Goal: Task Accomplishment & Management: Complete application form

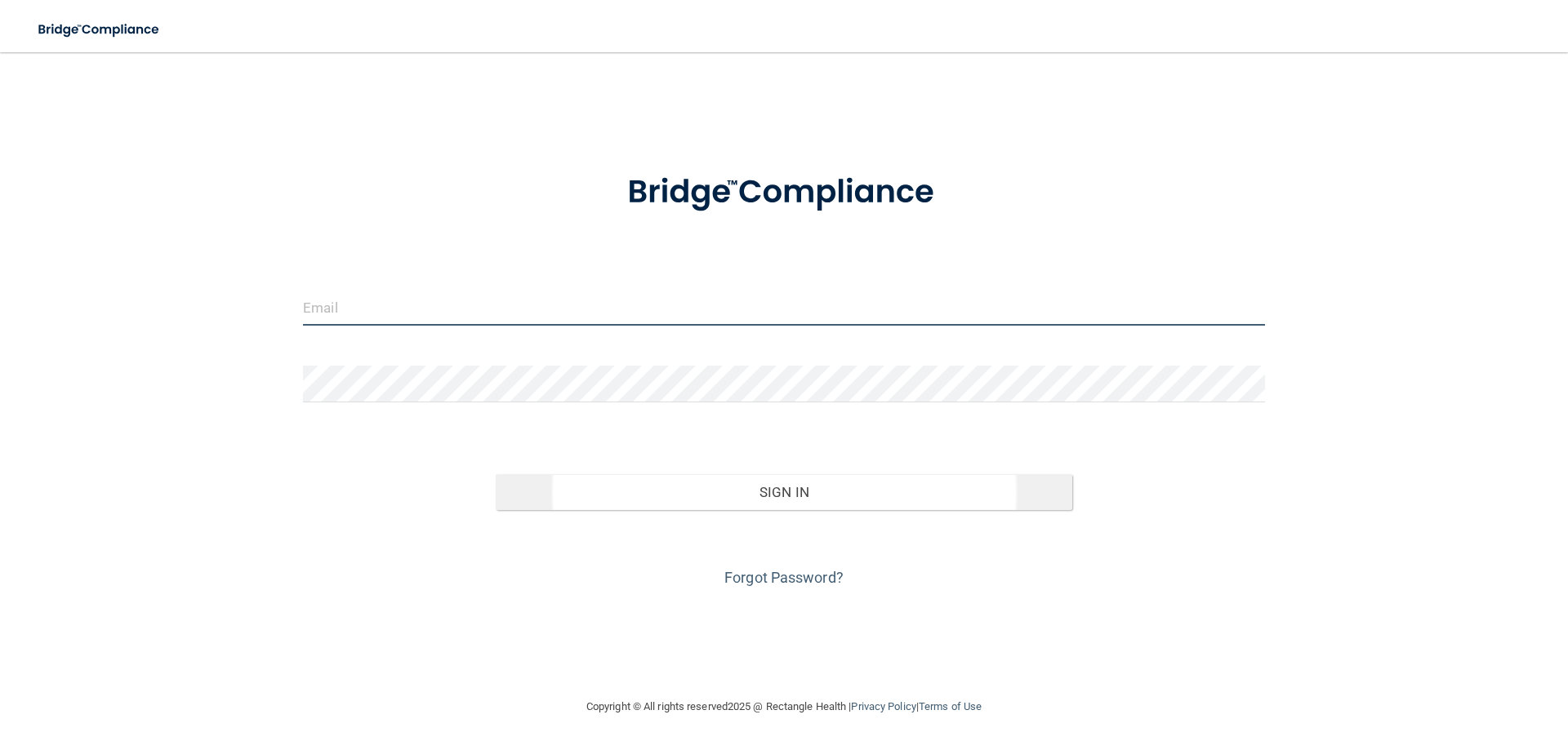
type input "[EMAIL_ADDRESS][DOMAIN_NAME]"
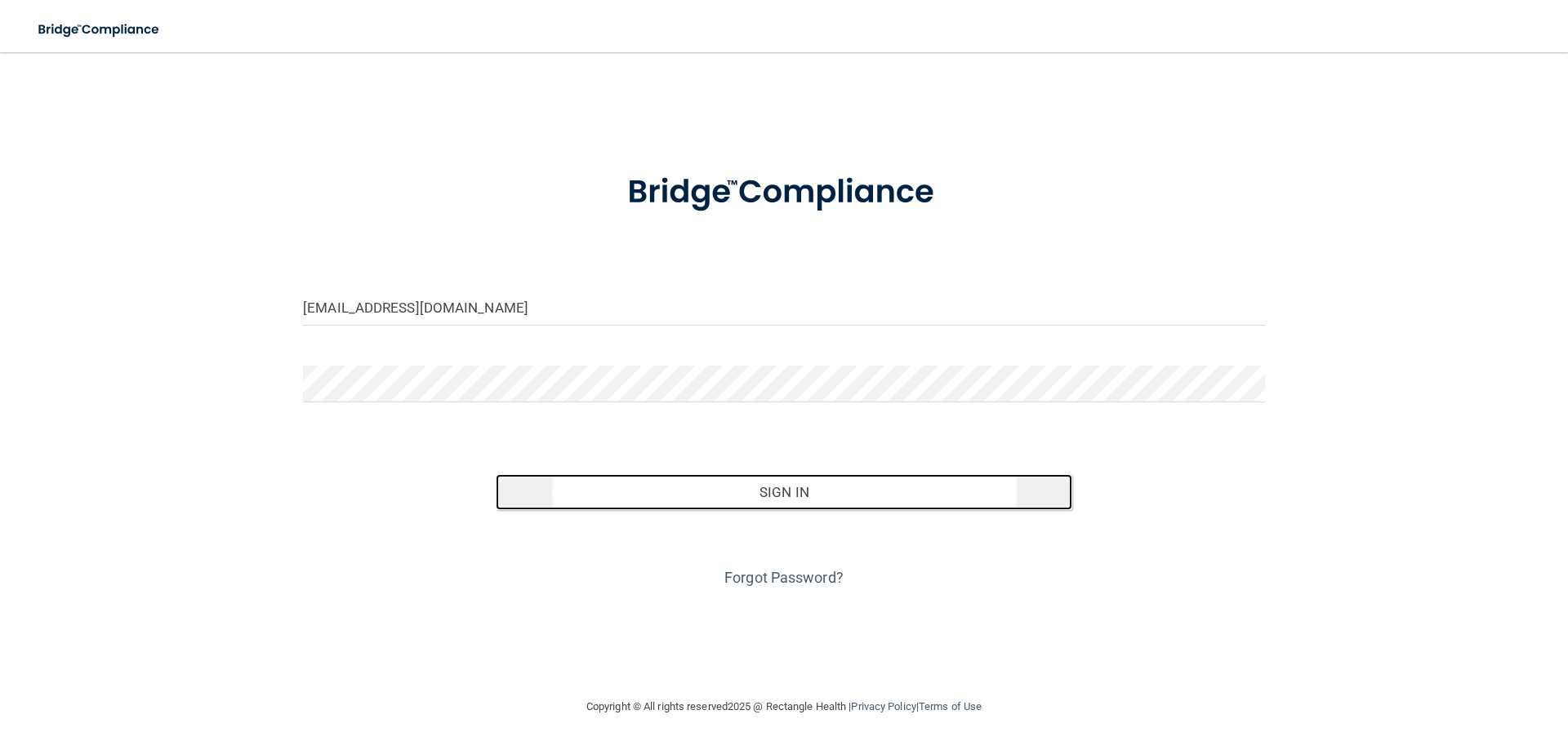
click at [691, 503] on button "Sign In" at bounding box center [785, 492] width 578 height 36
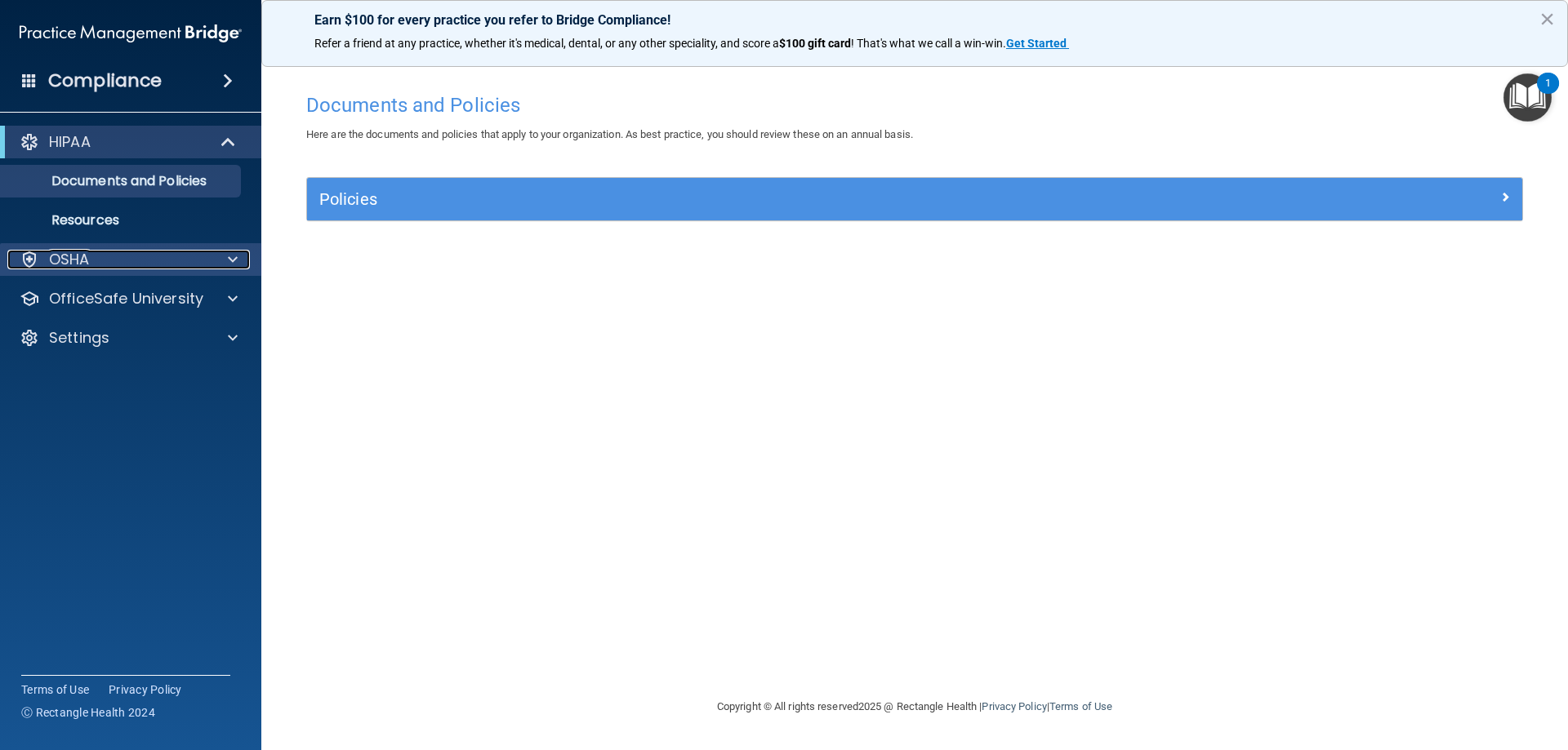
click at [227, 260] on div at bounding box center [230, 260] width 40 height 19
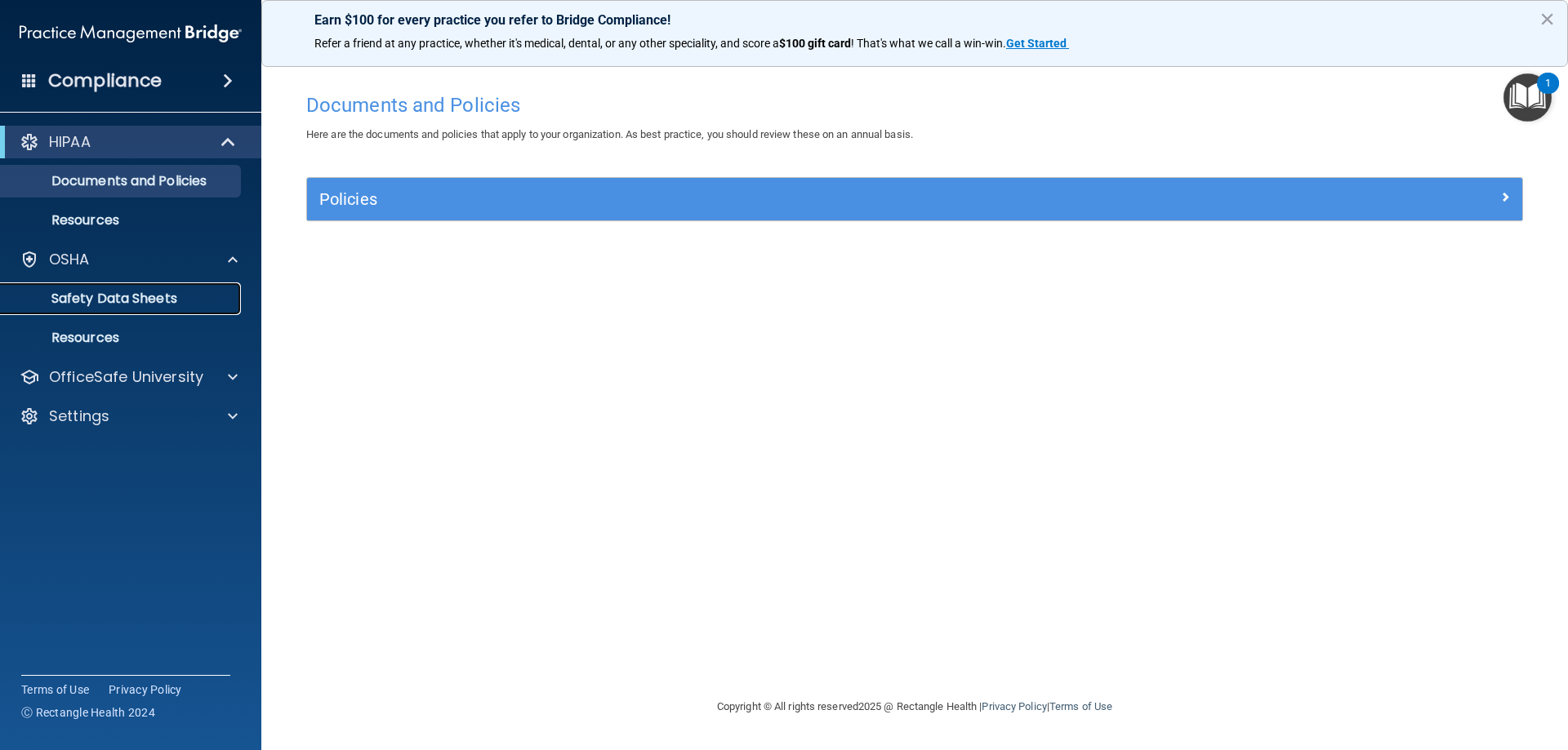
click at [159, 298] on p "Safety Data Sheets" at bounding box center [122, 298] width 223 height 16
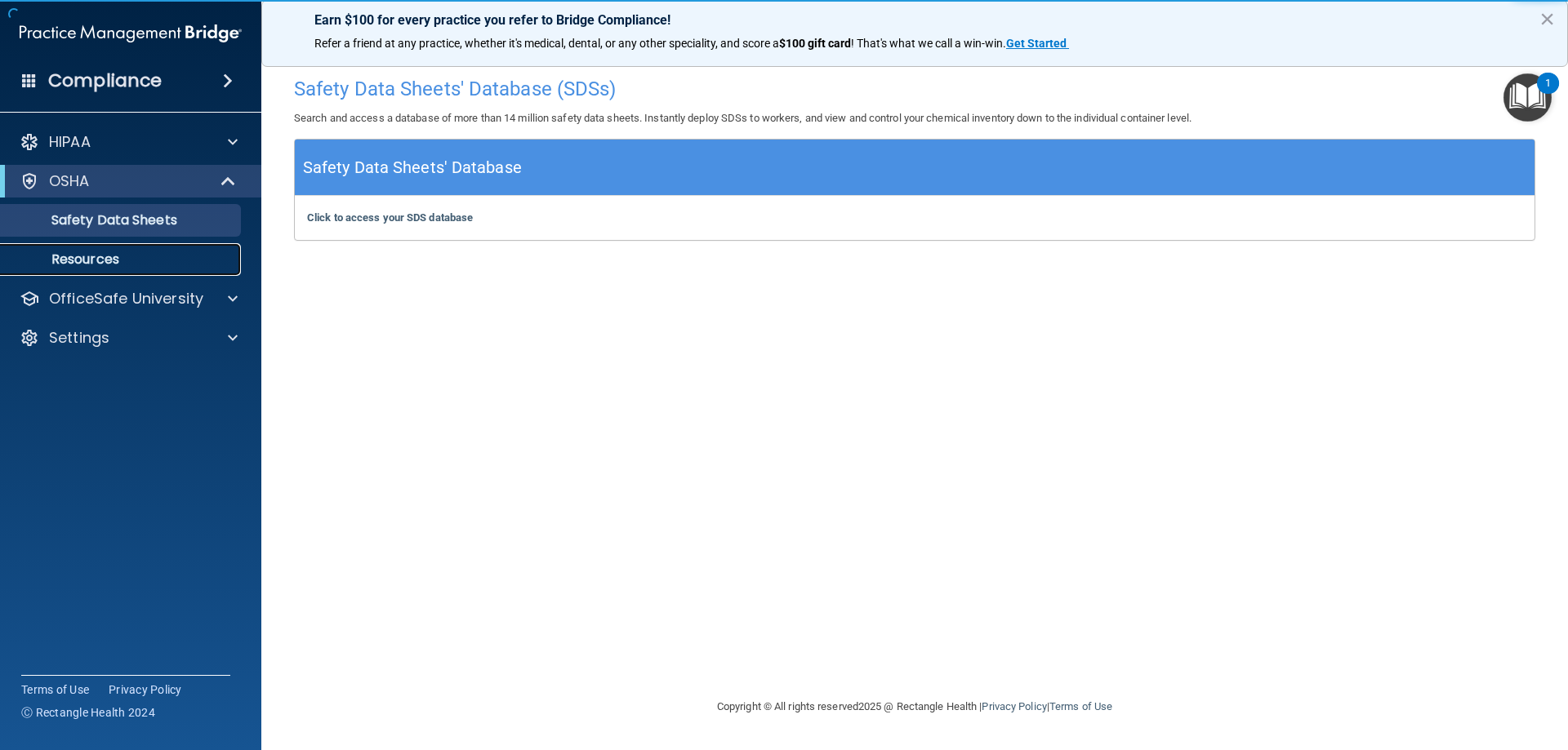
click at [133, 254] on p "Resources" at bounding box center [122, 259] width 223 height 16
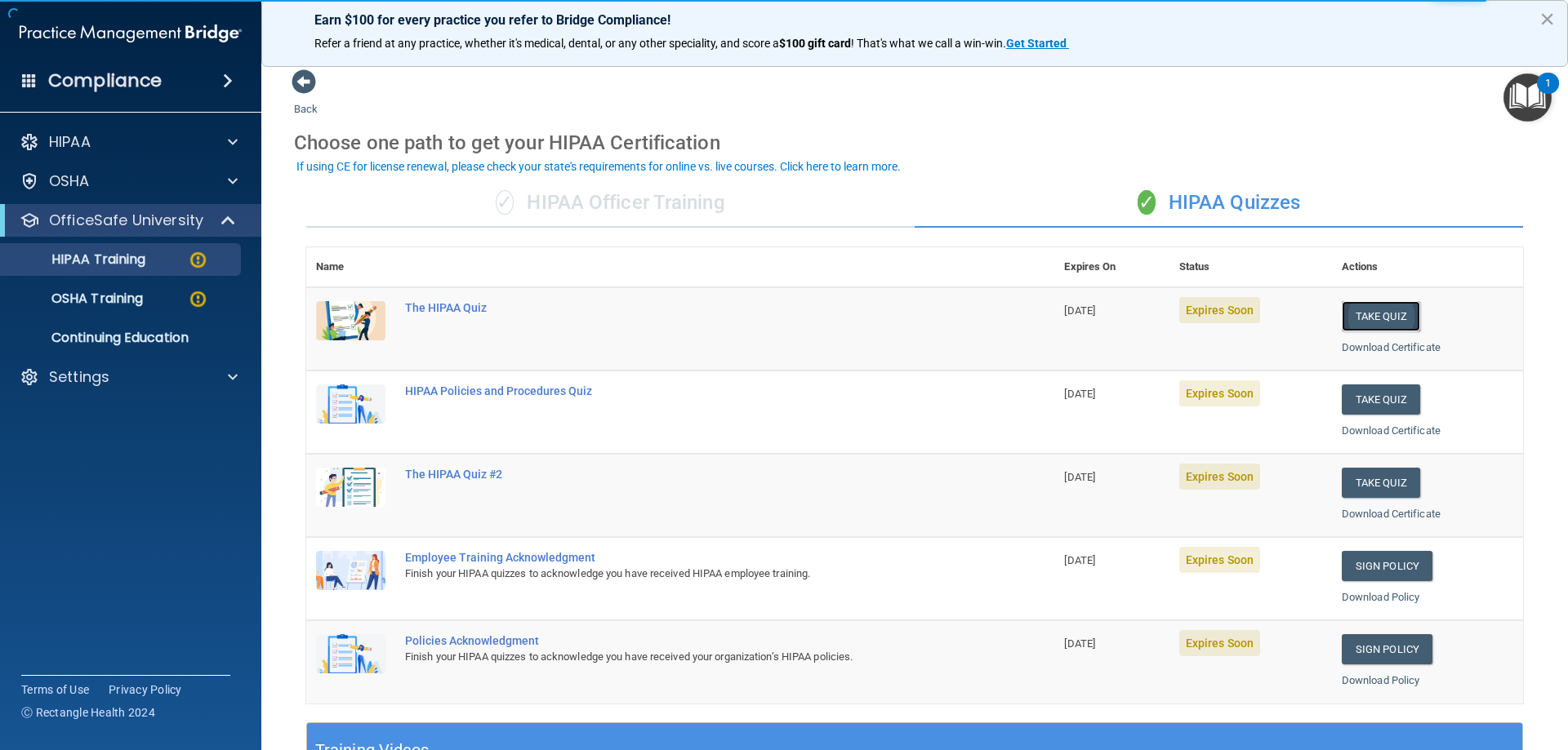
click at [1367, 308] on button "Take Quiz" at bounding box center [1380, 316] width 78 height 30
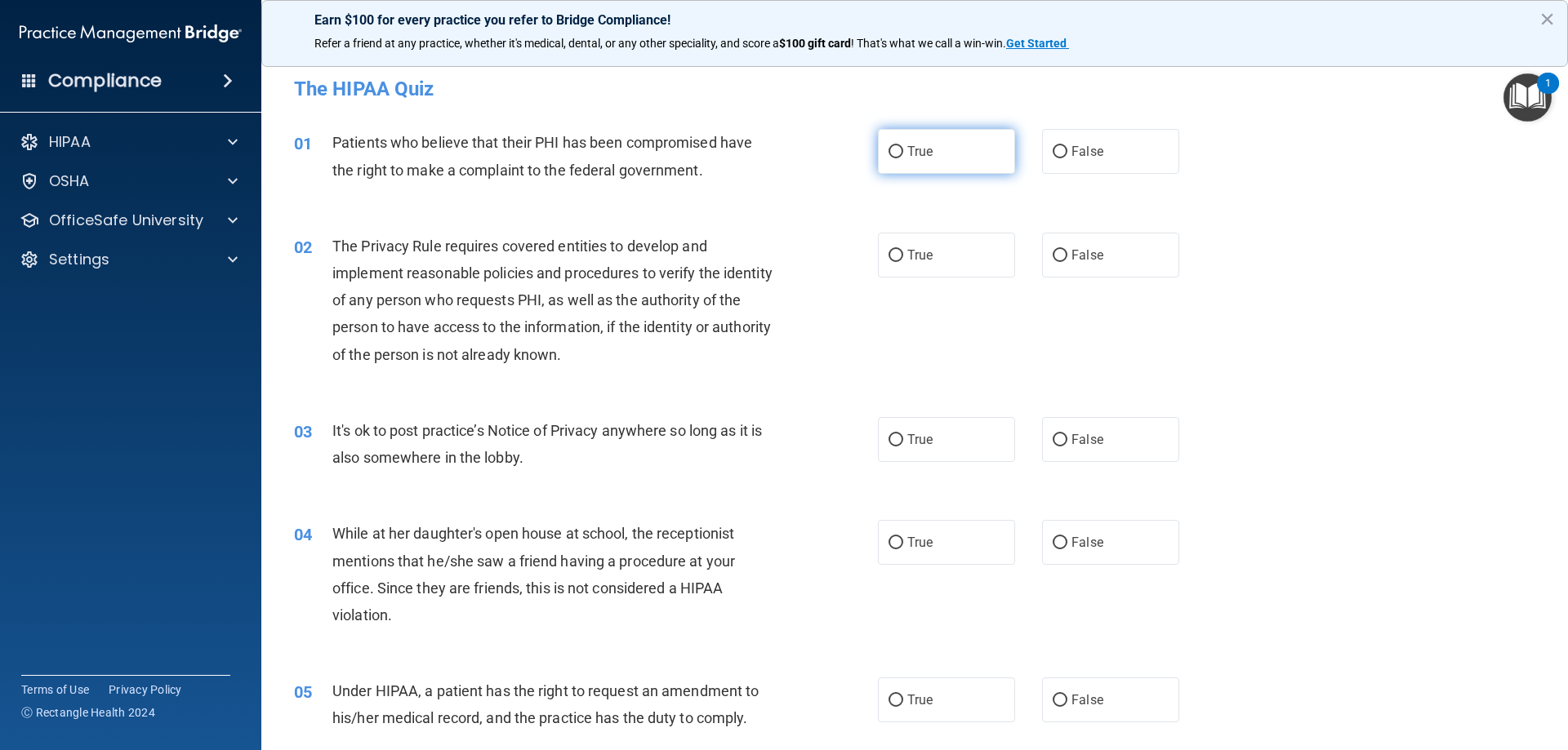
click at [917, 162] on label "True" at bounding box center [947, 151] width 137 height 45
click at [903, 159] on input "True" at bounding box center [896, 152] width 14 height 13
radio input "true"
click at [954, 268] on label "True" at bounding box center [947, 255] width 137 height 45
click at [903, 262] on input "True" at bounding box center [896, 256] width 14 height 13
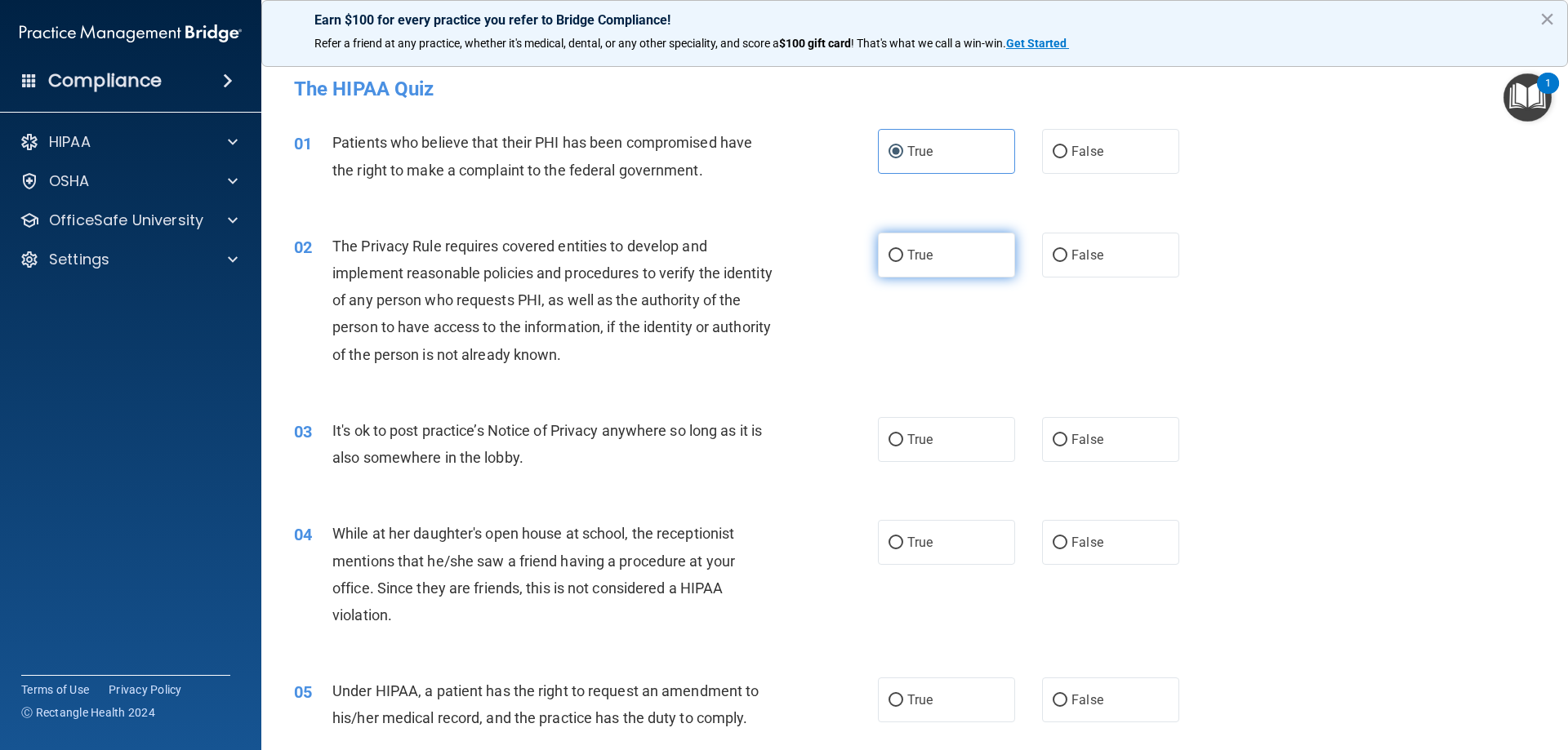
radio input "true"
click at [978, 443] on label "True" at bounding box center [947, 439] width 137 height 45
click at [903, 443] on input "True" at bounding box center [896, 440] width 14 height 13
radio input "true"
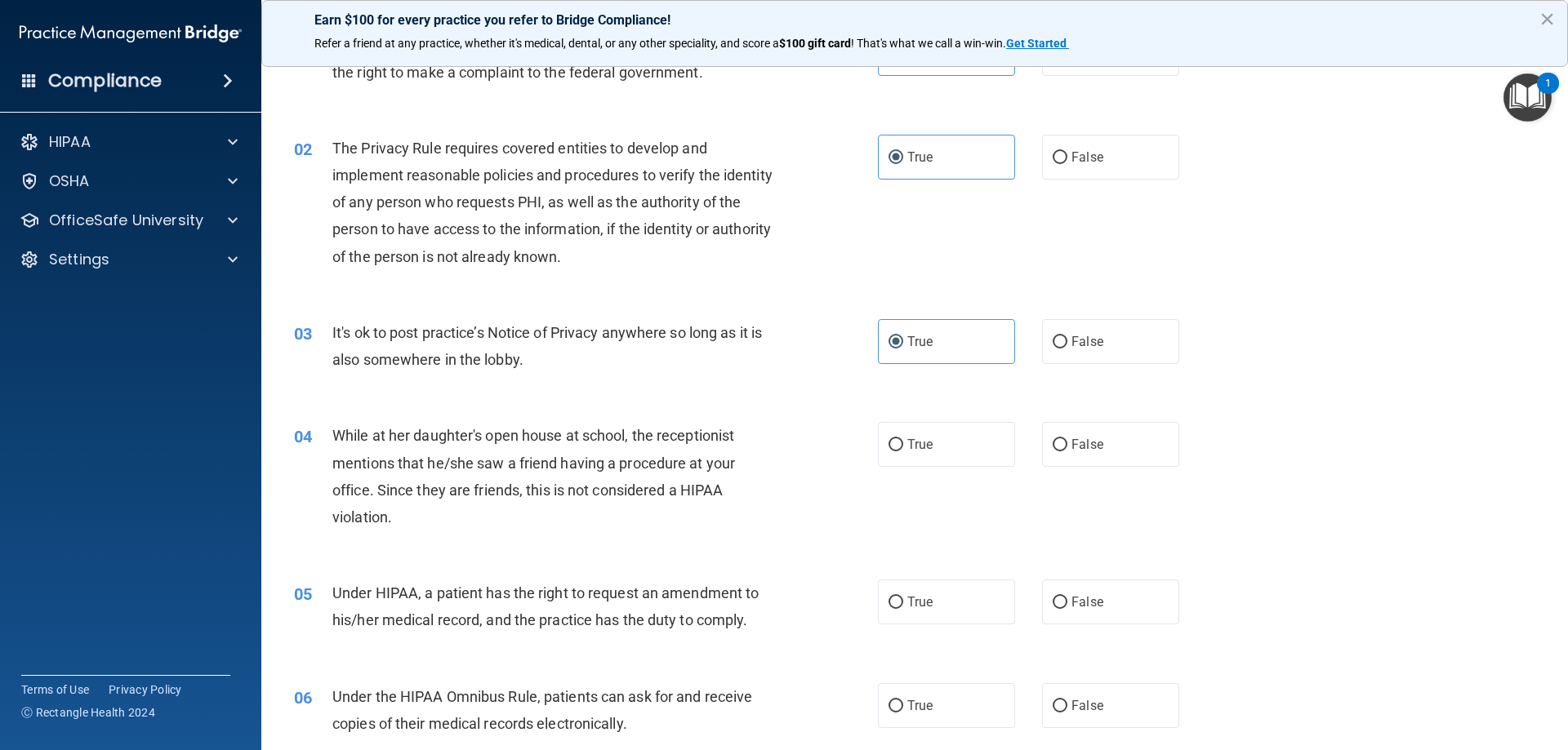
scroll to position [137, 0]
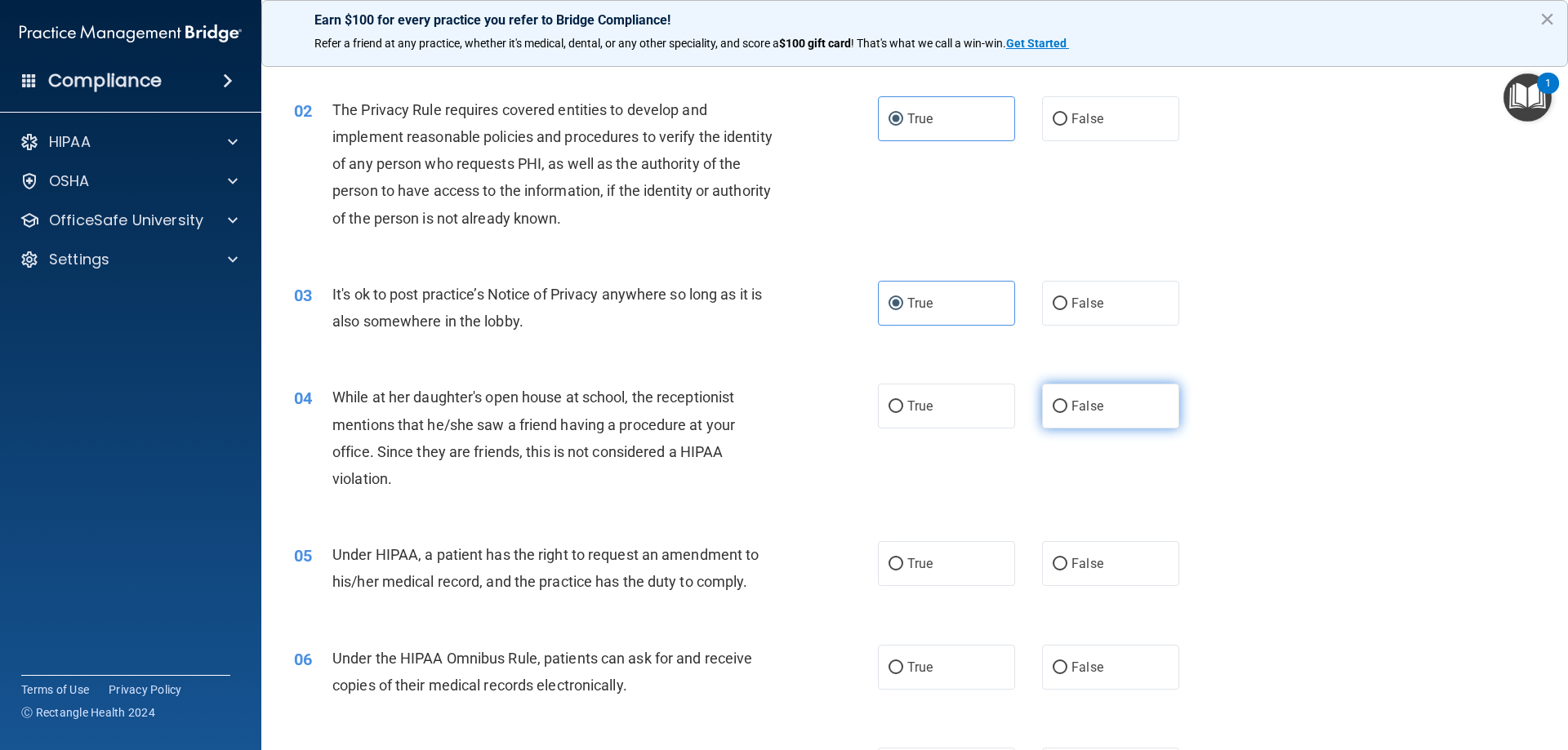
click at [1053, 408] on input "False" at bounding box center [1059, 406] width 14 height 13
radio input "true"
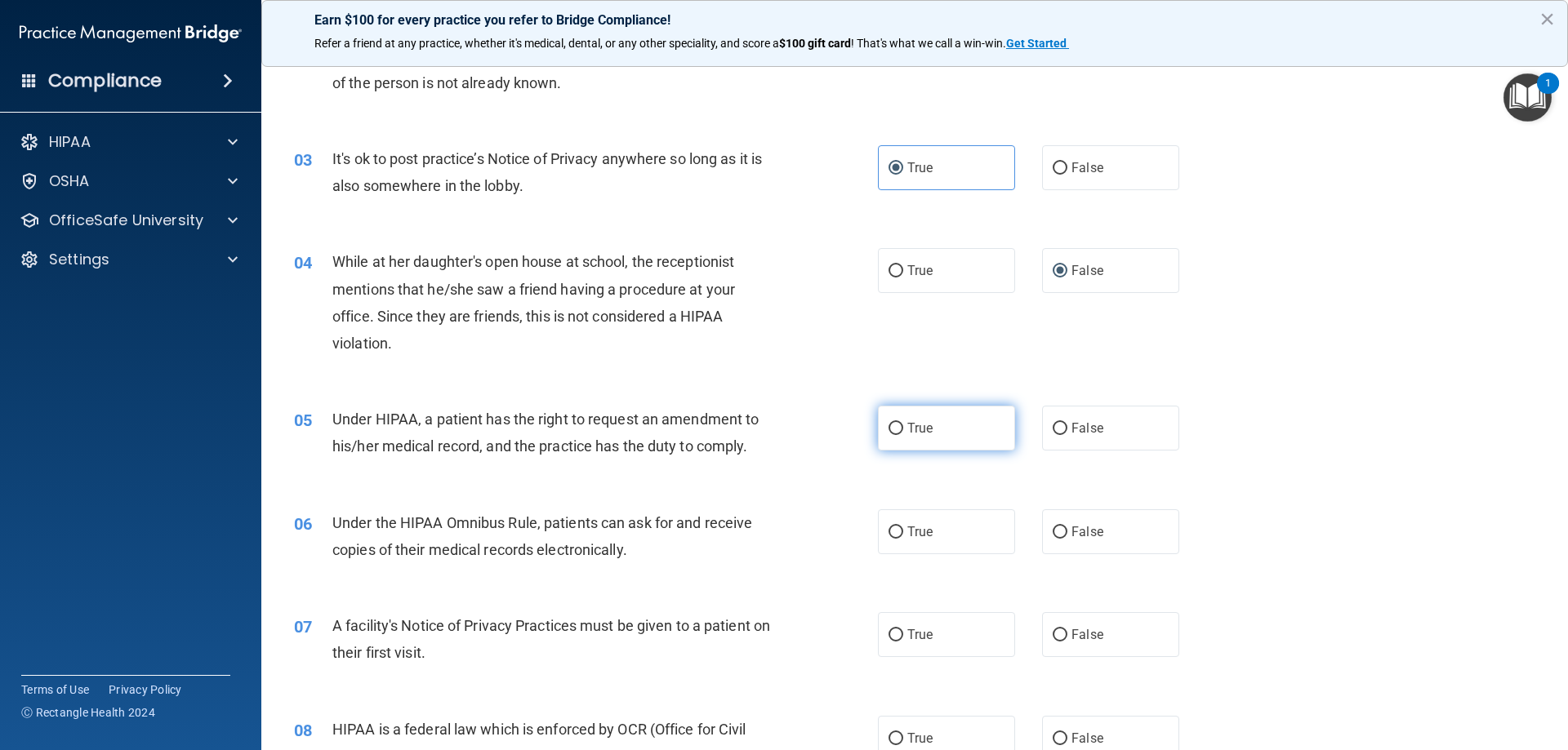
click at [892, 423] on input "True" at bounding box center [896, 428] width 14 height 13
radio input "true"
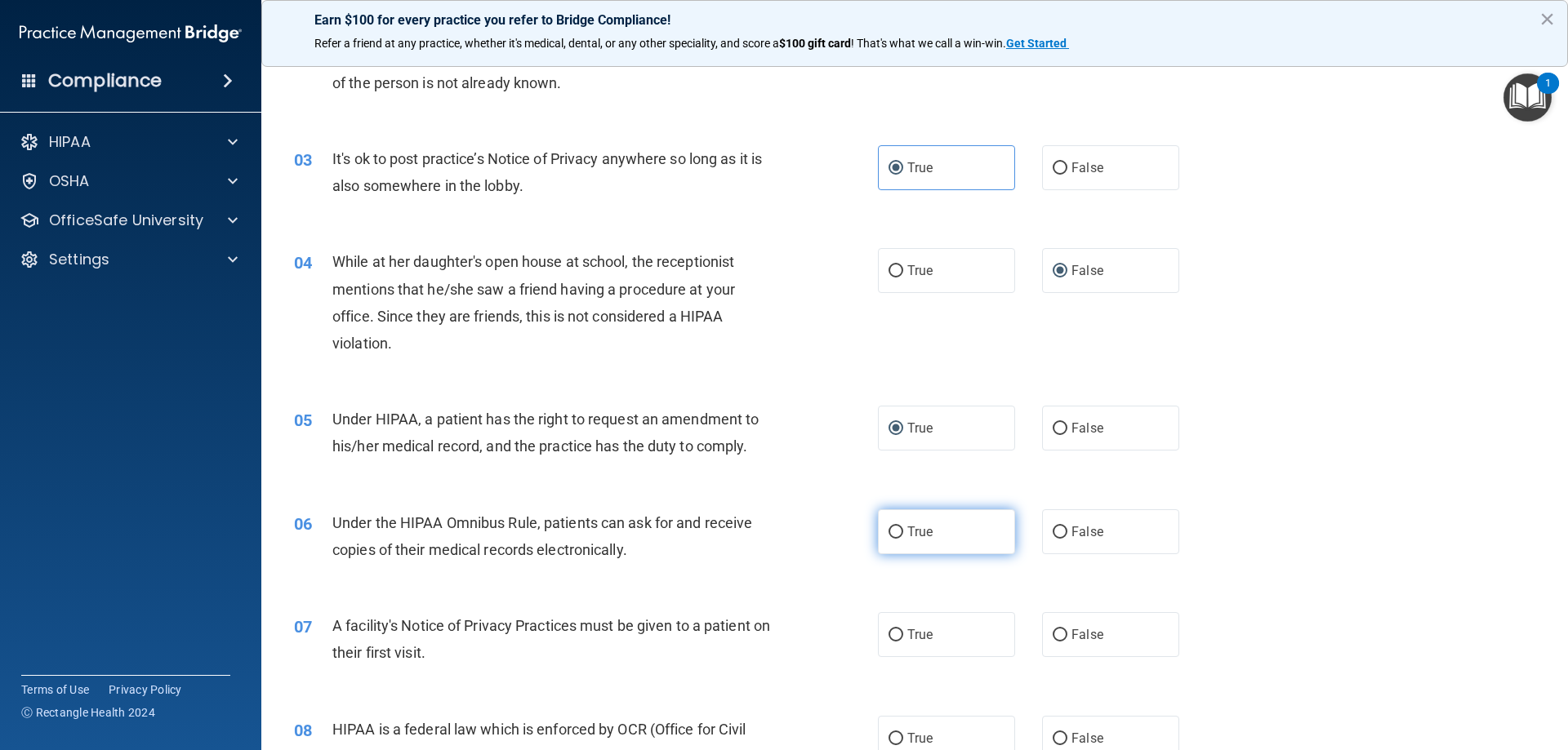
click at [890, 536] on input "True" at bounding box center [896, 532] width 14 height 13
radio input "true"
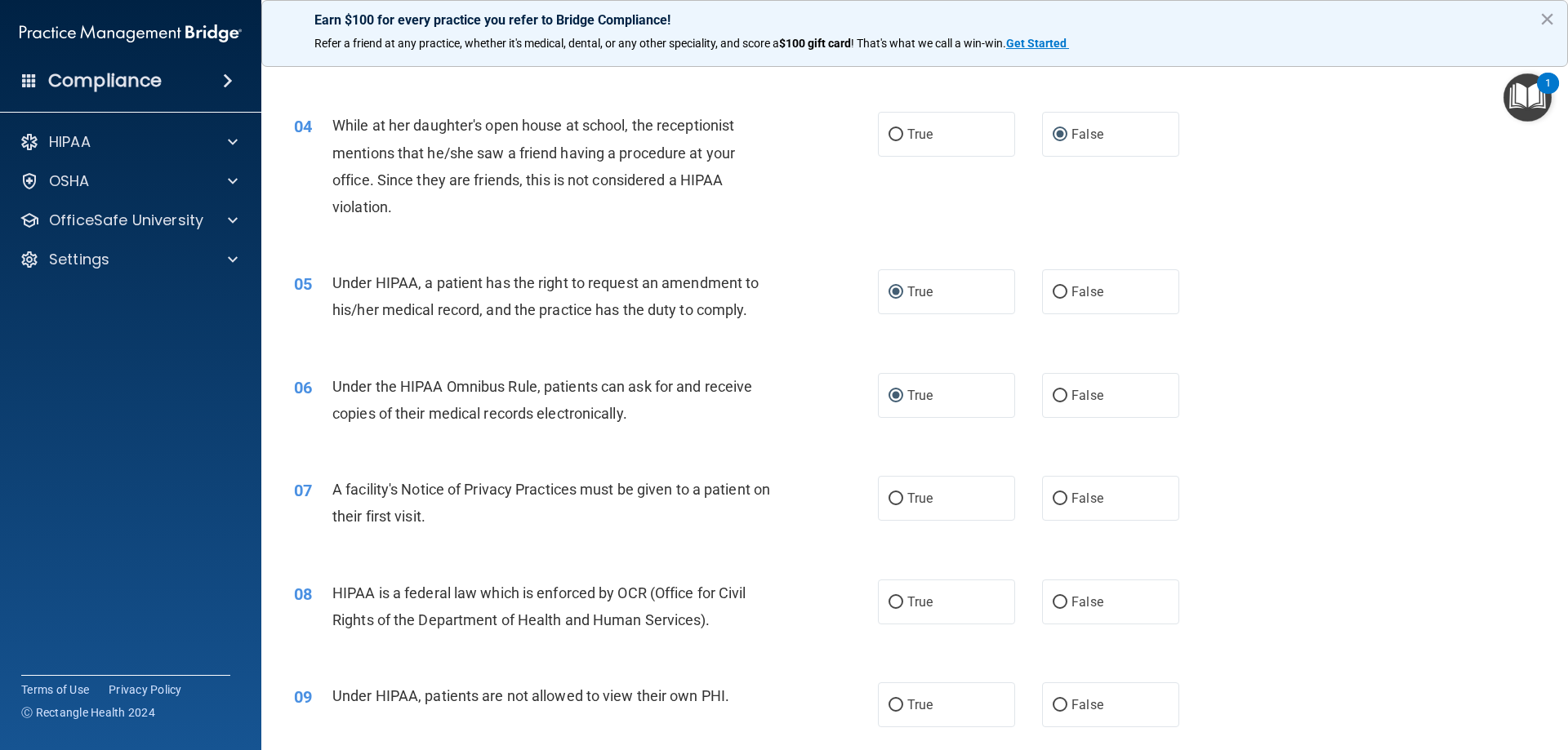
scroll to position [545, 0]
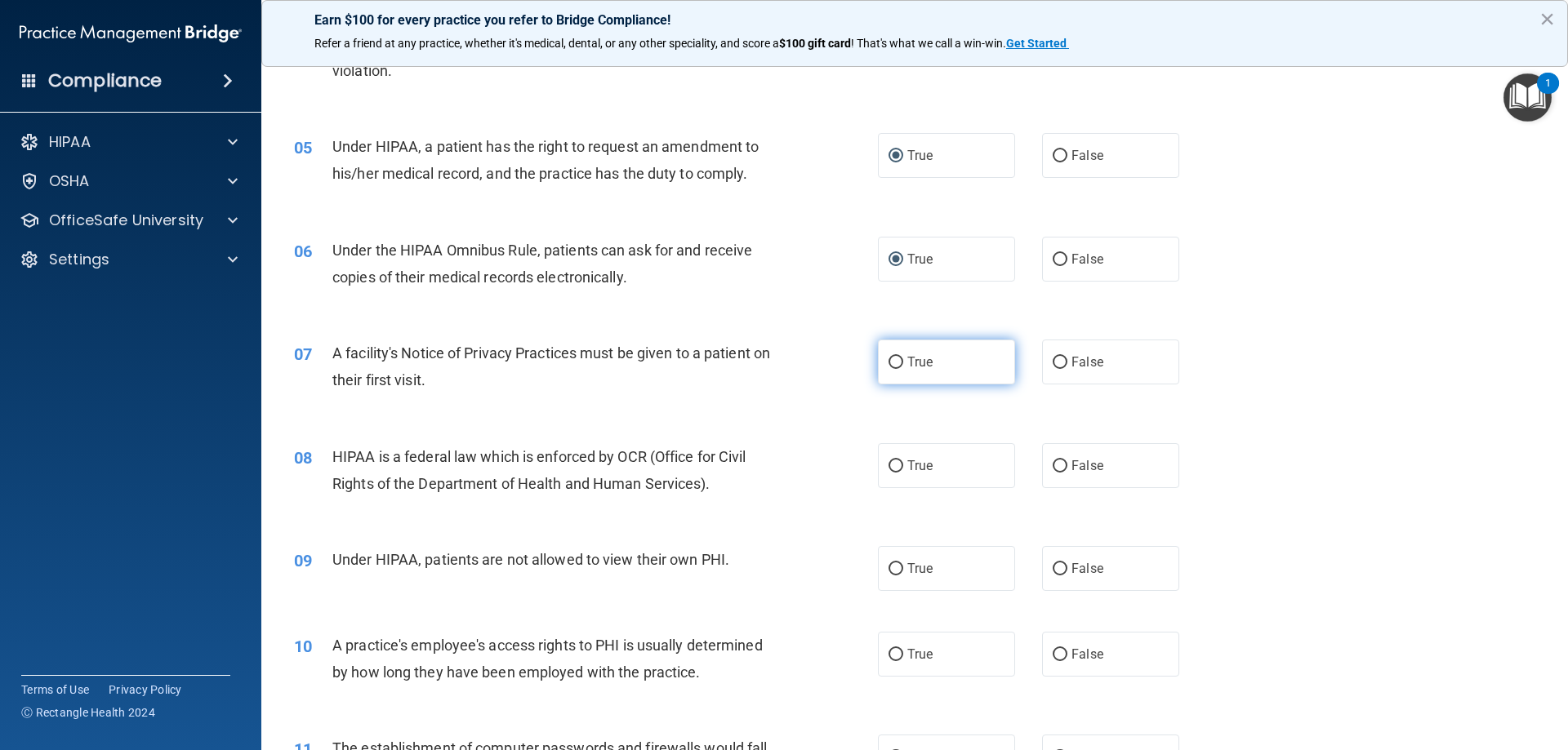
click at [930, 375] on label "True" at bounding box center [947, 362] width 137 height 45
click at [903, 369] on input "True" at bounding box center [896, 363] width 14 height 13
radio input "true"
click at [926, 463] on span "True" at bounding box center [920, 466] width 25 height 15
click at [903, 463] on input "True" at bounding box center [896, 466] width 14 height 13
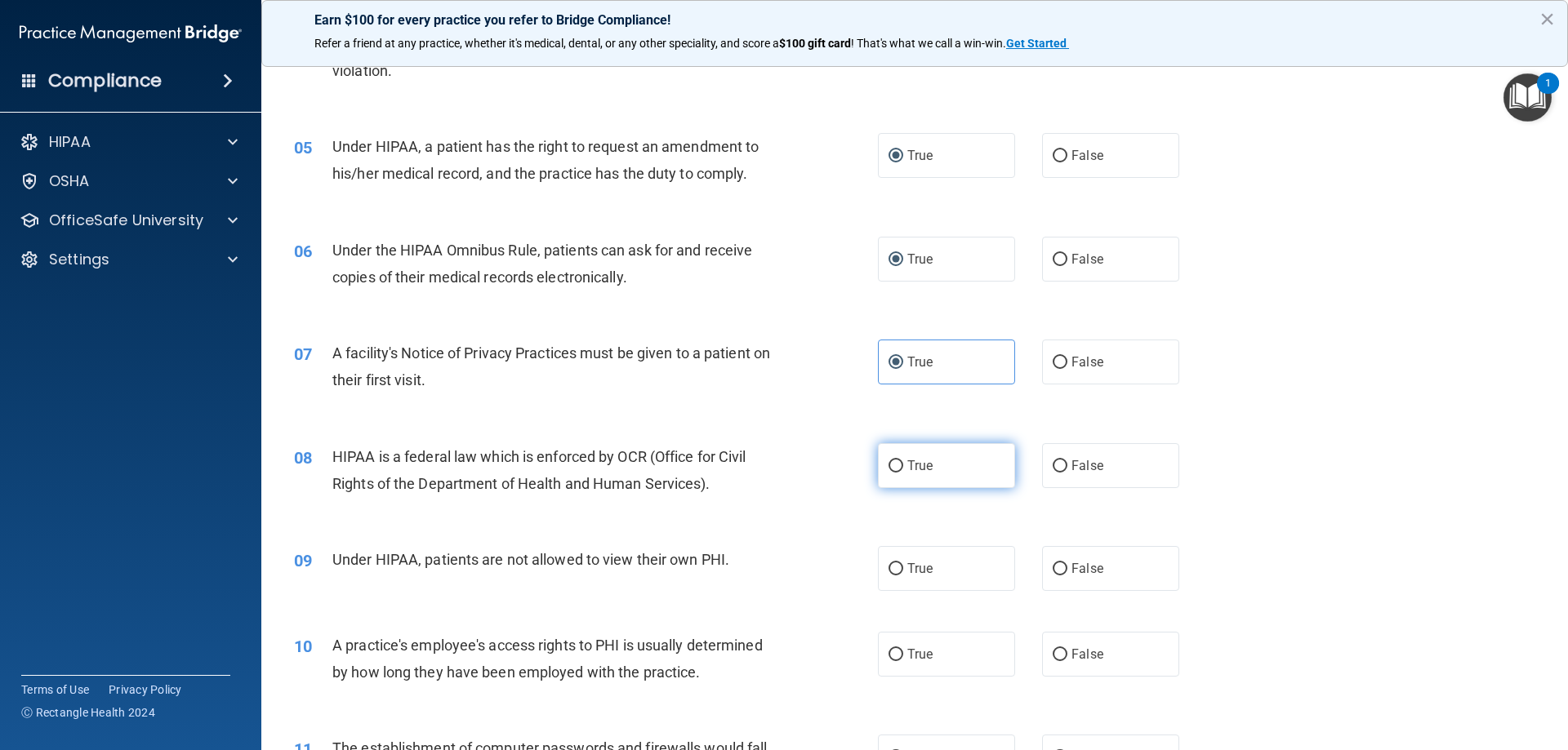
radio input "true"
click at [1058, 571] on input "False" at bounding box center [1059, 569] width 14 height 13
radio input "true"
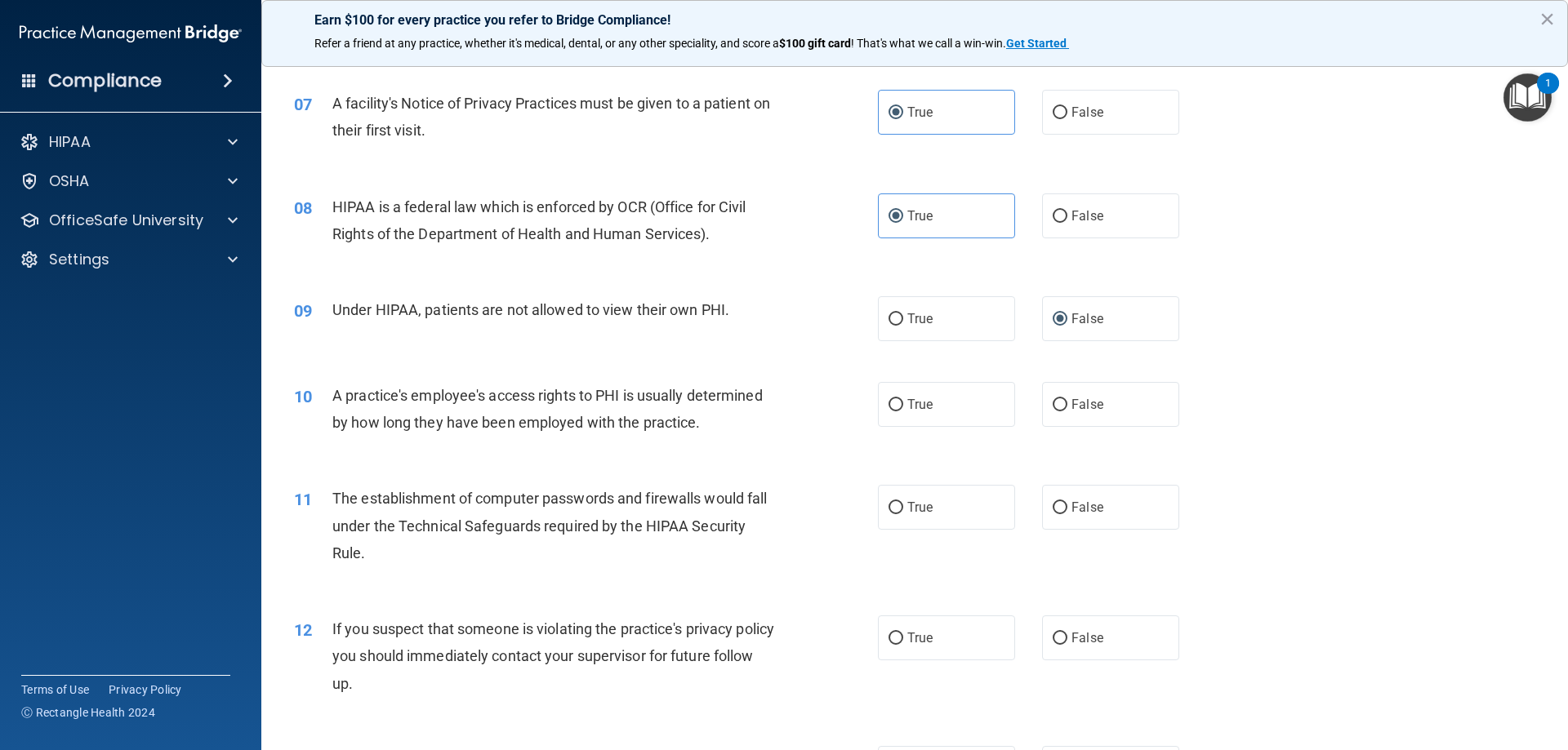
scroll to position [816, 0]
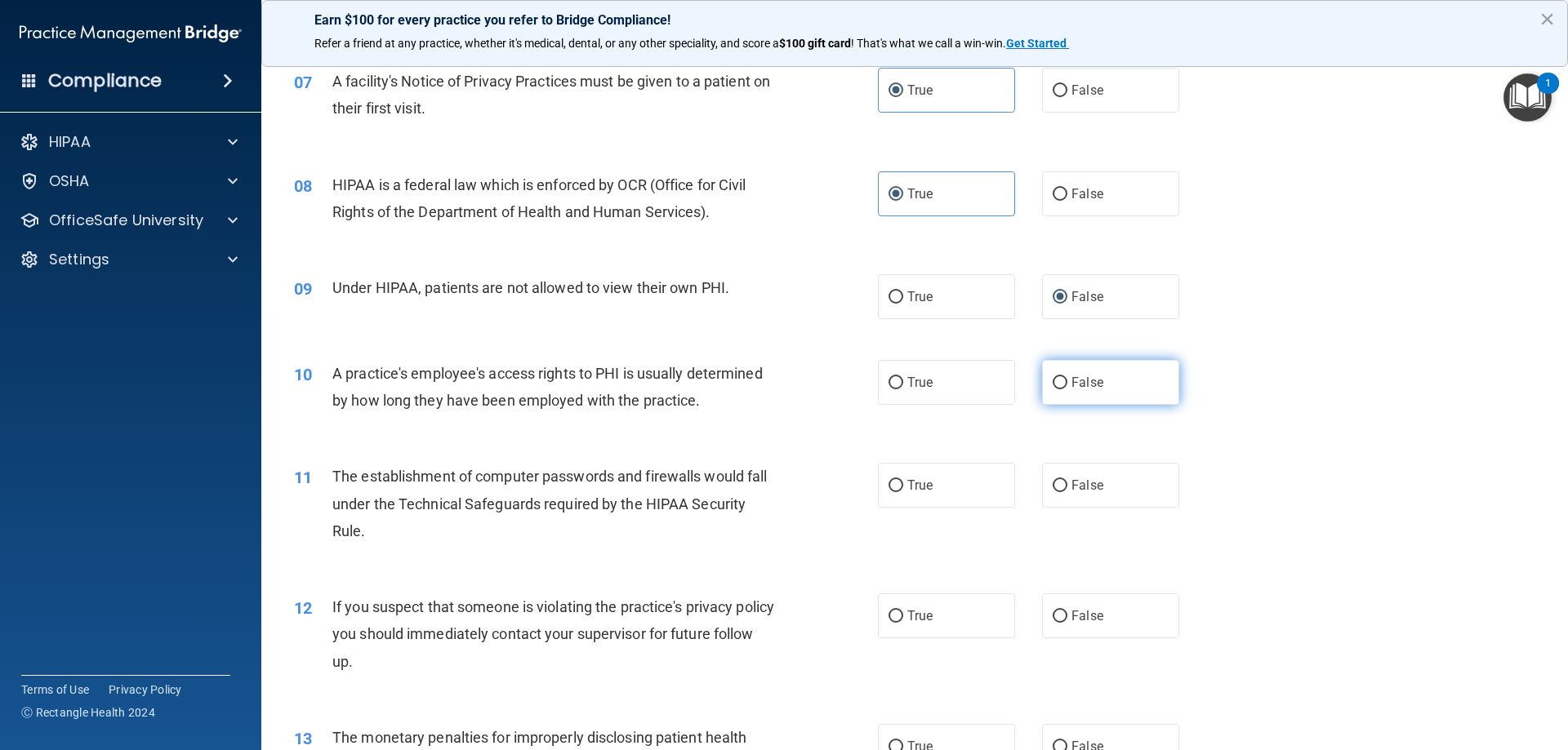
click at [1042, 386] on label "False" at bounding box center [1111, 382] width 137 height 45
click at [1053, 386] on input "False" at bounding box center [1059, 383] width 14 height 13
radio input "true"
click at [926, 473] on label "True" at bounding box center [947, 485] width 137 height 45
click at [903, 480] on input "True" at bounding box center [896, 486] width 14 height 13
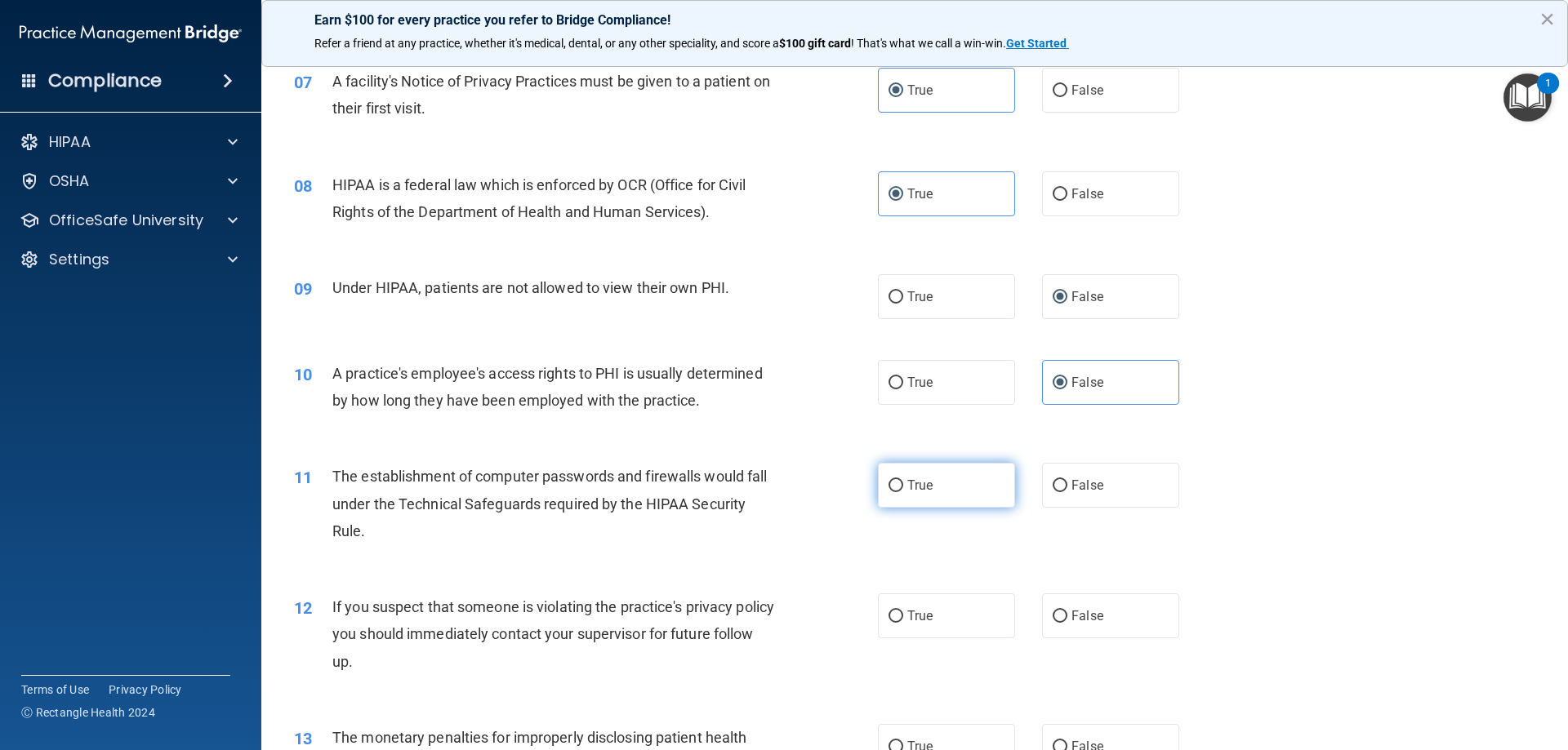
radio input "true"
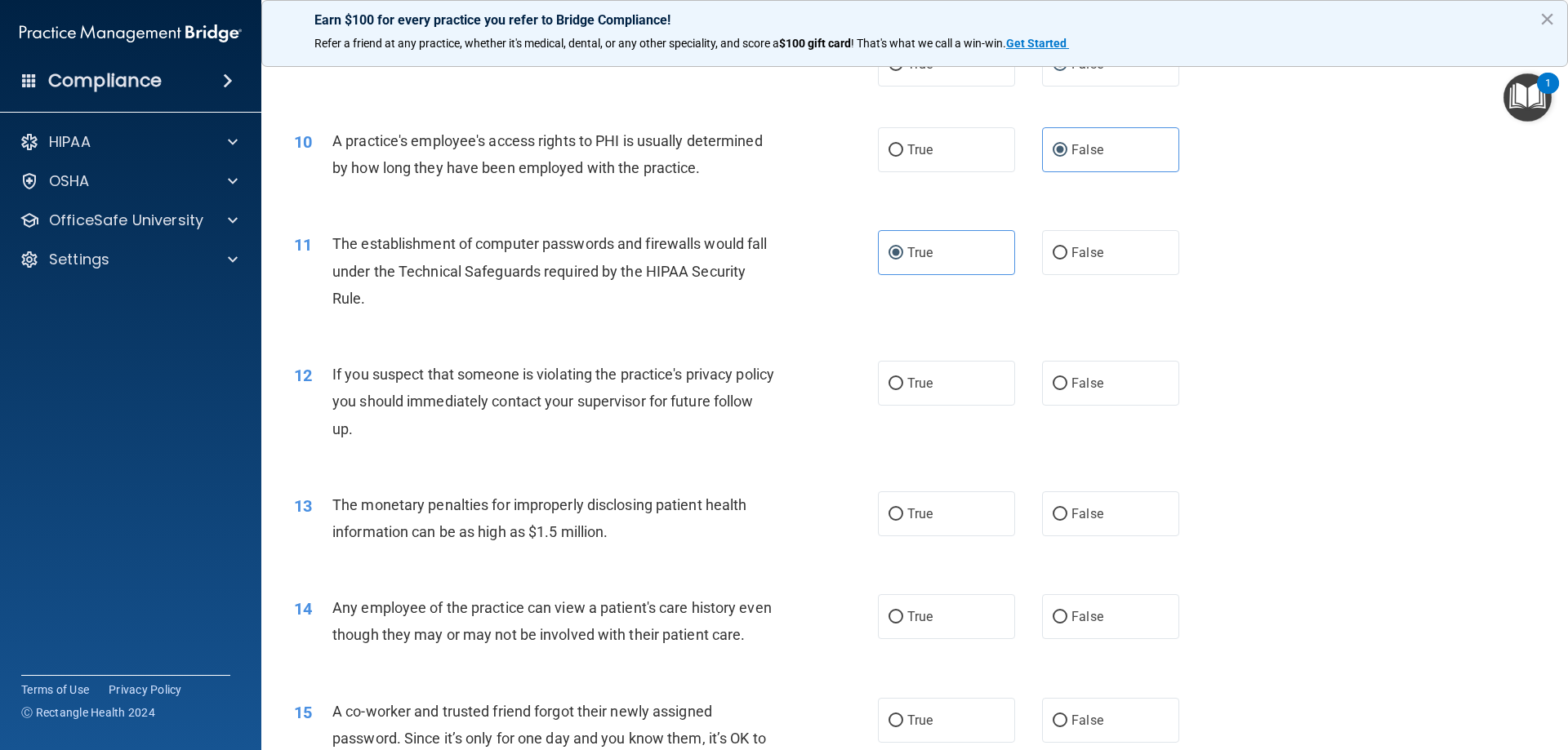
scroll to position [1088, 0]
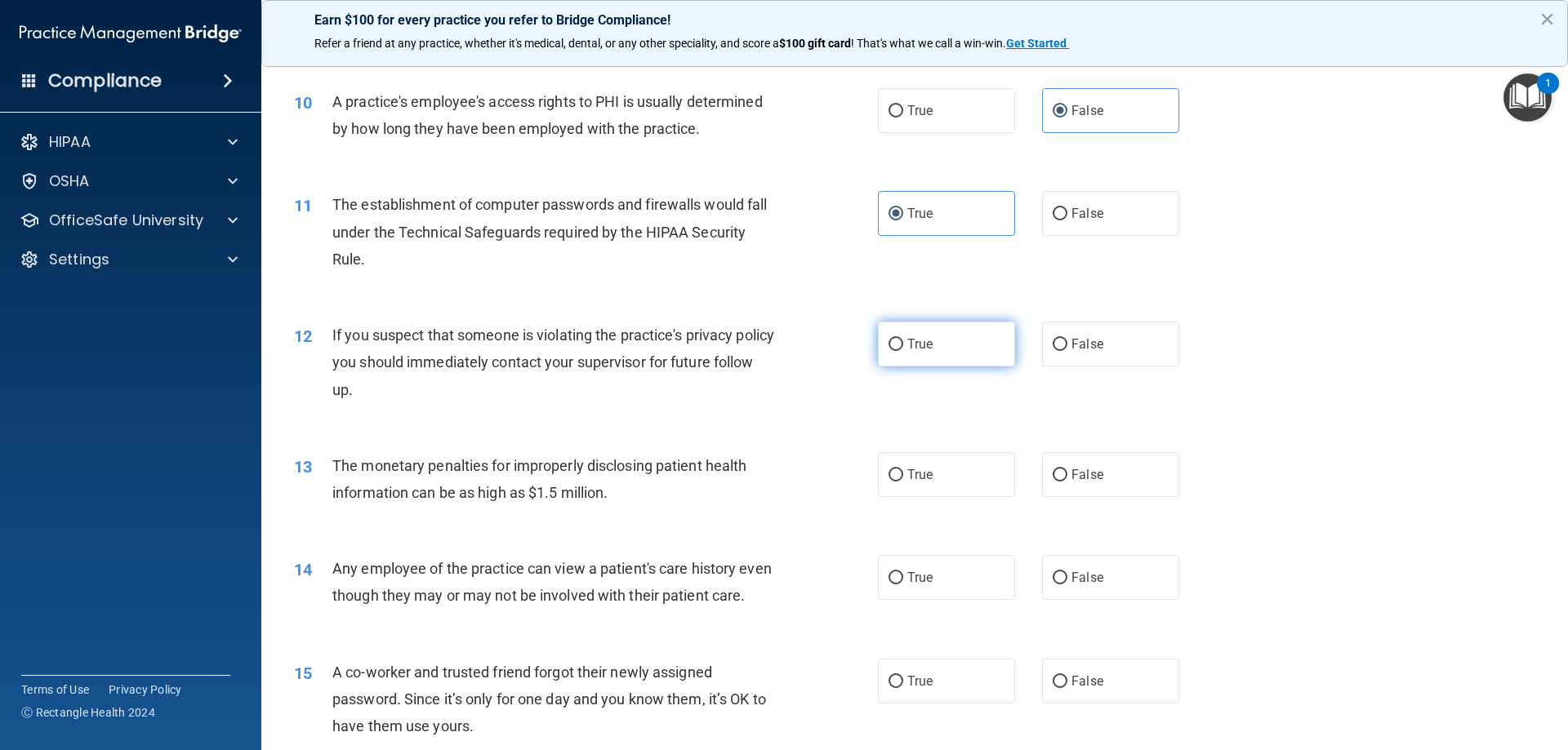
click at [893, 344] on input "True" at bounding box center [896, 345] width 14 height 13
radio input "true"
click at [959, 476] on label "True" at bounding box center [947, 475] width 137 height 45
click at [903, 476] on input "True" at bounding box center [896, 476] width 14 height 13
radio input "true"
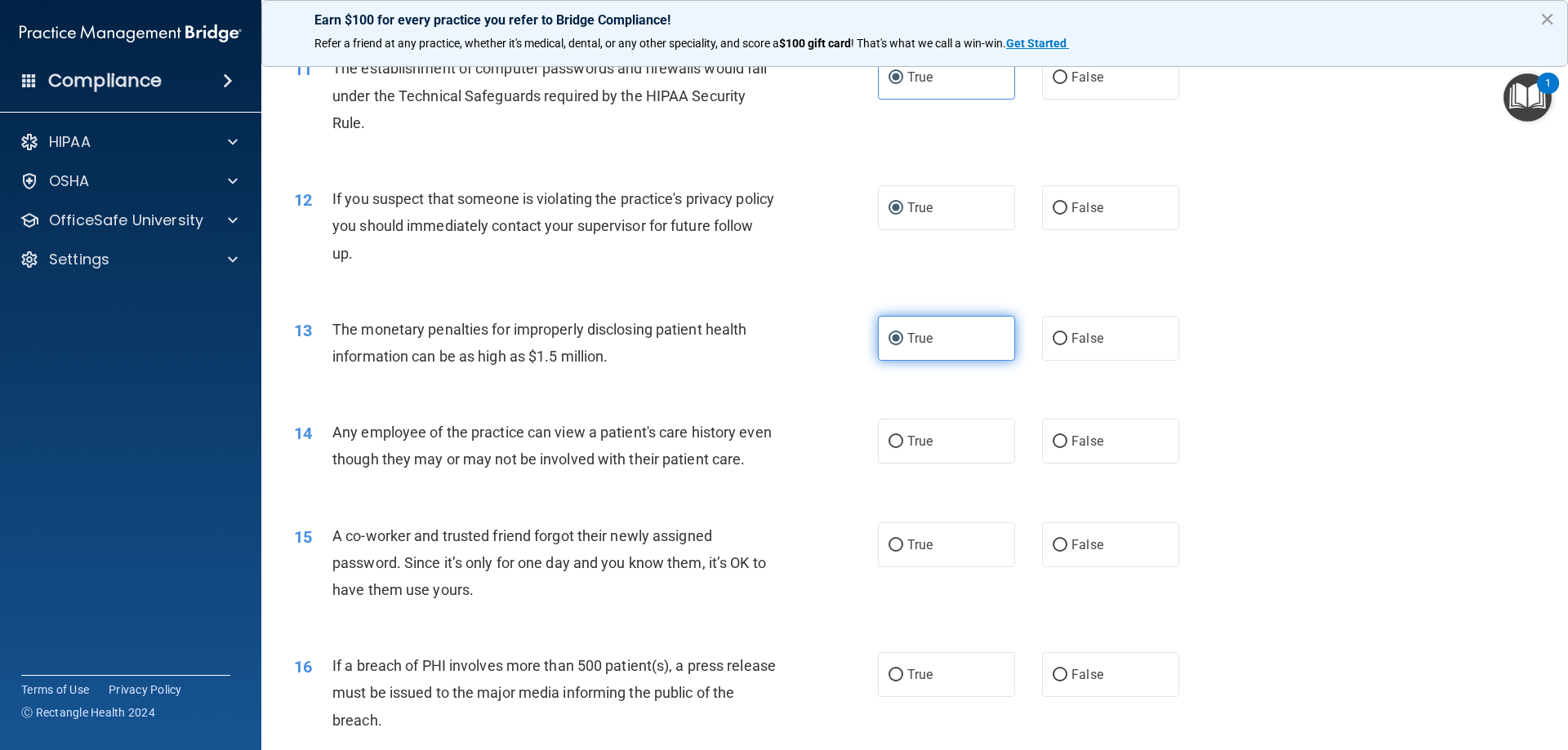
scroll to position [1361, 0]
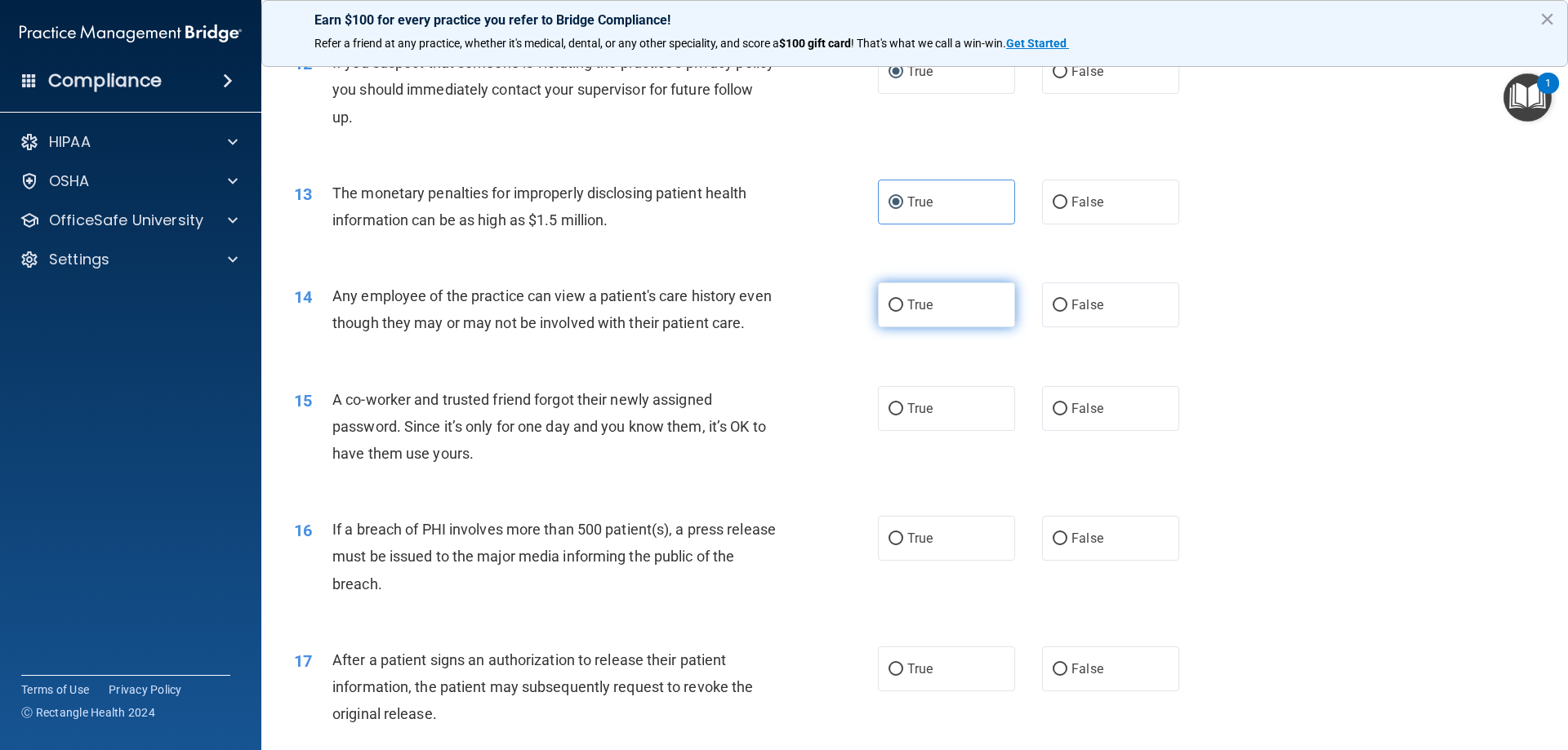
click at [914, 303] on span "True" at bounding box center [920, 305] width 25 height 15
click at [903, 303] on input "True" at bounding box center [896, 305] width 14 height 13
radio input "true"
click at [1062, 431] on label "False" at bounding box center [1111, 408] width 137 height 45
click at [1062, 416] on input "False" at bounding box center [1059, 409] width 14 height 13
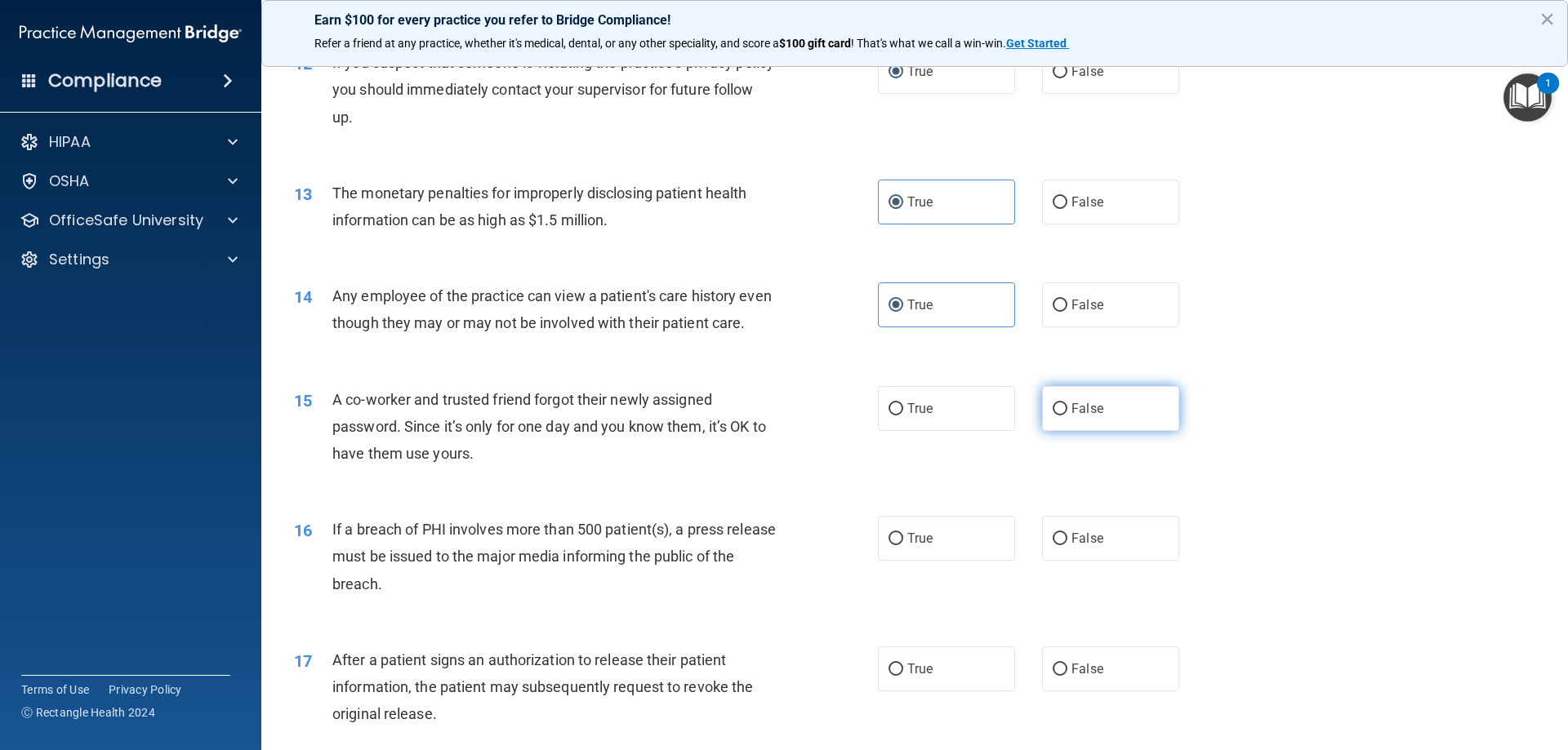
radio input "true"
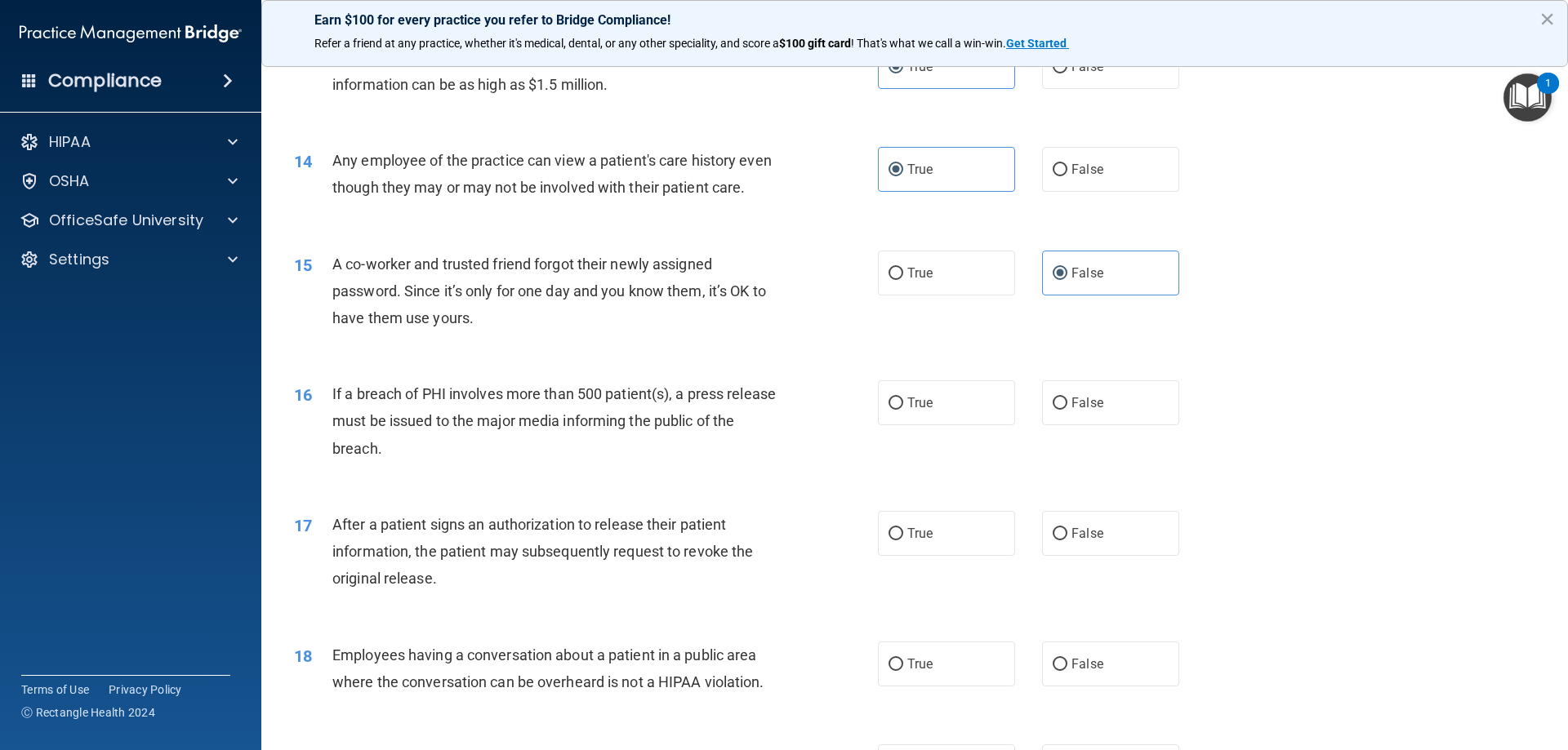
scroll to position [1633, 0]
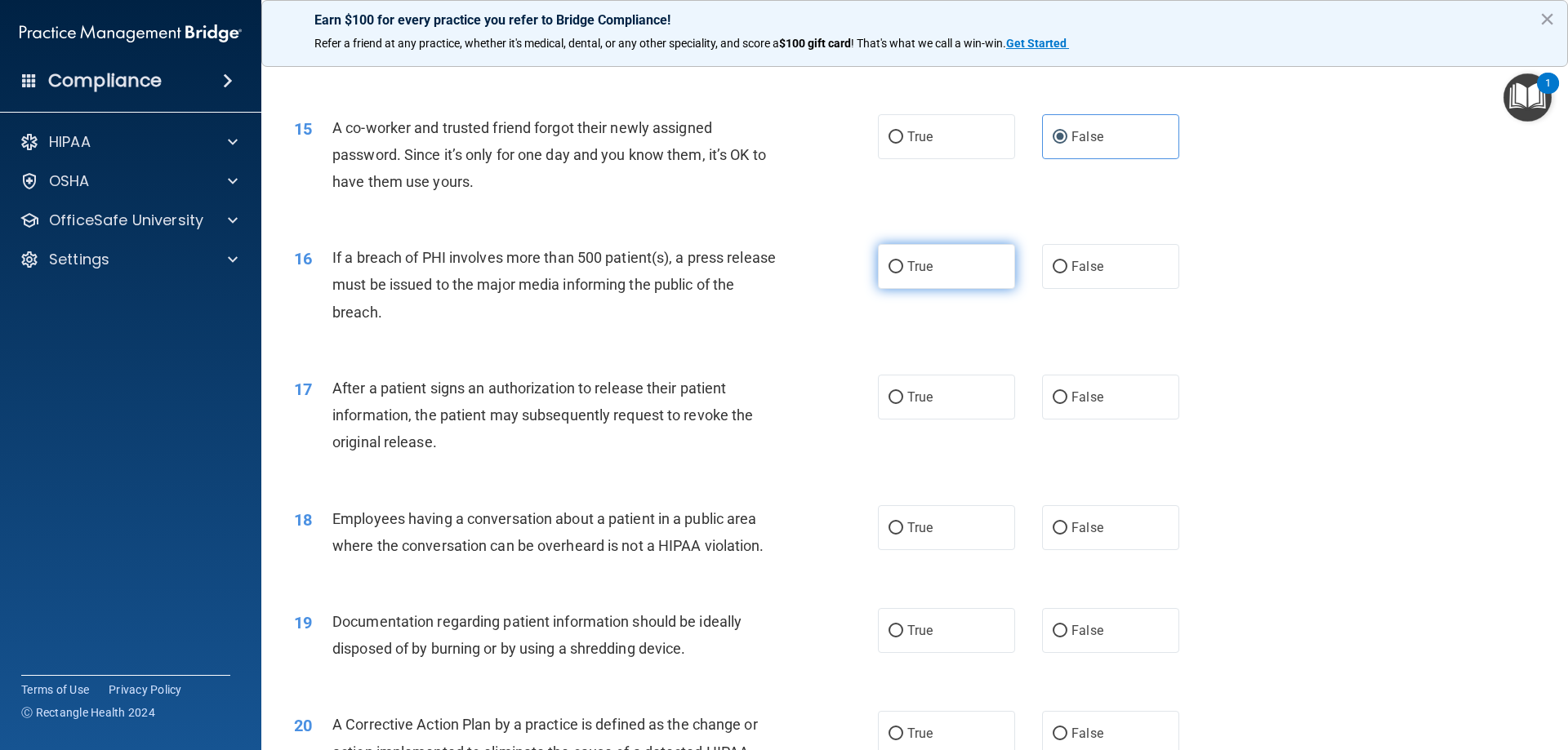
click at [898, 289] on label "True" at bounding box center [947, 267] width 137 height 45
click at [898, 273] on input "True" at bounding box center [896, 267] width 14 height 13
radio input "true"
click at [917, 405] on span "True" at bounding box center [920, 398] width 25 height 15
click at [903, 404] on input "True" at bounding box center [896, 398] width 14 height 13
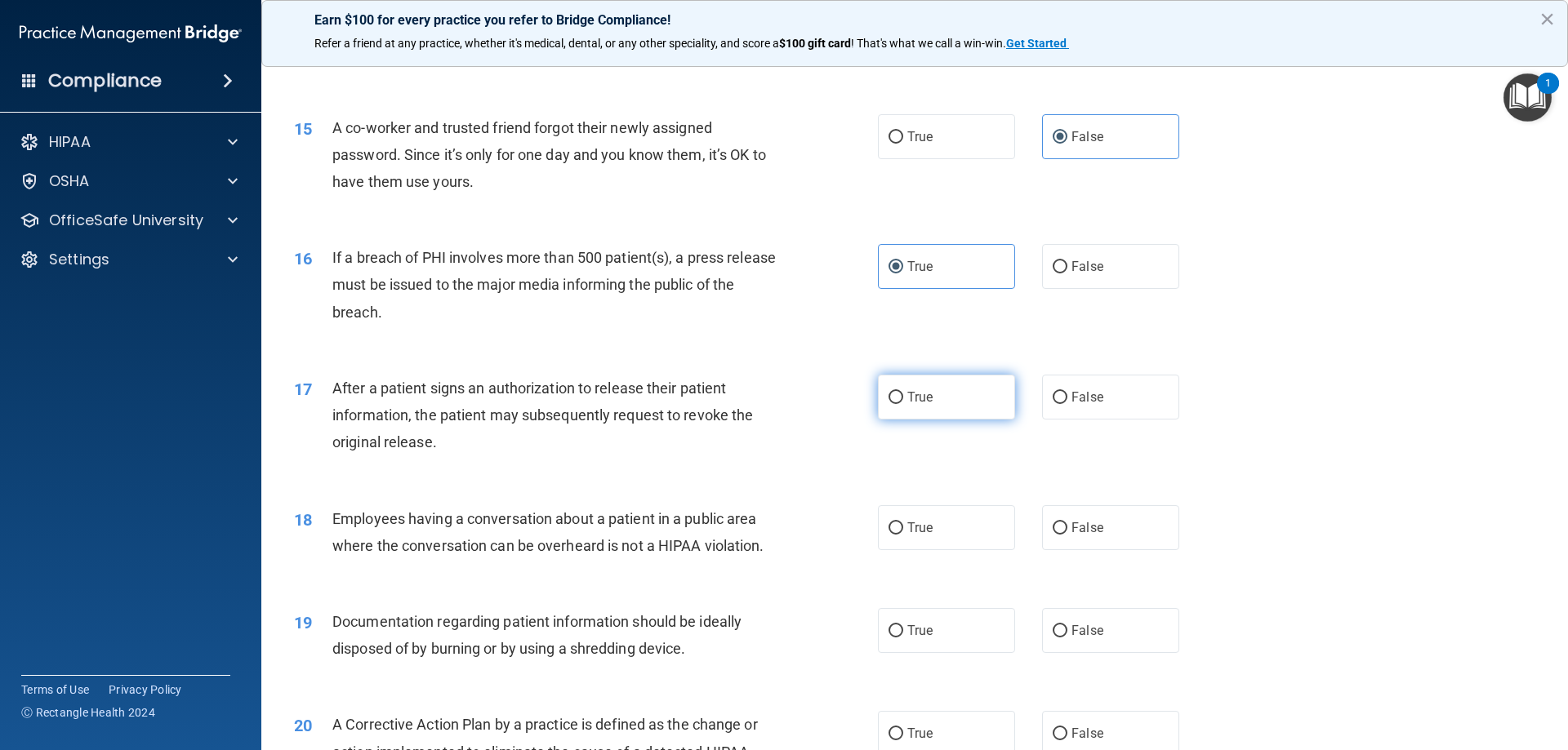
radio input "true"
click at [1053, 534] on input "False" at bounding box center [1059, 529] width 14 height 13
radio input "true"
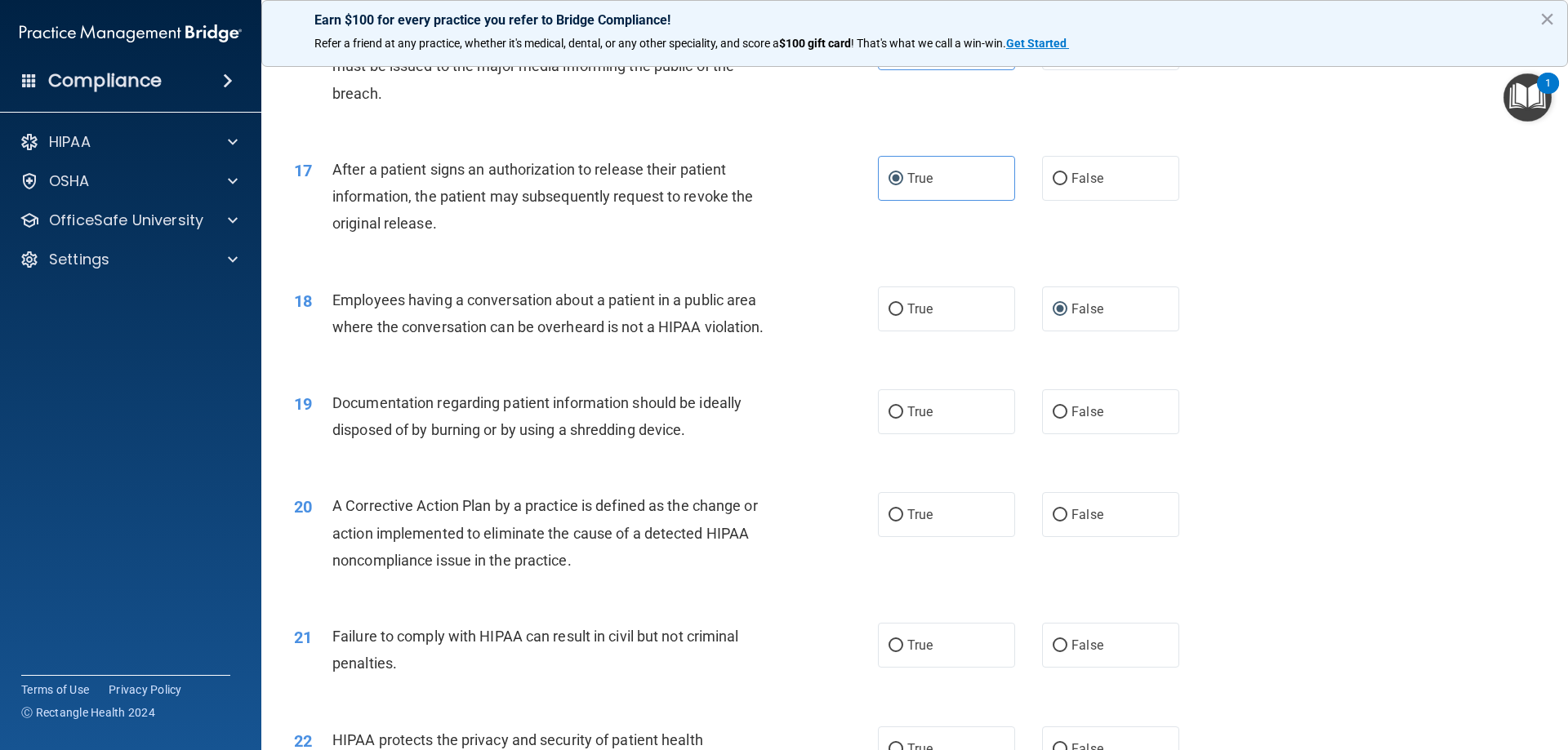
scroll to position [1905, 0]
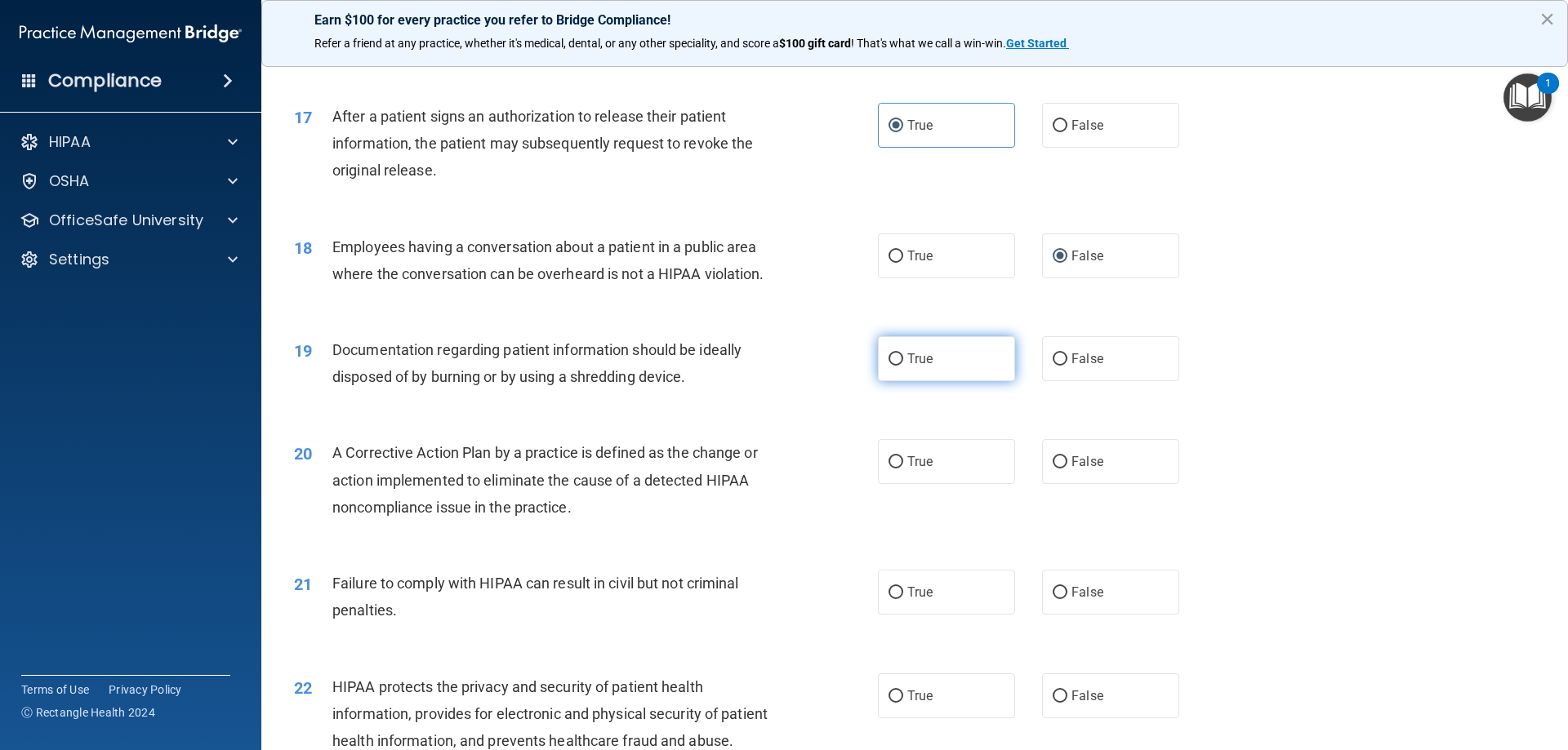
click at [944, 381] on label "True" at bounding box center [947, 358] width 137 height 45
click at [903, 366] on input "True" at bounding box center [896, 359] width 14 height 13
radio input "true"
click at [907, 470] on span "True" at bounding box center [920, 462] width 25 height 15
click at [903, 469] on input "True" at bounding box center [896, 462] width 14 height 13
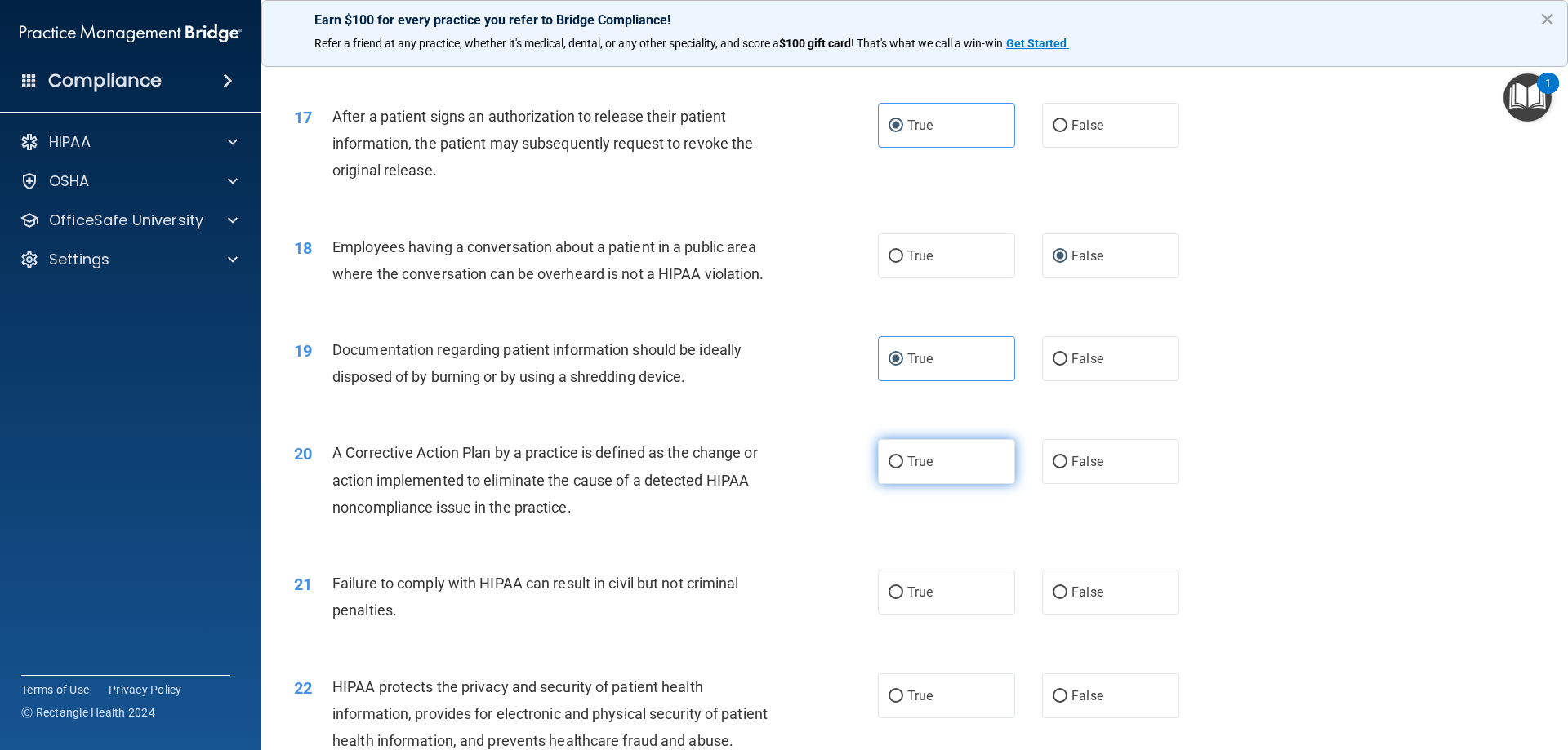
radio input "true"
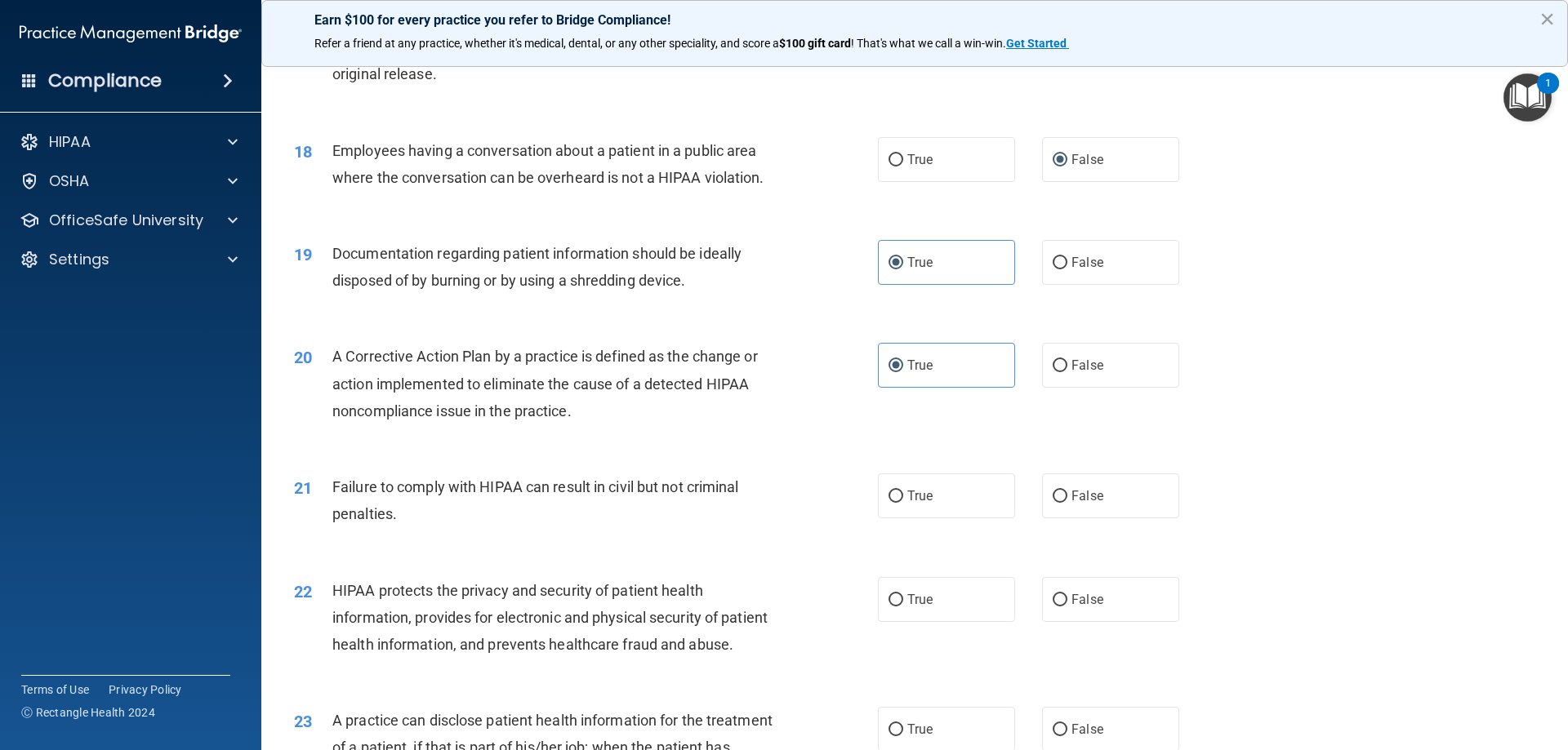
scroll to position [2041, 0]
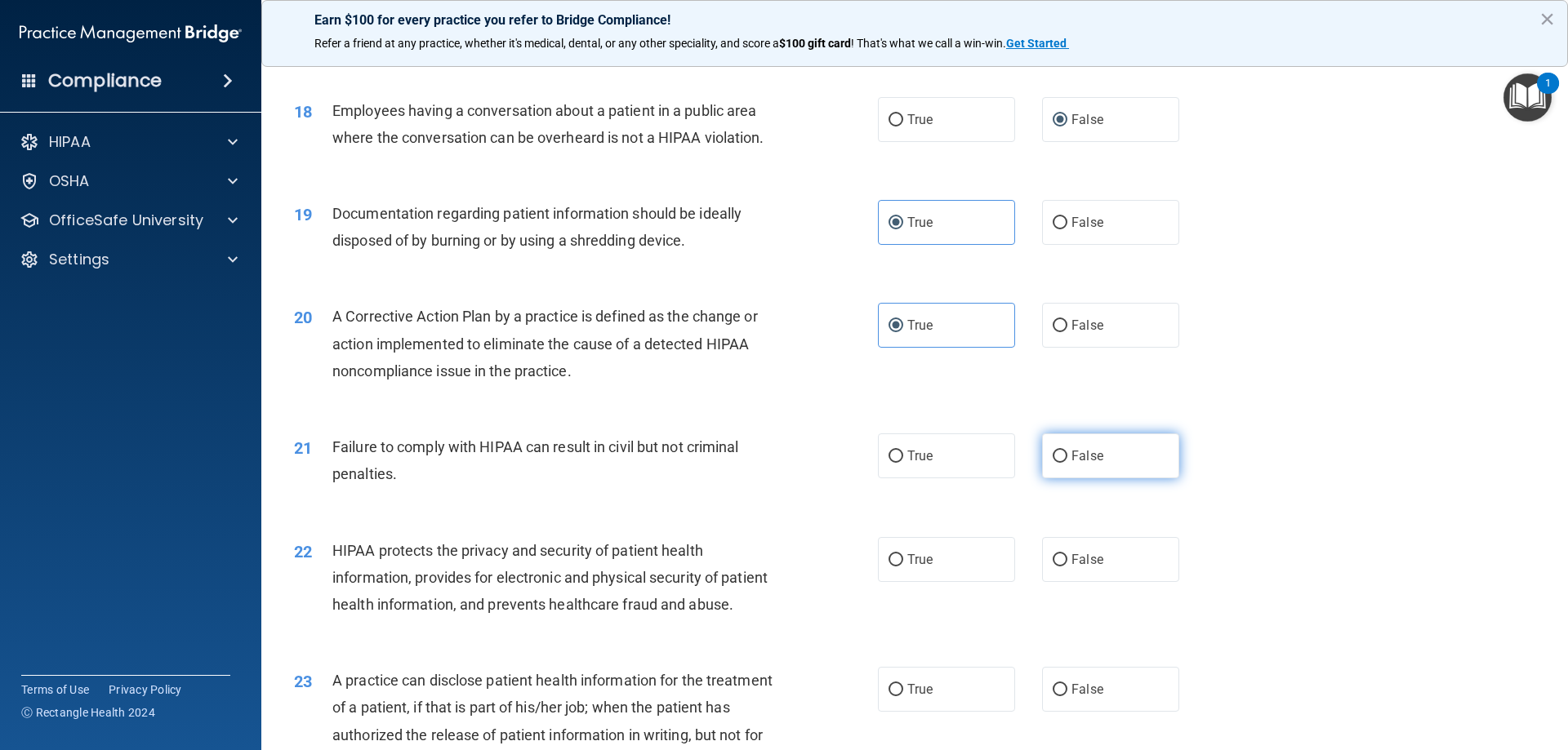
click at [1103, 473] on label "False" at bounding box center [1111, 455] width 137 height 45
click at [1067, 463] on input "False" at bounding box center [1059, 456] width 14 height 13
radio input "true"
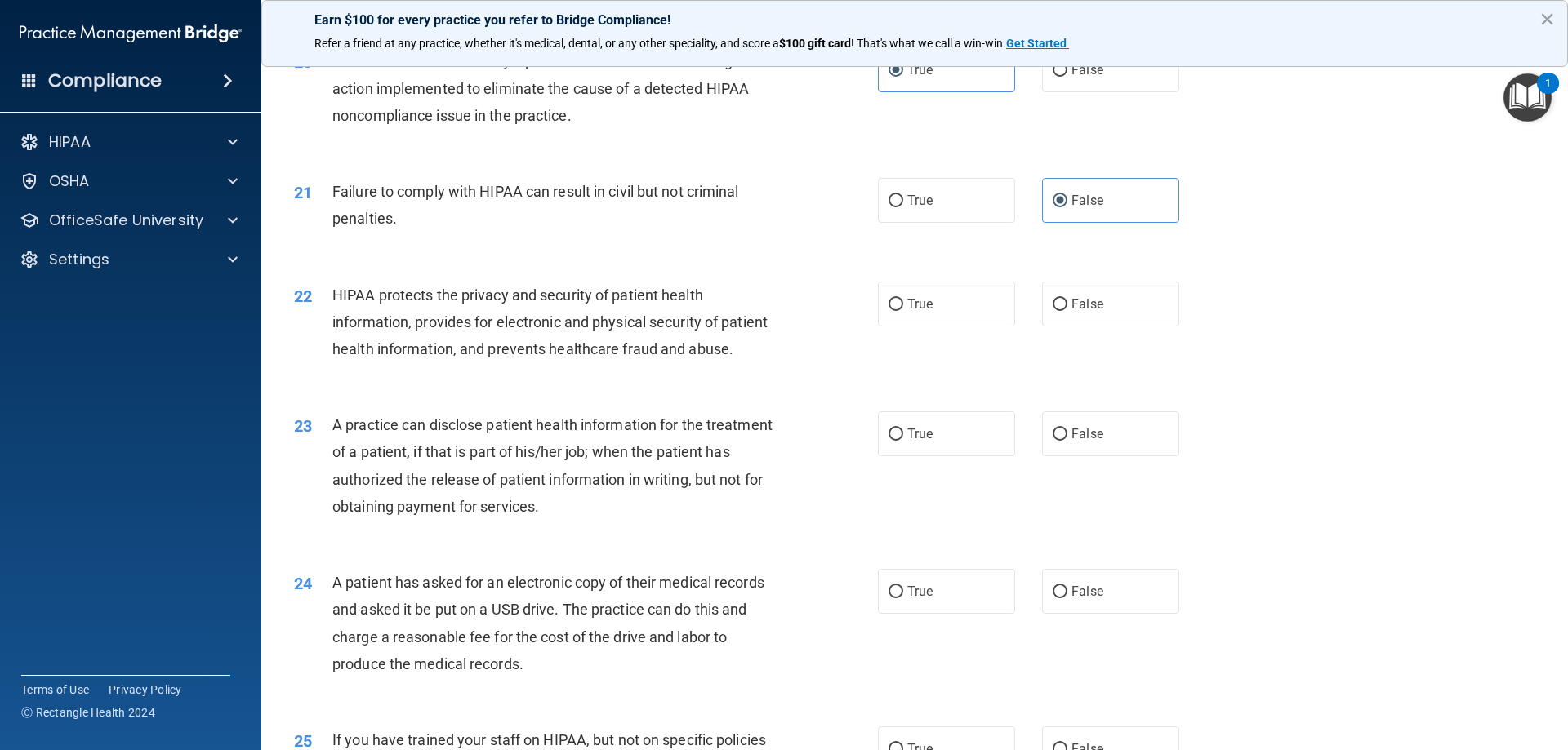
scroll to position [2314, 0]
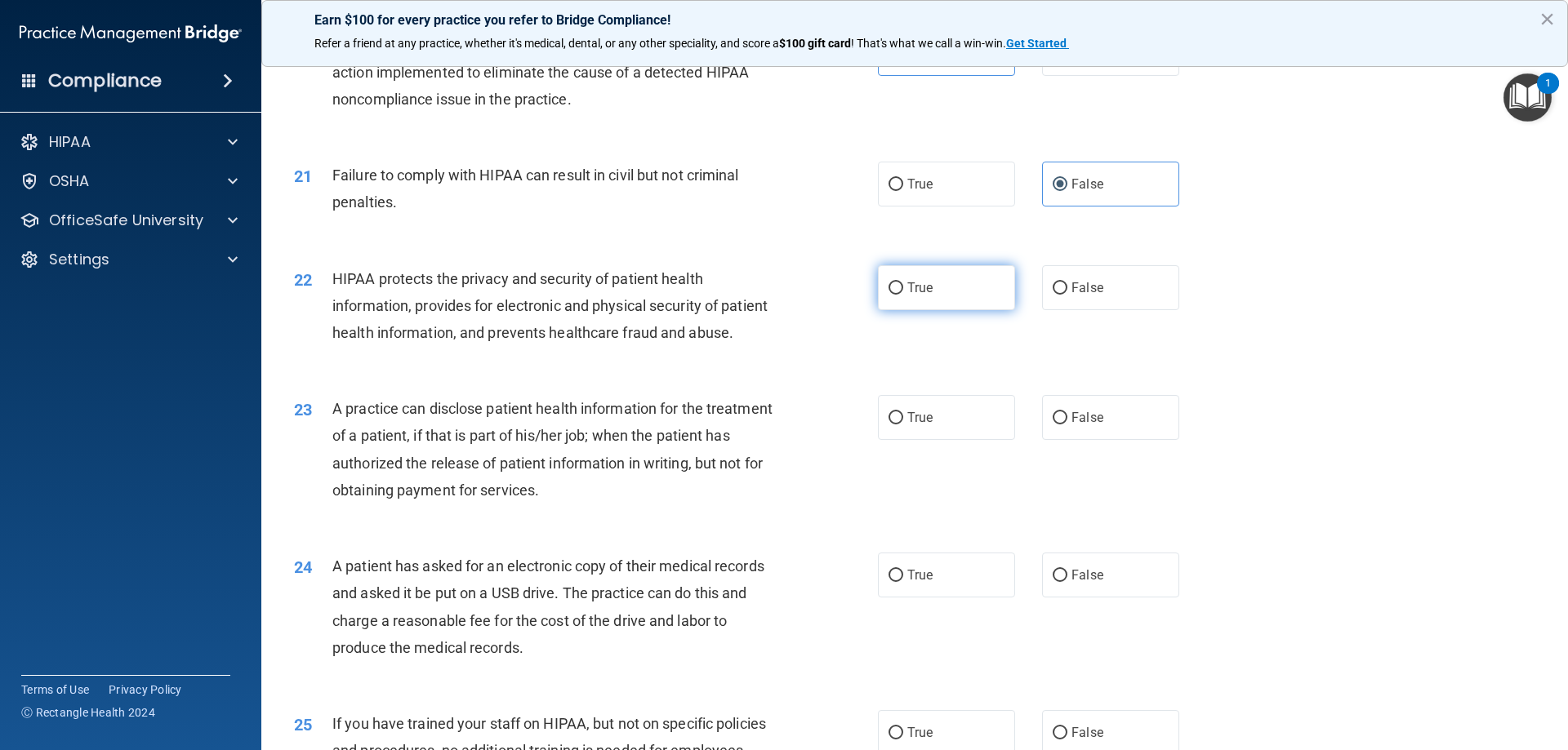
click at [924, 310] on label "True" at bounding box center [947, 288] width 137 height 45
click at [903, 295] on input "True" at bounding box center [896, 288] width 14 height 13
radio input "true"
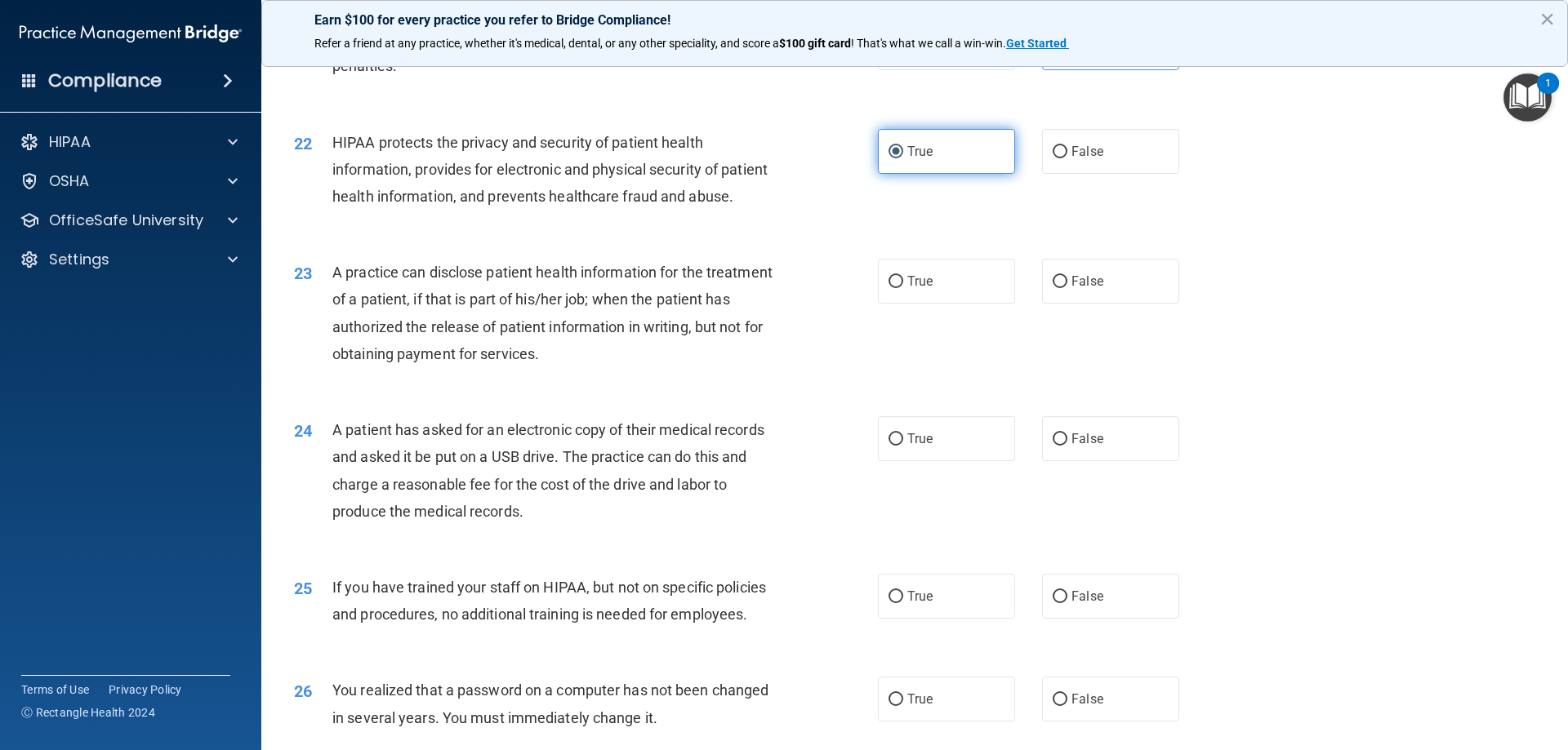
scroll to position [2586, 0]
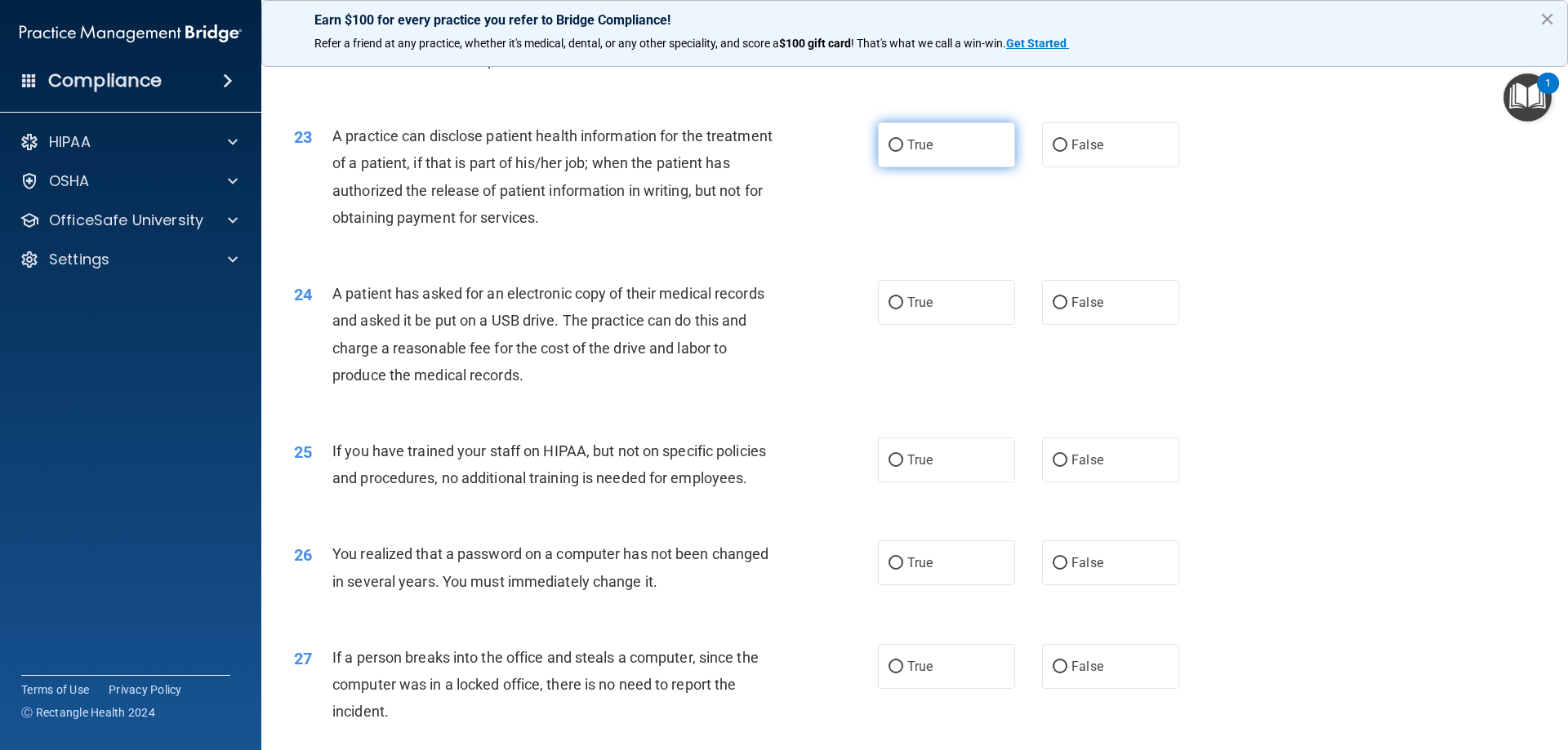
click at [989, 168] on label "True" at bounding box center [947, 144] width 137 height 45
click at [903, 152] on input "True" at bounding box center [896, 145] width 14 height 13
radio input "true"
click at [1086, 325] on label "False" at bounding box center [1111, 302] width 137 height 45
click at [1067, 309] on input "False" at bounding box center [1059, 303] width 14 height 13
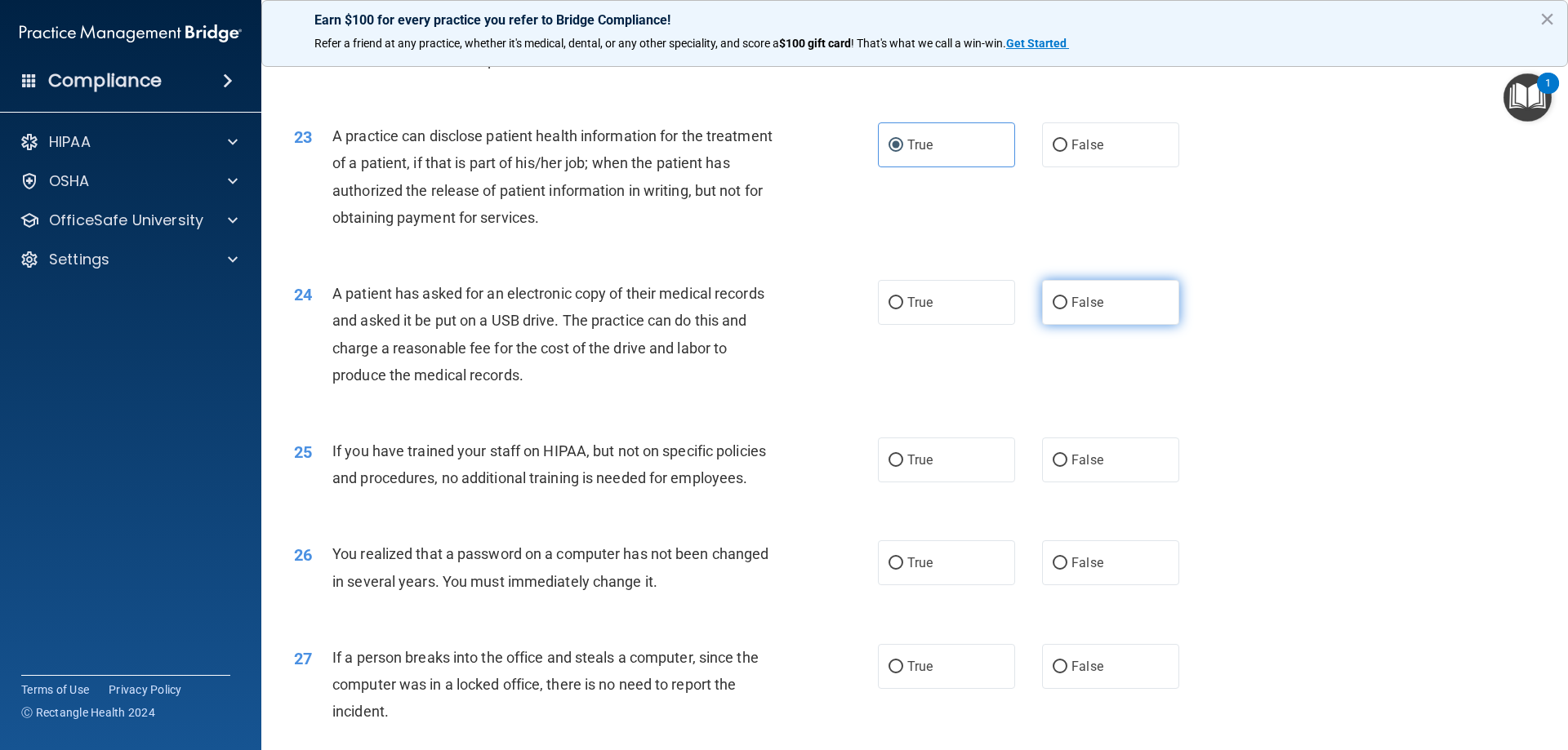
radio input "true"
click at [1054, 482] on label "False" at bounding box center [1111, 460] width 137 height 45
click at [1054, 467] on input "False" at bounding box center [1059, 460] width 14 height 13
radio input "true"
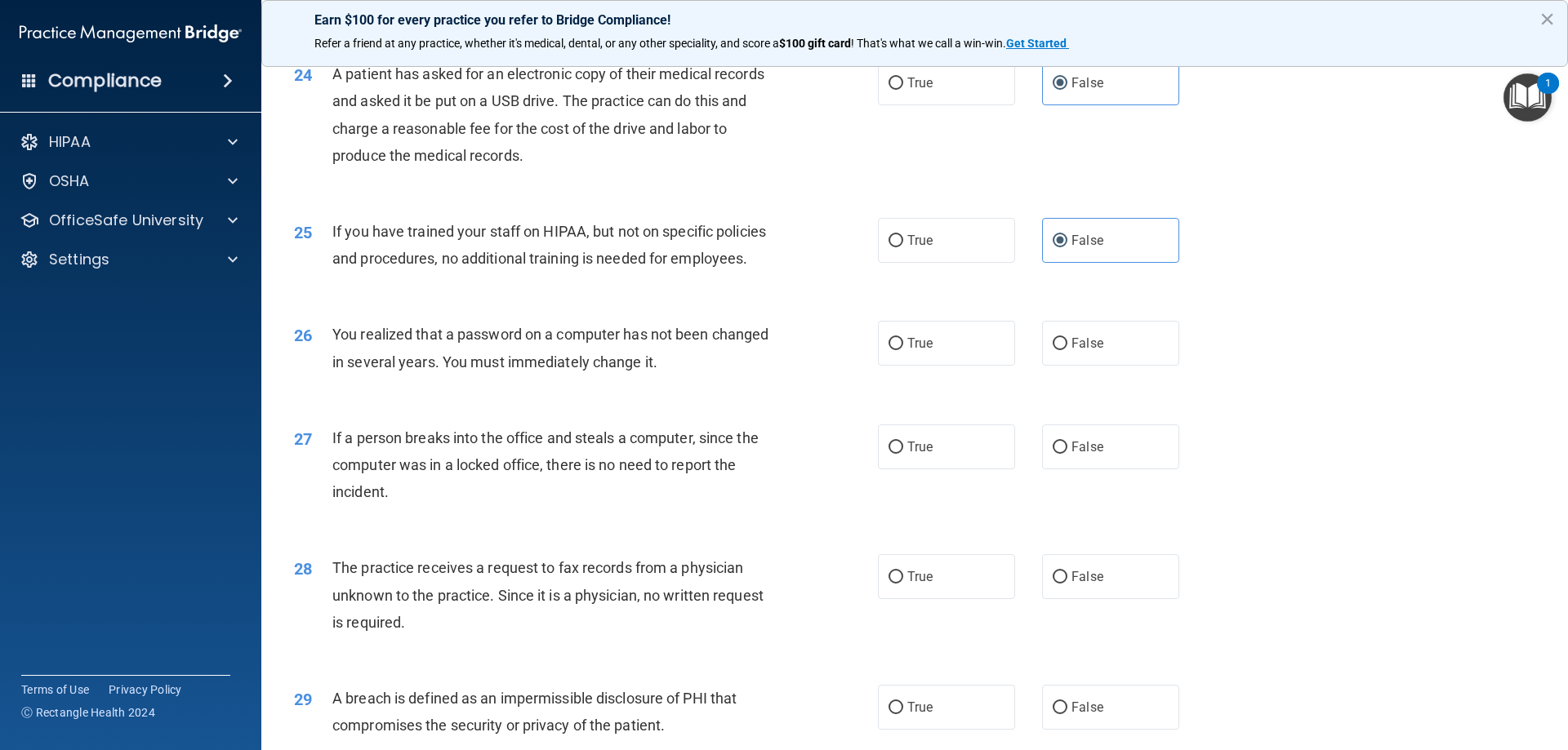
scroll to position [2858, 0]
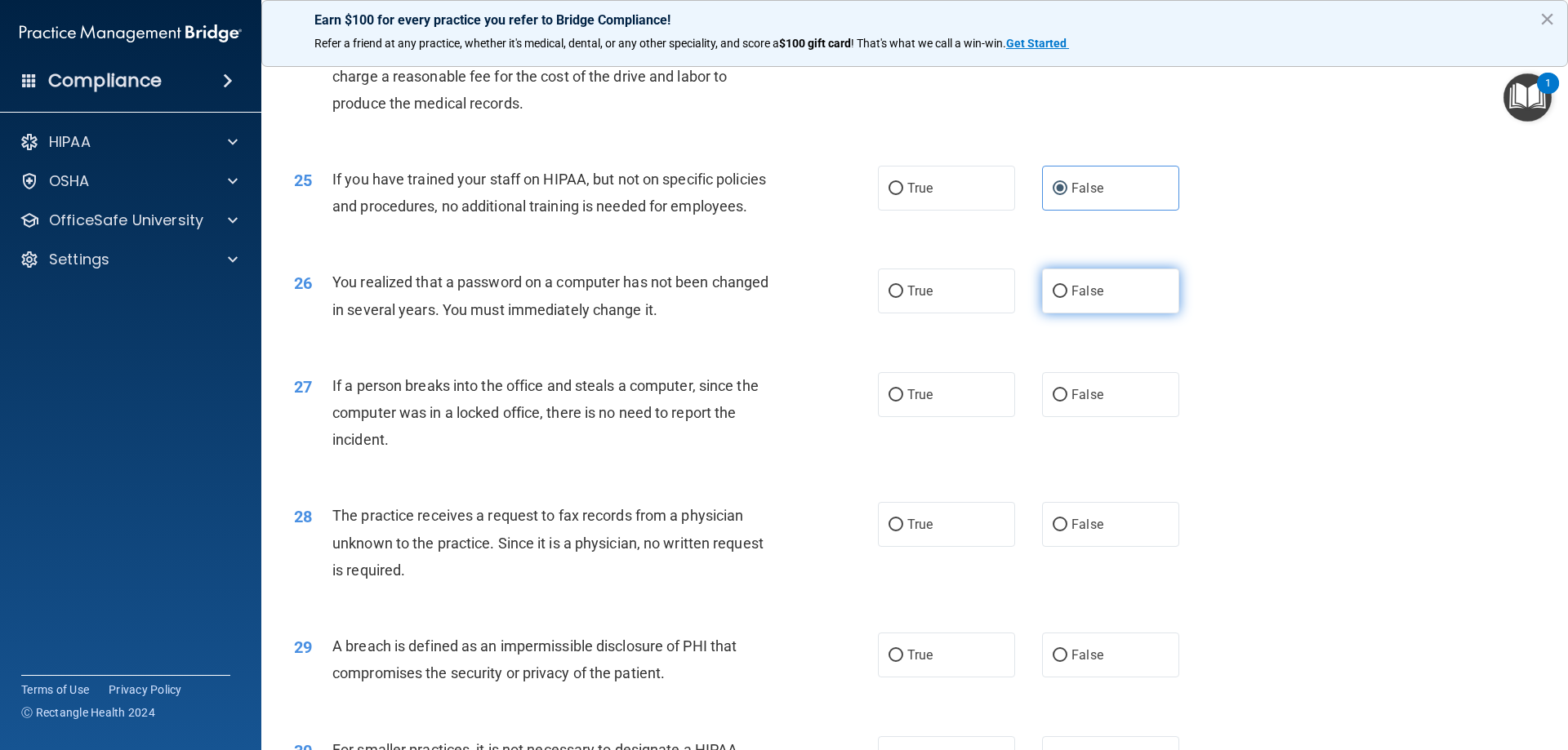
click at [1061, 314] on label "False" at bounding box center [1111, 291] width 137 height 45
click at [1061, 298] on input "False" at bounding box center [1059, 292] width 14 height 13
radio input "true"
click at [1072, 402] on span "False" at bounding box center [1087, 395] width 32 height 15
click at [1066, 401] on input "False" at bounding box center [1059, 396] width 14 height 13
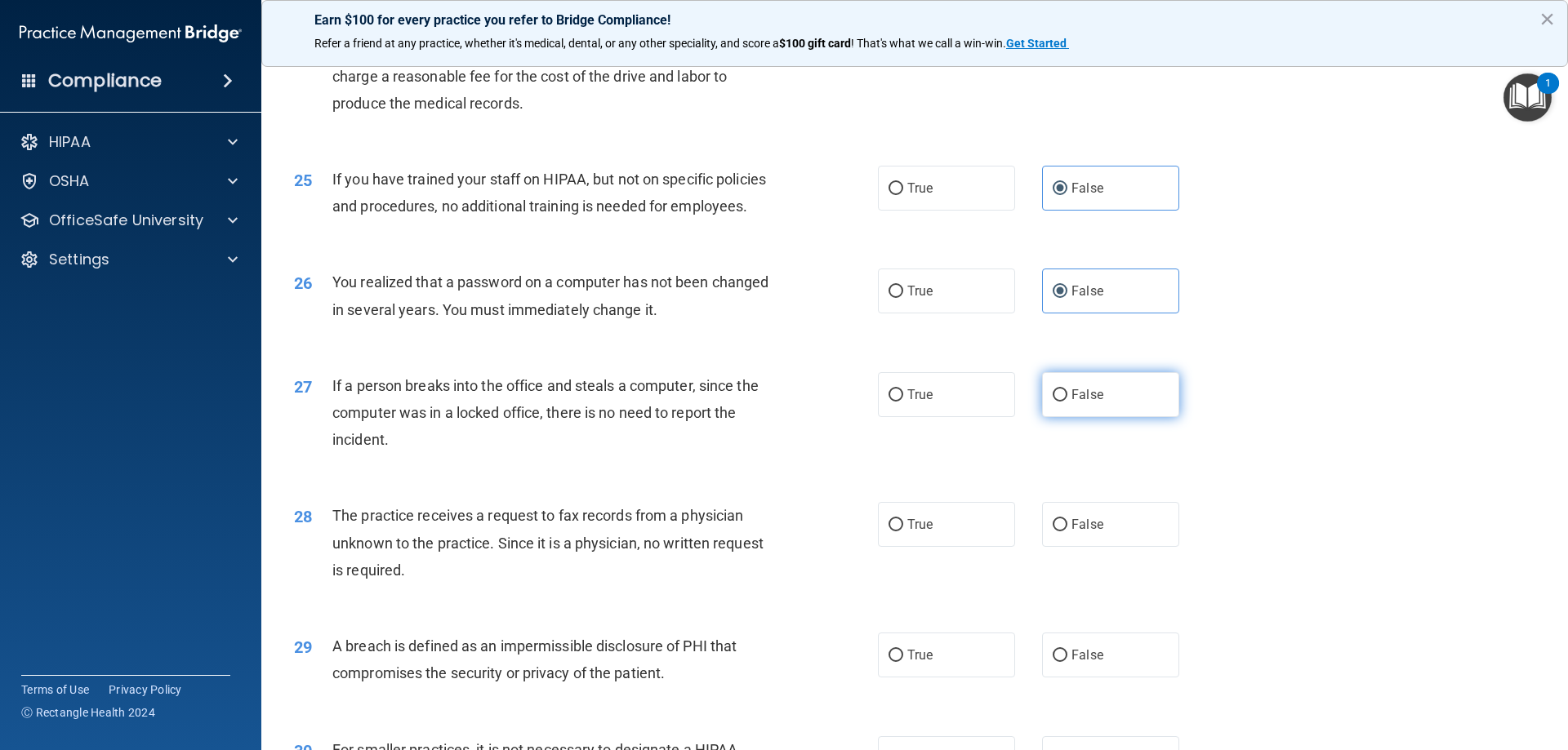
radio input "true"
click at [1078, 532] on span "False" at bounding box center [1087, 525] width 32 height 15
click at [1067, 531] on input "False" at bounding box center [1059, 525] width 14 height 13
radio input "true"
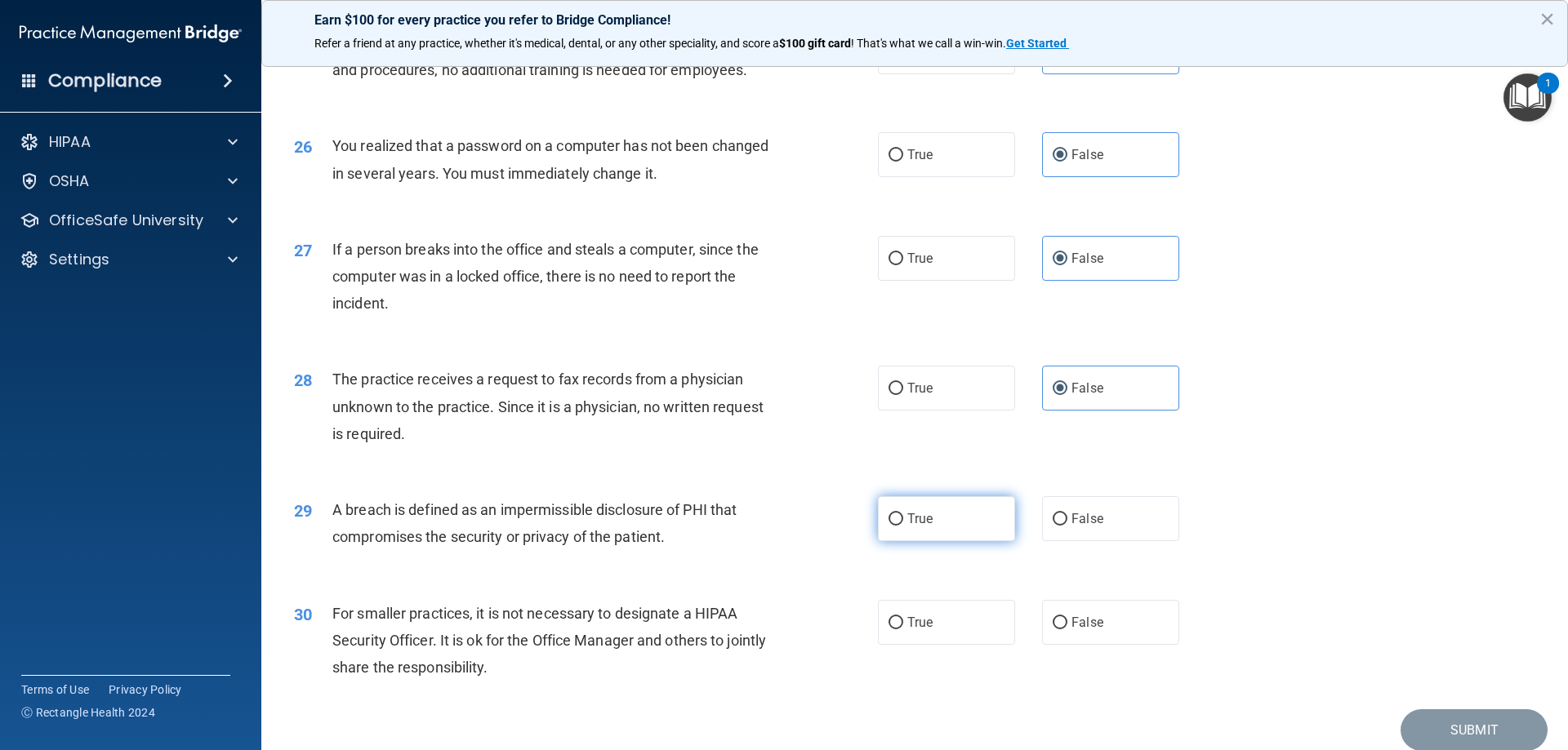
drag, startPoint x: 876, startPoint y: 567, endPoint x: 889, endPoint y: 570, distance: 13.3
click at [880, 541] on label "True" at bounding box center [947, 519] width 137 height 45
click at [889, 526] on input "True" at bounding box center [896, 519] width 14 height 13
radio input "true"
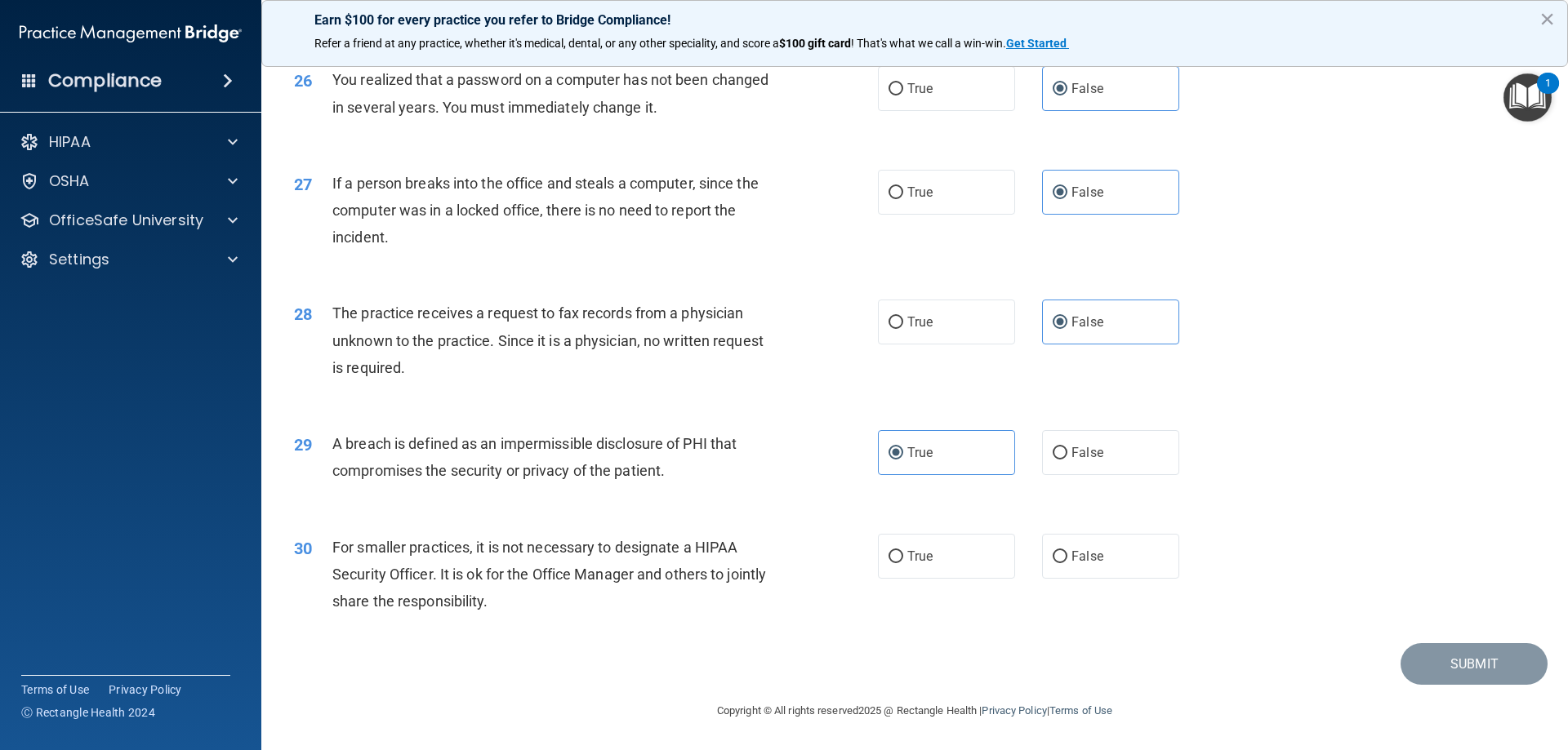
scroll to position [3114, 0]
click at [1070, 566] on label "False" at bounding box center [1111, 556] width 137 height 45
click at [1067, 563] on input "False" at bounding box center [1059, 556] width 14 height 13
radio input "true"
click at [1426, 666] on button "Submit" at bounding box center [1474, 663] width 147 height 41
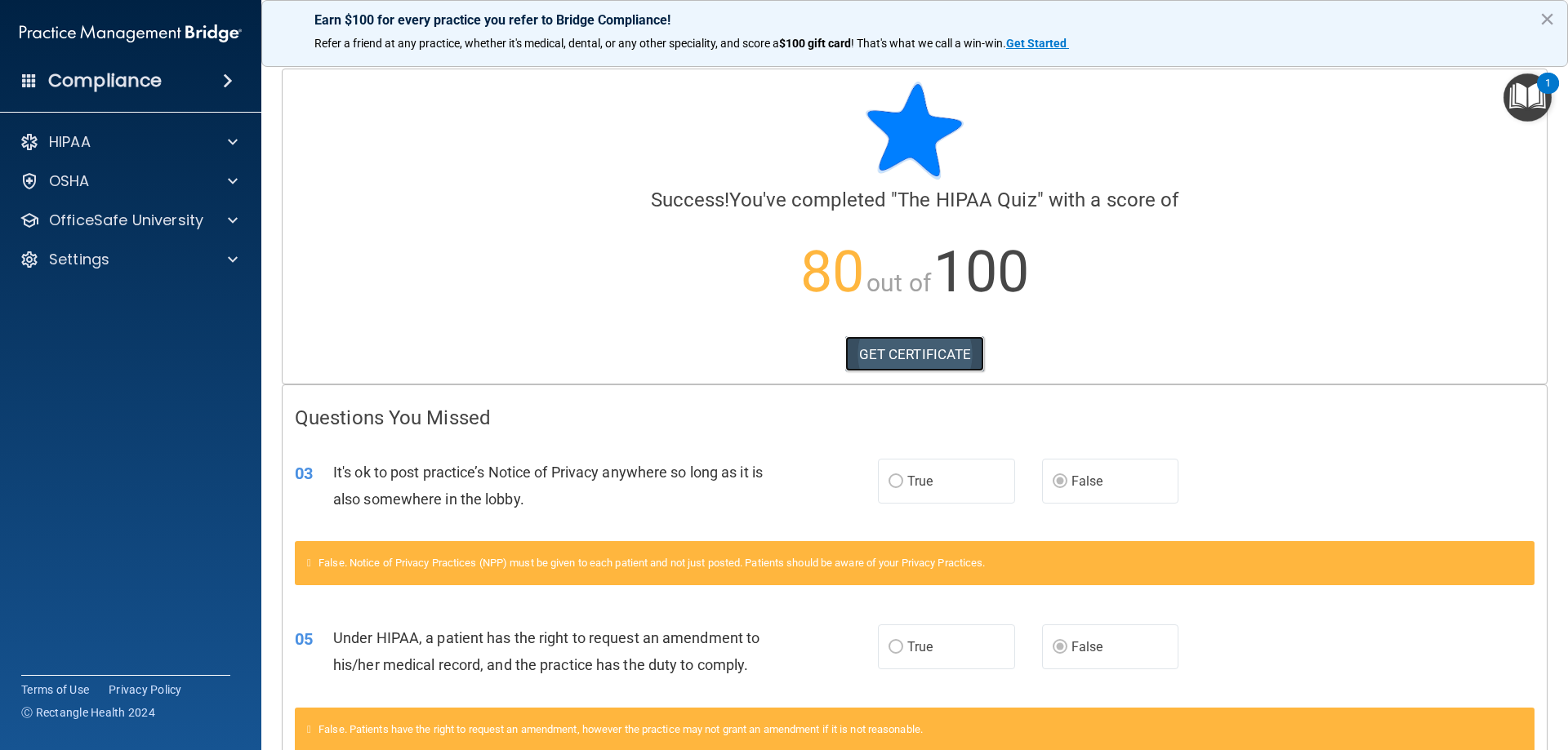
click at [884, 357] on link "GET CERTIFICATE" at bounding box center [915, 353] width 140 height 36
click at [228, 219] on span at bounding box center [233, 220] width 10 height 19
click at [166, 263] on div "HIPAA Training" at bounding box center [122, 259] width 223 height 16
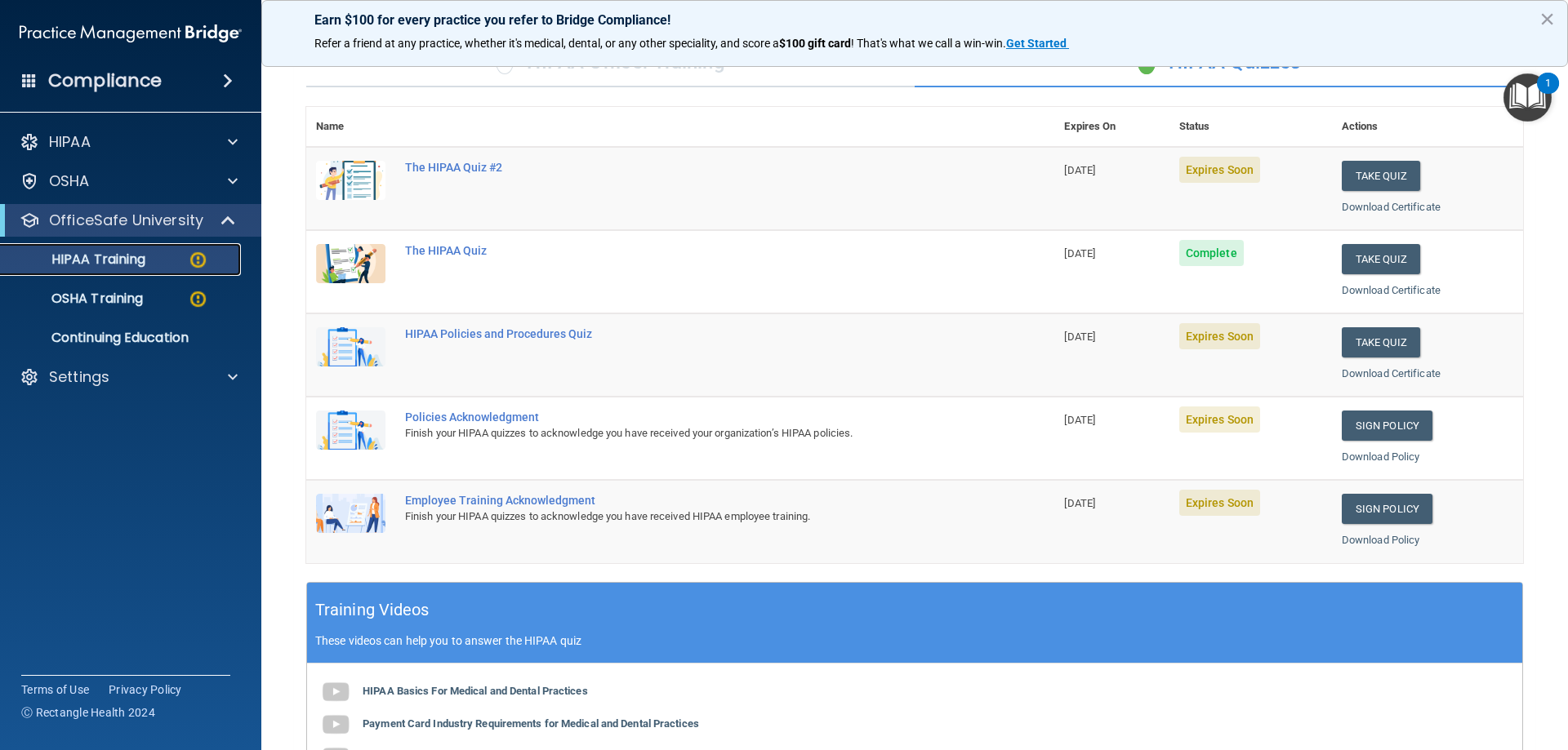
scroll to position [137, 0]
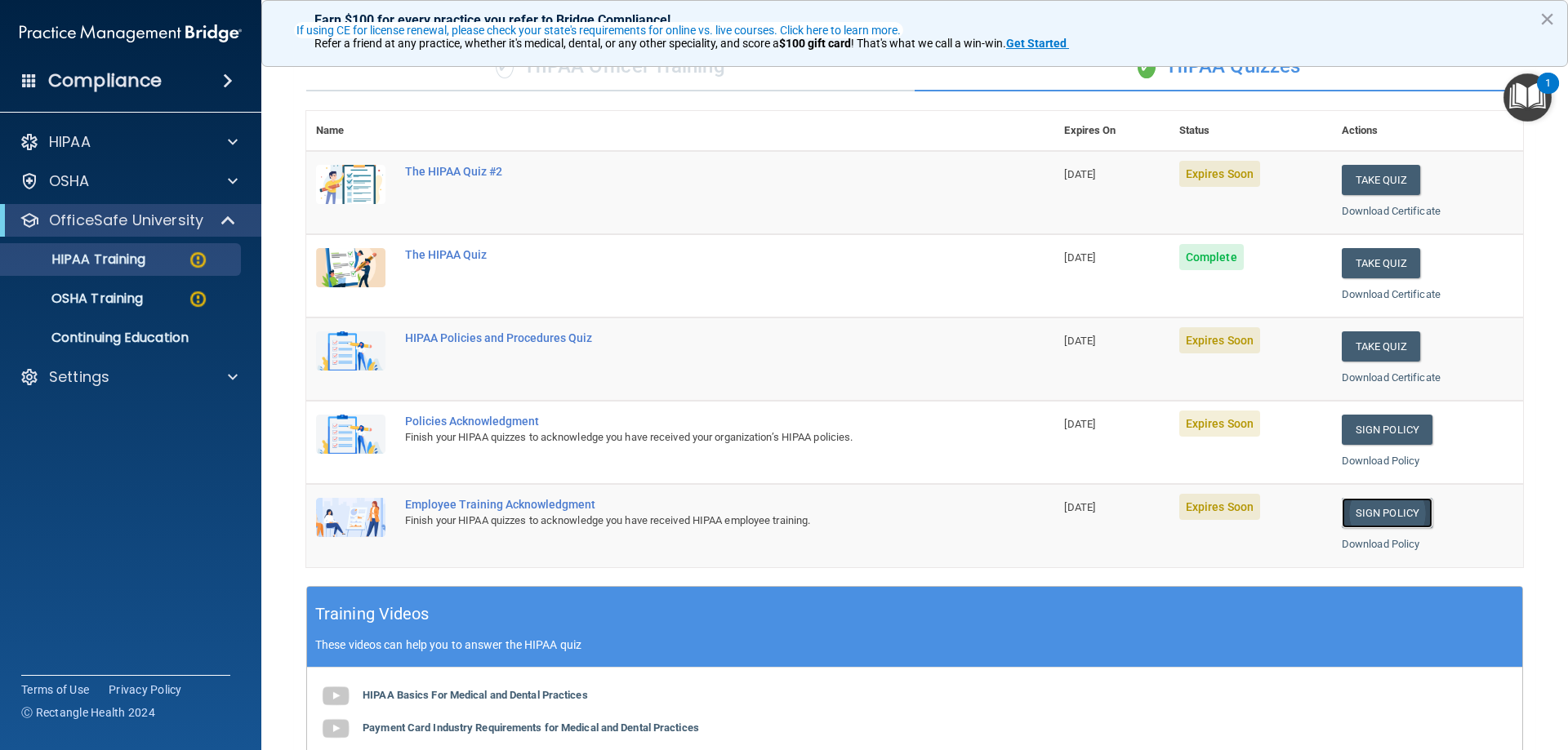
click at [1354, 513] on link "Sign Policy" at bounding box center [1387, 512] width 91 height 30
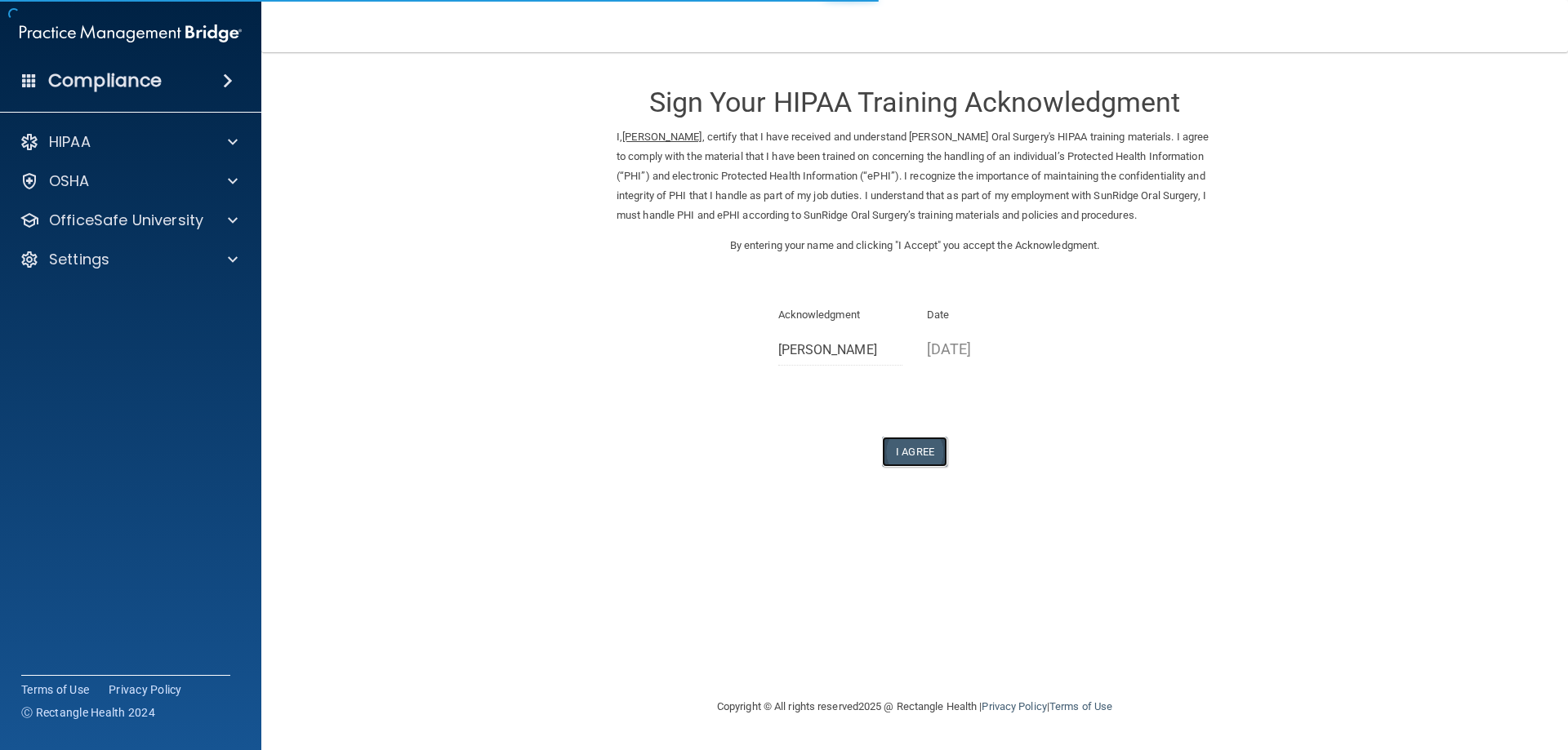
click at [902, 452] on button "I Agree" at bounding box center [915, 452] width 65 height 30
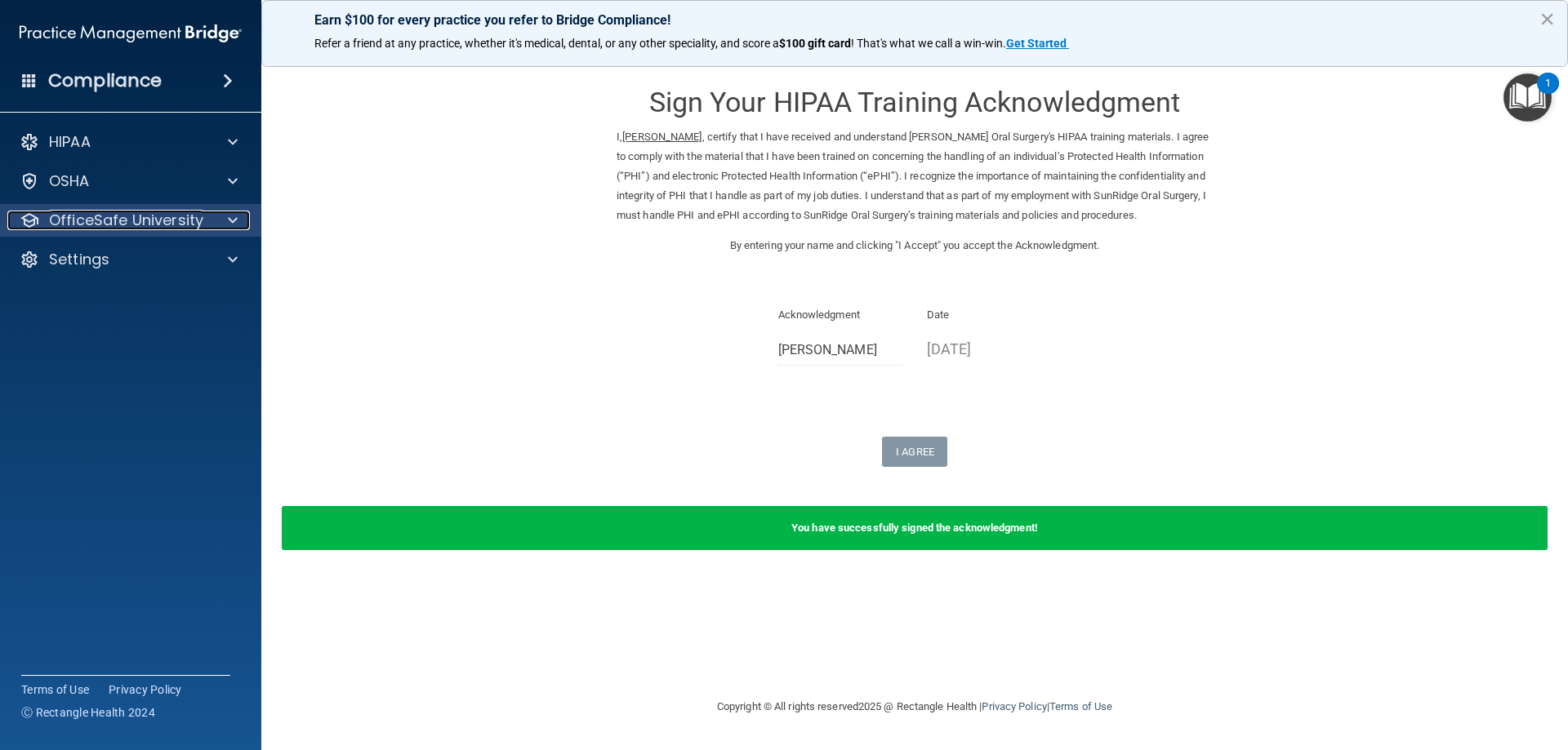
click at [240, 219] on div at bounding box center [230, 220] width 40 height 19
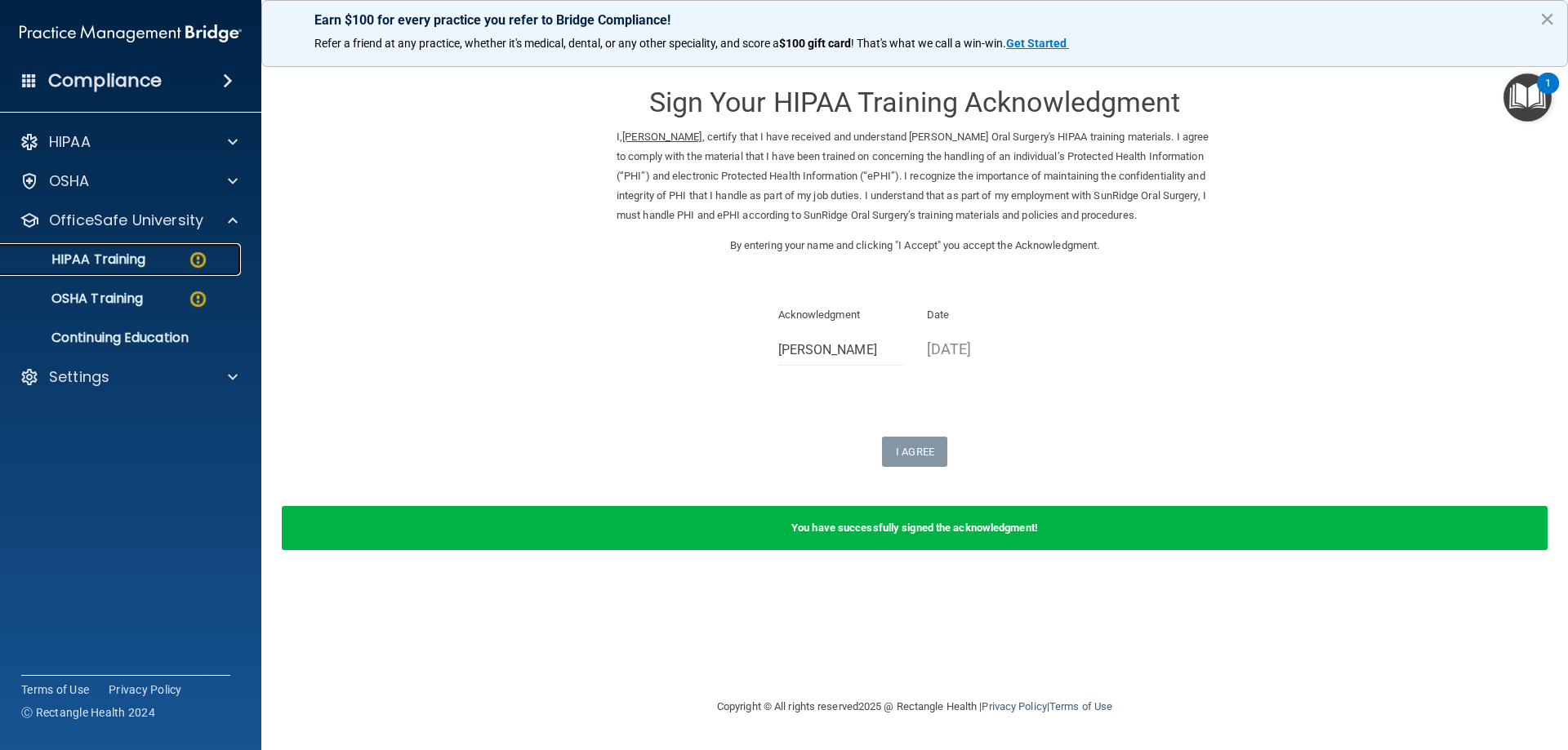
click at [184, 263] on div "HIPAA Training" at bounding box center [122, 259] width 223 height 16
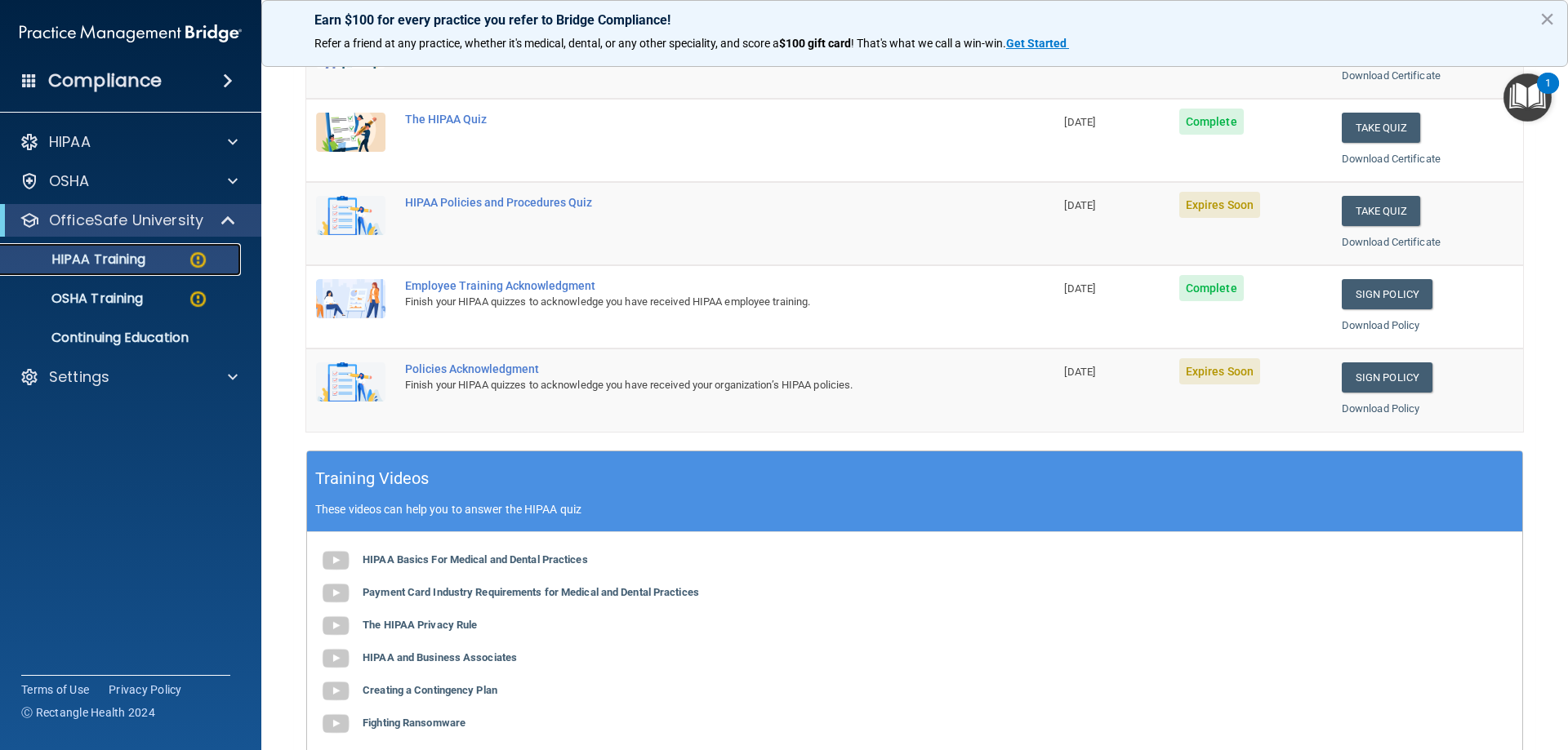
scroll to position [137, 0]
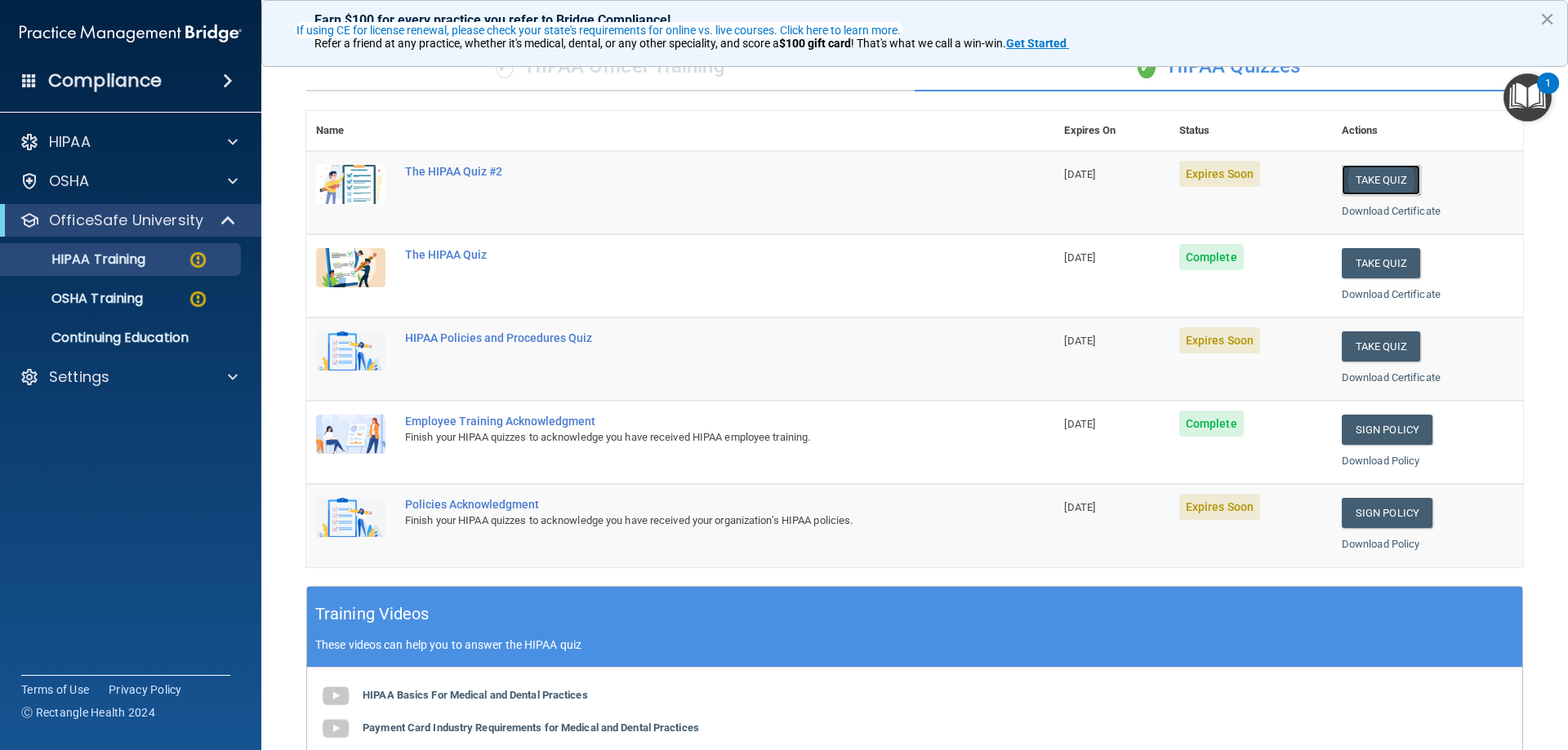
click at [1368, 179] on button "Take Quiz" at bounding box center [1380, 179] width 78 height 30
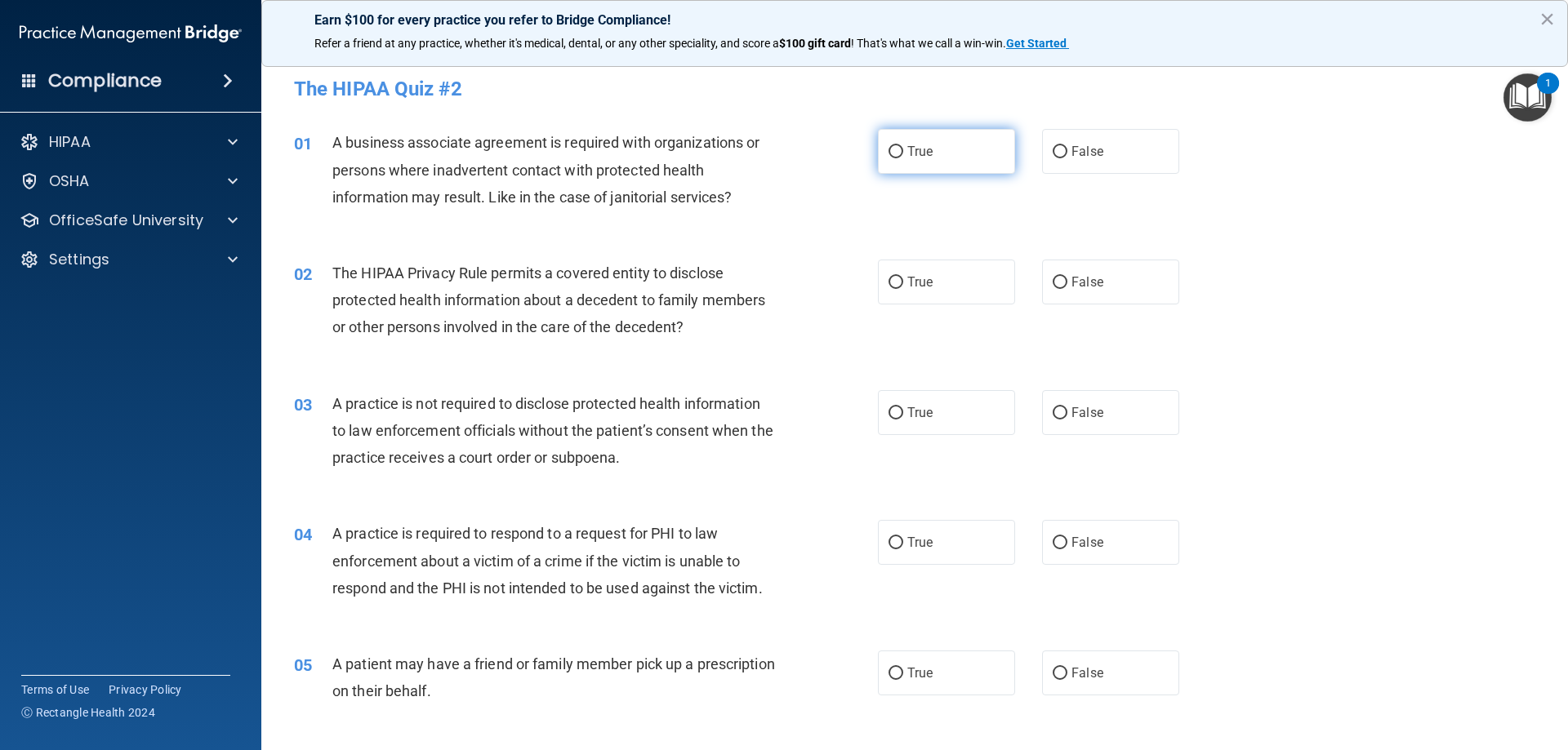
click at [947, 153] on label "True" at bounding box center [947, 151] width 137 height 45
click at [903, 153] on input "True" at bounding box center [896, 152] width 14 height 13
radio input "true"
click at [920, 281] on span "True" at bounding box center [920, 282] width 25 height 15
click at [903, 281] on input "True" at bounding box center [896, 282] width 14 height 13
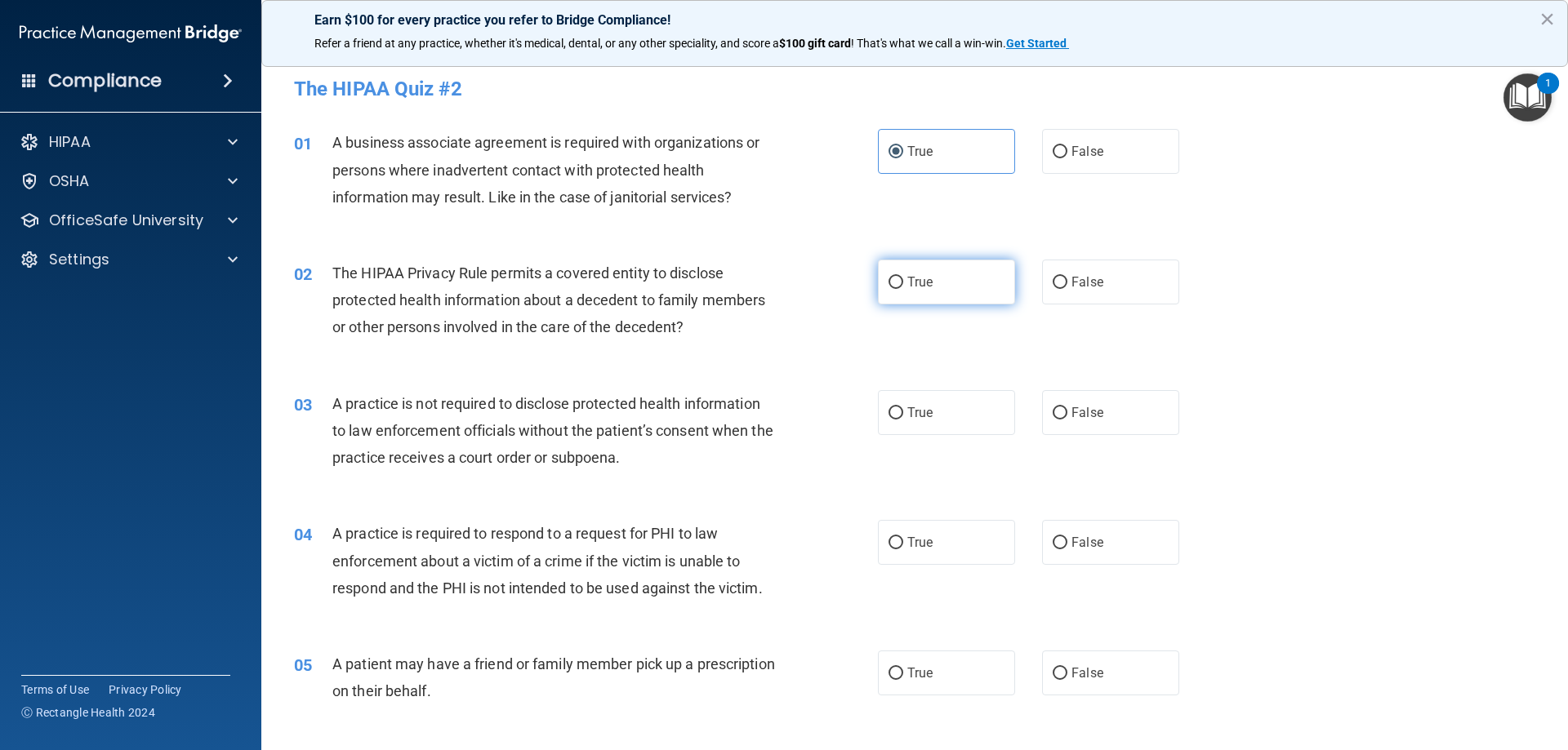
radio input "true"
click at [1072, 407] on span "False" at bounding box center [1087, 413] width 32 height 15
click at [1067, 407] on input "False" at bounding box center [1059, 413] width 14 height 13
radio input "true"
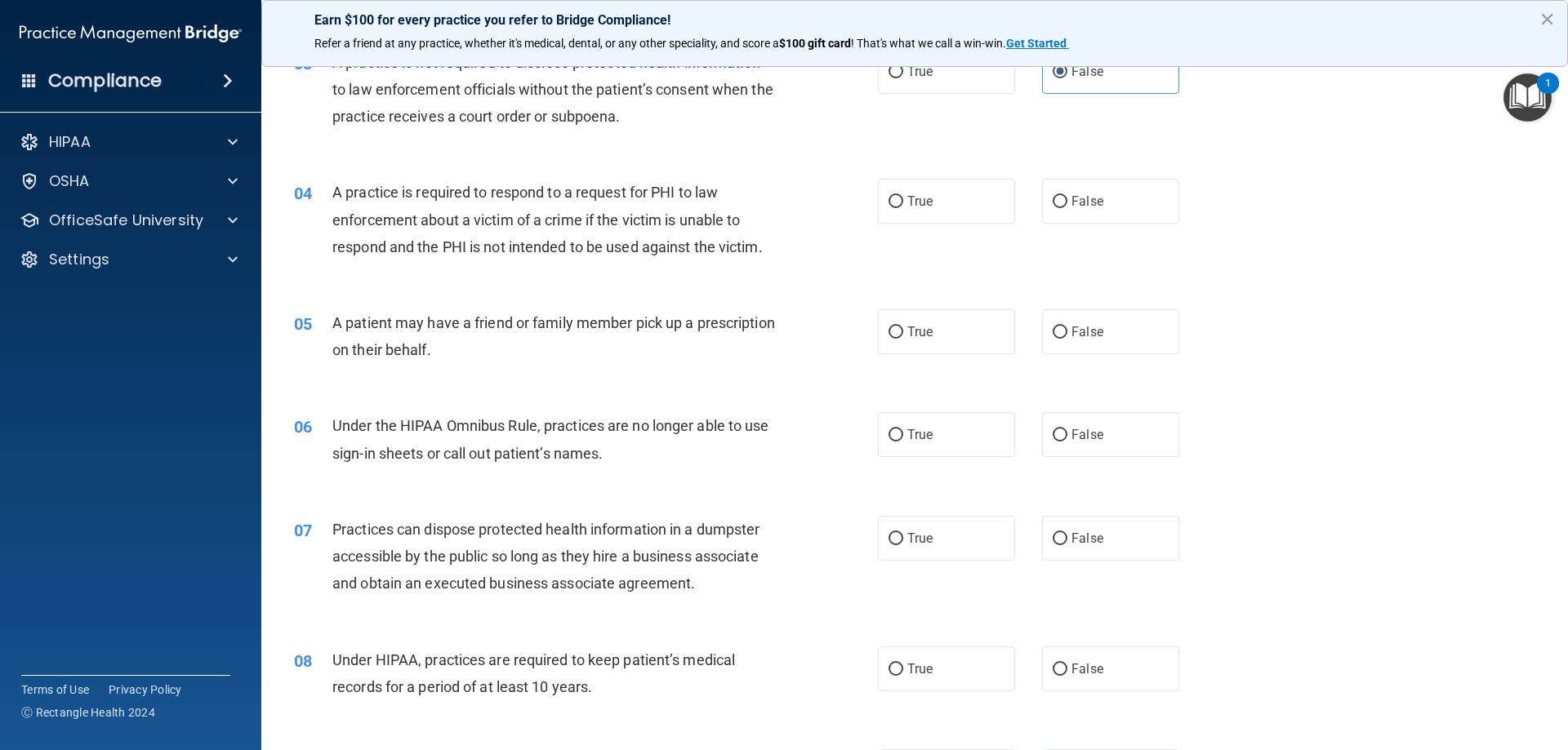
scroll to position [408, 0]
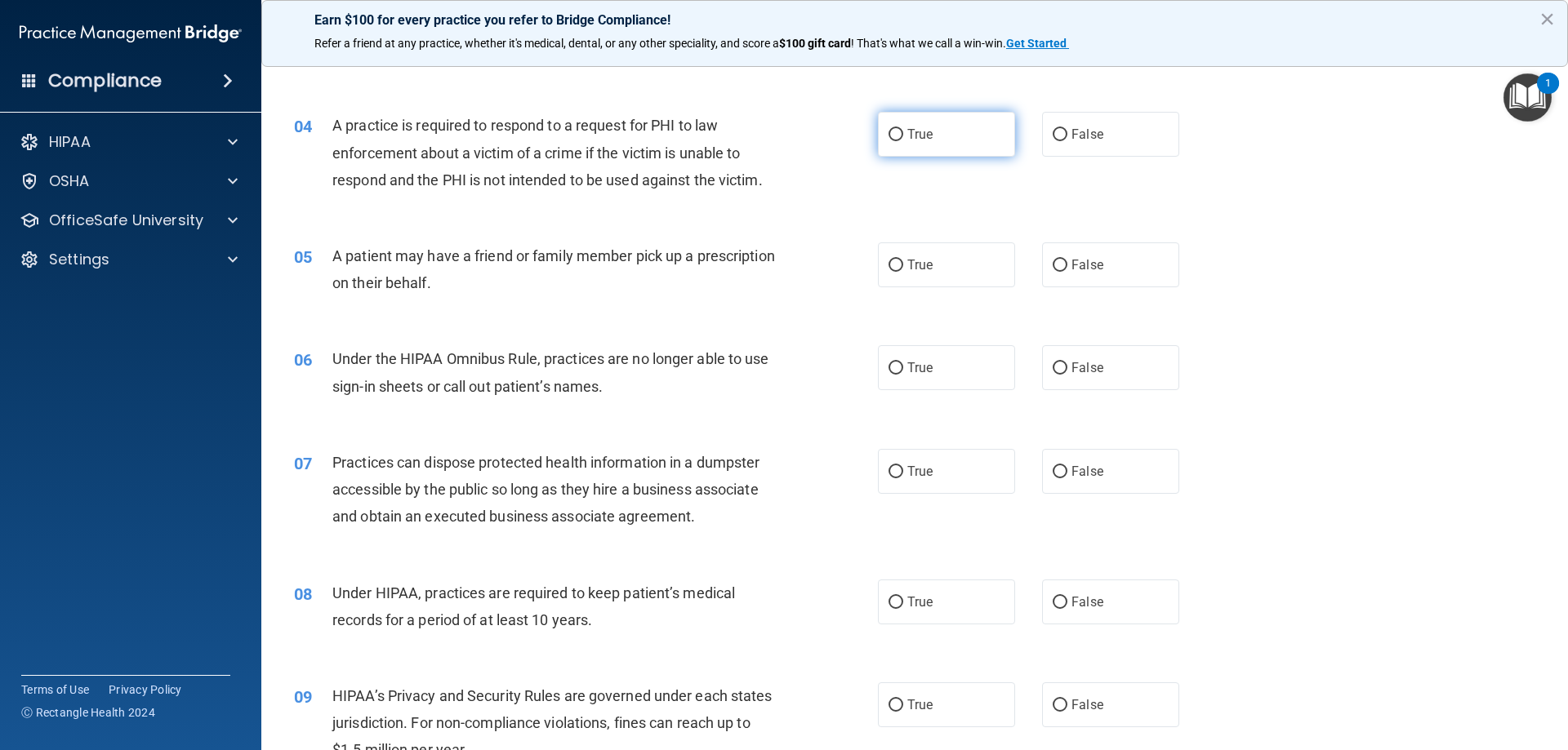
click at [960, 143] on label "True" at bounding box center [947, 134] width 137 height 45
click at [903, 142] on input "True" at bounding box center [896, 135] width 14 height 13
radio input "true"
click at [910, 259] on span "True" at bounding box center [920, 265] width 25 height 15
click at [903, 260] on input "True" at bounding box center [896, 266] width 14 height 13
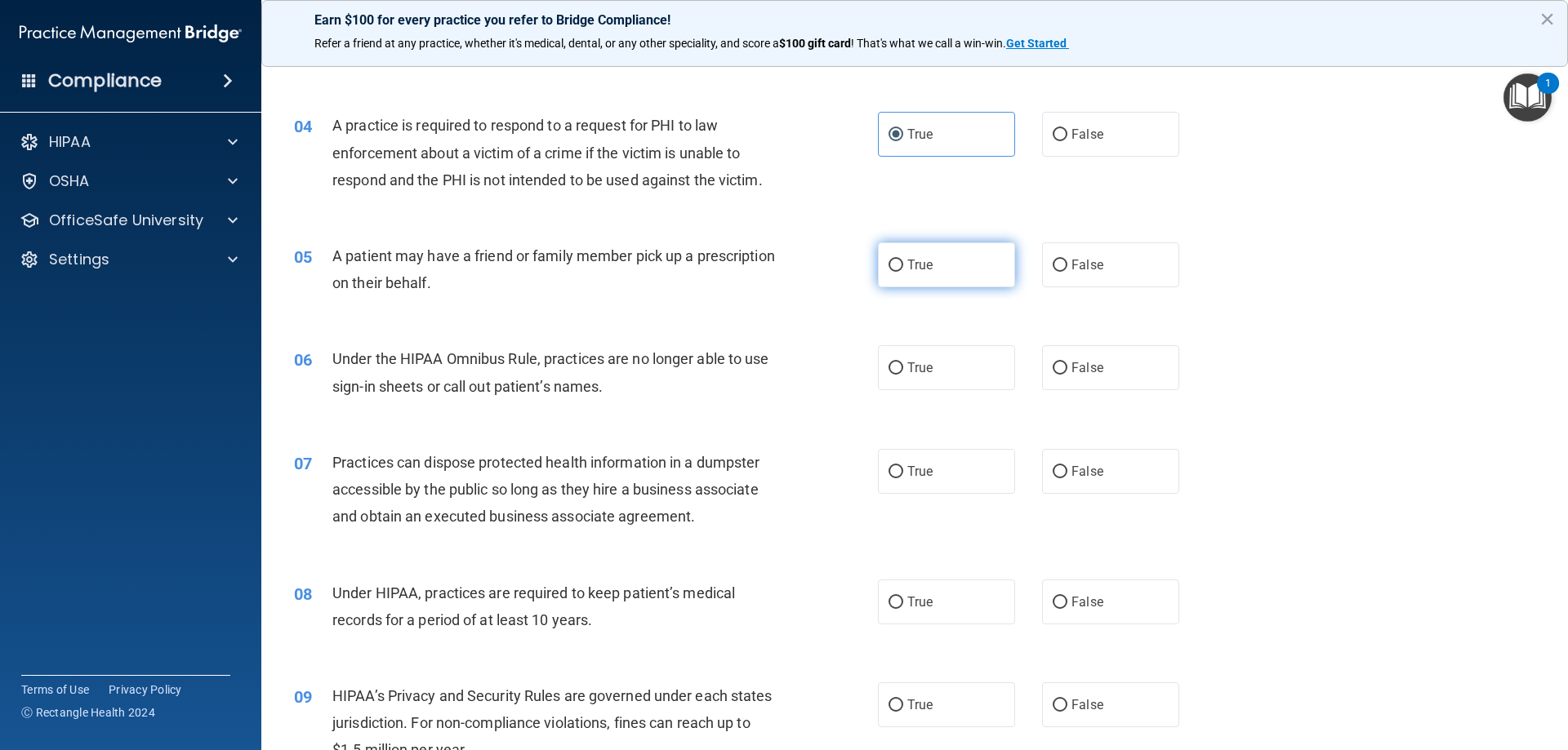
radio input "true"
click at [965, 370] on label "True" at bounding box center [947, 368] width 137 height 45
click at [903, 370] on input "True" at bounding box center [896, 369] width 14 height 13
radio input "true"
click at [1133, 476] on label "False" at bounding box center [1111, 471] width 137 height 45
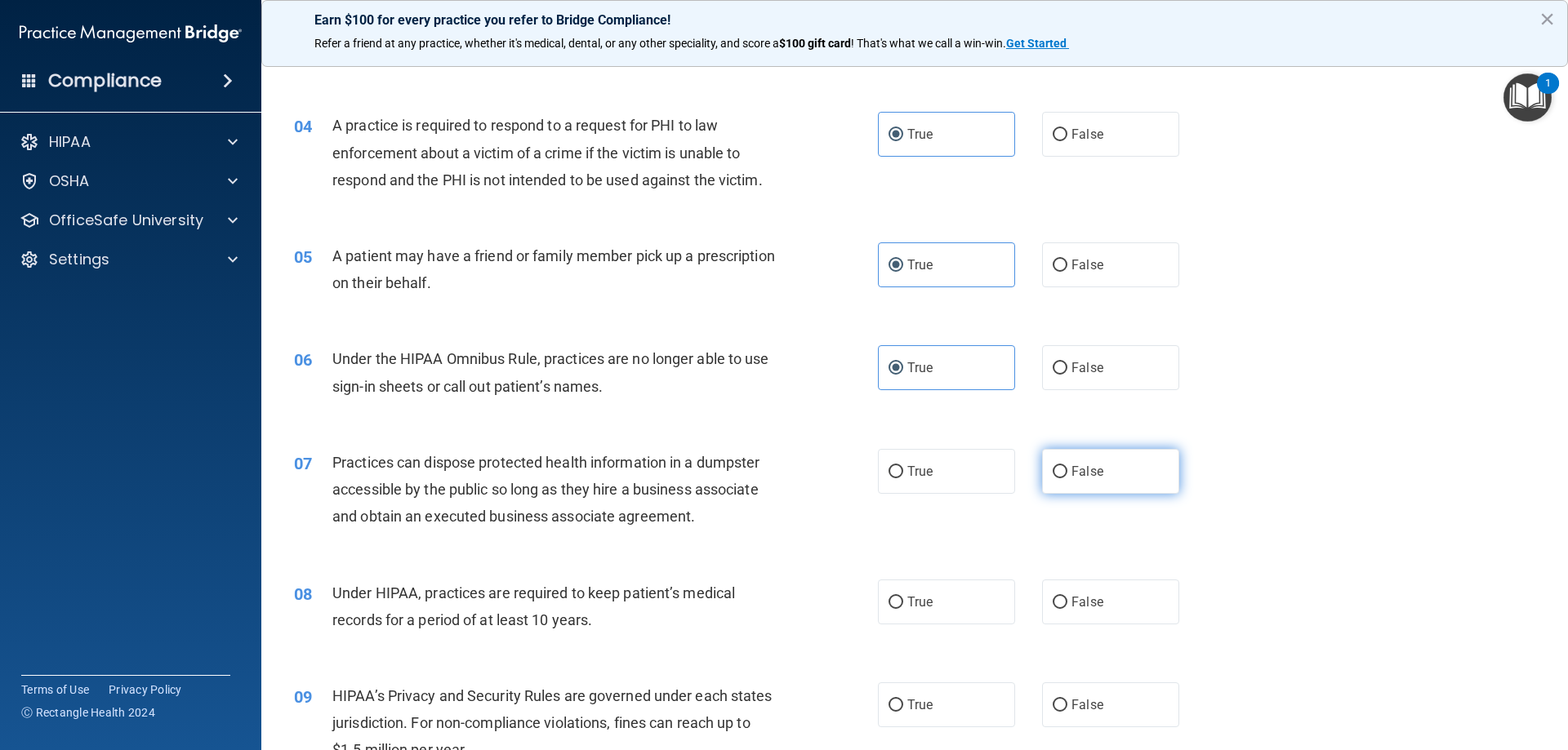
click at [1067, 476] on input "False" at bounding box center [1059, 472] width 14 height 13
radio input "true"
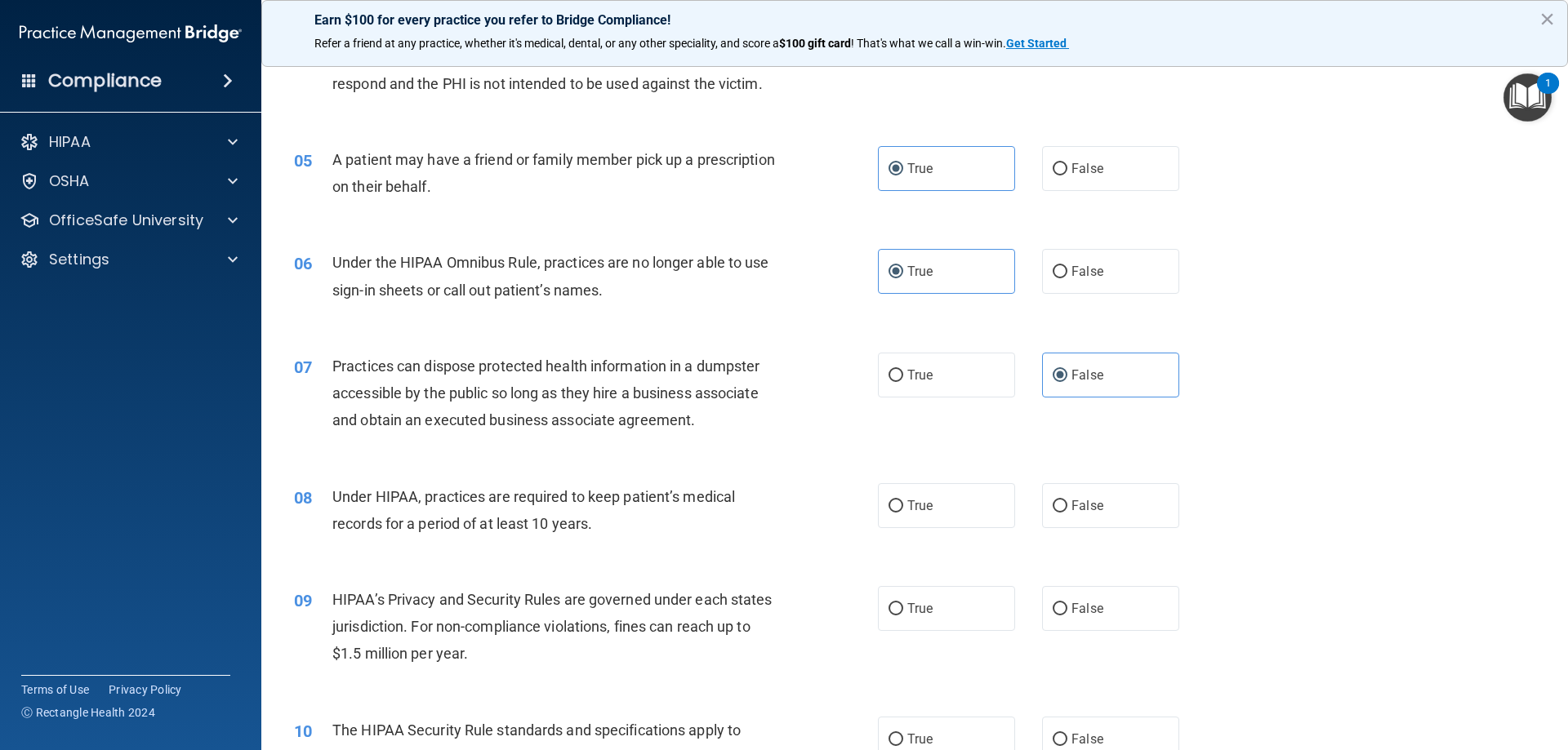
scroll to position [545, 0]
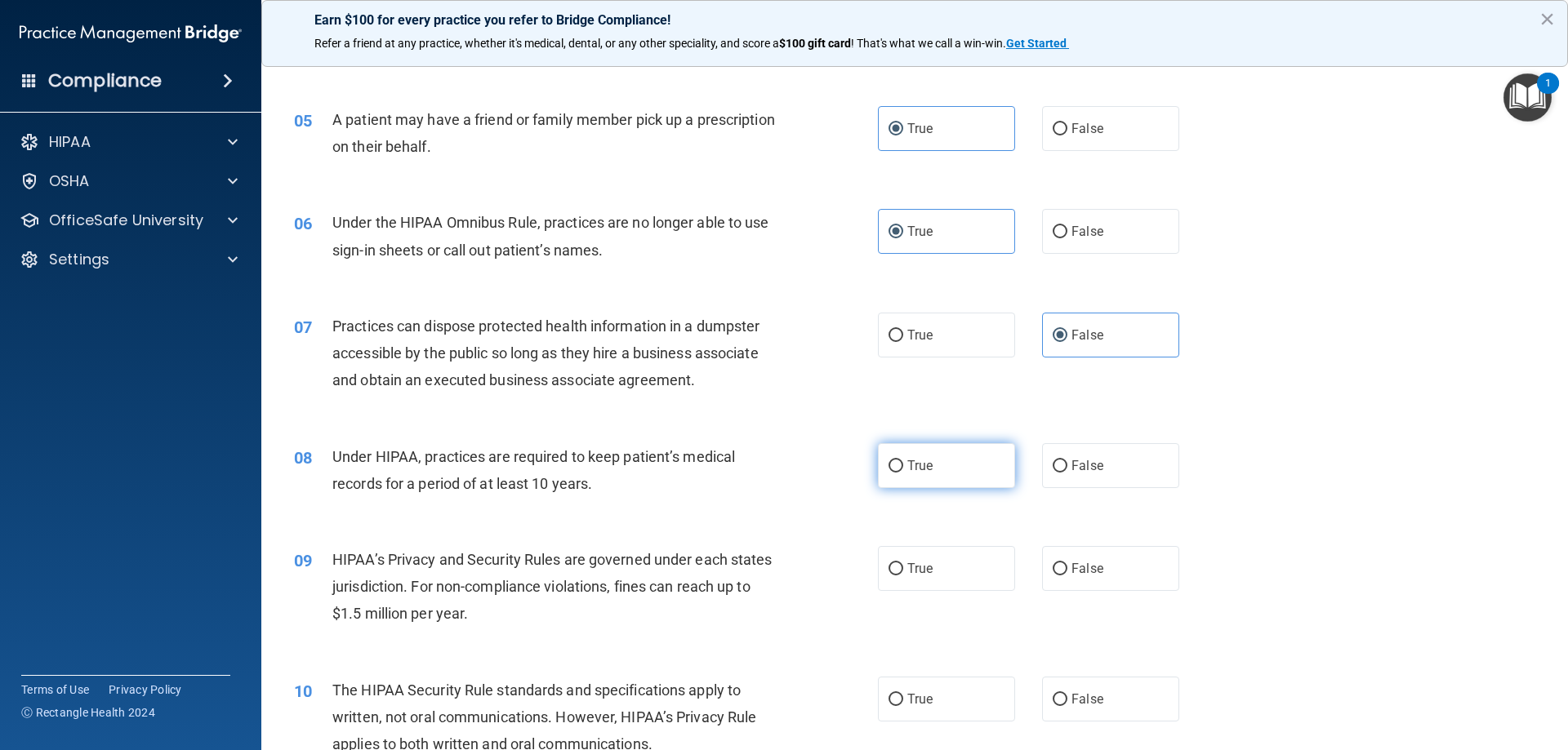
click at [908, 456] on label "True" at bounding box center [947, 465] width 137 height 45
click at [903, 460] on input "True" at bounding box center [896, 466] width 14 height 13
radio input "true"
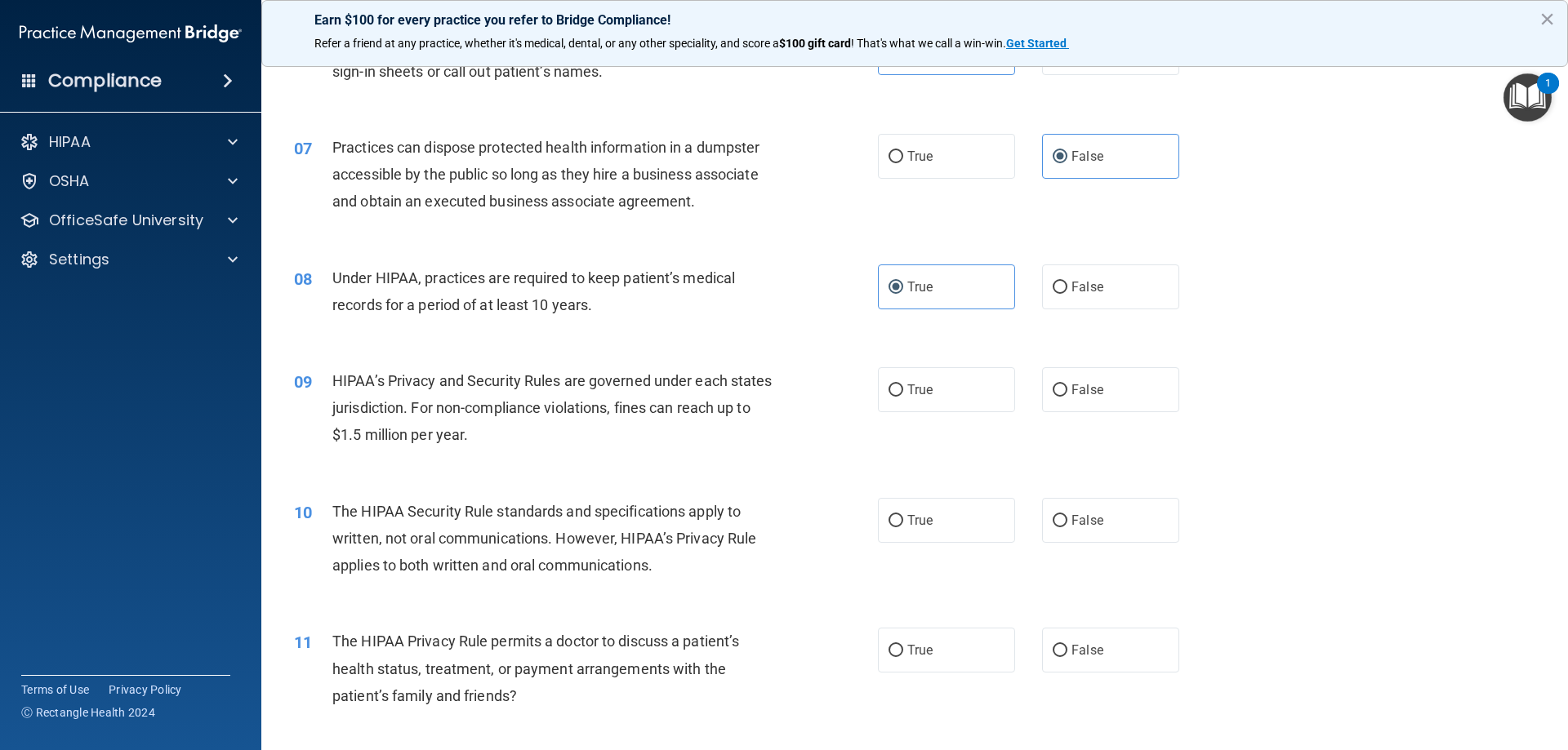
scroll to position [816, 0]
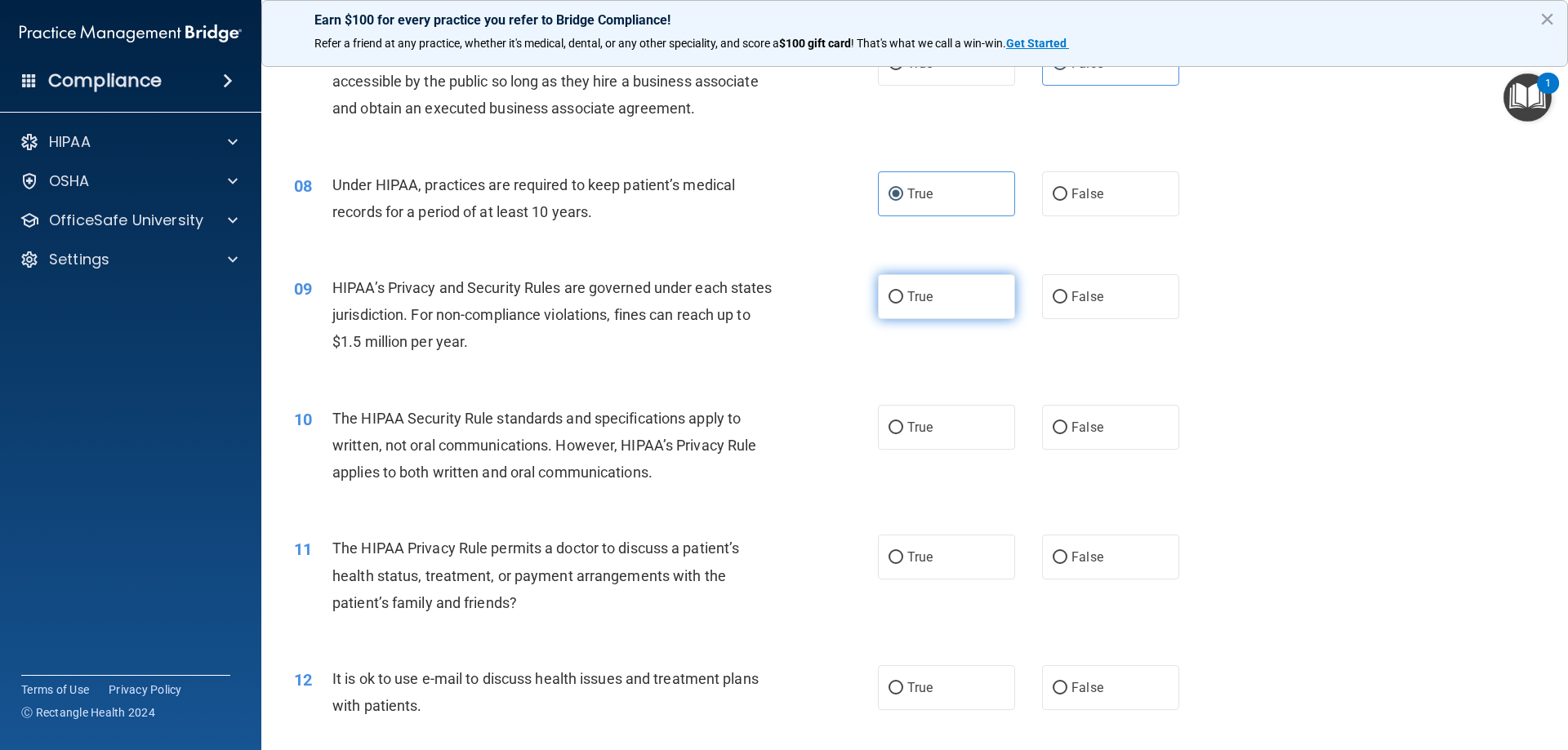
drag, startPoint x: 902, startPoint y: 304, endPoint x: 901, endPoint y: 321, distance: 17.0
click at [903, 304] on label "True" at bounding box center [947, 297] width 137 height 45
click at [903, 303] on input "True" at bounding box center [896, 297] width 14 height 13
radio input "true"
click at [919, 431] on span "True" at bounding box center [920, 427] width 25 height 15
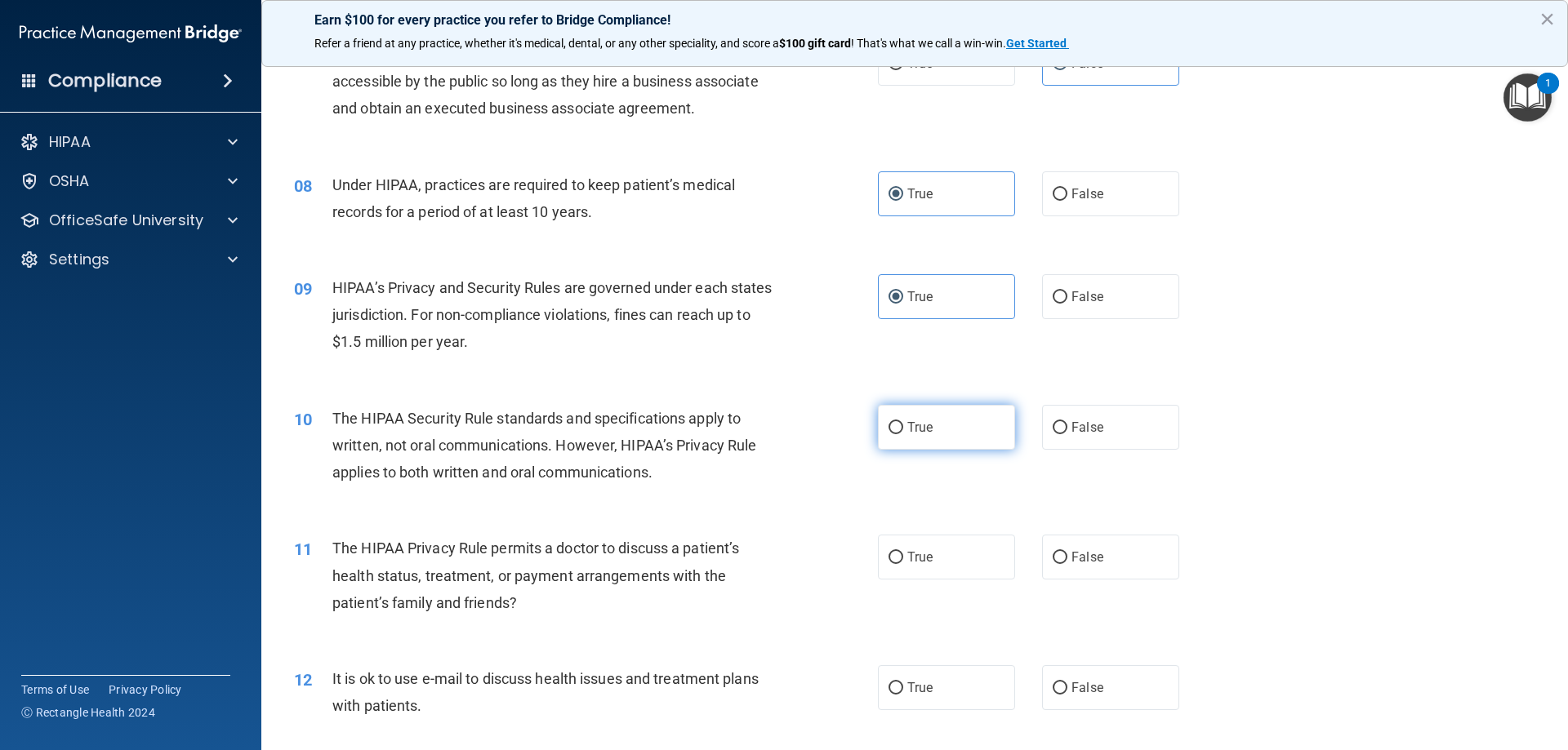
click at [903, 431] on input "True" at bounding box center [896, 427] width 14 height 13
radio input "true"
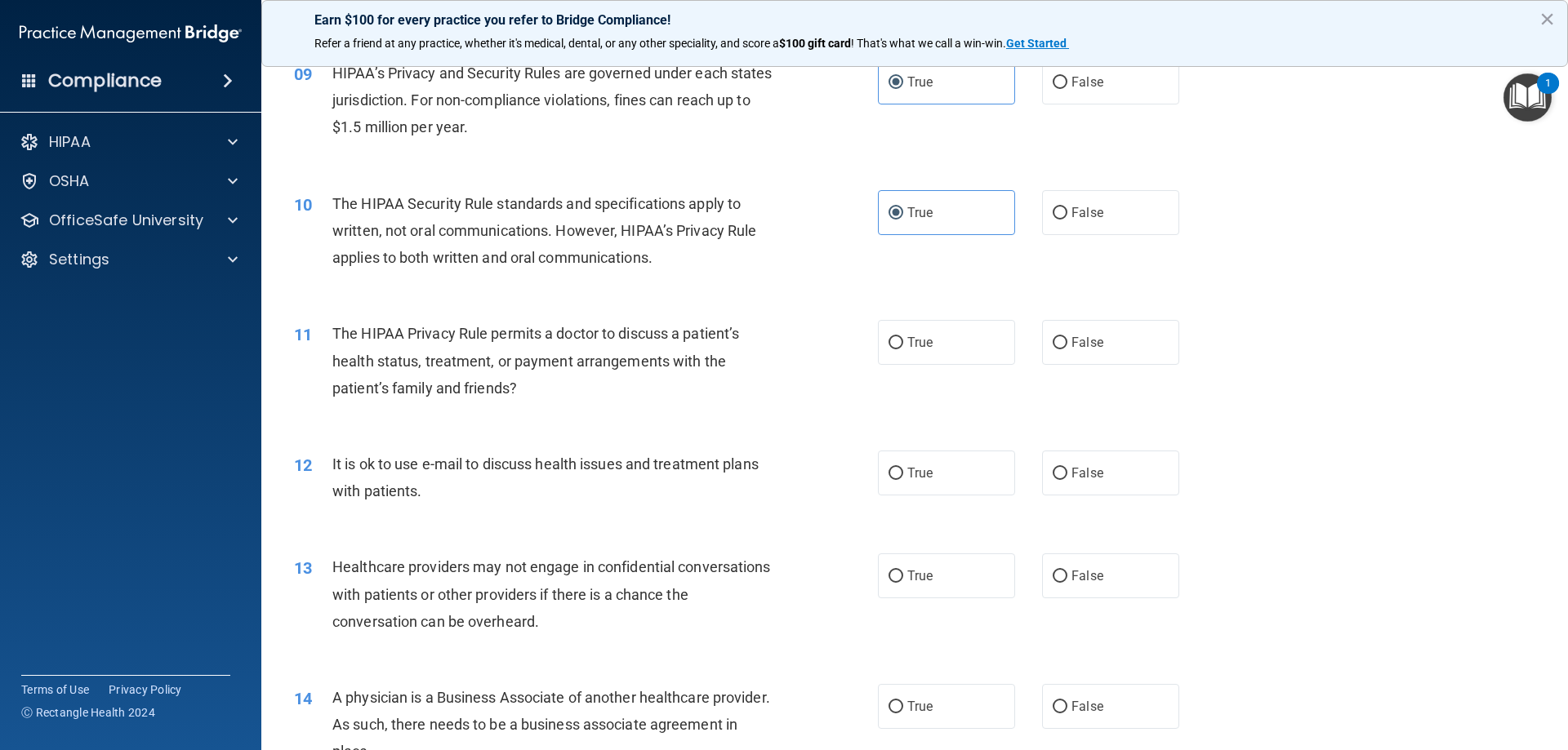
scroll to position [1088, 0]
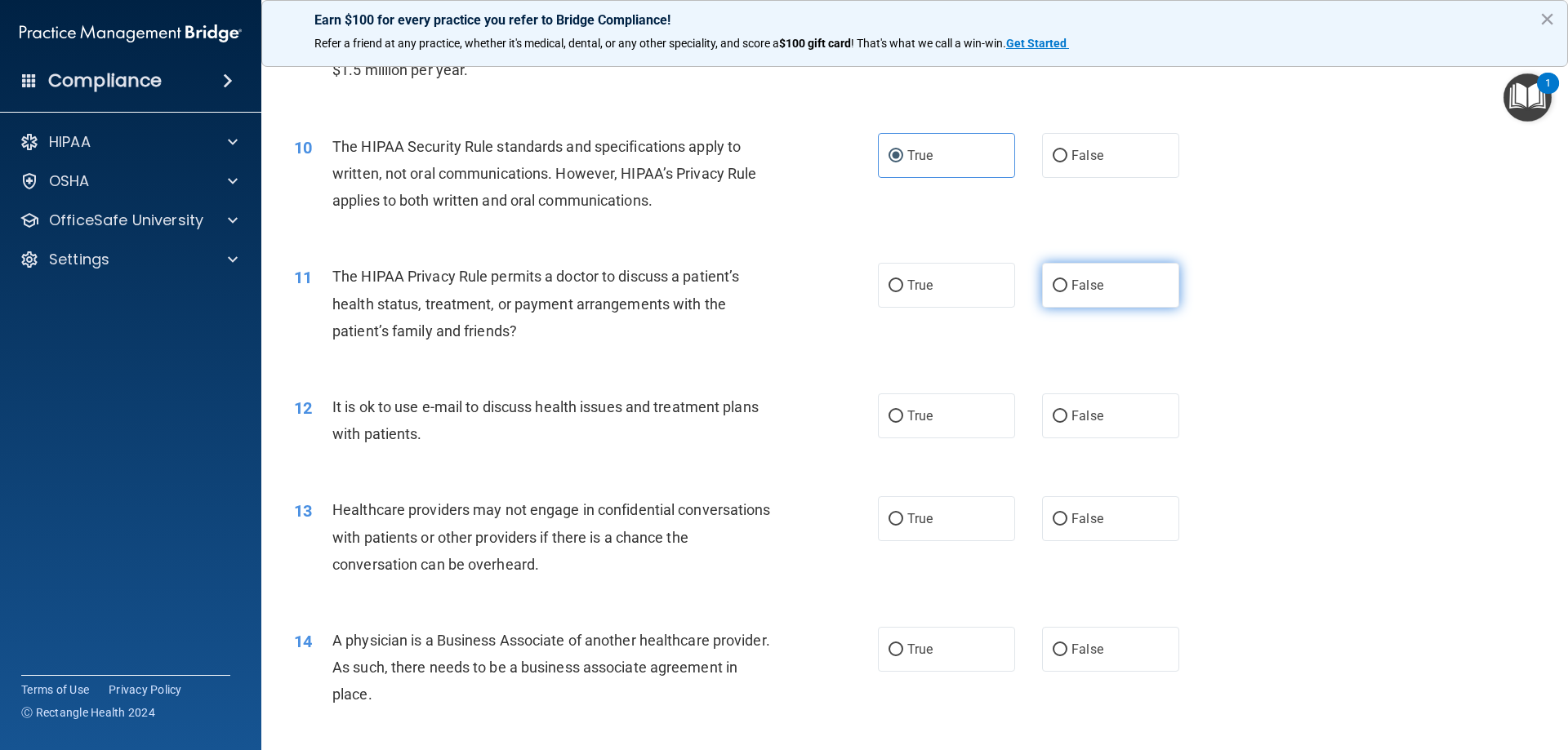
click at [1071, 293] on label "False" at bounding box center [1111, 285] width 137 height 45
click at [1067, 293] on input "False" at bounding box center [1059, 286] width 14 height 13
radio input "true"
click at [915, 418] on span "True" at bounding box center [920, 416] width 25 height 15
click at [903, 418] on input "True" at bounding box center [896, 417] width 14 height 13
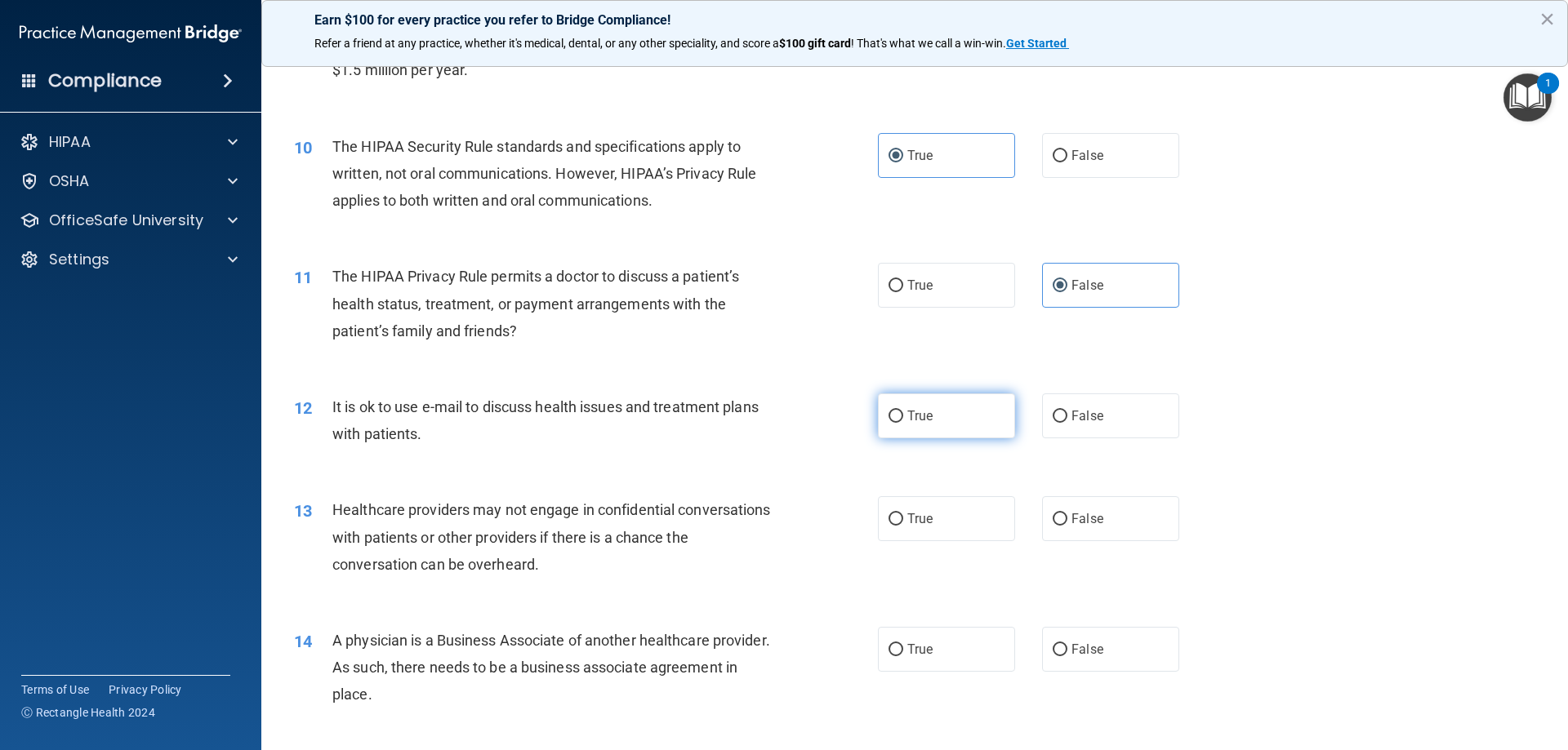
radio input "true"
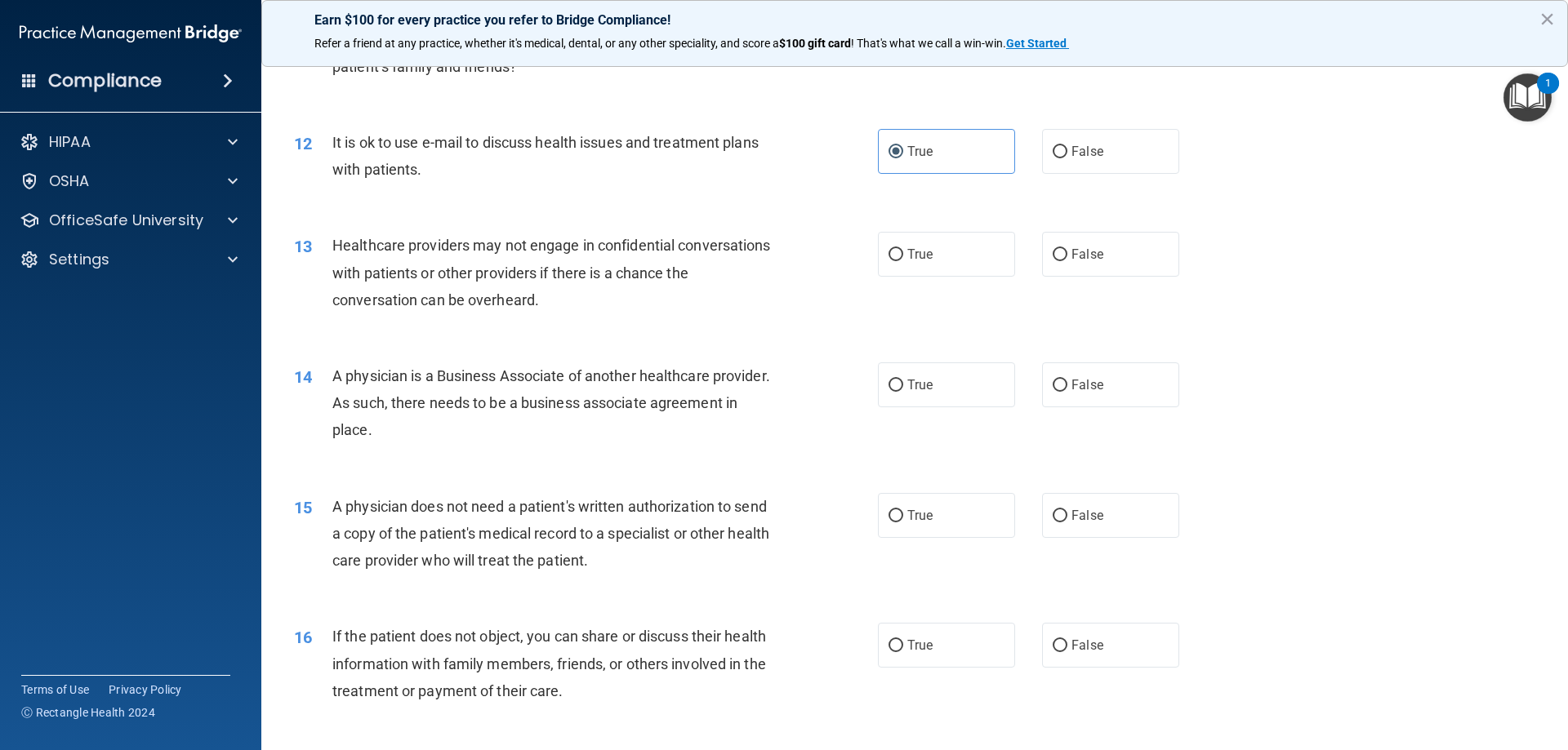
scroll to position [1361, 0]
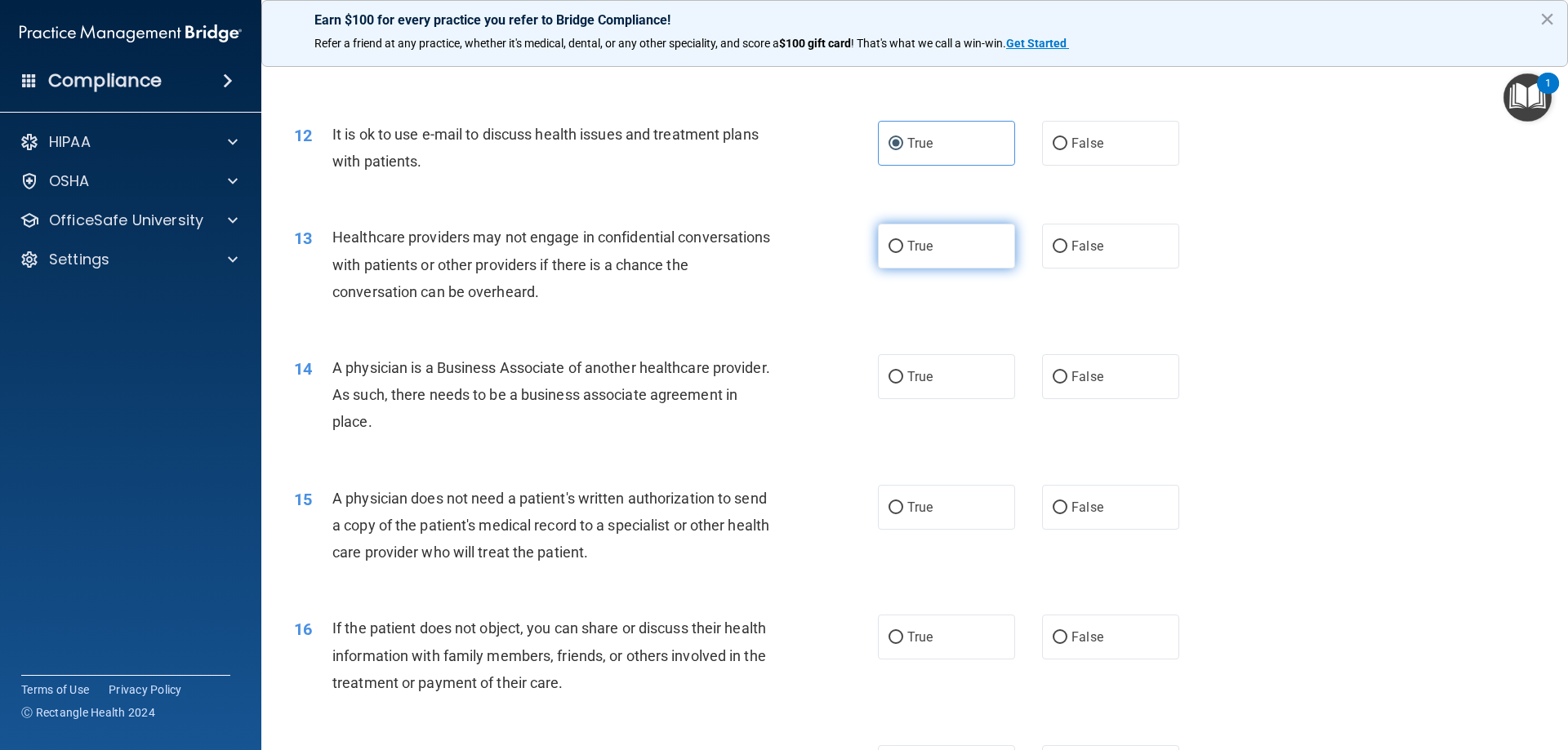
click at [922, 255] on label "True" at bounding box center [947, 246] width 137 height 45
click at [903, 253] on input "True" at bounding box center [896, 246] width 14 height 13
radio input "true"
click at [911, 380] on span "True" at bounding box center [920, 376] width 25 height 15
click at [903, 380] on input "True" at bounding box center [896, 377] width 14 height 13
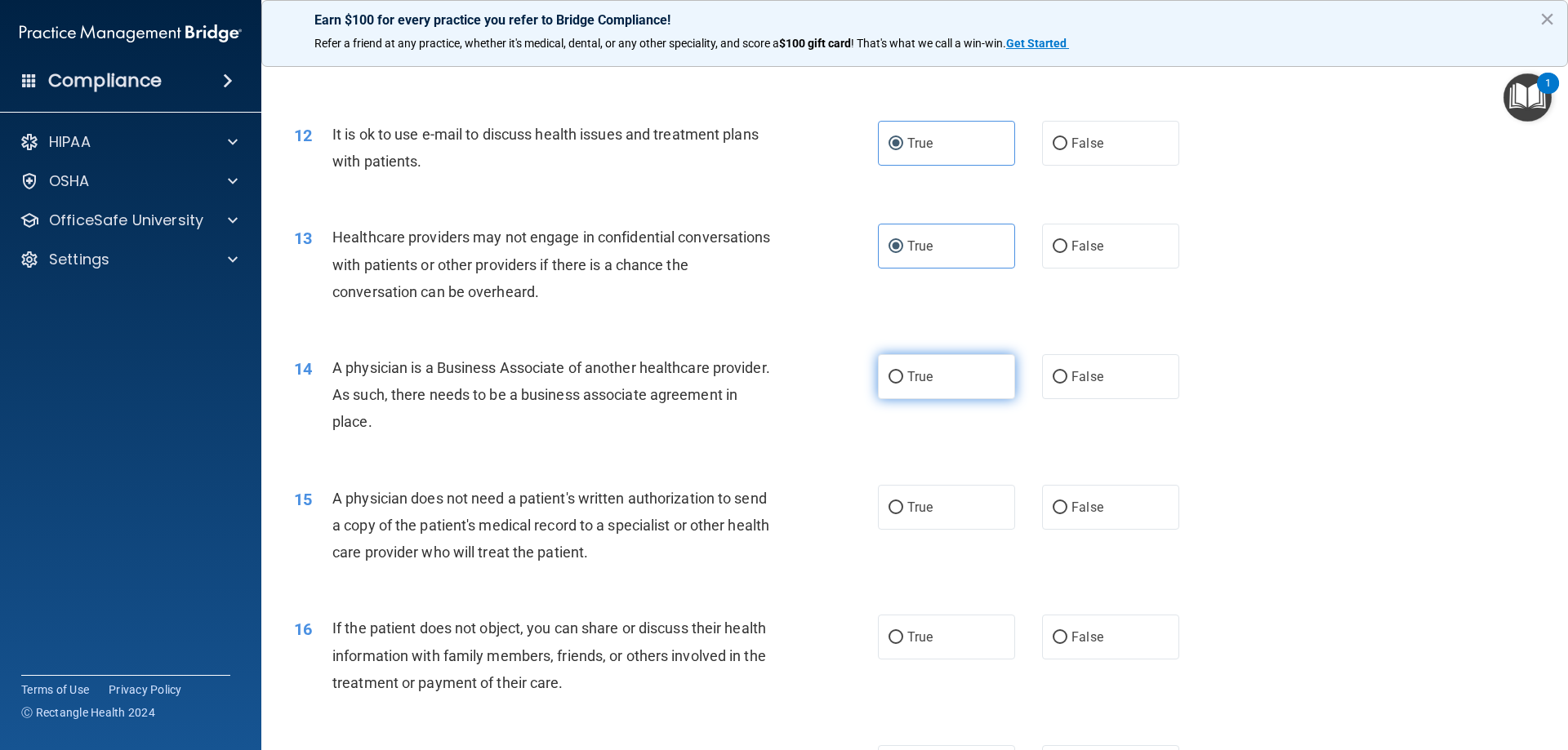
radio input "true"
click at [889, 510] on input "True" at bounding box center [896, 508] width 14 height 13
radio input "true"
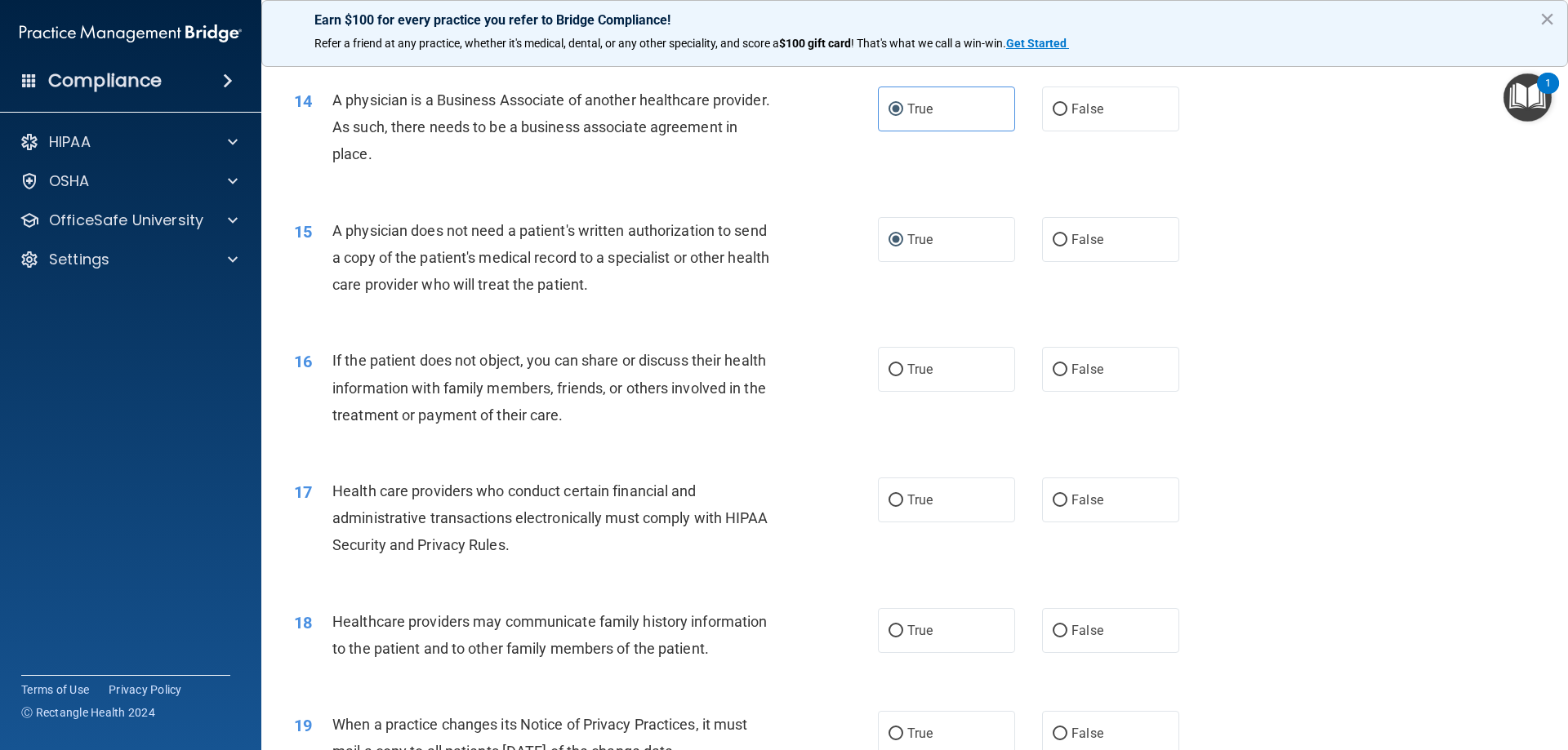
scroll to position [1633, 0]
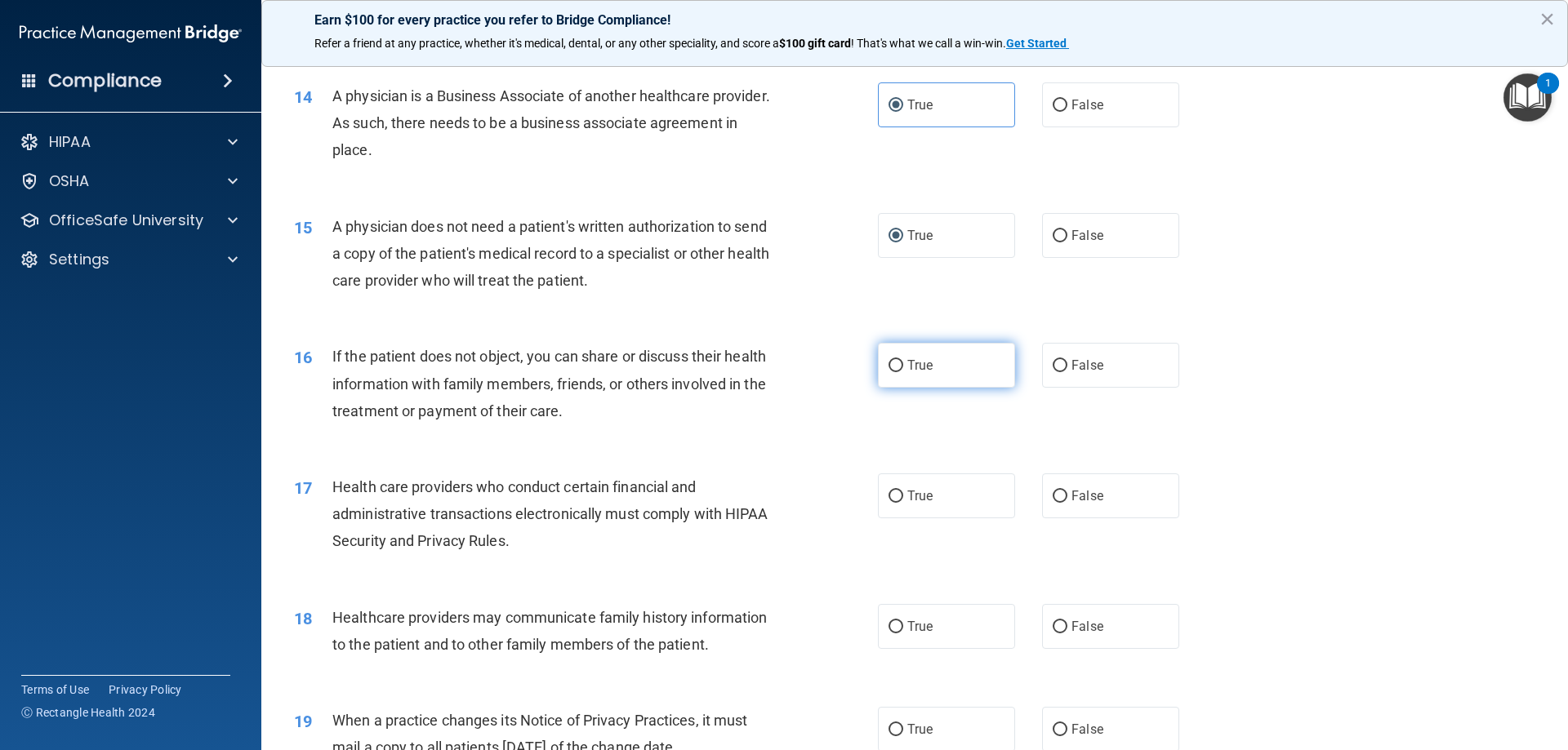
click at [912, 371] on span "True" at bounding box center [920, 365] width 25 height 15
click at [903, 371] on input "True" at bounding box center [896, 366] width 14 height 13
radio input "true"
click at [932, 506] on label "True" at bounding box center [947, 496] width 137 height 45
click at [903, 503] on input "True" at bounding box center [896, 497] width 14 height 13
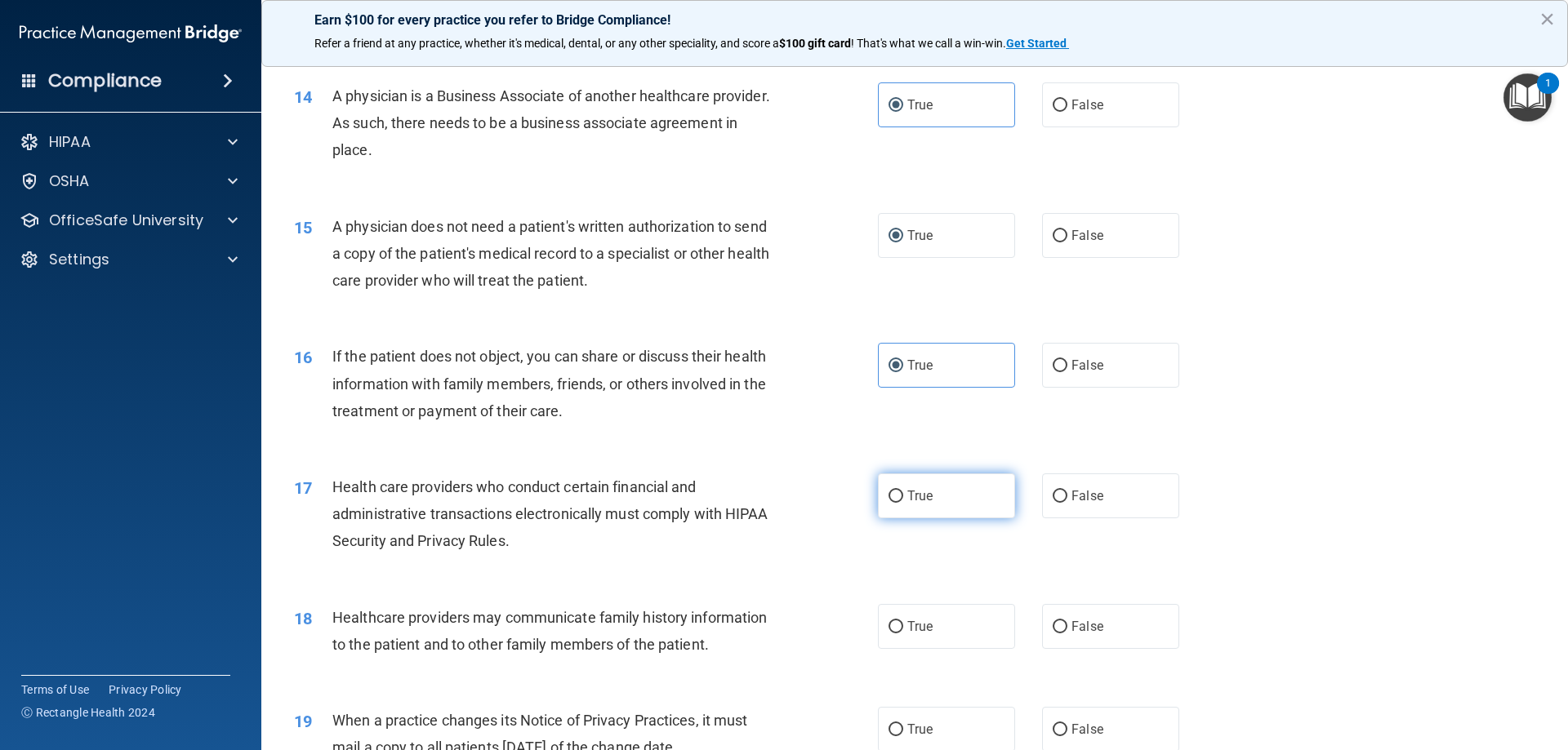
radio input "true"
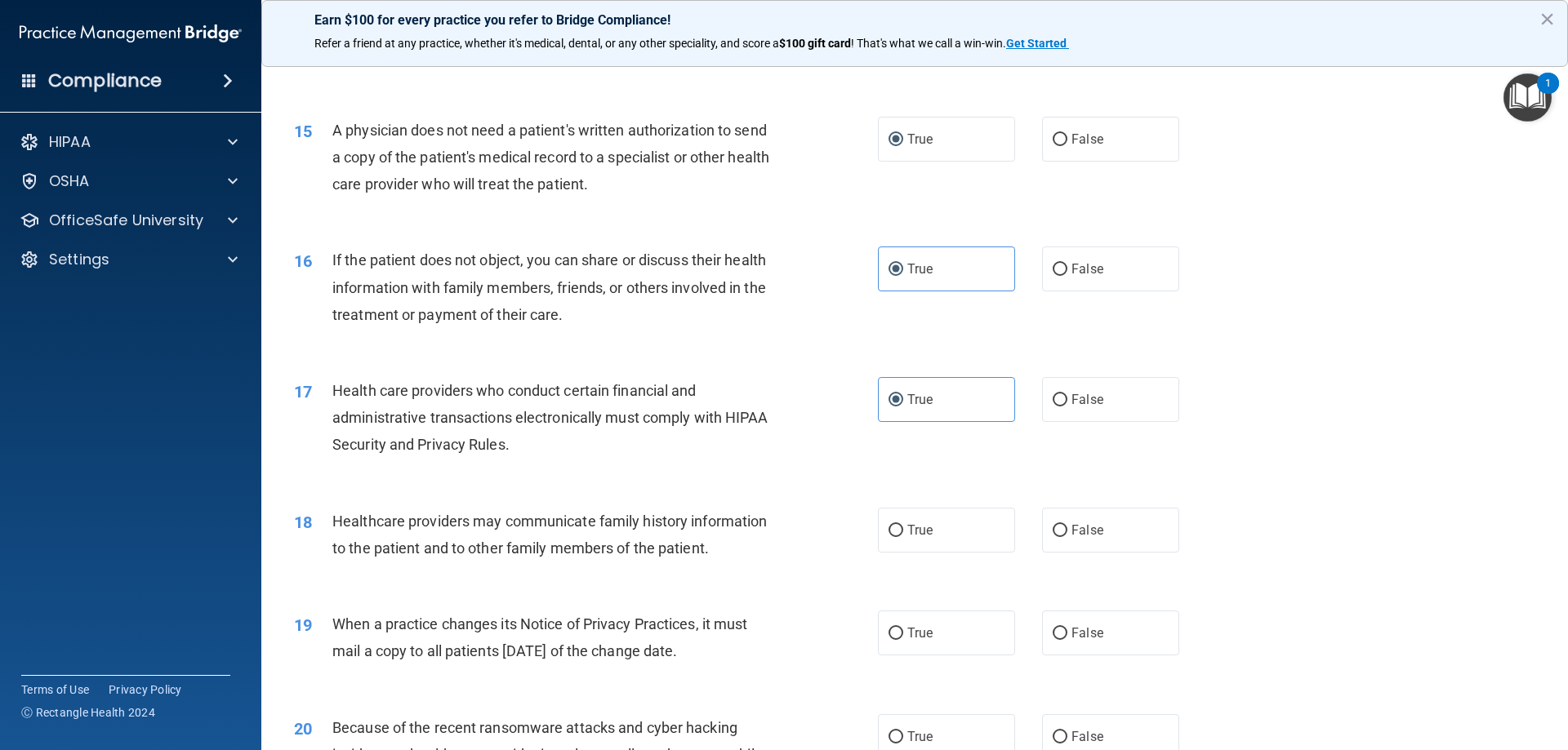
scroll to position [1770, 0]
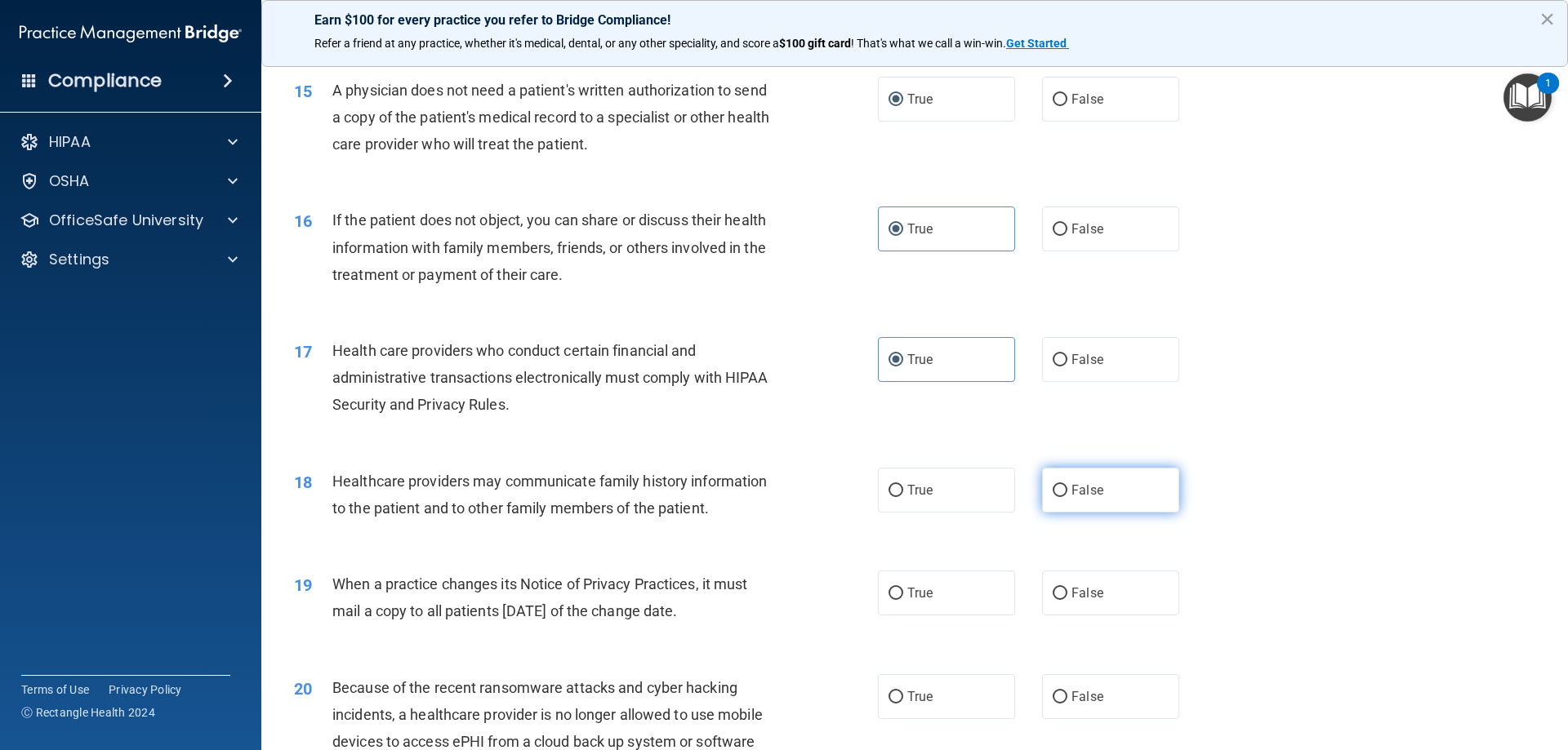
click at [1084, 503] on label "False" at bounding box center [1111, 490] width 137 height 45
click at [1067, 497] on input "False" at bounding box center [1059, 491] width 14 height 13
radio input "true"
click at [958, 569] on div "19 When a practice changes its Notice of Privacy Practices, it must mail a copy…" at bounding box center [915, 602] width 1266 height 103
click at [947, 584] on label "True" at bounding box center [947, 593] width 137 height 45
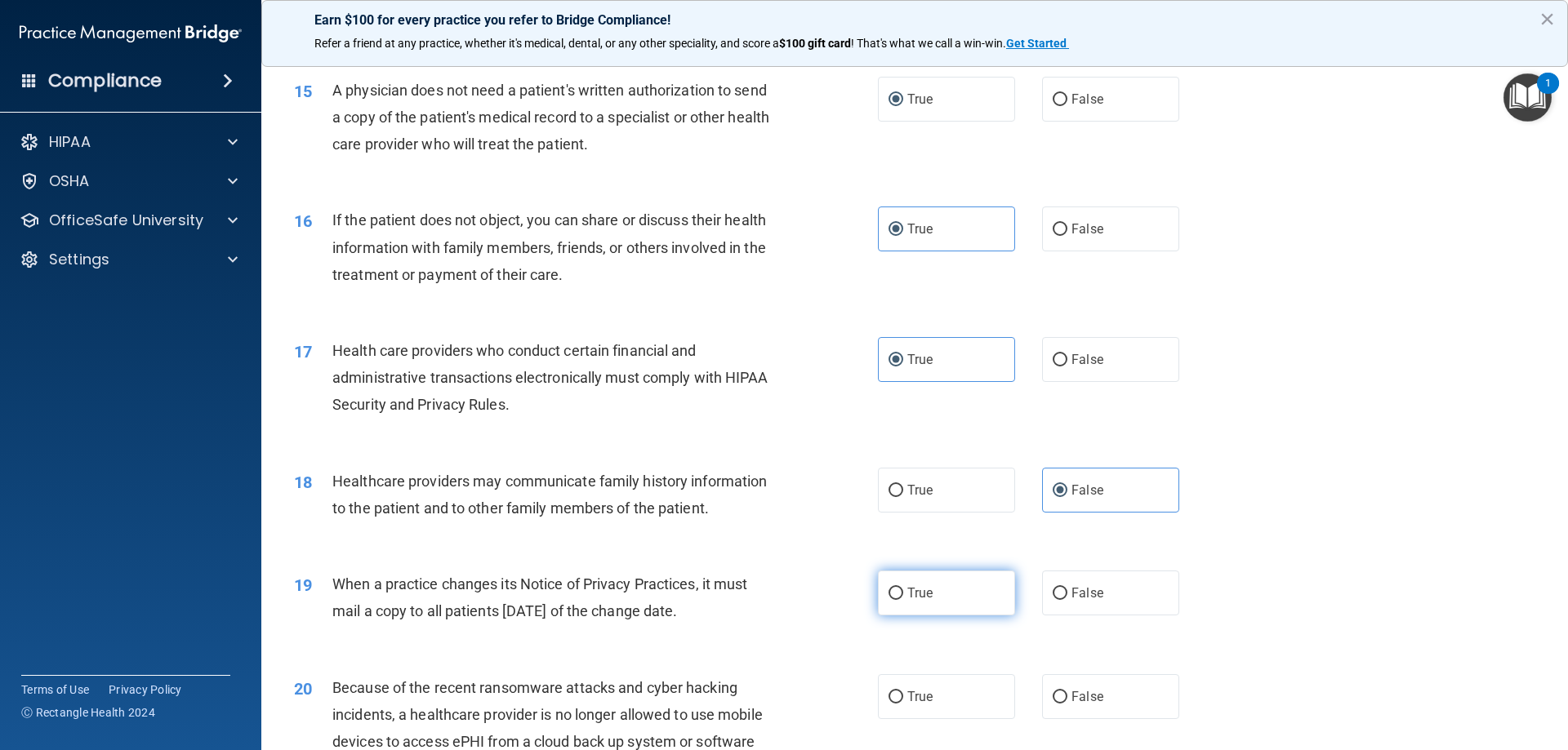
click at [903, 588] on input "True" at bounding box center [896, 594] width 14 height 13
radio input "true"
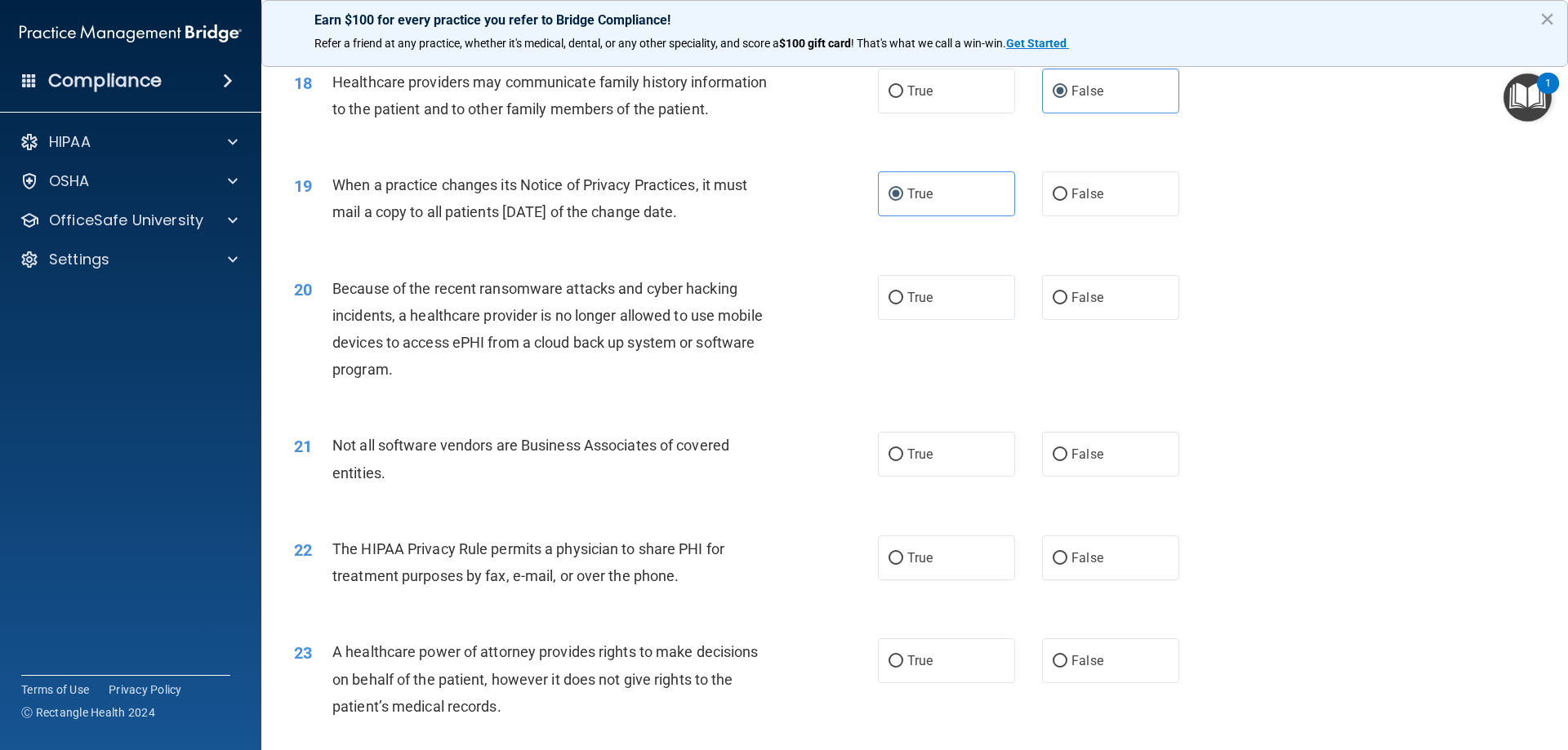
scroll to position [2178, 0]
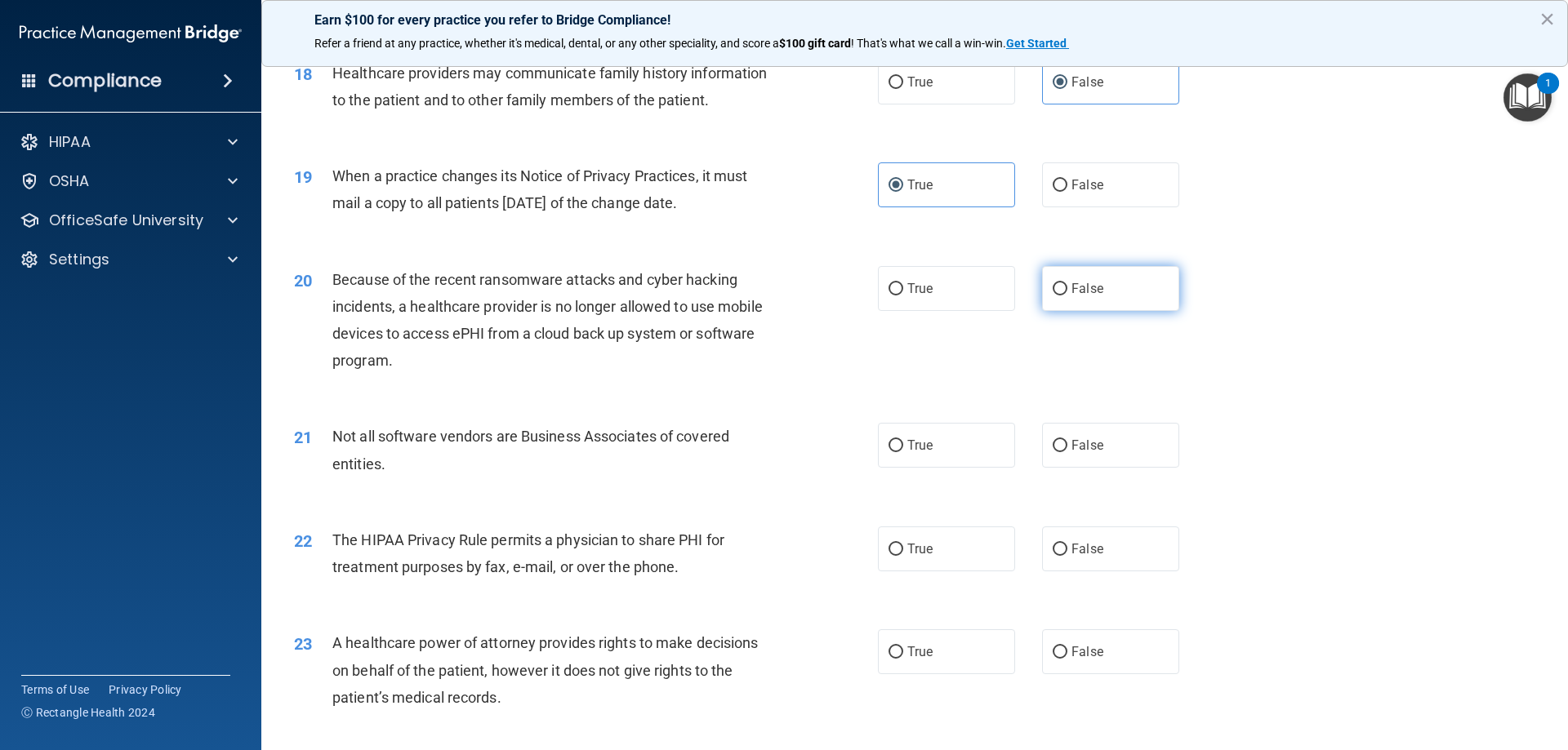
click at [1111, 291] on label "False" at bounding box center [1111, 288] width 137 height 45
click at [1067, 291] on input "False" at bounding box center [1059, 289] width 14 height 13
radio input "true"
click at [900, 446] on label "True" at bounding box center [947, 445] width 137 height 45
click at [900, 446] on input "True" at bounding box center [896, 446] width 14 height 13
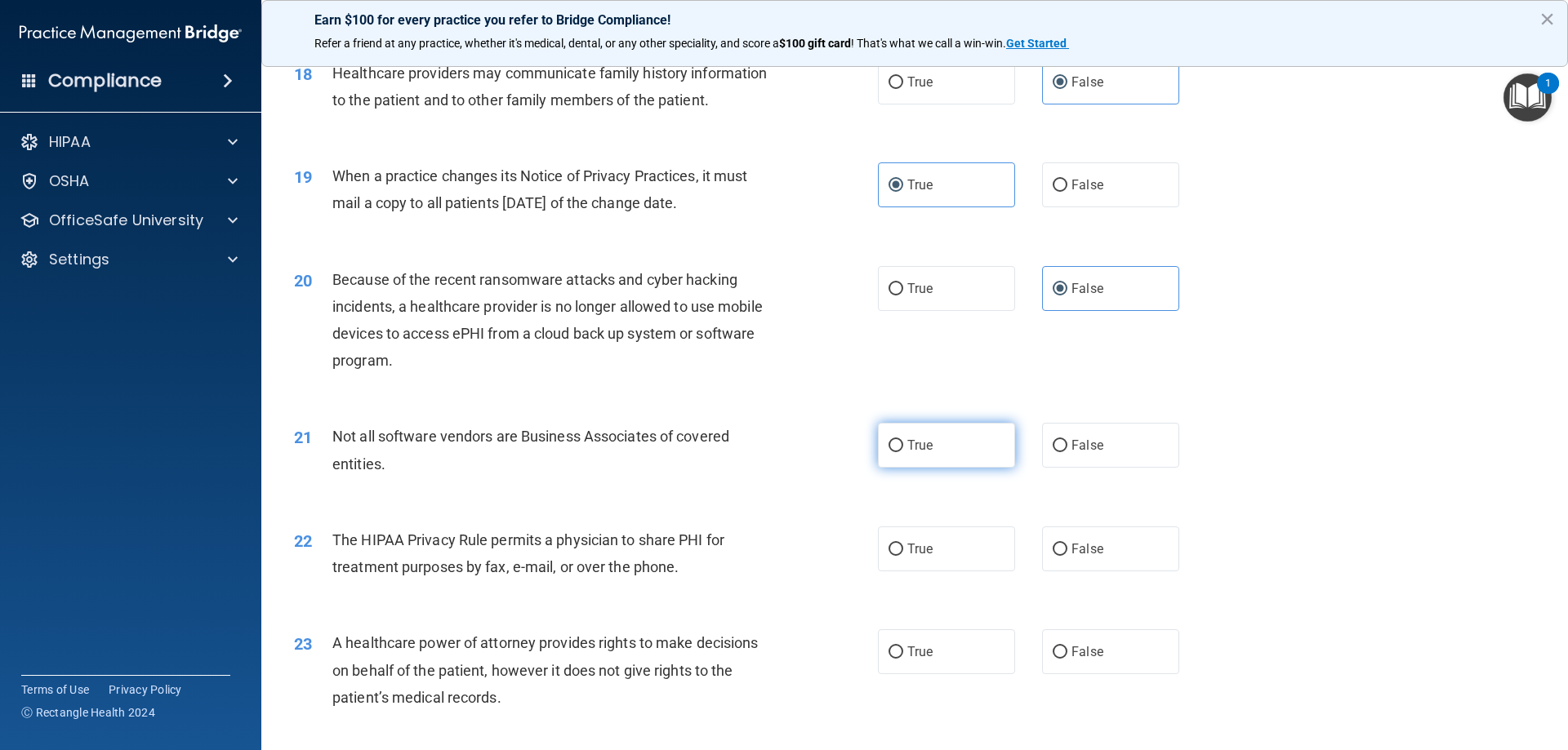
radio input "true"
click at [1053, 552] on input "False" at bounding box center [1059, 550] width 14 height 13
radio input "true"
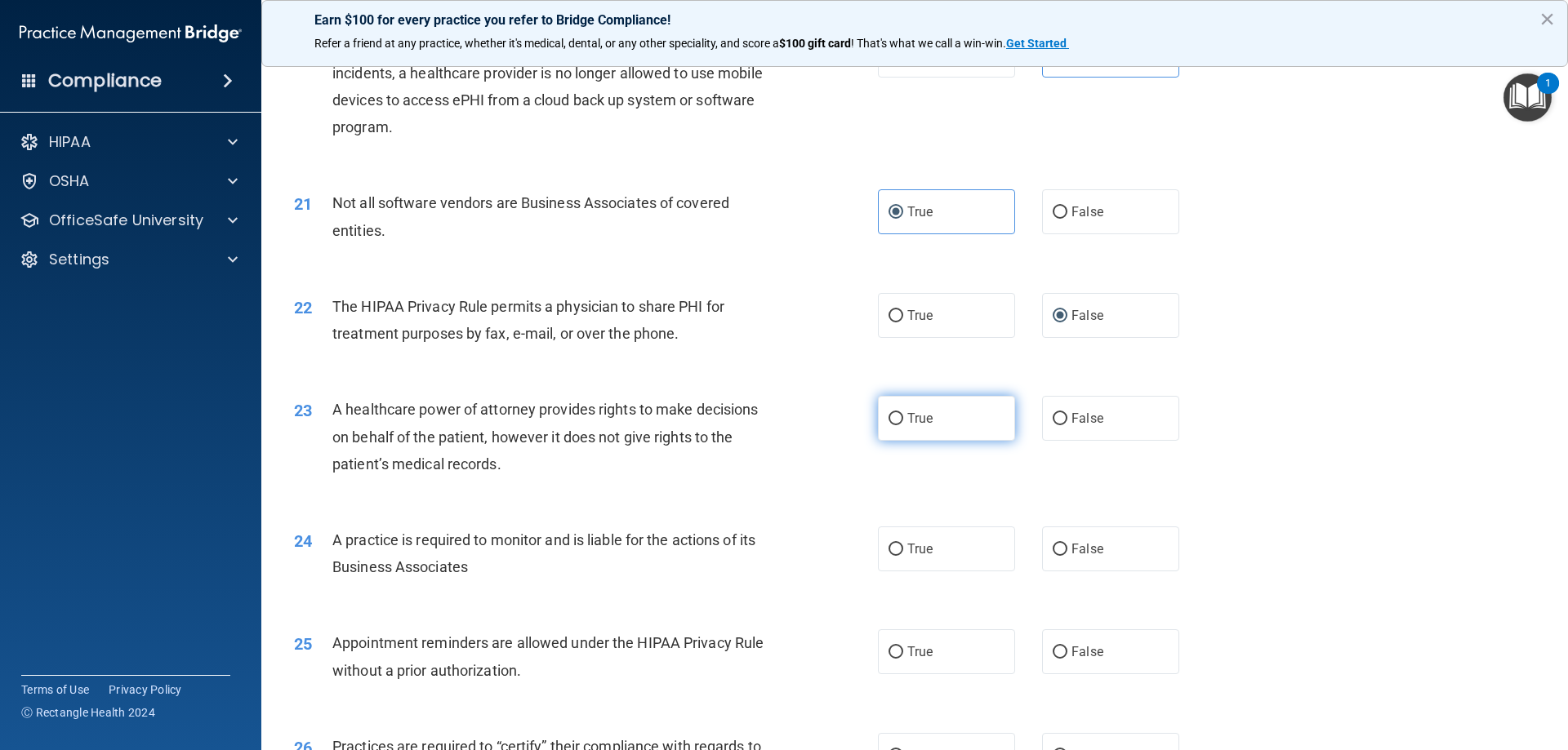
scroll to position [2449, 0]
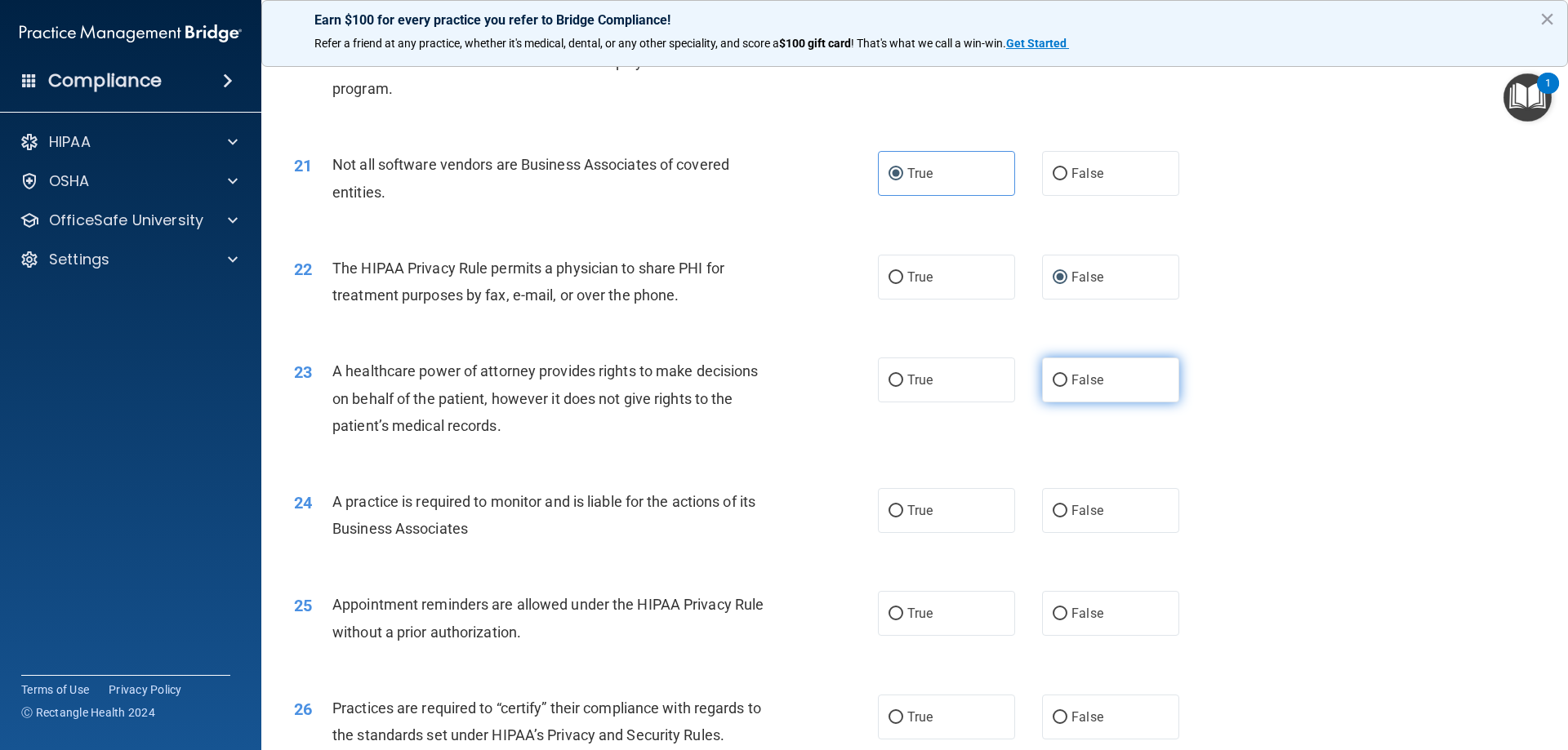
click at [1044, 388] on label "False" at bounding box center [1111, 379] width 137 height 45
click at [1053, 387] on input "False" at bounding box center [1059, 380] width 14 height 13
radio input "true"
click at [939, 505] on label "True" at bounding box center [947, 510] width 137 height 45
click at [903, 505] on input "True" at bounding box center [896, 511] width 14 height 13
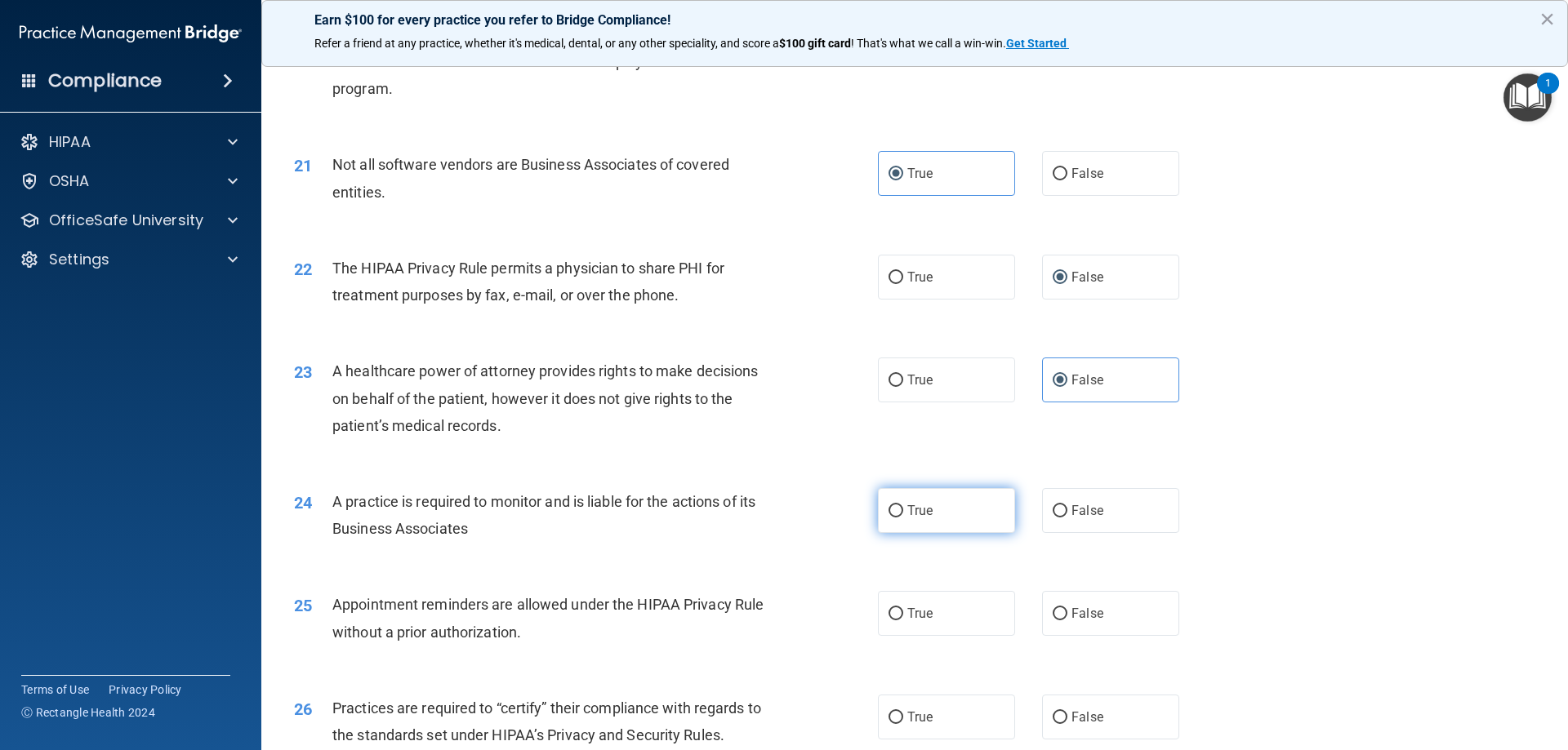
radio input "true"
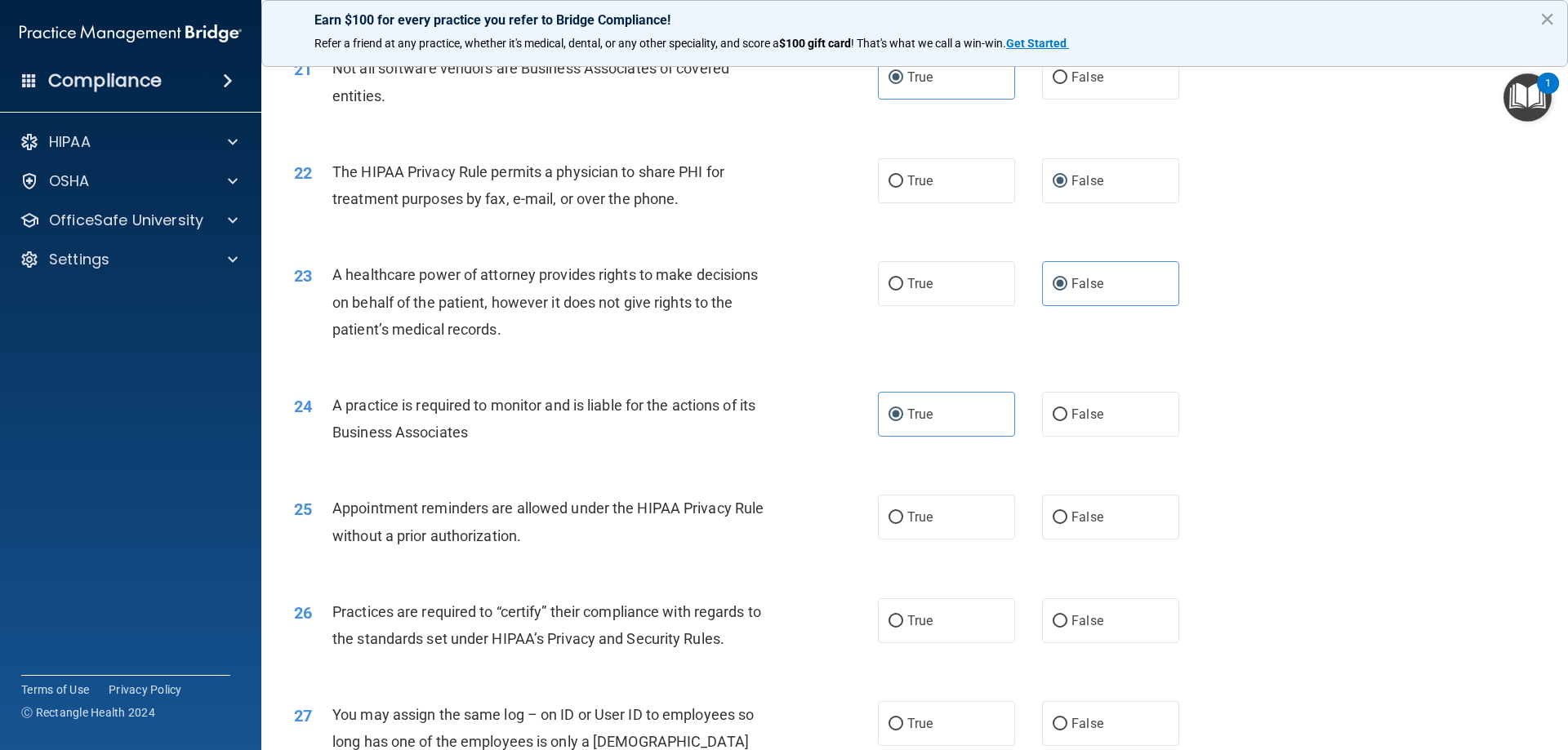
scroll to position [2586, 0]
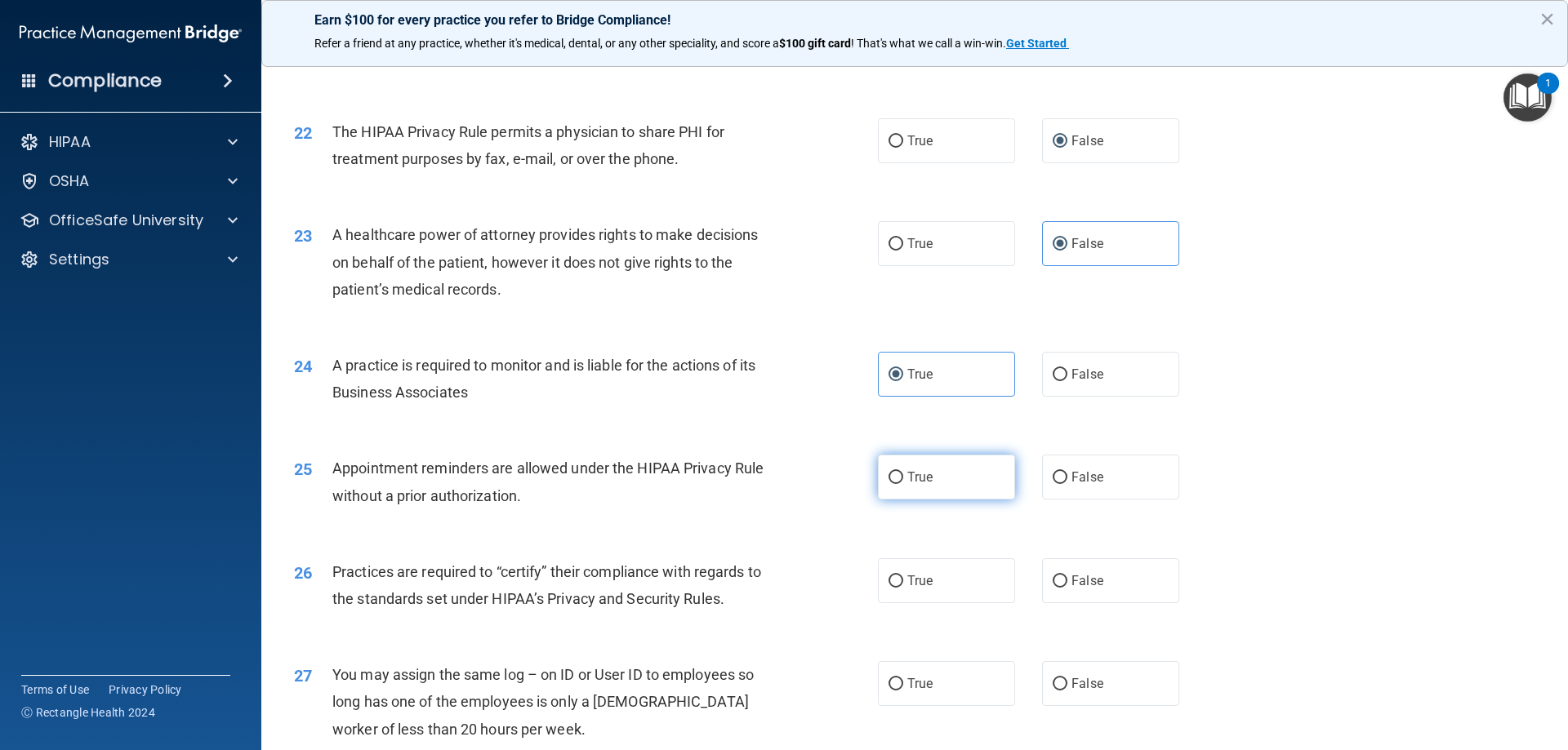
click at [912, 482] on span "True" at bounding box center [920, 478] width 25 height 15
click at [903, 482] on input "True" at bounding box center [896, 478] width 14 height 13
radio input "true"
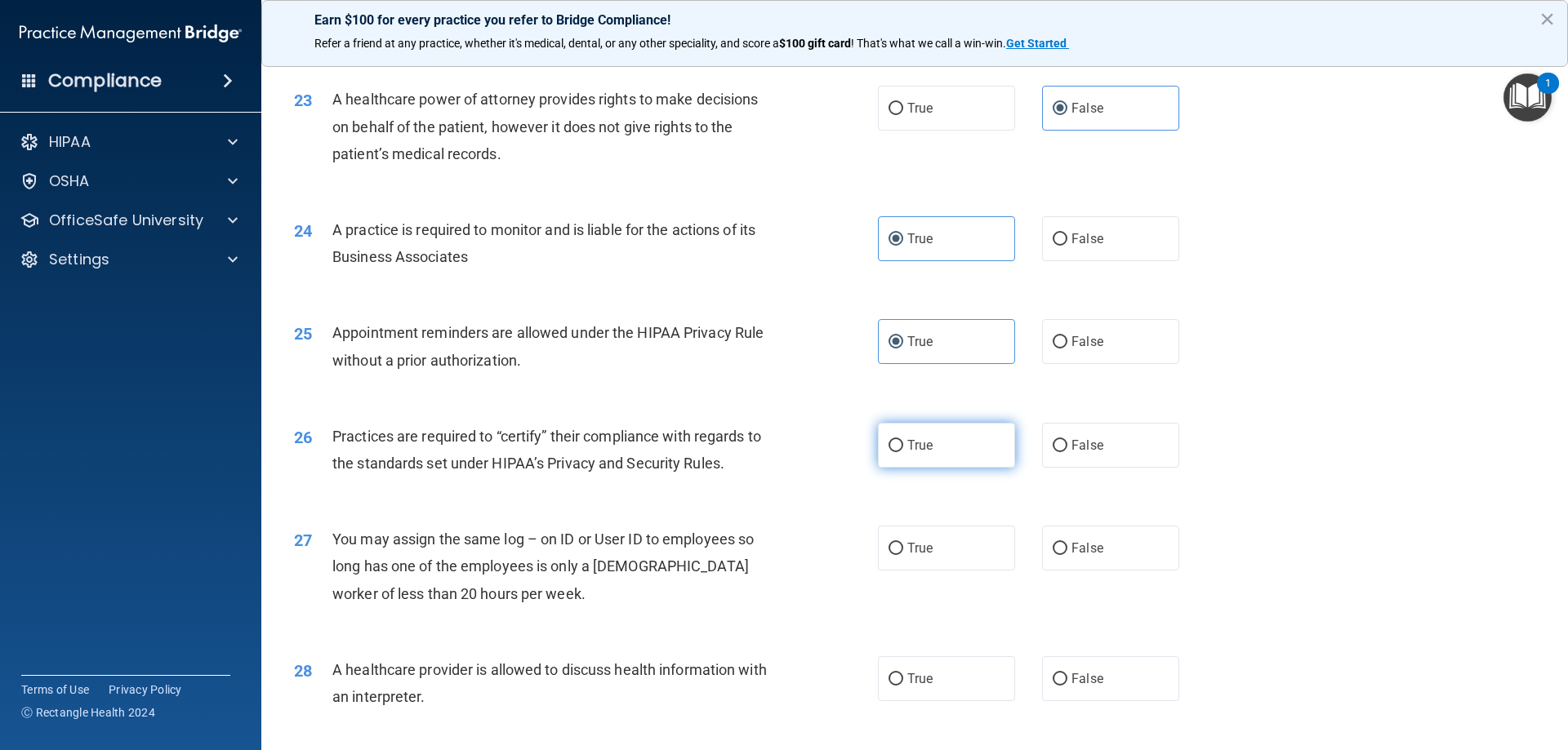
click at [918, 451] on span "True" at bounding box center [920, 446] width 25 height 15
click at [903, 451] on input "True" at bounding box center [896, 446] width 14 height 13
radio input "true"
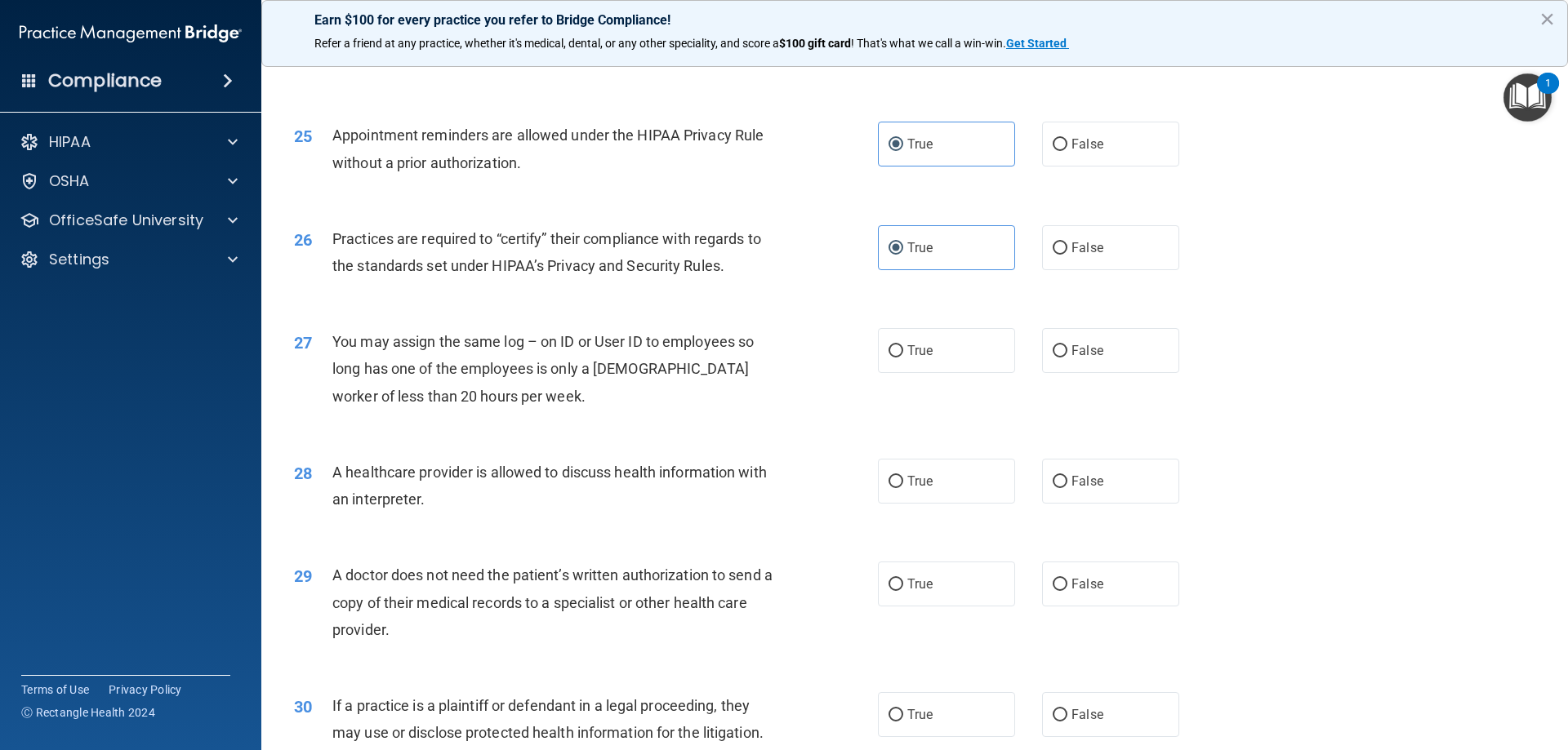
scroll to position [2994, 0]
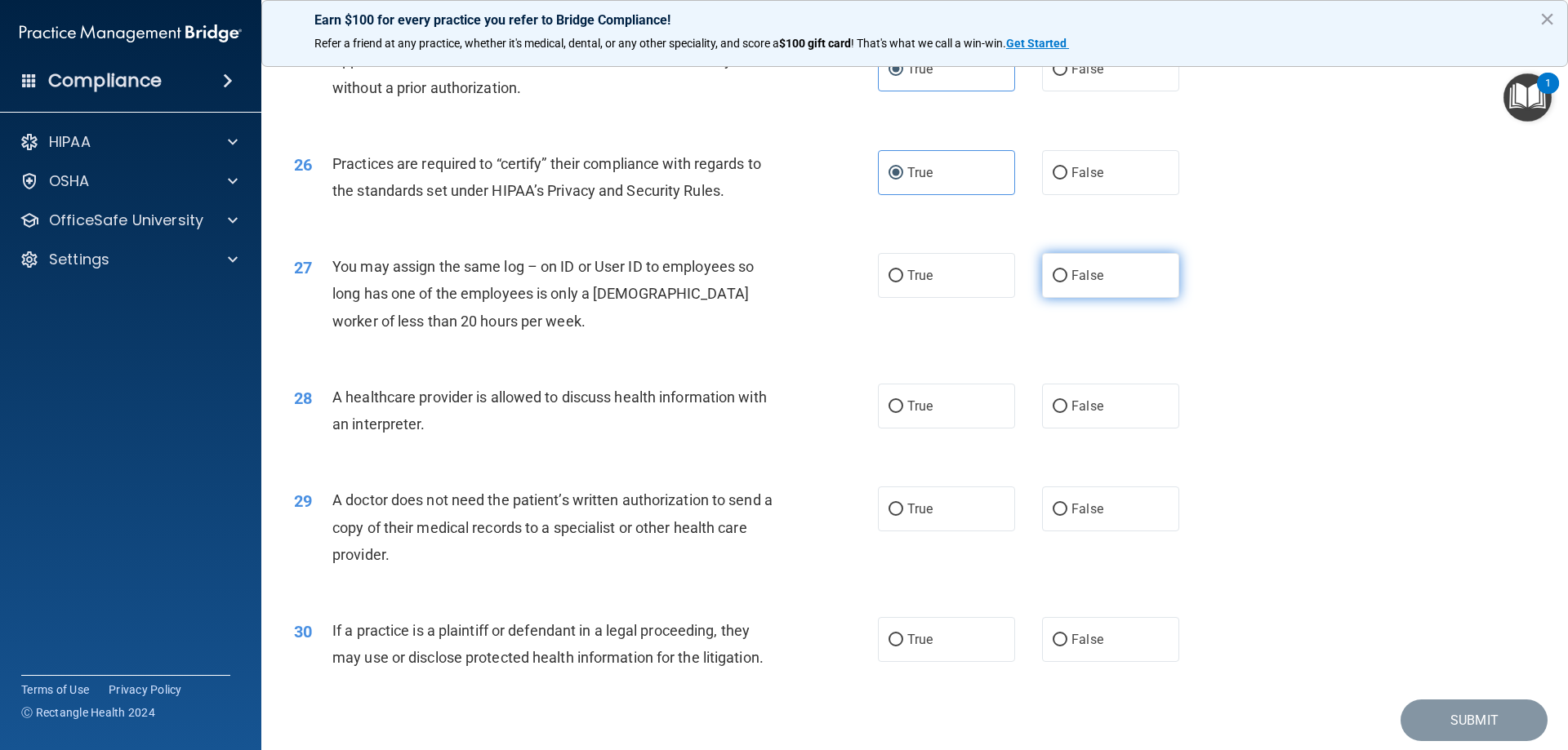
click at [1085, 283] on label "False" at bounding box center [1111, 275] width 137 height 45
click at [1067, 282] on input "False" at bounding box center [1059, 276] width 14 height 13
radio input "true"
click at [897, 410] on input "True" at bounding box center [896, 406] width 14 height 13
radio input "true"
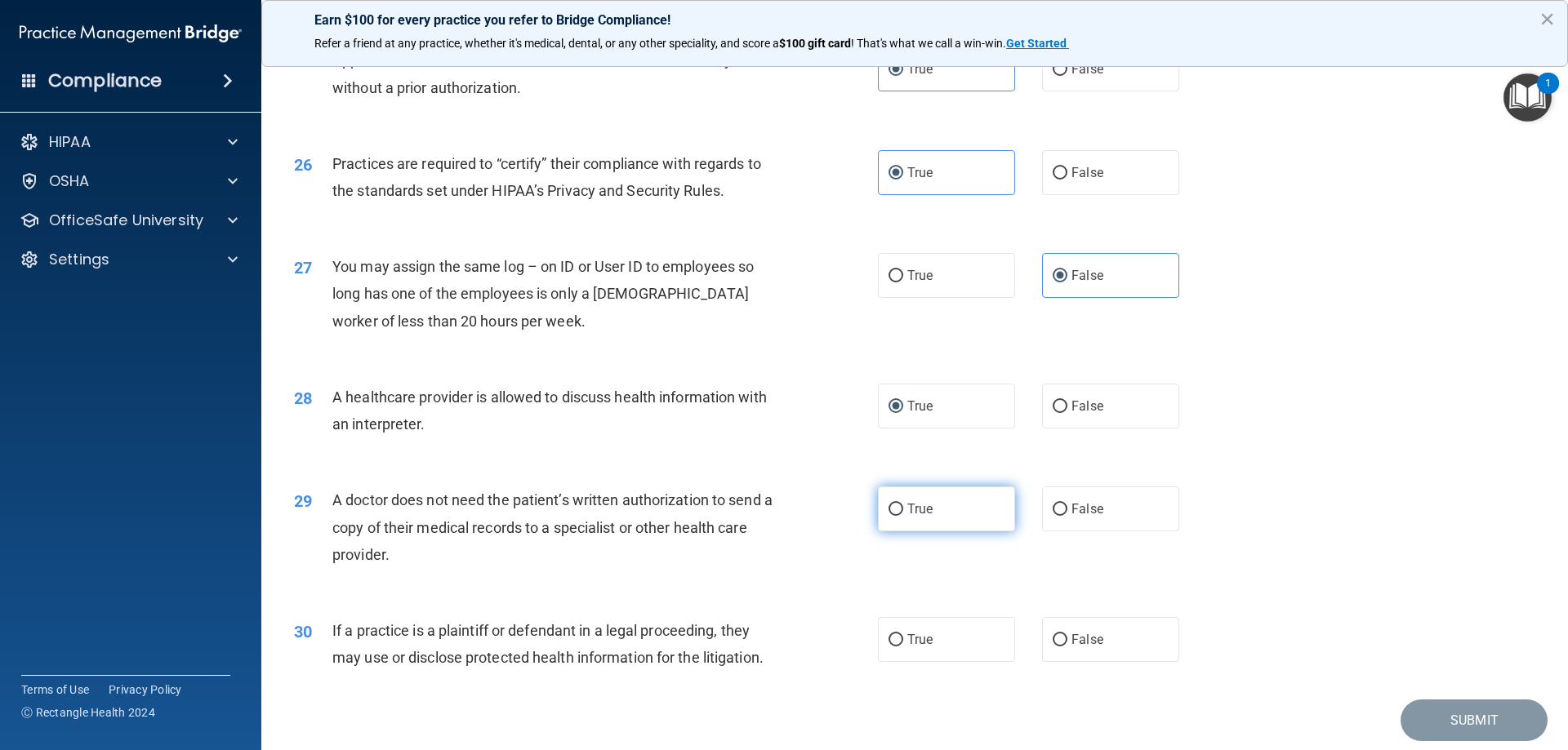
click at [896, 520] on label "True" at bounding box center [947, 508] width 137 height 45
click at [896, 516] on input "True" at bounding box center [896, 509] width 14 height 13
radio input "true"
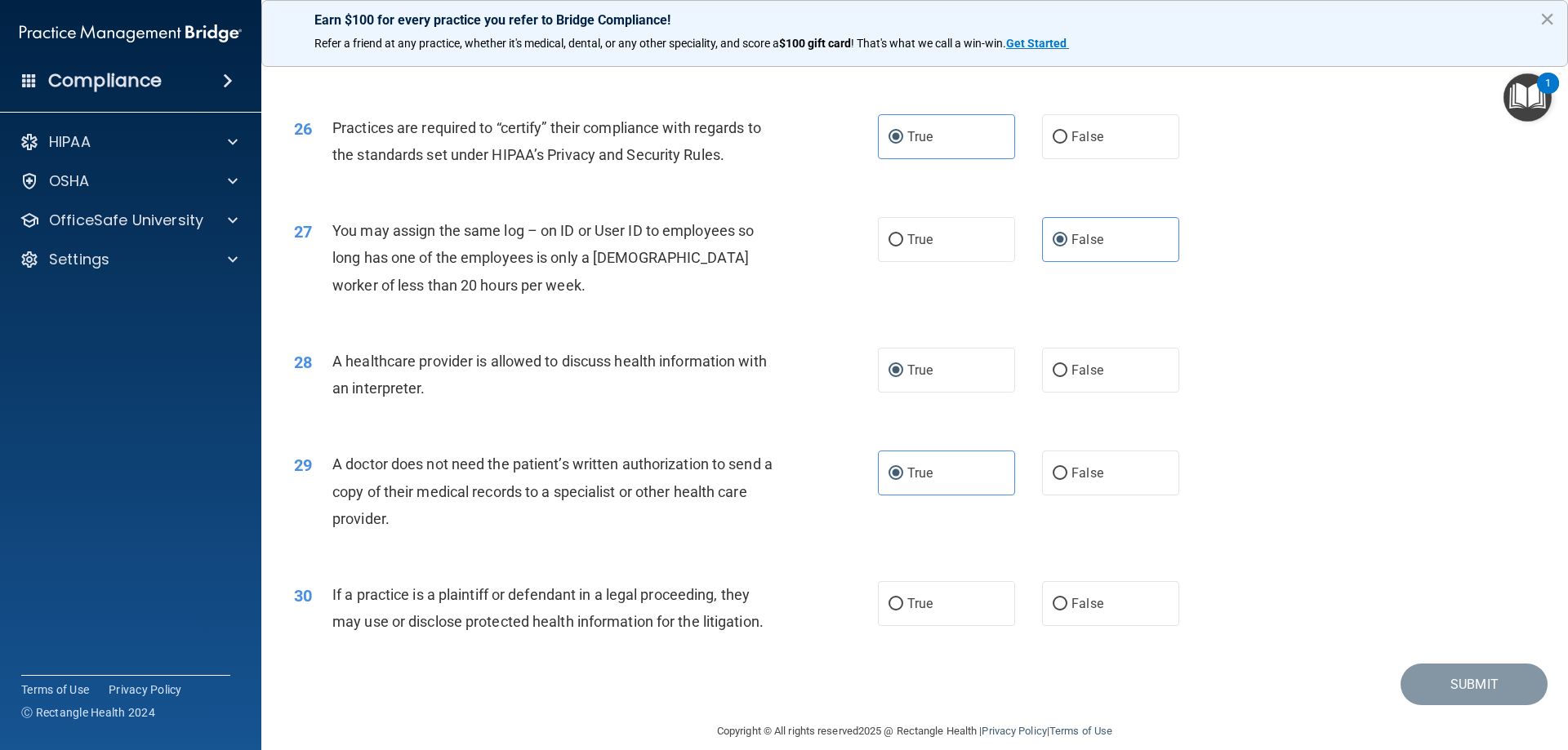
scroll to position [3050, 0]
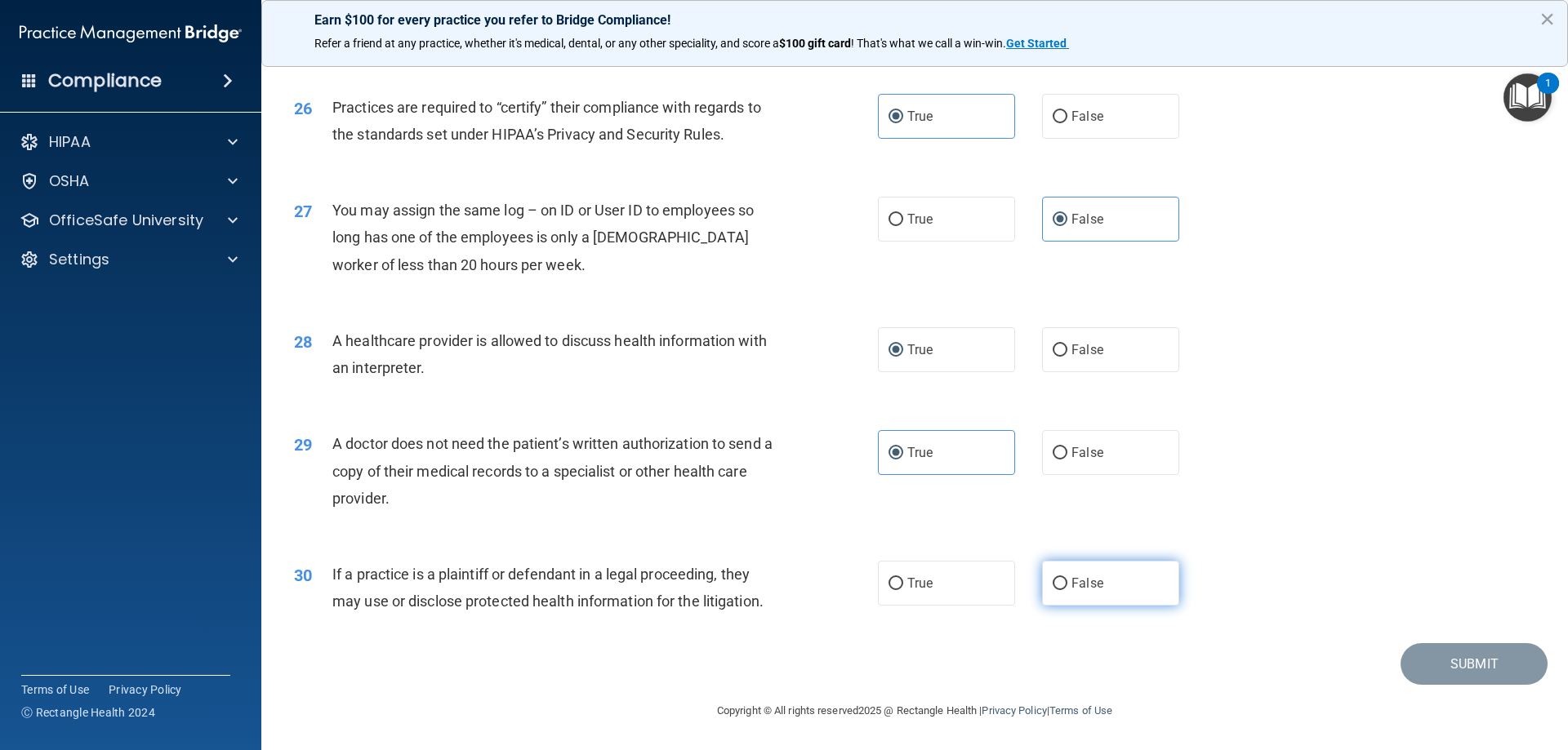
click at [1042, 583] on label "False" at bounding box center [1111, 583] width 137 height 45
click at [1053, 583] on input "False" at bounding box center [1059, 583] width 14 height 13
radio input "true"
click at [1502, 680] on button "Submit" at bounding box center [1474, 663] width 147 height 41
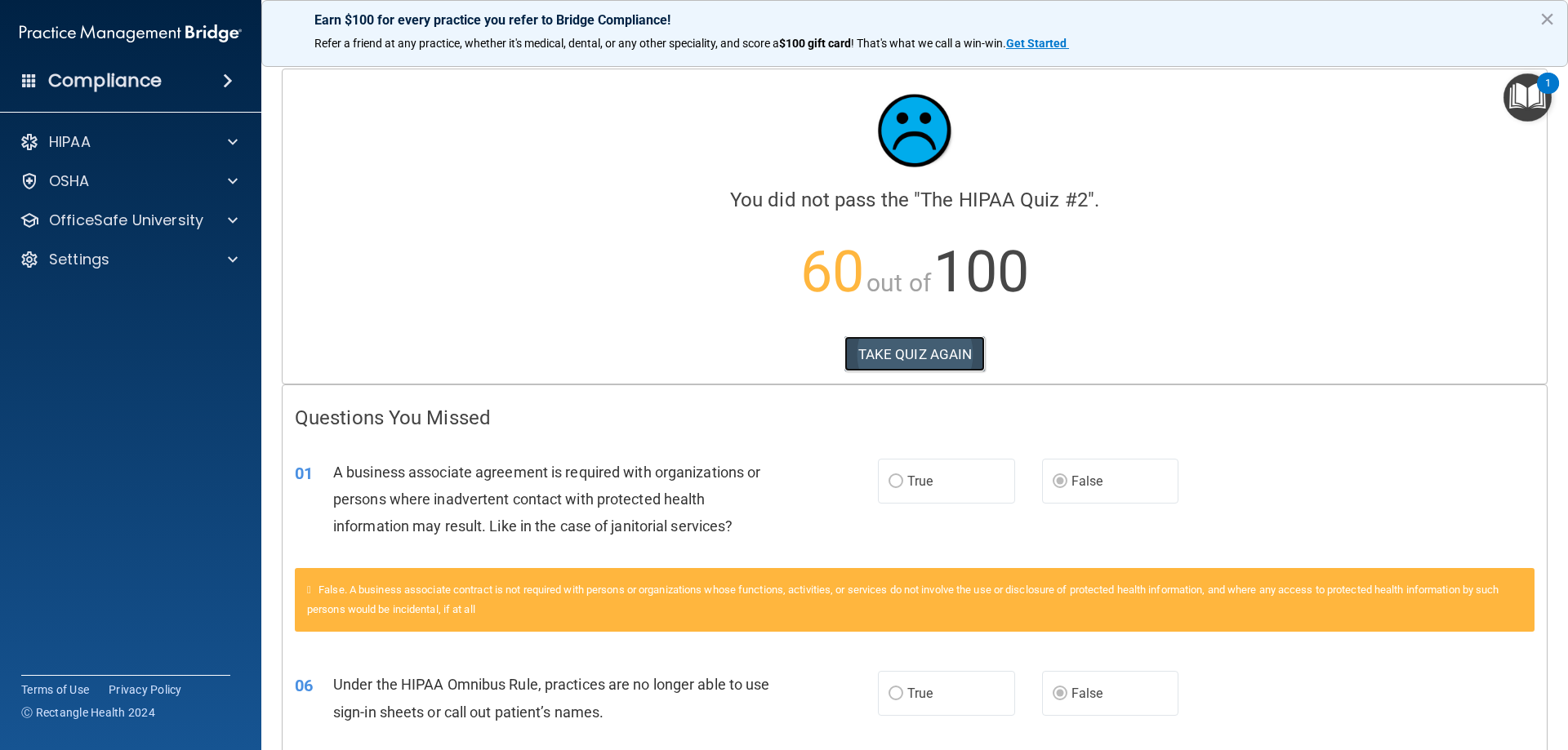
click at [895, 358] on button "TAKE QUIZ AGAIN" at bounding box center [915, 353] width 142 height 36
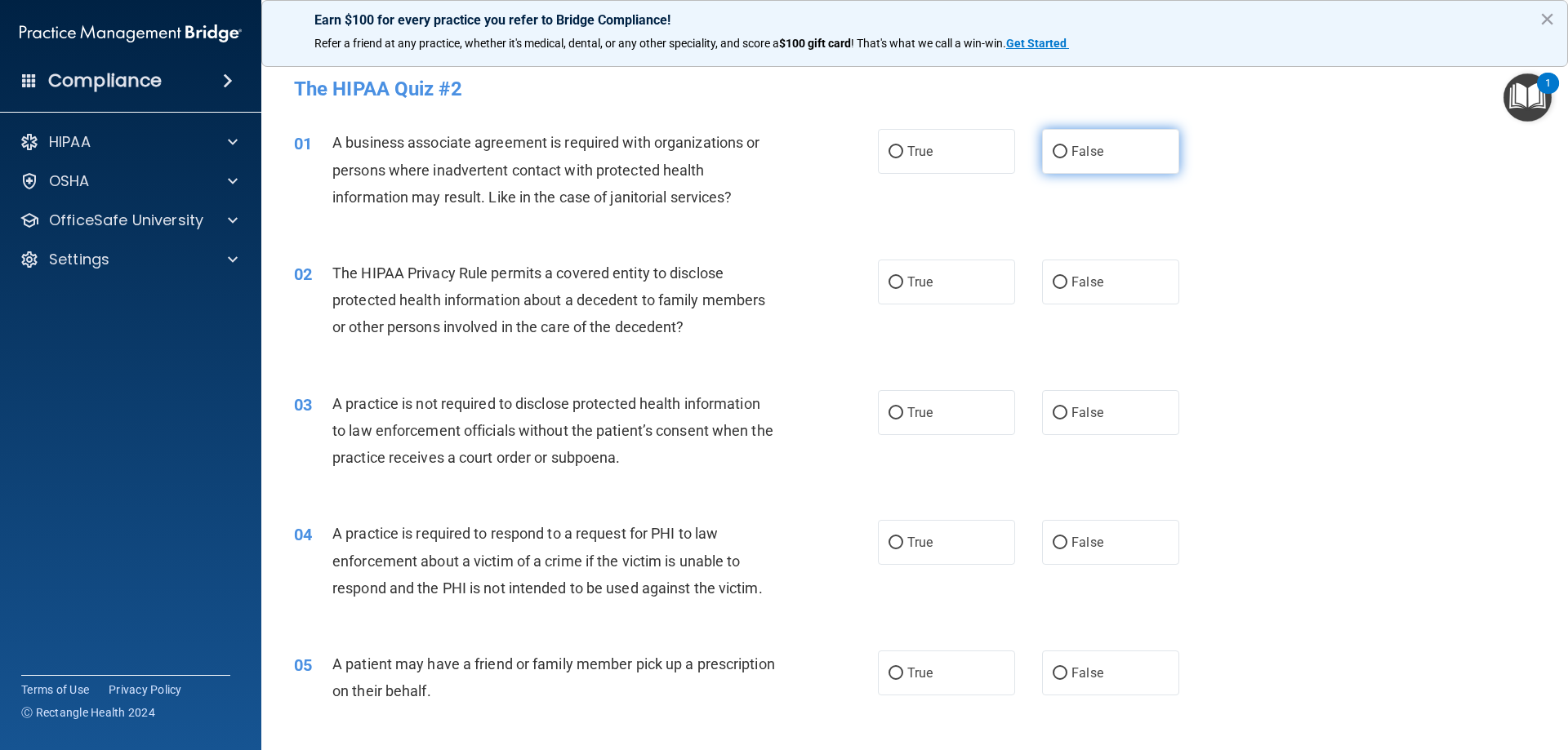
click at [1053, 153] on input "False" at bounding box center [1059, 152] width 14 height 13
radio input "true"
click at [907, 277] on span "True" at bounding box center [920, 282] width 25 height 15
click at [903, 277] on input "True" at bounding box center [896, 282] width 14 height 13
radio input "true"
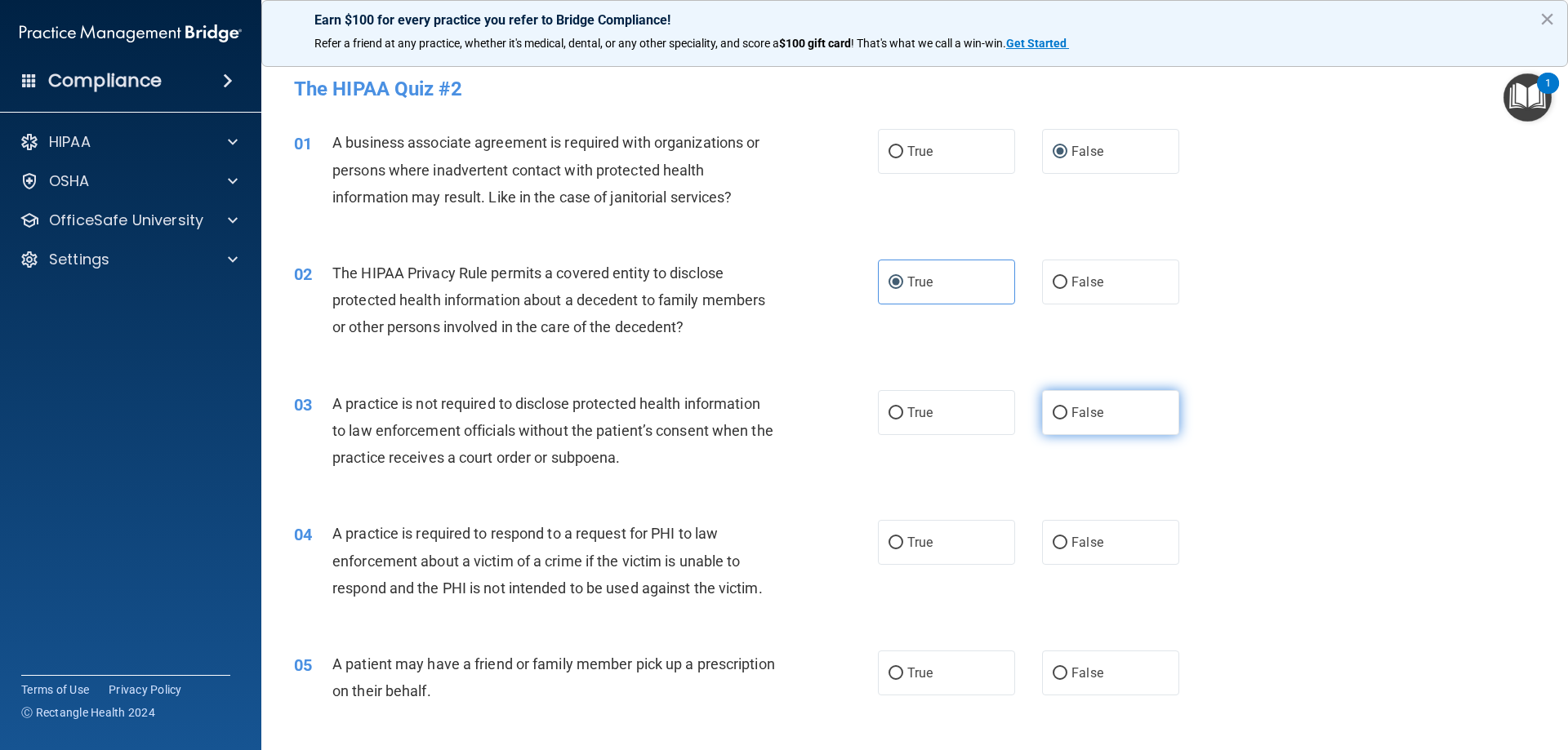
click at [1061, 417] on label "False" at bounding box center [1111, 412] width 137 height 45
click at [1061, 417] on input "False" at bounding box center [1059, 413] width 14 height 13
radio input "true"
click at [908, 545] on span "True" at bounding box center [920, 542] width 25 height 15
click at [903, 545] on input "True" at bounding box center [896, 543] width 14 height 13
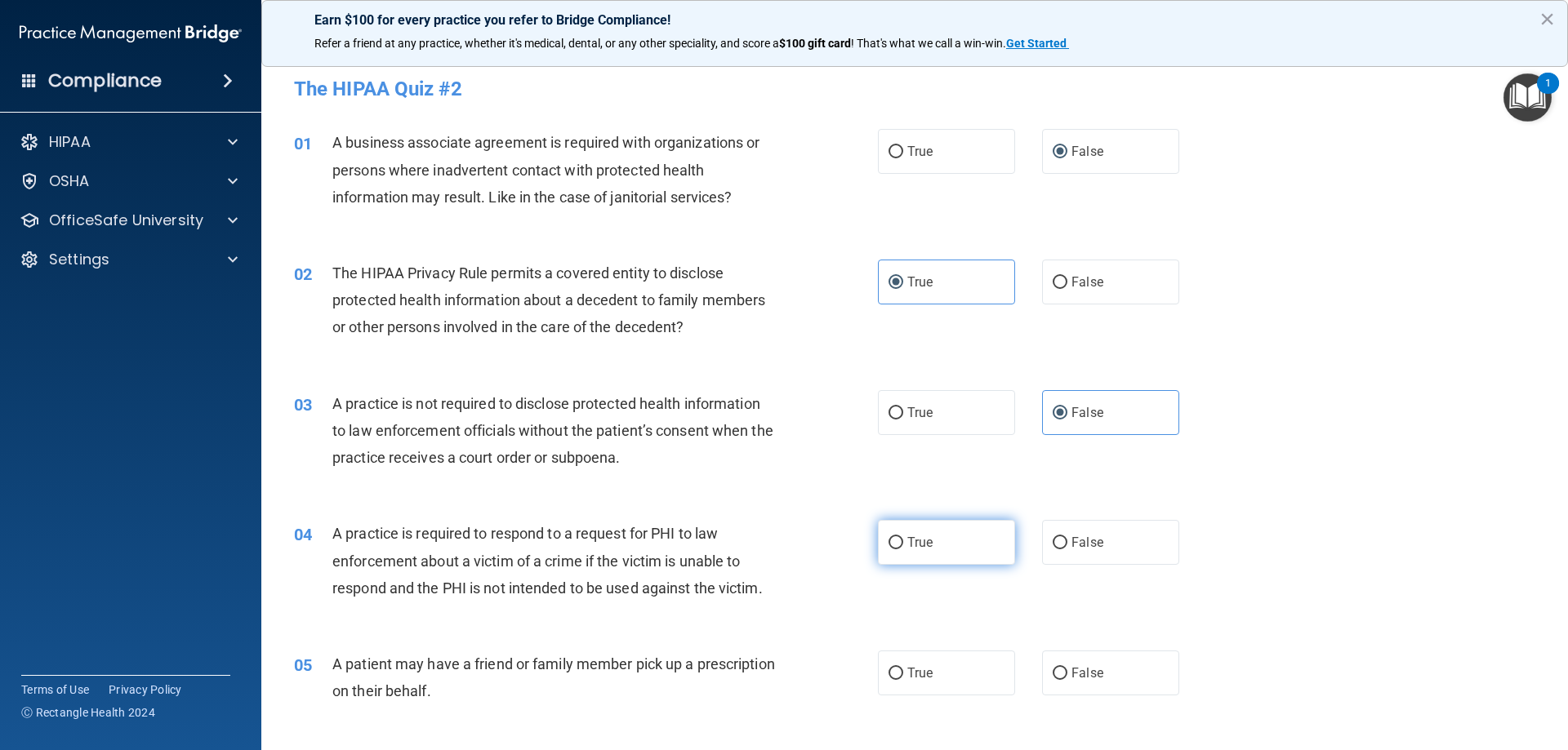
radio input "true"
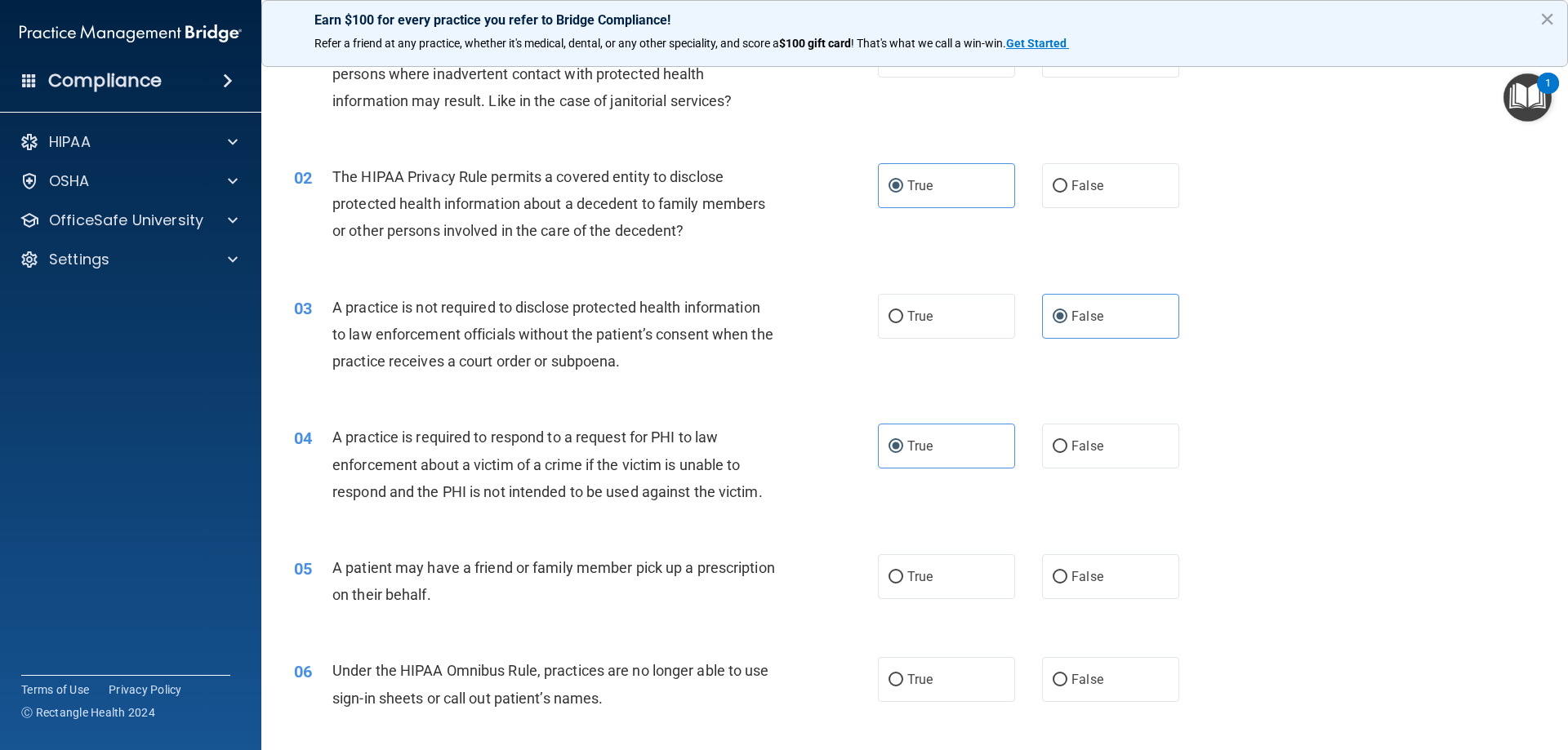
scroll to position [137, 0]
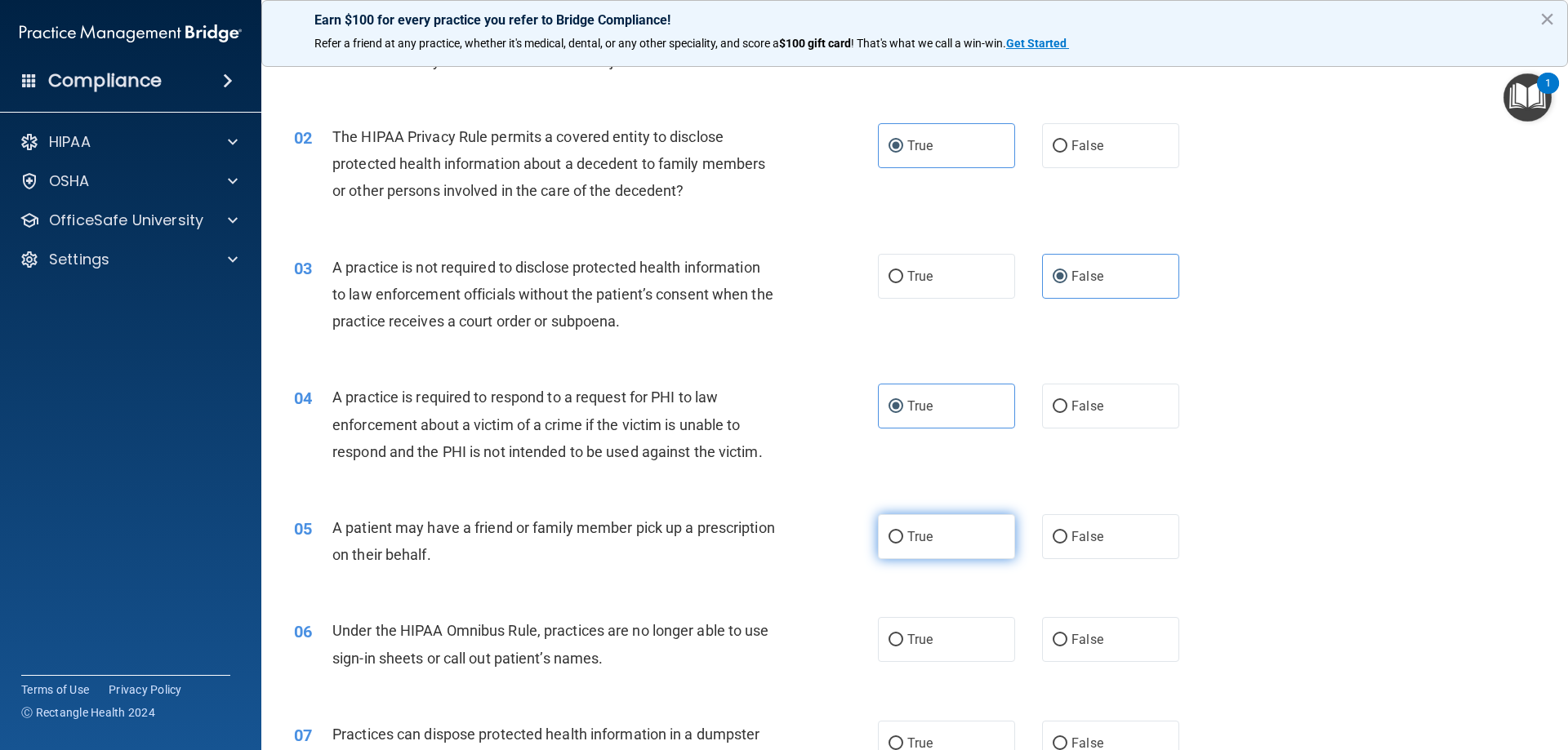
click at [900, 535] on label "True" at bounding box center [947, 536] width 137 height 45
click at [900, 535] on input "True" at bounding box center [896, 537] width 14 height 13
radio input "true"
click at [1072, 646] on span "False" at bounding box center [1087, 639] width 32 height 15
click at [1067, 646] on input "False" at bounding box center [1059, 640] width 14 height 13
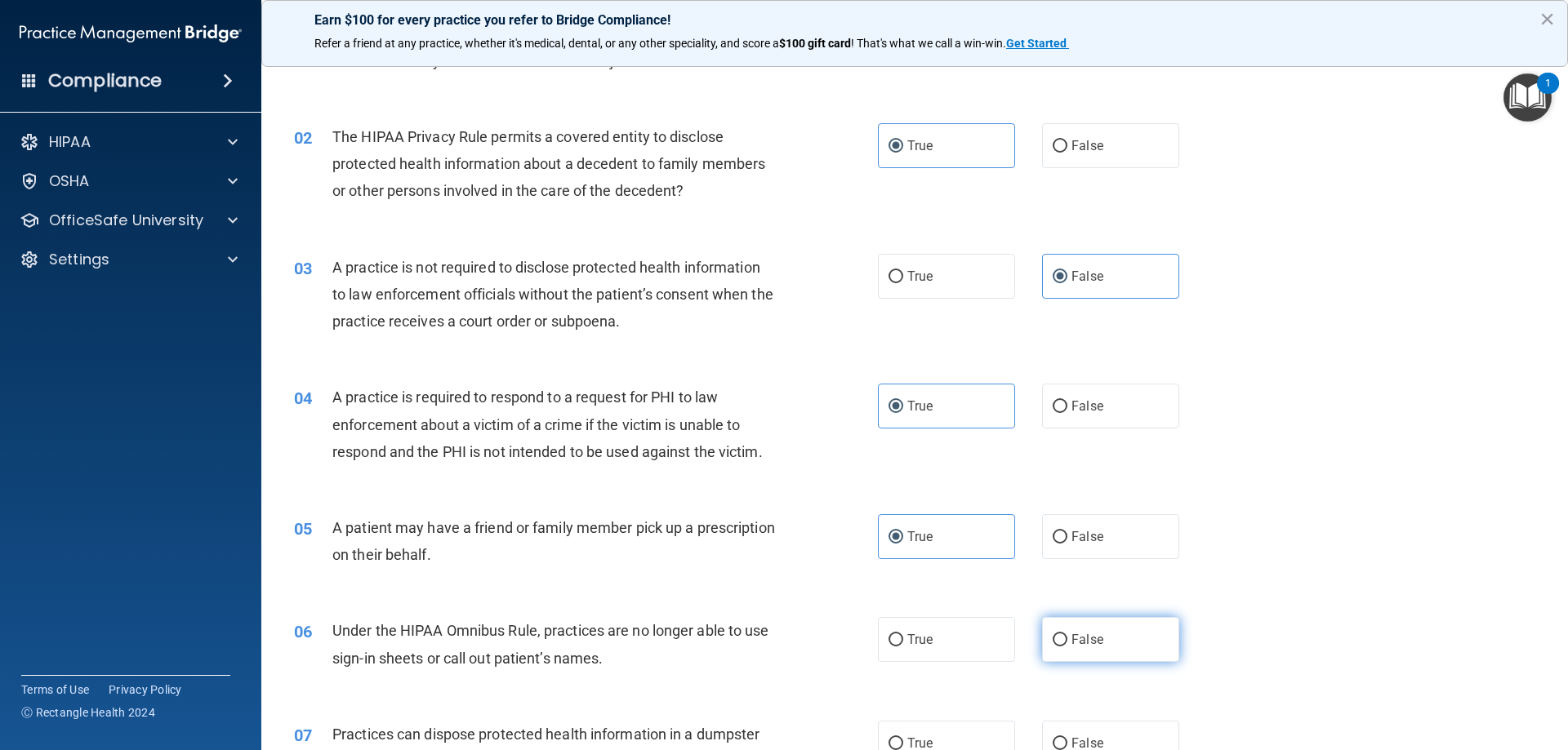
radio input "true"
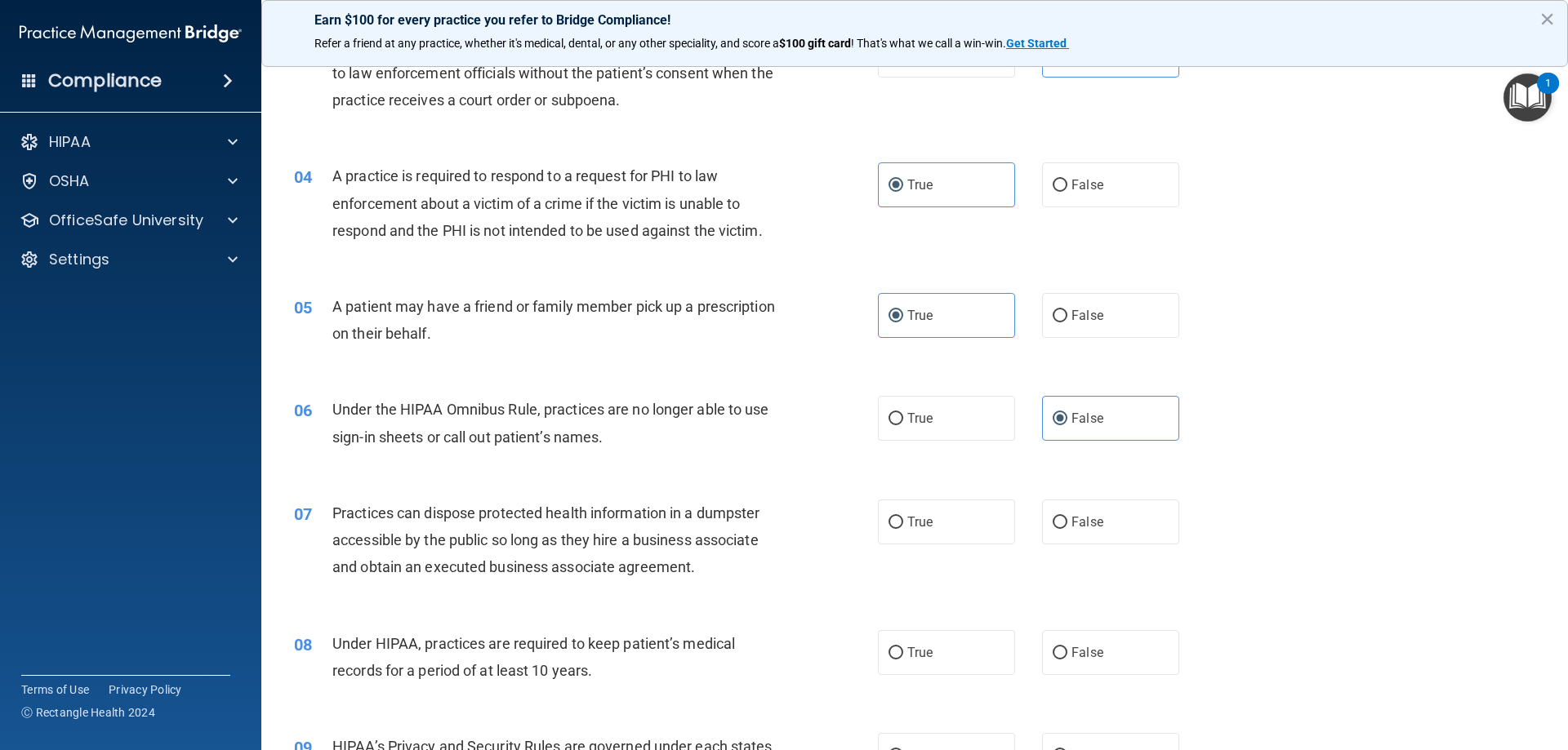
scroll to position [272, 0]
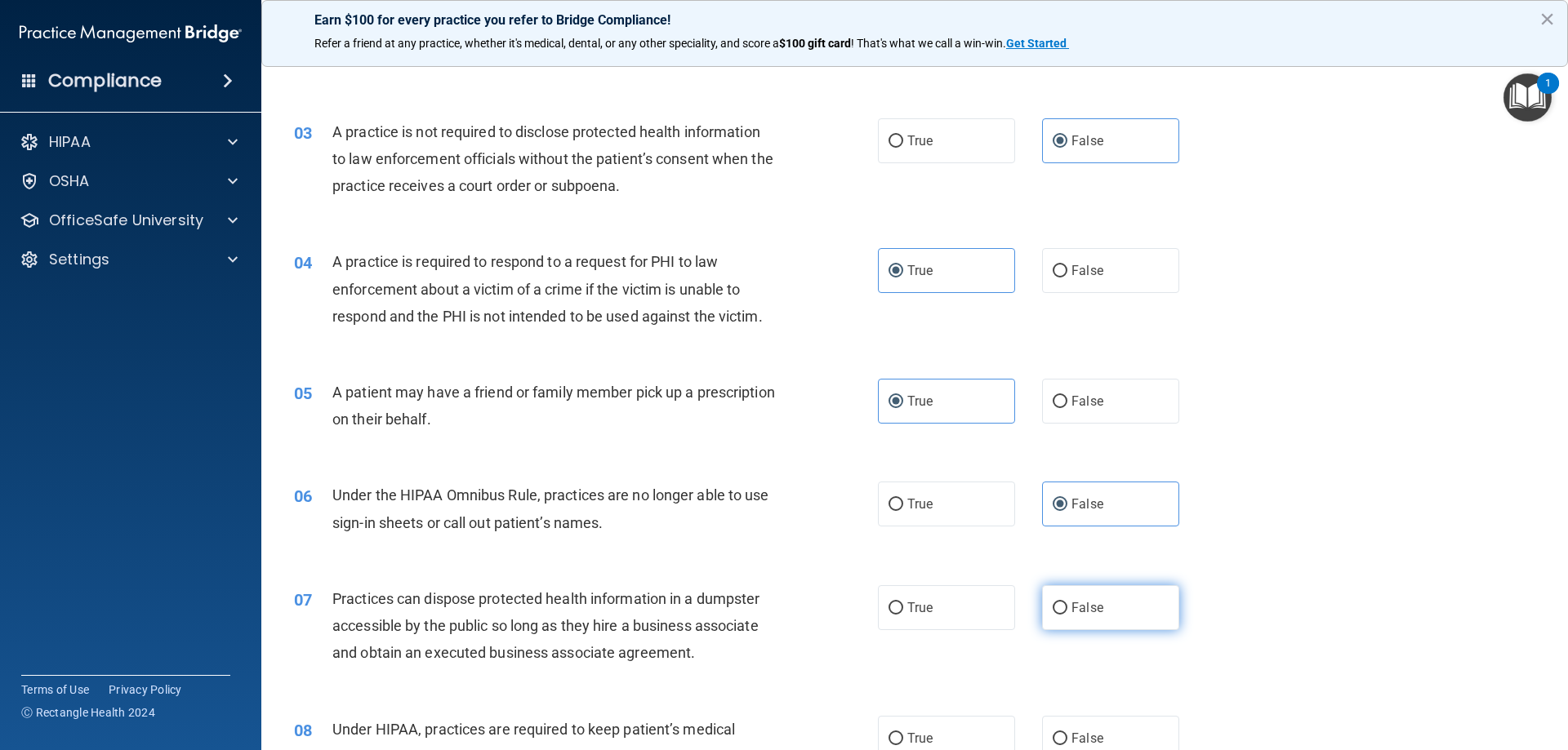
click at [1072, 605] on span "False" at bounding box center [1087, 608] width 32 height 15
click at [1066, 605] on input "False" at bounding box center [1059, 608] width 14 height 13
radio input "true"
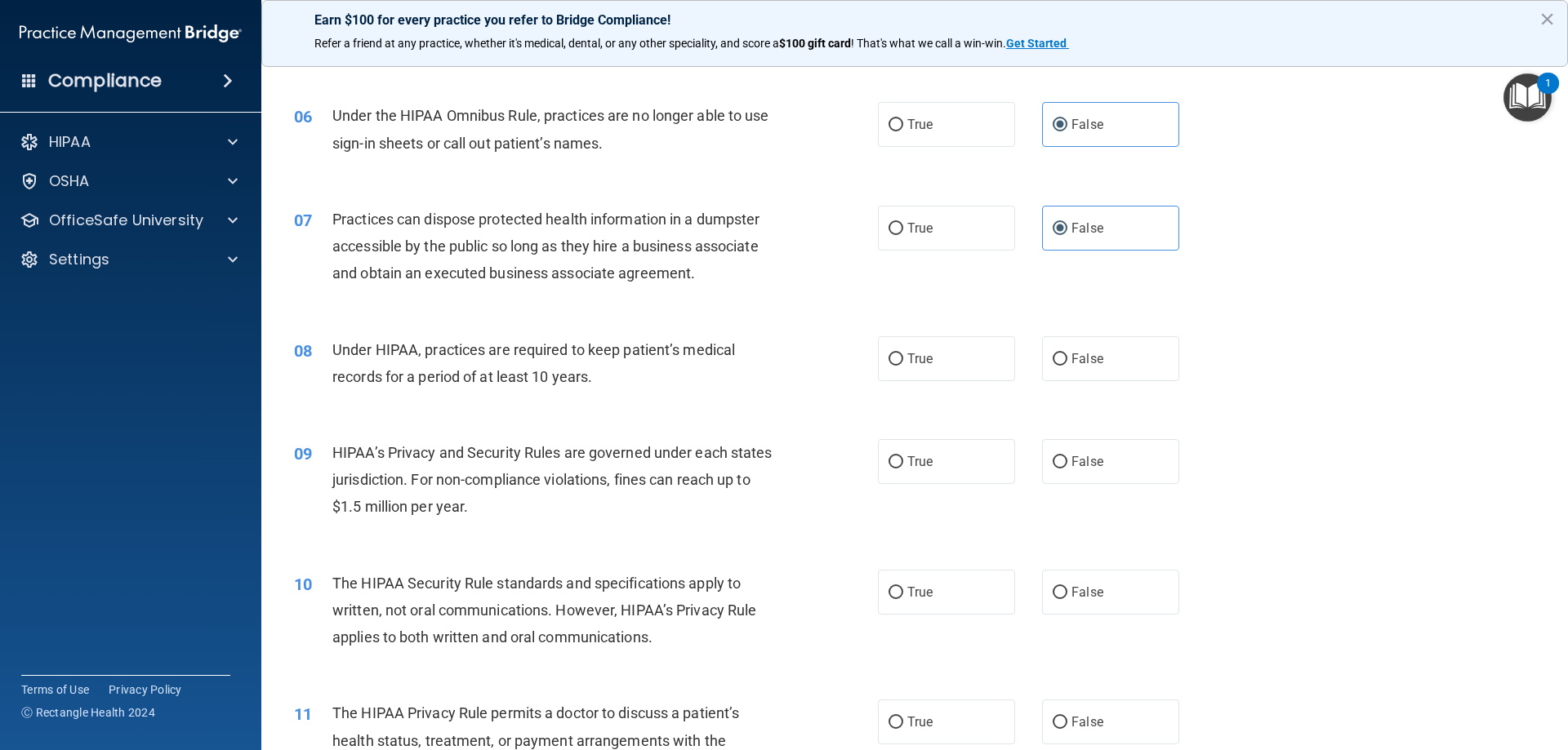
scroll to position [680, 0]
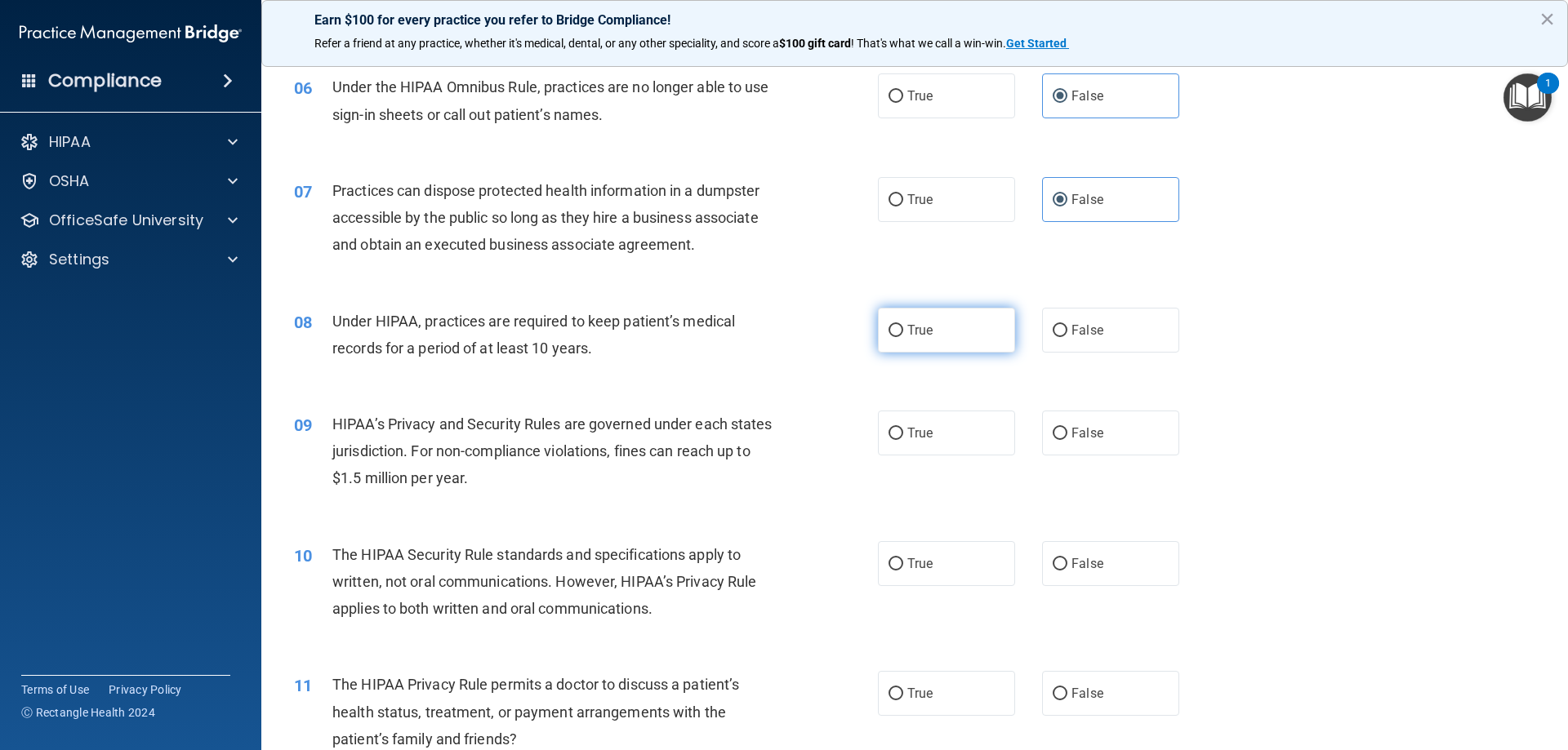
click at [911, 332] on span "True" at bounding box center [920, 330] width 25 height 15
click at [903, 332] on input "True" at bounding box center [896, 331] width 14 height 13
radio input "true"
click at [1053, 428] on input "False" at bounding box center [1059, 433] width 14 height 13
radio input "true"
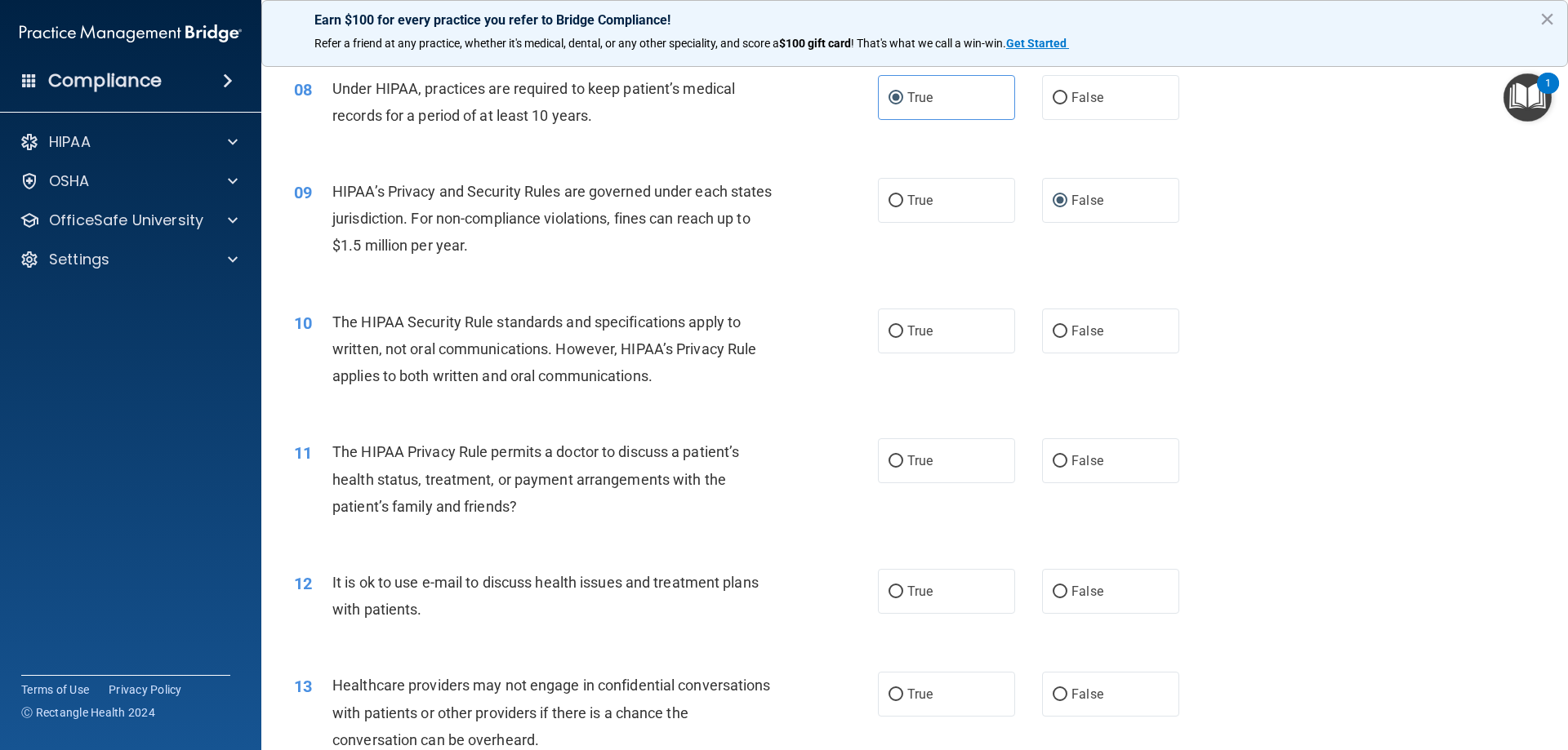
scroll to position [953, 0]
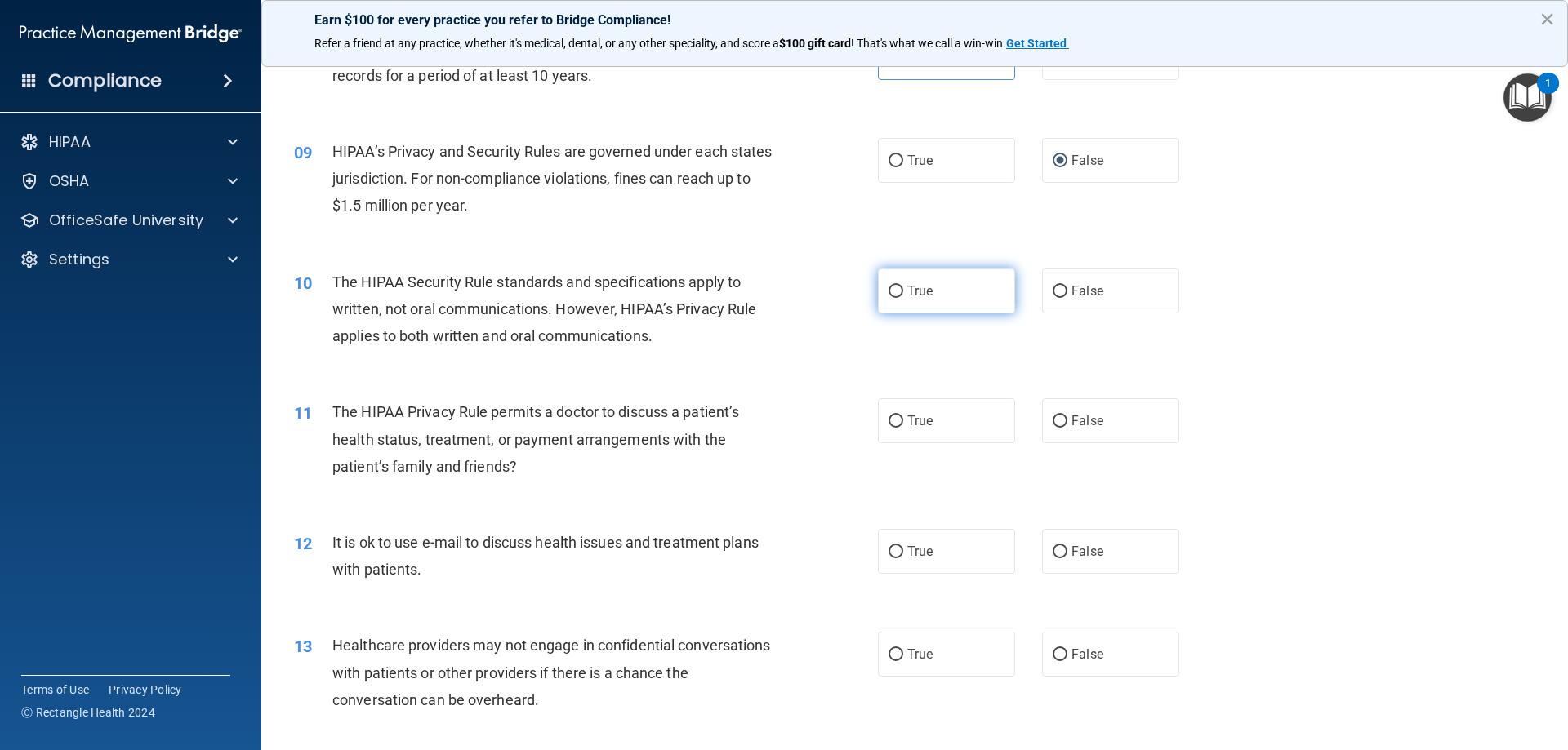
click at [897, 298] on label "True" at bounding box center [947, 291] width 137 height 45
click at [897, 298] on input "True" at bounding box center [896, 292] width 14 height 13
radio input "true"
click at [913, 427] on span "True" at bounding box center [920, 421] width 25 height 15
click at [903, 427] on input "True" at bounding box center [896, 422] width 14 height 13
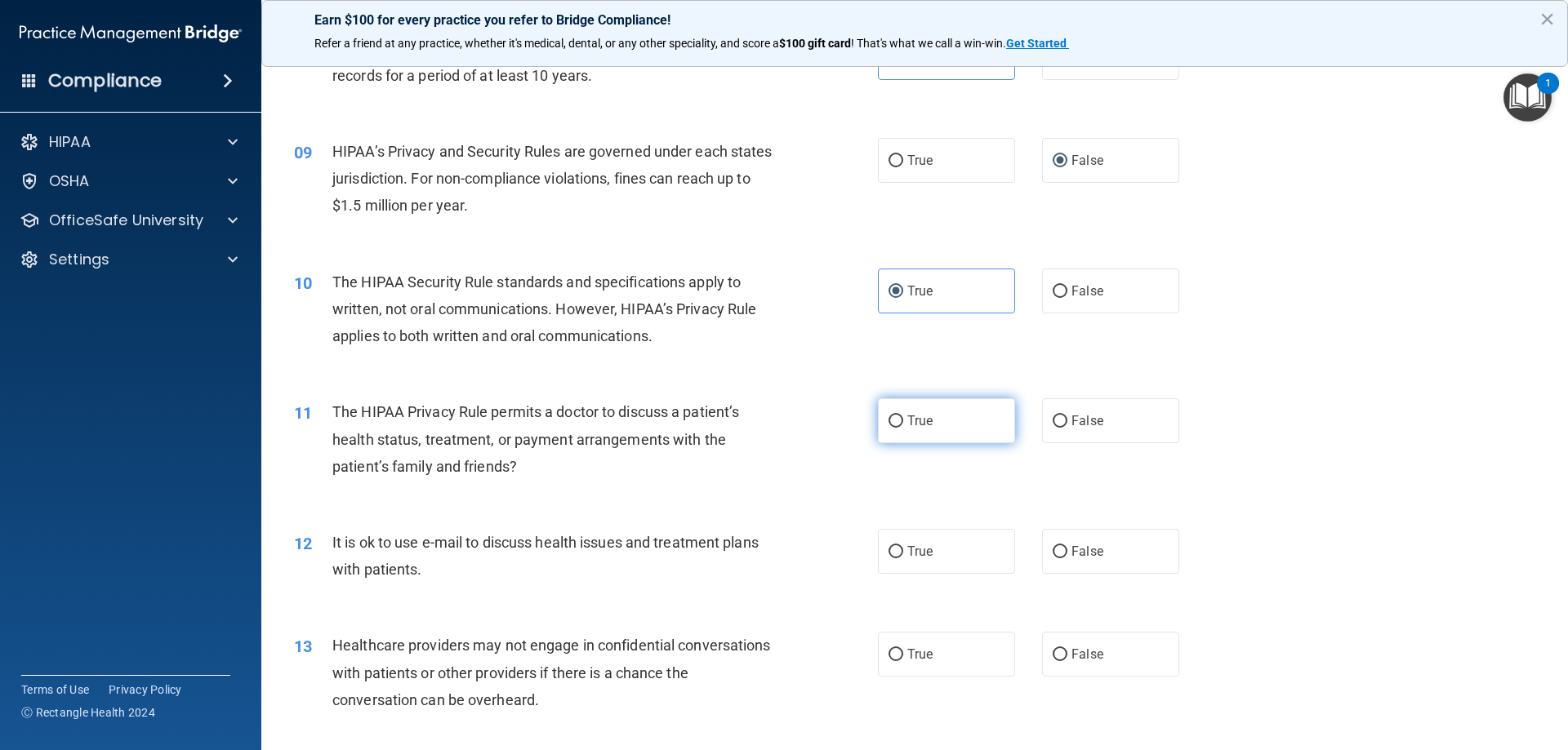
radio input "true"
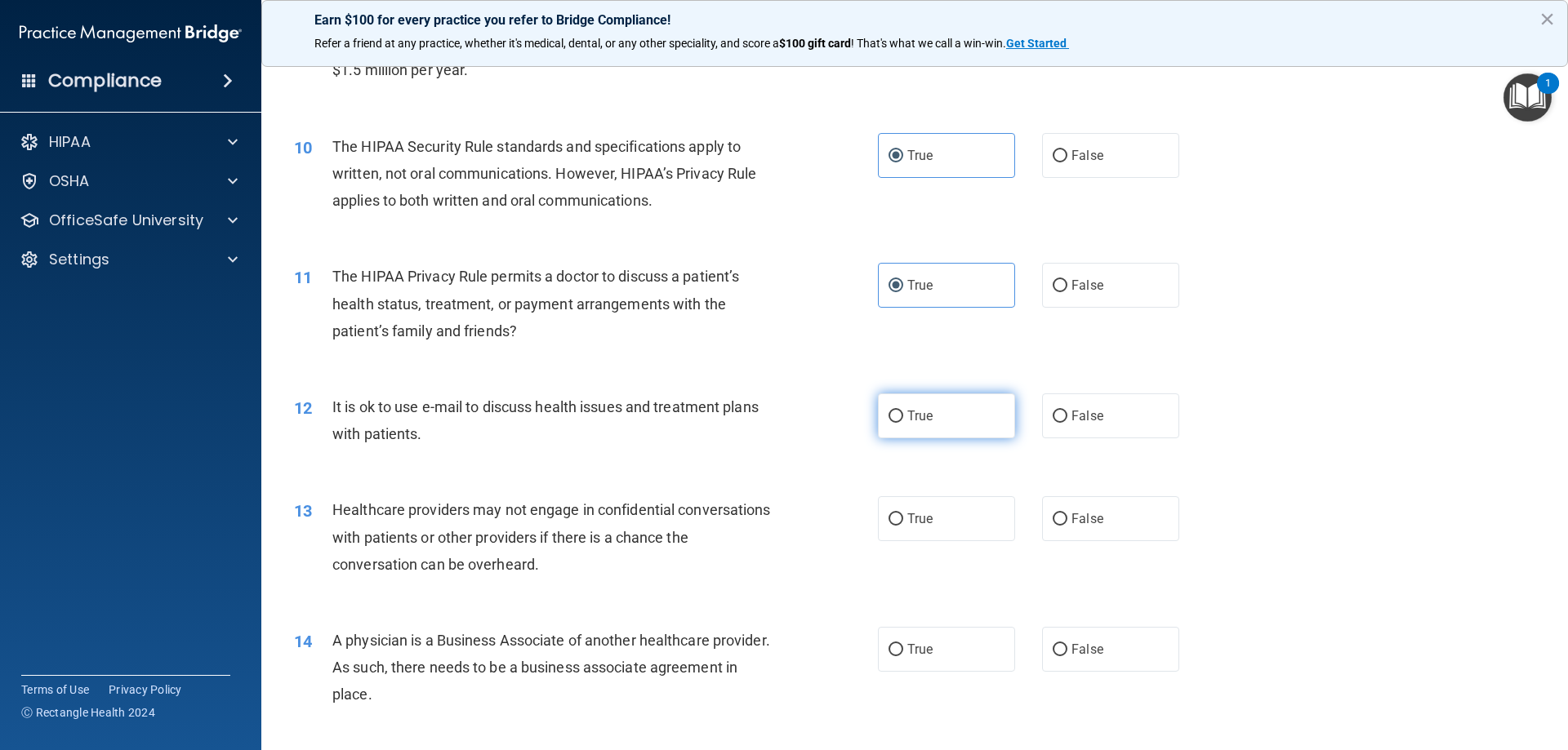
click at [894, 415] on input "True" at bounding box center [896, 417] width 14 height 13
radio input "true"
click at [898, 519] on label "True" at bounding box center [947, 519] width 137 height 45
click at [898, 519] on input "True" at bounding box center [896, 519] width 14 height 13
radio input "true"
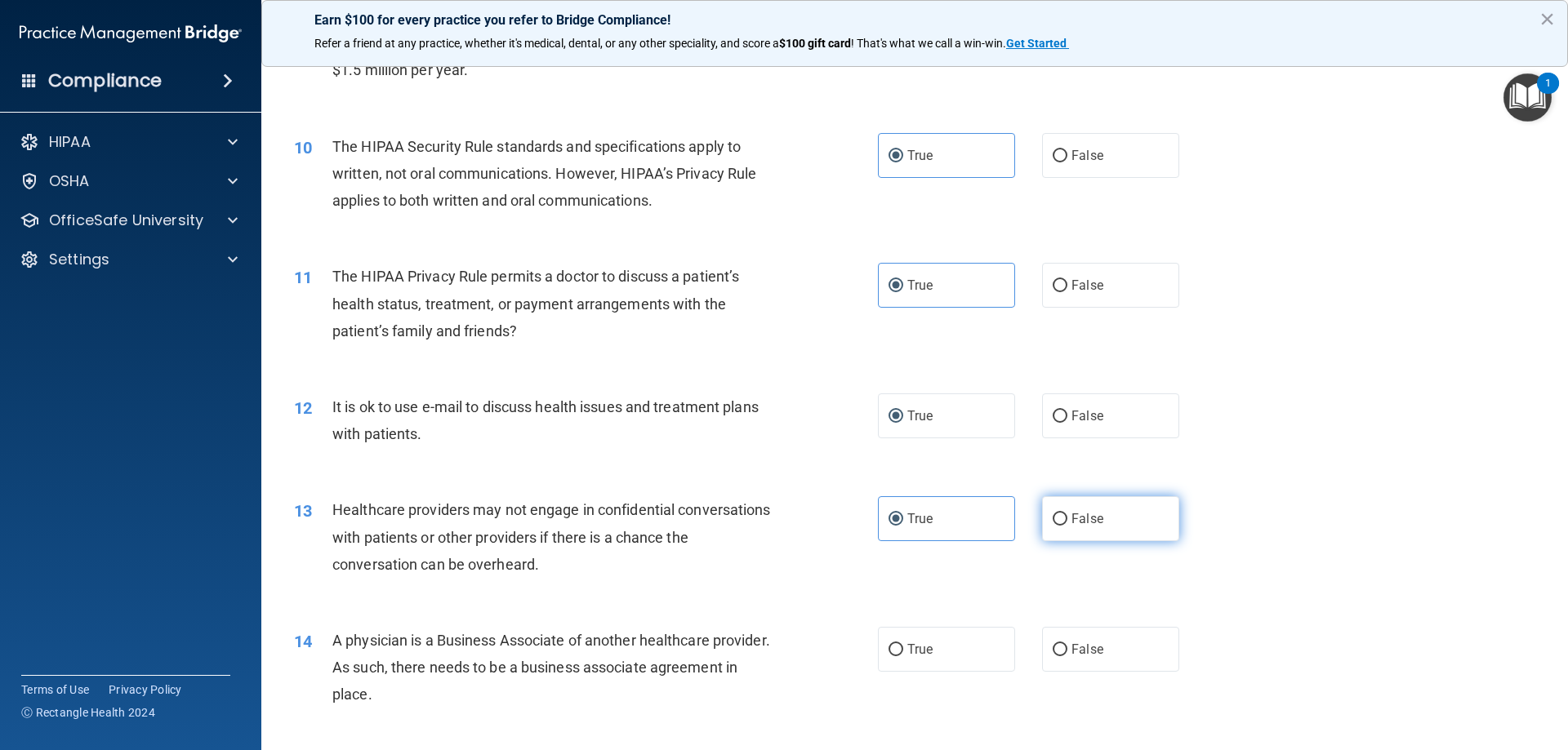
click at [1078, 519] on span "False" at bounding box center [1087, 519] width 32 height 15
click at [1067, 519] on input "False" at bounding box center [1059, 519] width 14 height 13
radio input "true"
radio input "false"
click at [1062, 651] on label "False" at bounding box center [1111, 649] width 137 height 45
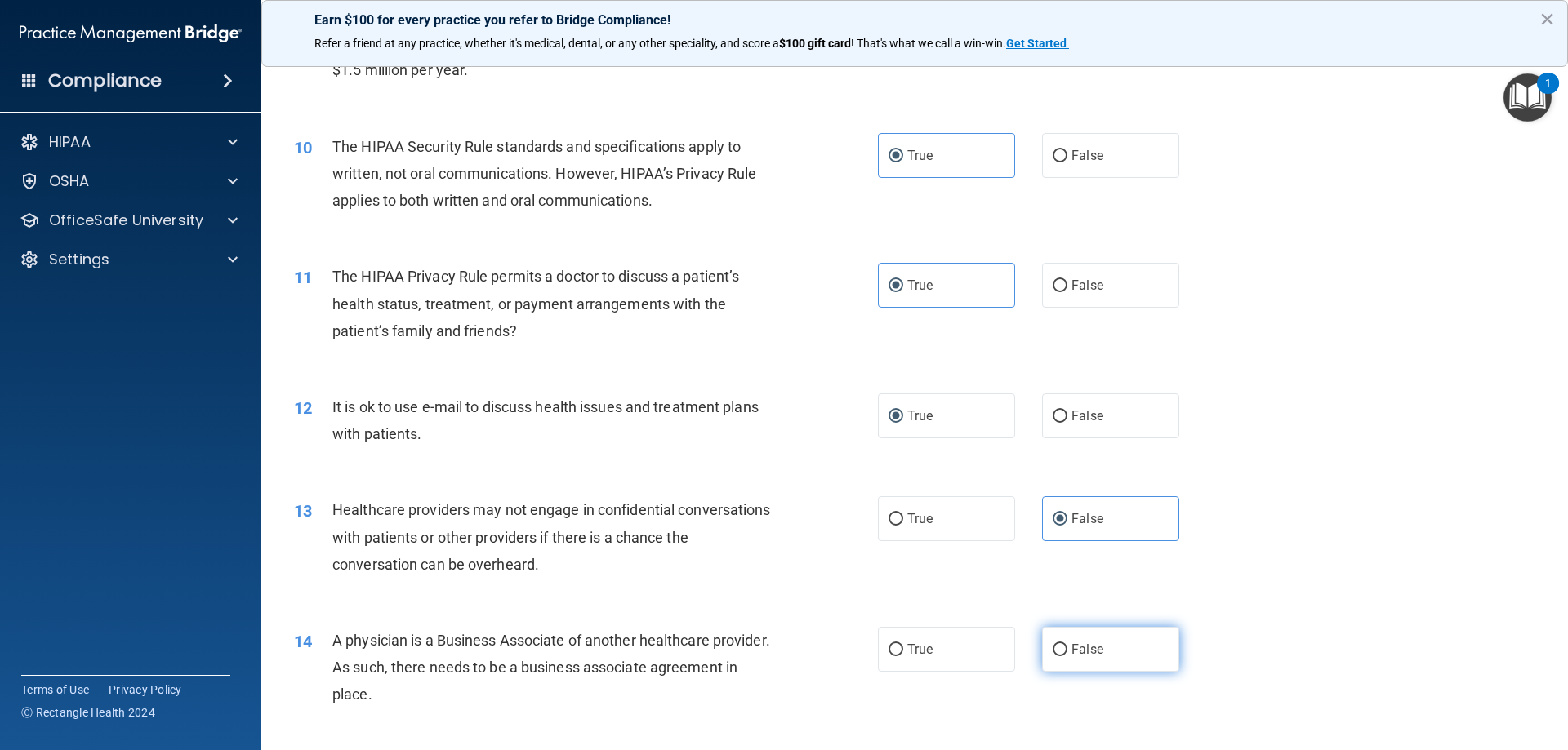
click at [1062, 651] on input "False" at bounding box center [1059, 650] width 14 height 13
radio input "true"
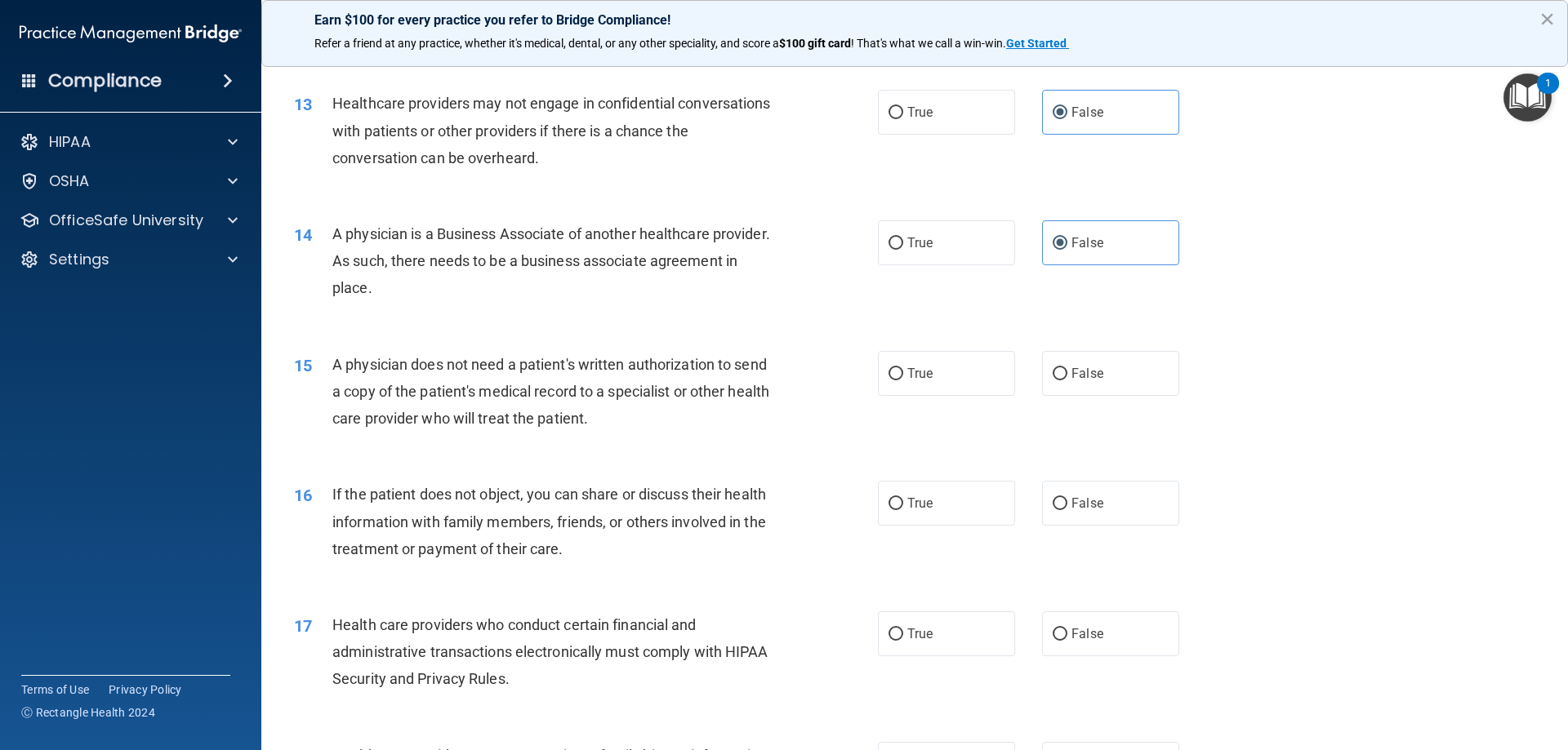
scroll to position [1496, 0]
click at [878, 367] on label "True" at bounding box center [947, 372] width 137 height 45
click at [889, 367] on input "True" at bounding box center [896, 373] width 14 height 13
radio input "true"
click at [911, 502] on span "True" at bounding box center [920, 502] width 25 height 15
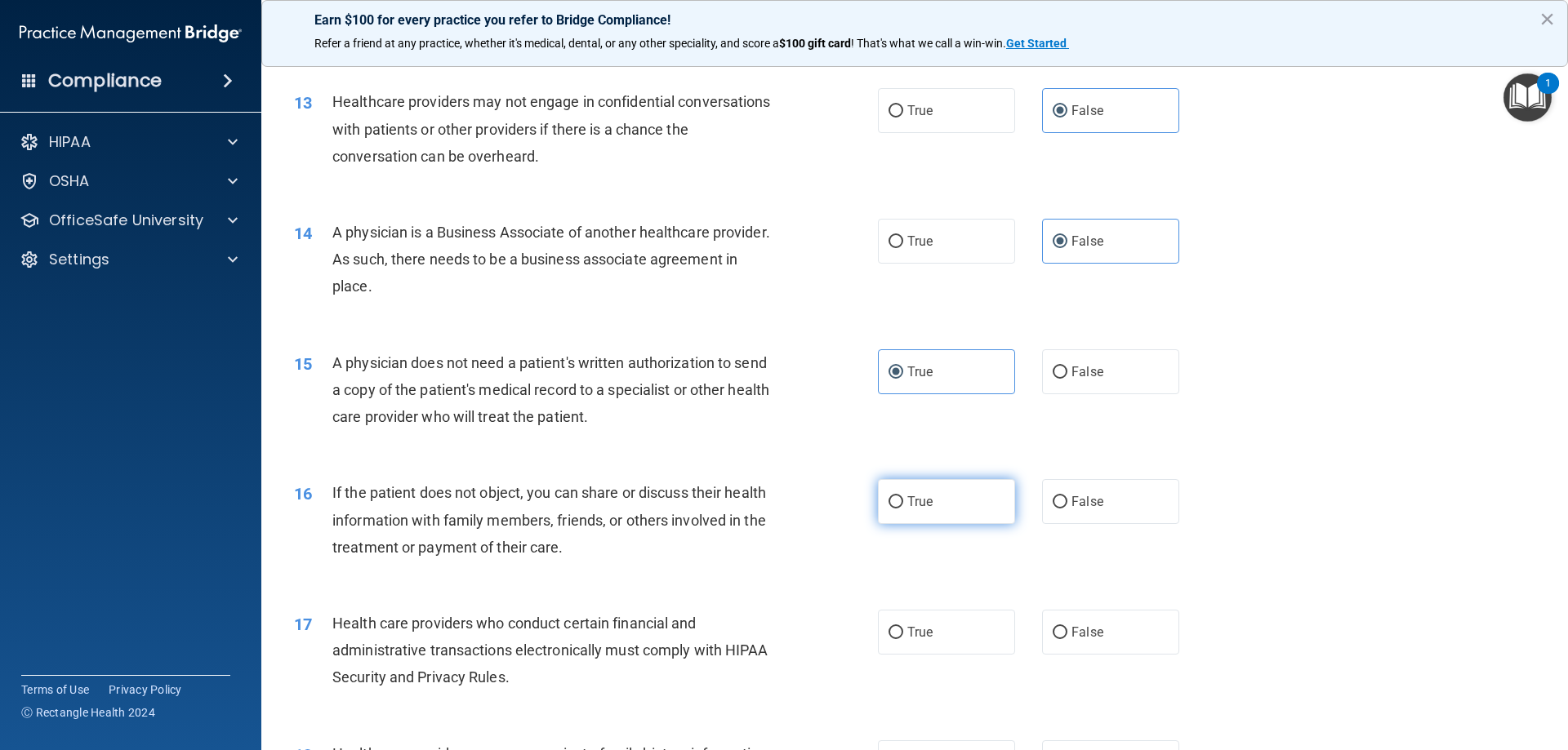
click at [903, 502] on input "True" at bounding box center [896, 503] width 14 height 13
radio input "true"
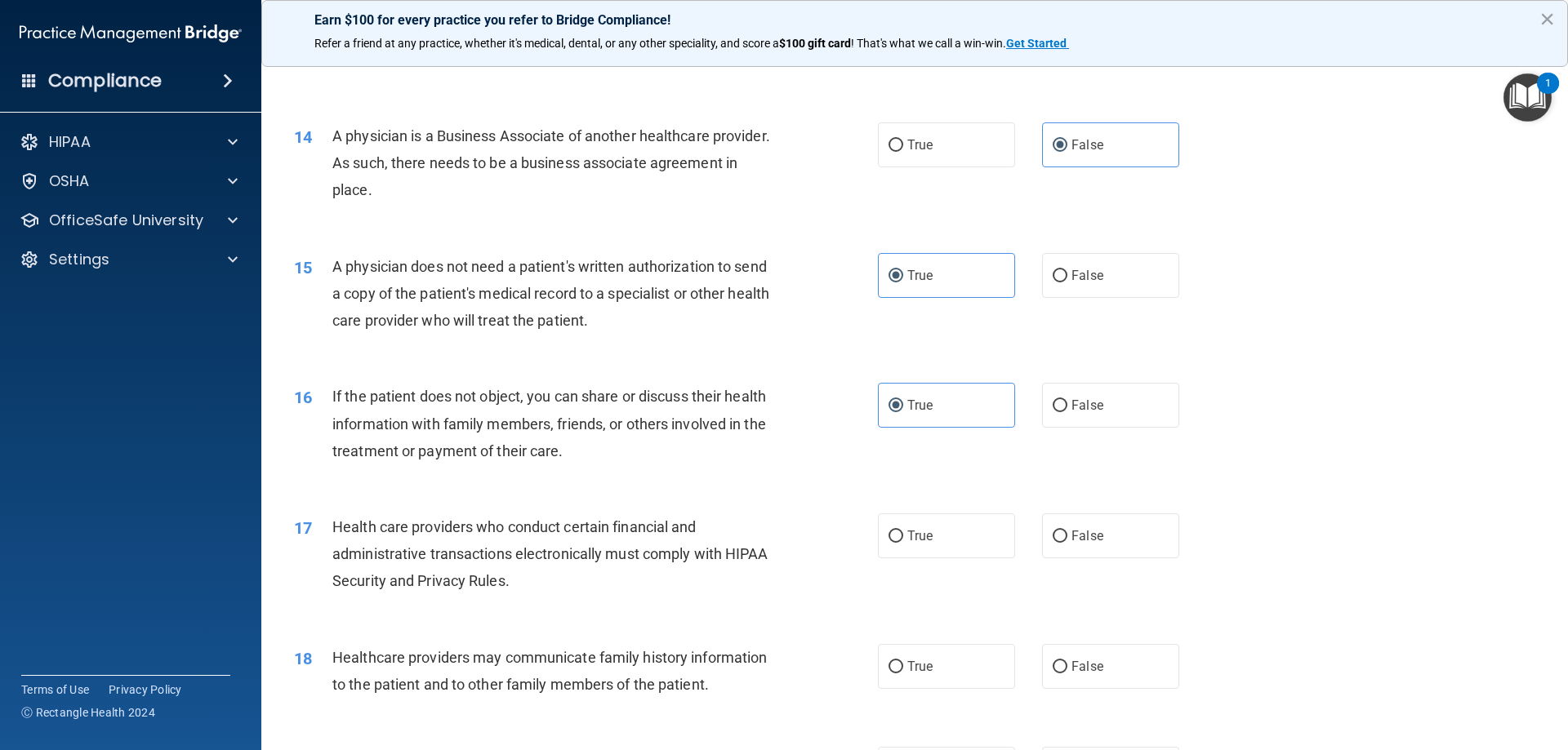
scroll to position [1633, 0]
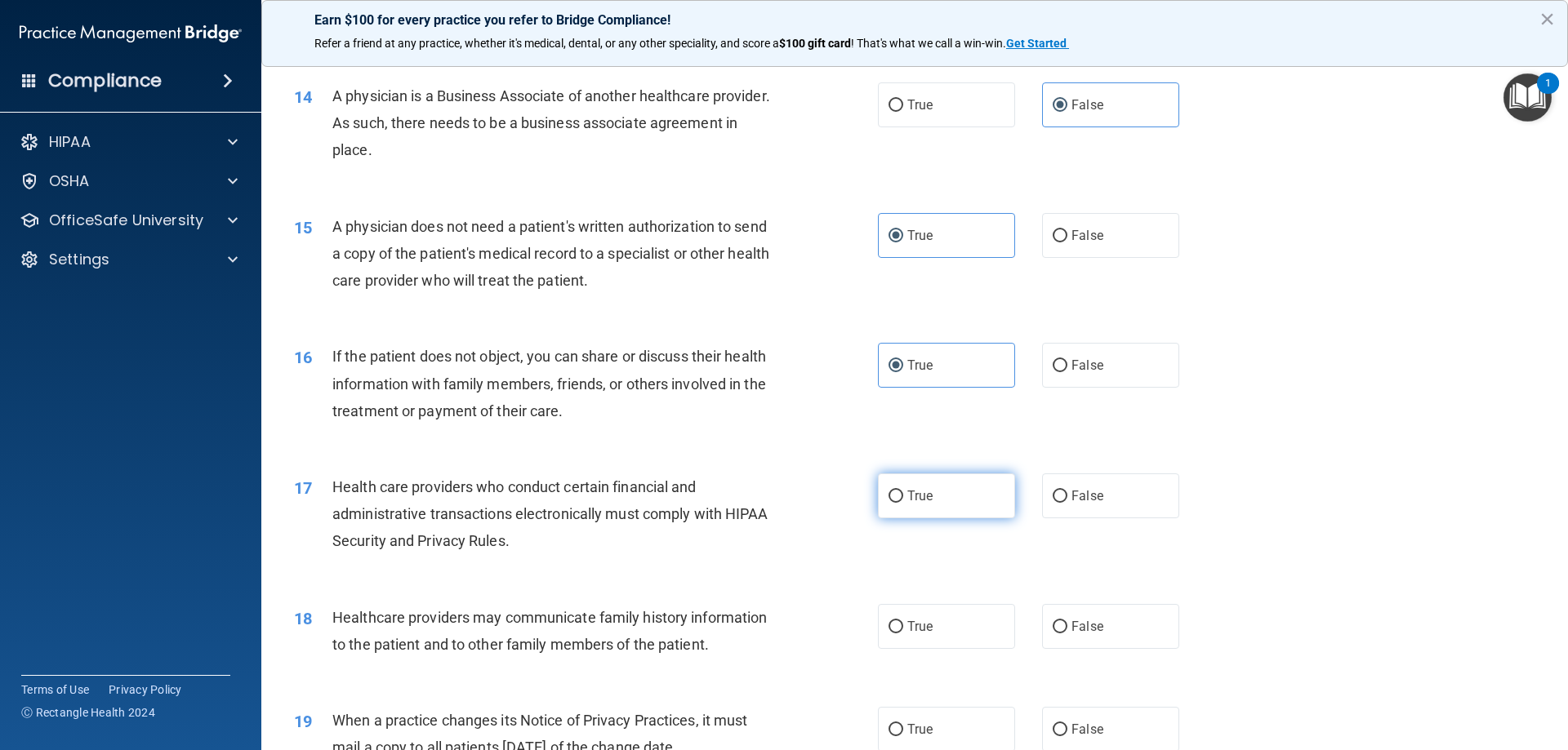
click at [923, 496] on span "True" at bounding box center [920, 496] width 25 height 15
click at [903, 496] on input "True" at bounding box center [896, 497] width 14 height 13
radio input "true"
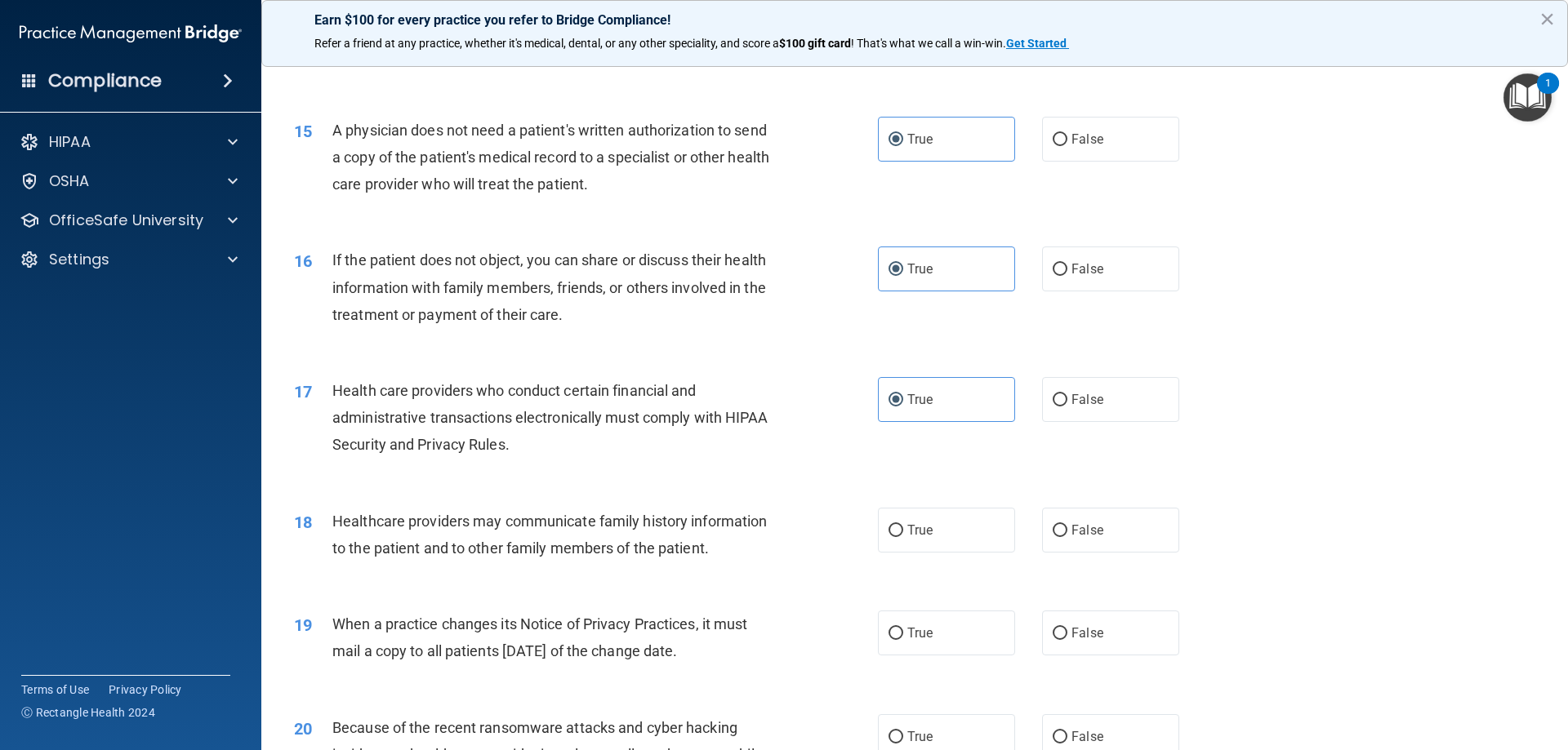
scroll to position [1770, 0]
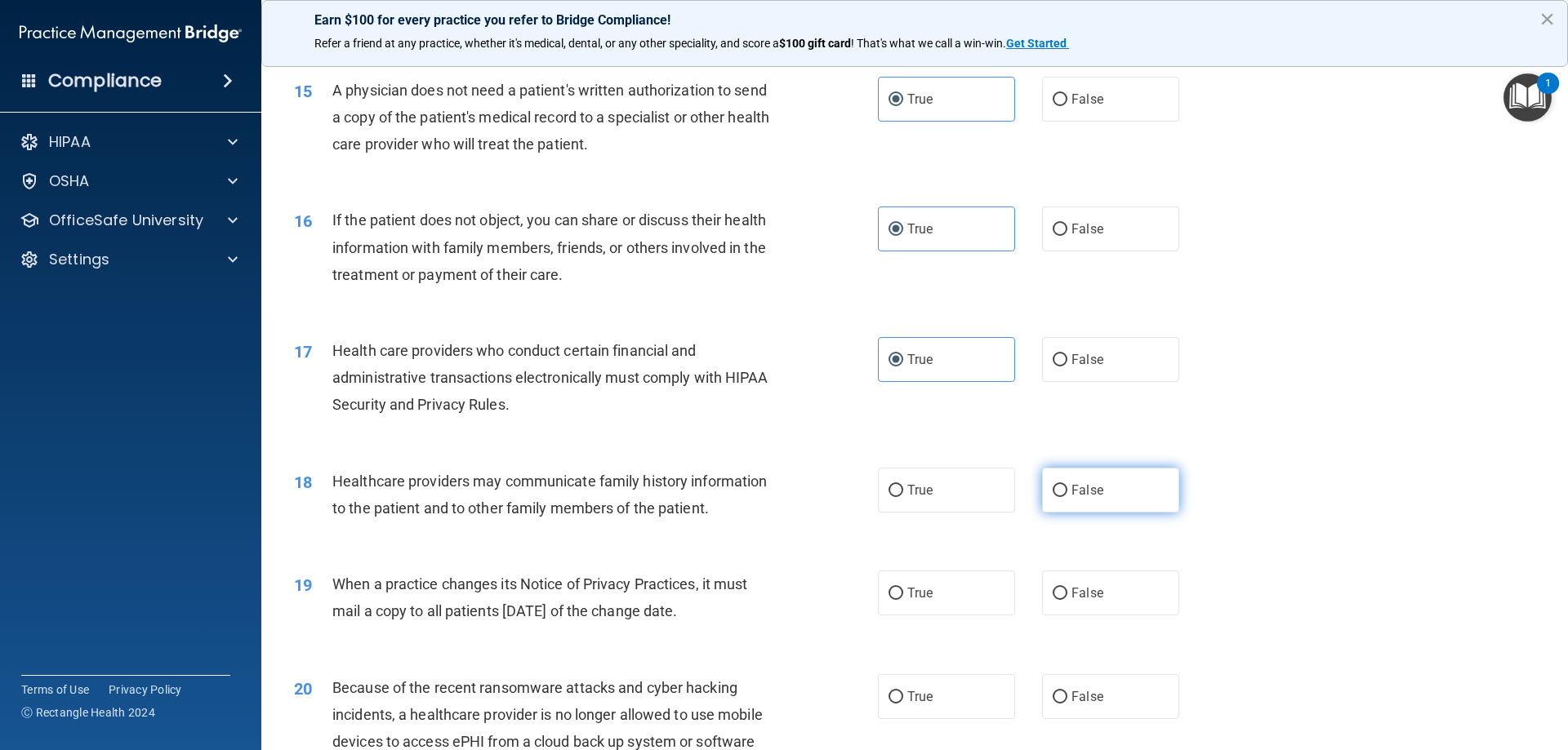
drag, startPoint x: 1064, startPoint y: 492, endPoint x: 1075, endPoint y: 493, distance: 11.0
click at [1072, 492] on span "False" at bounding box center [1087, 490] width 32 height 15
click at [1067, 492] on input "False" at bounding box center [1059, 491] width 14 height 13
radio input "true"
click at [1078, 592] on span "False" at bounding box center [1087, 593] width 32 height 15
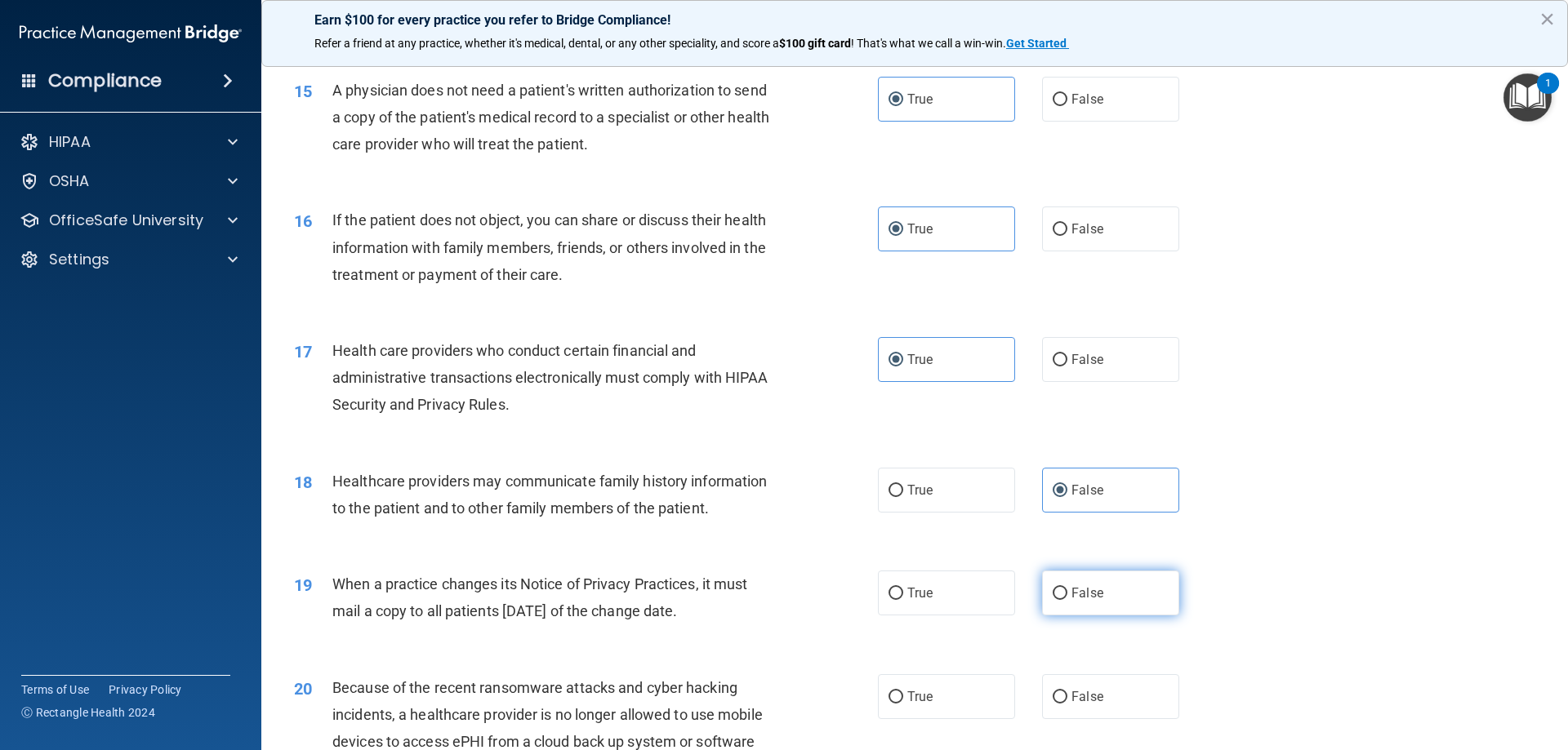
click at [1067, 592] on input "False" at bounding box center [1059, 594] width 14 height 13
radio input "true"
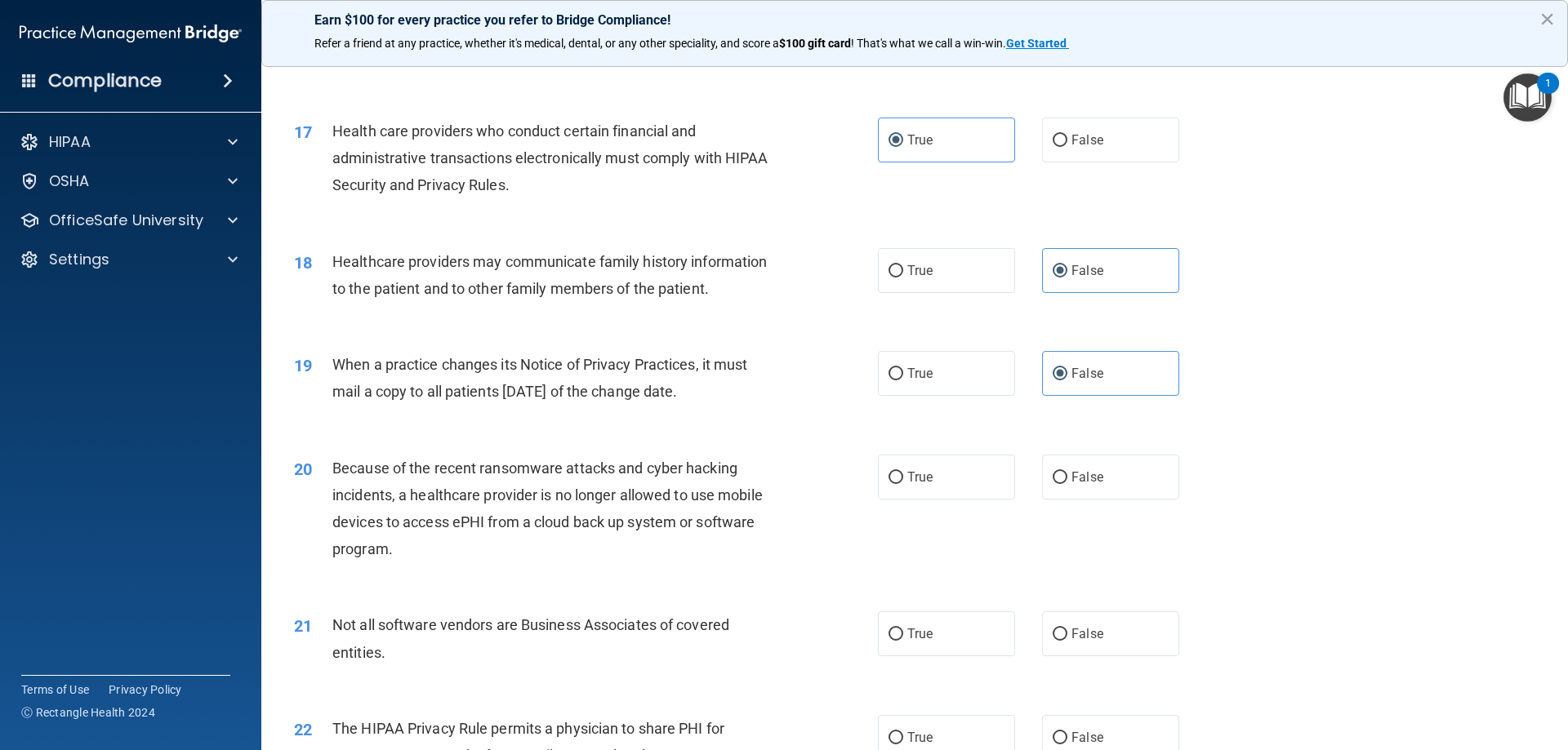
scroll to position [2041, 0]
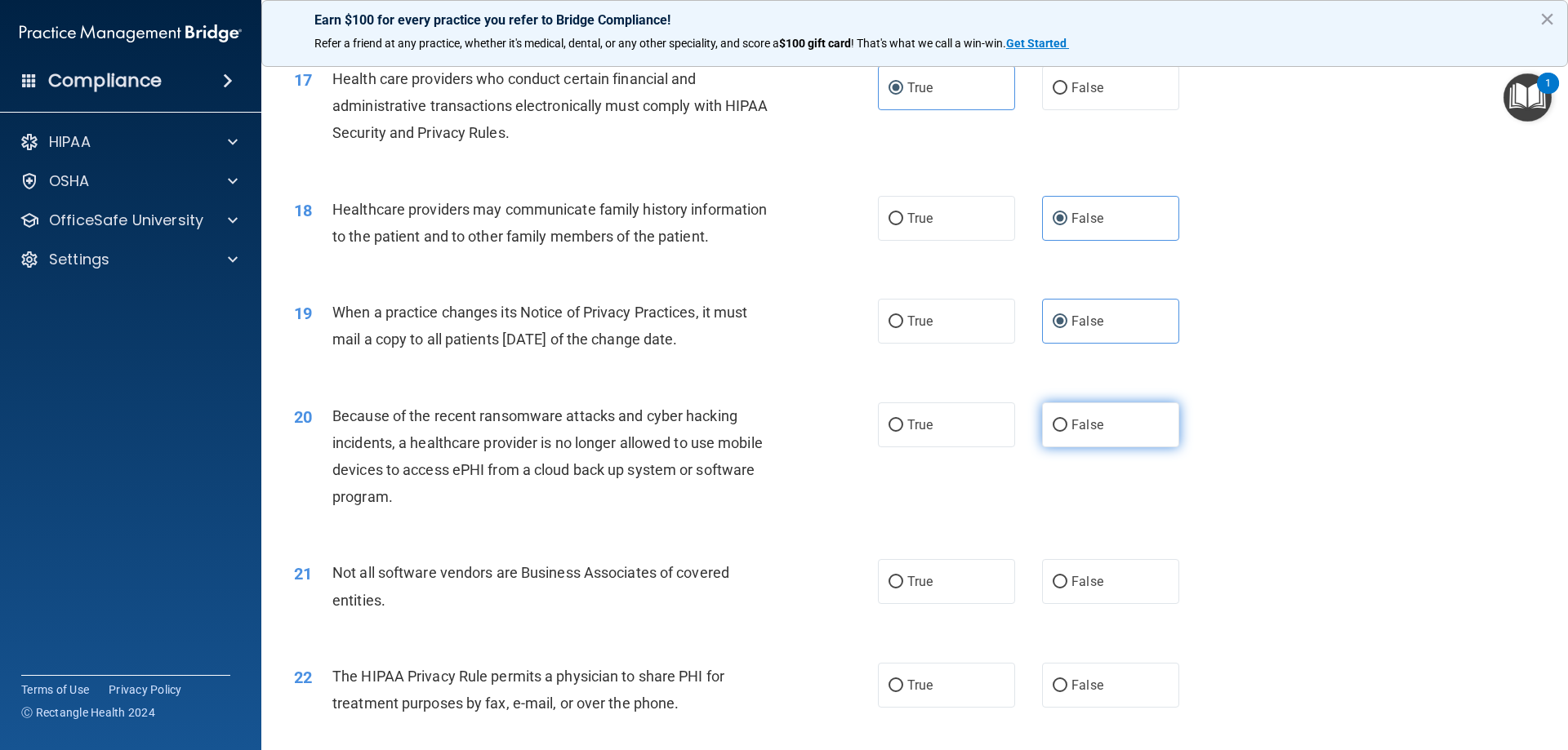
click at [1055, 425] on input "False" at bounding box center [1059, 426] width 14 height 13
radio input "true"
click at [928, 583] on label "True" at bounding box center [947, 582] width 137 height 45
click at [903, 583] on input "True" at bounding box center [896, 582] width 14 height 13
radio input "true"
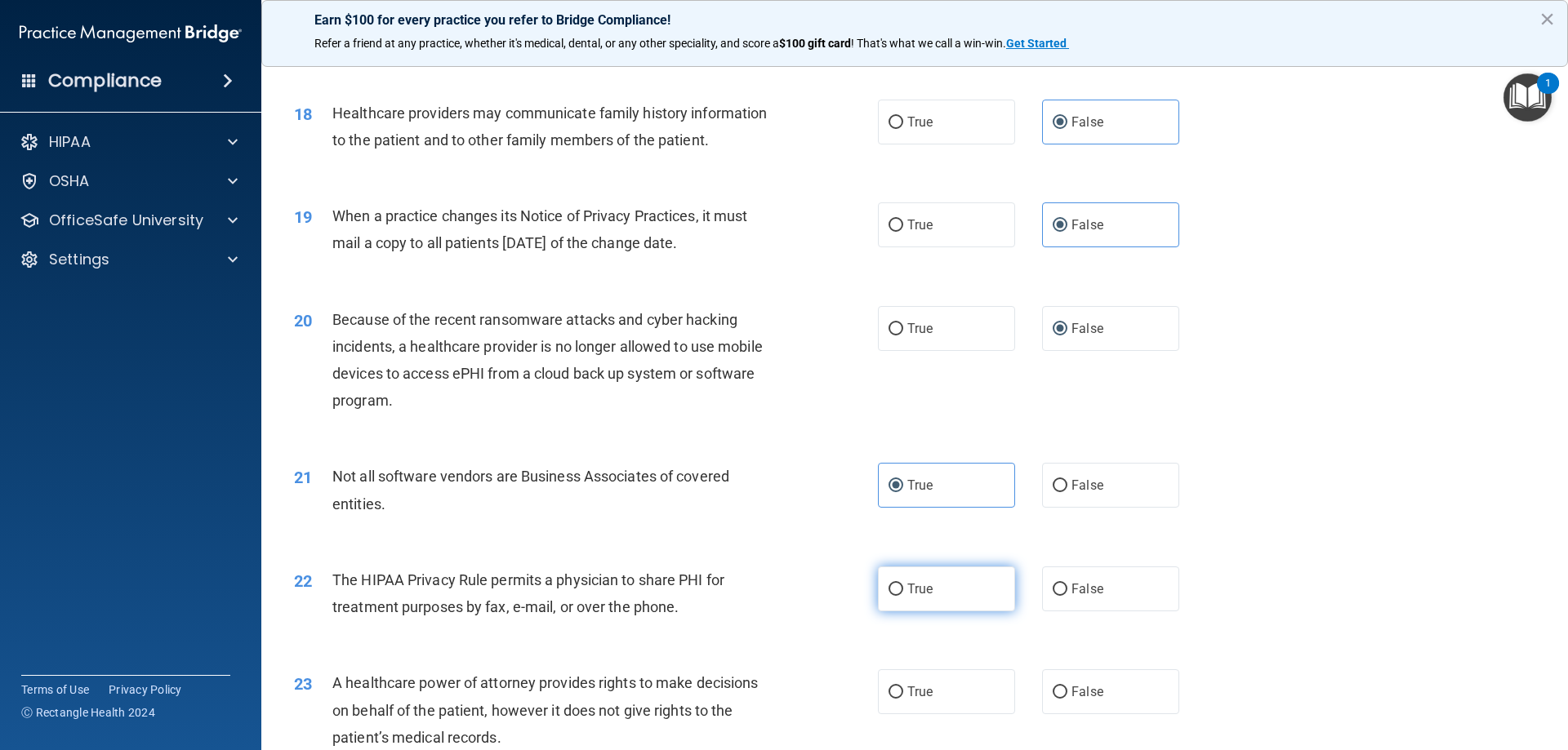
scroll to position [2178, 0]
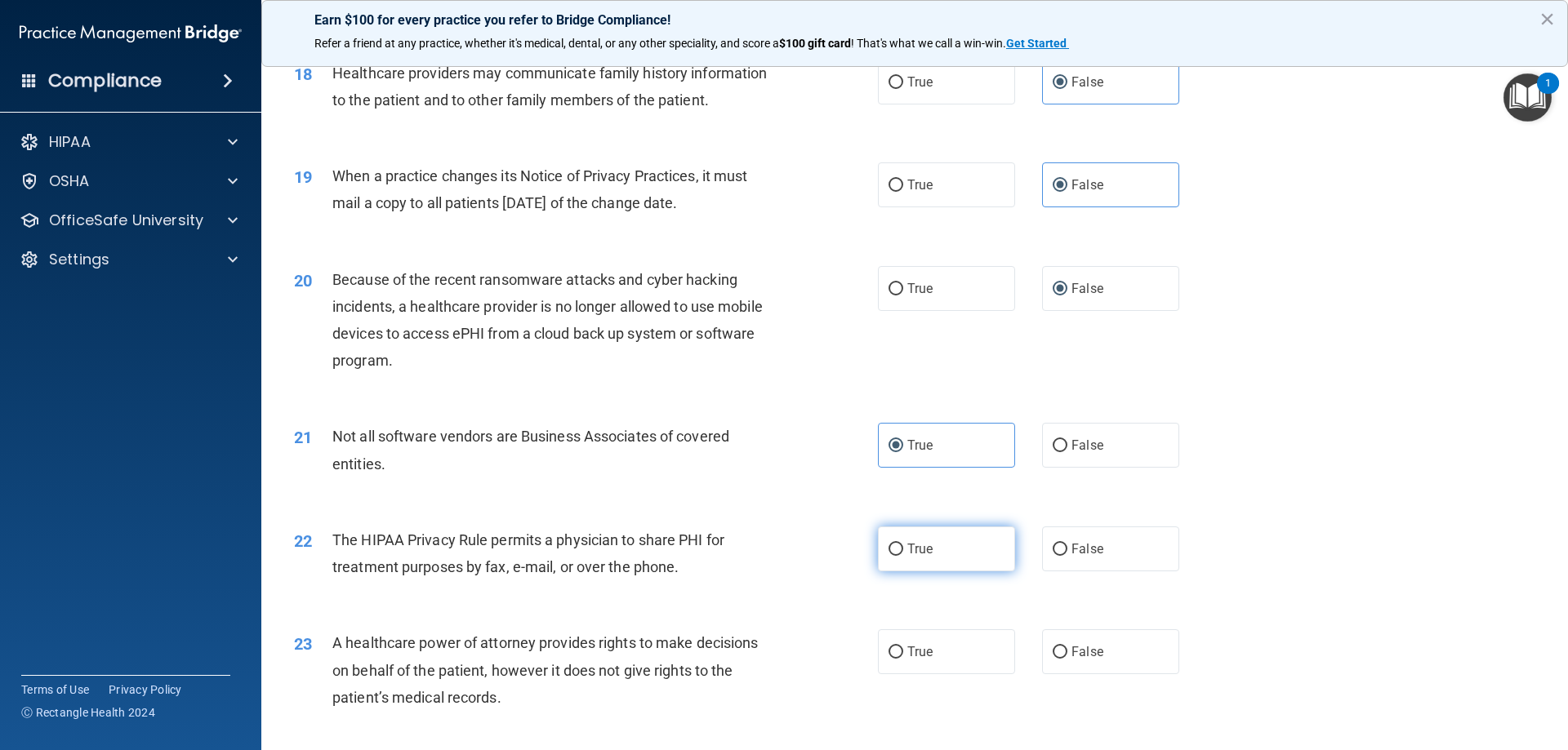
click at [957, 548] on label "True" at bounding box center [947, 549] width 137 height 45
click at [903, 548] on input "True" at bounding box center [896, 550] width 14 height 13
radio input "true"
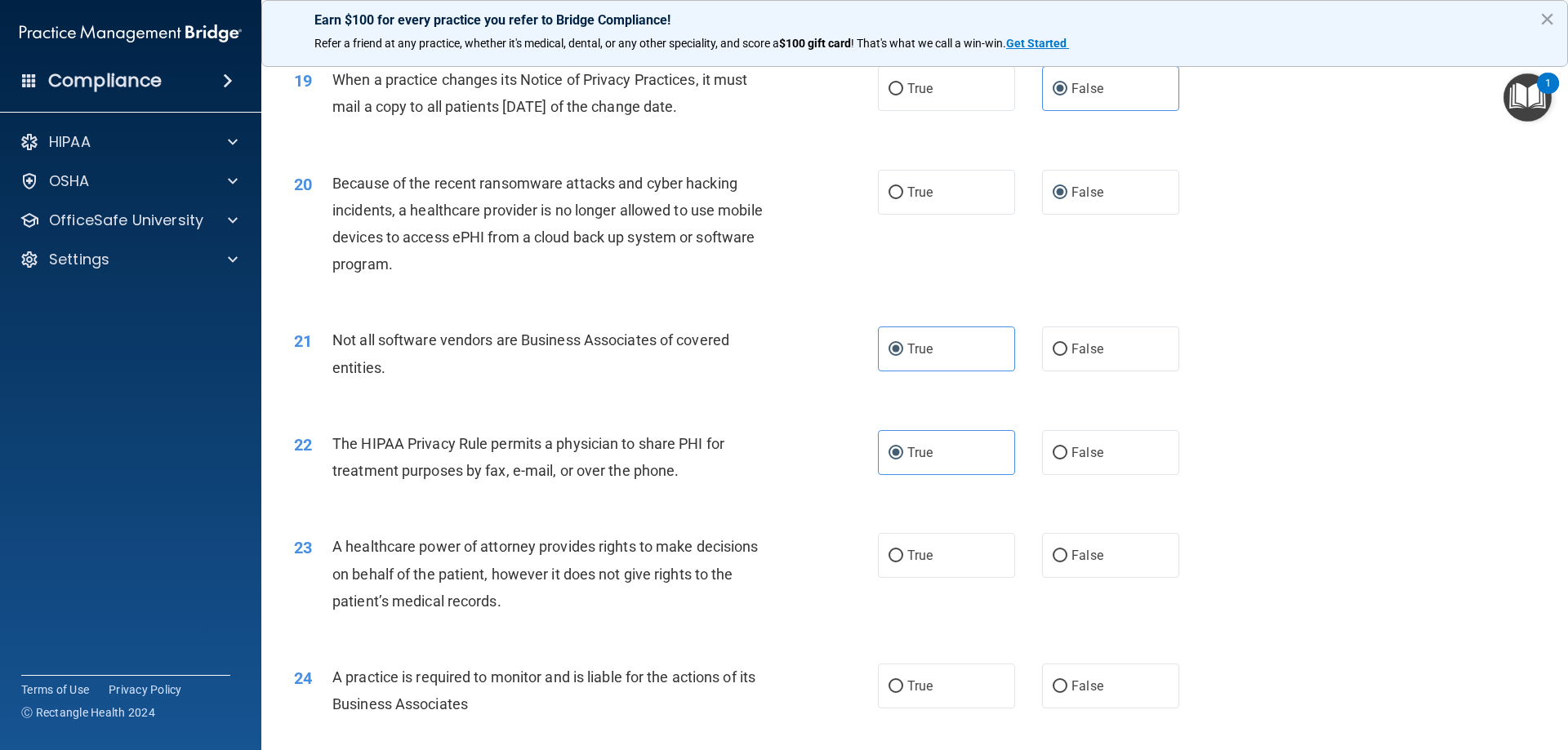
scroll to position [2449, 0]
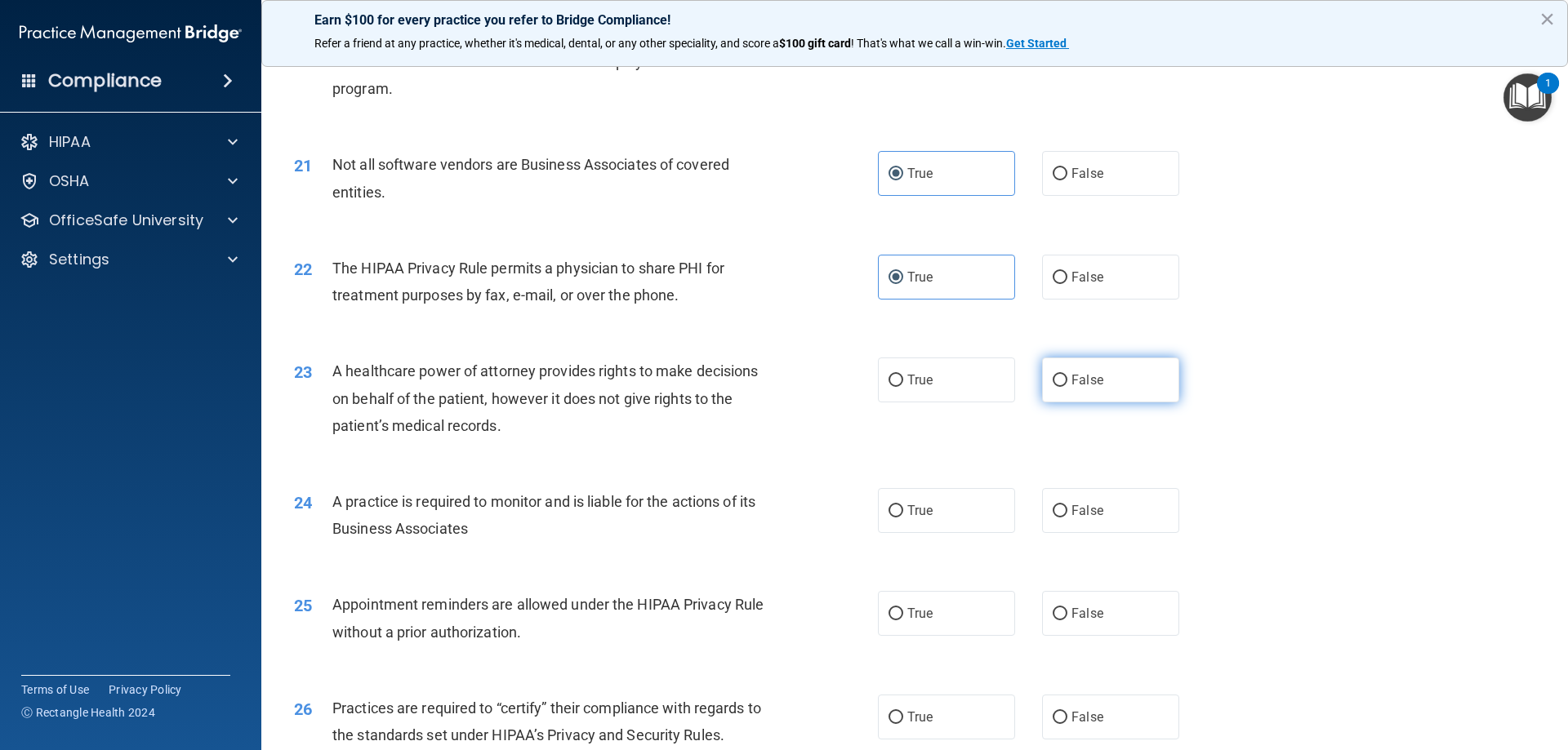
click at [1093, 378] on span "False" at bounding box center [1087, 380] width 32 height 15
click at [1067, 378] on input "False" at bounding box center [1059, 380] width 14 height 13
radio input "true"
click at [1072, 517] on span "False" at bounding box center [1087, 510] width 32 height 15
click at [1067, 517] on input "False" at bounding box center [1059, 511] width 14 height 13
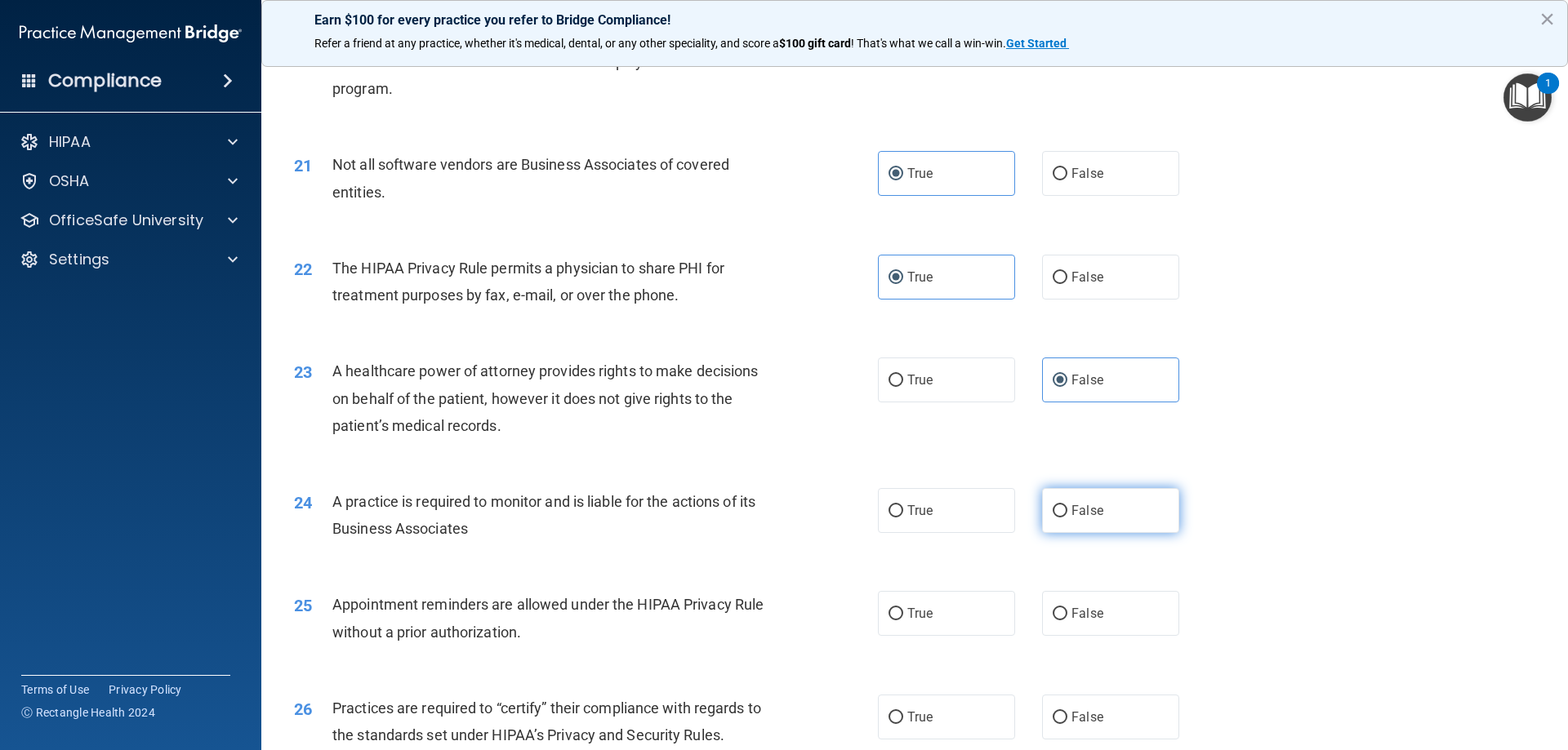
radio input "true"
click at [889, 611] on input "True" at bounding box center [896, 614] width 14 height 13
radio input "true"
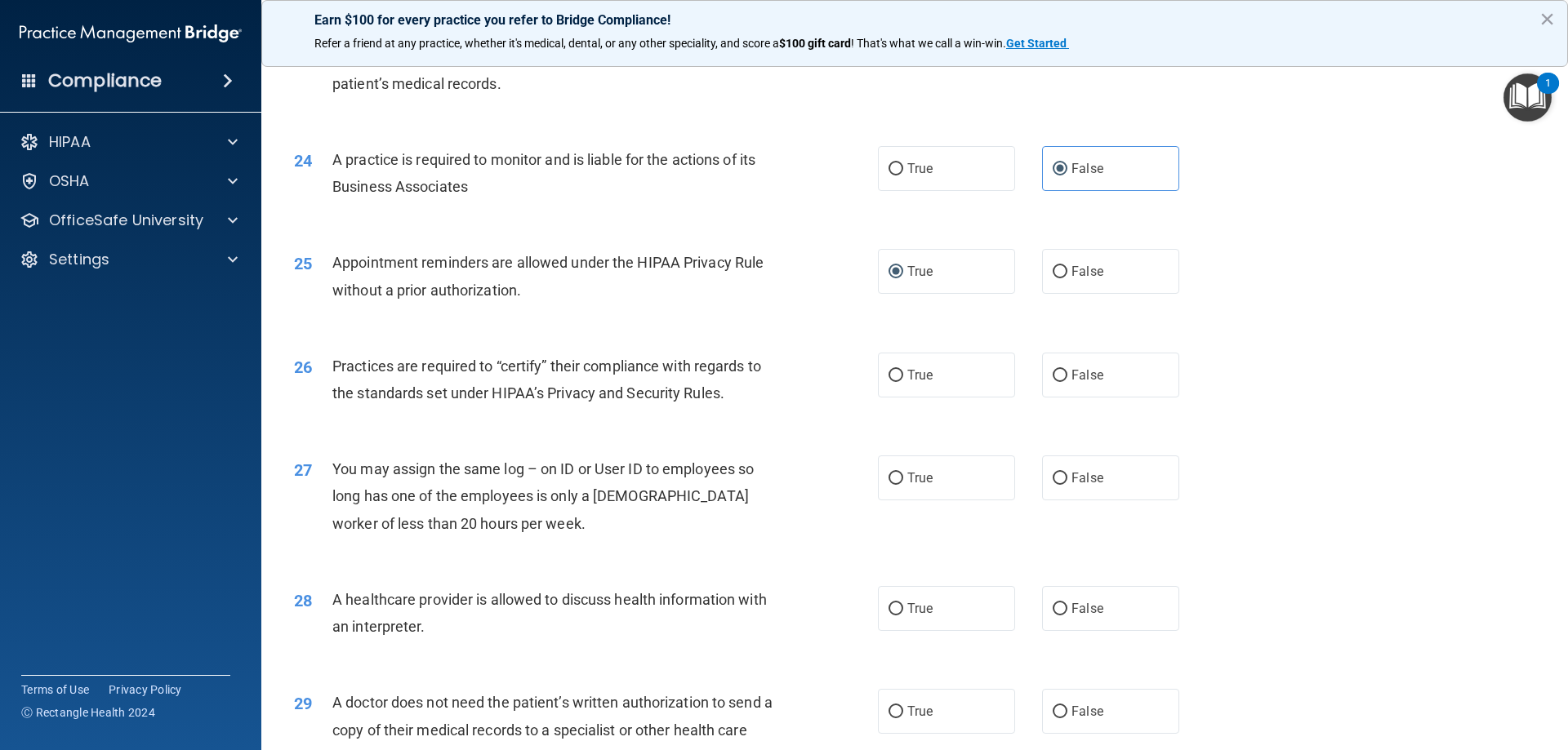
scroll to position [2858, 0]
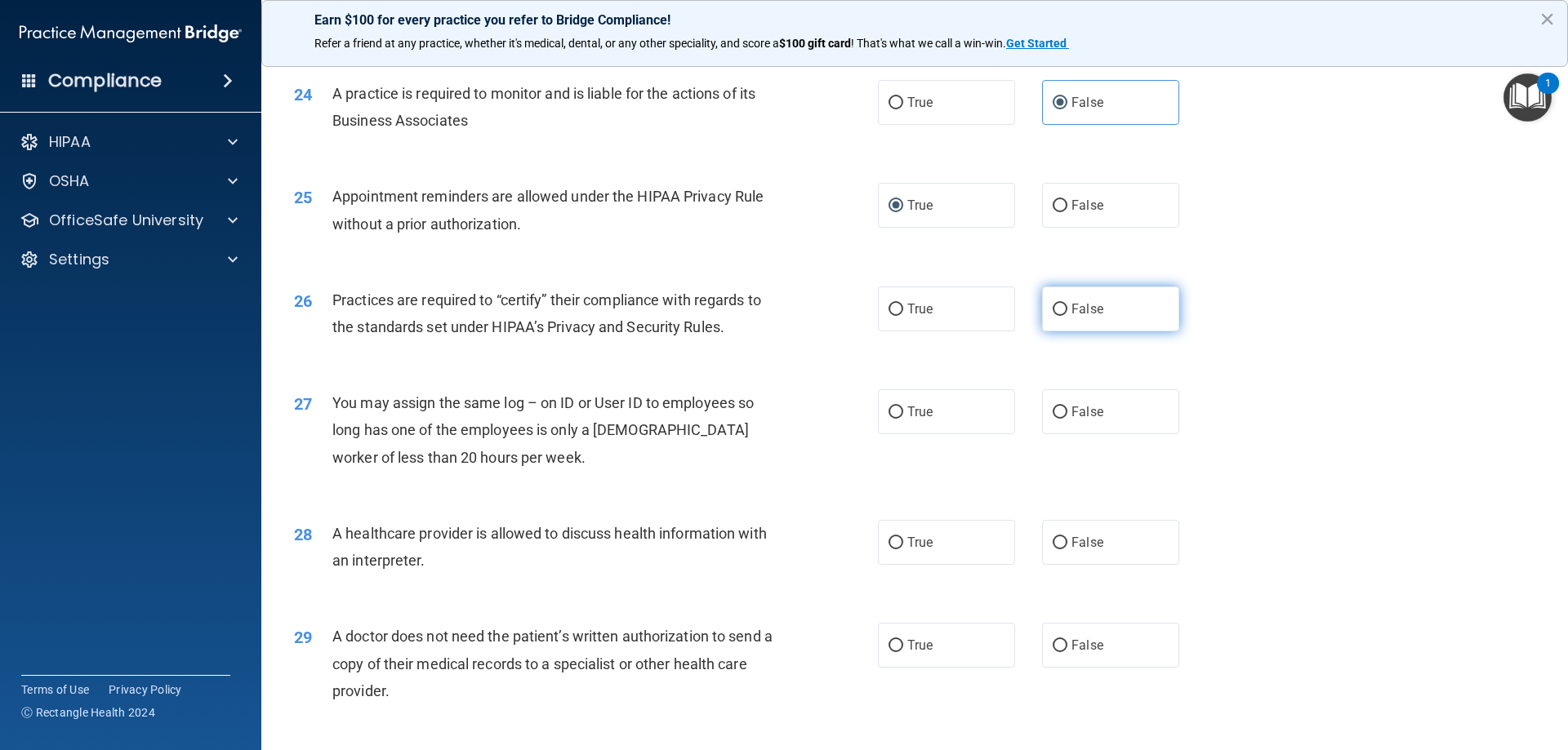
click at [1072, 315] on span "False" at bounding box center [1087, 309] width 32 height 15
click at [1067, 315] on input "False" at bounding box center [1059, 309] width 14 height 13
radio input "true"
click at [1080, 420] on label "False" at bounding box center [1111, 412] width 137 height 45
click at [1067, 419] on input "False" at bounding box center [1059, 412] width 14 height 13
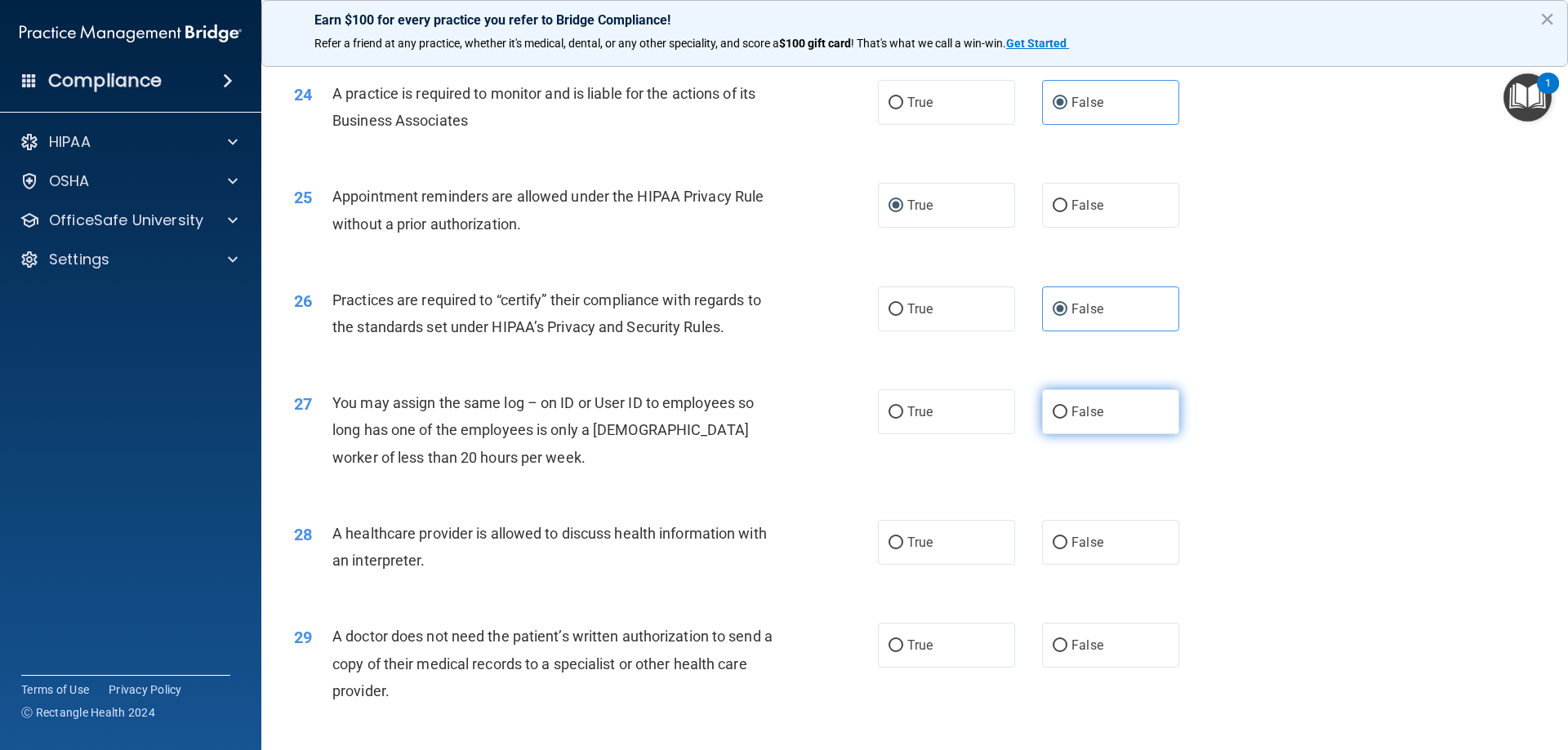
radio input "true"
click at [890, 528] on label "True" at bounding box center [947, 542] width 137 height 45
click at [890, 537] on input "True" at bounding box center [896, 543] width 14 height 13
radio input "true"
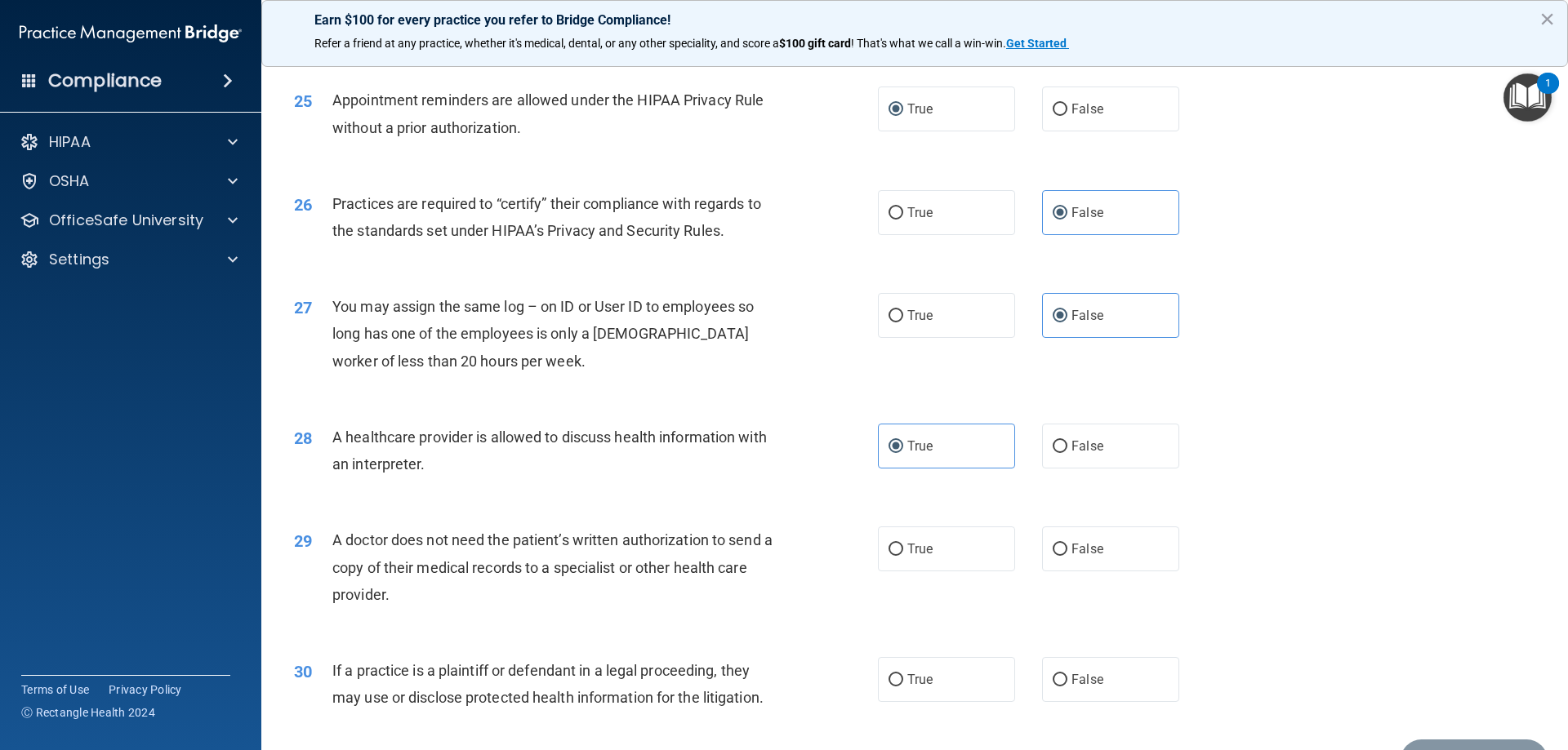
scroll to position [2994, 0]
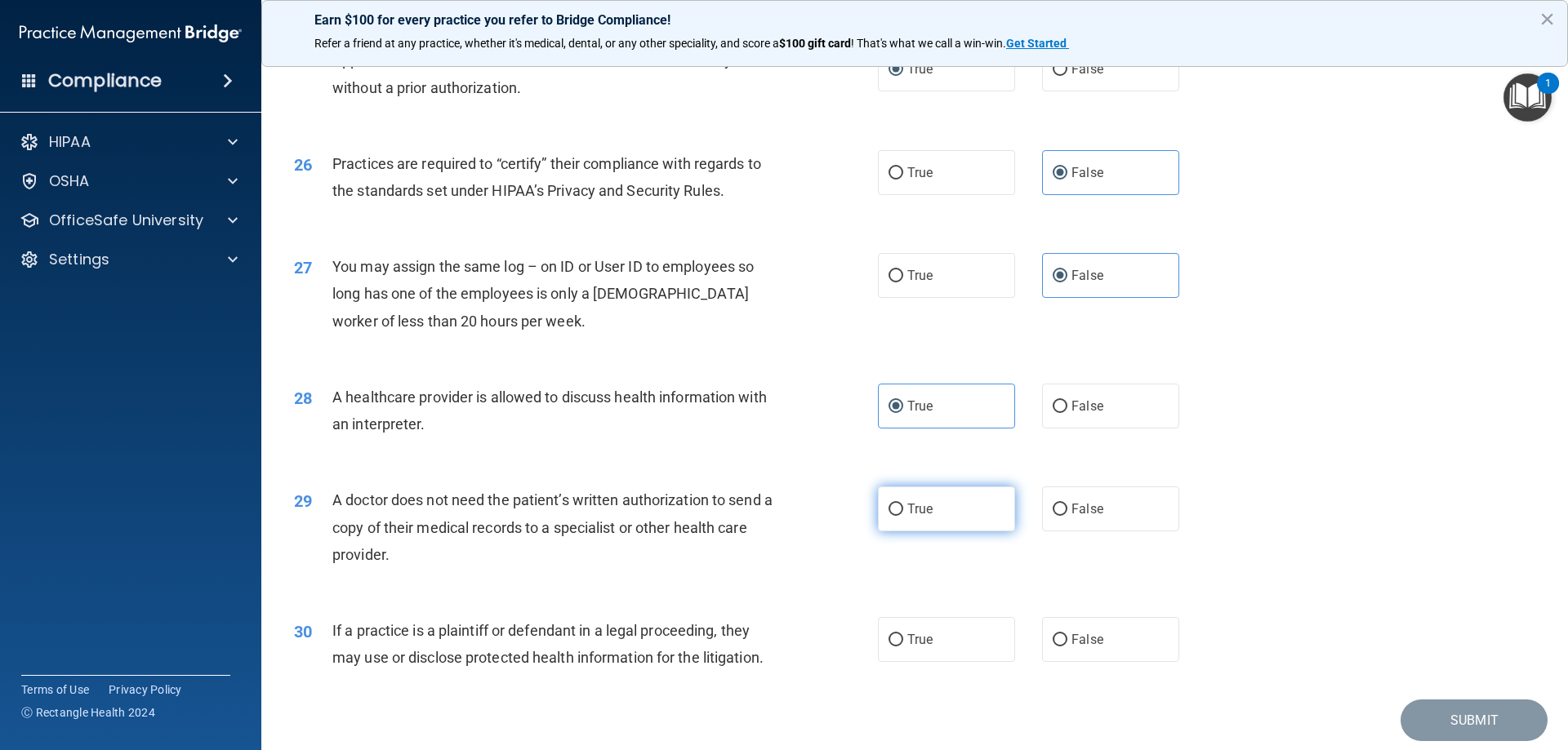
click at [922, 513] on span "True" at bounding box center [920, 509] width 25 height 15
click at [903, 513] on input "True" at bounding box center [896, 509] width 14 height 13
radio input "true"
click at [924, 645] on span "True" at bounding box center [920, 639] width 25 height 15
click at [903, 645] on input "True" at bounding box center [896, 640] width 14 height 13
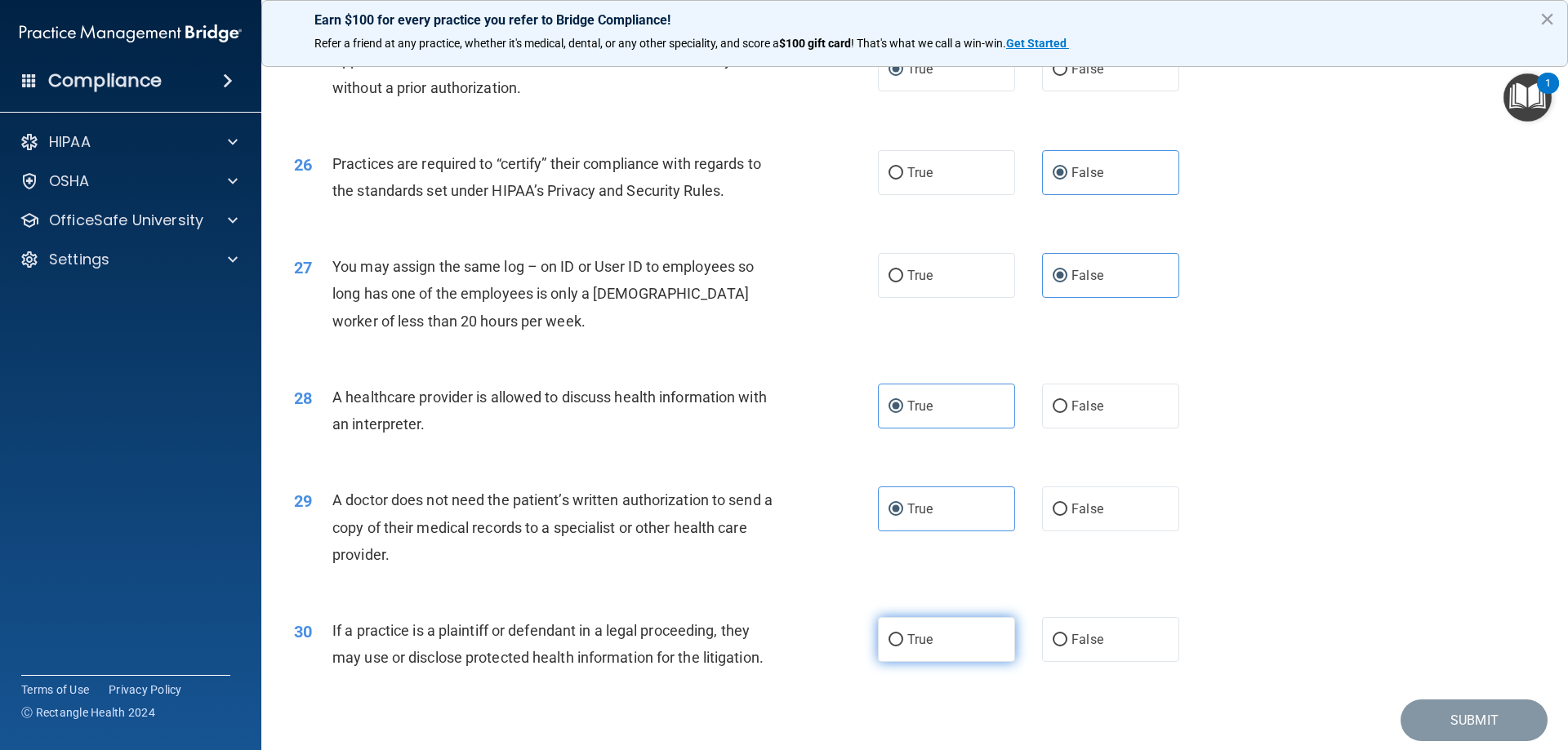
radio input "true"
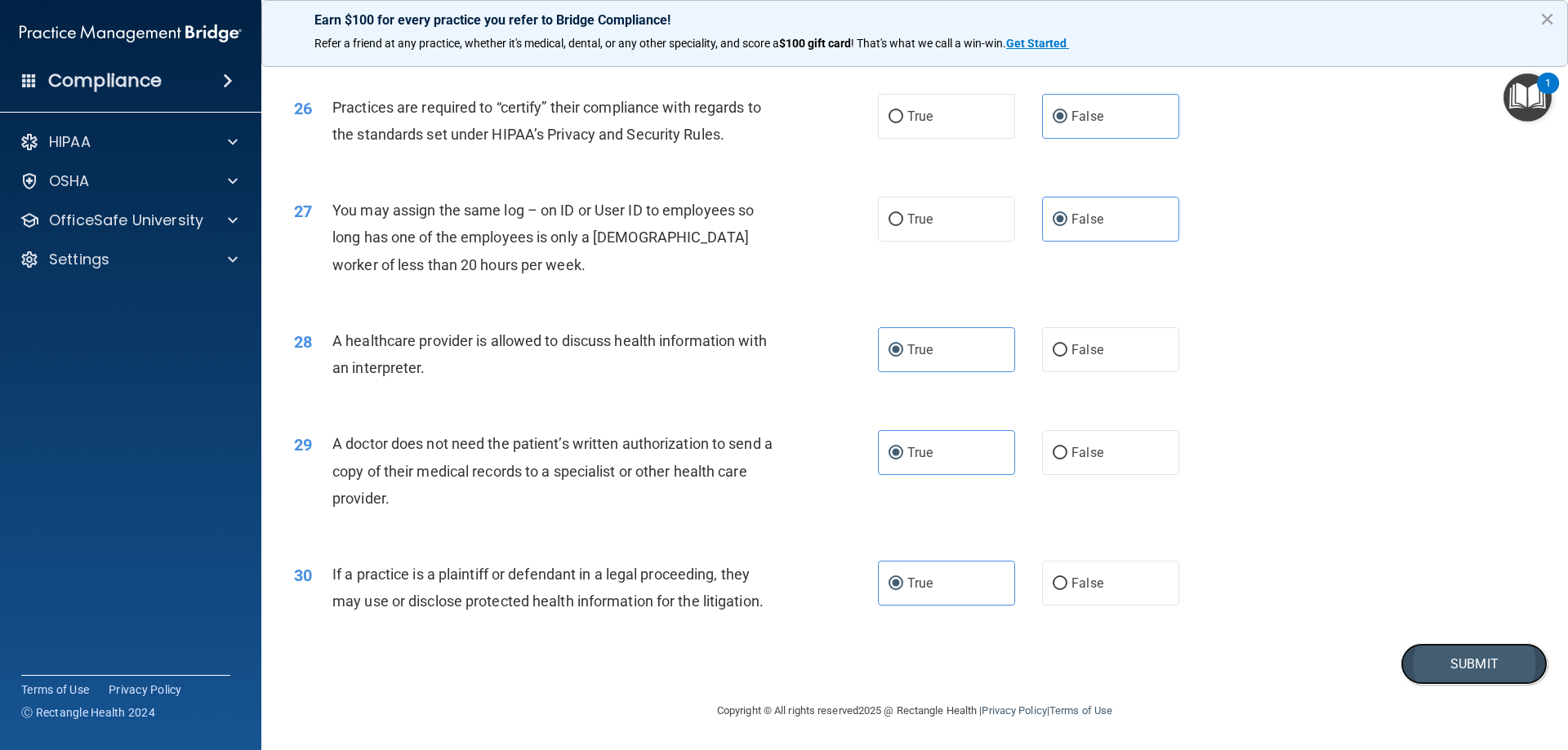
click at [1418, 649] on button "Submit" at bounding box center [1474, 663] width 147 height 41
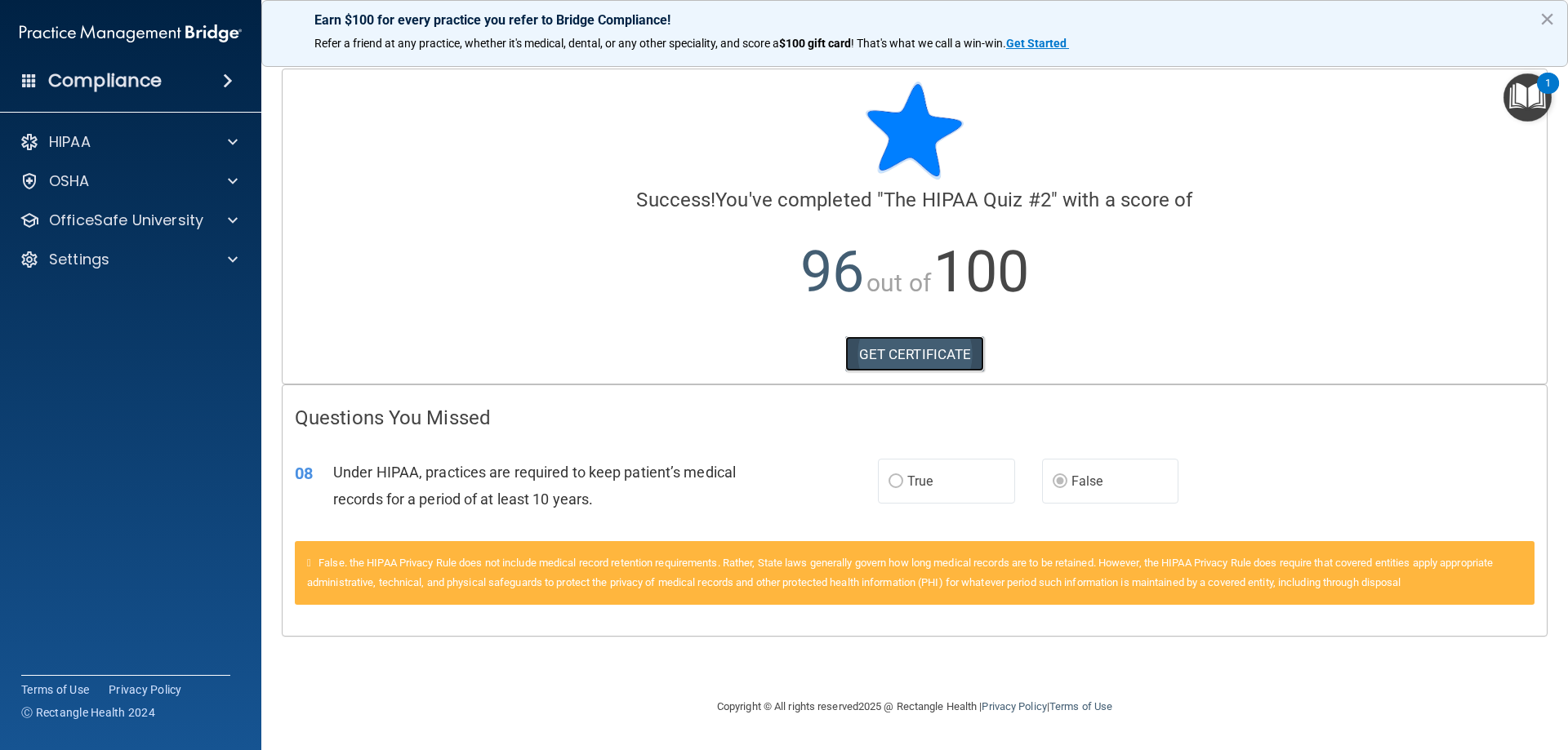
click at [954, 342] on link "GET CERTIFICATE" at bounding box center [915, 353] width 140 height 36
click at [205, 225] on div "OfficeSafe University" at bounding box center [109, 220] width 202 height 19
click at [196, 258] on img at bounding box center [197, 260] width 20 height 20
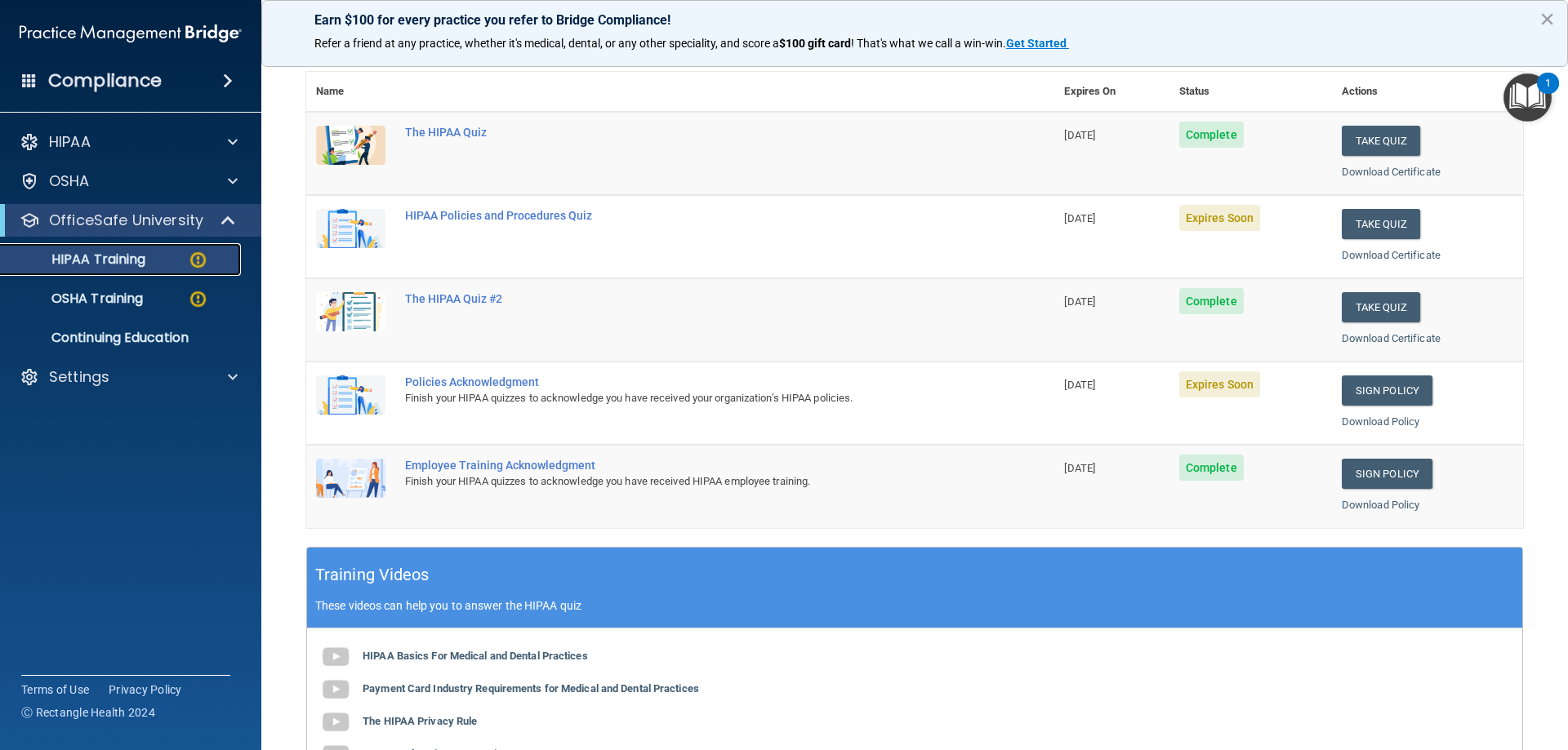
scroll to position [137, 0]
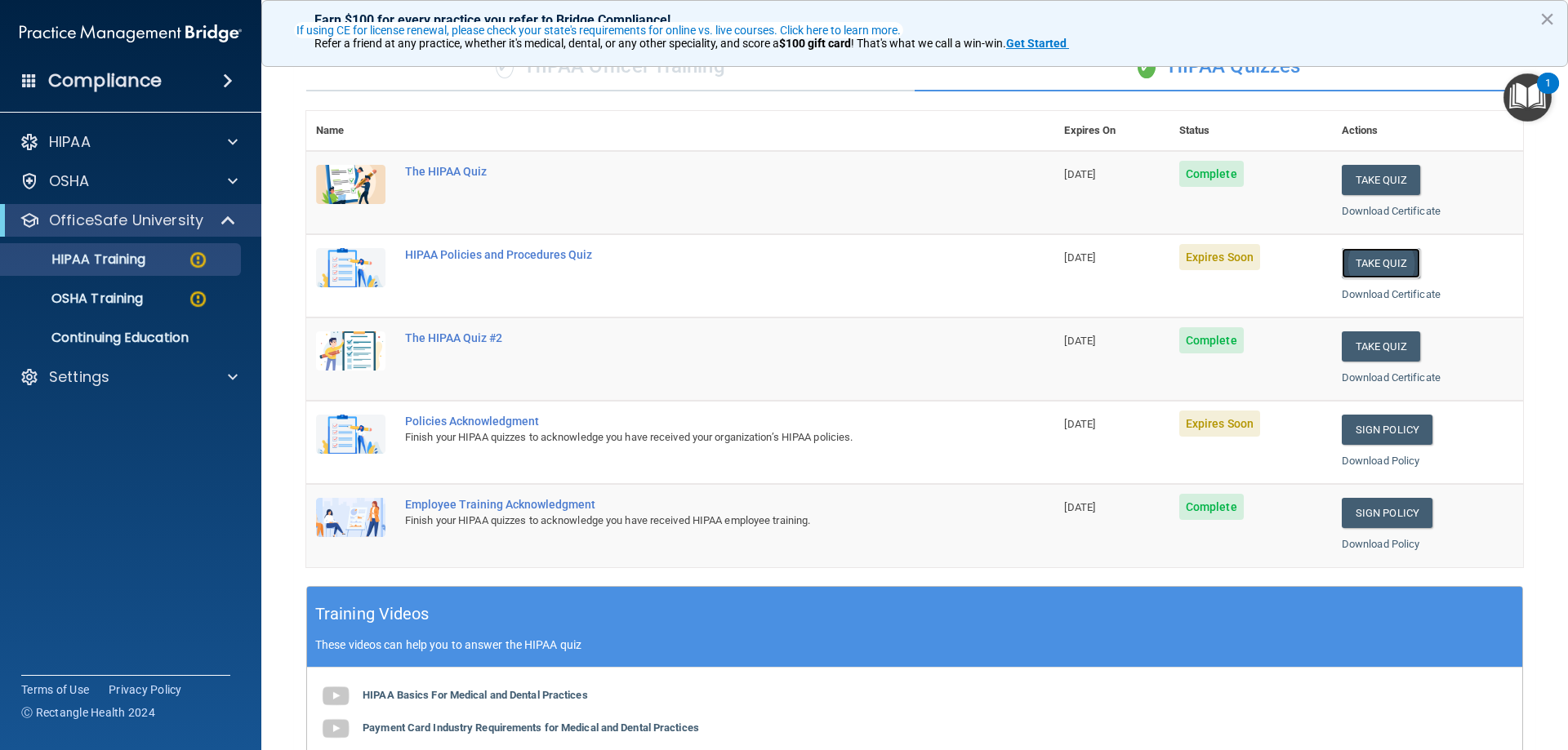
click at [1378, 268] on button "Take Quiz" at bounding box center [1380, 263] width 78 height 30
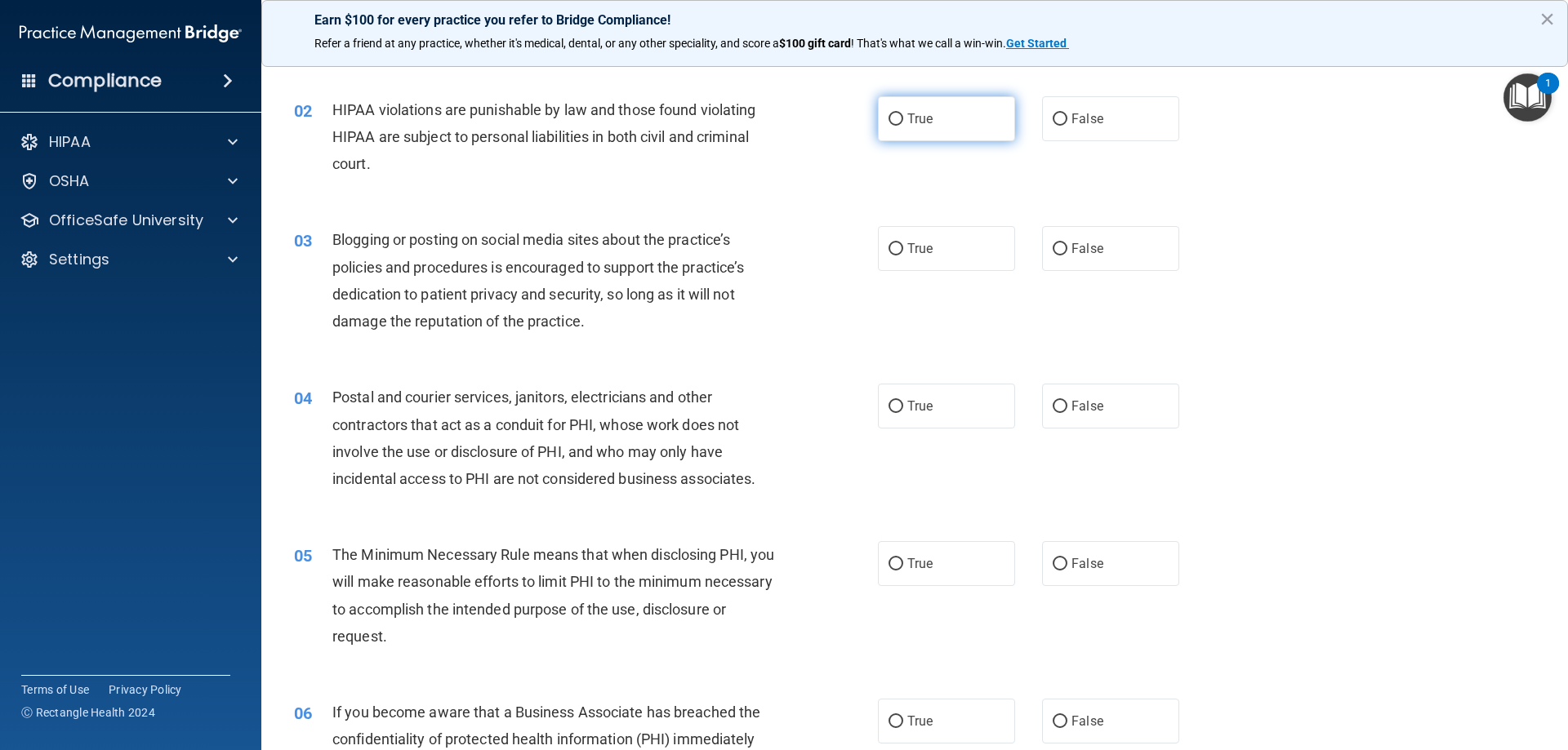
click at [901, 116] on label "True" at bounding box center [947, 118] width 137 height 45
click at [901, 116] on input "True" at bounding box center [896, 119] width 14 height 13
radio input "true"
click at [907, 248] on span "True" at bounding box center [920, 248] width 25 height 15
click at [903, 248] on input "True" at bounding box center [896, 249] width 14 height 13
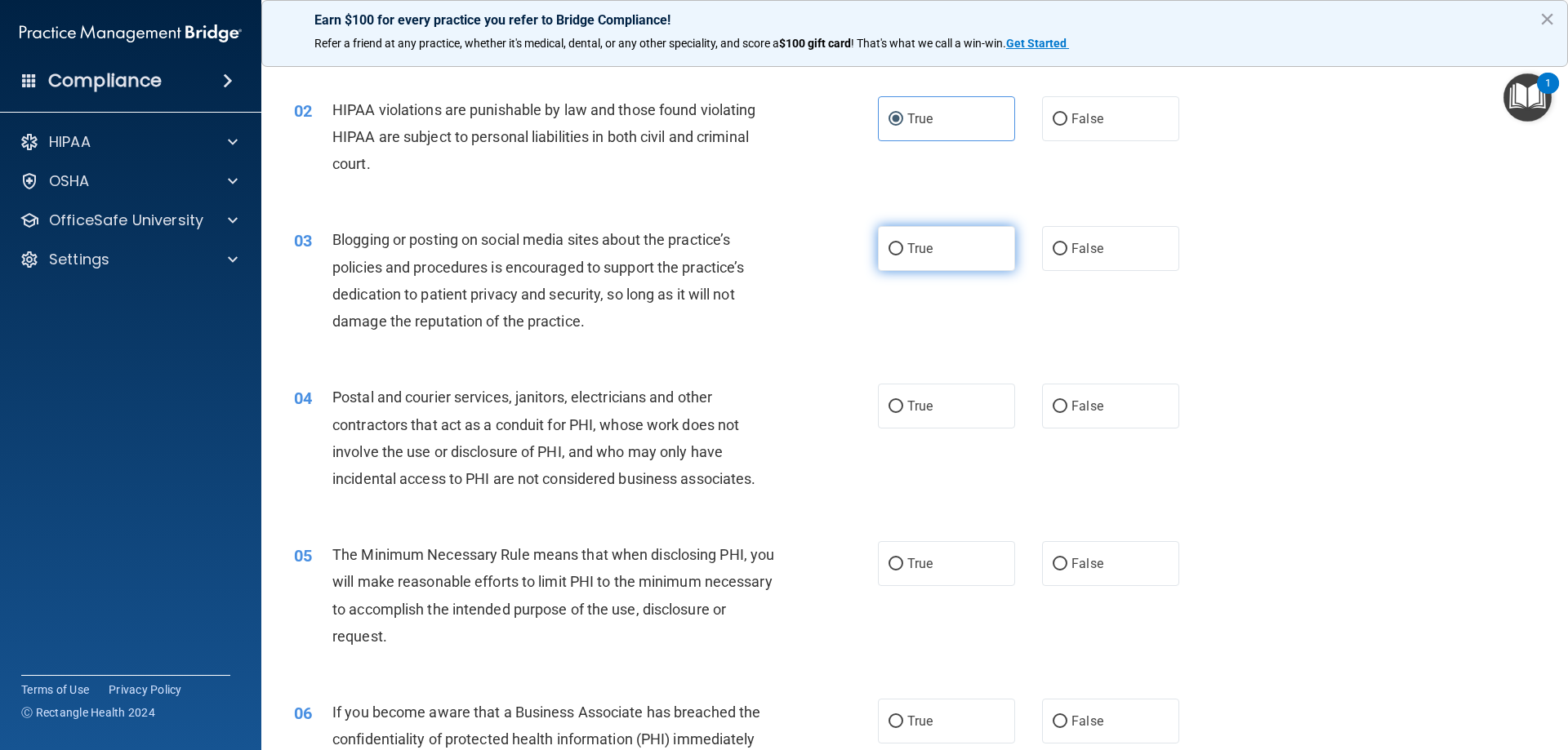
radio input "true"
click at [948, 404] on label "True" at bounding box center [947, 406] width 137 height 45
click at [903, 404] on input "True" at bounding box center [896, 406] width 14 height 13
radio input "true"
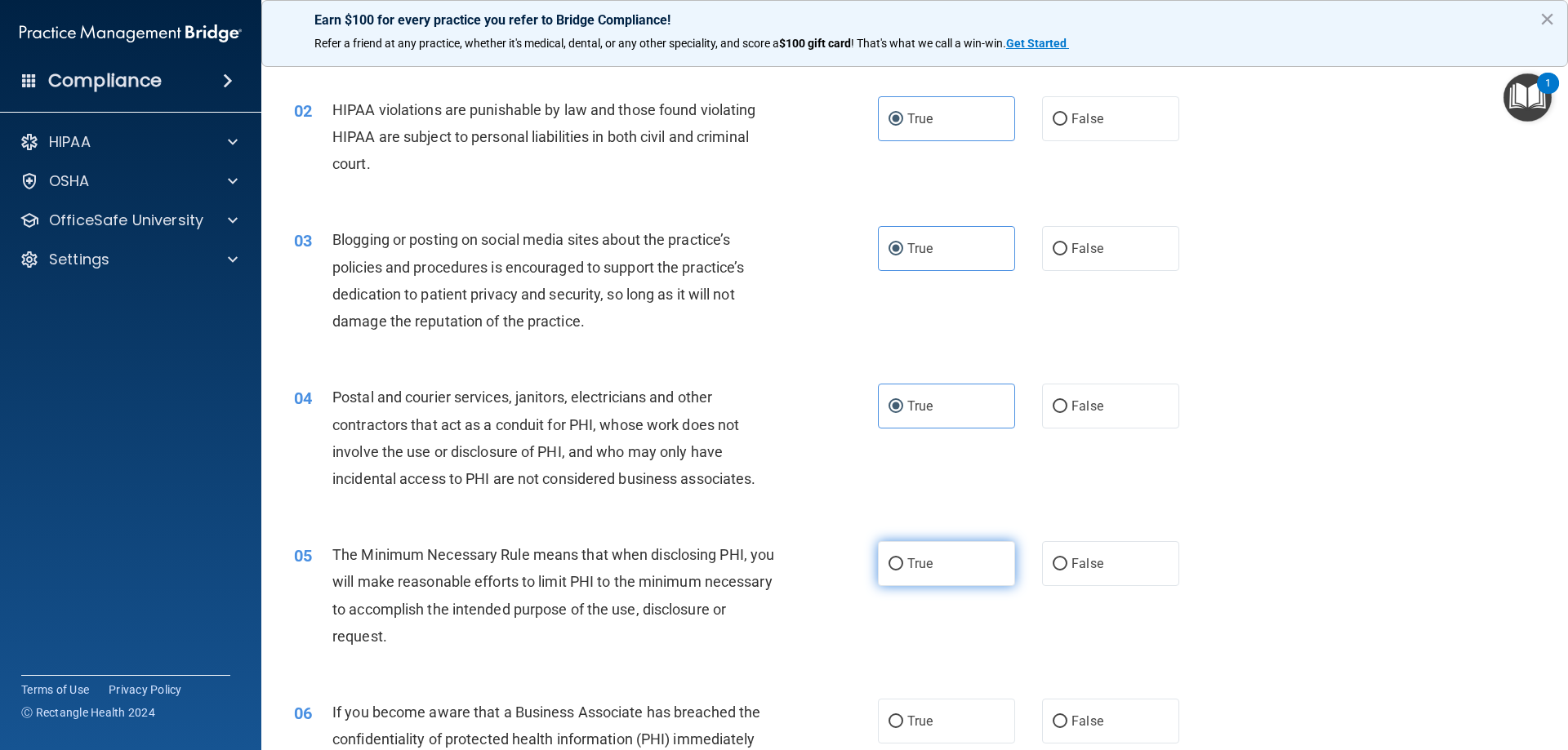
click at [928, 565] on span "True" at bounding box center [920, 564] width 25 height 15
click at [903, 565] on input "True" at bounding box center [896, 564] width 14 height 13
radio input "true"
click at [1097, 413] on label "False" at bounding box center [1111, 406] width 137 height 45
click at [1067, 413] on input "False" at bounding box center [1059, 406] width 14 height 13
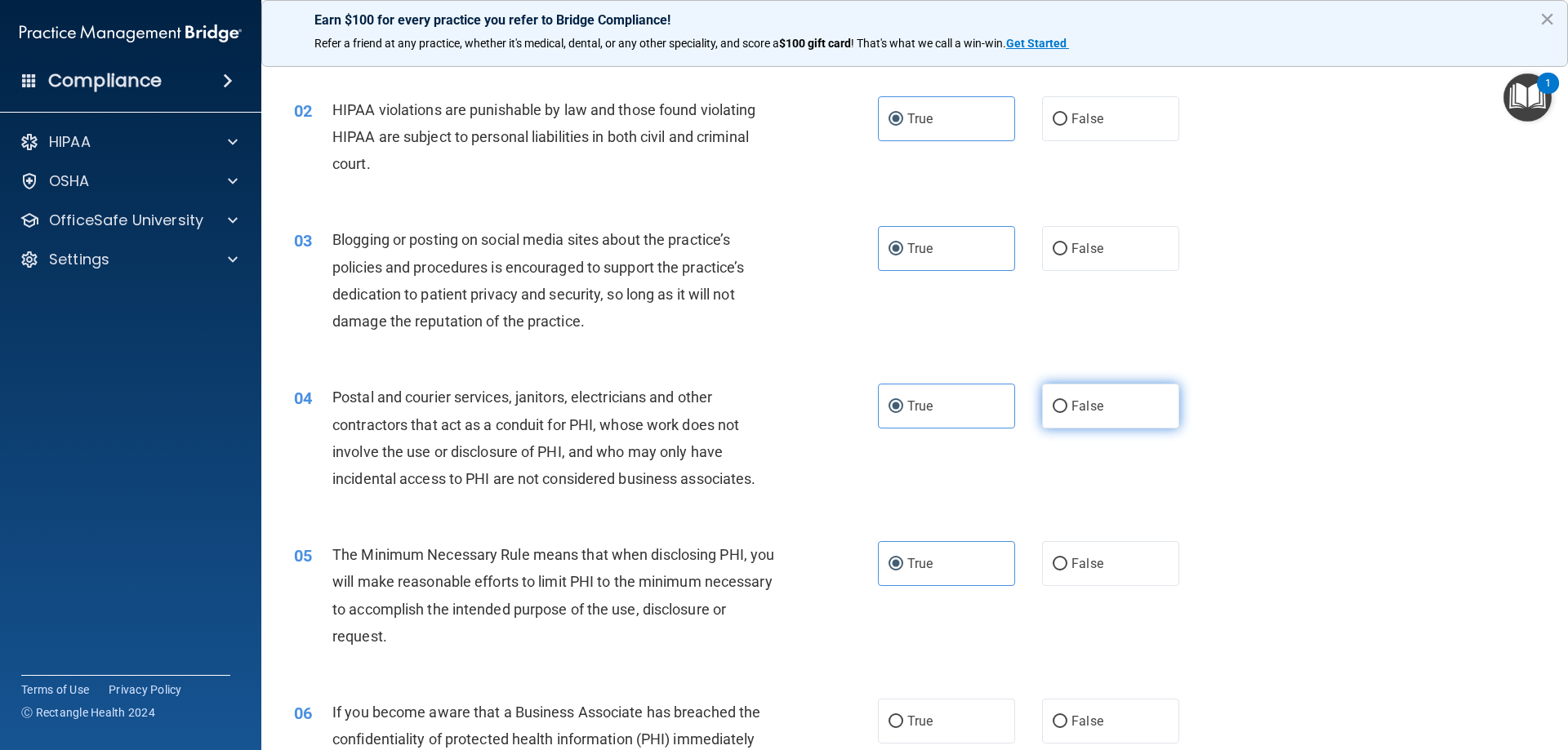
radio input "true"
radio input "false"
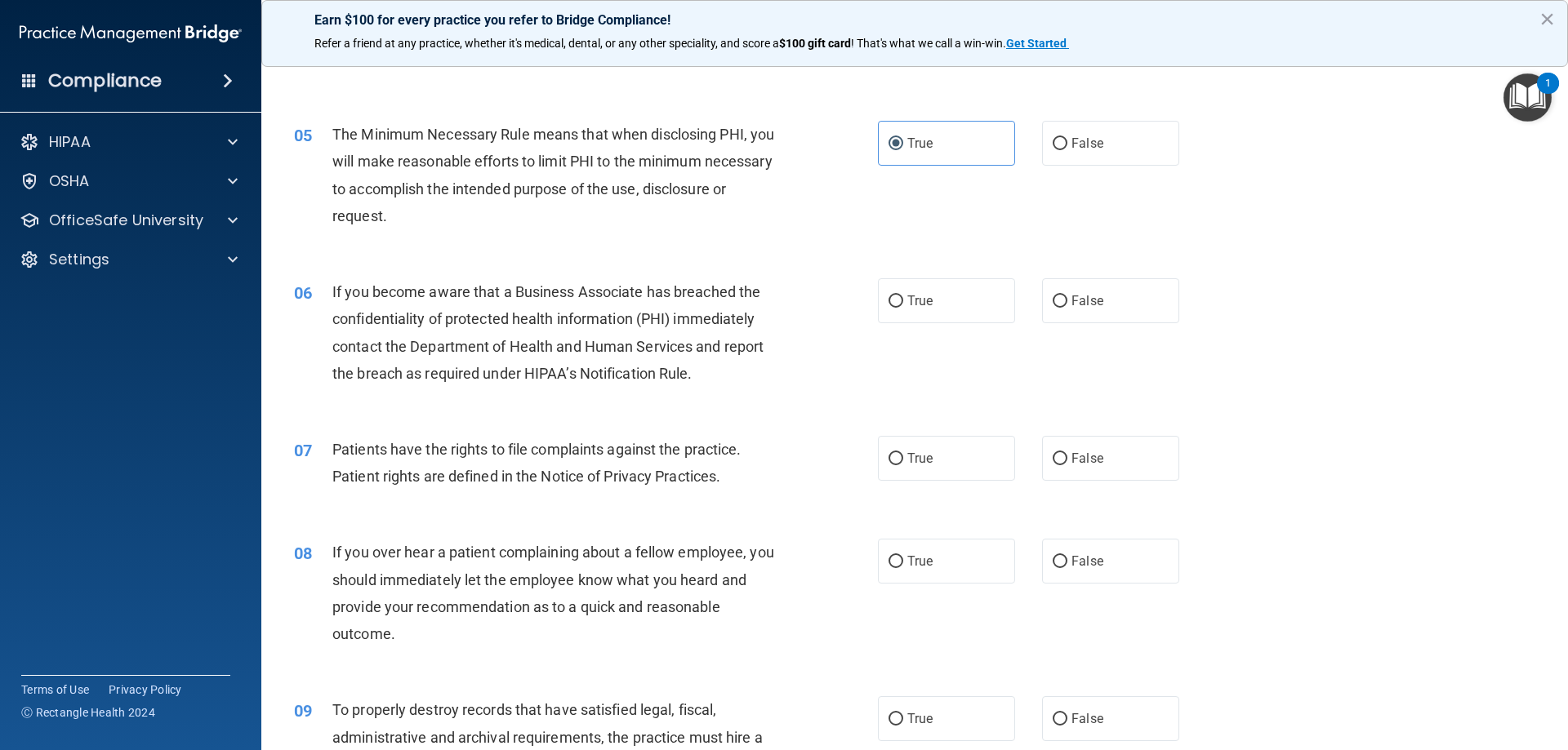
scroll to position [408, 0]
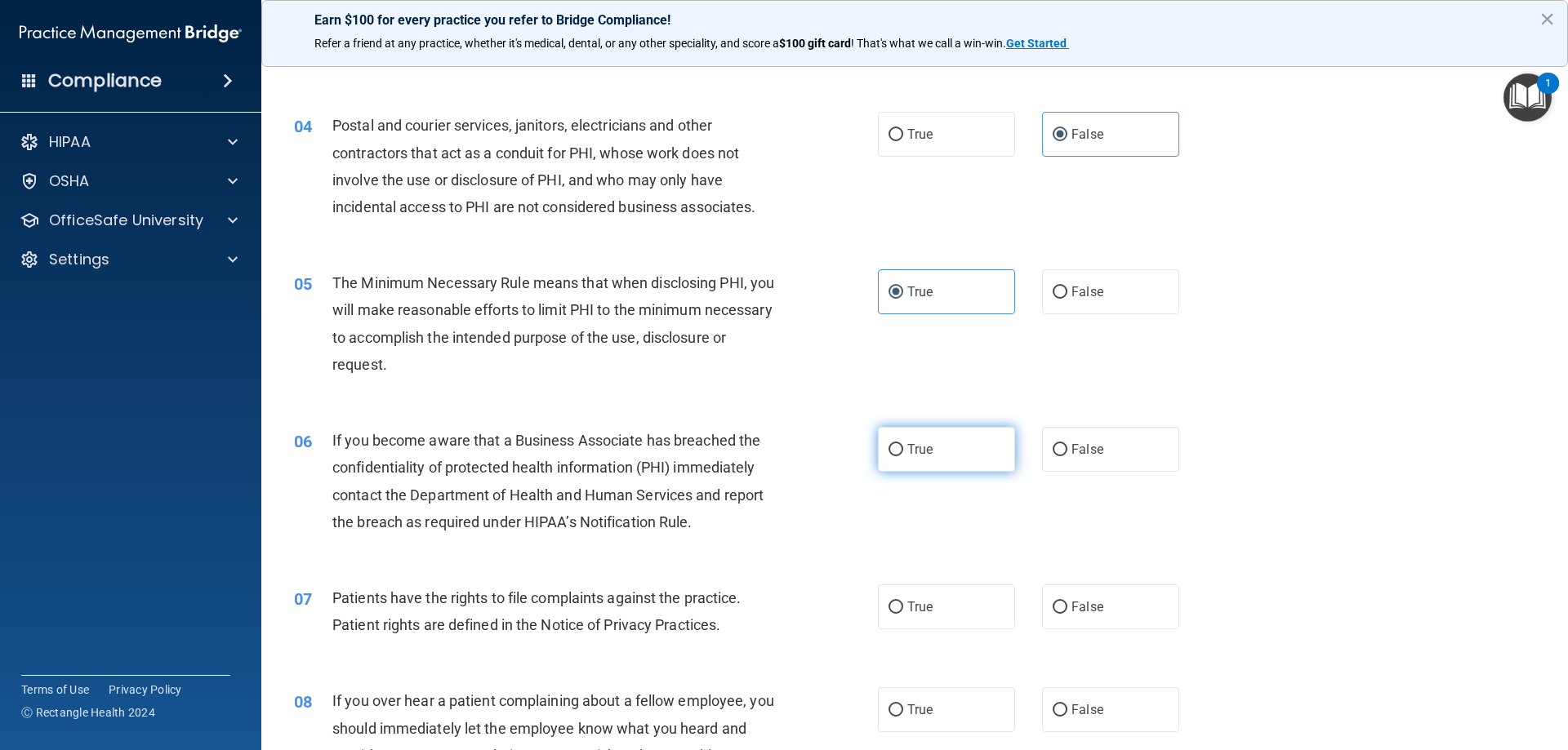
click at [932, 458] on label "True" at bounding box center [947, 450] width 137 height 45
click at [903, 456] on input "True" at bounding box center [896, 450] width 14 height 13
radio input "true"
click at [979, 612] on label "True" at bounding box center [947, 607] width 137 height 45
click at [903, 612] on input "True" at bounding box center [896, 608] width 14 height 13
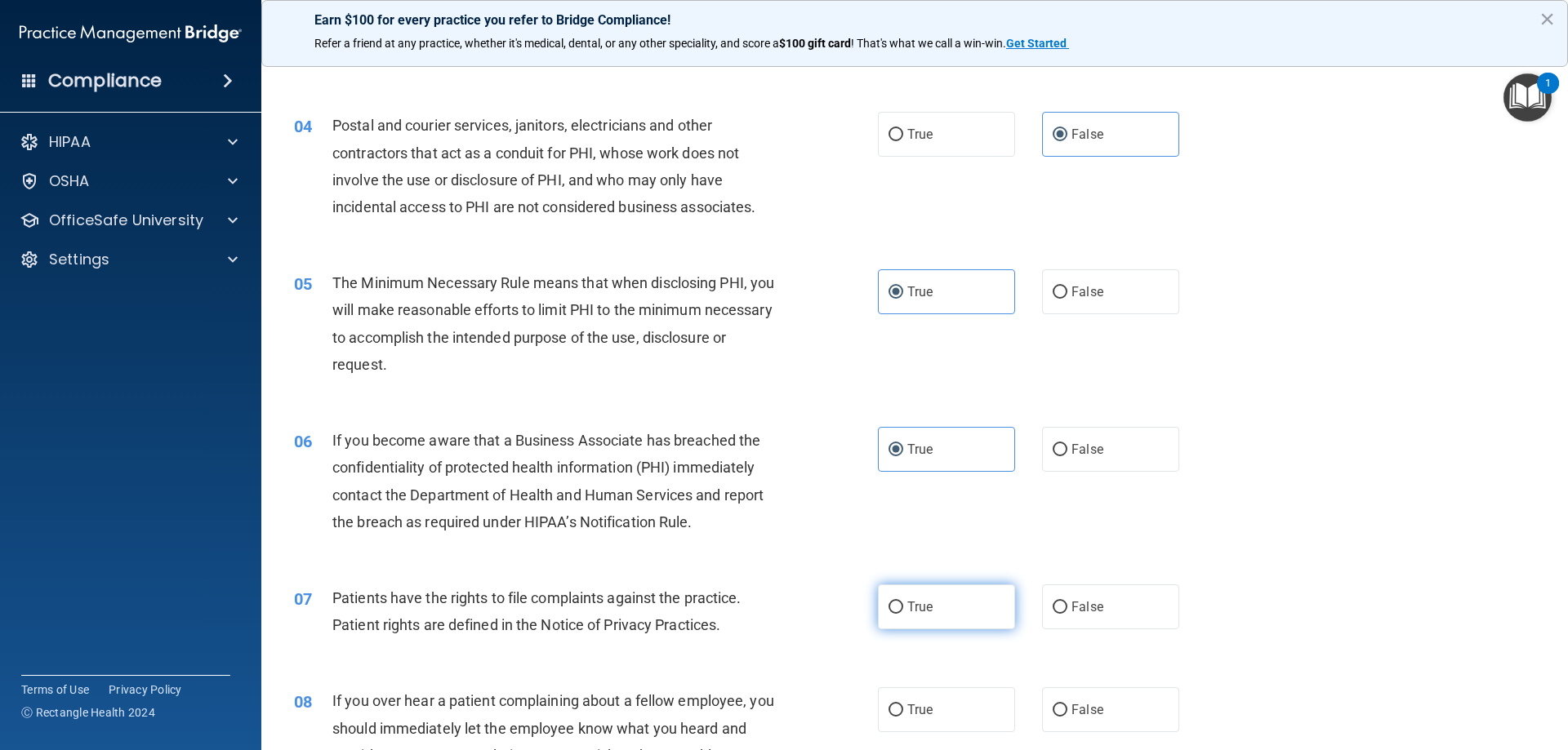
radio input "true"
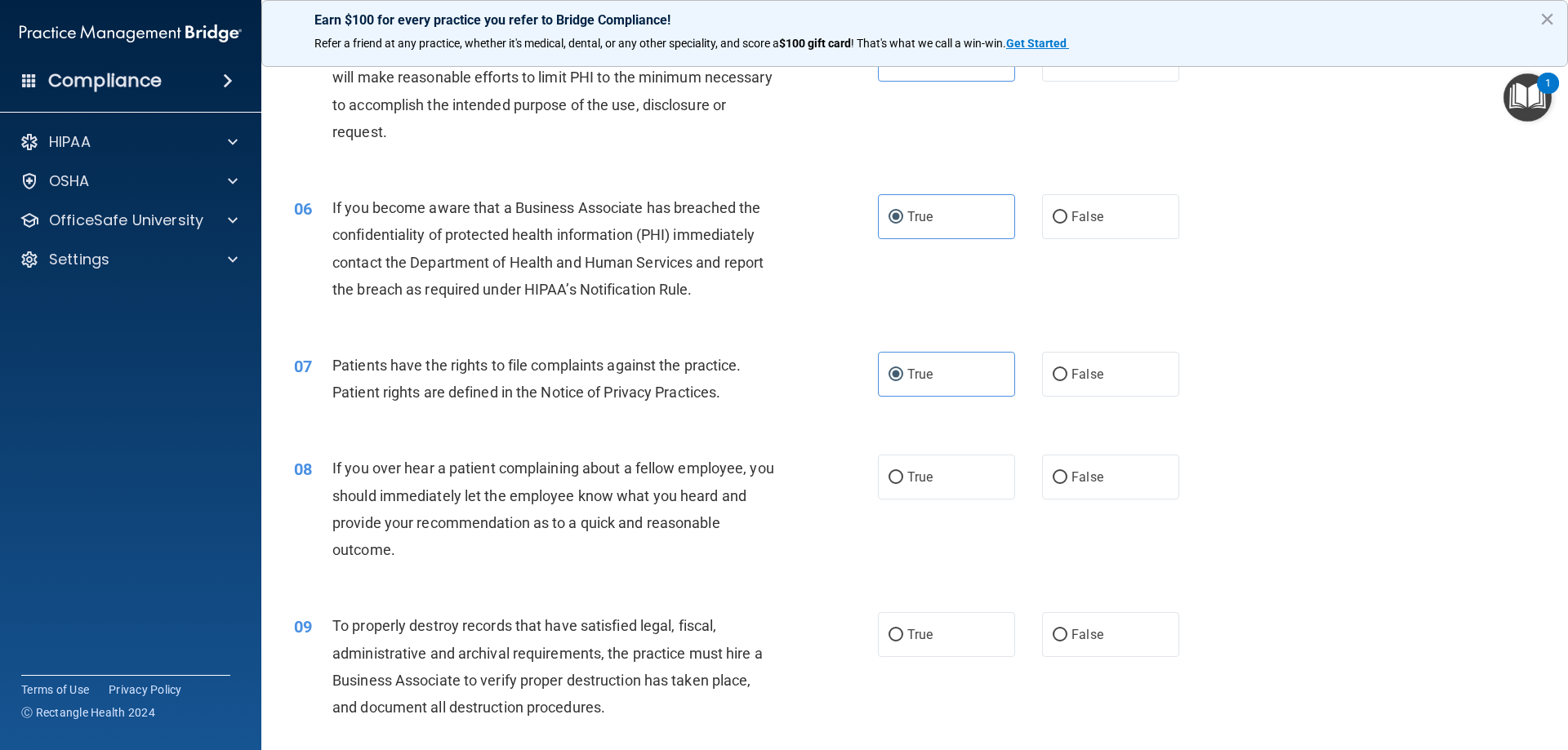
scroll to position [680, 0]
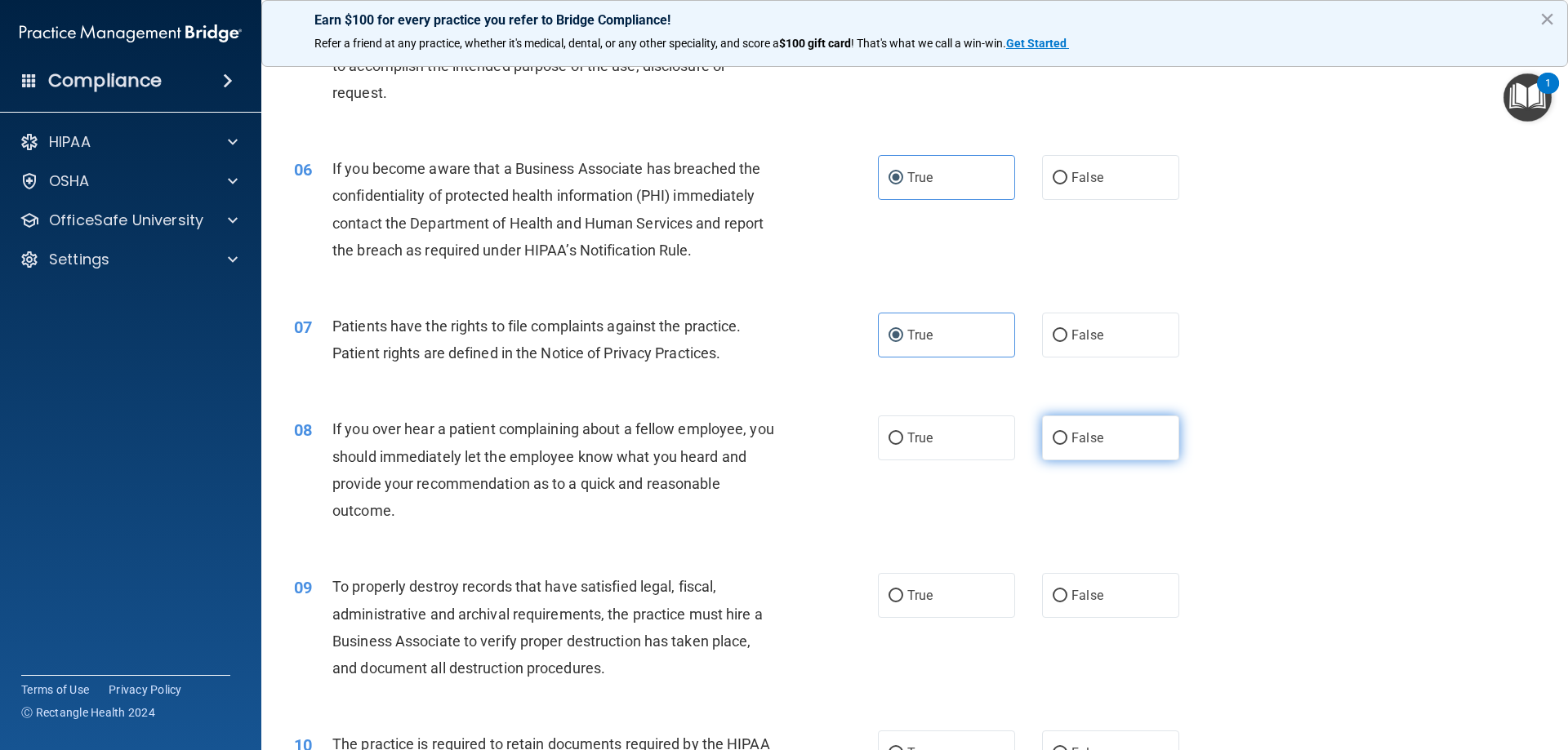
click at [1057, 443] on input "False" at bounding box center [1059, 438] width 14 height 13
radio input "true"
click at [1061, 593] on label "False" at bounding box center [1111, 595] width 137 height 45
click at [1061, 593] on input "False" at bounding box center [1059, 596] width 14 height 13
radio input "true"
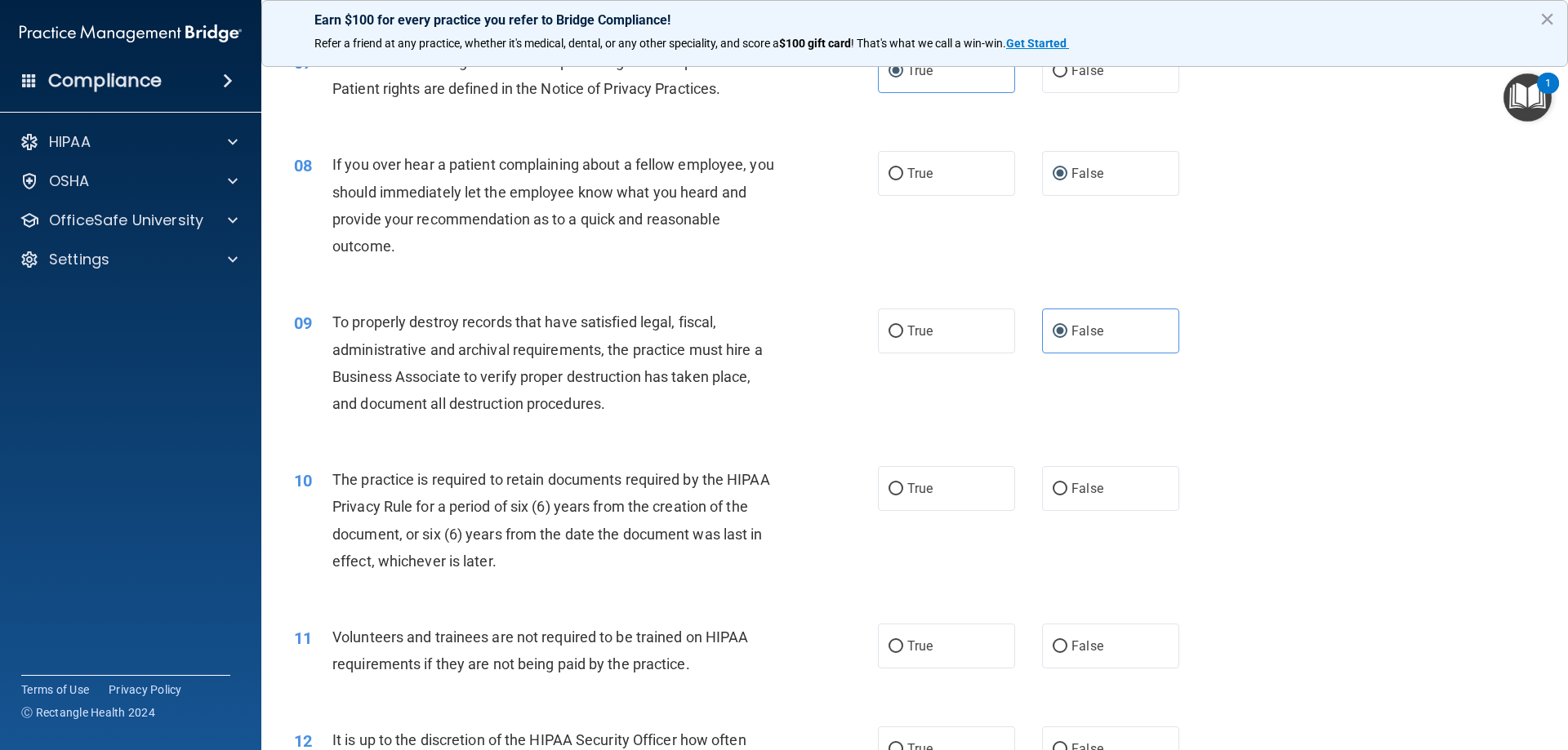
scroll to position [953, 0]
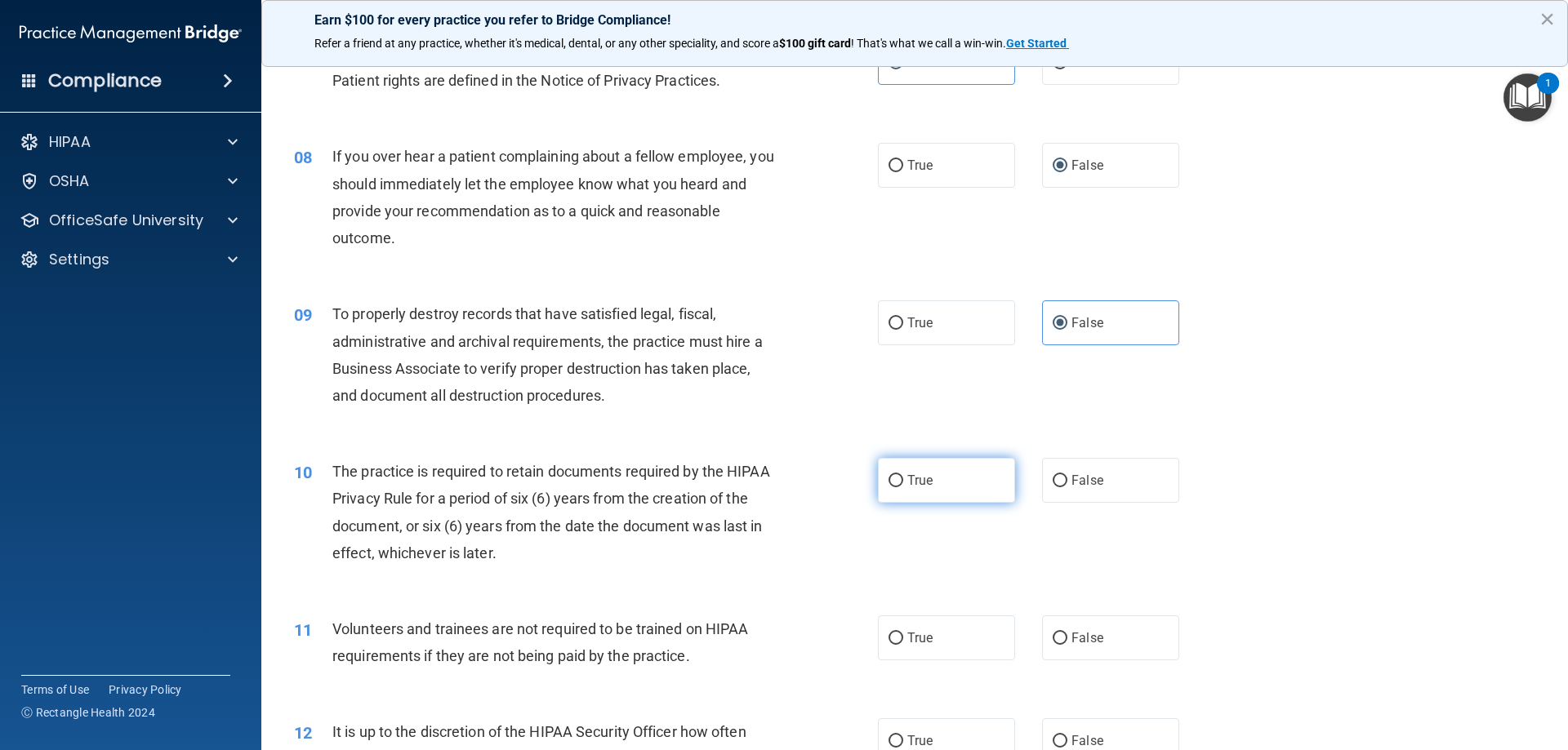
click at [917, 481] on span "True" at bounding box center [920, 480] width 25 height 15
click at [903, 481] on input "True" at bounding box center [896, 481] width 14 height 13
radio input "true"
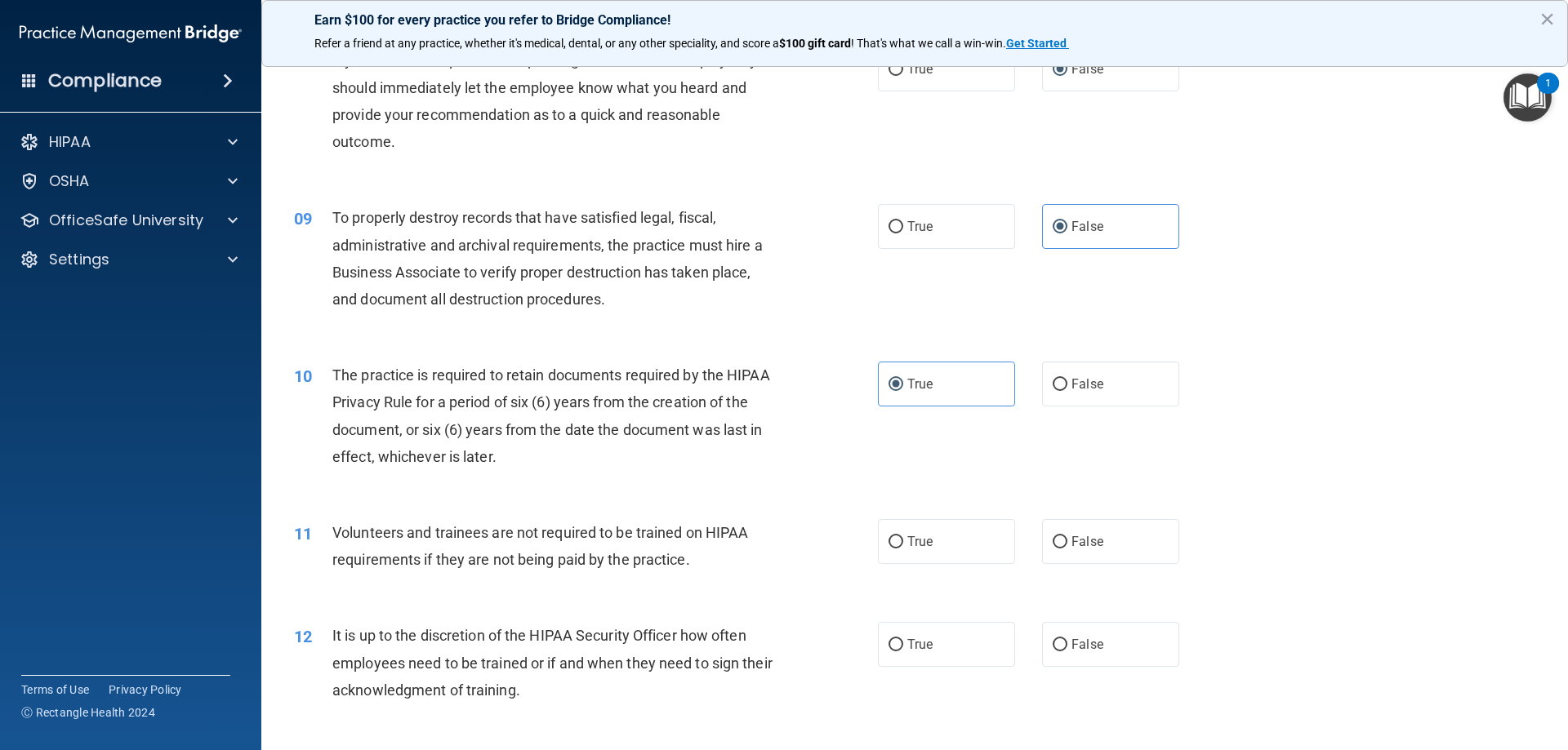
scroll to position [1088, 0]
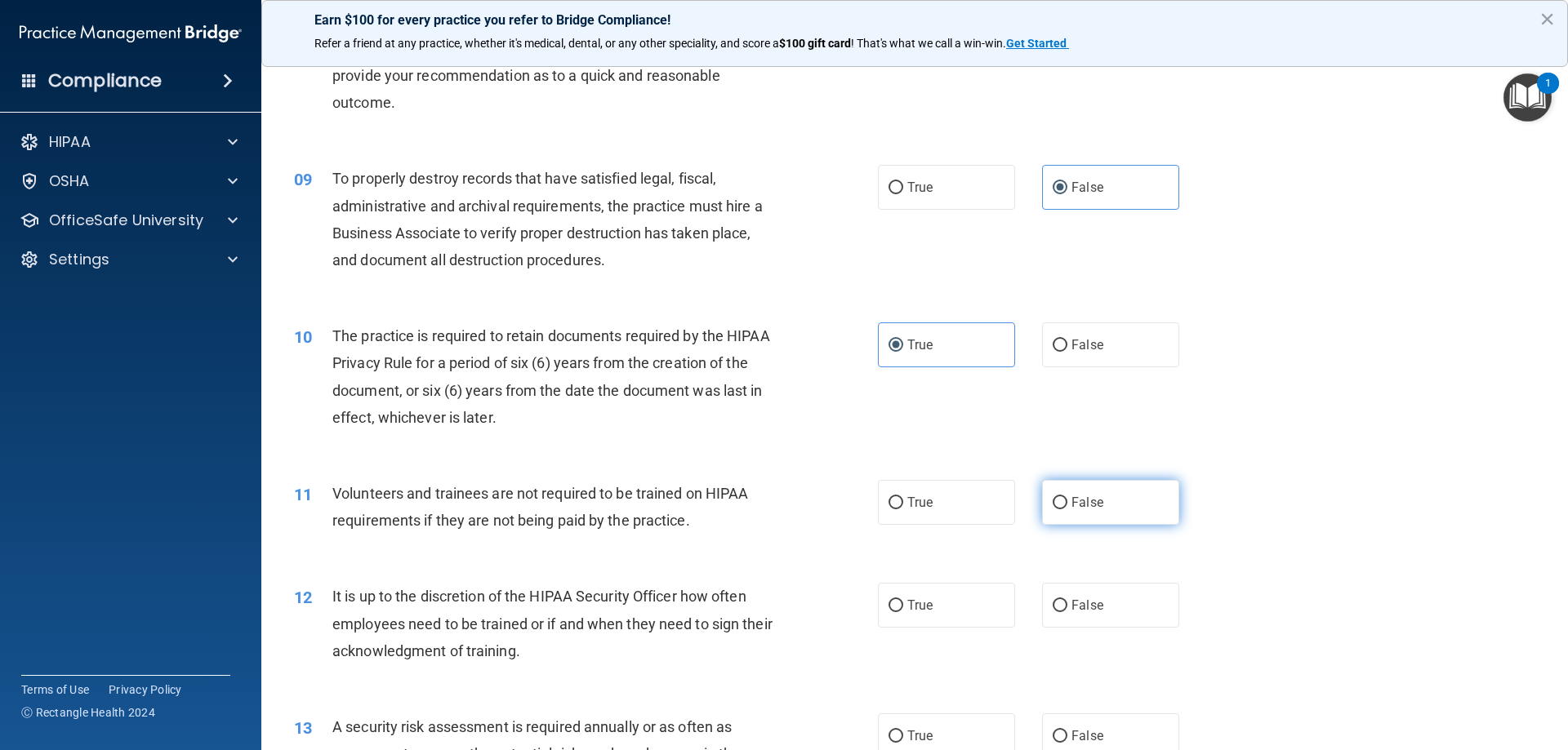
click at [1104, 512] on label "False" at bounding box center [1111, 503] width 137 height 45
click at [1067, 509] on input "False" at bounding box center [1059, 503] width 14 height 13
radio input "true"
click at [1082, 608] on span "False" at bounding box center [1087, 606] width 32 height 15
click at [1067, 608] on input "False" at bounding box center [1059, 606] width 14 height 13
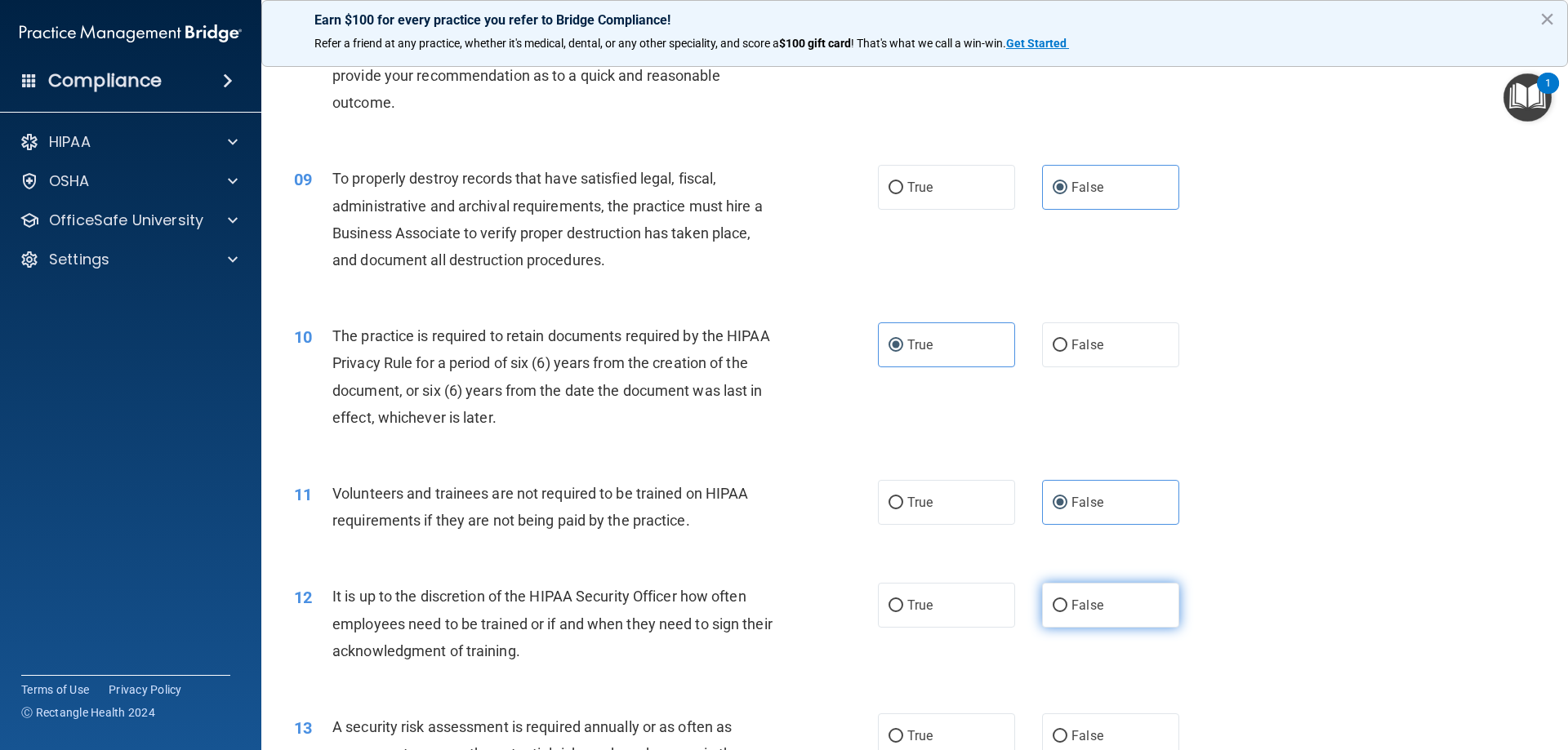
radio input "true"
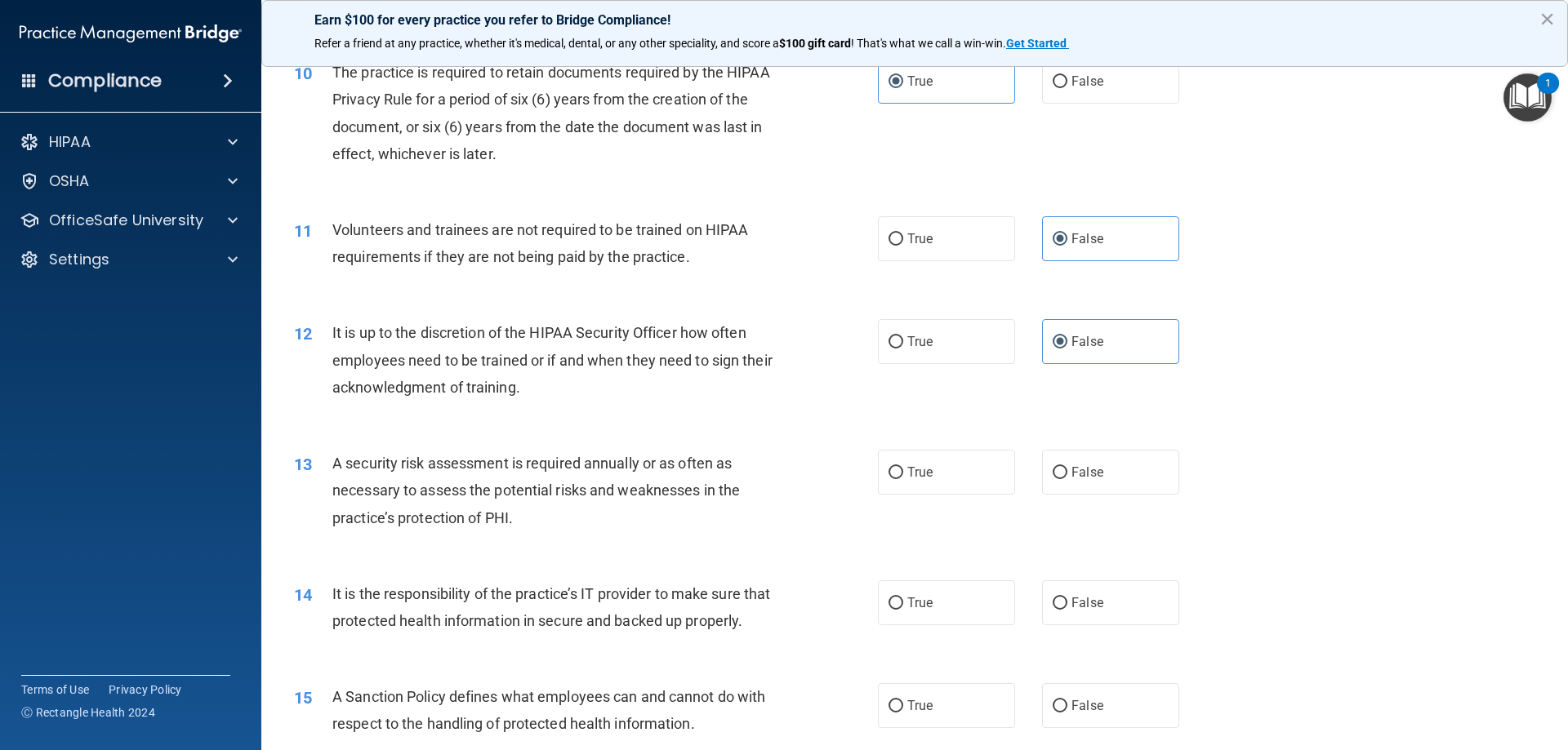
scroll to position [1361, 0]
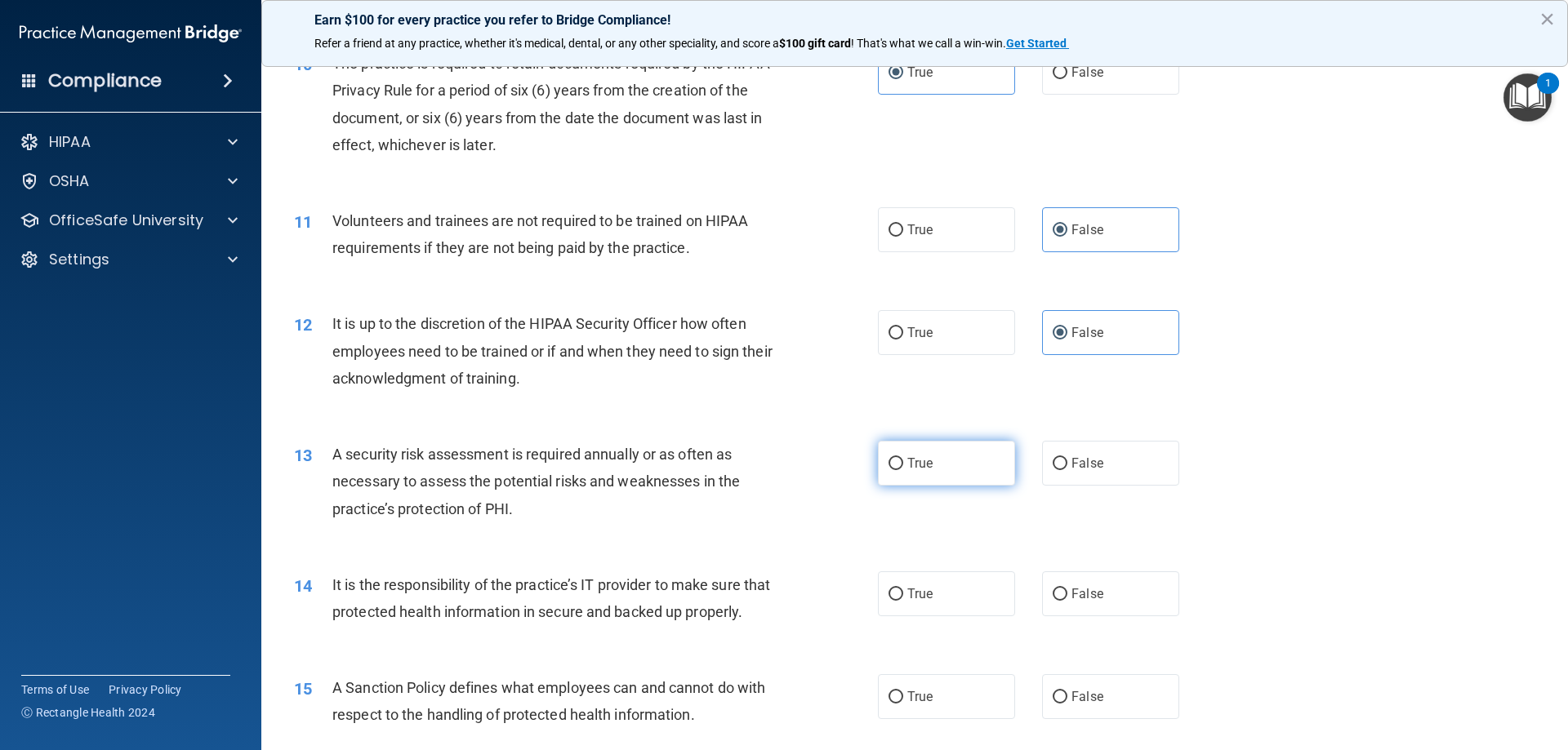
click at [886, 472] on label "True" at bounding box center [947, 463] width 137 height 45
click at [889, 470] on input "True" at bounding box center [896, 464] width 14 height 13
radio input "true"
click at [944, 594] on label "True" at bounding box center [947, 594] width 137 height 45
click at [903, 594] on input "True" at bounding box center [896, 594] width 14 height 13
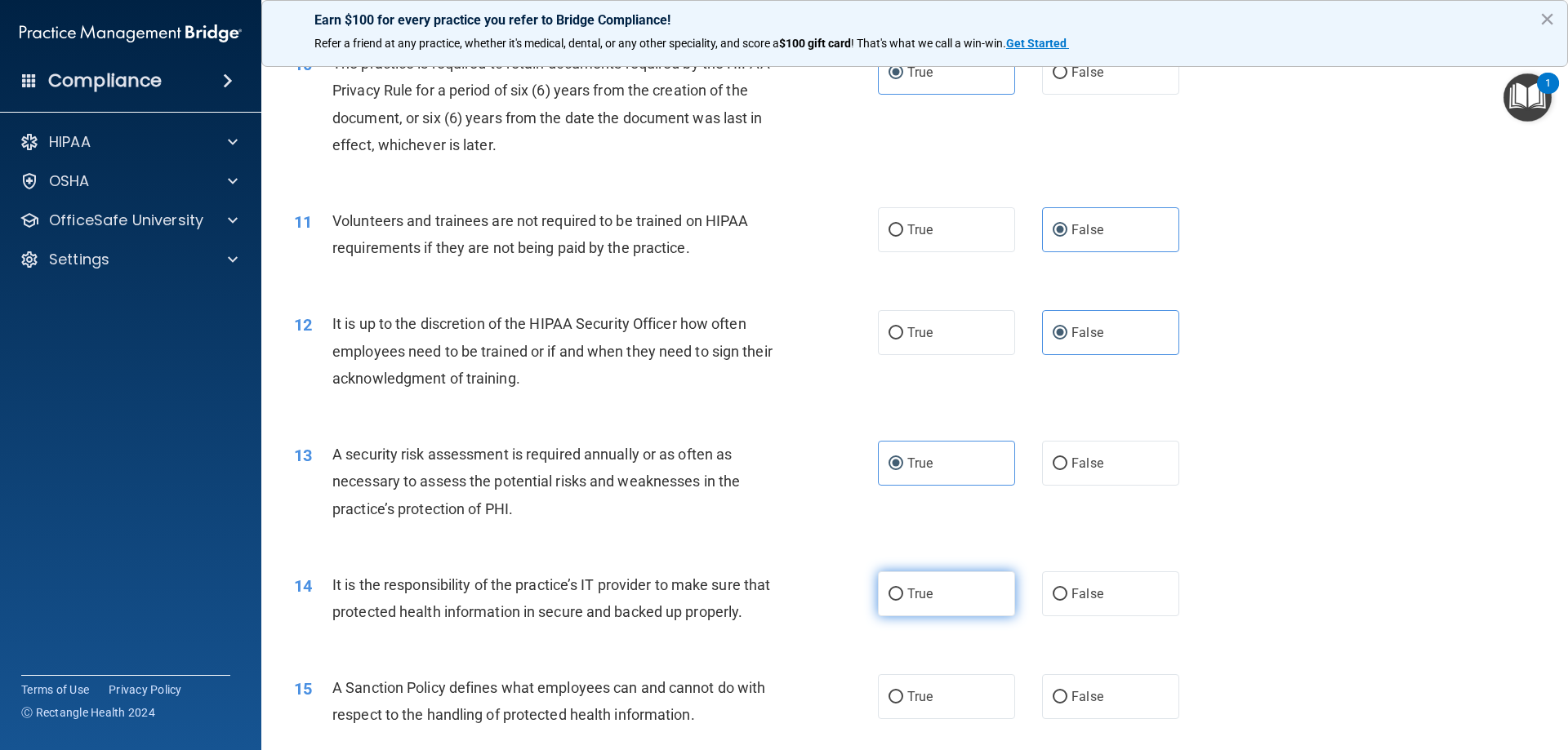
radio input "true"
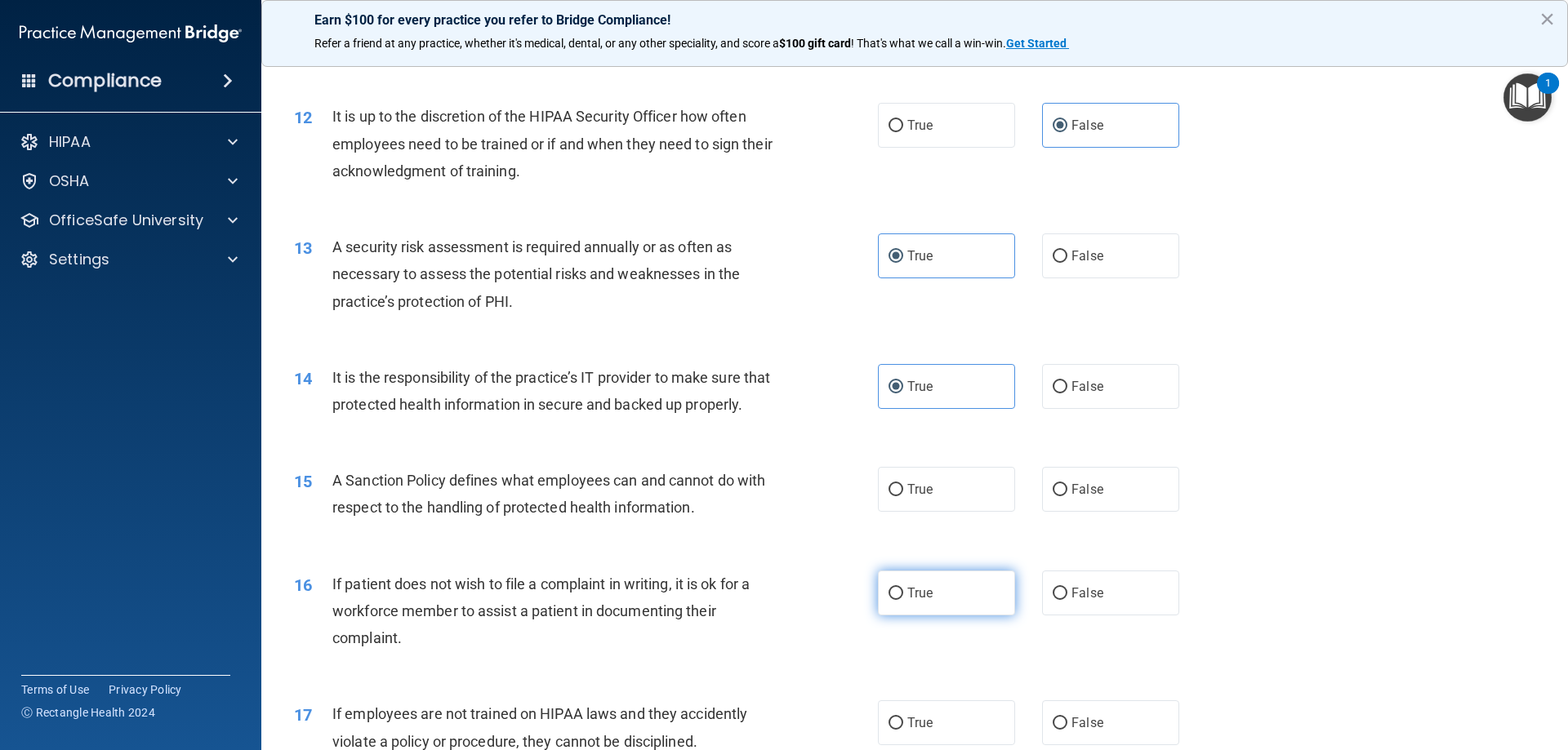
scroll to position [1633, 0]
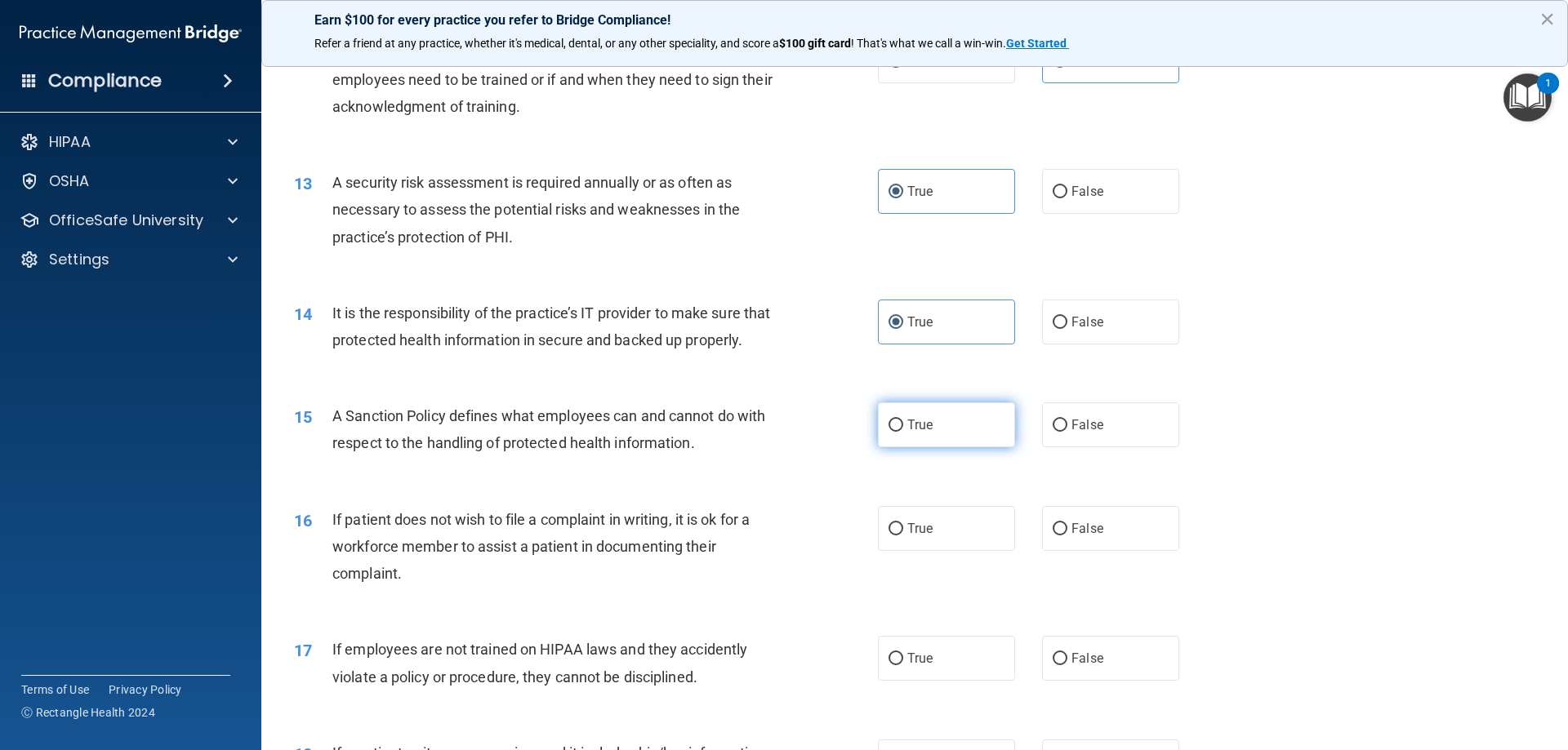
click at [915, 432] on span "True" at bounding box center [920, 425] width 25 height 15
click at [903, 432] on input "True" at bounding box center [896, 426] width 14 height 13
radio input "true"
click at [1111, 551] on label "False" at bounding box center [1111, 529] width 137 height 45
click at [1067, 535] on input "False" at bounding box center [1059, 530] width 14 height 13
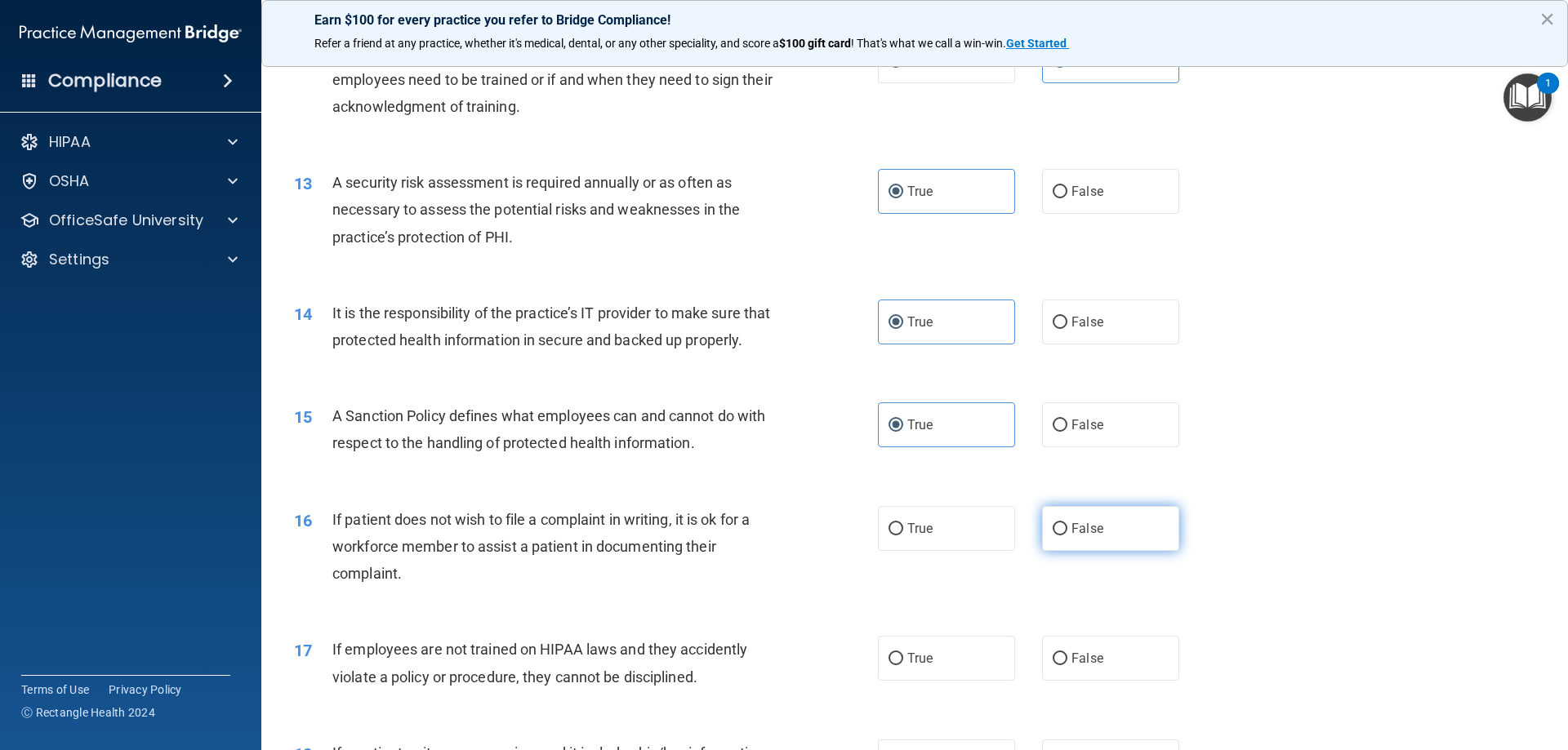
radio input "true"
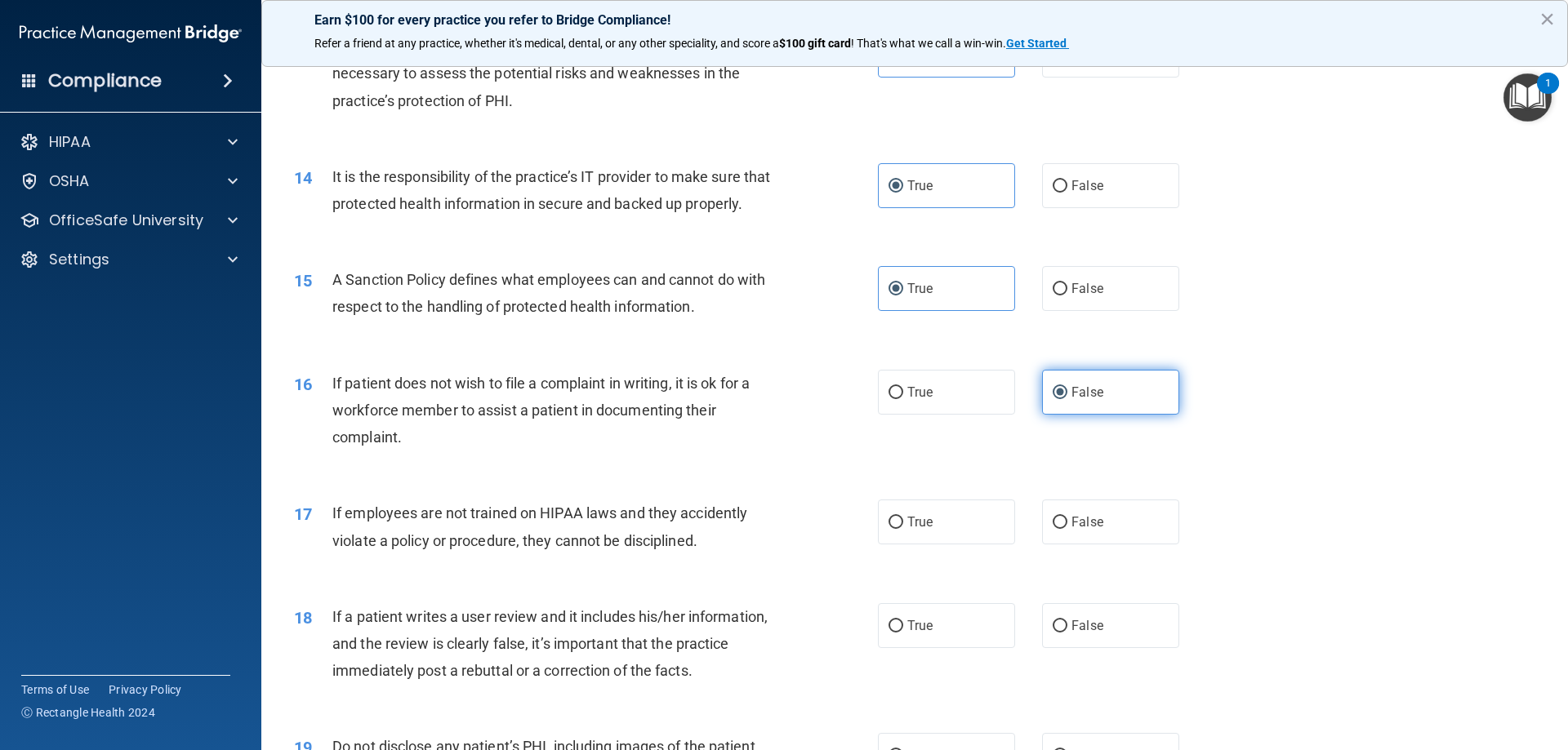
scroll to position [1905, 0]
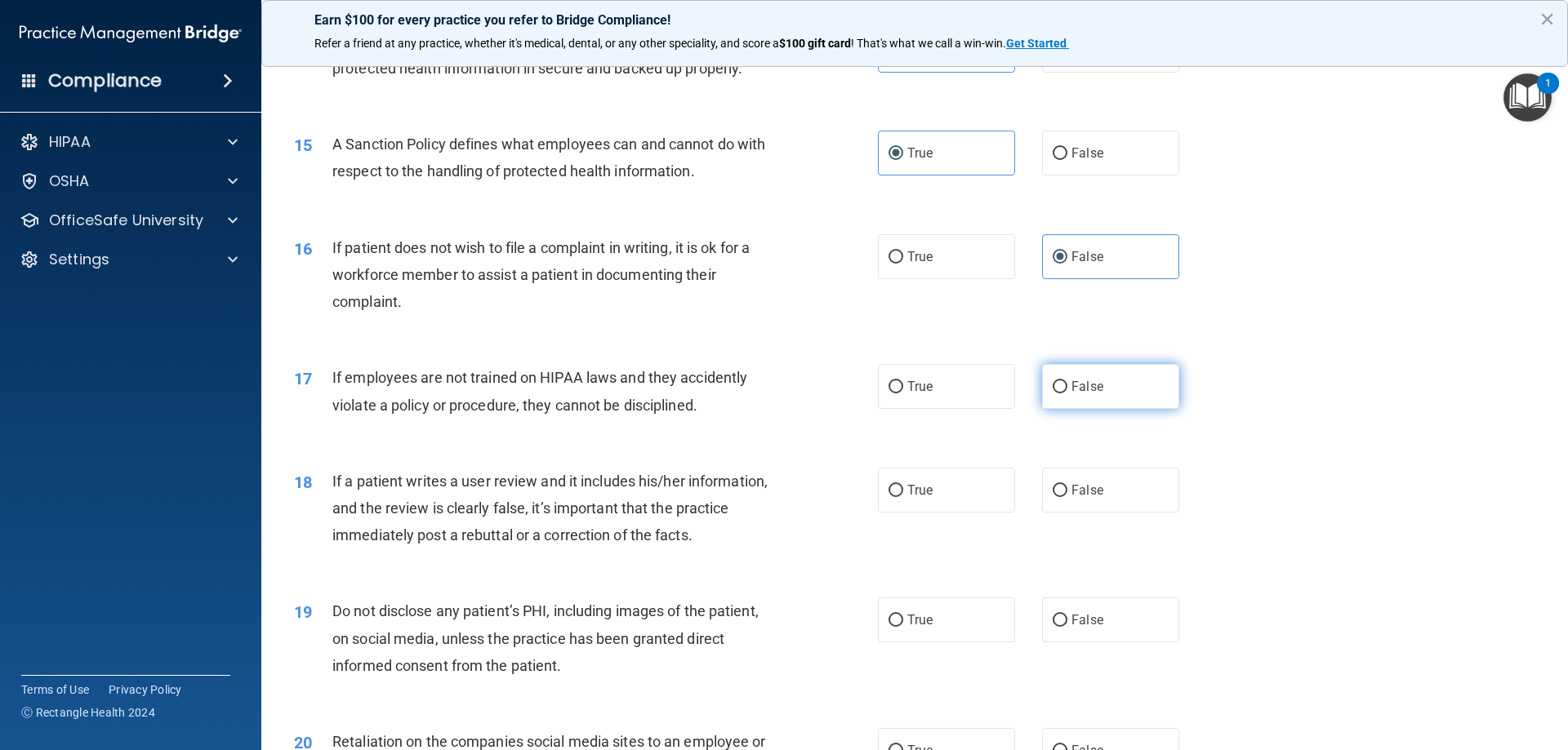
click at [1073, 409] on label "False" at bounding box center [1111, 386] width 137 height 45
click at [1067, 394] on input "False" at bounding box center [1059, 387] width 14 height 13
radio input "true"
click at [961, 513] on label "True" at bounding box center [947, 490] width 137 height 45
click at [903, 497] on input "True" at bounding box center [896, 491] width 14 height 13
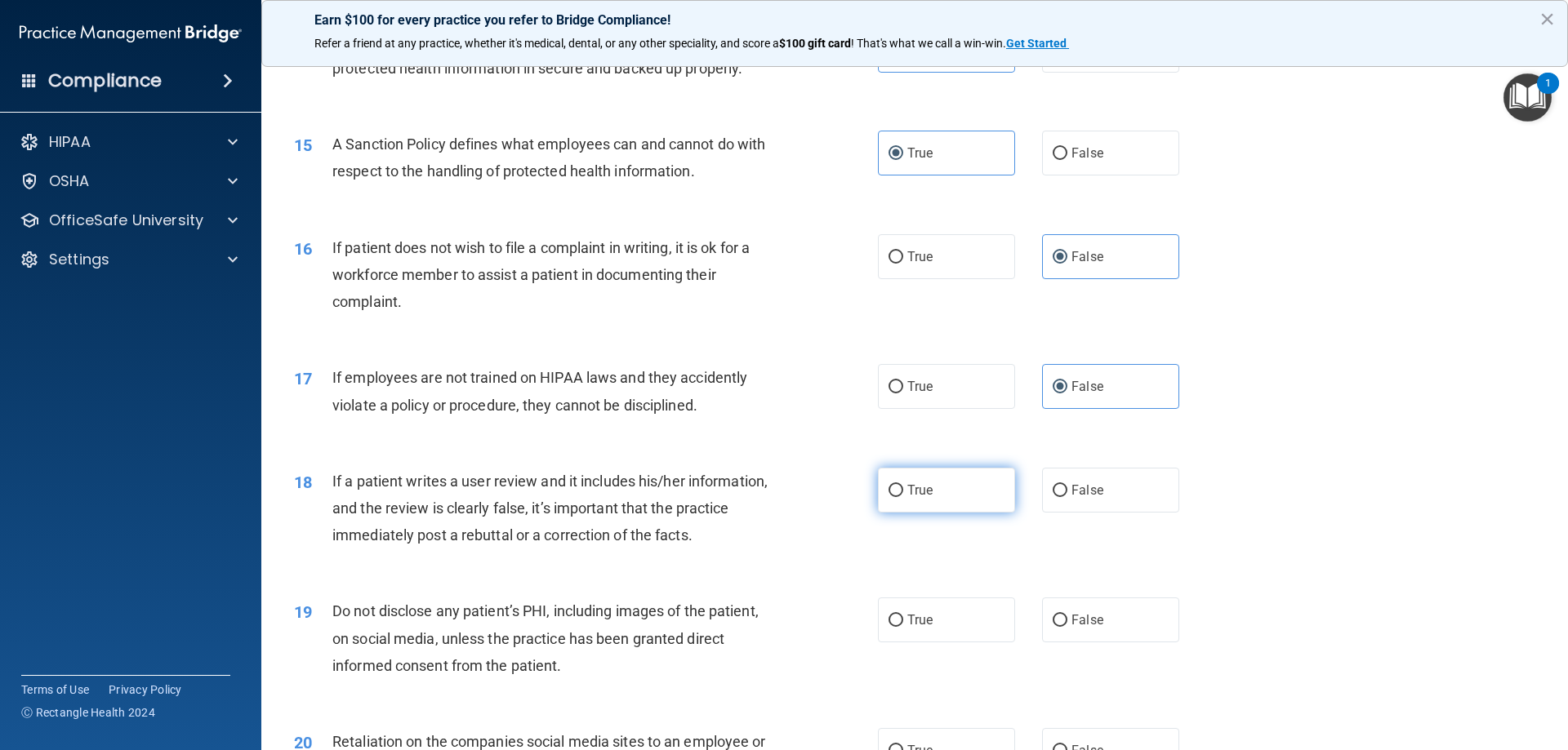
radio input "true"
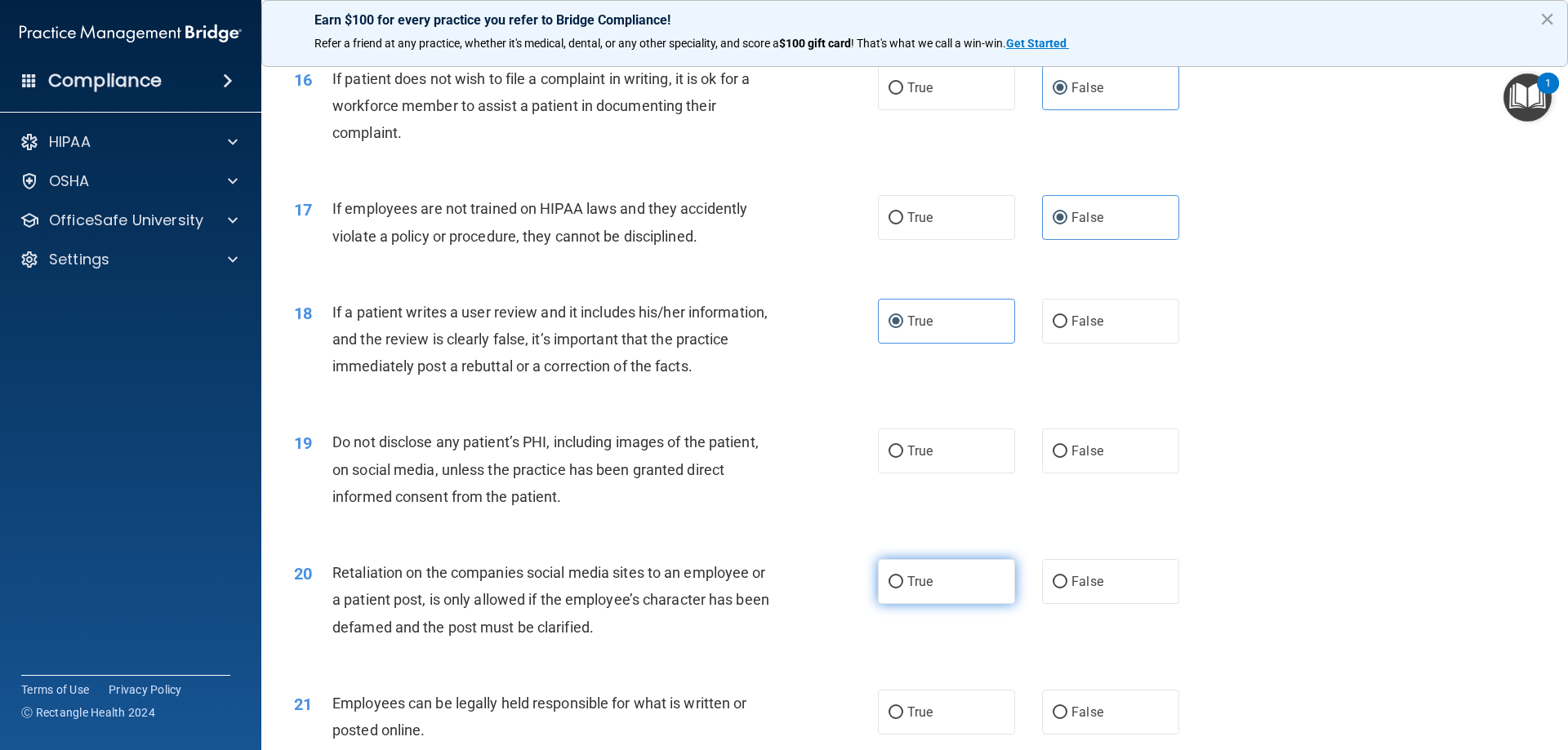
scroll to position [2178, 0]
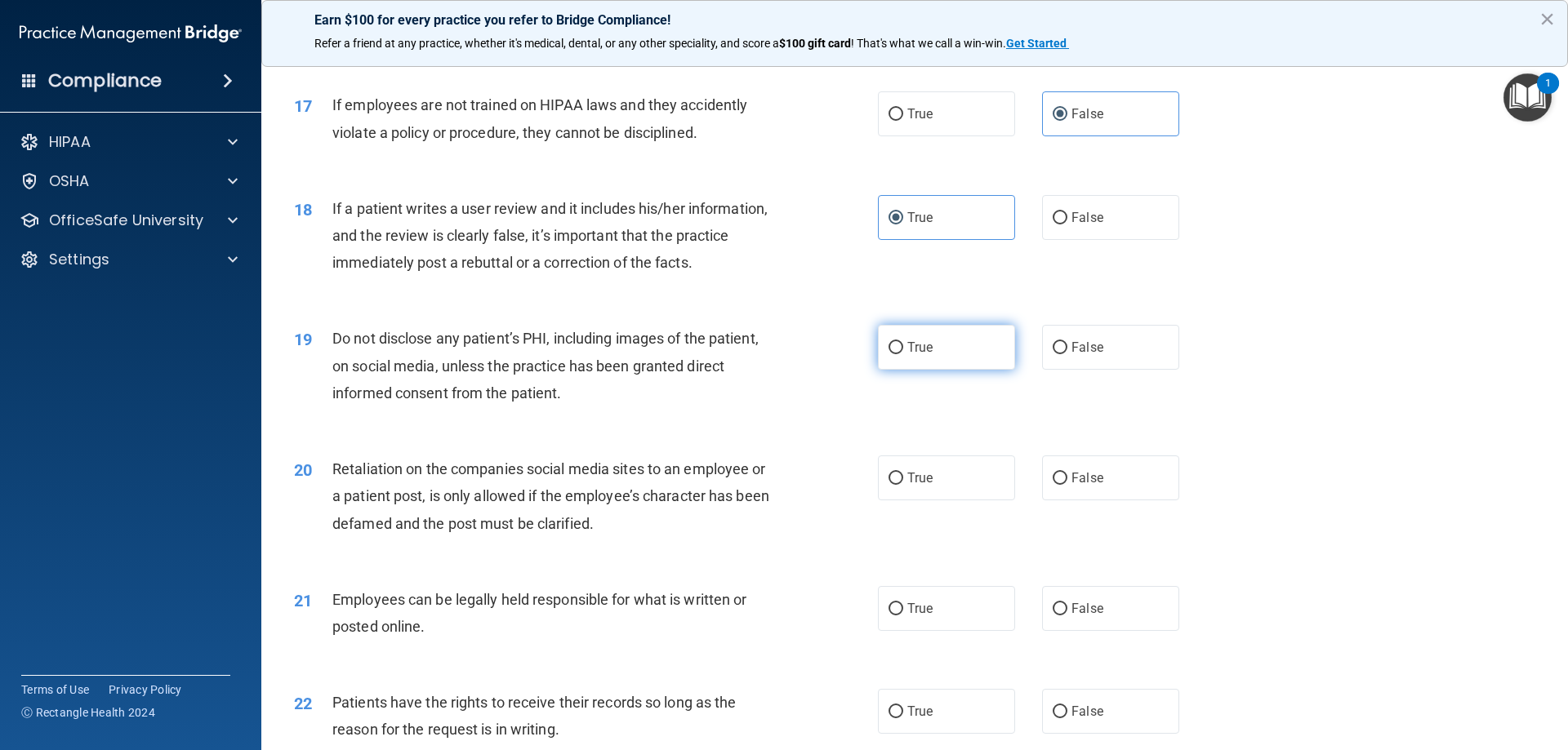
click at [935, 370] on label "True" at bounding box center [947, 348] width 137 height 45
click at [903, 354] on input "True" at bounding box center [896, 348] width 14 height 13
radio input "true"
click at [1072, 486] on span "False" at bounding box center [1087, 478] width 32 height 15
click at [1067, 485] on input "False" at bounding box center [1059, 478] width 14 height 13
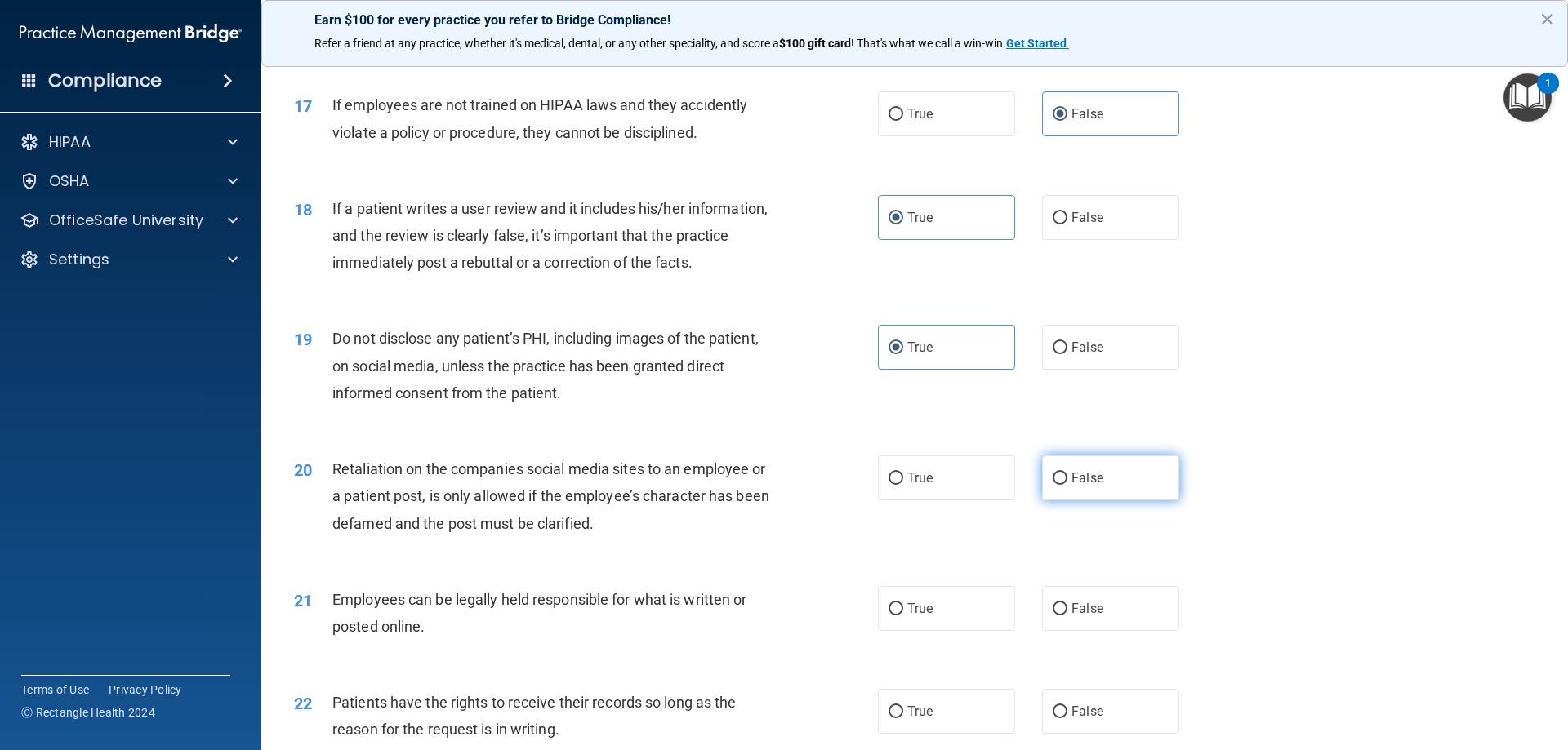
radio input "true"
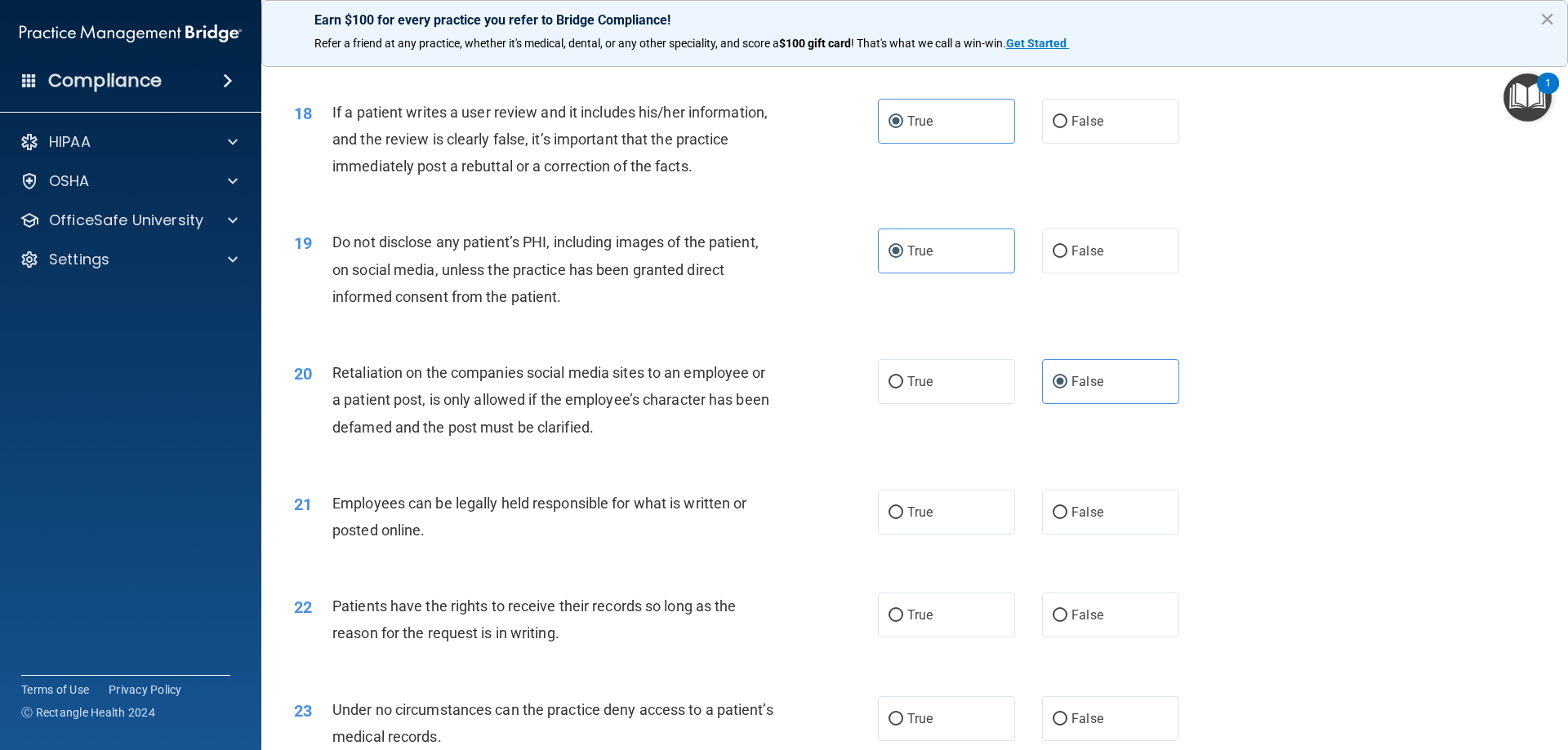
scroll to position [2314, 0]
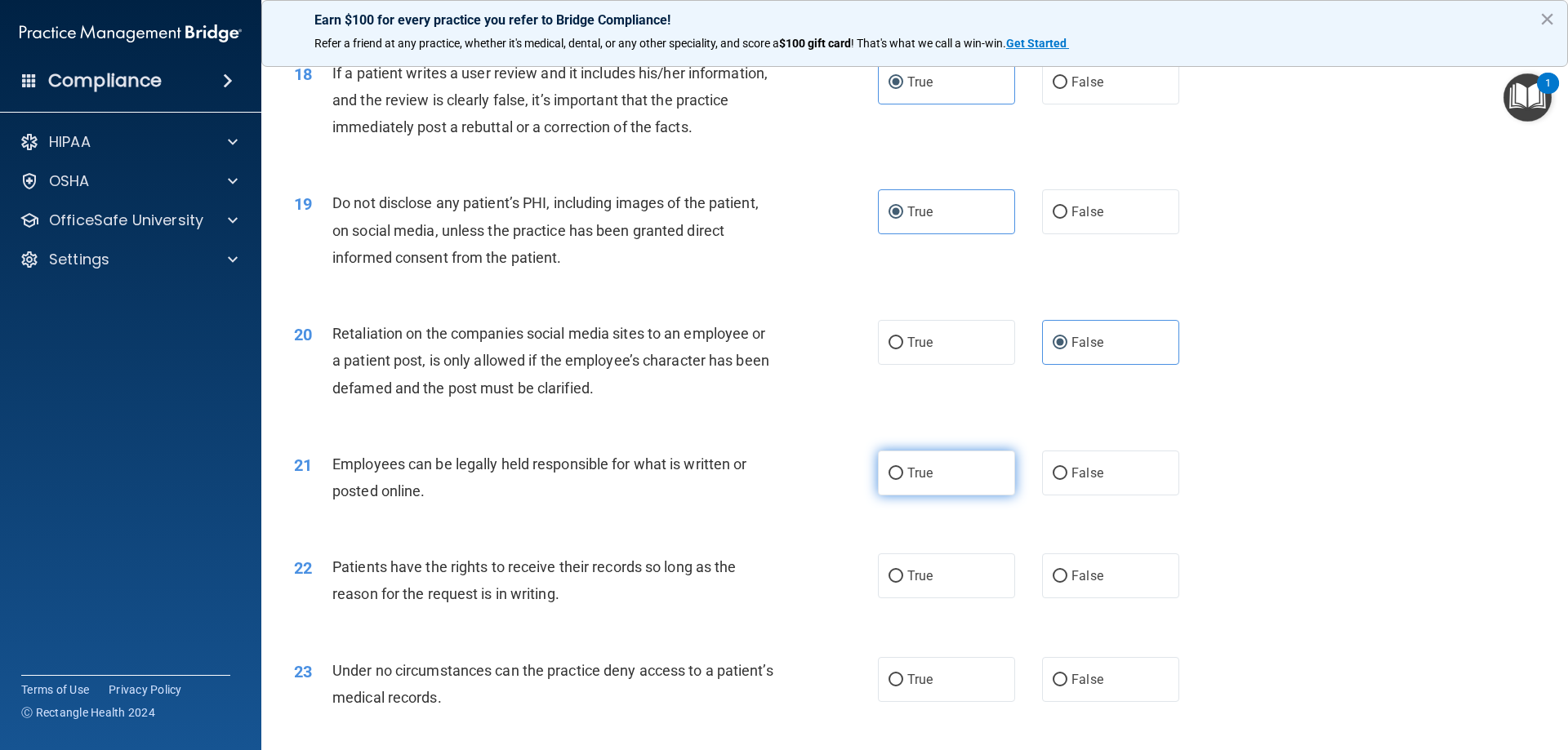
click at [909, 481] on span "True" at bounding box center [920, 473] width 25 height 15
click at [903, 480] on input "True" at bounding box center [896, 474] width 14 height 13
radio input "true"
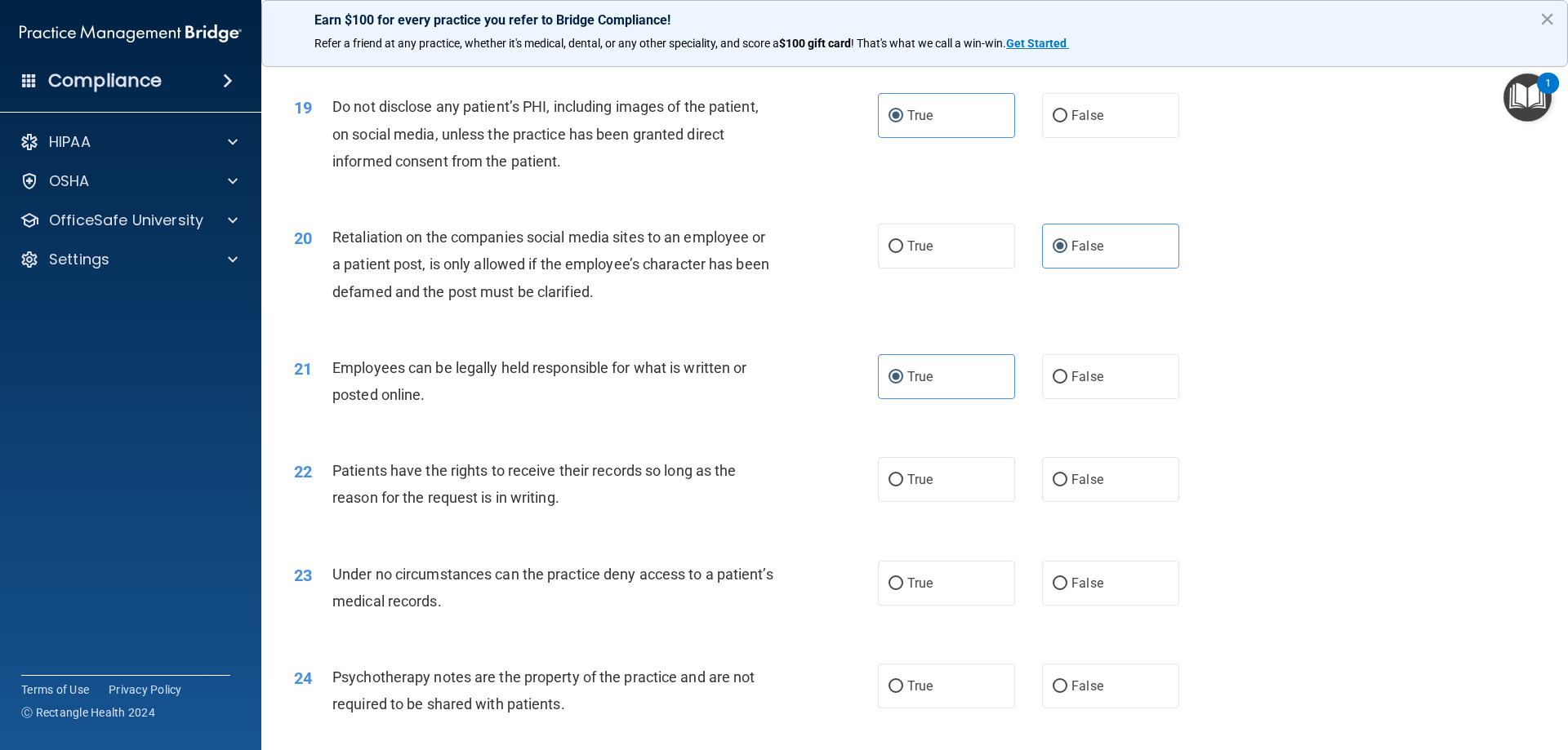
scroll to position [2449, 0]
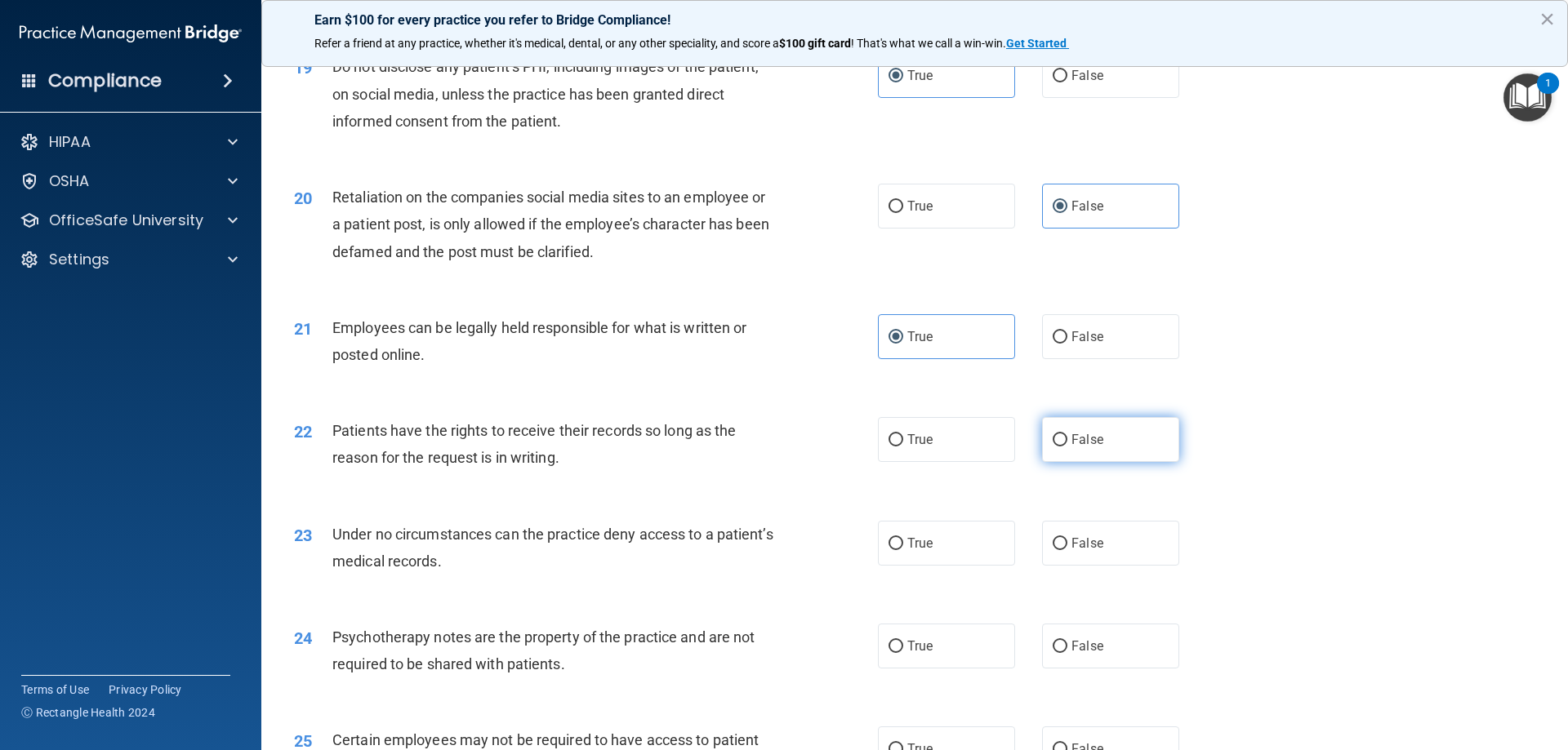
click at [1060, 462] on label "False" at bounding box center [1111, 439] width 137 height 45
click at [1060, 447] on input "False" at bounding box center [1059, 440] width 14 height 13
radio input "true"
click at [968, 565] on label "True" at bounding box center [947, 543] width 137 height 45
click at [903, 551] on input "True" at bounding box center [896, 544] width 14 height 13
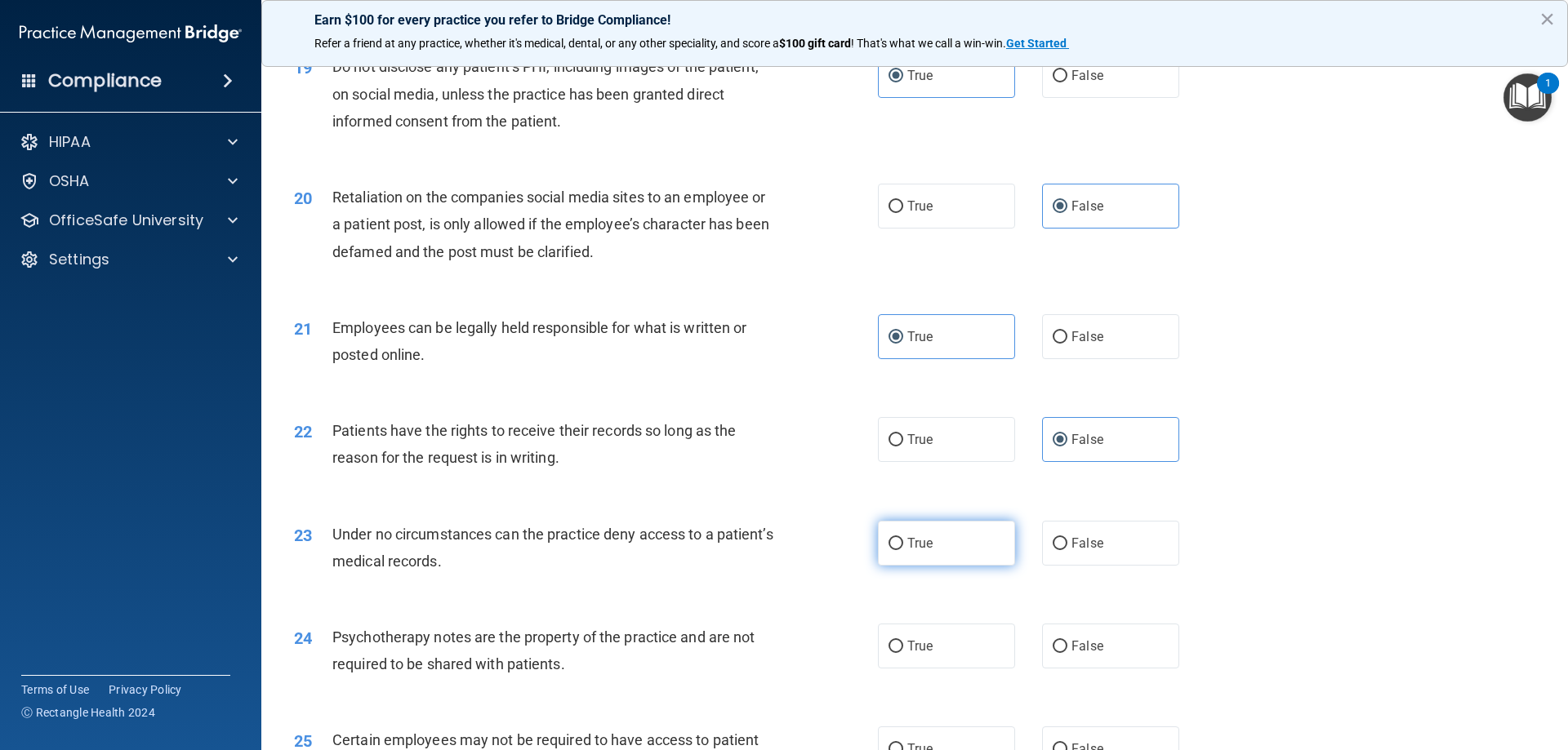
radio input "true"
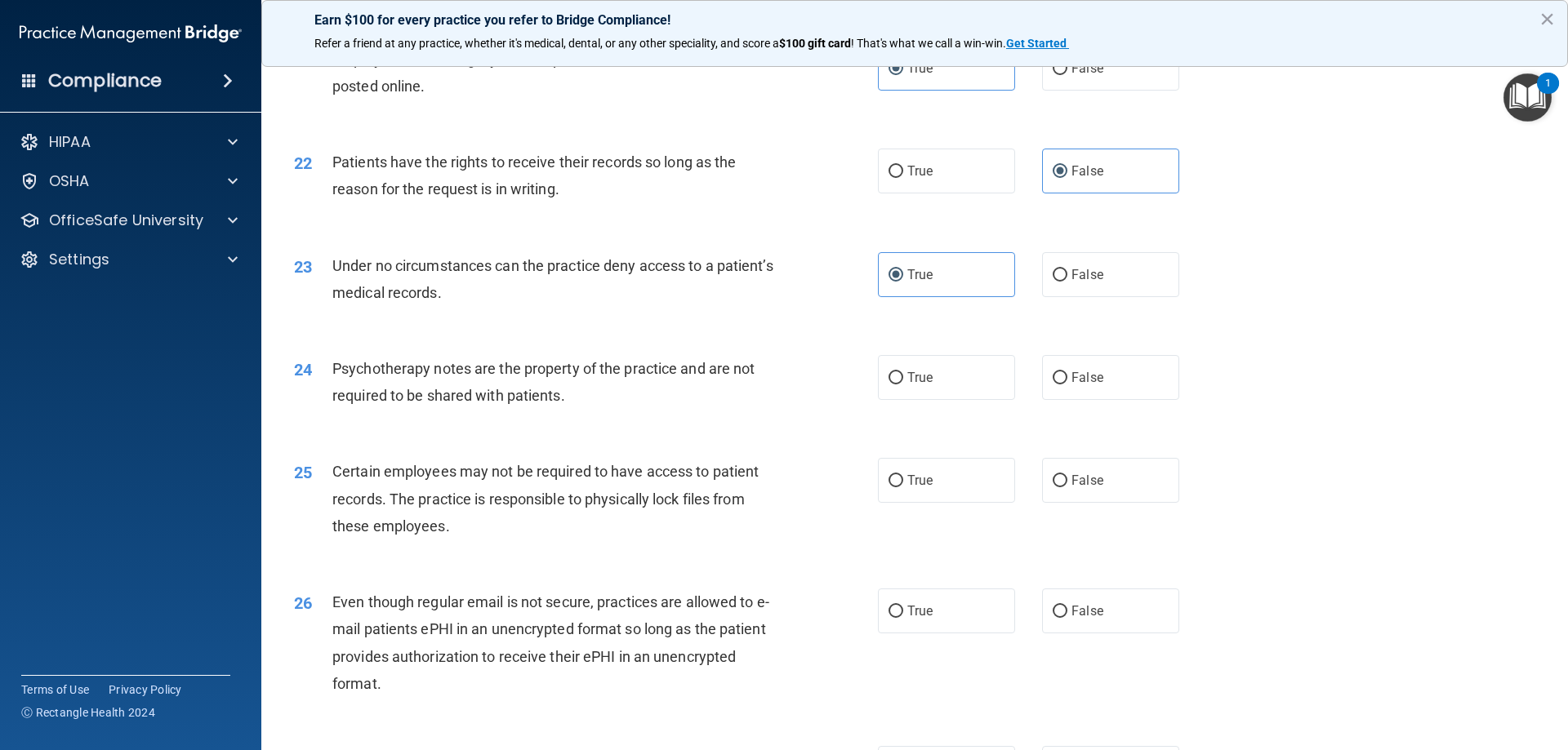
scroll to position [2722, 0]
click at [961, 397] on label "True" at bounding box center [947, 375] width 137 height 45
click at [903, 381] on input "True" at bounding box center [896, 375] width 14 height 13
radio input "true"
click at [954, 495] on label "True" at bounding box center [947, 477] width 137 height 45
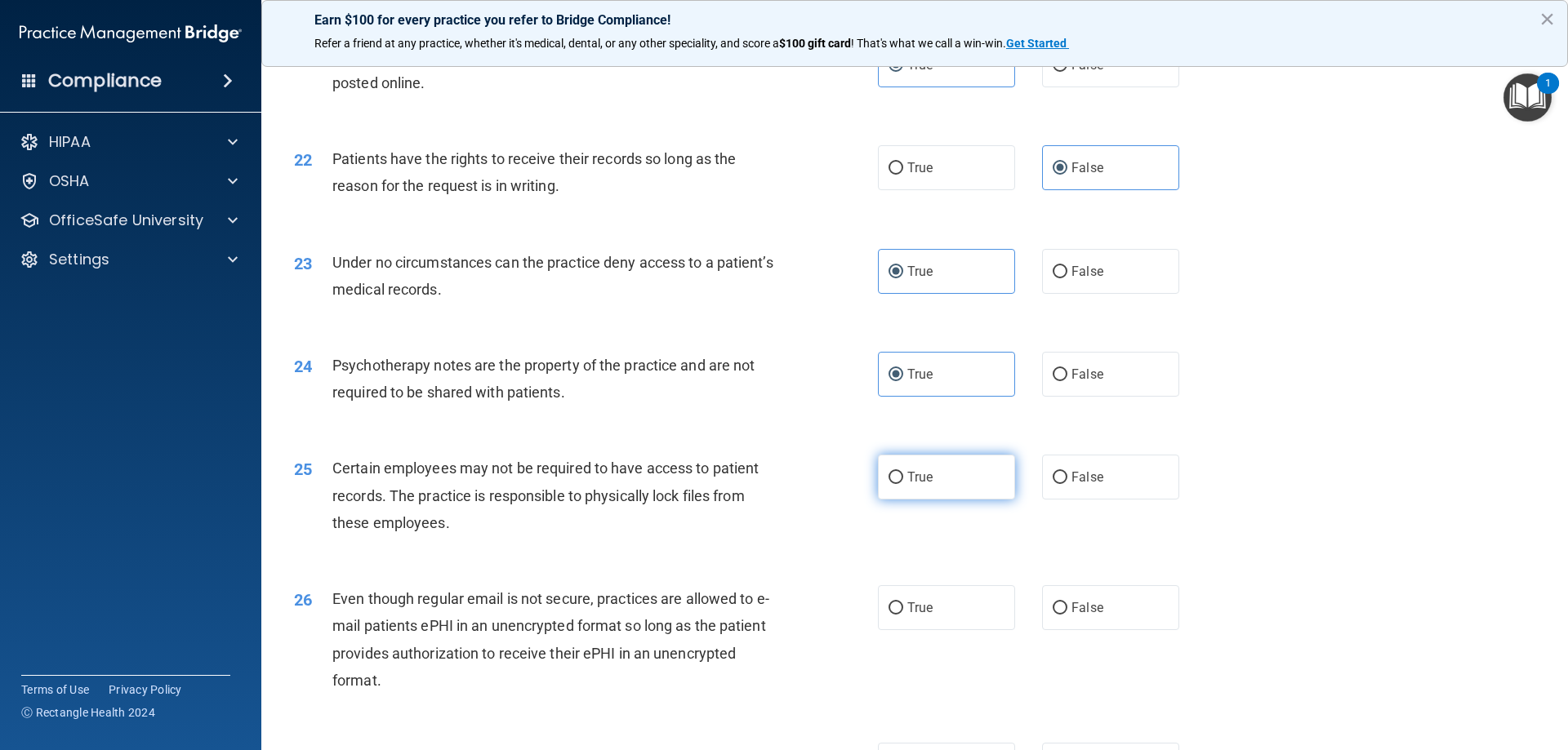
click at [903, 484] on input "True" at bounding box center [896, 478] width 14 height 13
radio input "true"
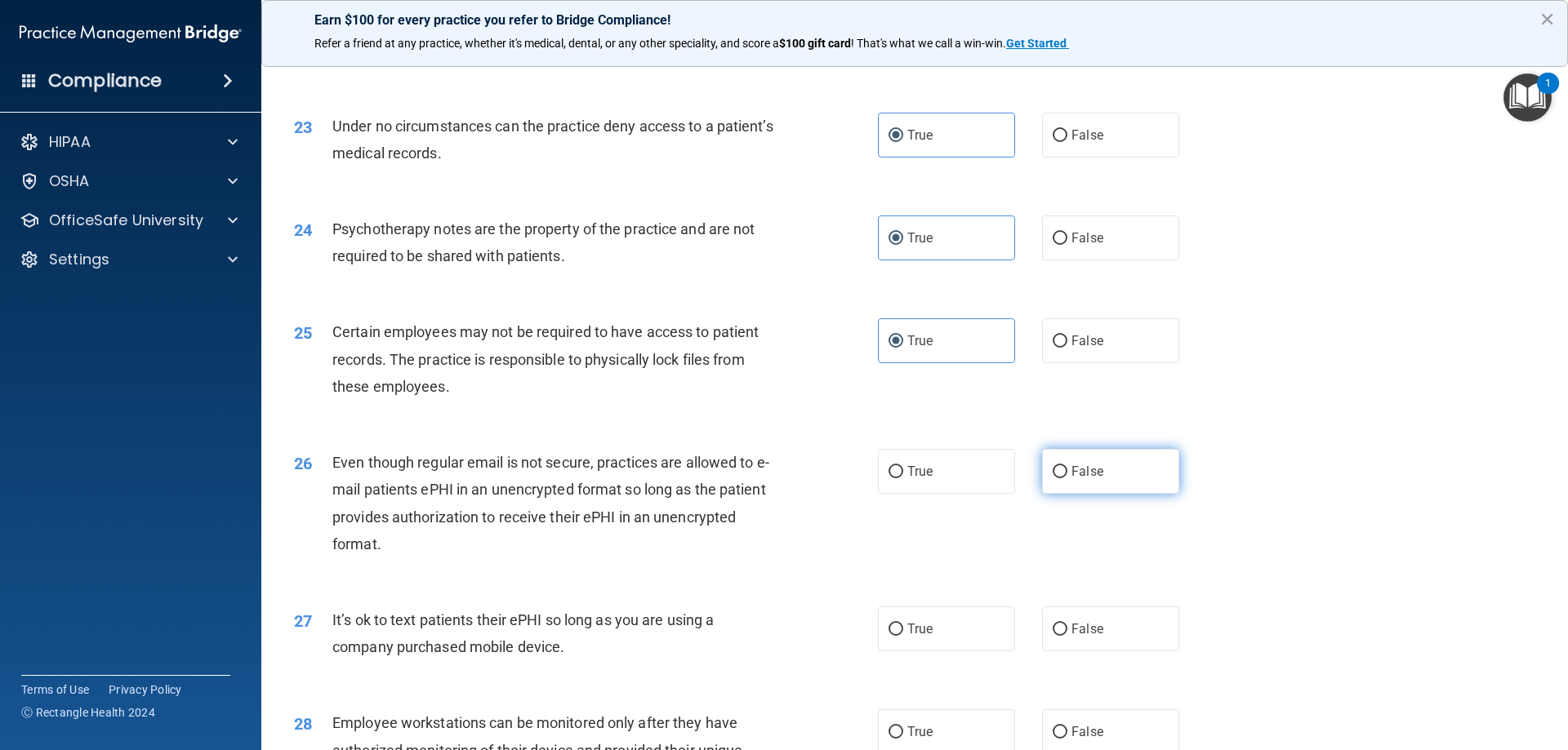
click at [1087, 479] on span "False" at bounding box center [1087, 472] width 32 height 15
click at [1067, 478] on input "False" at bounding box center [1059, 472] width 14 height 13
radio input "true"
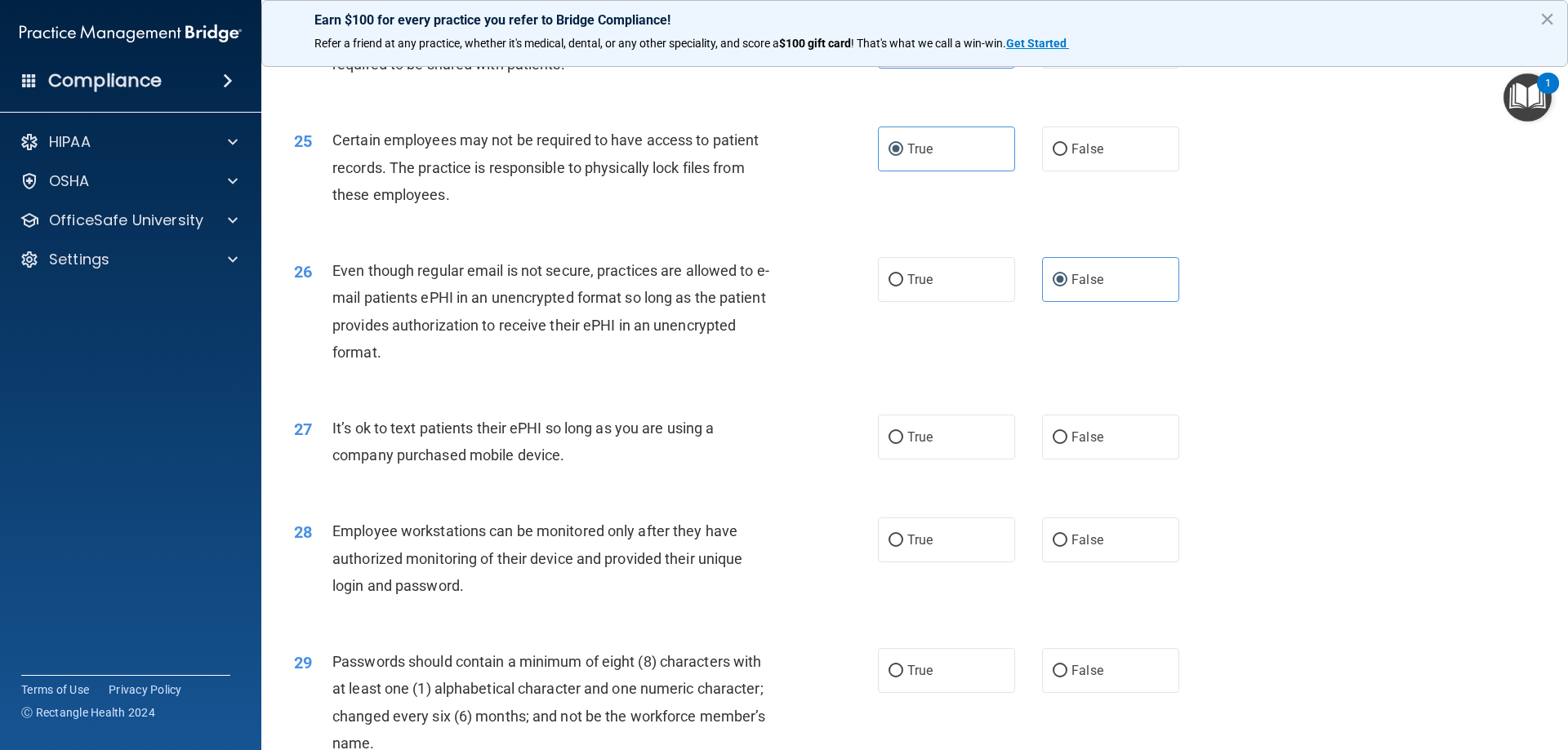
scroll to position [3130, 0]
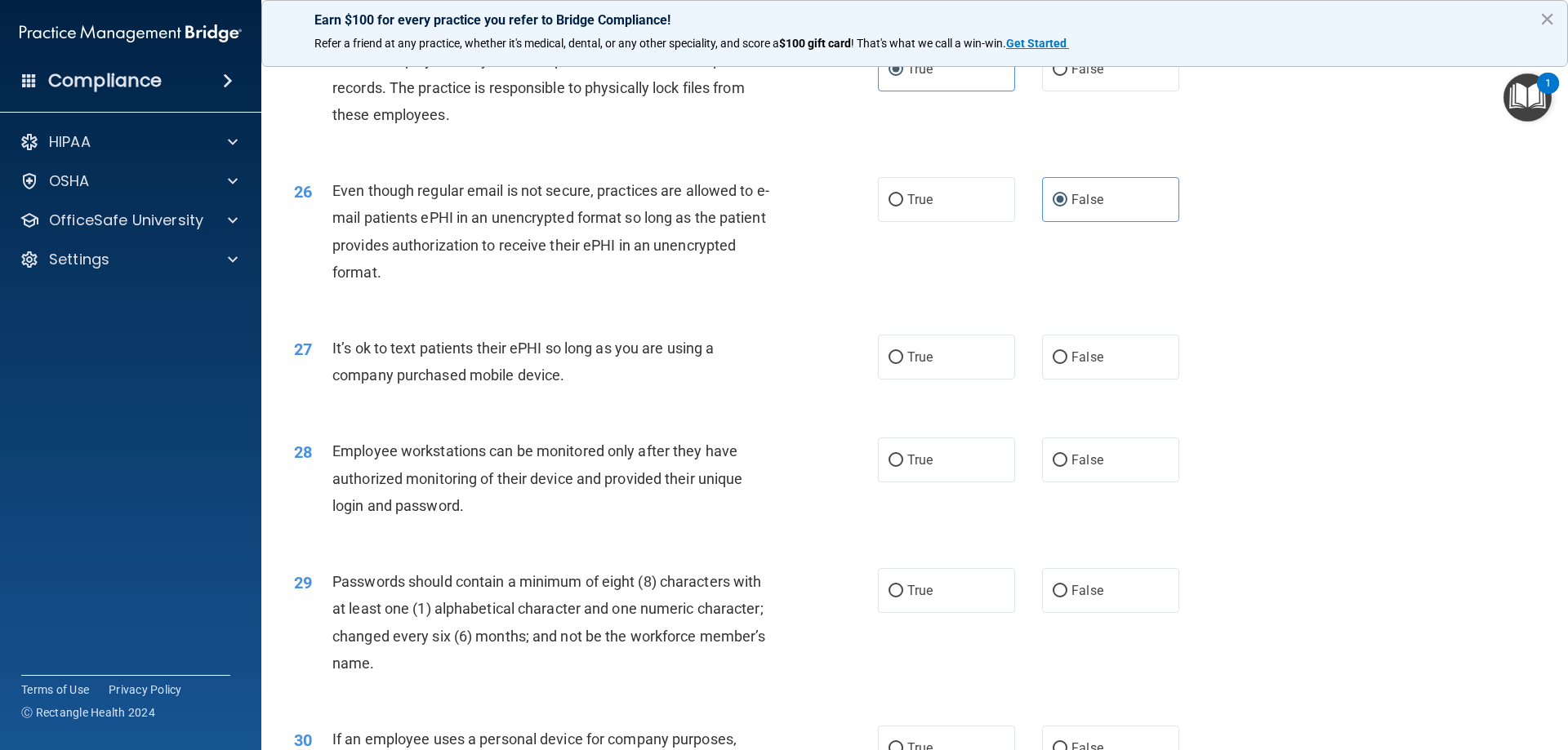
click at [1055, 349] on div "27 It’s ok to text patients their ePHI so long as you are using a company purch…" at bounding box center [915, 366] width 1266 height 103
click at [1078, 365] on span "False" at bounding box center [1087, 357] width 32 height 15
click at [1067, 364] on input "False" at bounding box center [1059, 358] width 14 height 13
radio input "true"
click at [939, 482] on label "True" at bounding box center [947, 460] width 137 height 45
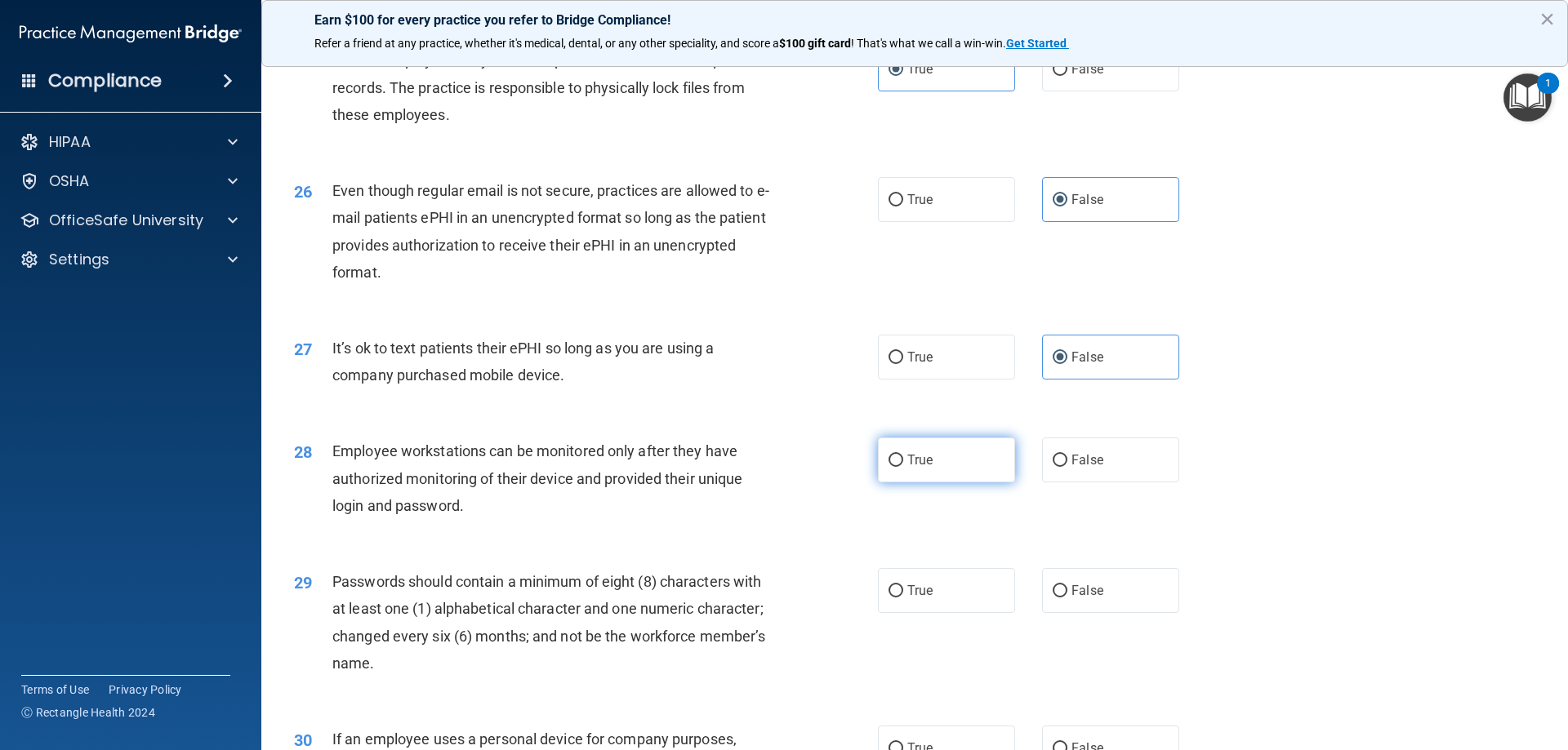
click at [903, 467] on input "True" at bounding box center [896, 460] width 14 height 13
radio input "true"
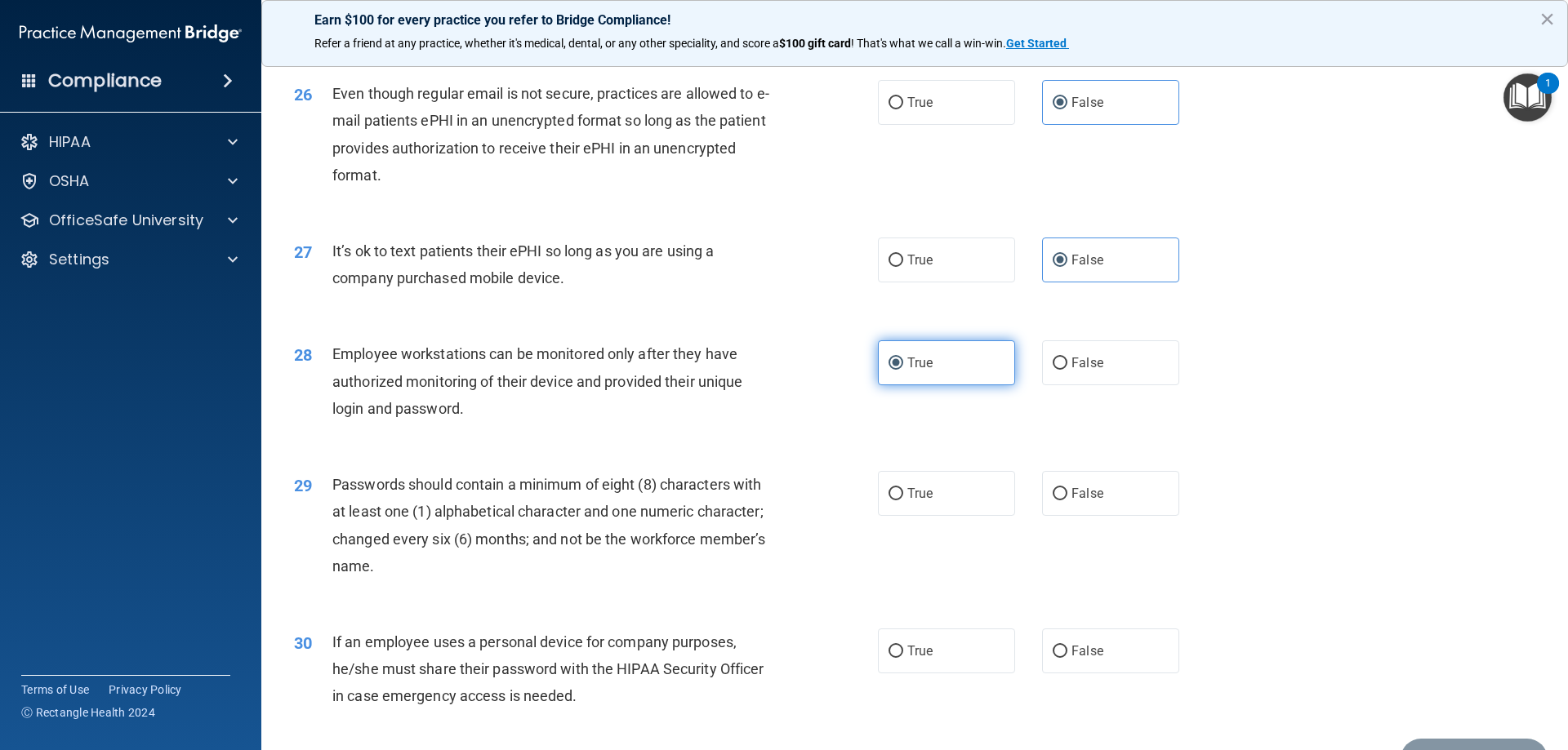
scroll to position [3266, 0]
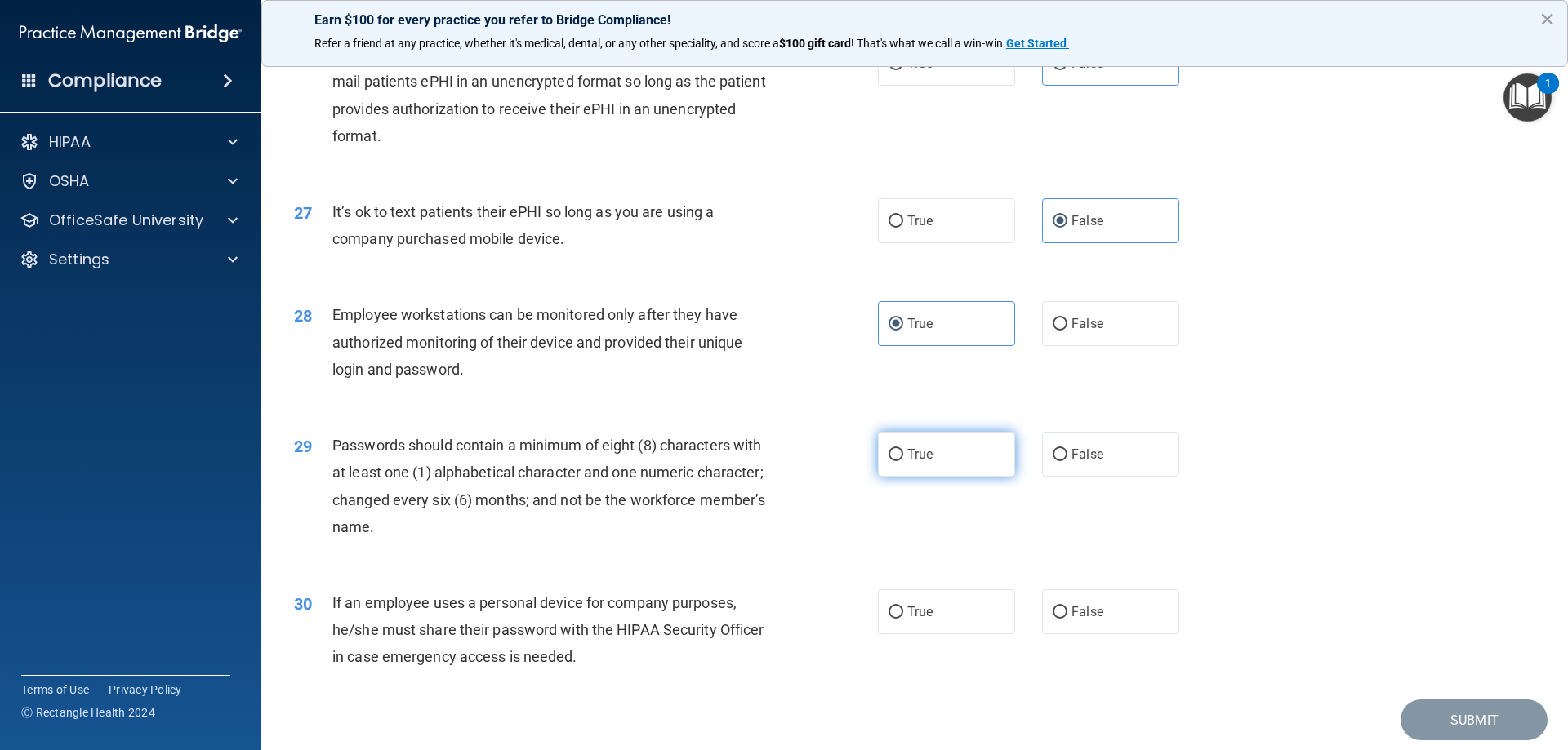
click at [907, 462] on span "True" at bounding box center [920, 454] width 25 height 15
click at [903, 461] on input "True" at bounding box center [896, 454] width 14 height 13
radio input "true"
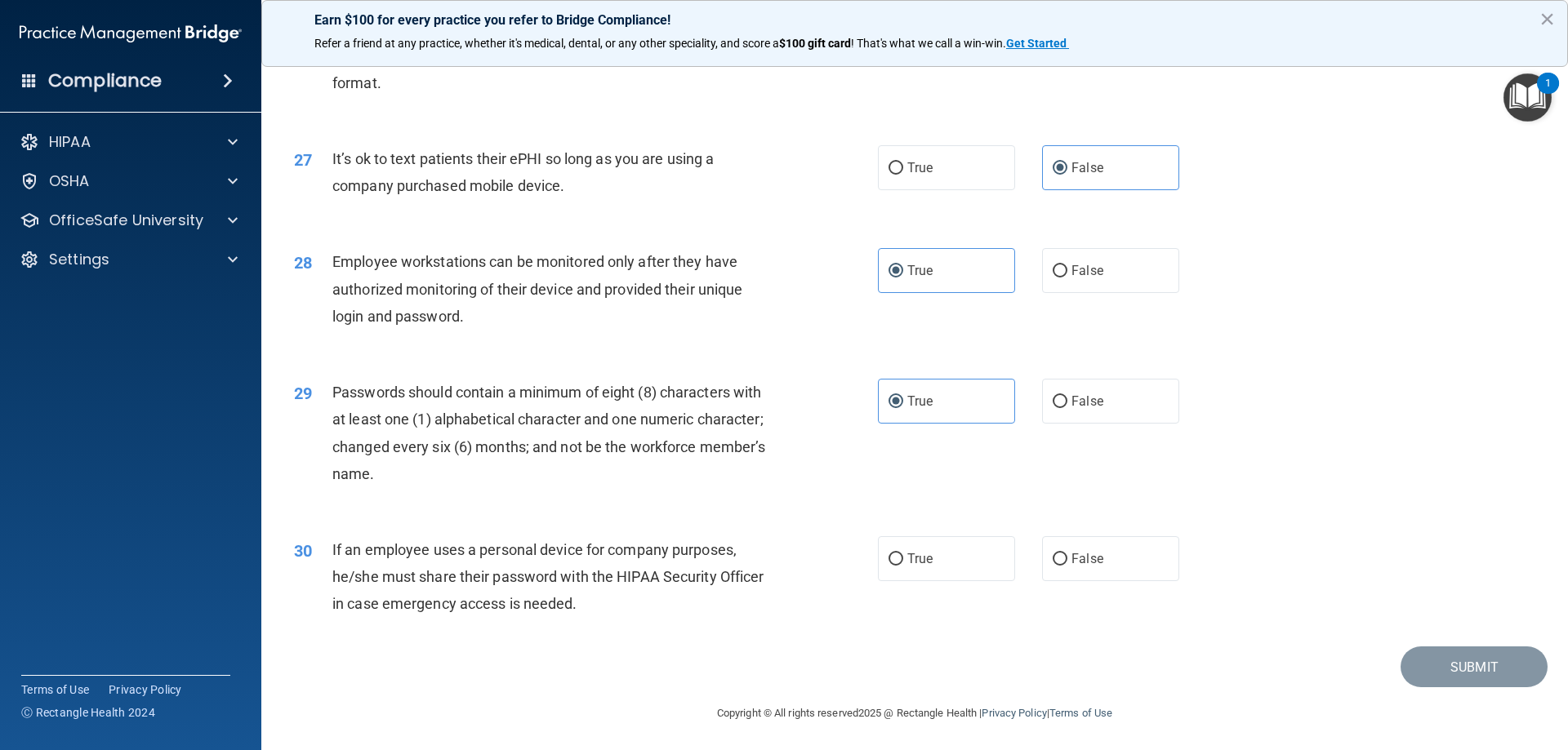
scroll to position [3349, 0]
click at [1157, 550] on label "False" at bounding box center [1111, 556] width 137 height 45
click at [1067, 551] on input "False" at bounding box center [1059, 556] width 14 height 13
radio input "true"
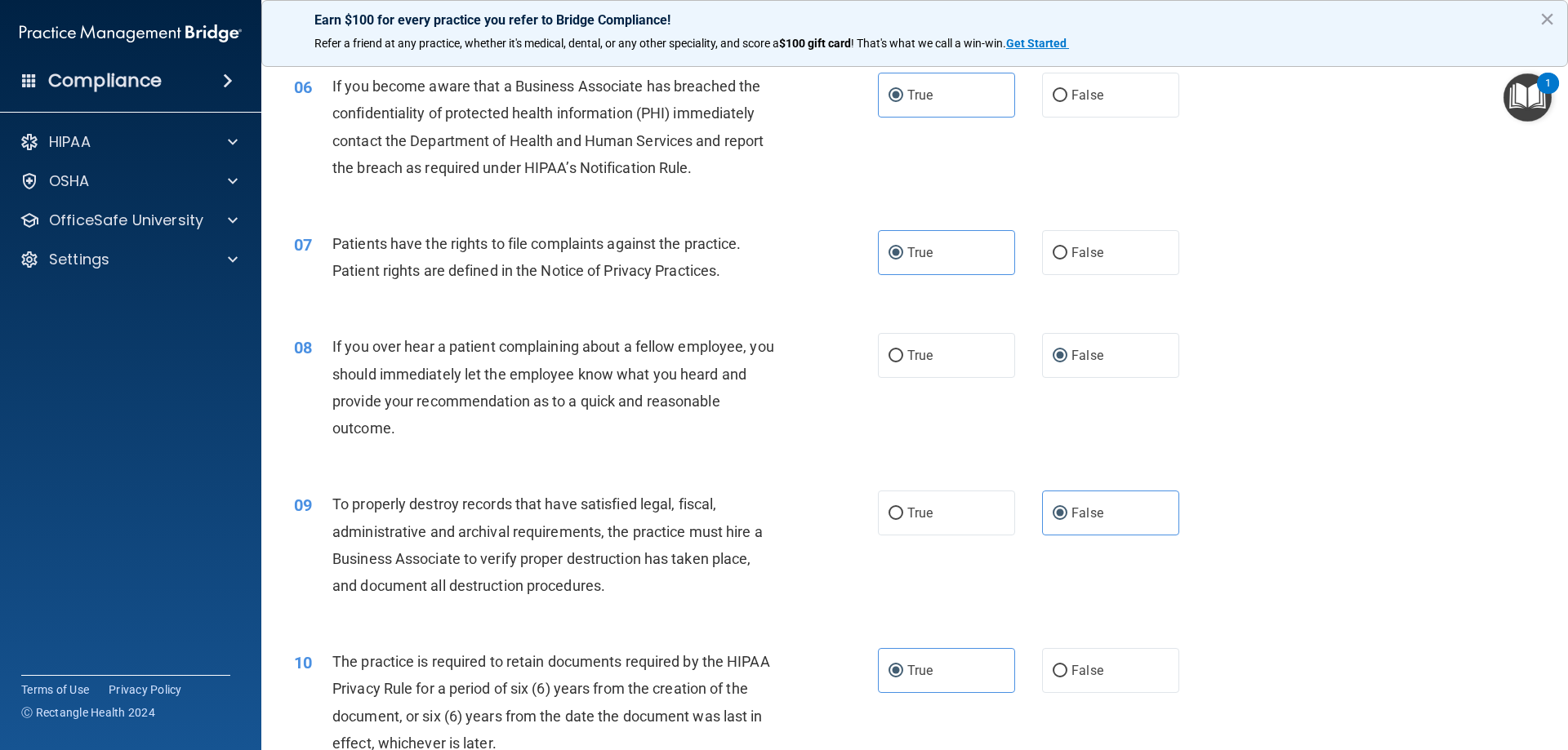
scroll to position [627, 0]
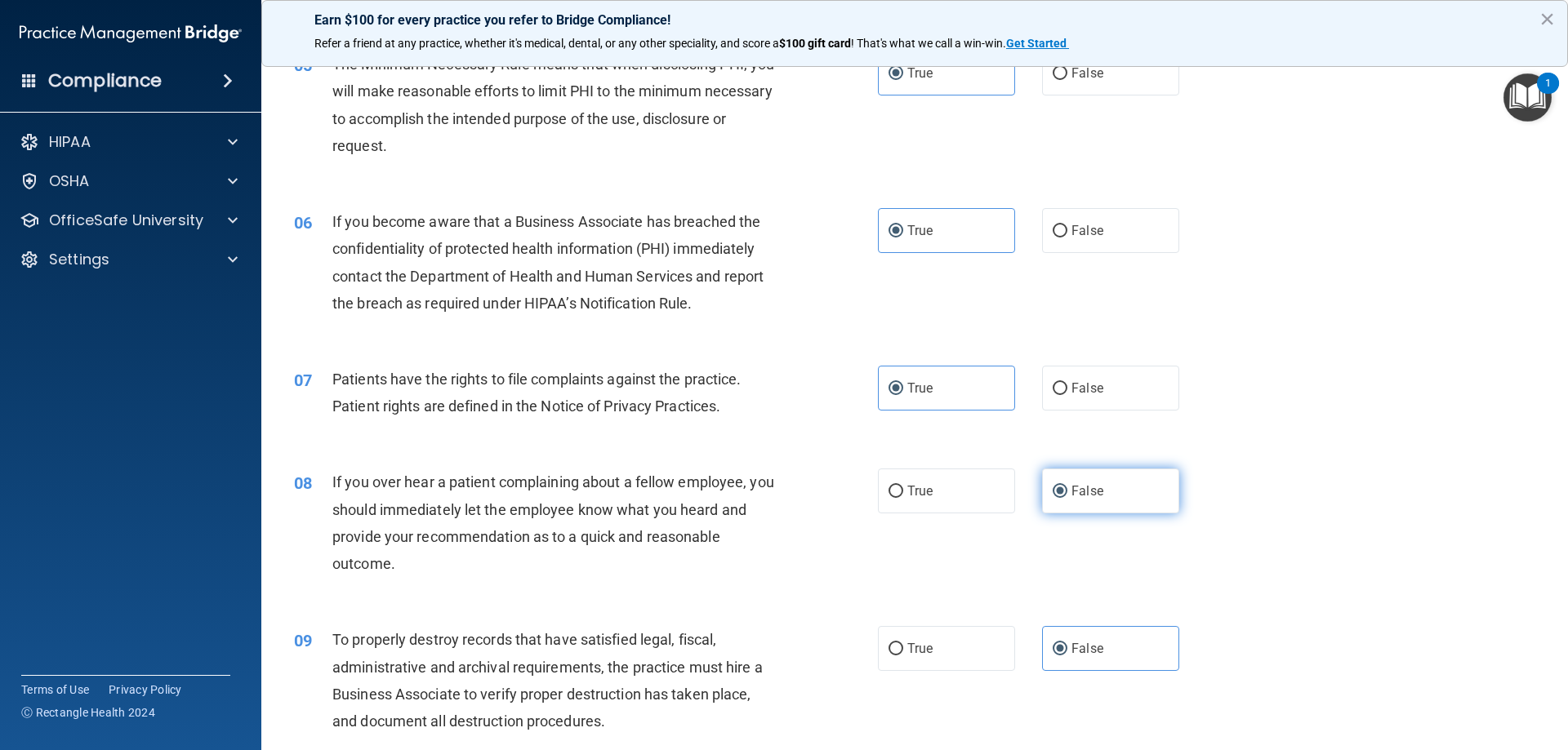
click at [1095, 495] on label "False" at bounding box center [1111, 491] width 137 height 45
click at [1067, 495] on input "False" at bounding box center [1059, 492] width 14 height 13
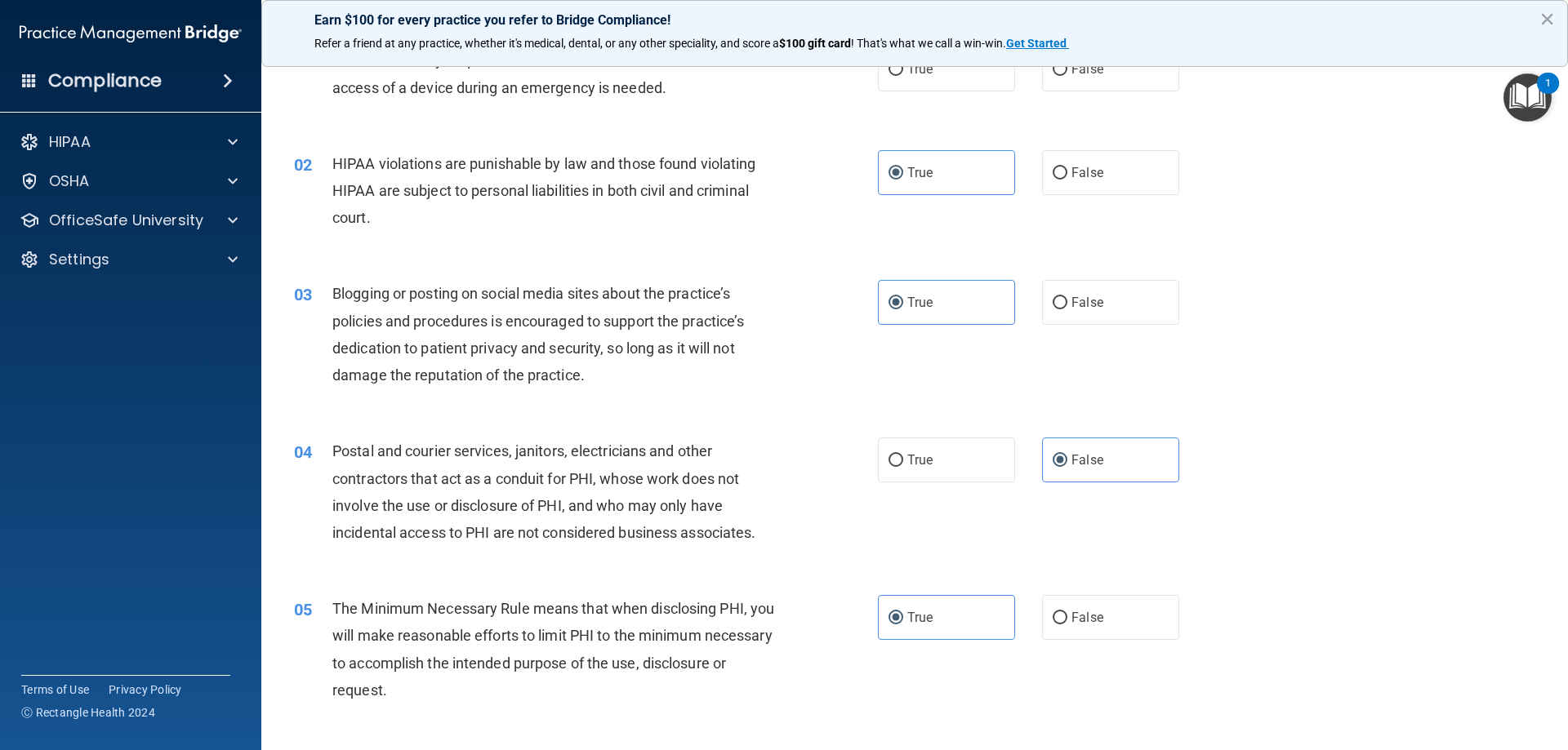
scroll to position [0, 0]
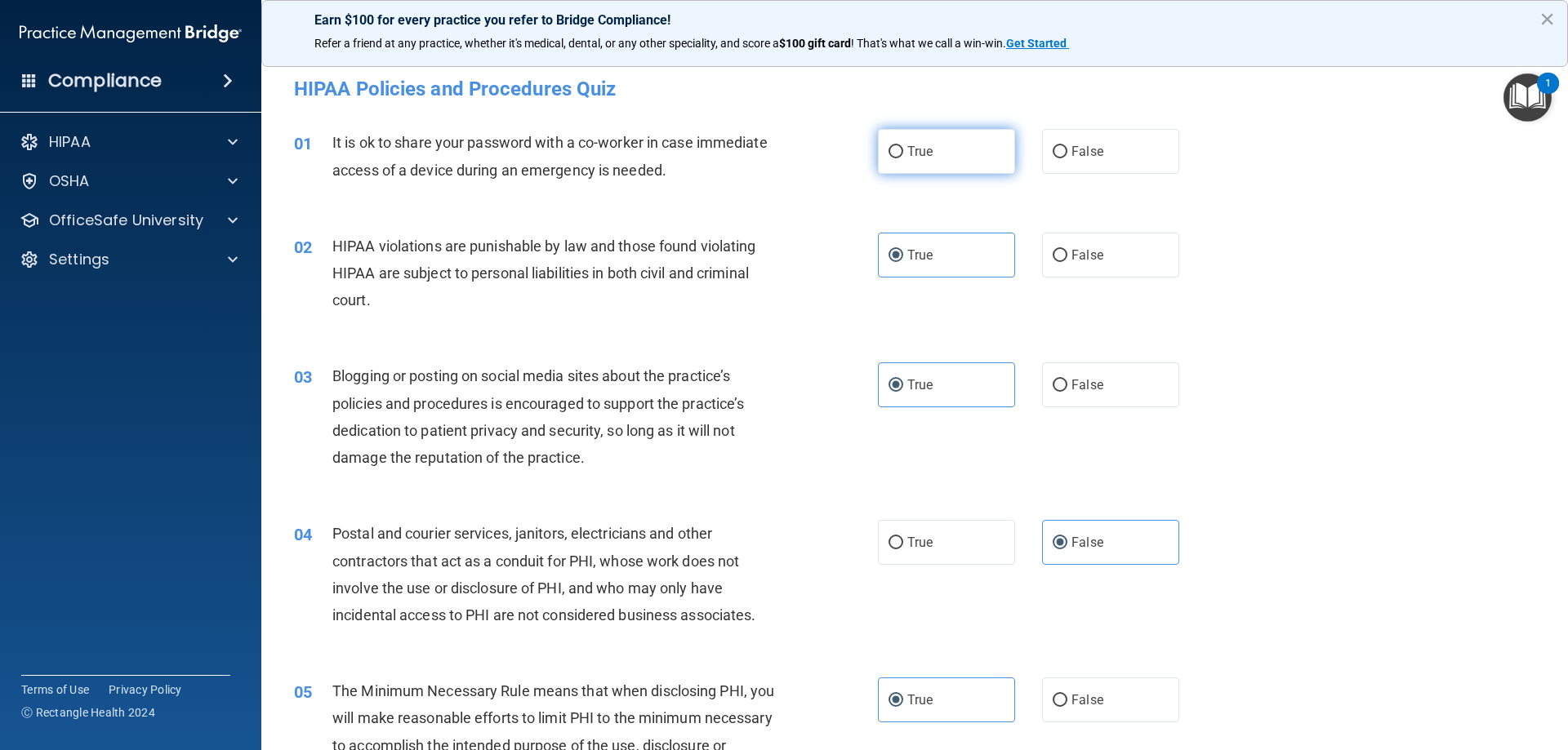
click at [977, 149] on label "True" at bounding box center [947, 151] width 137 height 45
click at [903, 149] on input "True" at bounding box center [896, 152] width 14 height 13
radio input "true"
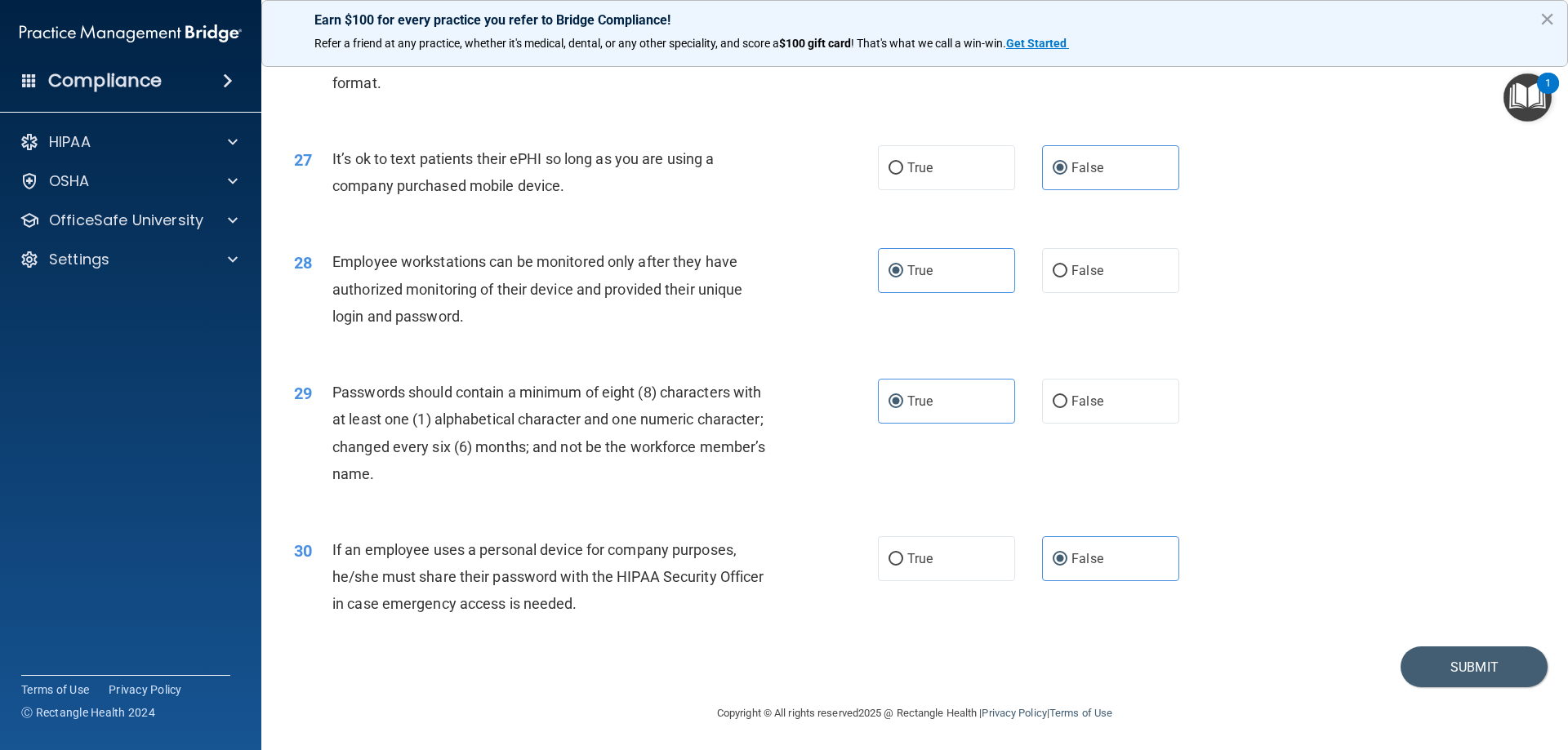
scroll to position [3349, 0]
click at [1449, 672] on button "Submit" at bounding box center [1474, 664] width 147 height 41
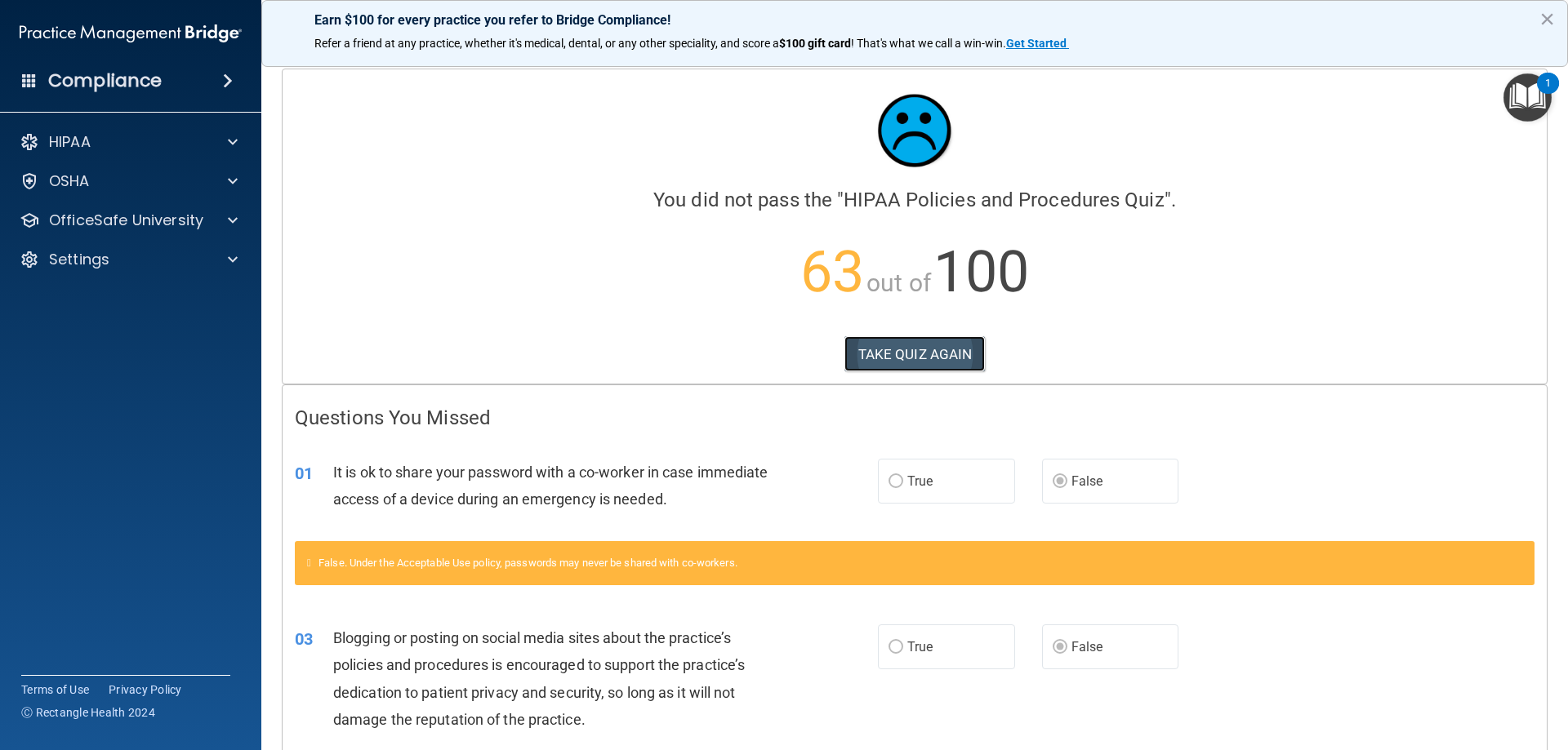
click at [903, 356] on button "TAKE QUIZ AGAIN" at bounding box center [915, 353] width 142 height 36
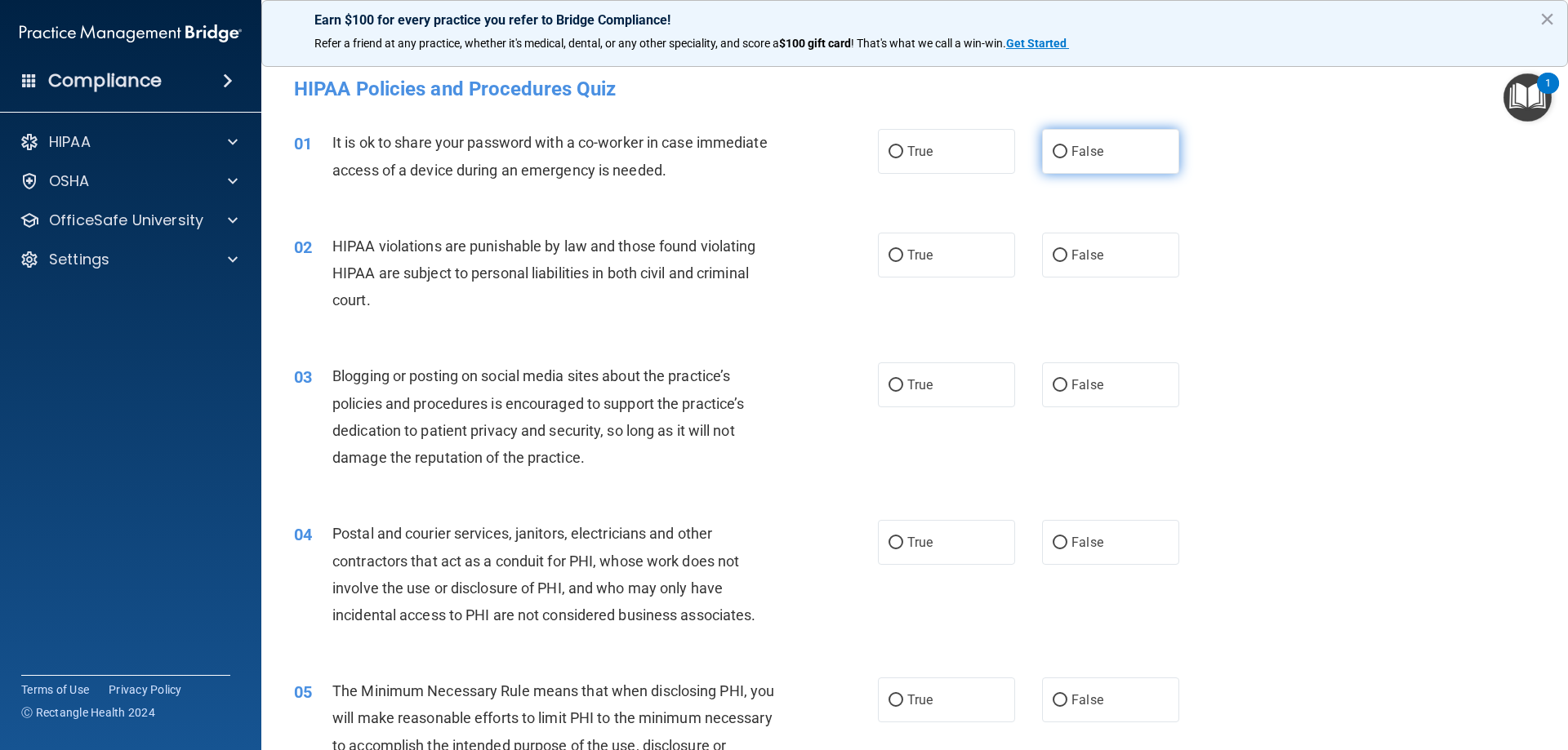
drag, startPoint x: 1067, startPoint y: 143, endPoint x: 1072, endPoint y: 163, distance: 20.6
click at [1072, 143] on span "False" at bounding box center [1087, 151] width 32 height 15
click at [1067, 146] on input "False" at bounding box center [1059, 152] width 14 height 13
radio input "true"
click at [878, 273] on label "True" at bounding box center [947, 255] width 137 height 45
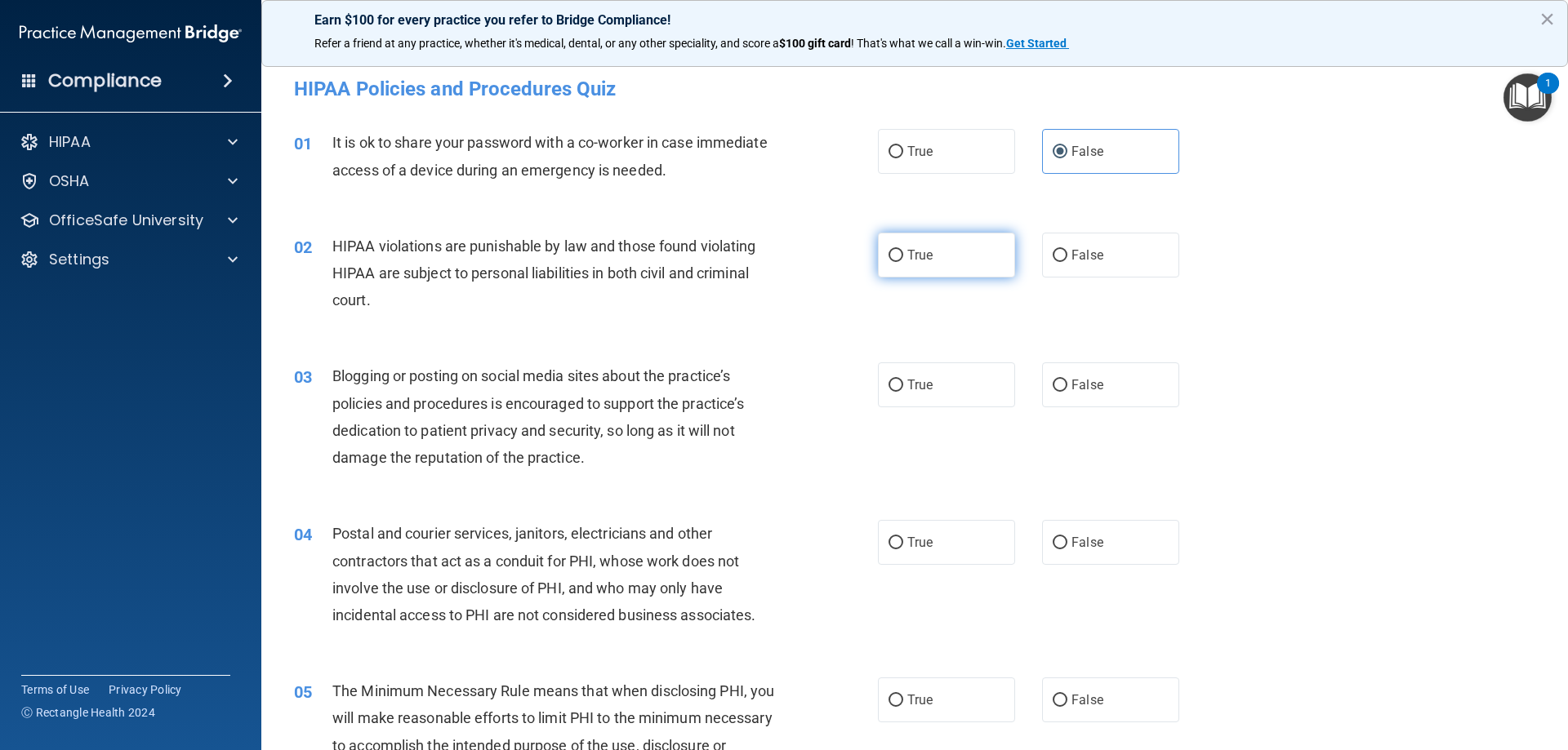
click at [889, 262] on input "True" at bounding box center [896, 256] width 14 height 13
radio input "true"
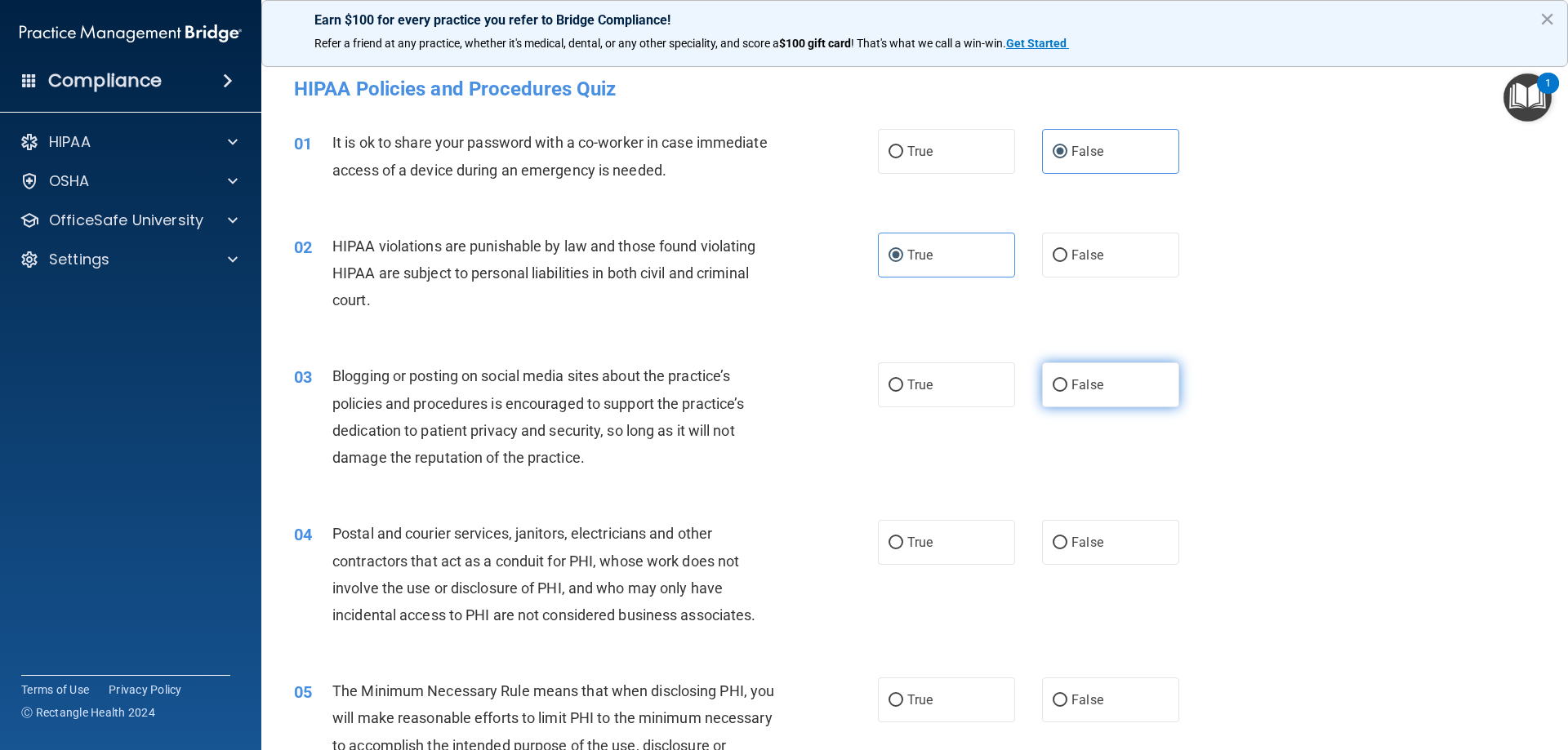
click at [1082, 396] on label "False" at bounding box center [1111, 385] width 137 height 45
click at [1067, 392] on input "False" at bounding box center [1059, 385] width 14 height 13
radio input "true"
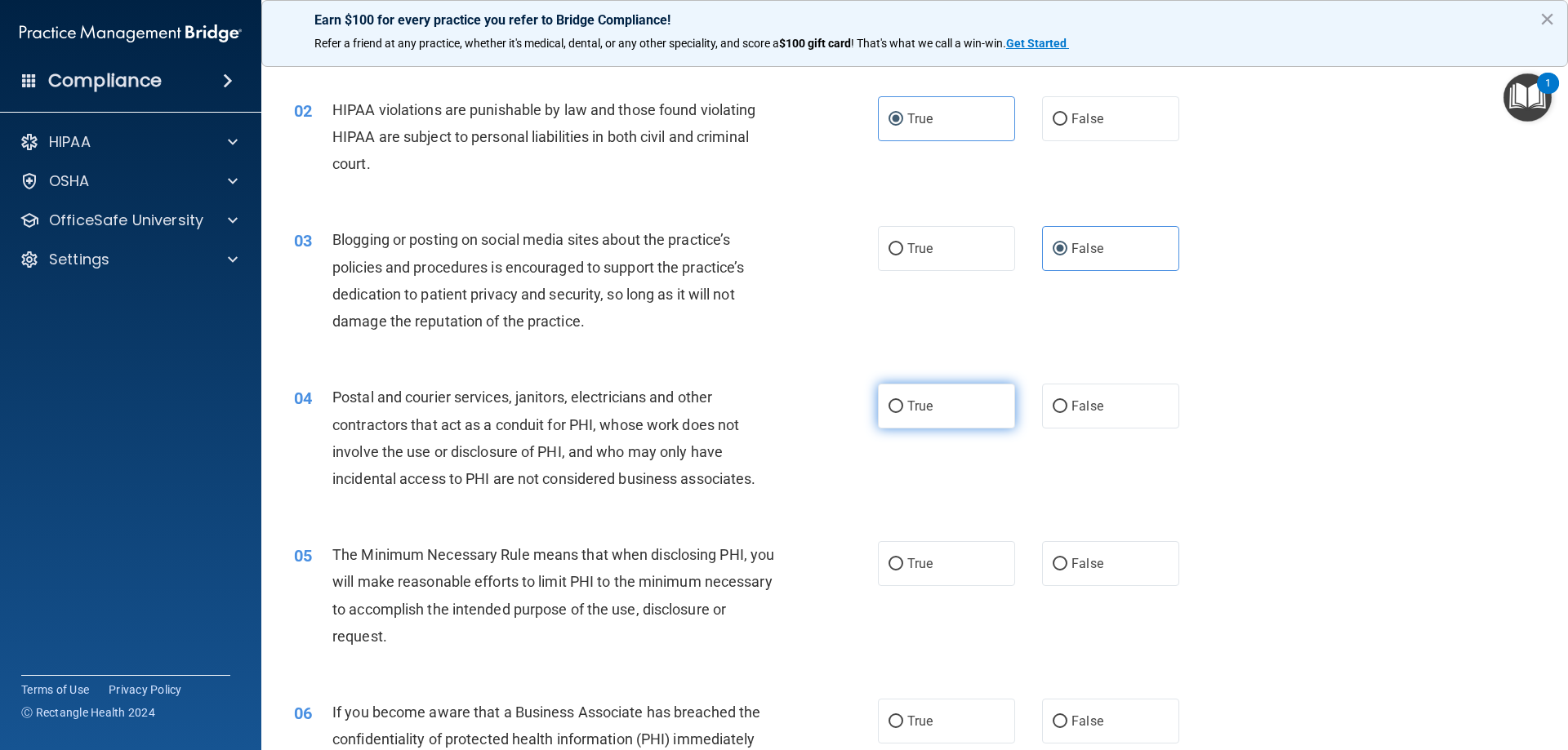
click at [895, 417] on label "True" at bounding box center [947, 406] width 137 height 45
click at [895, 413] on input "True" at bounding box center [896, 406] width 14 height 13
radio input "true"
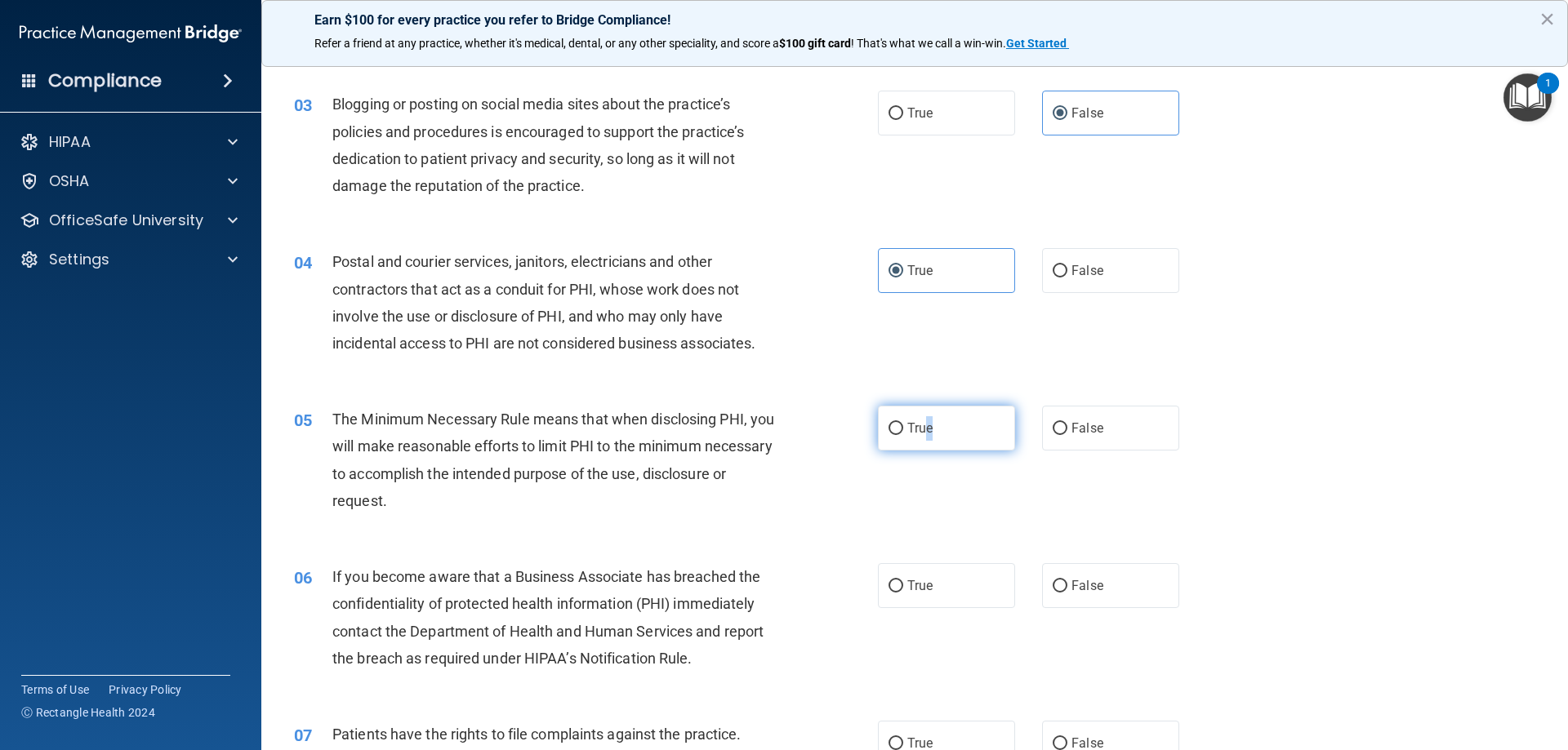
click at [925, 438] on label "True" at bounding box center [947, 427] width 137 height 45
click at [907, 432] on span "True" at bounding box center [920, 428] width 25 height 15
click at [903, 432] on input "True" at bounding box center [896, 428] width 14 height 13
radio input "true"
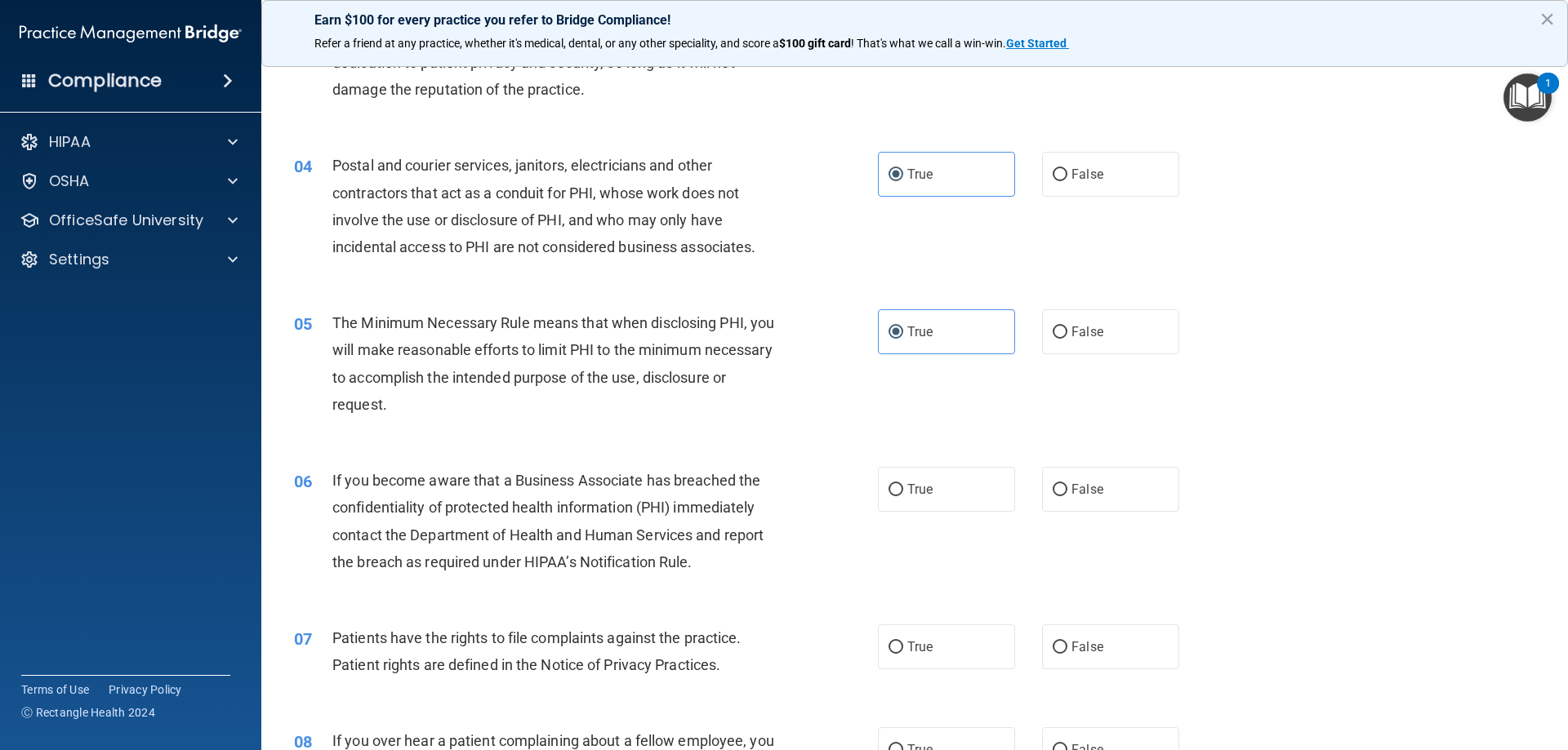
scroll to position [408, 0]
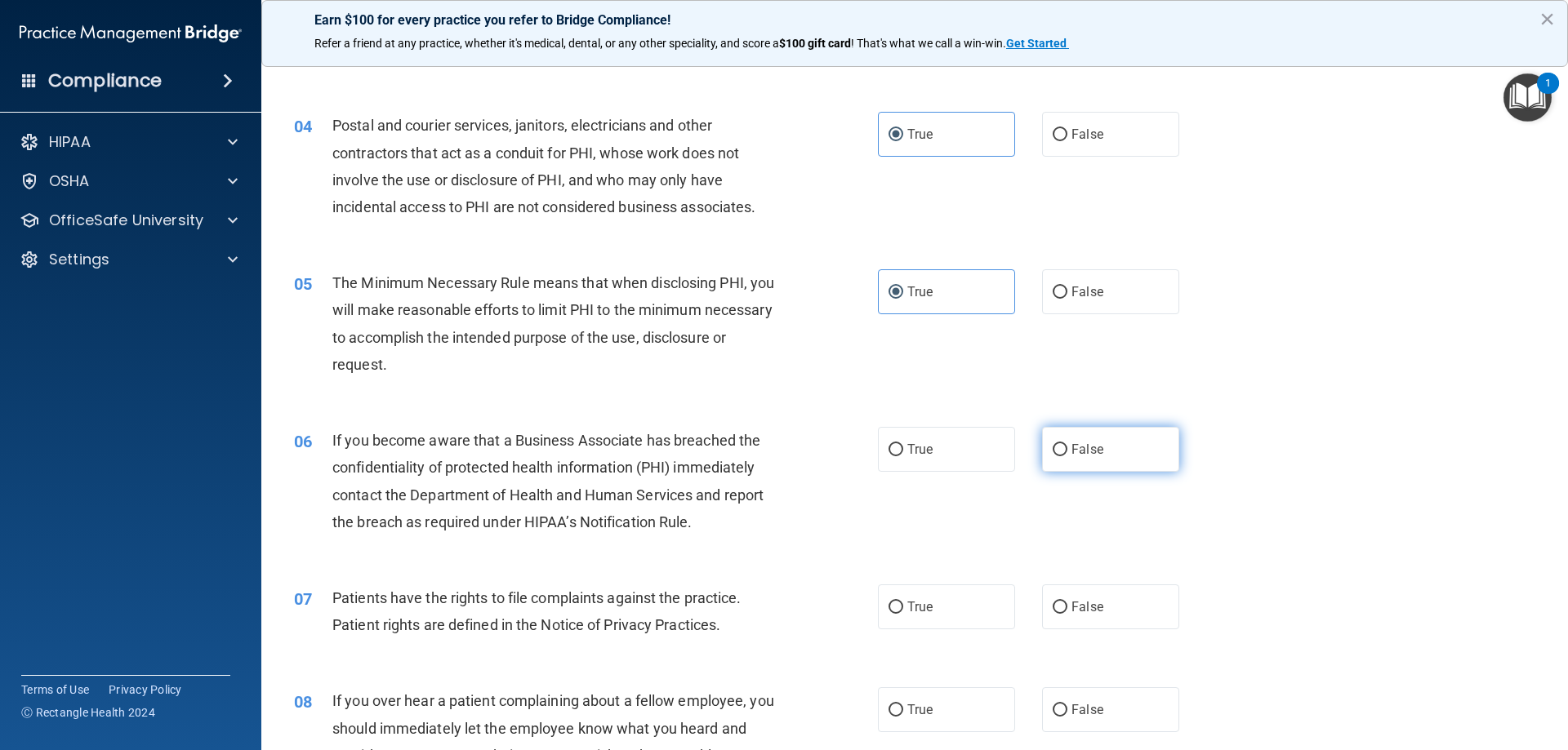
click at [1111, 462] on label "False" at bounding box center [1111, 450] width 137 height 45
click at [1067, 456] on input "False" at bounding box center [1059, 450] width 14 height 13
radio input "true"
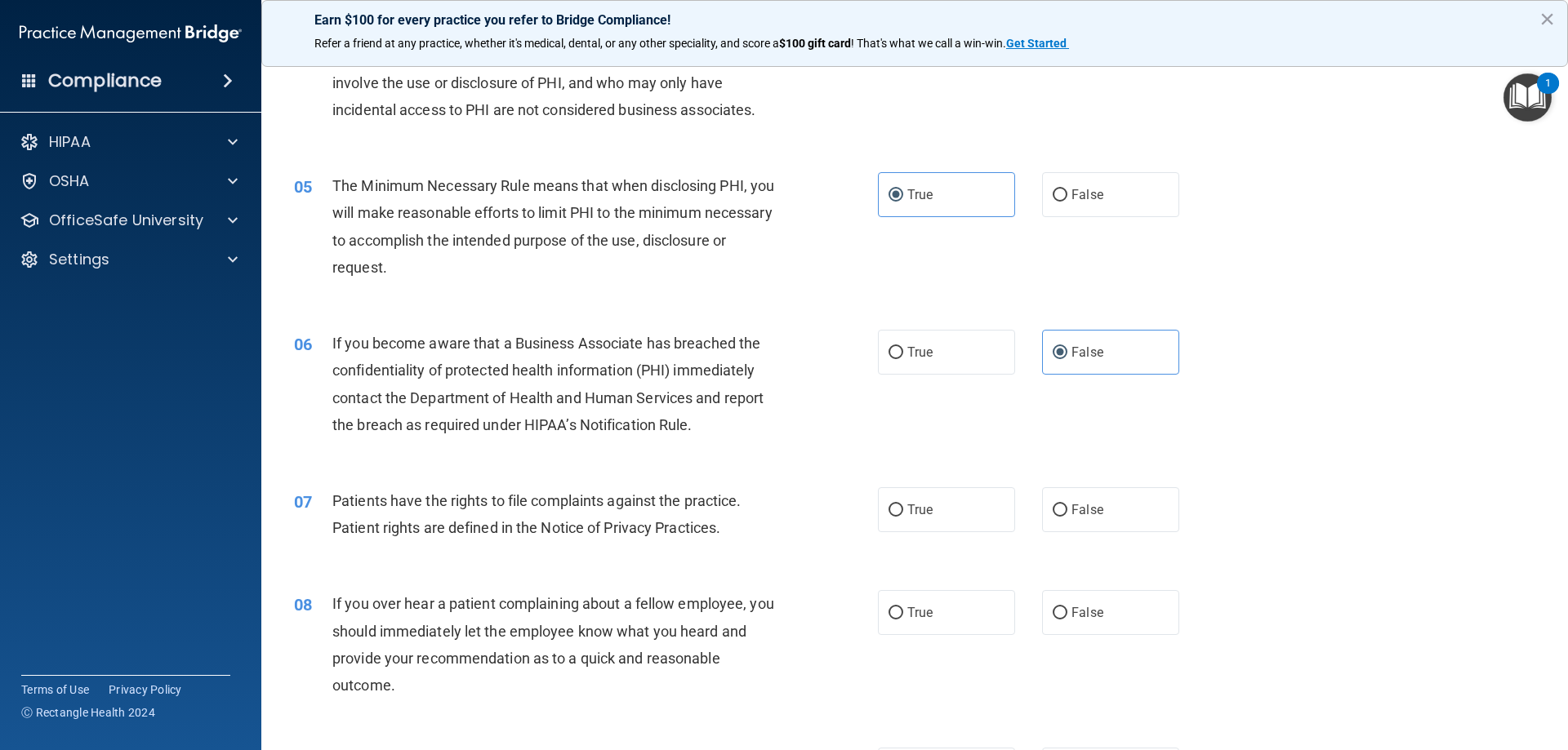
scroll to position [680, 0]
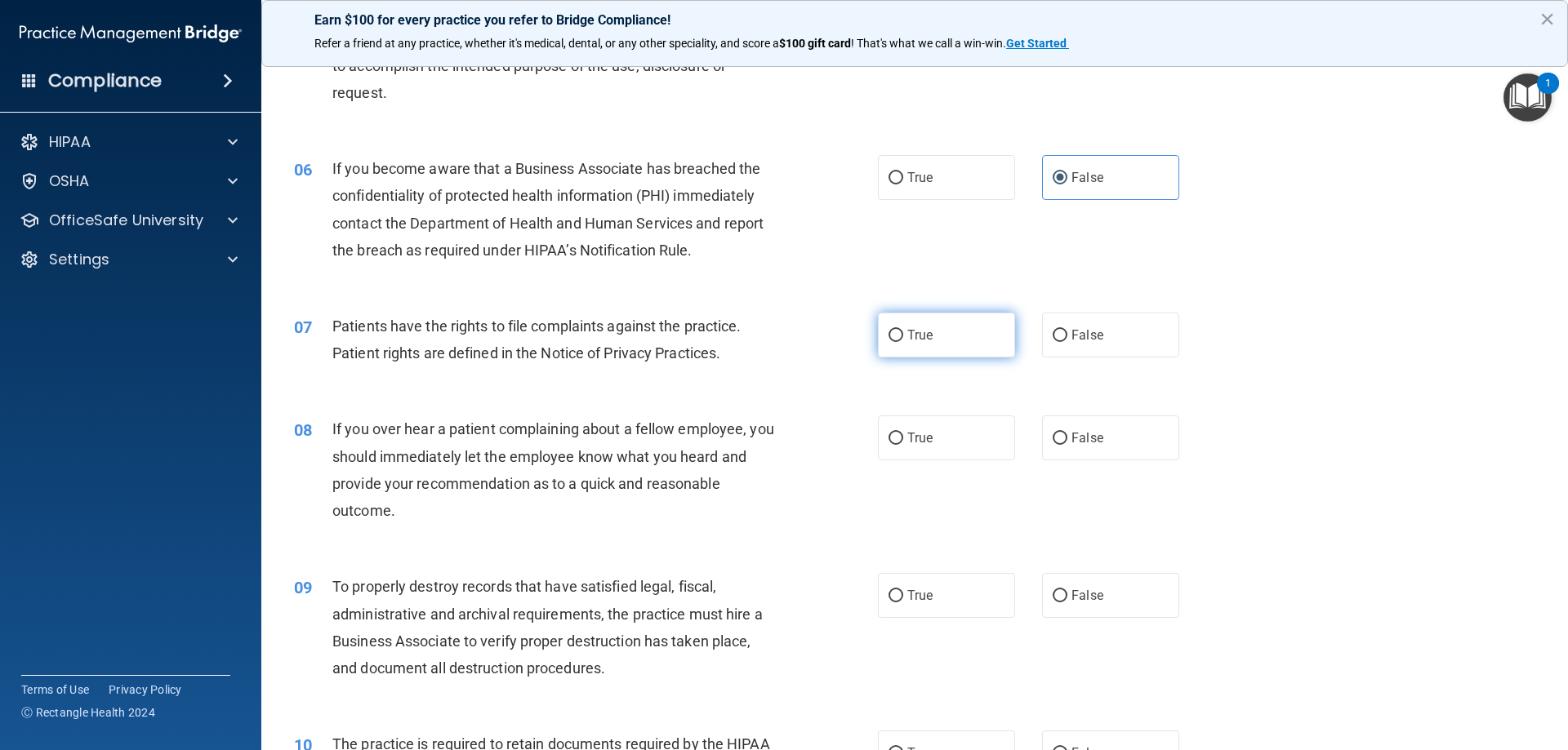
click at [887, 326] on label "True" at bounding box center [947, 335] width 137 height 45
click at [889, 330] on input "True" at bounding box center [896, 336] width 14 height 13
radio input "true"
click at [1072, 446] on label "False" at bounding box center [1111, 438] width 137 height 45
click at [1067, 445] on input "False" at bounding box center [1059, 438] width 14 height 13
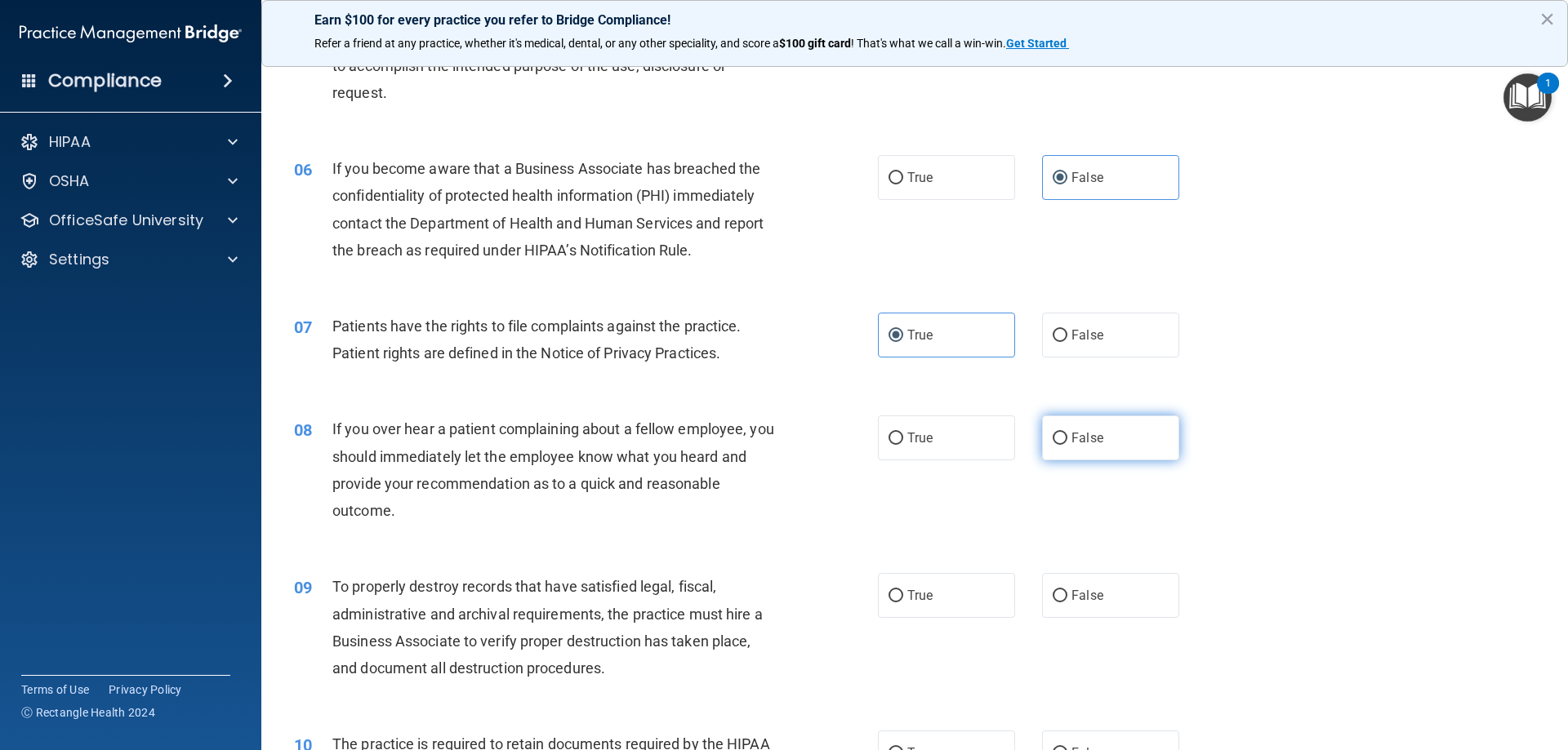
radio input "true"
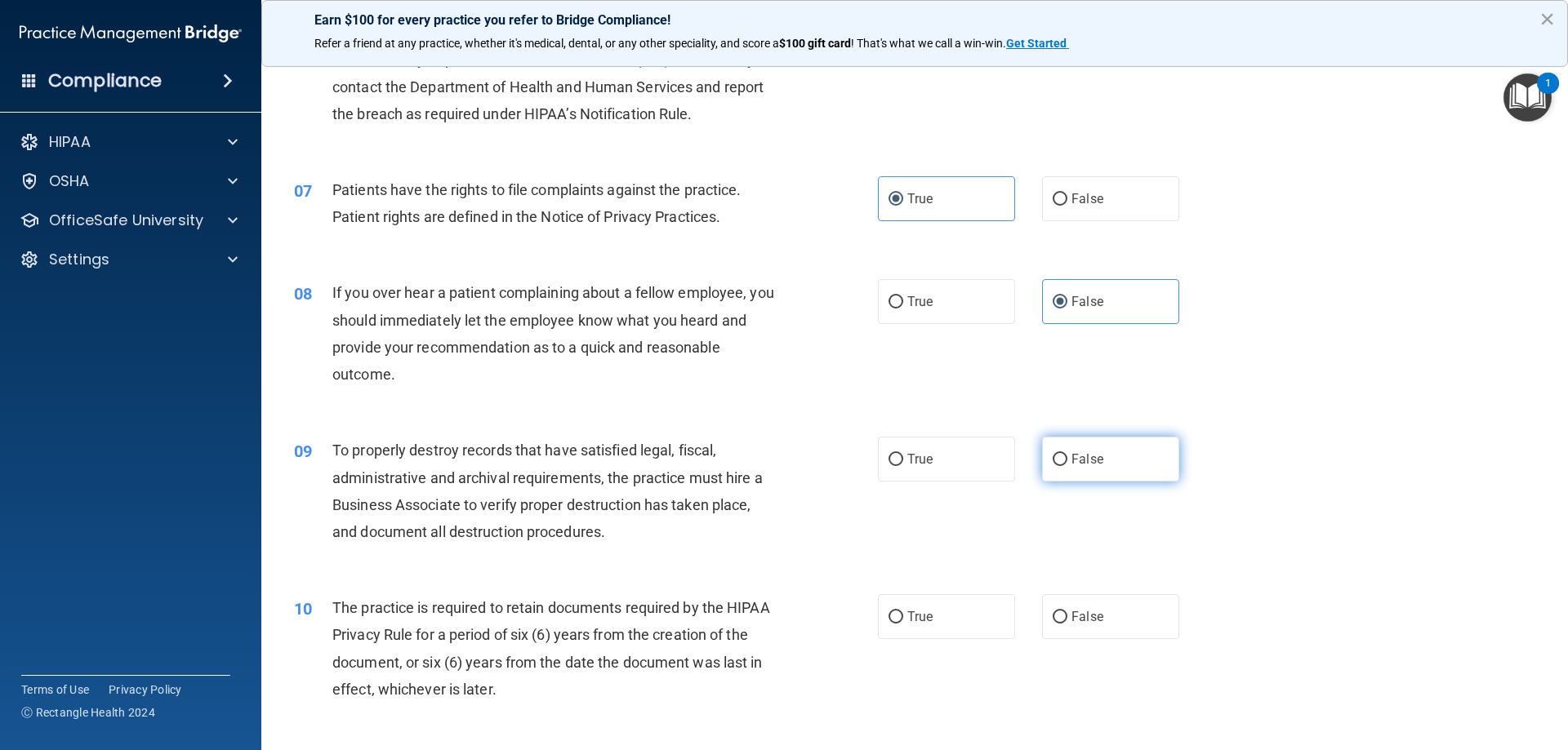
click at [1072, 456] on span "False" at bounding box center [1087, 459] width 32 height 15
click at [1066, 456] on input "False" at bounding box center [1059, 460] width 14 height 13
radio input "true"
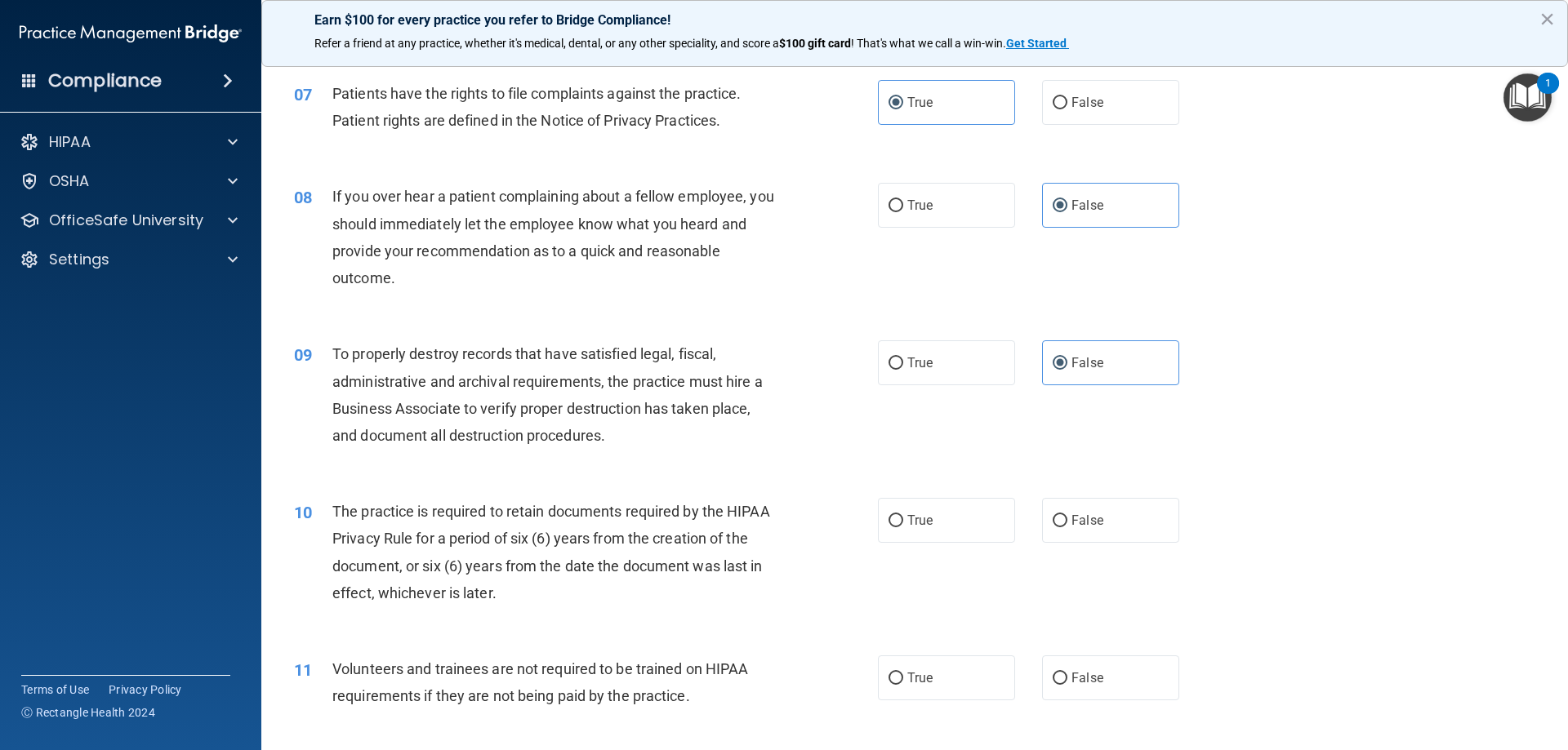
scroll to position [1088, 0]
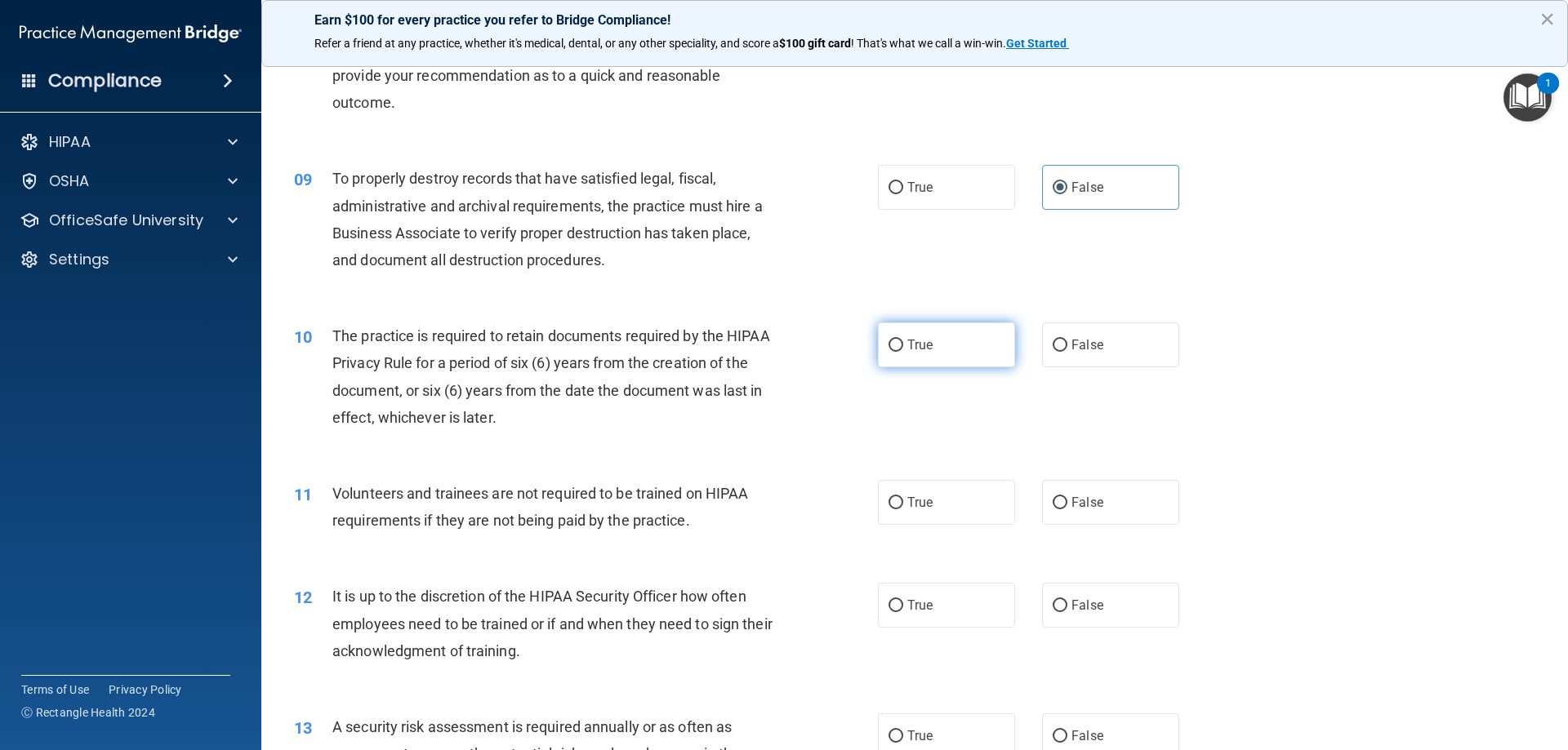
click at [900, 352] on label "True" at bounding box center [947, 345] width 137 height 45
click at [900, 352] on input "True" at bounding box center [896, 346] width 14 height 13
radio input "true"
click at [1082, 501] on span "False" at bounding box center [1087, 503] width 32 height 15
click at [1067, 501] on input "False" at bounding box center [1059, 503] width 14 height 13
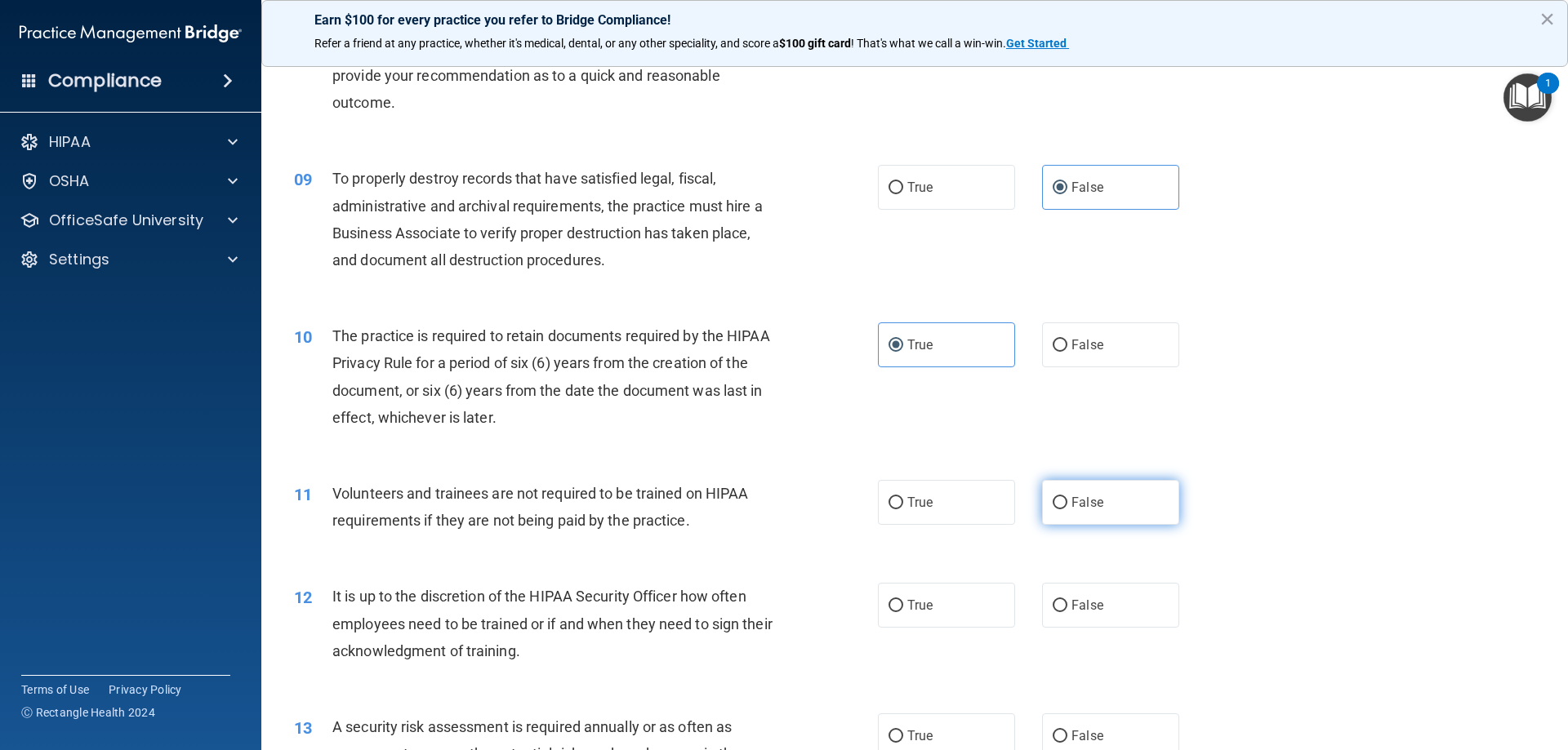
radio input "true"
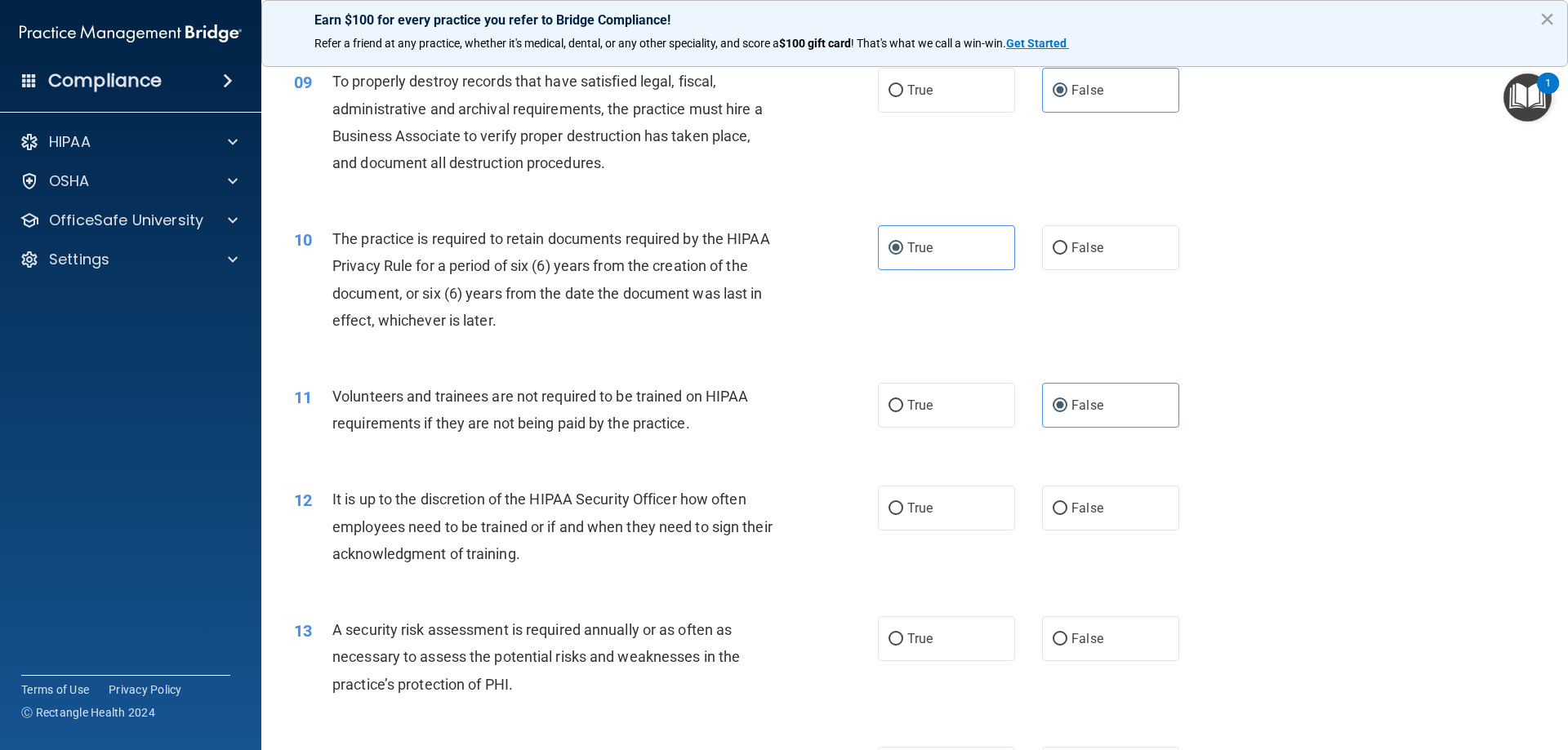
scroll to position [1225, 0]
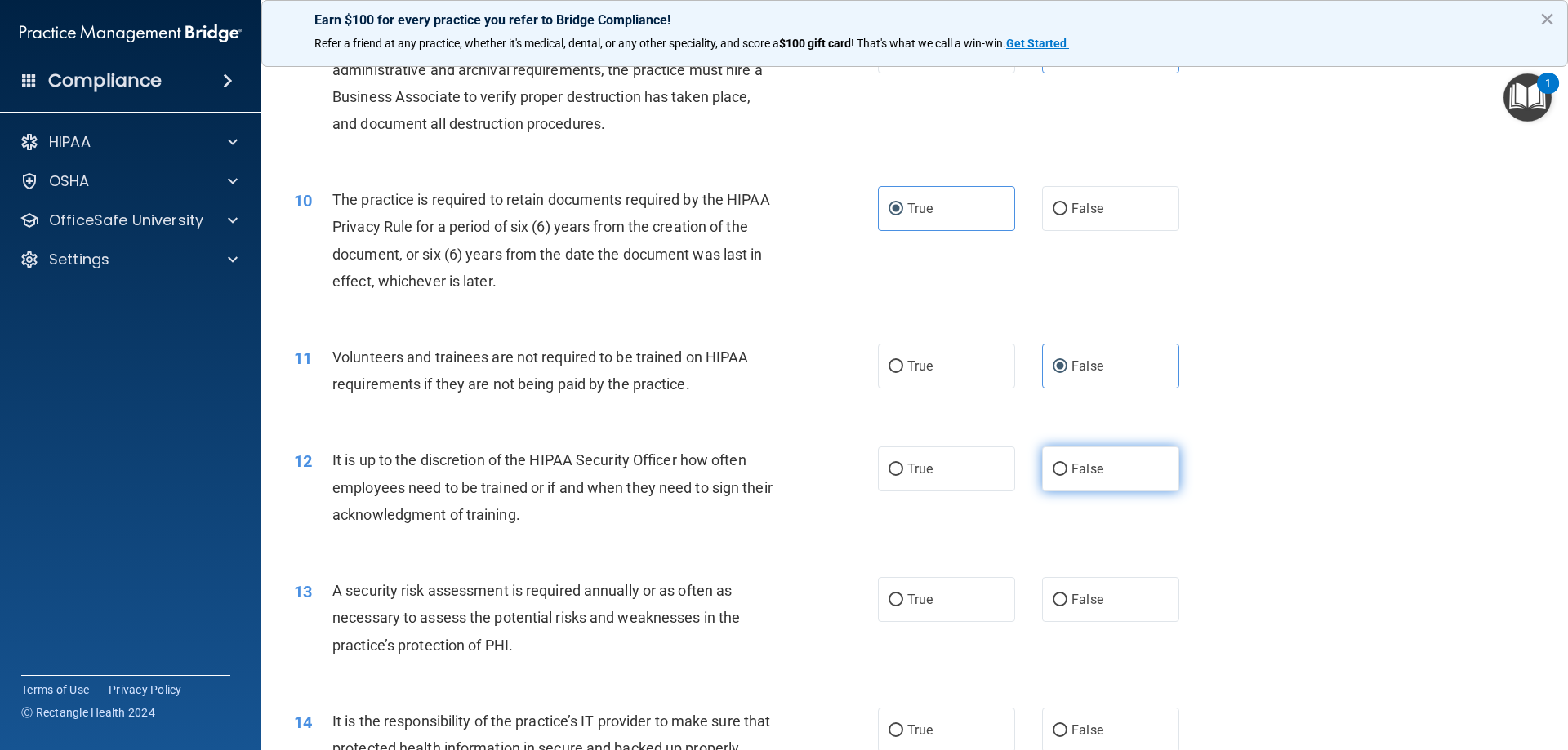
click at [1069, 482] on label "False" at bounding box center [1111, 469] width 137 height 45
click at [1067, 476] on input "False" at bounding box center [1059, 470] width 14 height 13
radio input "true"
click at [917, 608] on label "True" at bounding box center [947, 600] width 137 height 45
click at [903, 607] on input "True" at bounding box center [896, 600] width 14 height 13
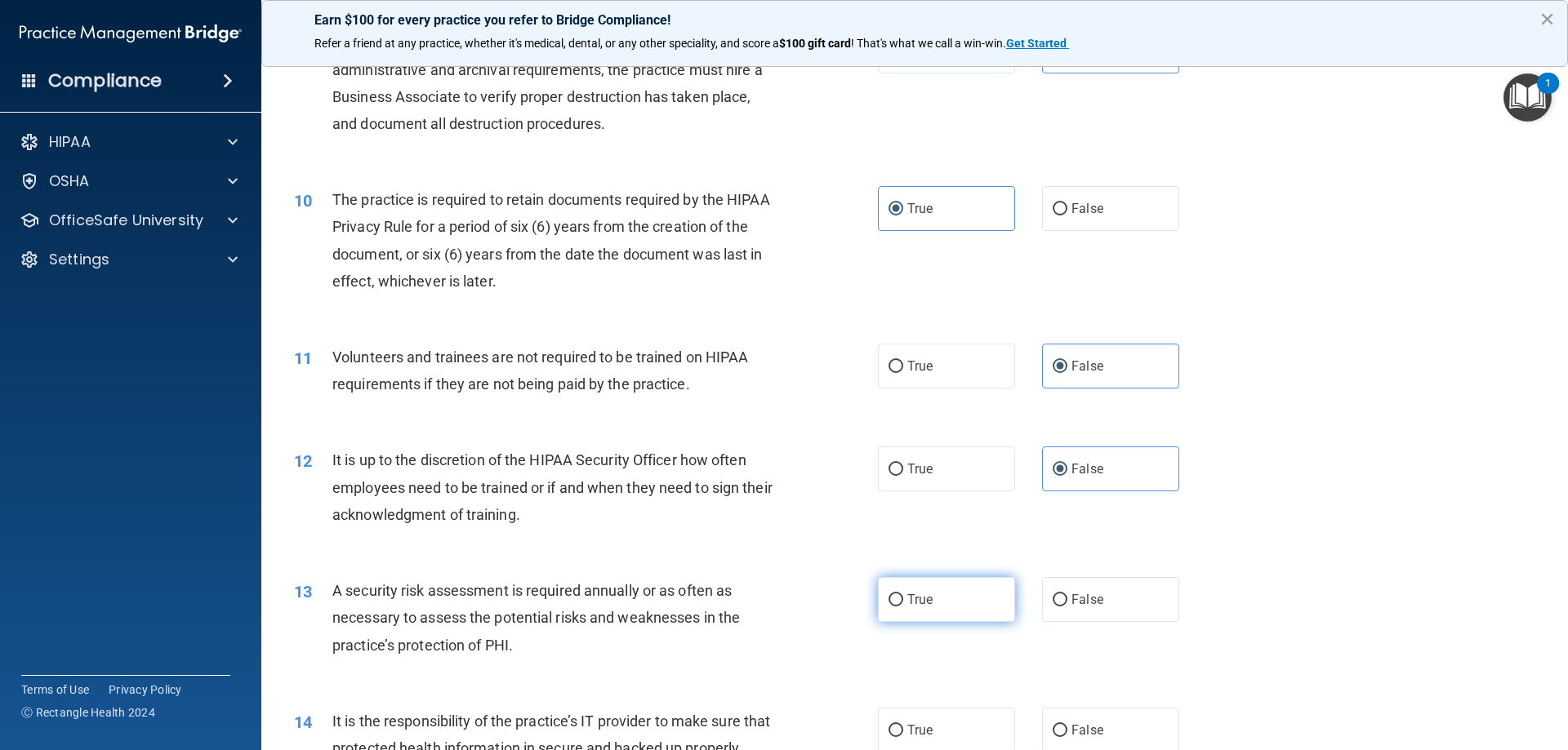
radio input "true"
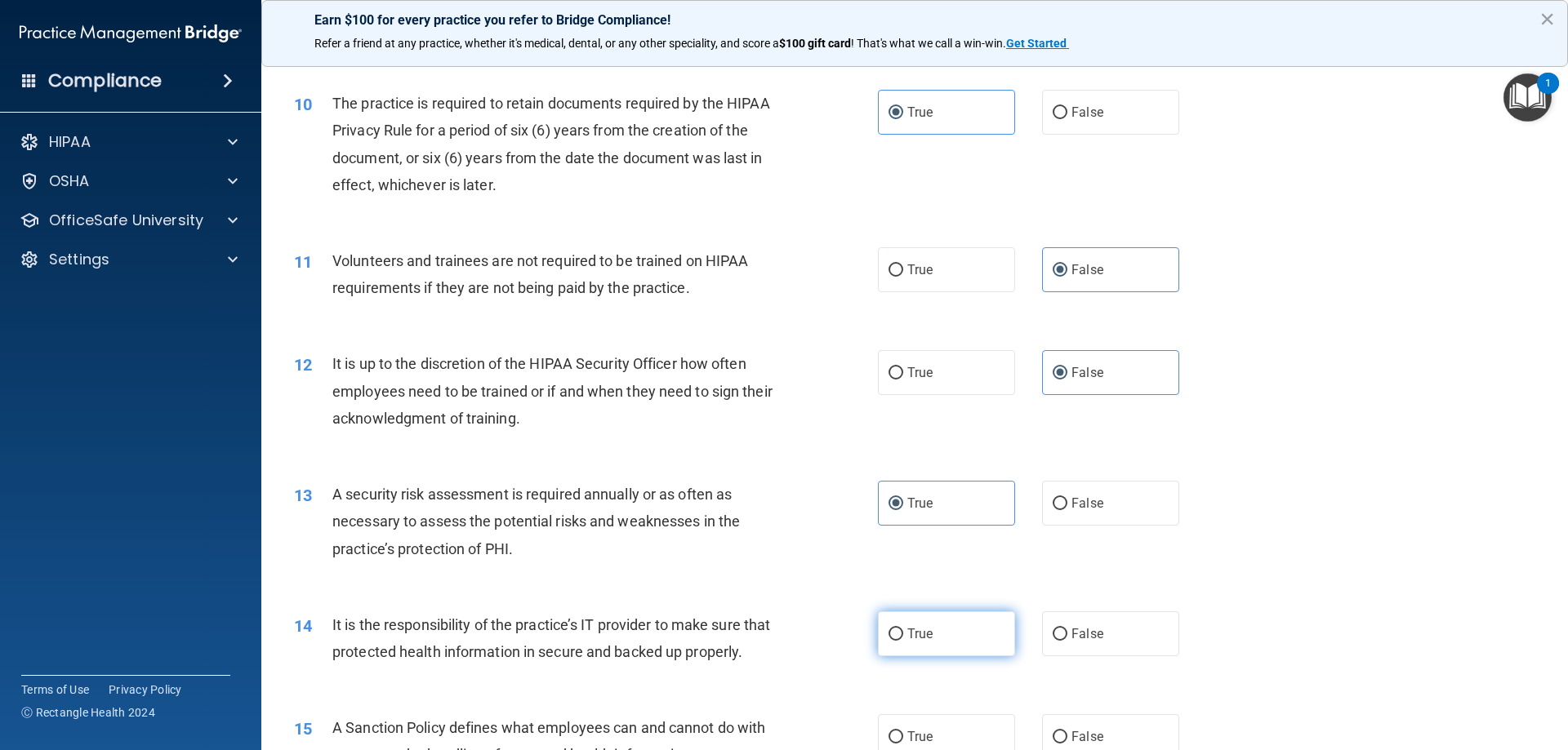
scroll to position [1496, 0]
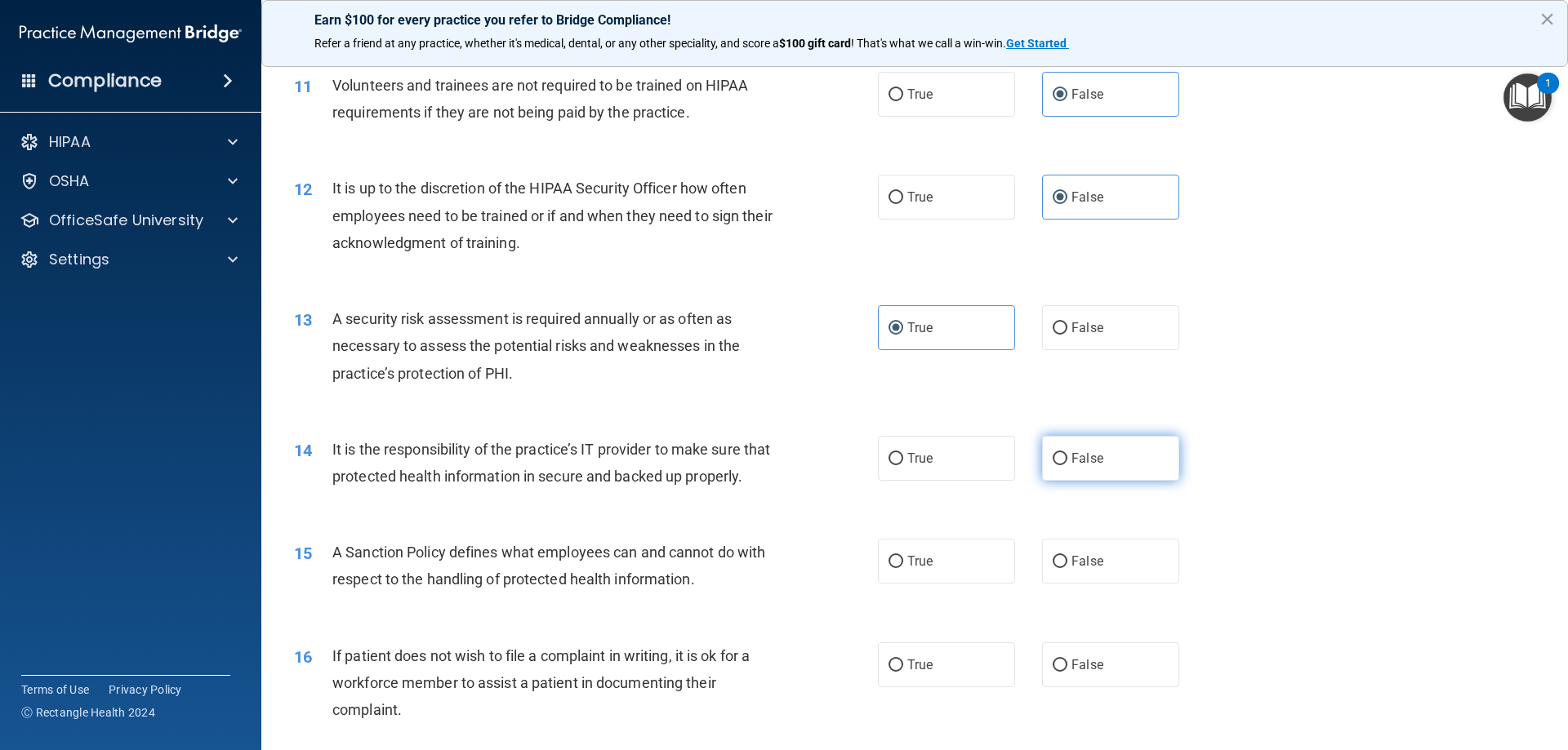
click at [1073, 465] on span "False" at bounding box center [1087, 458] width 32 height 15
click at [1067, 465] on input "False" at bounding box center [1059, 459] width 14 height 13
radio input "true"
click at [1083, 569] on span "False" at bounding box center [1087, 561] width 32 height 15
click at [1067, 568] on input "False" at bounding box center [1059, 562] width 14 height 13
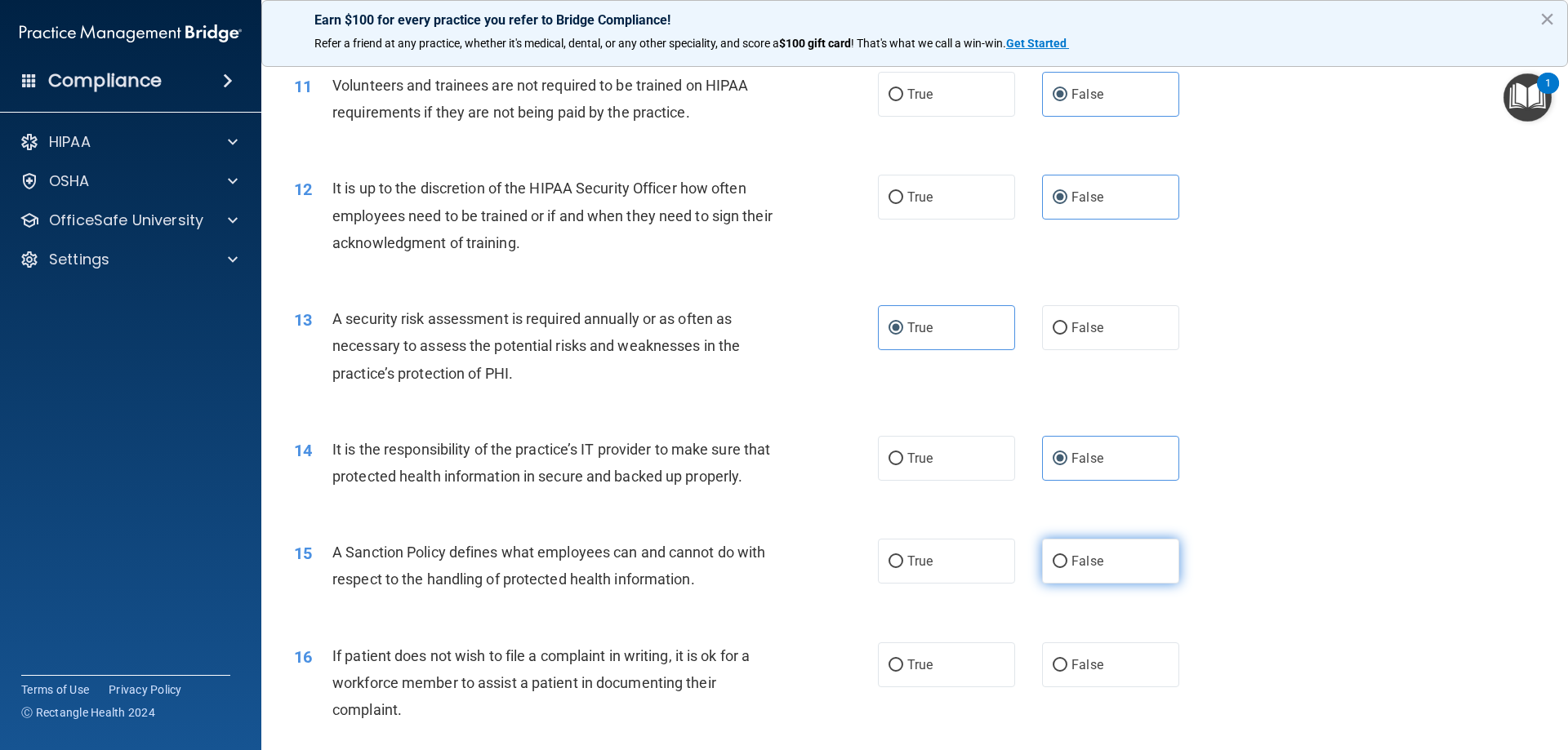
radio input "true"
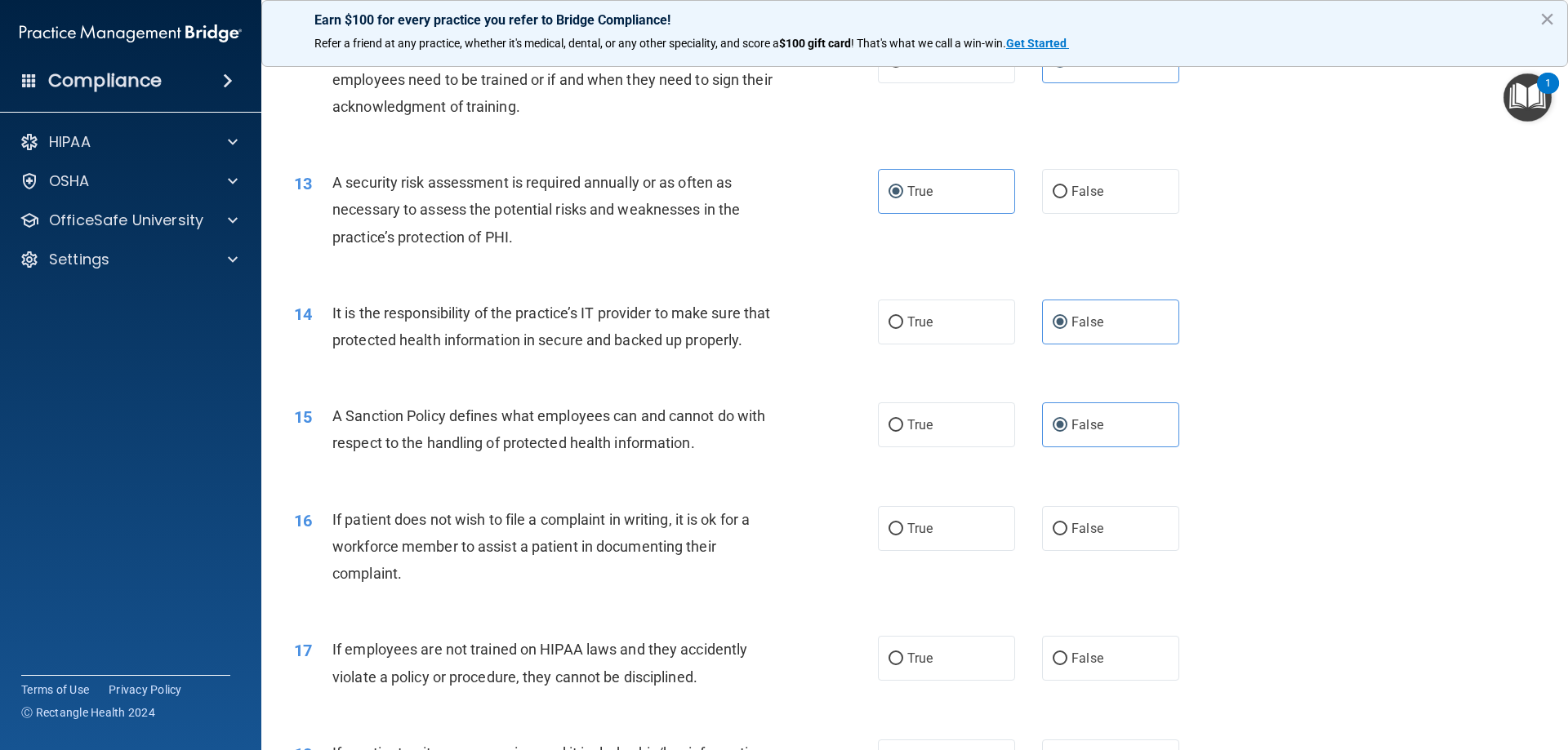
scroll to position [1770, 0]
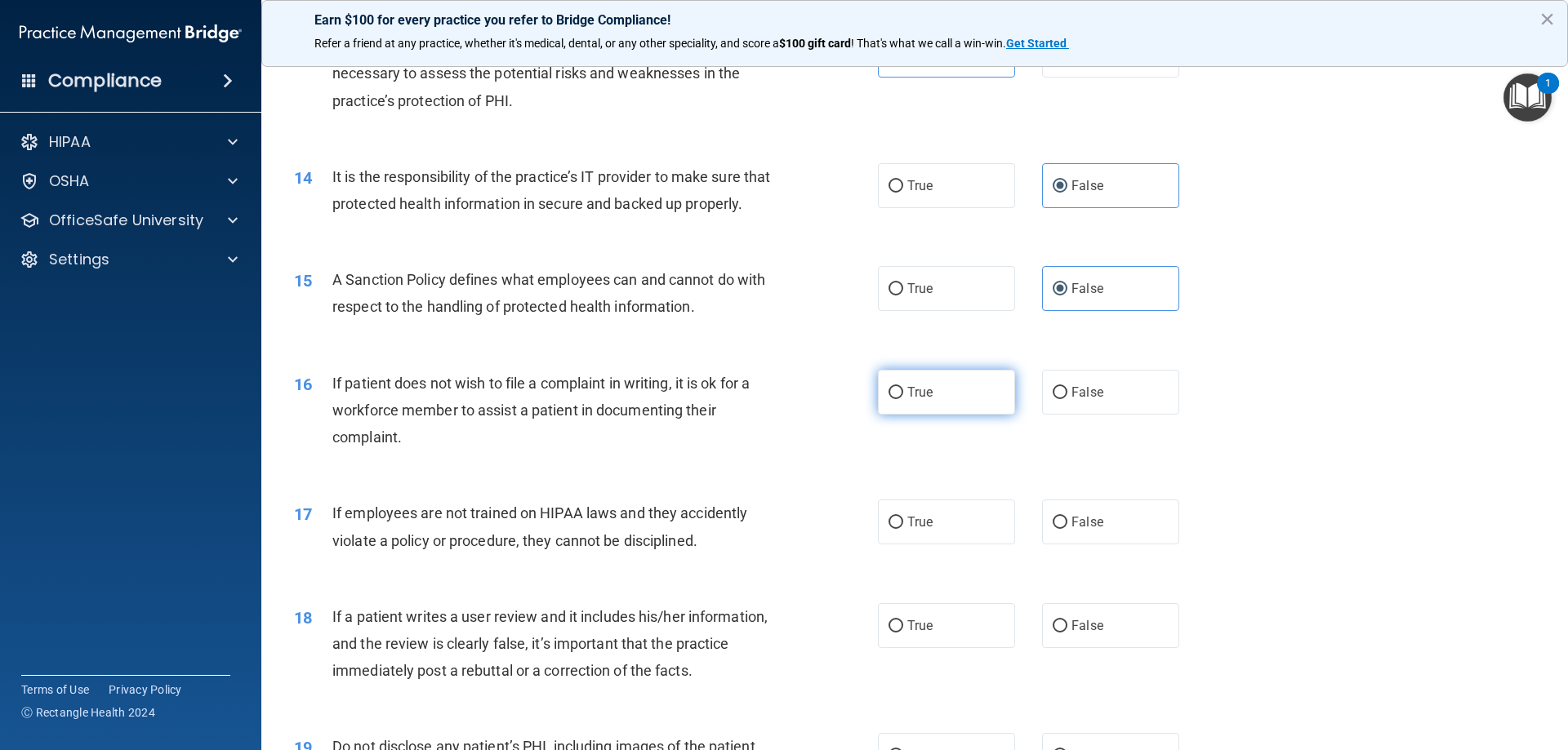
click at [905, 402] on label "True" at bounding box center [947, 392] width 137 height 45
click at [903, 400] on input "True" at bounding box center [896, 393] width 14 height 13
radio input "true"
click at [1077, 530] on span "False" at bounding box center [1087, 522] width 32 height 15
click at [1067, 530] on input "False" at bounding box center [1059, 523] width 14 height 13
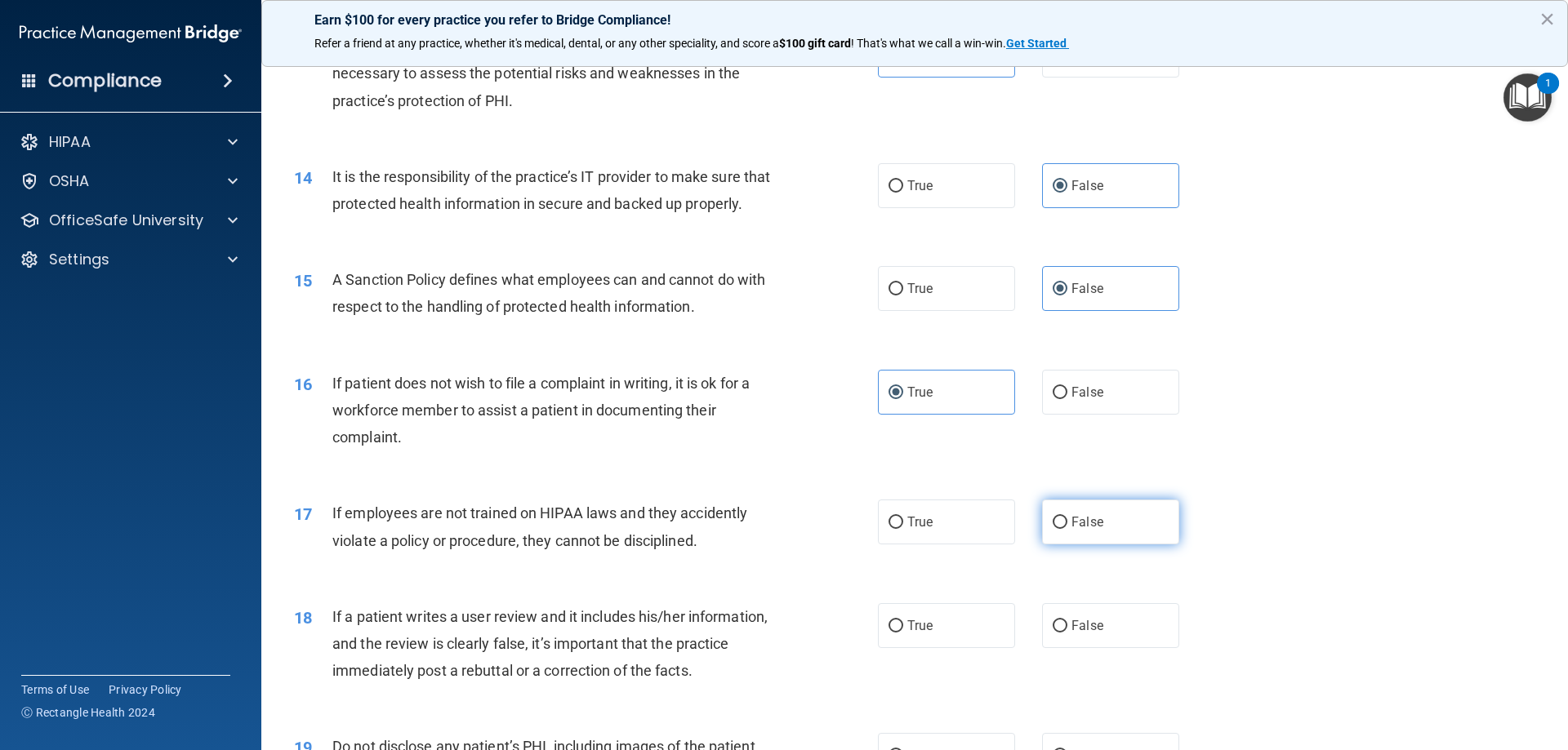
radio input "true"
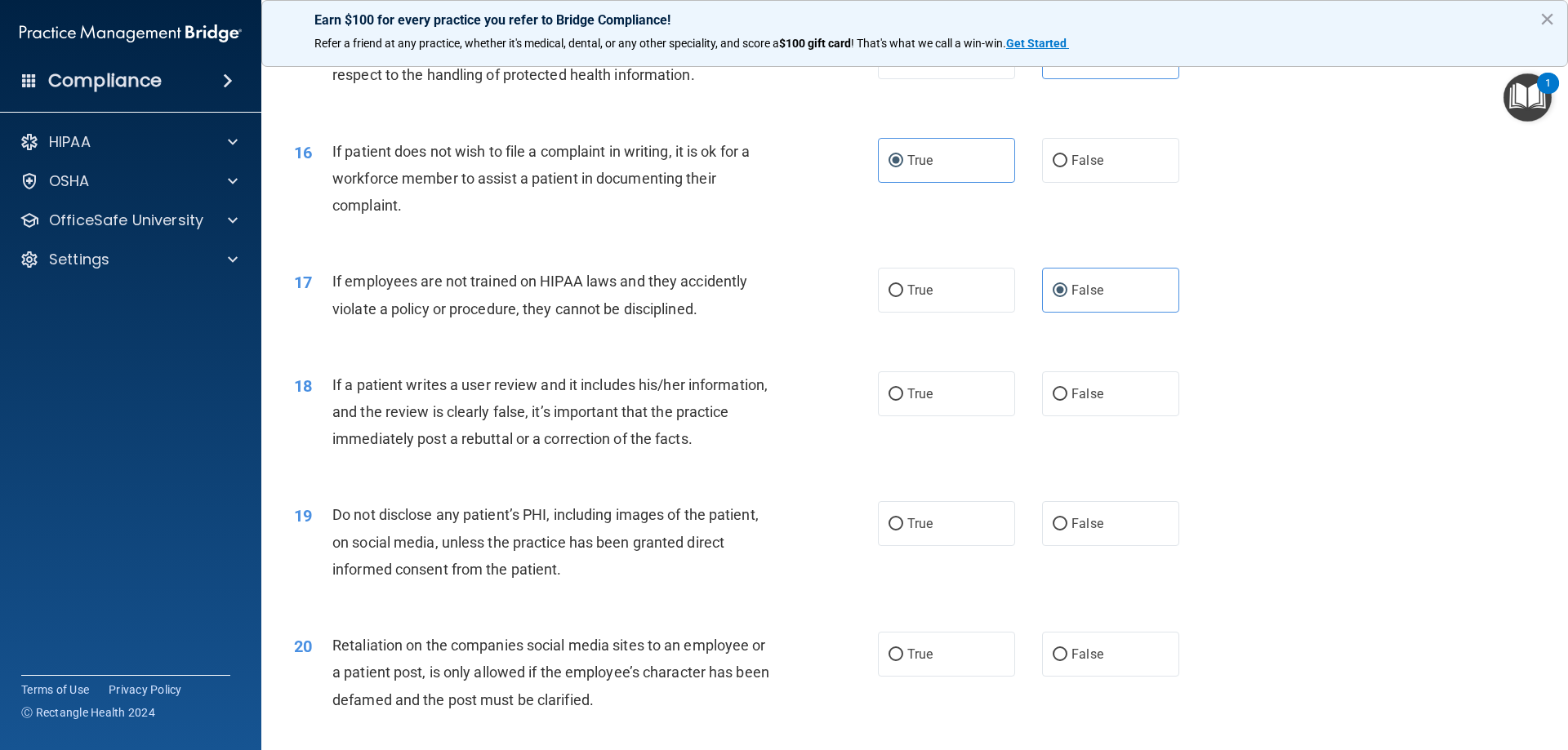
scroll to position [2041, 0]
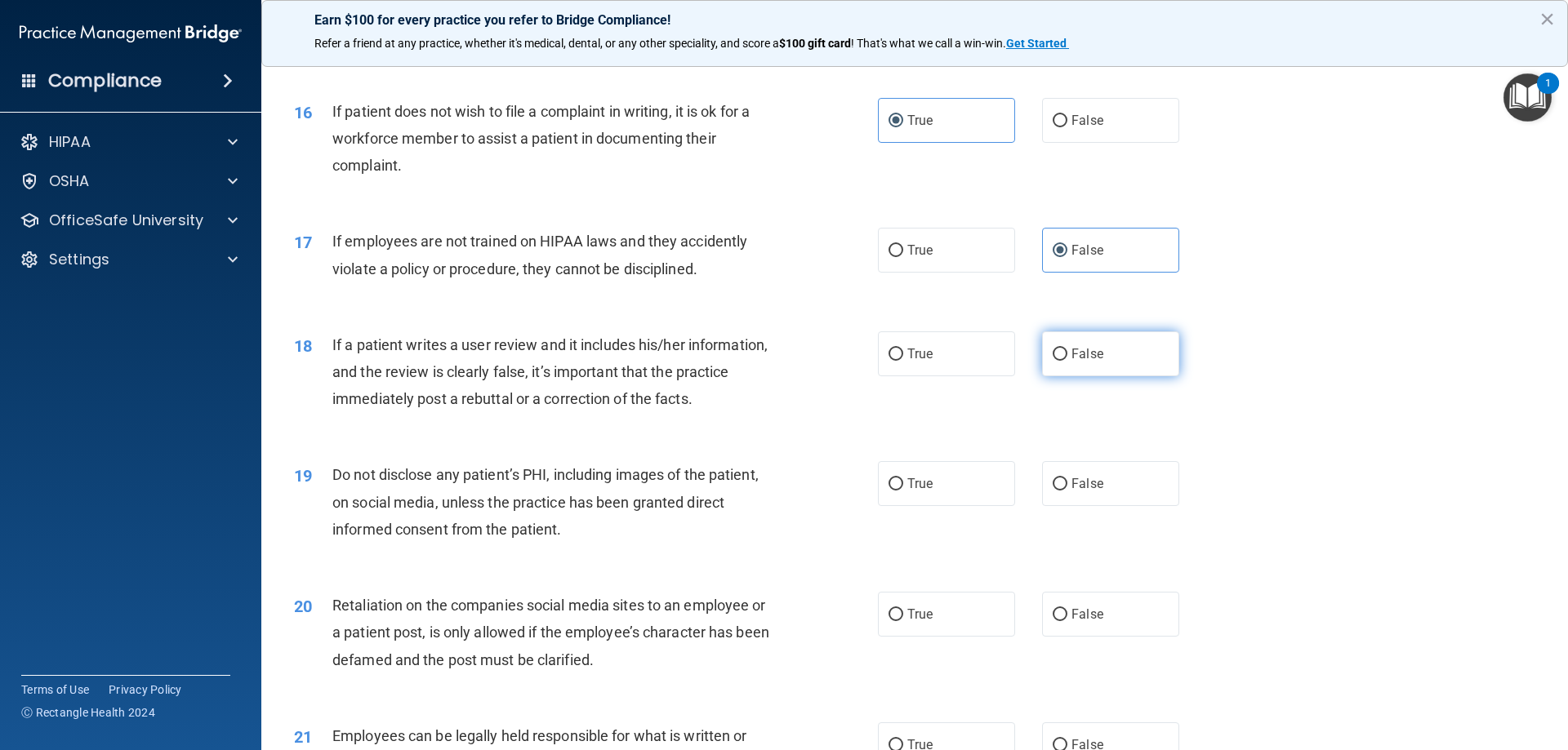
click at [1061, 376] on label "False" at bounding box center [1111, 353] width 137 height 45
click at [1061, 361] on input "False" at bounding box center [1059, 354] width 14 height 13
radio input "true"
click at [916, 492] on span "True" at bounding box center [920, 483] width 25 height 15
click at [903, 491] on input "True" at bounding box center [896, 484] width 14 height 13
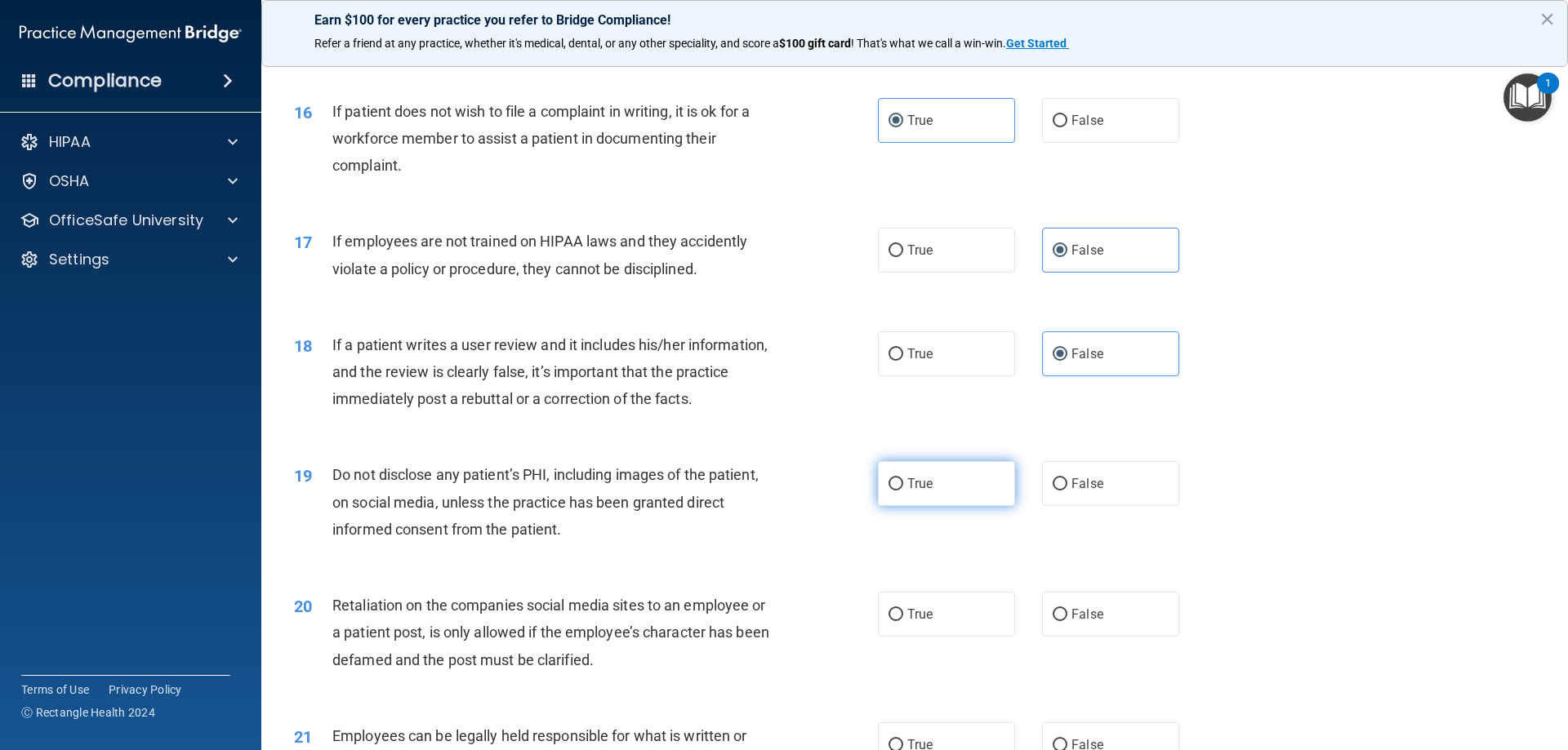
radio input "true"
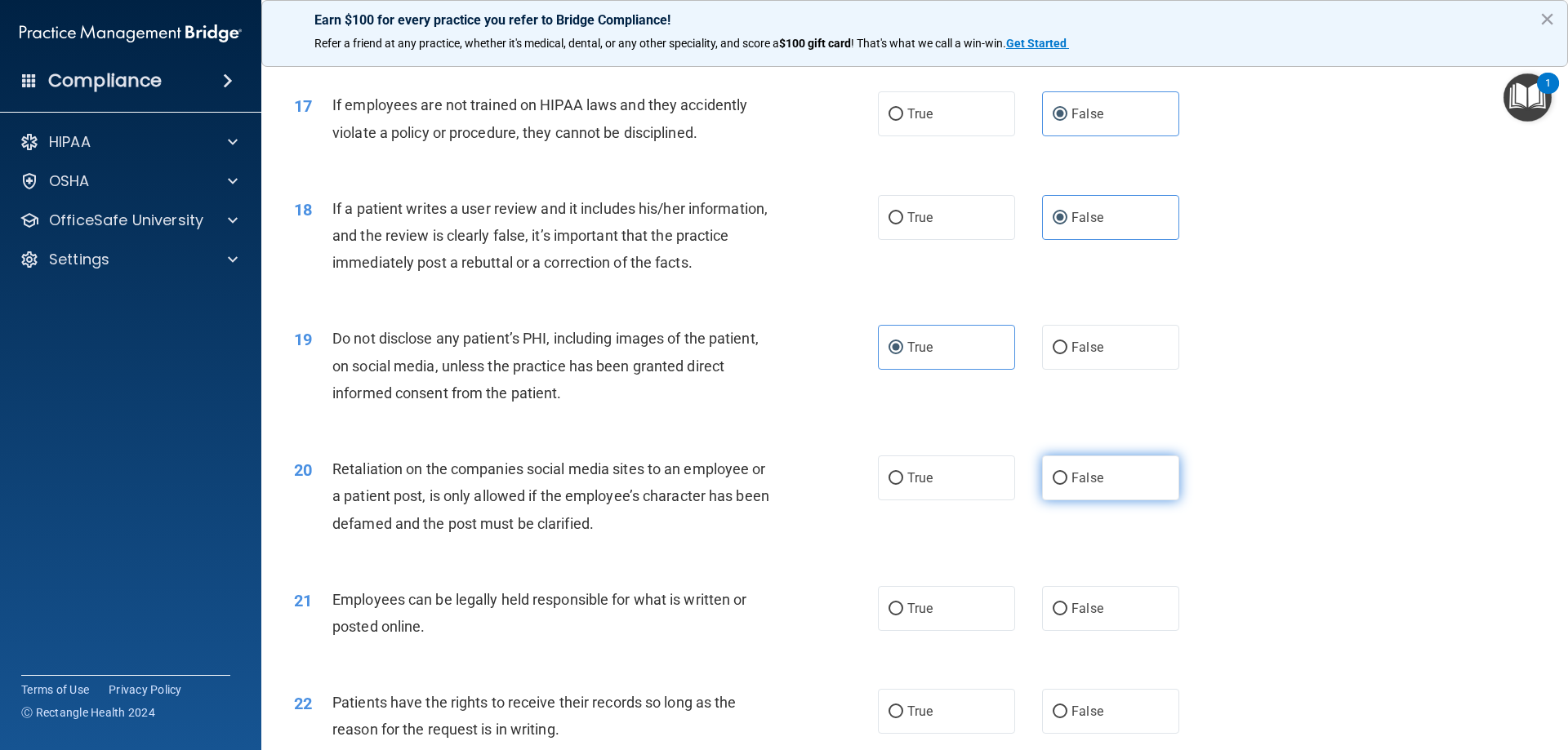
click at [1120, 501] on label "False" at bounding box center [1111, 478] width 137 height 45
click at [1067, 485] on input "False" at bounding box center [1059, 478] width 14 height 13
radio input "true"
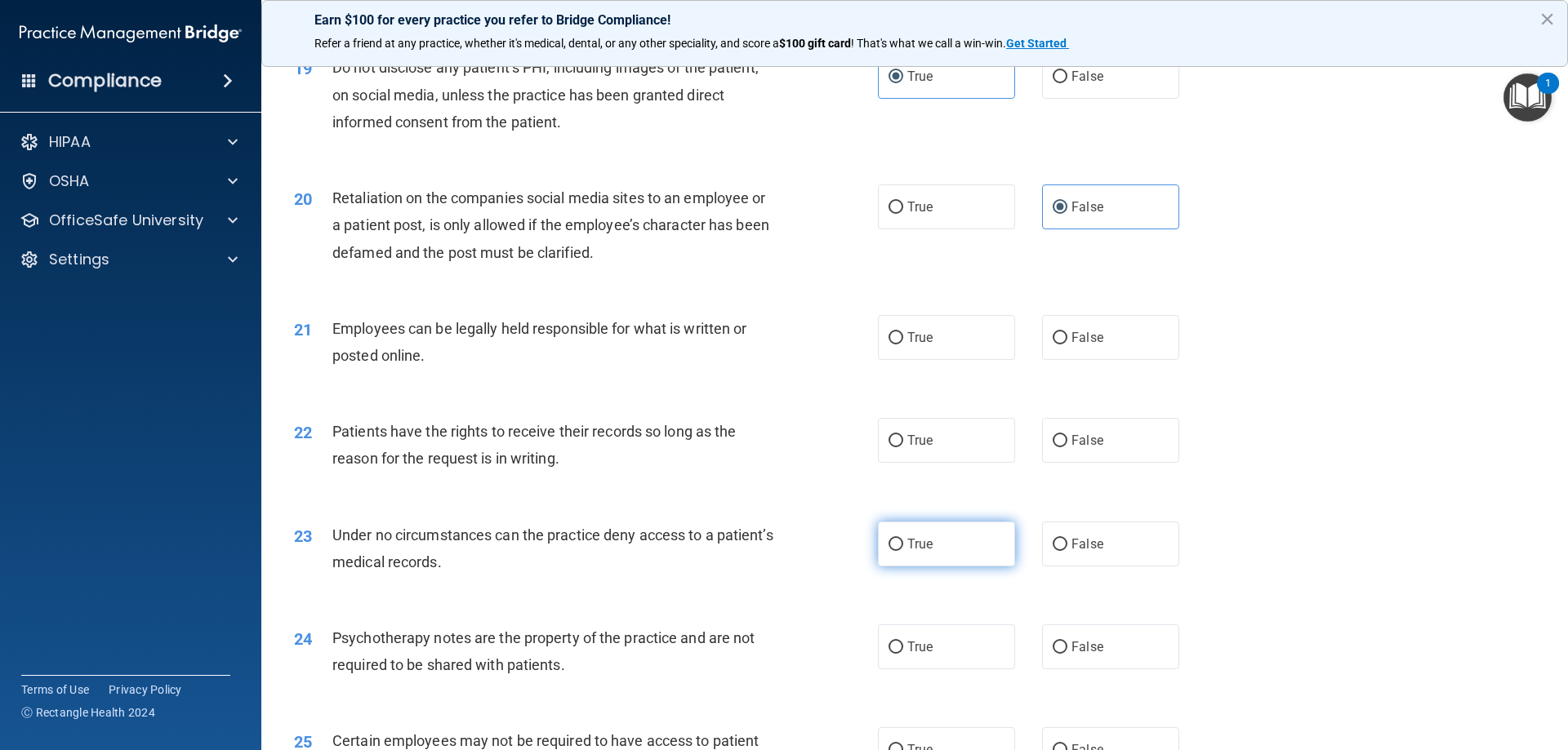
scroll to position [2449, 0]
click at [900, 359] on label "True" at bounding box center [947, 337] width 137 height 45
click at [900, 344] on input "True" at bounding box center [896, 337] width 14 height 13
radio input "true"
click at [1072, 448] on span "False" at bounding box center [1087, 440] width 32 height 15
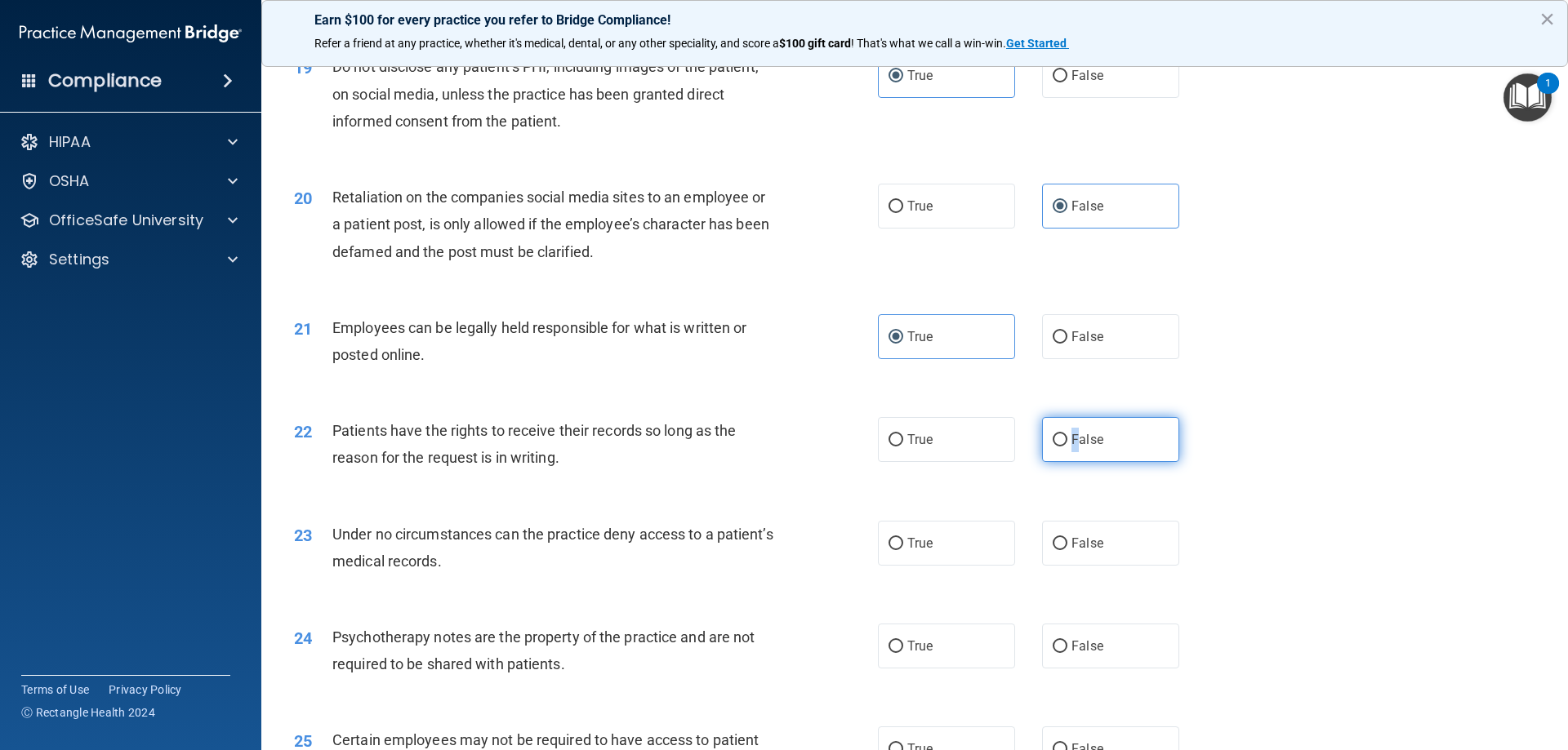
drag, startPoint x: 1058, startPoint y: 465, endPoint x: 1072, endPoint y: 485, distance: 24.4
click at [1058, 447] on input "False" at bounding box center [1059, 440] width 14 height 13
radio input "true"
click at [1064, 566] on label "False" at bounding box center [1111, 543] width 137 height 45
click at [1064, 551] on input "False" at bounding box center [1059, 544] width 14 height 13
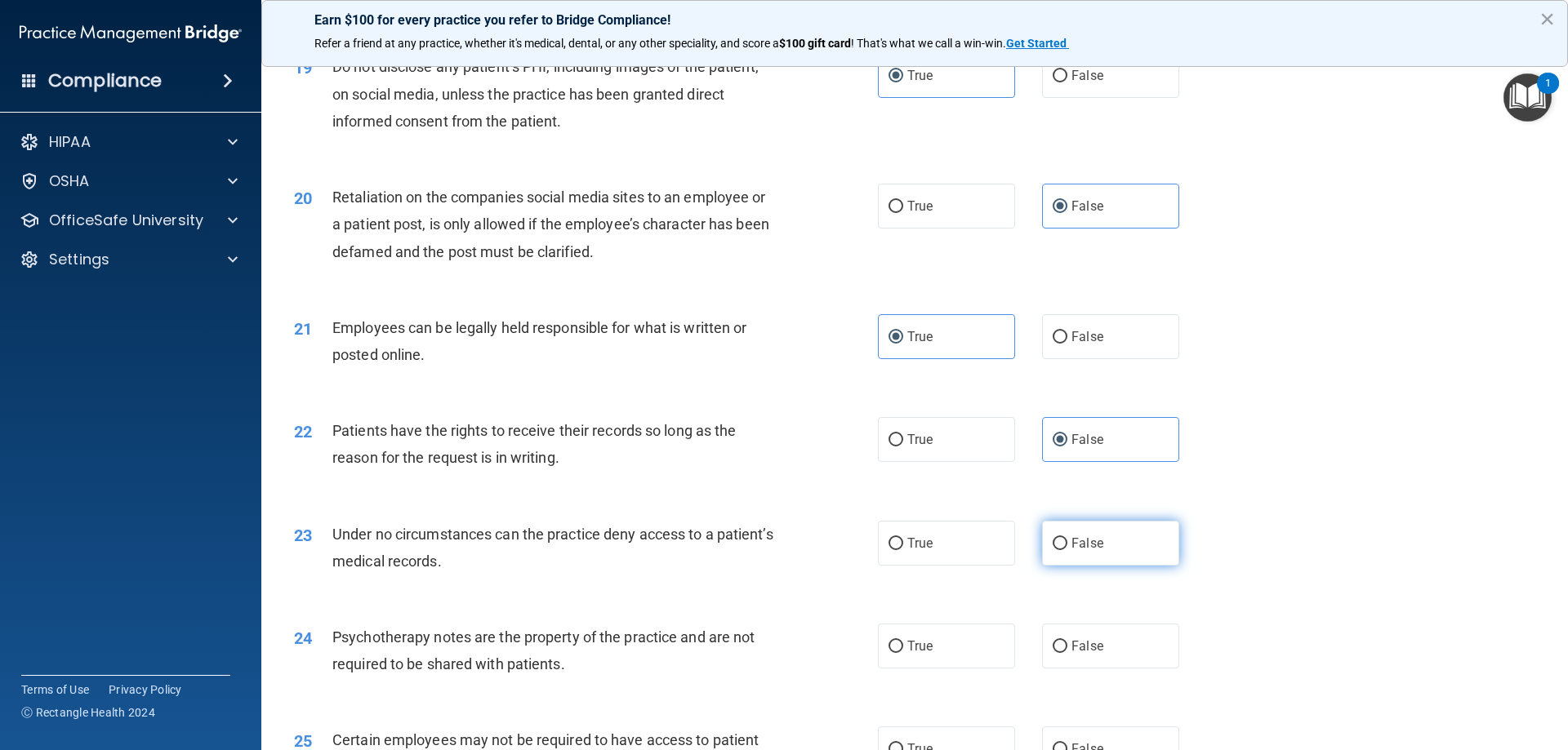
radio input "true"
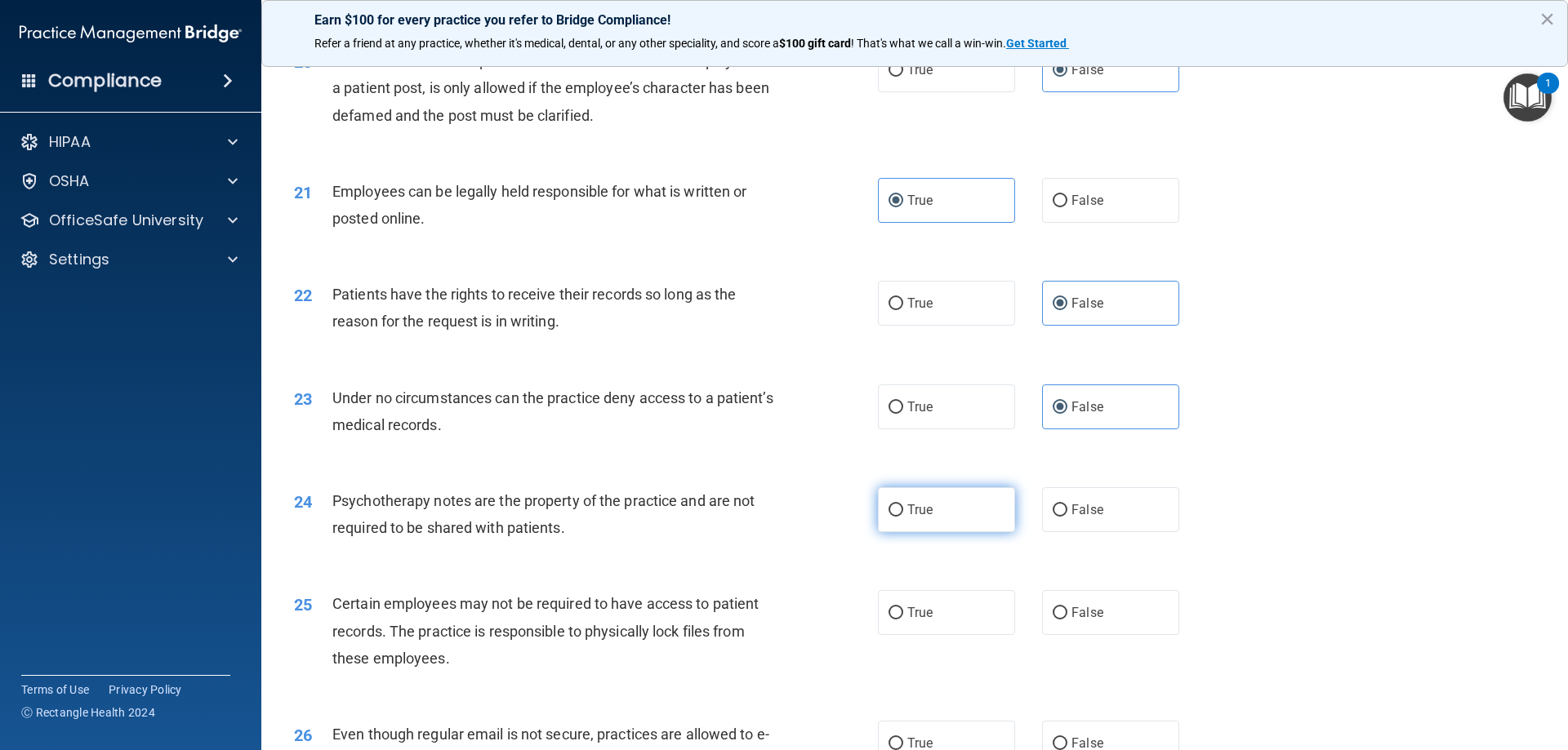
click at [907, 518] on span "True" at bounding box center [920, 510] width 25 height 15
click at [903, 517] on input "True" at bounding box center [896, 510] width 14 height 13
radio input "true"
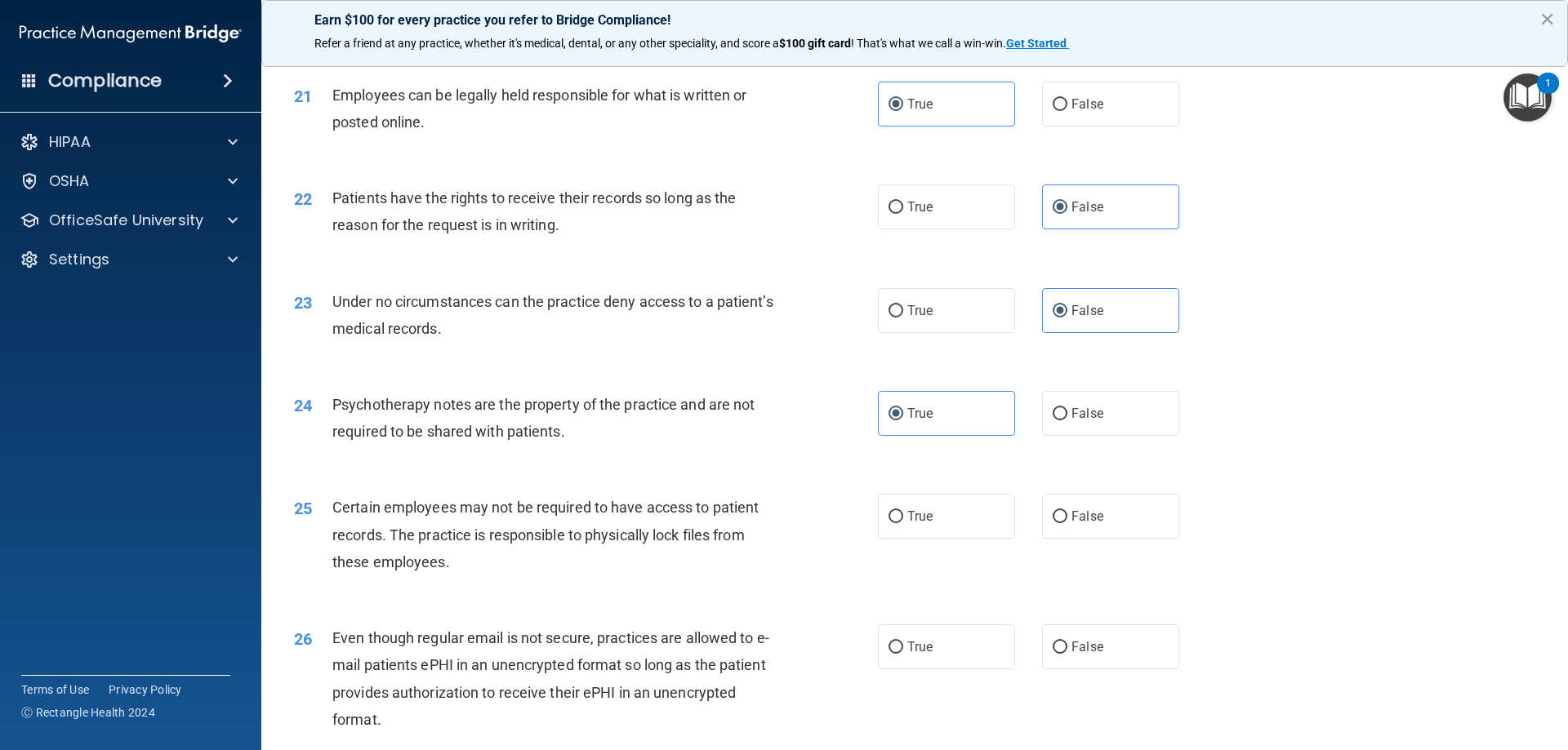
scroll to position [2722, 0]
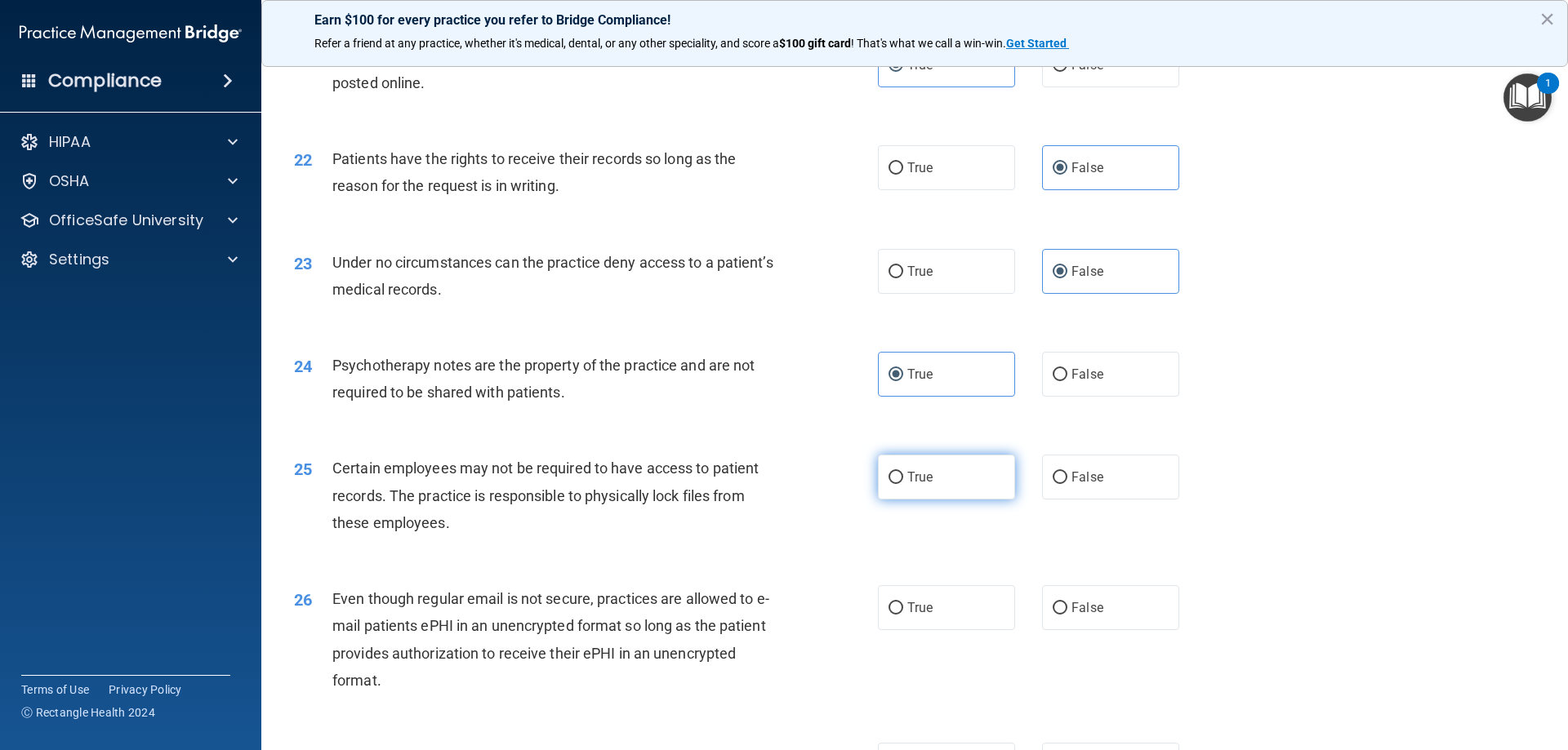
click at [943, 500] on label "True" at bounding box center [947, 477] width 137 height 45
click at [903, 484] on input "True" at bounding box center [896, 478] width 14 height 13
radio input "true"
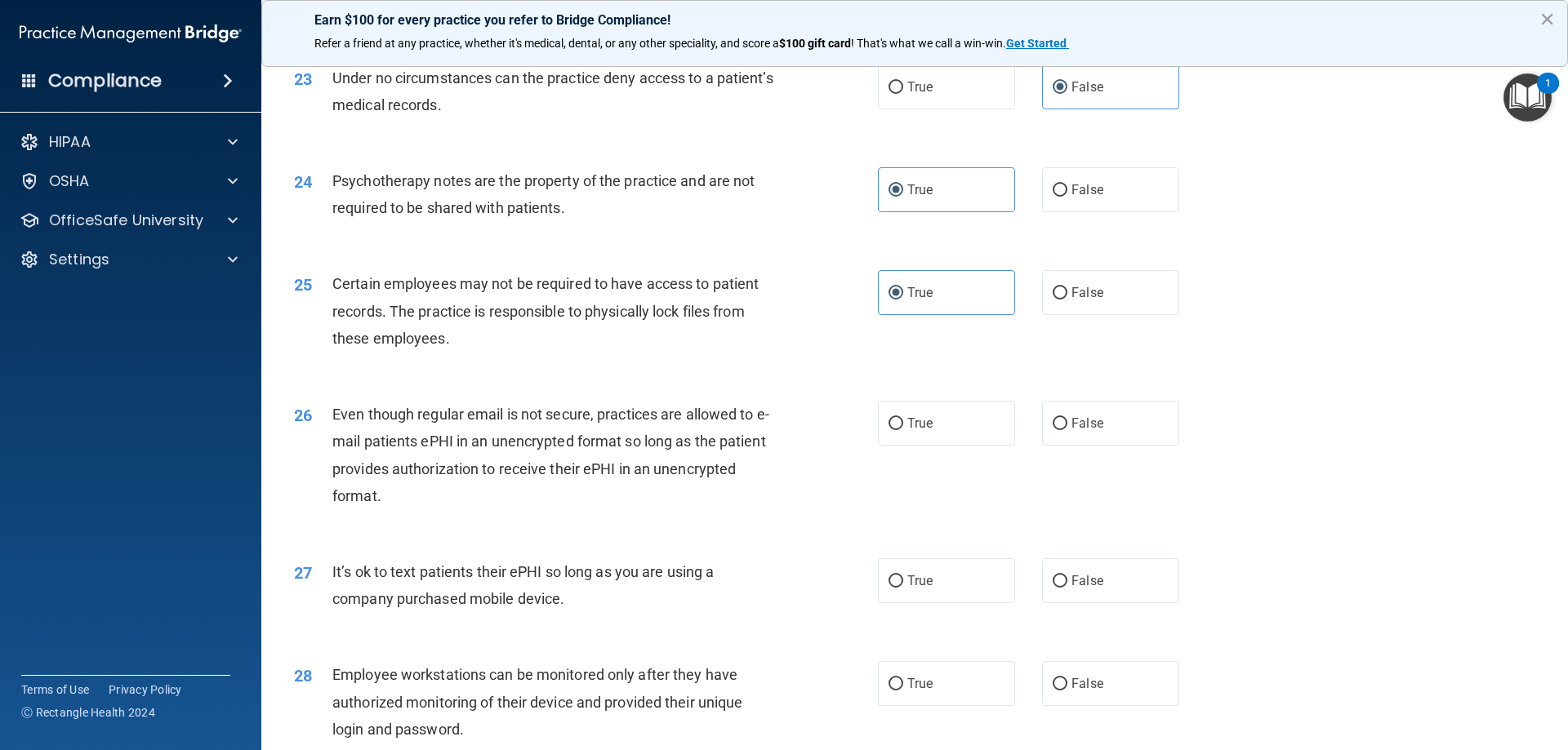
scroll to position [2994, 0]
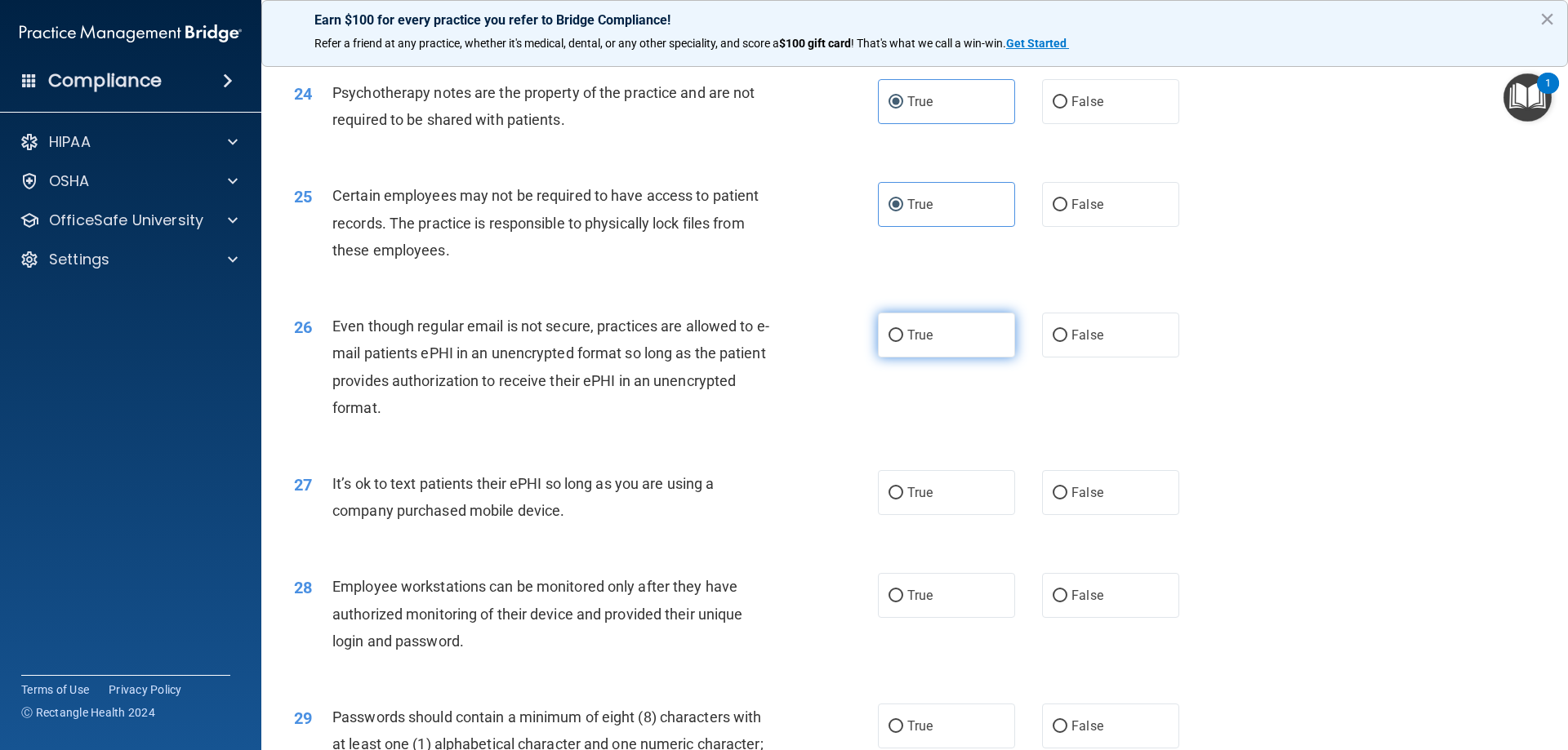
click at [889, 342] on input "True" at bounding box center [896, 336] width 14 height 13
radio input "true"
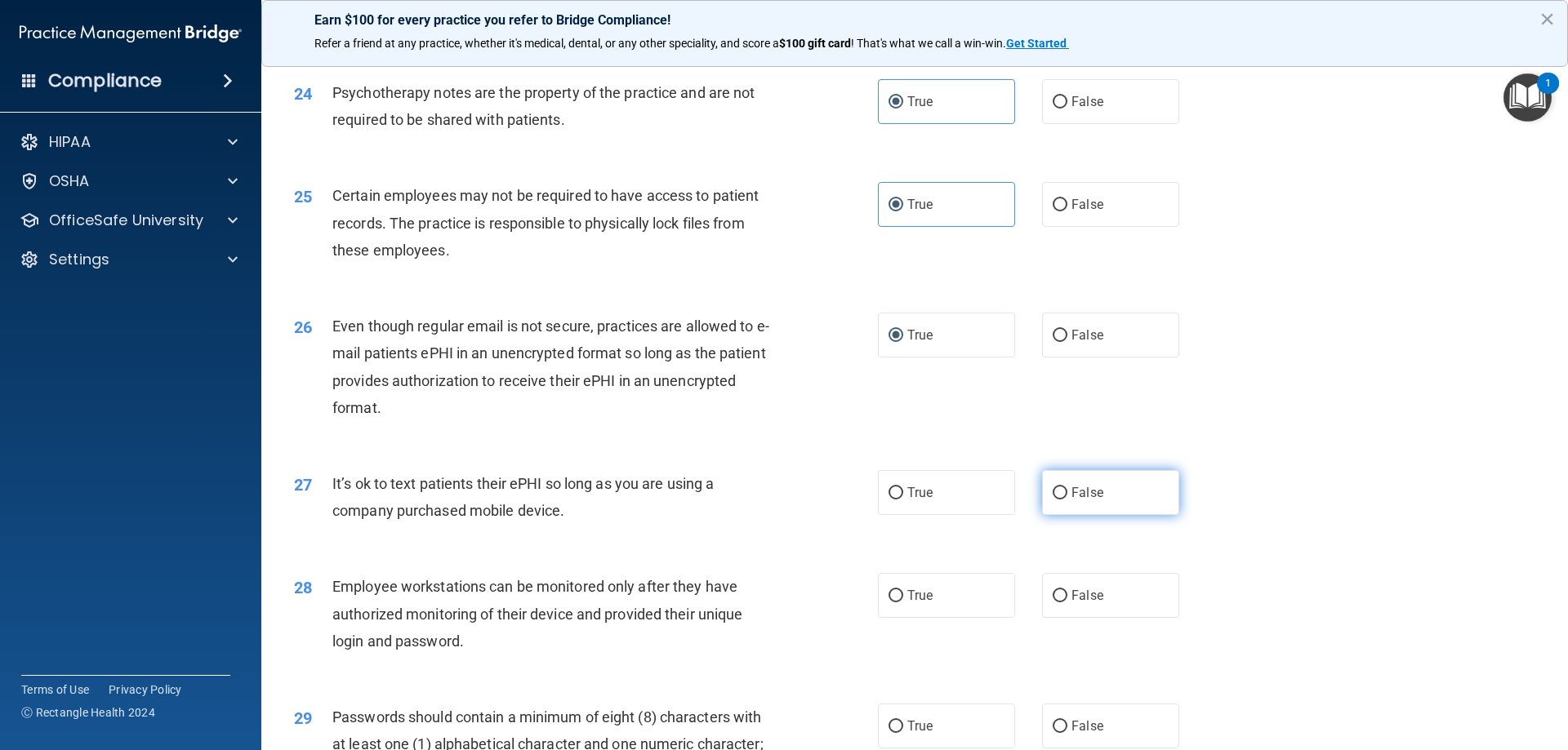
click at [1094, 501] on span "False" at bounding box center [1087, 493] width 32 height 15
click at [1067, 500] on input "False" at bounding box center [1059, 493] width 14 height 13
radio input "true"
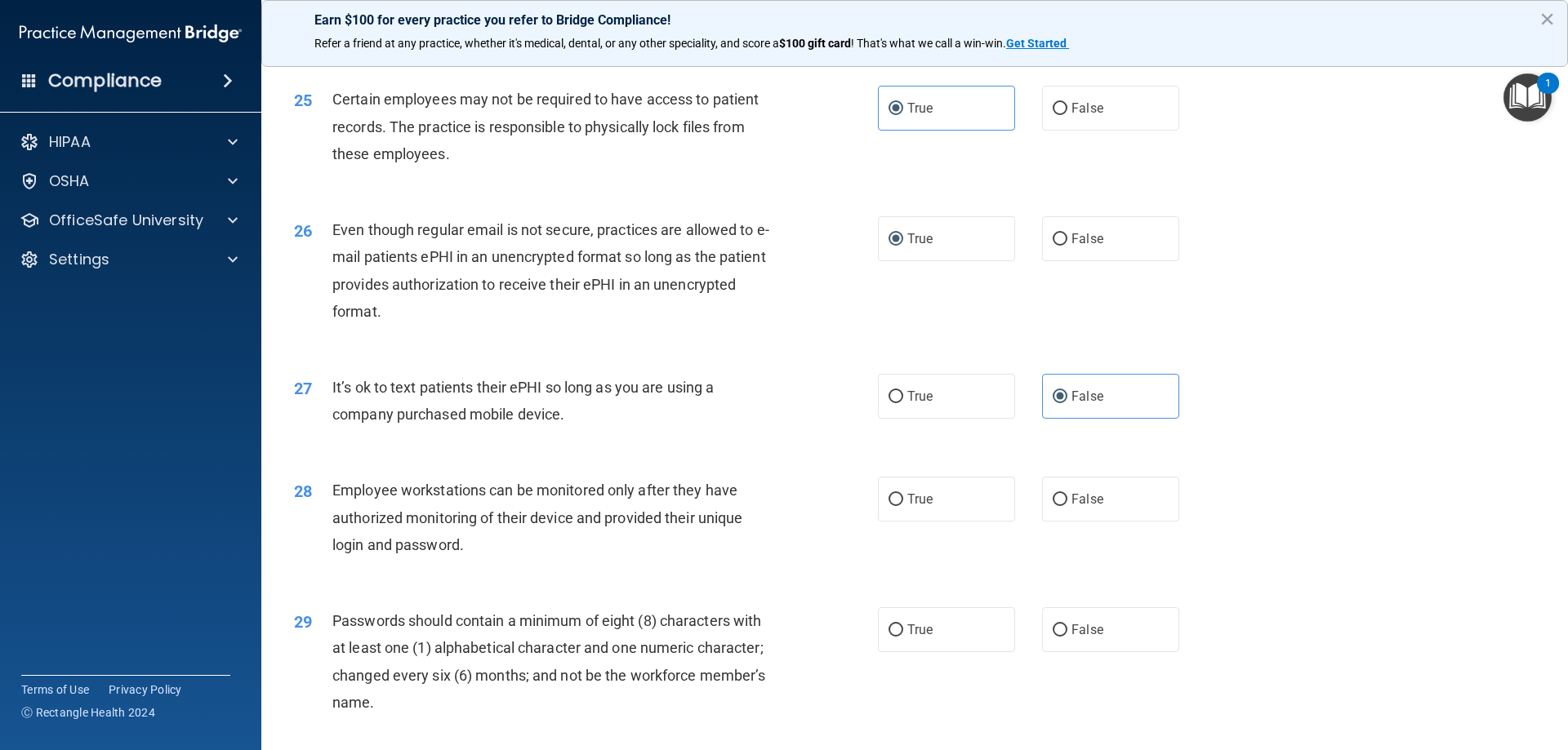
scroll to position [3130, 0]
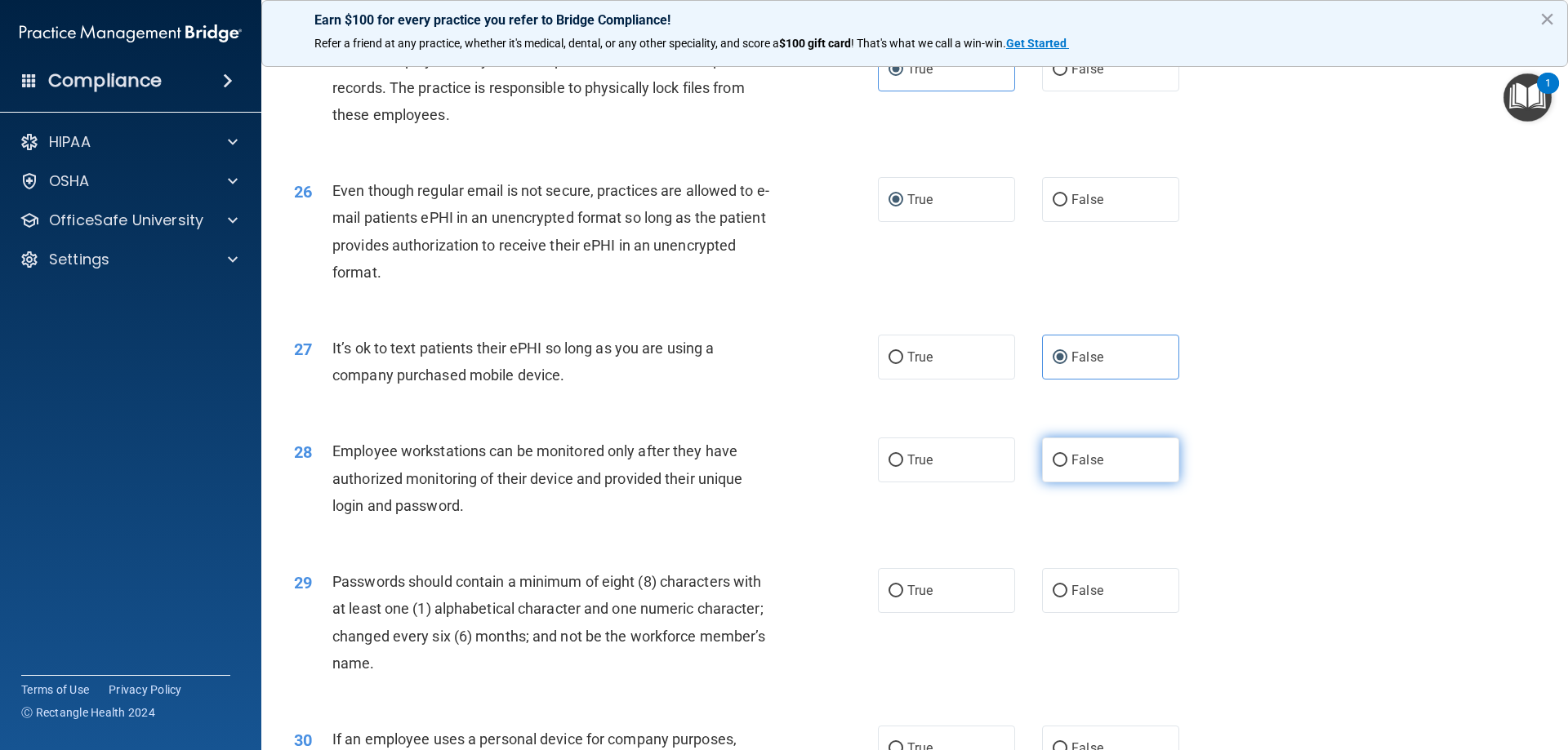
click at [1080, 468] on span "False" at bounding box center [1087, 460] width 32 height 15
click at [1067, 467] on input "False" at bounding box center [1059, 460] width 14 height 13
radio input "true"
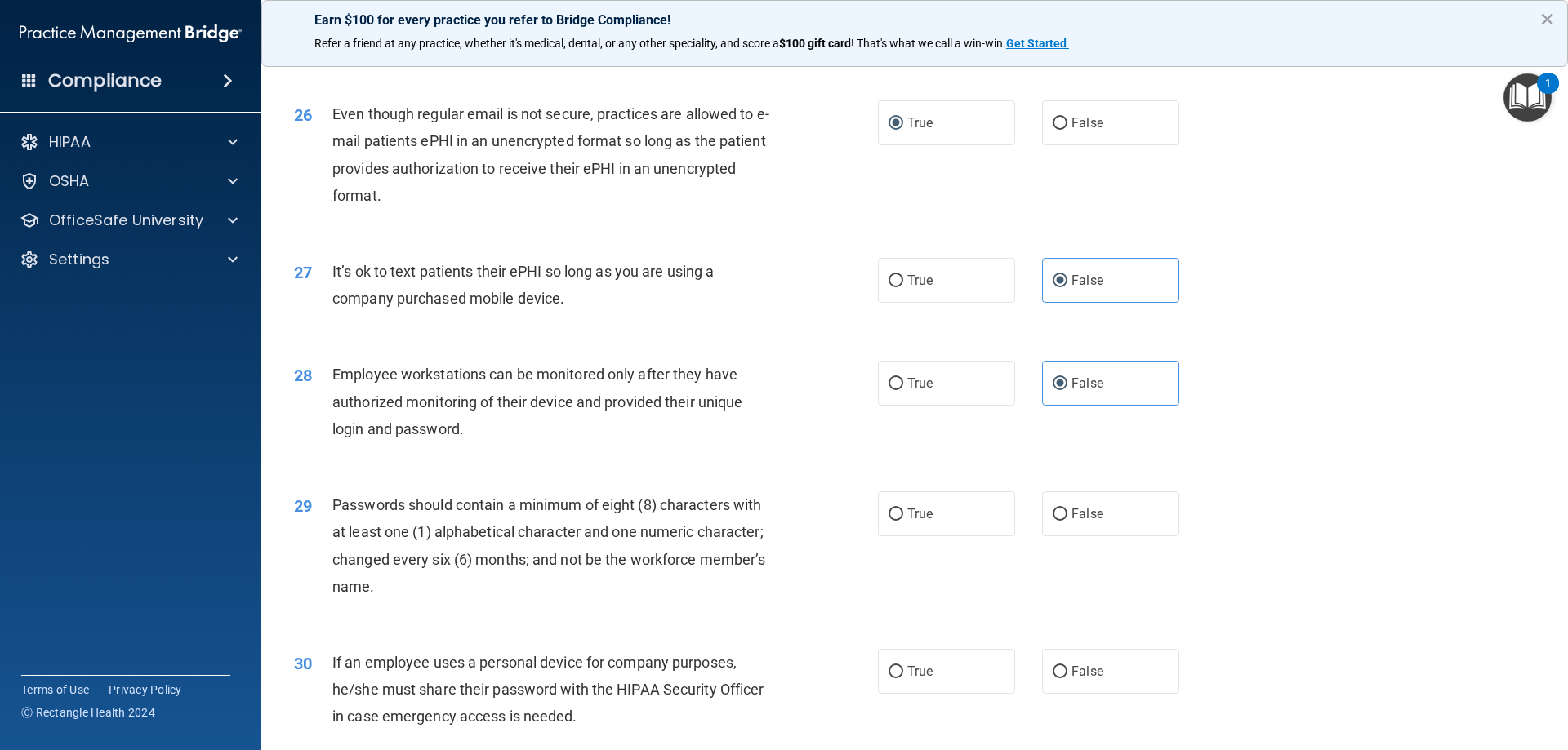
scroll to position [3266, 0]
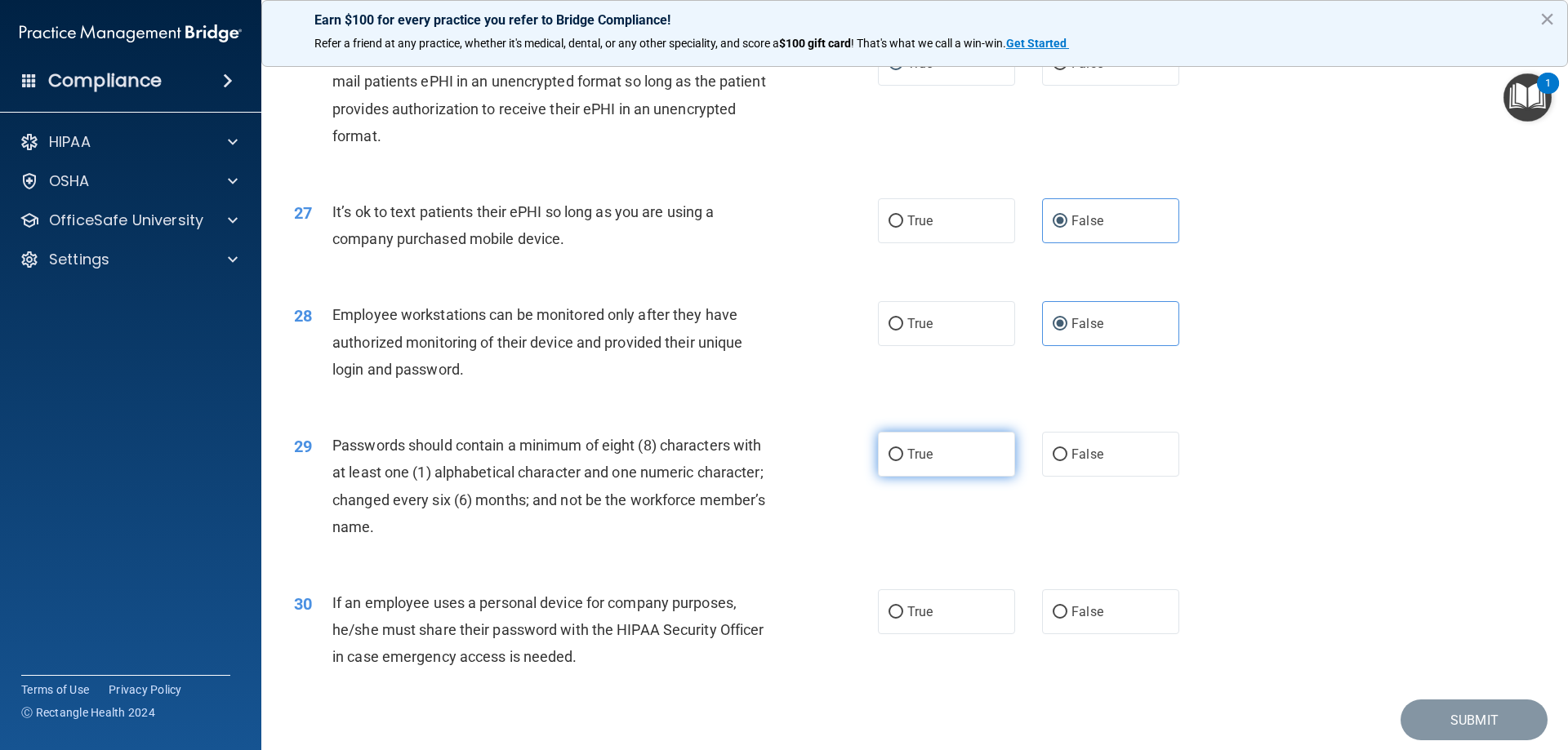
click at [907, 462] on span "True" at bounding box center [920, 454] width 25 height 15
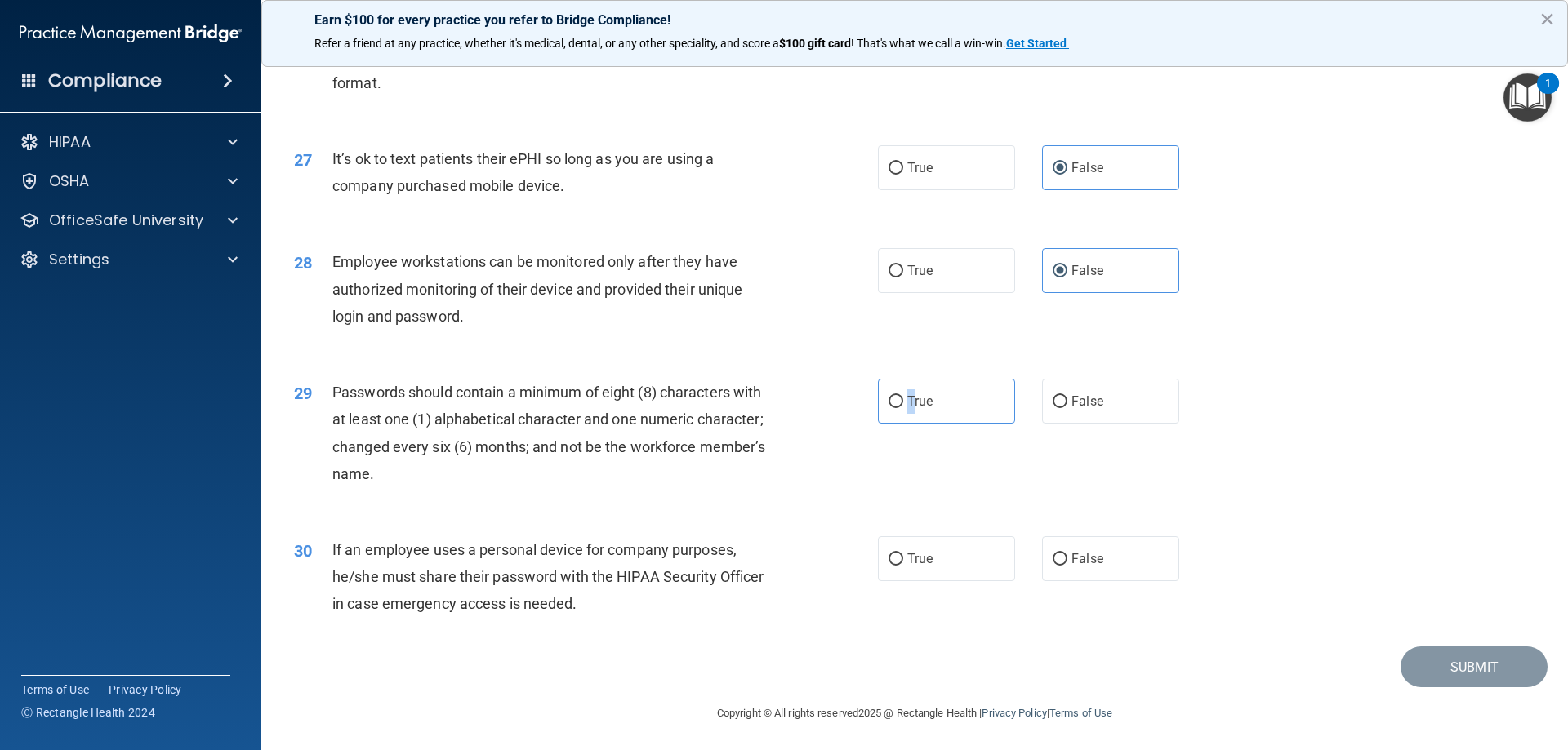
scroll to position [3349, 0]
click at [1110, 561] on label "False" at bounding box center [1111, 556] width 137 height 45
click at [1067, 561] on input "False" at bounding box center [1059, 556] width 14 height 13
radio input "true"
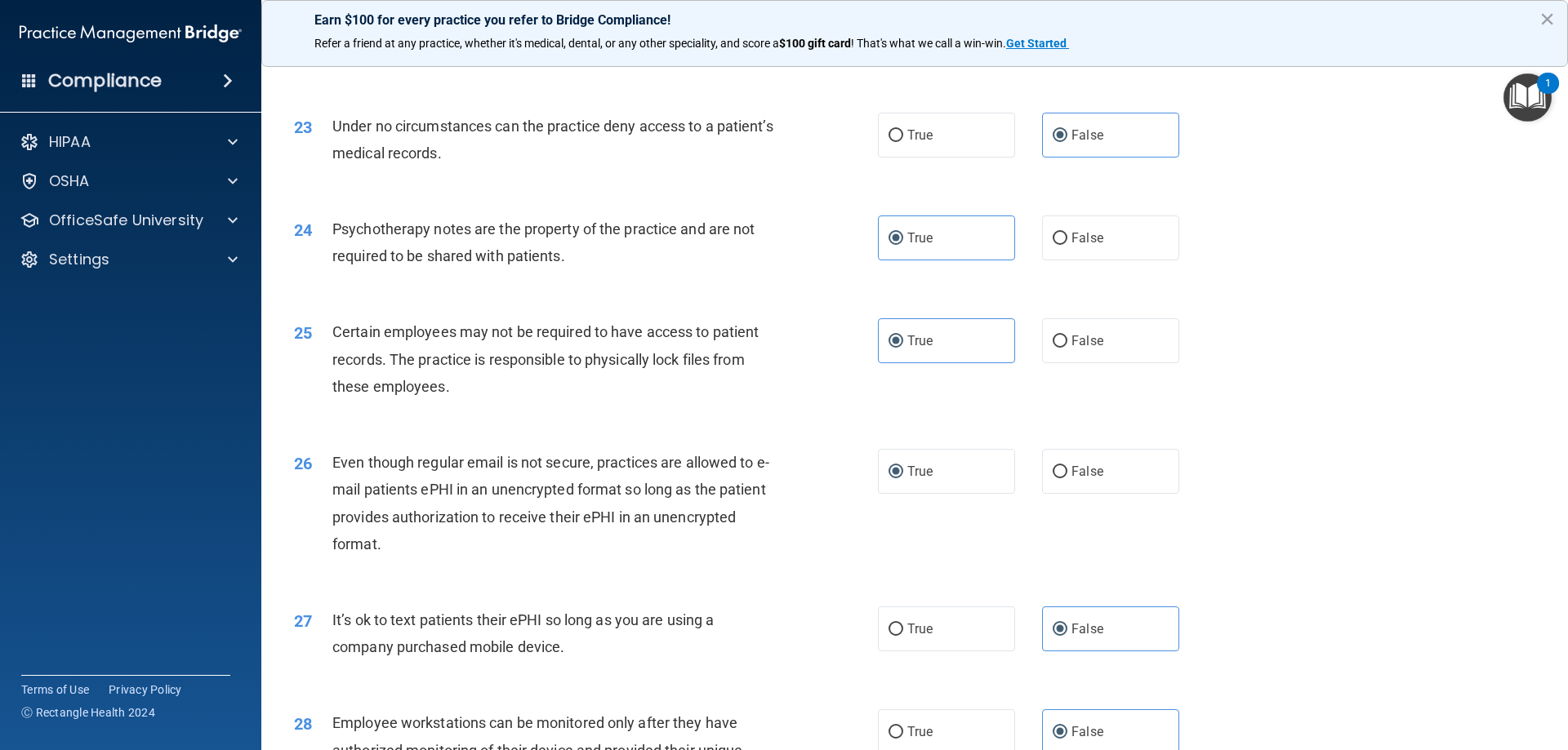
scroll to position [2994, 0]
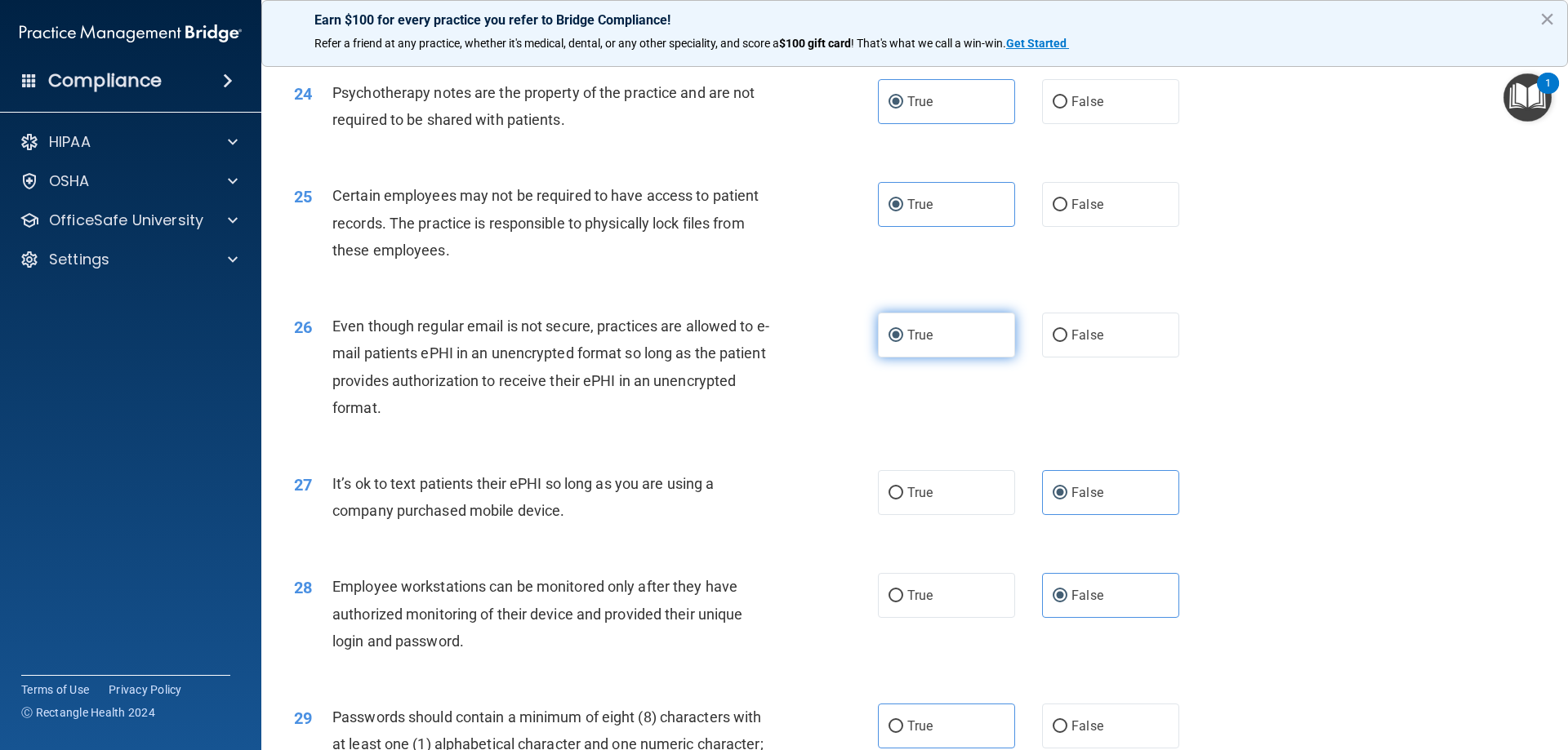
click at [911, 343] on span "True" at bounding box center [920, 335] width 25 height 15
click at [903, 342] on input "True" at bounding box center [896, 336] width 14 height 13
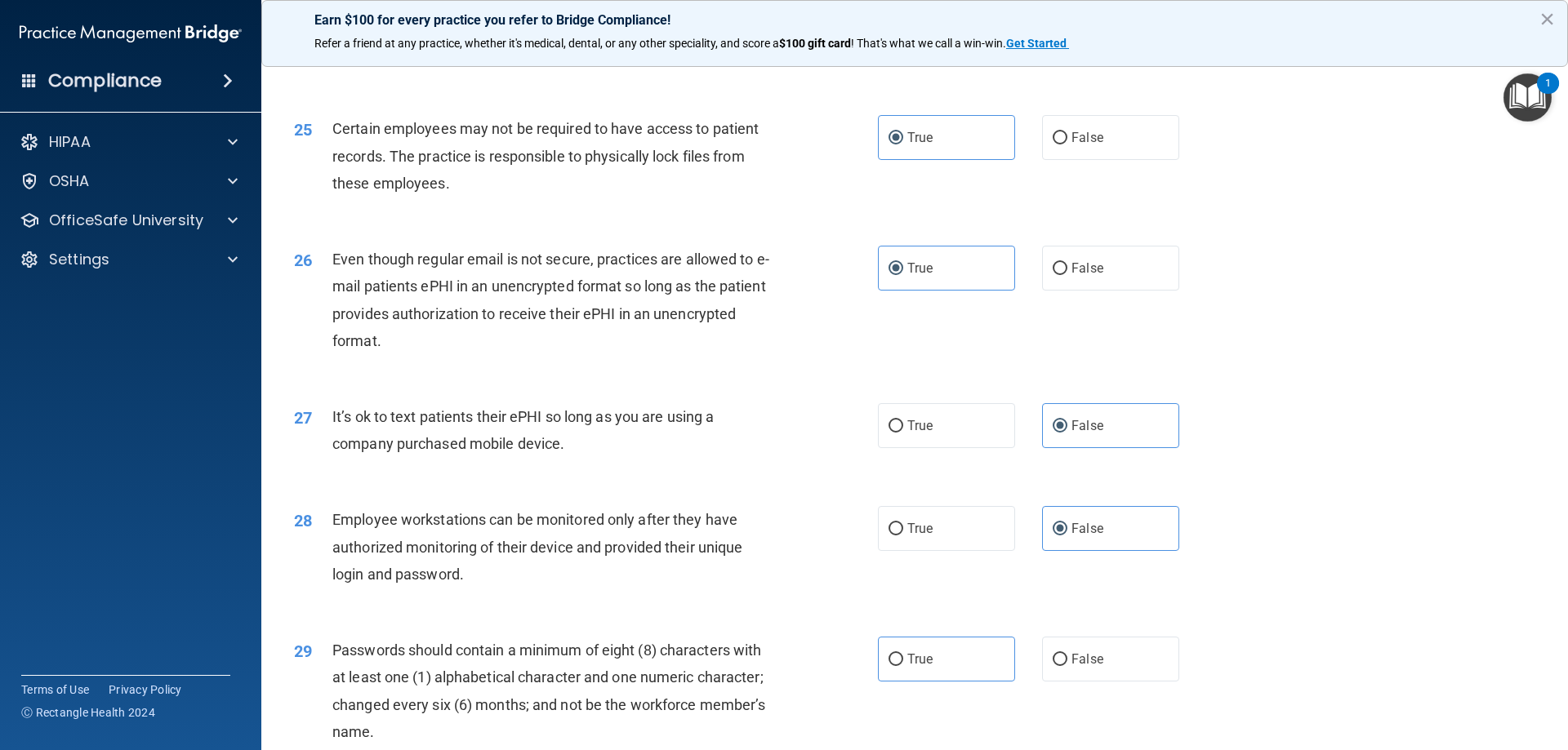
scroll to position [2940, 0]
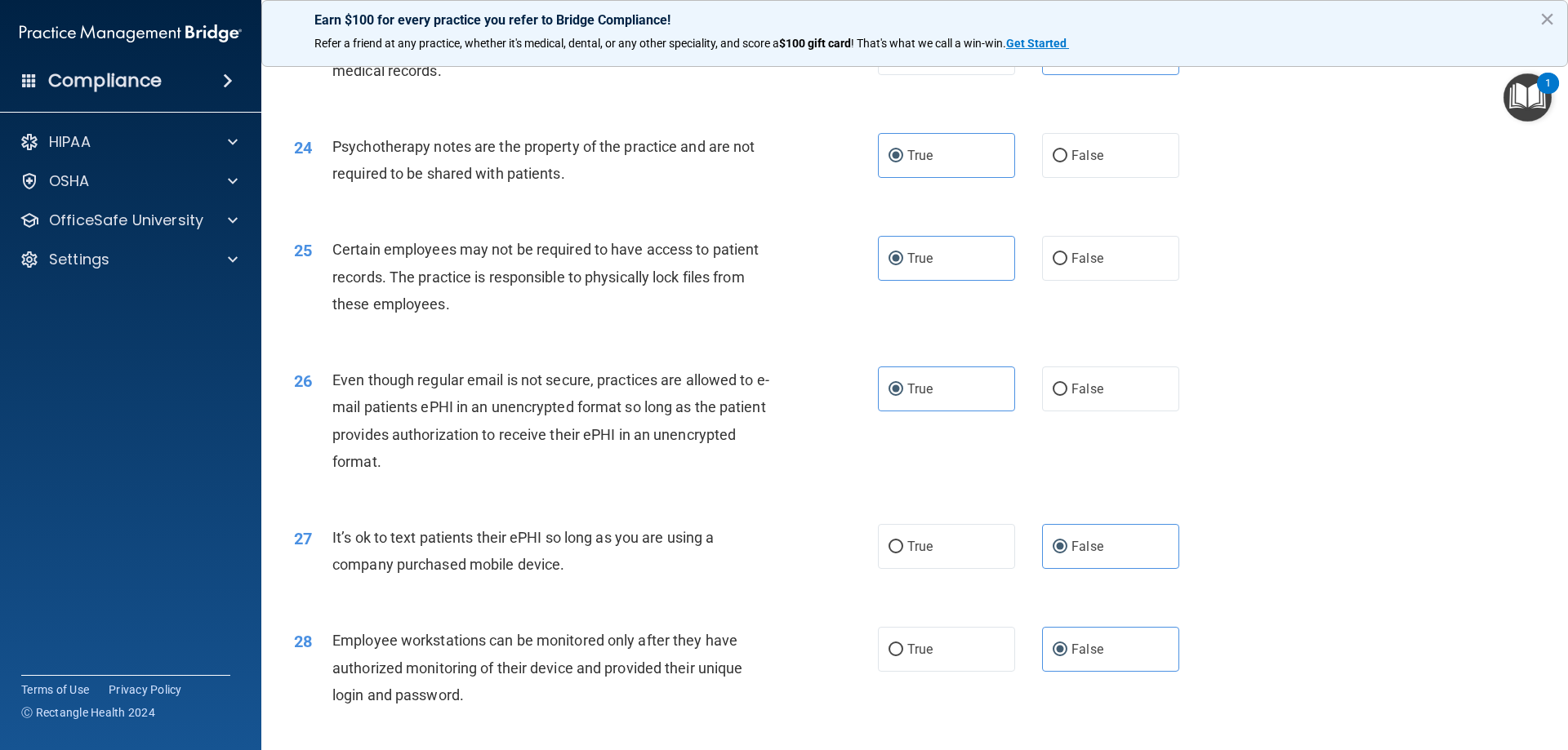
click at [1551, 23] on button "×" at bounding box center [1548, 18] width 15 height 26
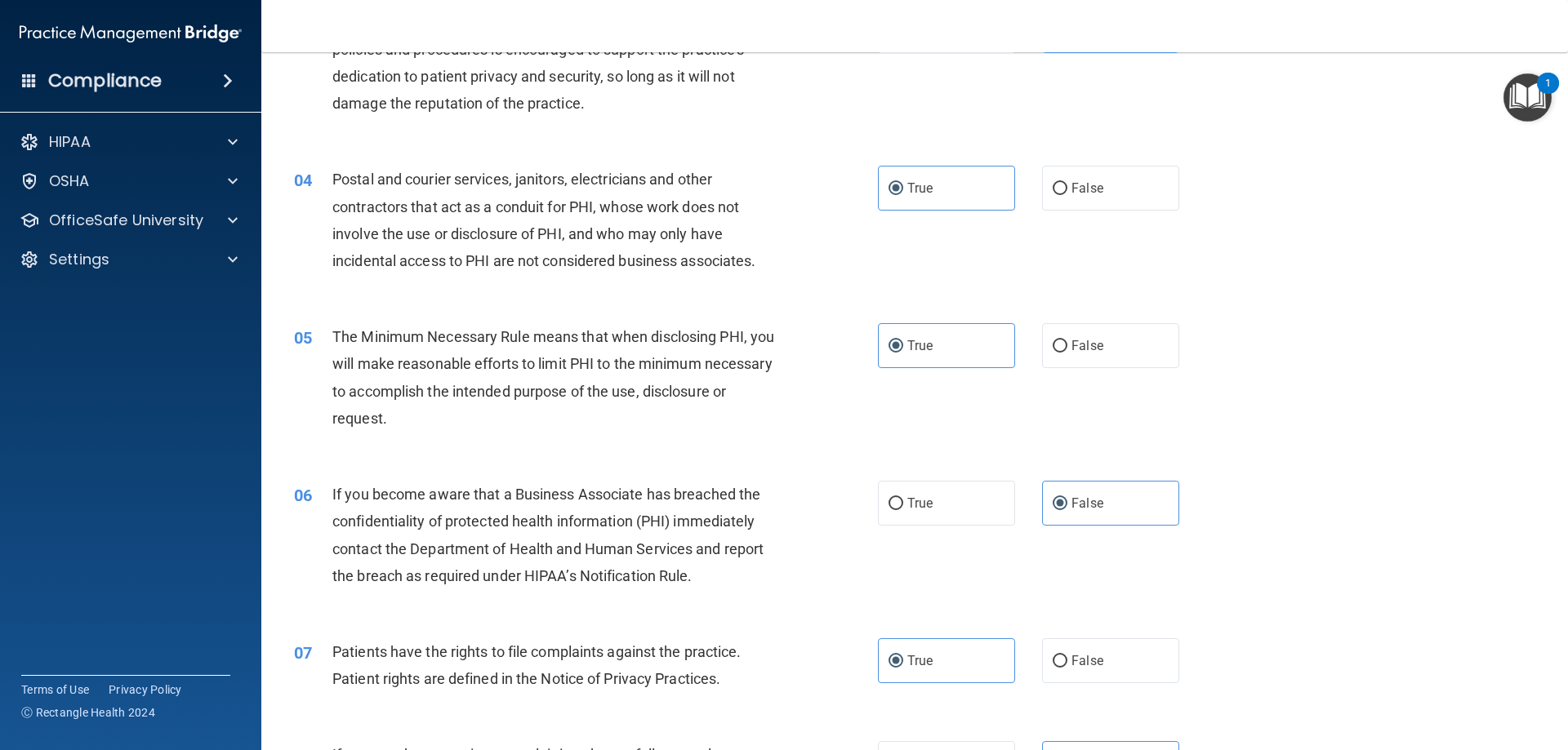
scroll to position [0, 0]
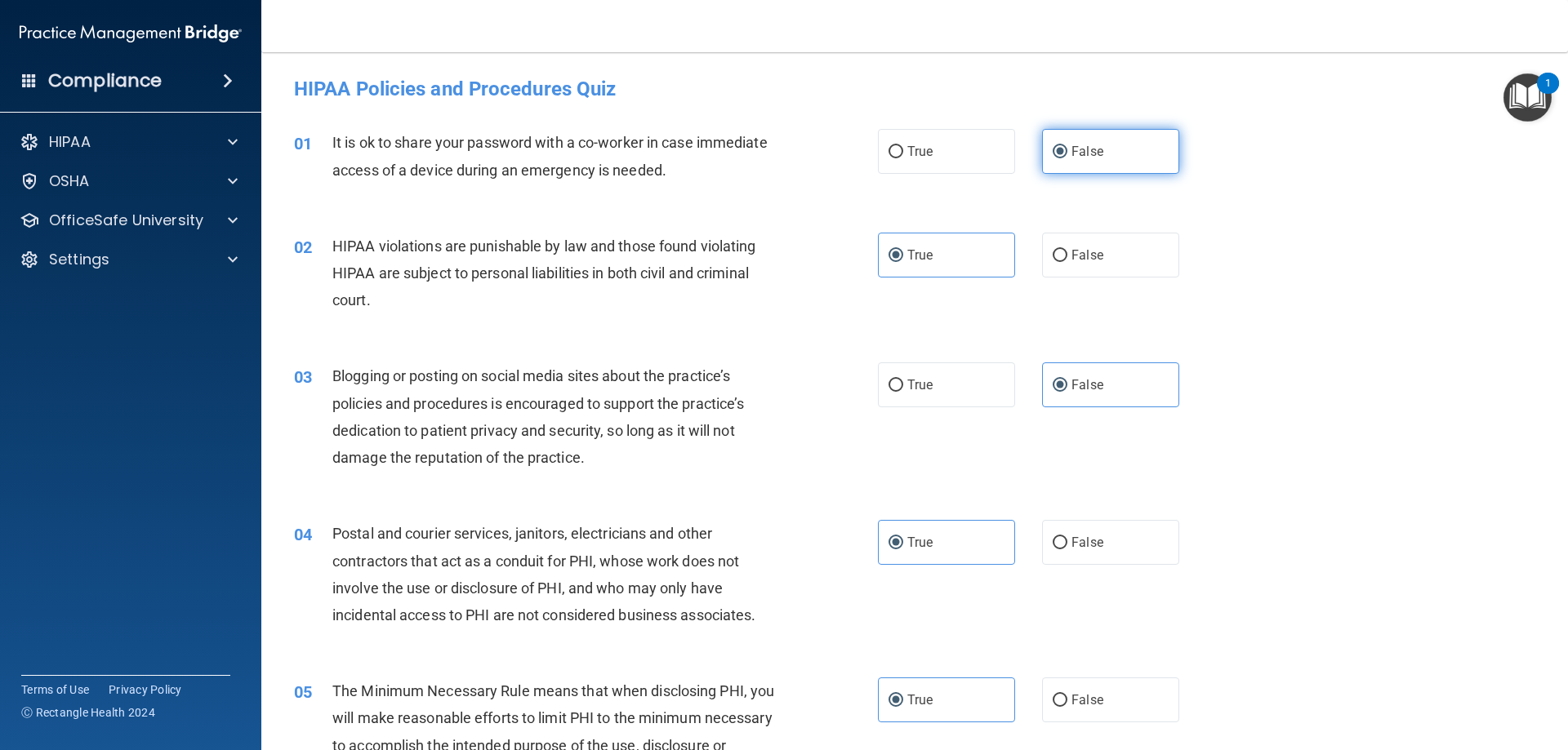
click at [1077, 147] on span "False" at bounding box center [1087, 151] width 32 height 15
click at [1067, 147] on input "False" at bounding box center [1059, 152] width 14 height 13
click at [940, 255] on label "True" at bounding box center [947, 255] width 137 height 45
click at [903, 255] on input "True" at bounding box center [896, 256] width 14 height 13
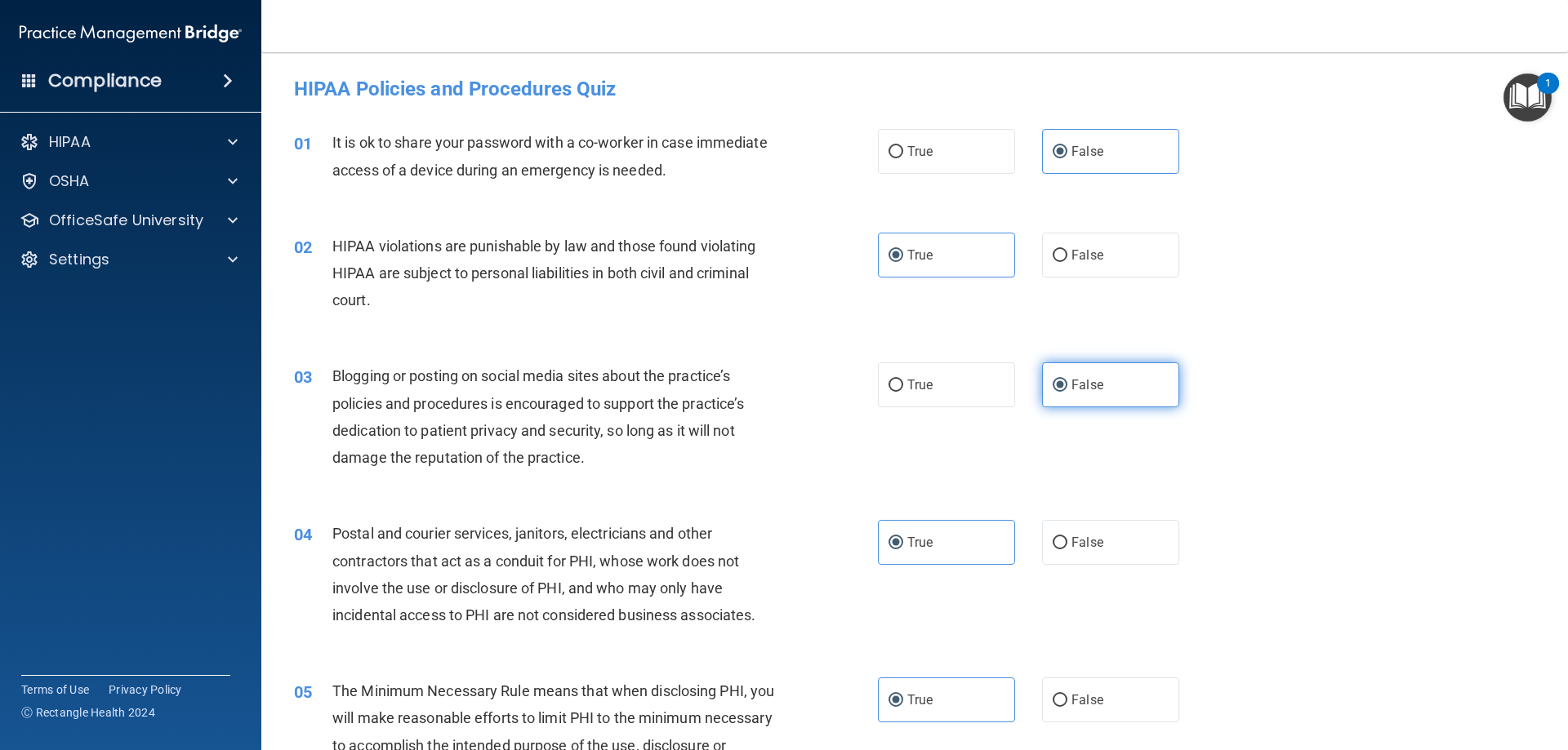
click at [1109, 388] on label "False" at bounding box center [1111, 385] width 137 height 45
click at [1067, 388] on input "False" at bounding box center [1059, 385] width 14 height 13
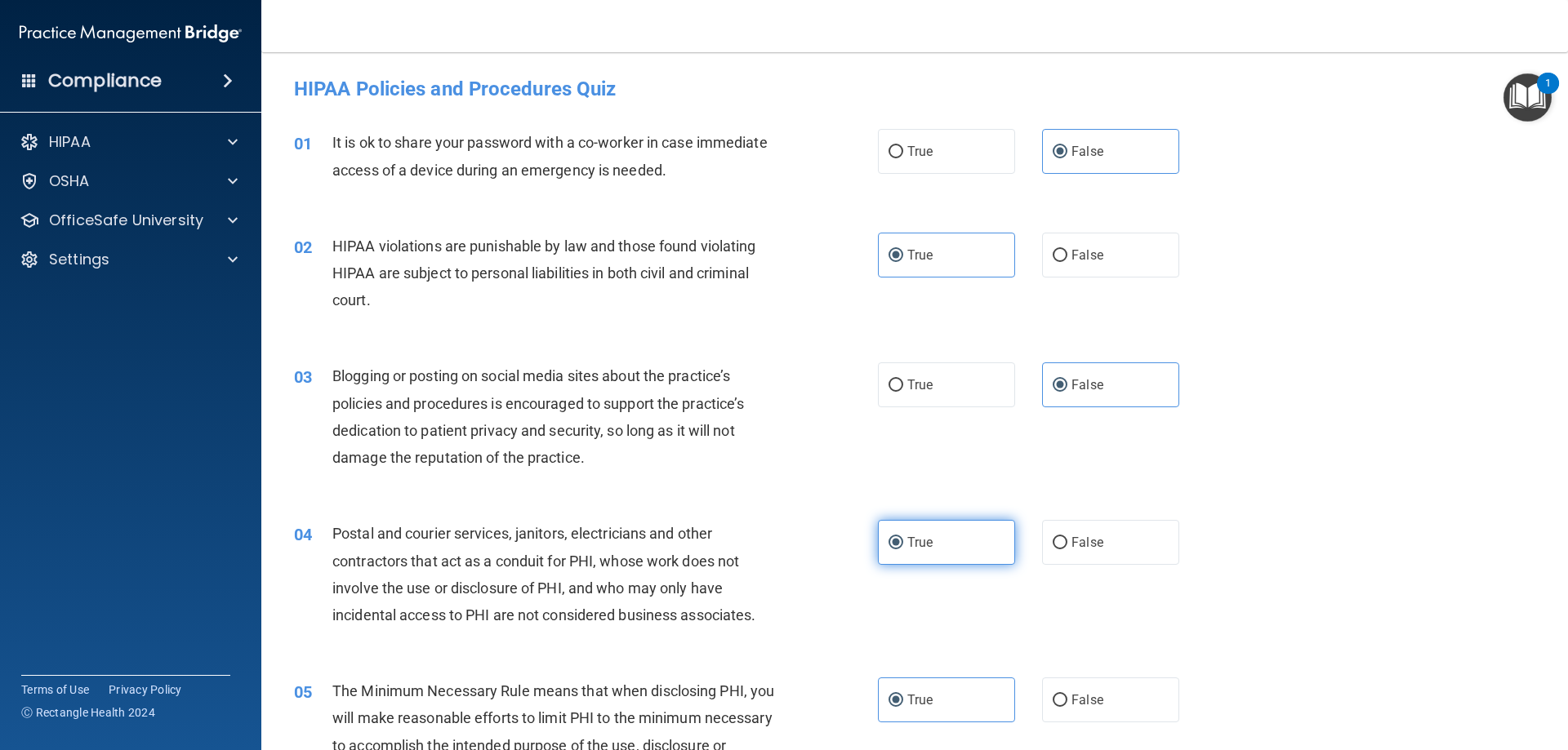
click at [948, 549] on label "True" at bounding box center [947, 542] width 137 height 45
click at [903, 549] on input "True" at bounding box center [896, 543] width 14 height 13
click at [928, 705] on span "True" at bounding box center [920, 700] width 25 height 15
click at [903, 705] on input "True" at bounding box center [896, 701] width 14 height 13
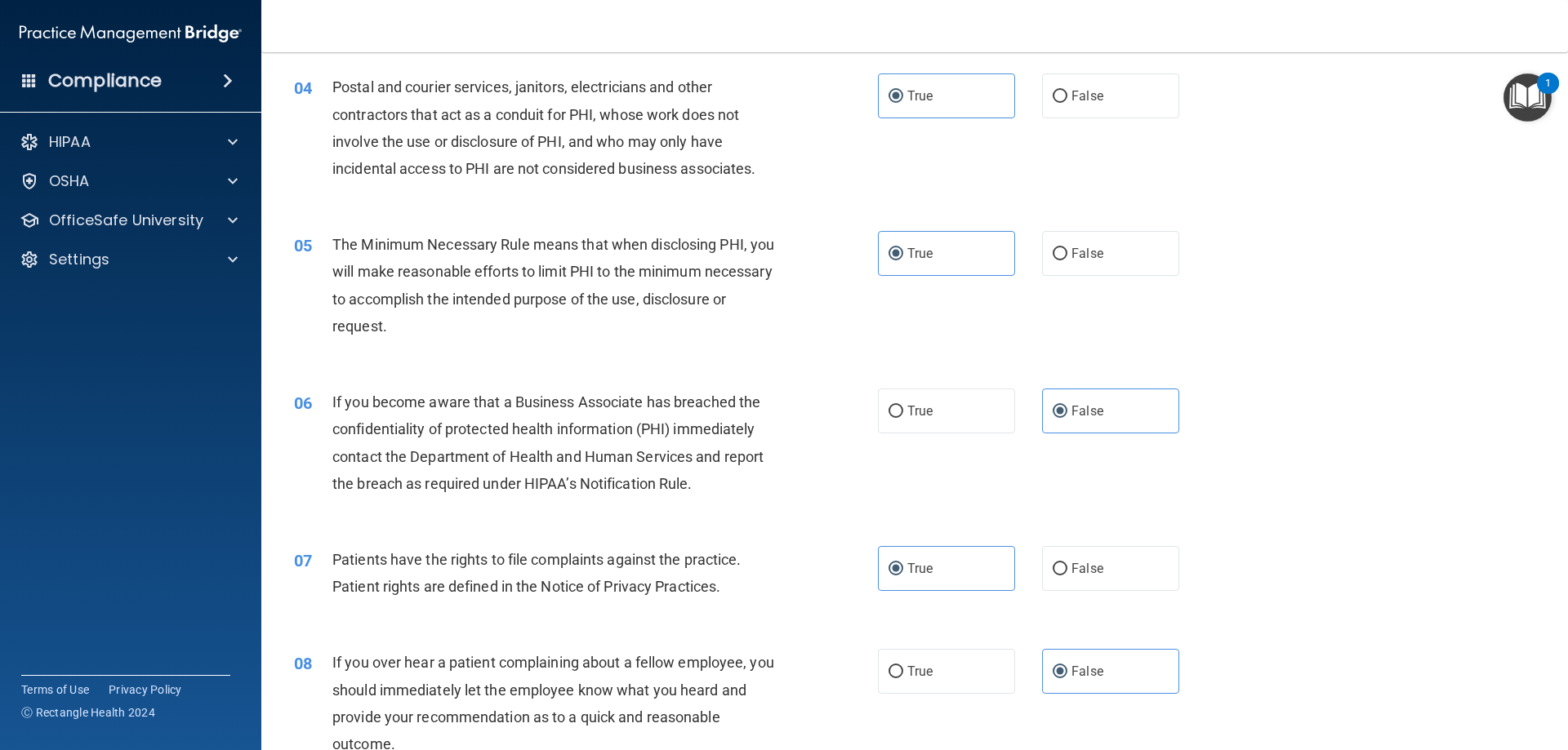
scroll to position [545, 0]
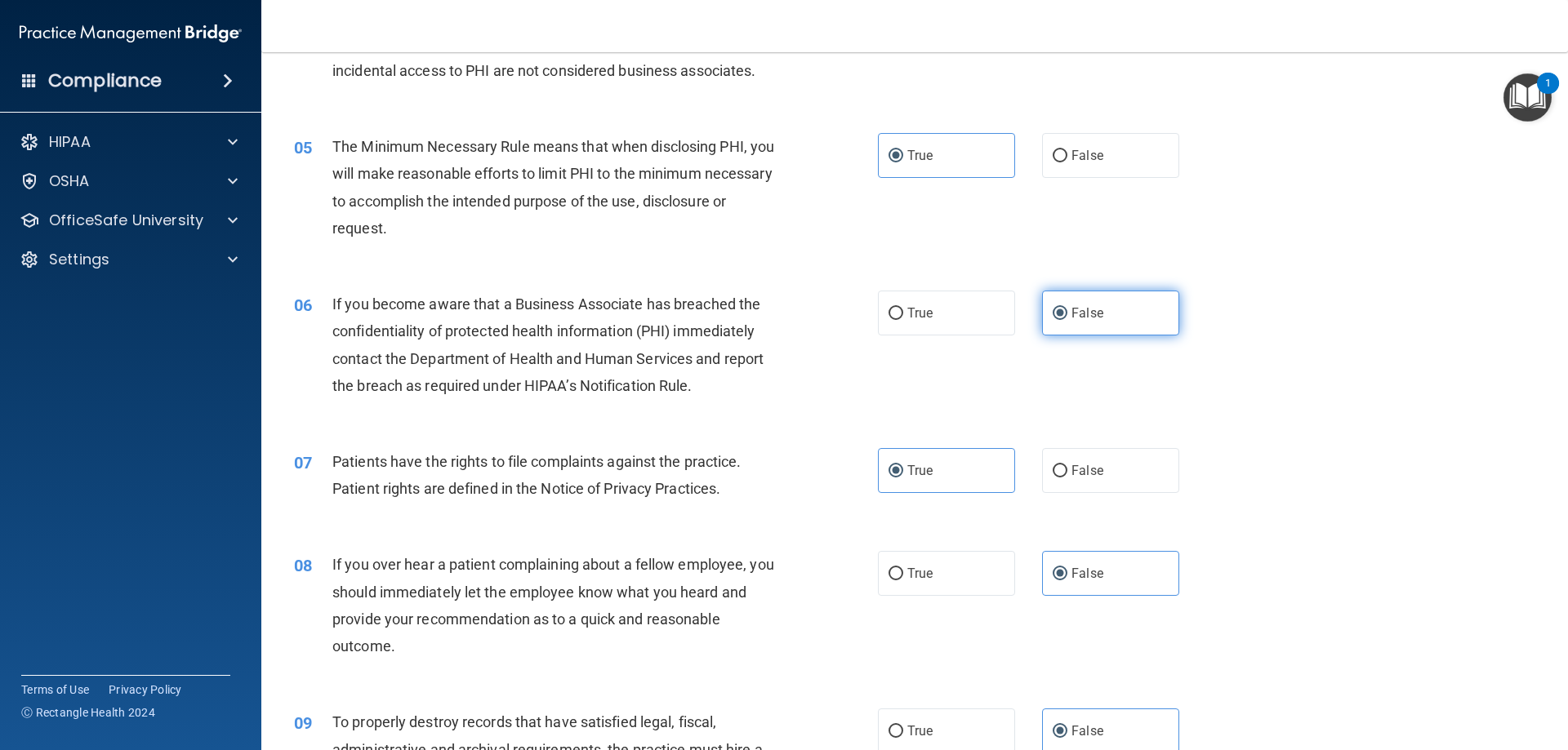
click at [1079, 315] on span "False" at bounding box center [1087, 313] width 32 height 15
click at [1067, 315] on input "False" at bounding box center [1059, 314] width 14 height 13
click at [932, 481] on label "True" at bounding box center [947, 471] width 137 height 45
click at [903, 478] on input "True" at bounding box center [896, 471] width 14 height 13
click at [1099, 582] on label "False" at bounding box center [1111, 573] width 137 height 45
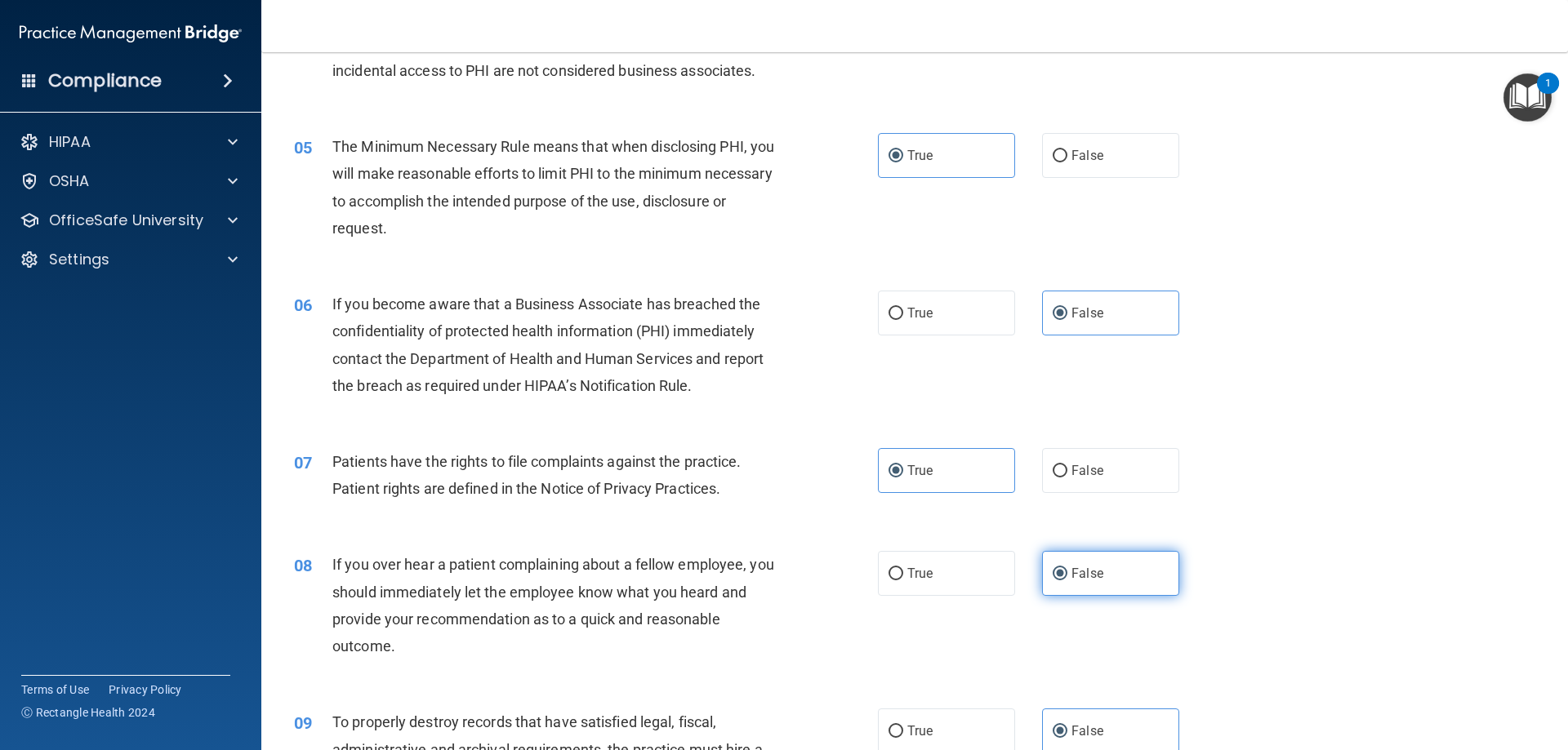
click at [1067, 581] on input "False" at bounding box center [1059, 574] width 14 height 13
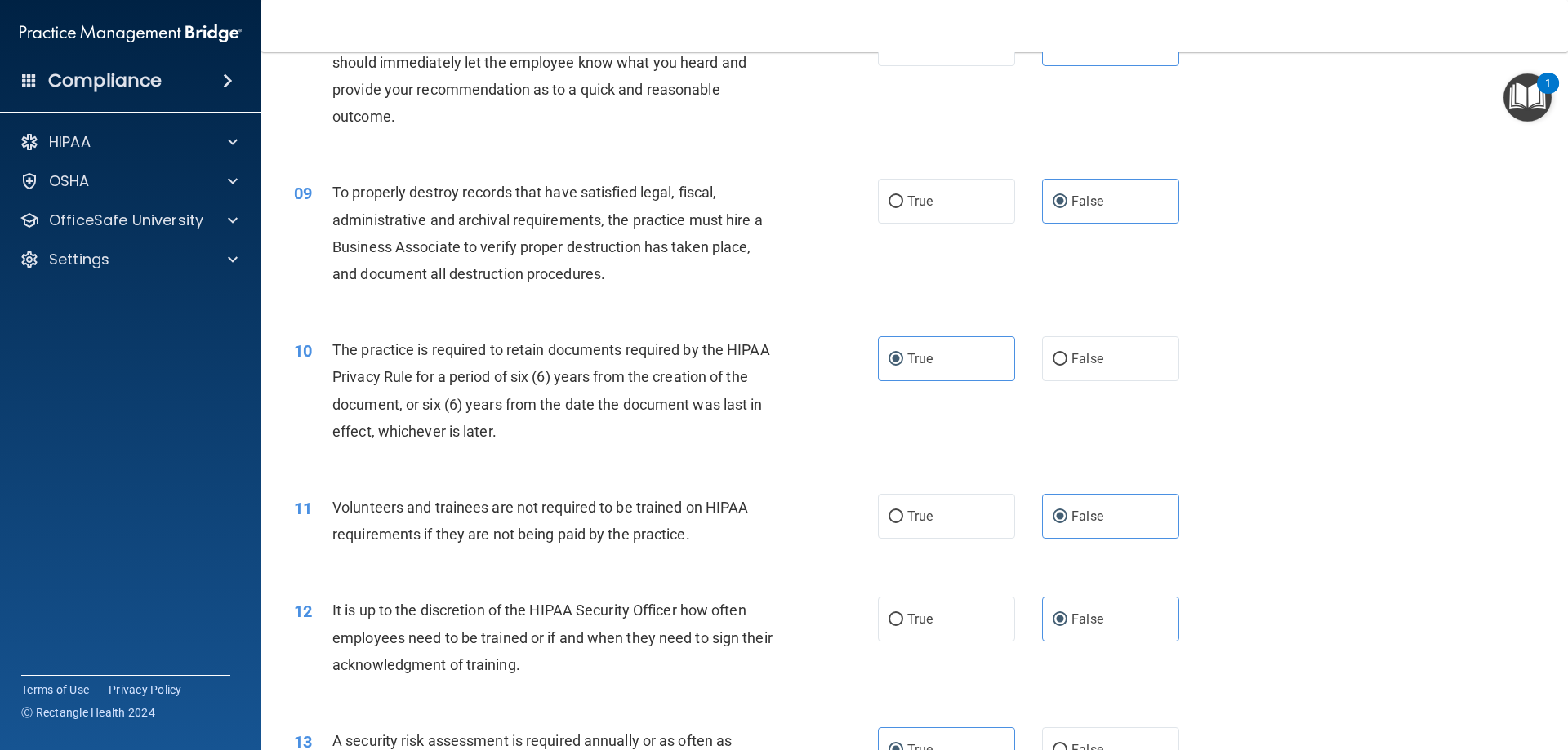
scroll to position [1088, 0]
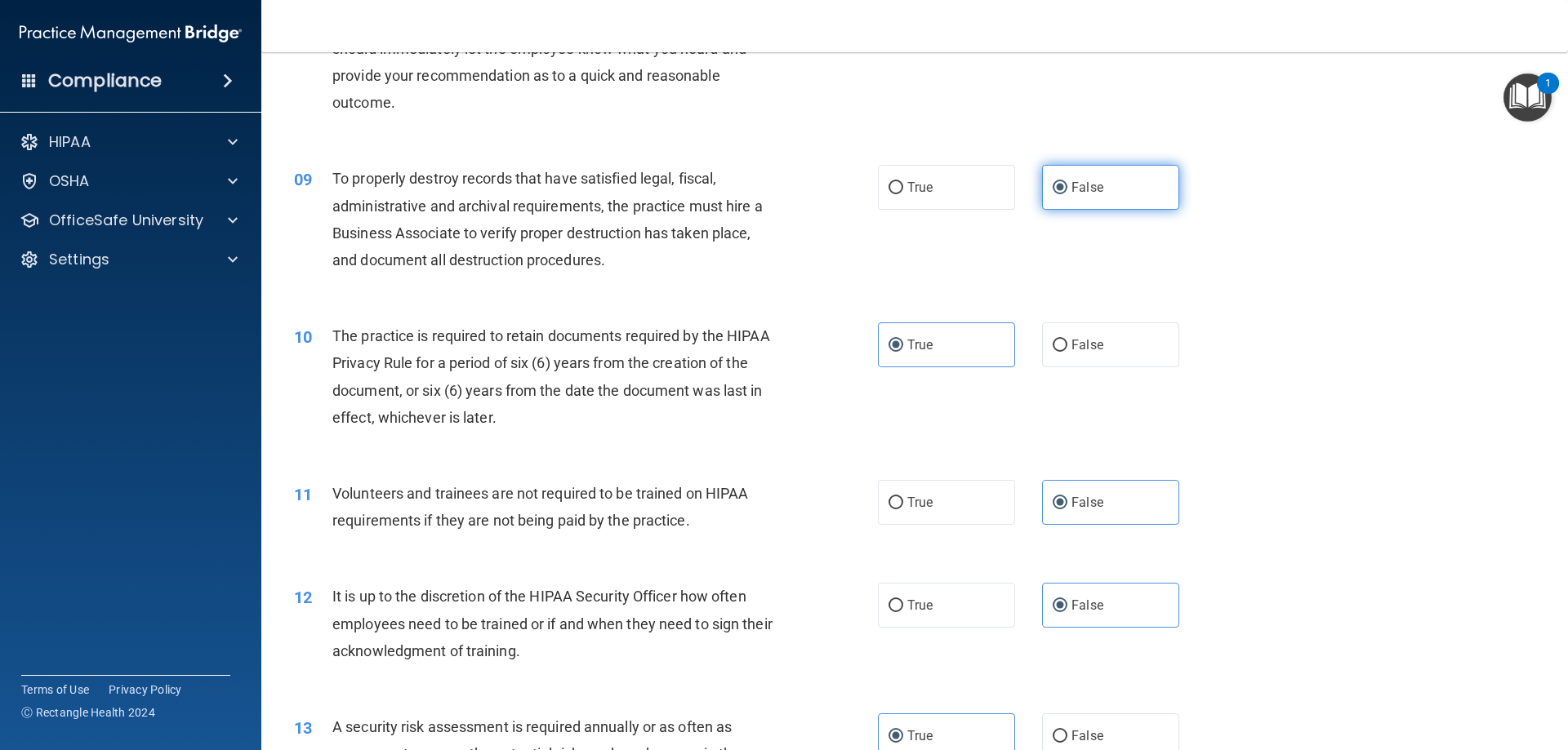
click at [1061, 186] on label "False" at bounding box center [1111, 187] width 137 height 45
click at [1061, 186] on input "False" at bounding box center [1059, 188] width 14 height 13
click at [934, 351] on label "True" at bounding box center [947, 345] width 137 height 45
click at [903, 351] on input "True" at bounding box center [896, 346] width 14 height 13
click at [1084, 504] on span "False" at bounding box center [1087, 503] width 32 height 15
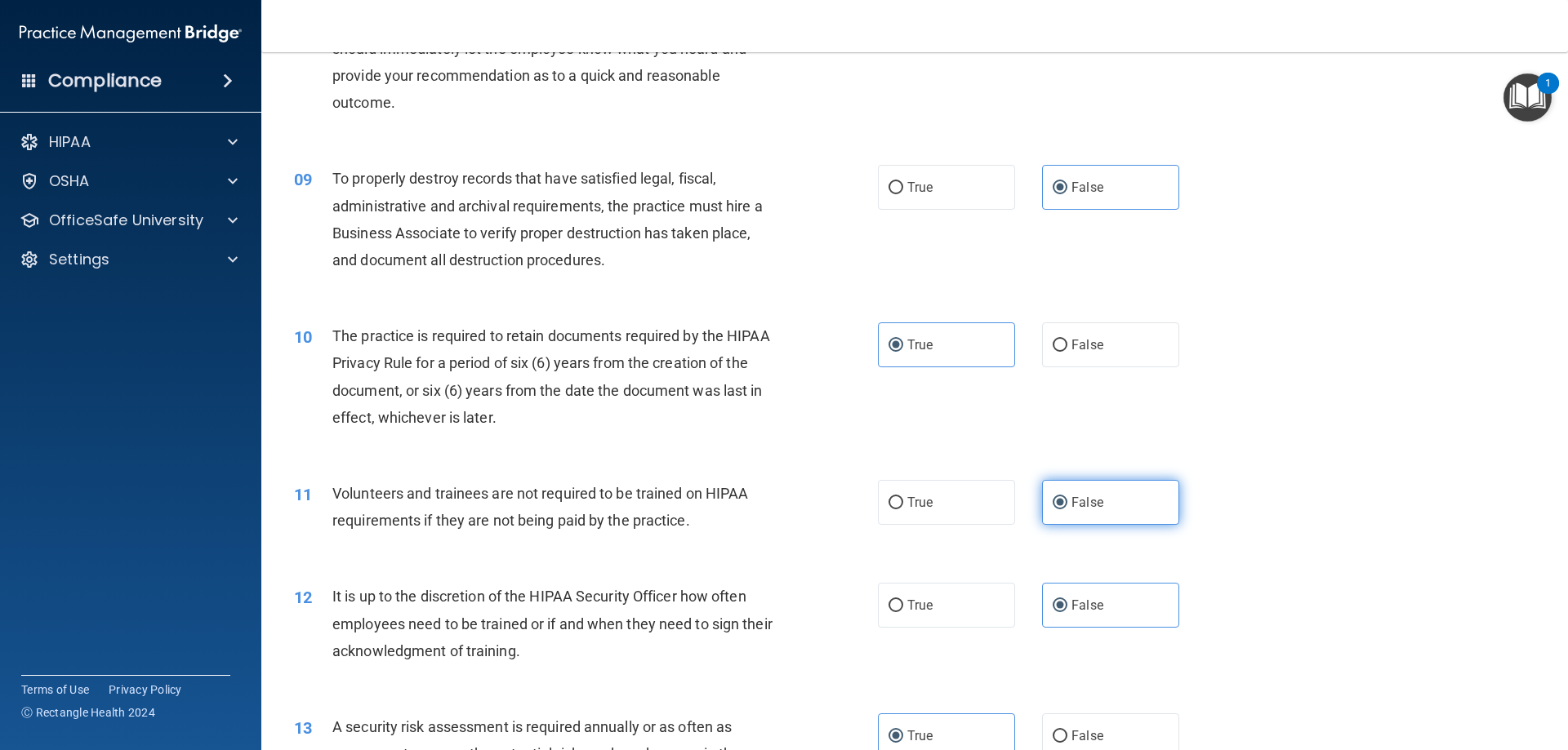
click at [1067, 504] on input "False" at bounding box center [1059, 503] width 14 height 13
click at [1090, 599] on span "False" at bounding box center [1087, 606] width 32 height 15
click at [1067, 600] on input "False" at bounding box center [1059, 606] width 14 height 13
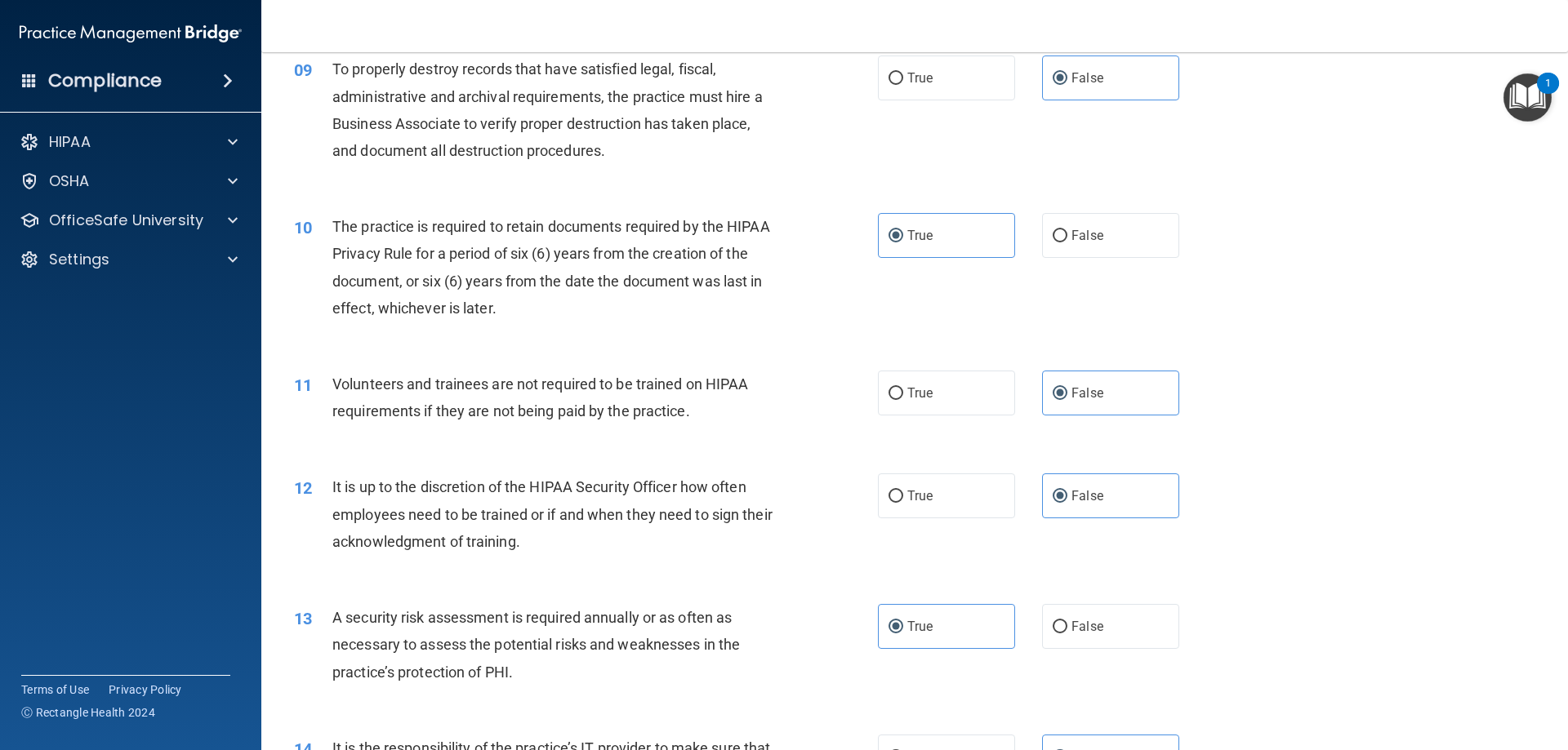
scroll to position [1361, 0]
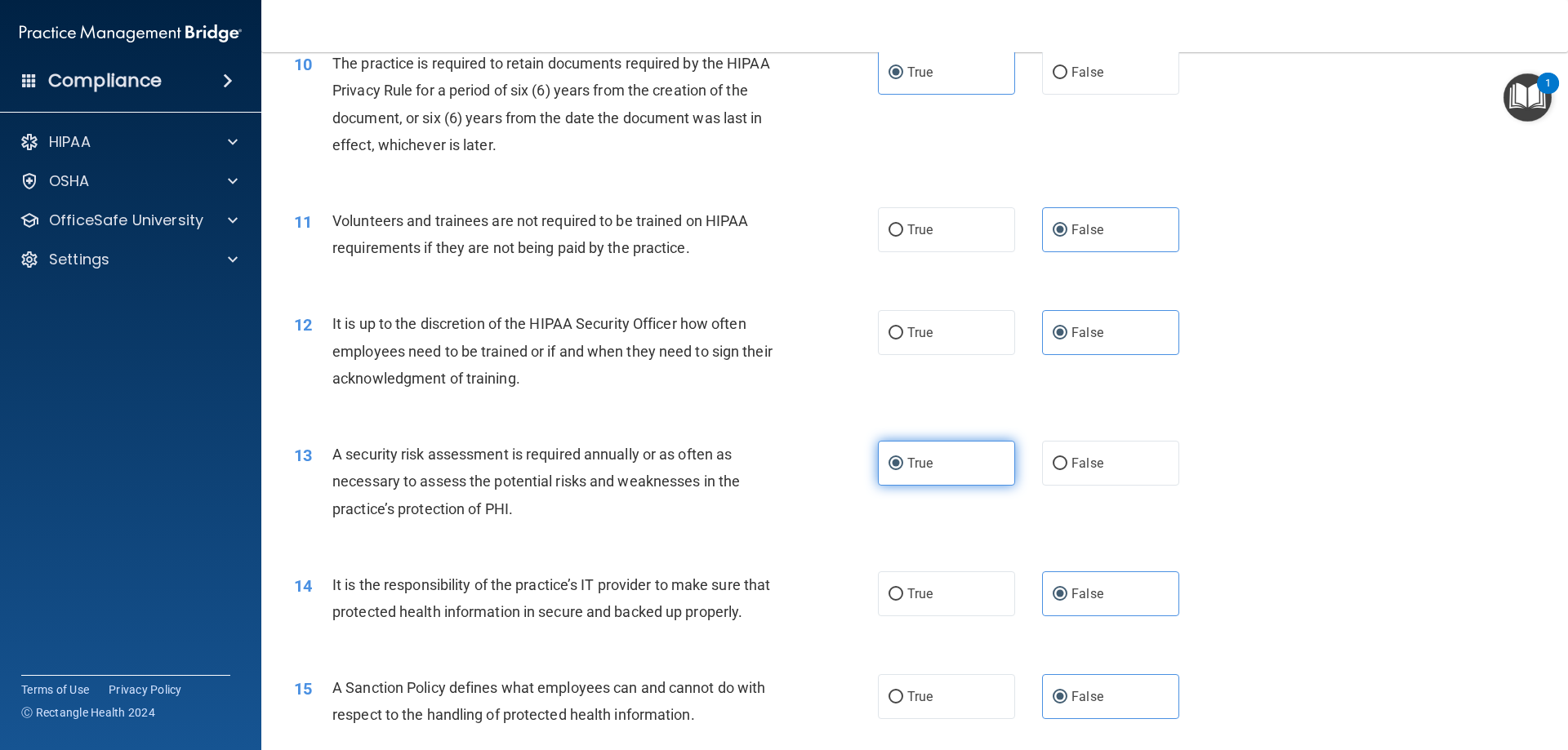
click at [938, 470] on label "True" at bounding box center [947, 463] width 137 height 45
click at [903, 470] on input "True" at bounding box center [896, 464] width 14 height 13
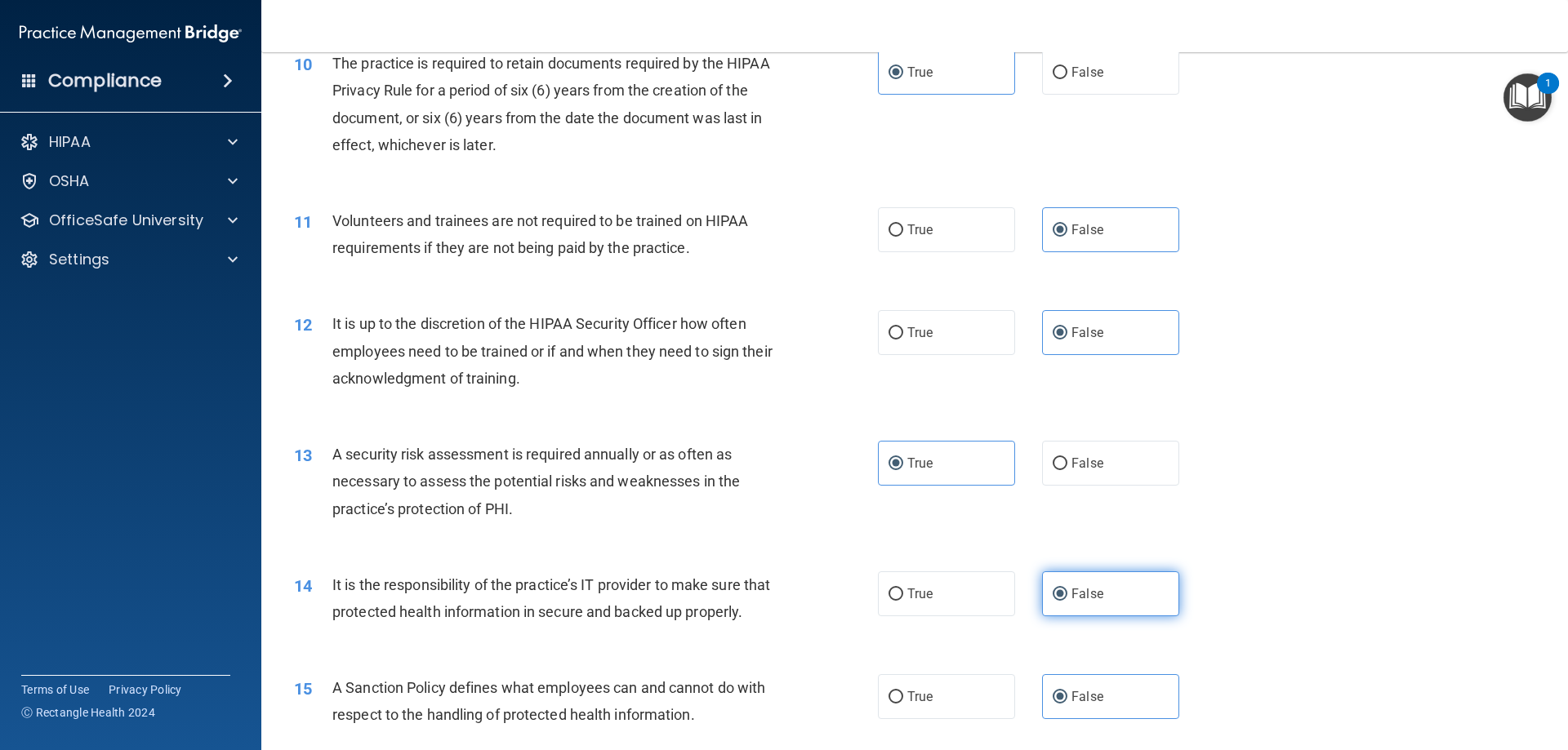
click at [1095, 601] on label "False" at bounding box center [1111, 594] width 137 height 45
click at [1067, 601] on input "False" at bounding box center [1059, 594] width 14 height 13
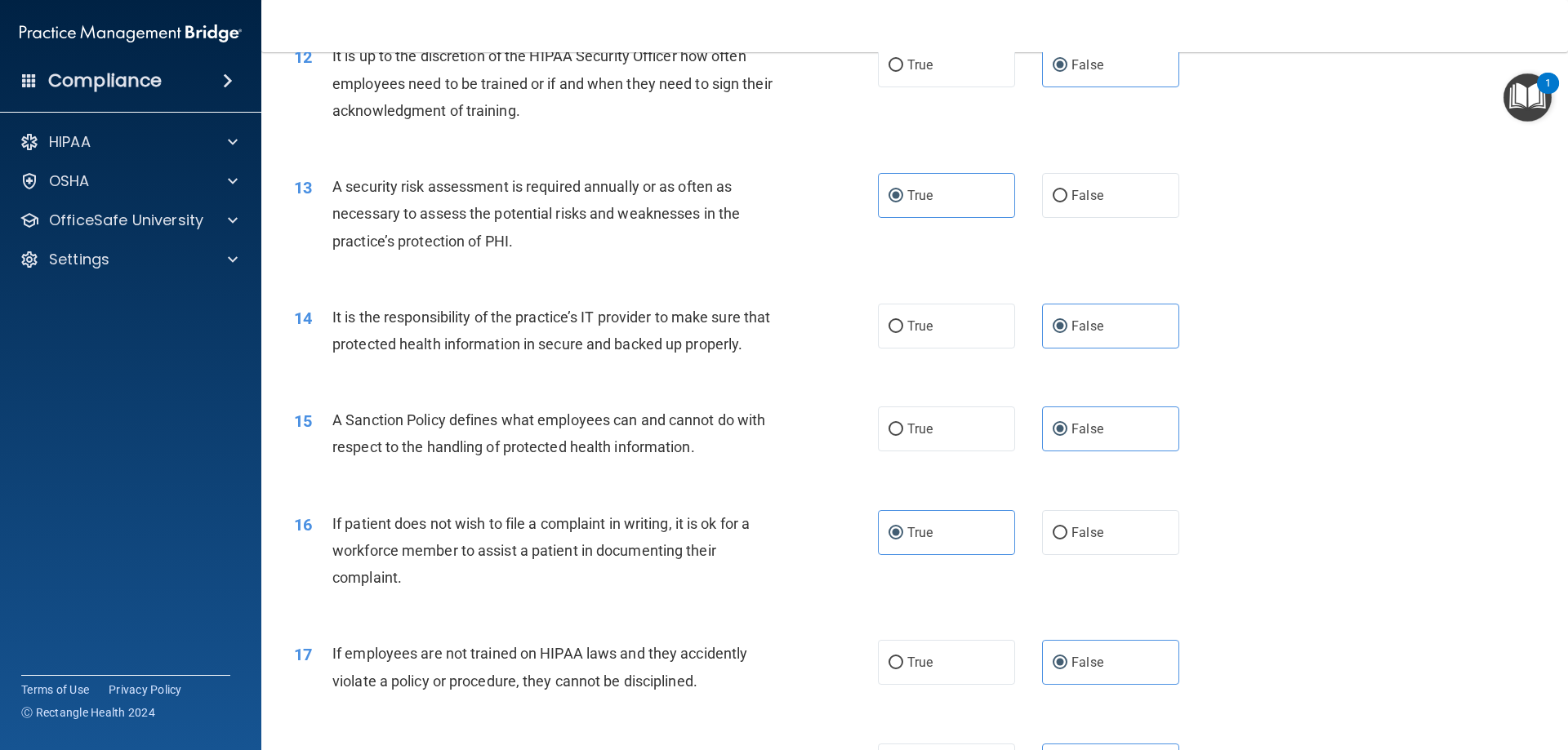
scroll to position [1633, 0]
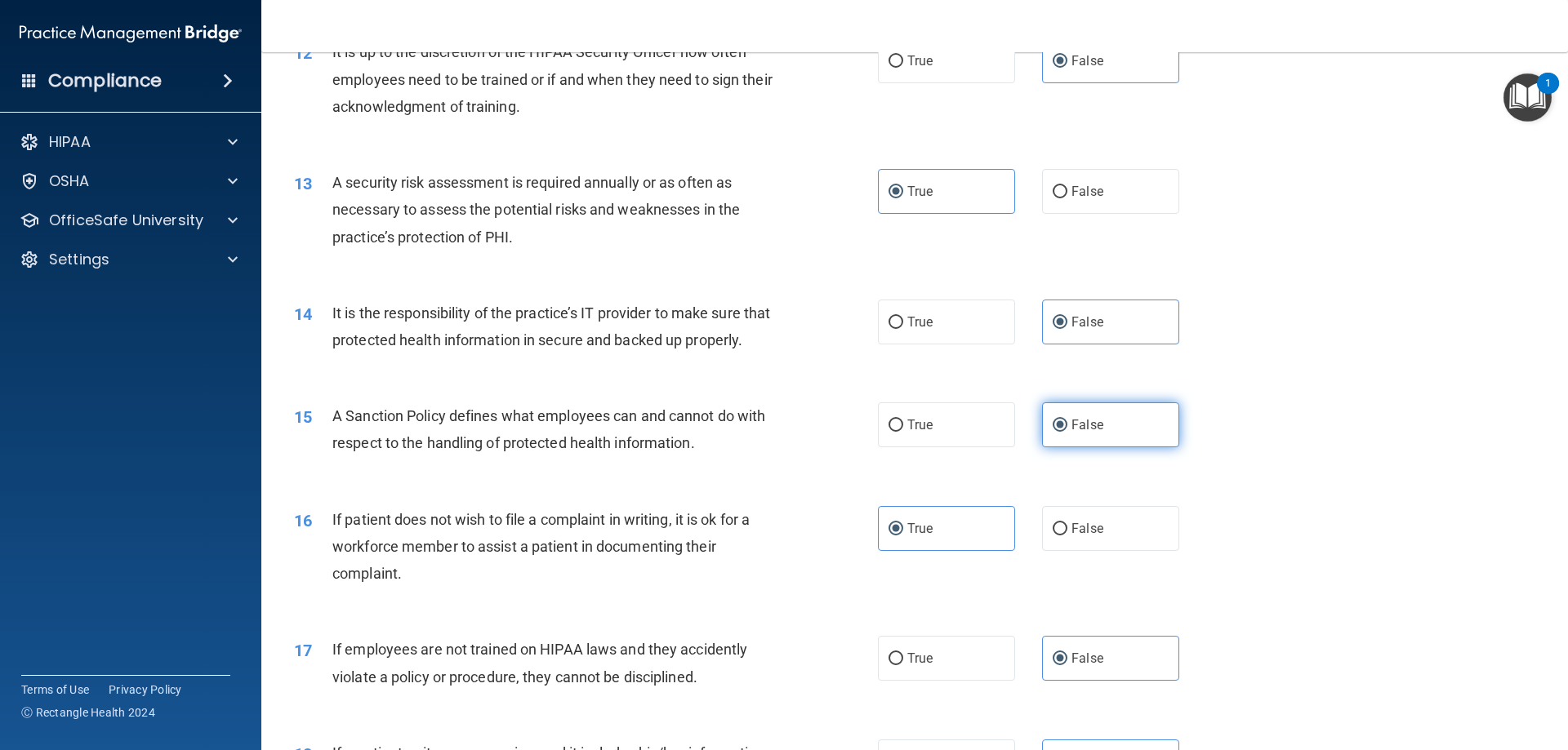
click at [1090, 432] on span "False" at bounding box center [1087, 425] width 32 height 15
click at [1067, 432] on input "False" at bounding box center [1059, 426] width 14 height 13
click at [954, 551] on label "True" at bounding box center [947, 529] width 137 height 45
click at [903, 535] on input "True" at bounding box center [896, 530] width 14 height 13
click at [1111, 681] on label "False" at bounding box center [1111, 659] width 137 height 45
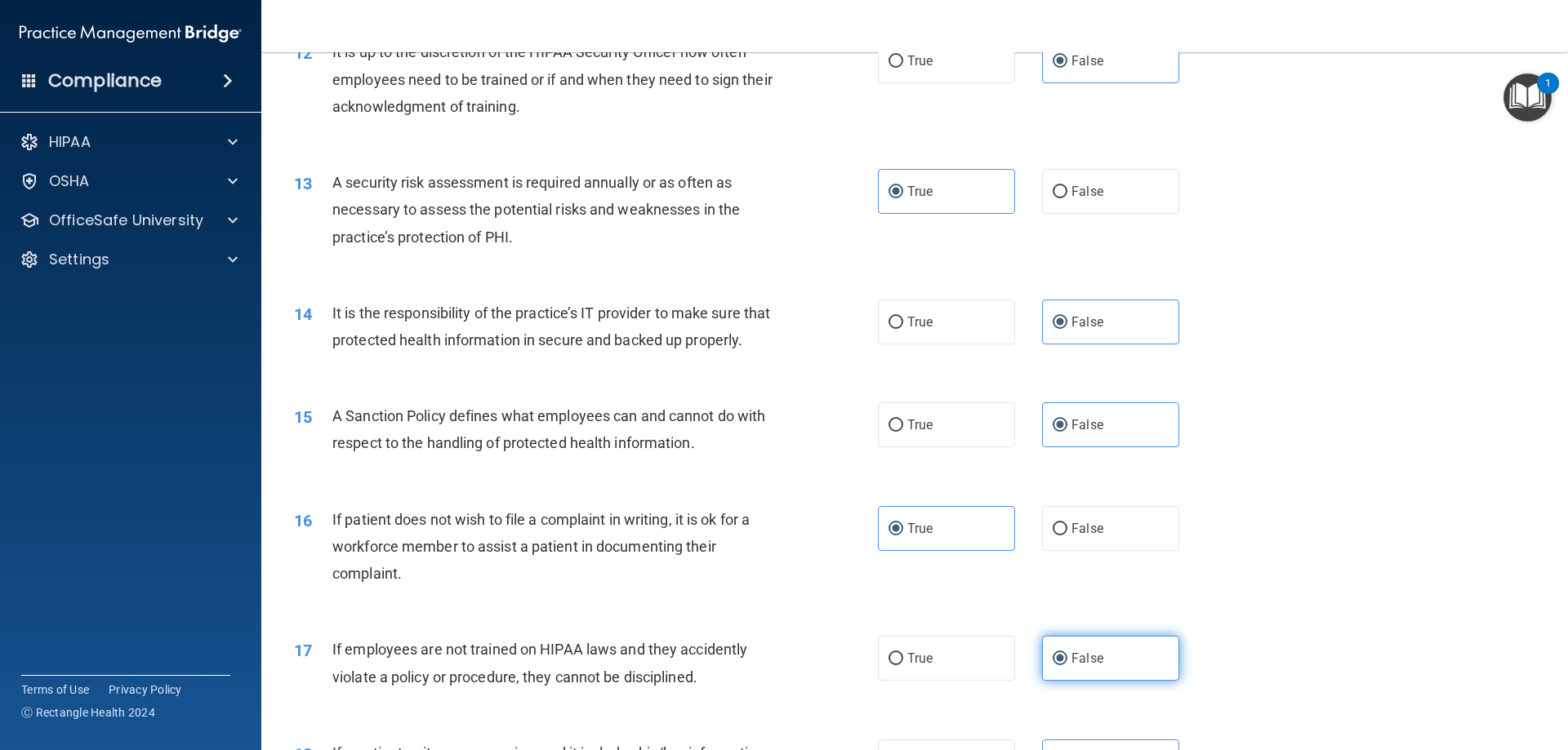
click at [1067, 665] on input "False" at bounding box center [1059, 659] width 14 height 13
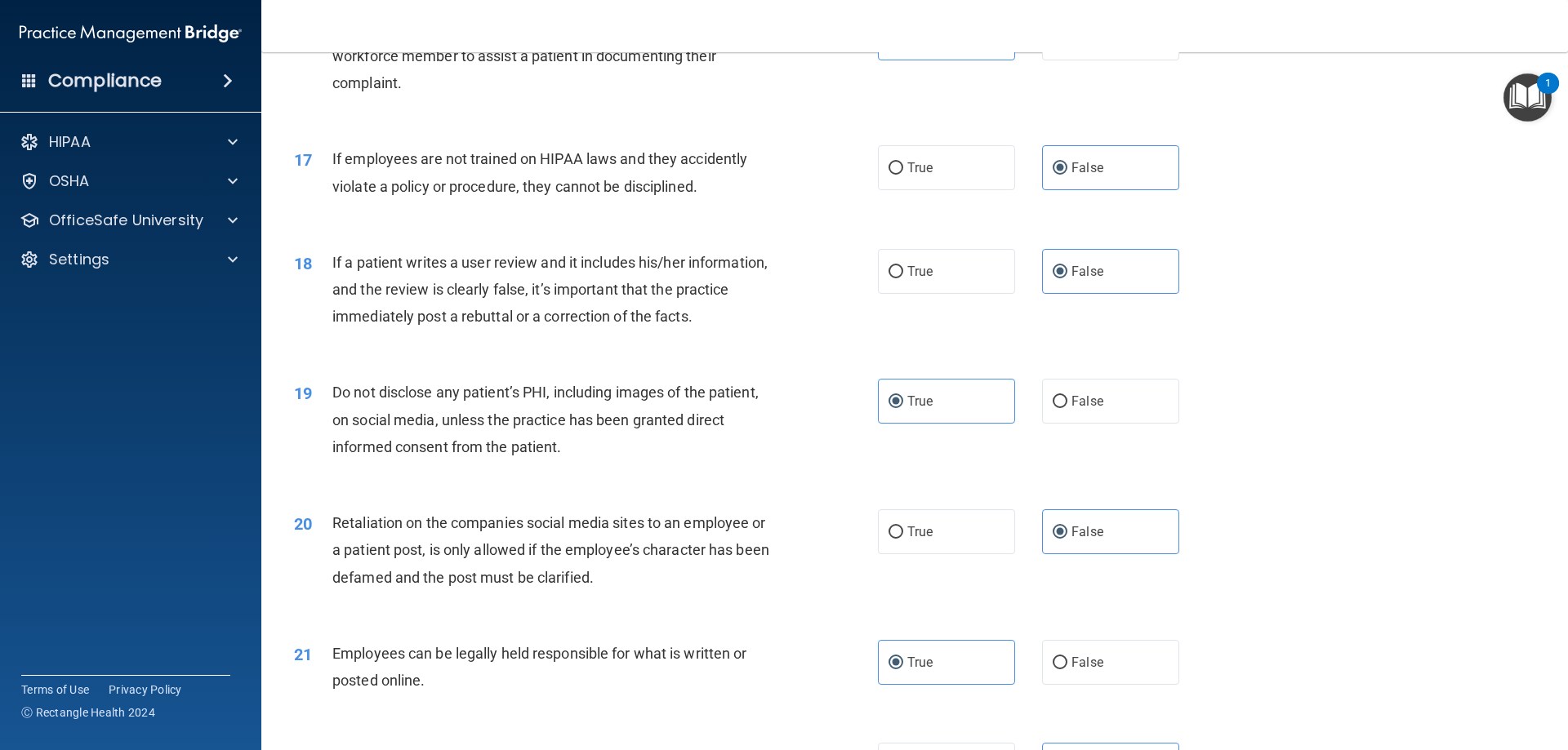
scroll to position [2178, 0]
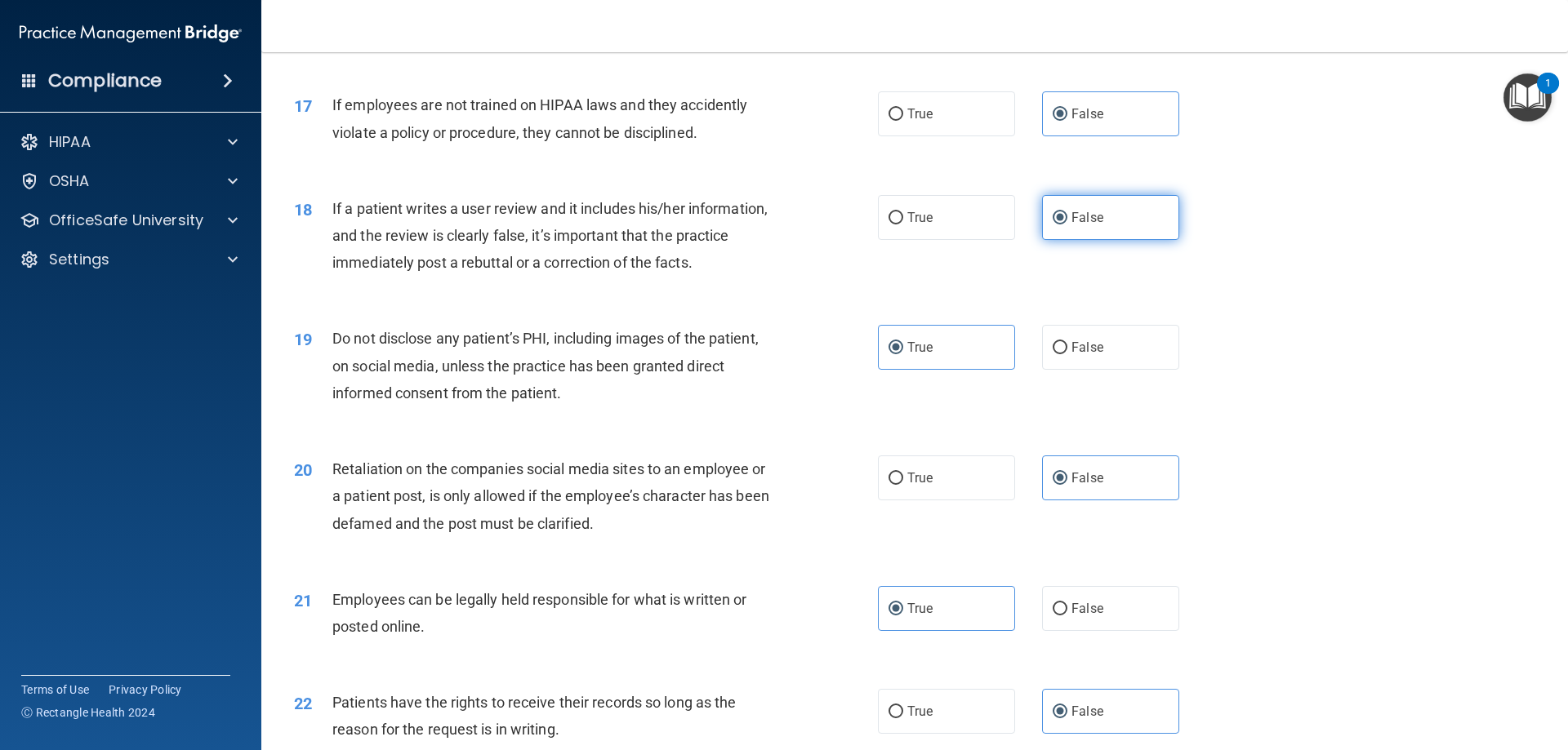
click at [1072, 225] on span "False" at bounding box center [1087, 218] width 32 height 15
click at [1067, 224] on input "False" at bounding box center [1059, 218] width 14 height 13
click at [913, 355] on span "True" at bounding box center [920, 348] width 25 height 15
click at [903, 354] on input "True" at bounding box center [896, 348] width 14 height 13
click at [1090, 486] on span "False" at bounding box center [1087, 478] width 32 height 15
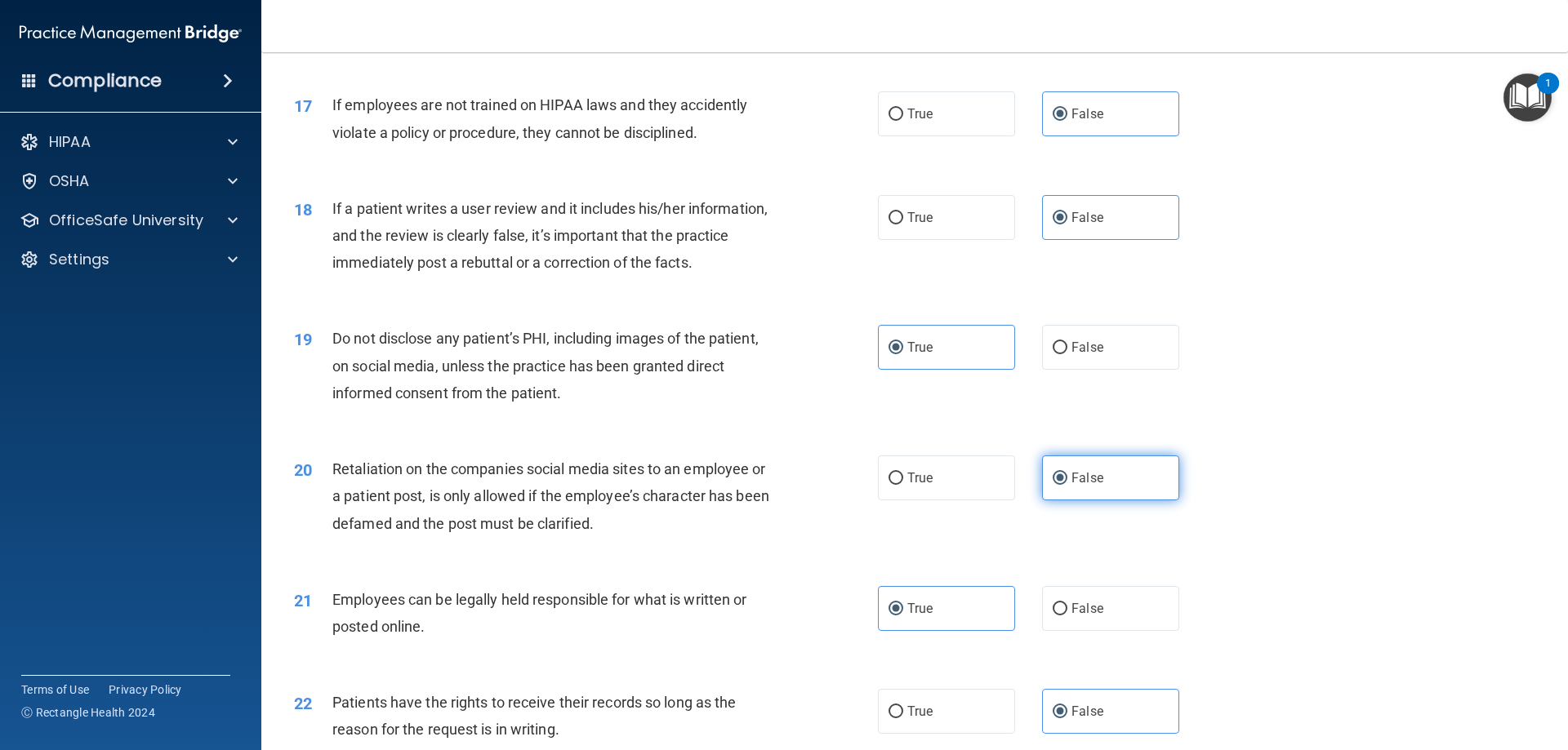
click at [1067, 485] on input "False" at bounding box center [1059, 478] width 14 height 13
click at [937, 632] on label "True" at bounding box center [947, 608] width 137 height 45
click at [903, 615] on input "True" at bounding box center [896, 609] width 14 height 13
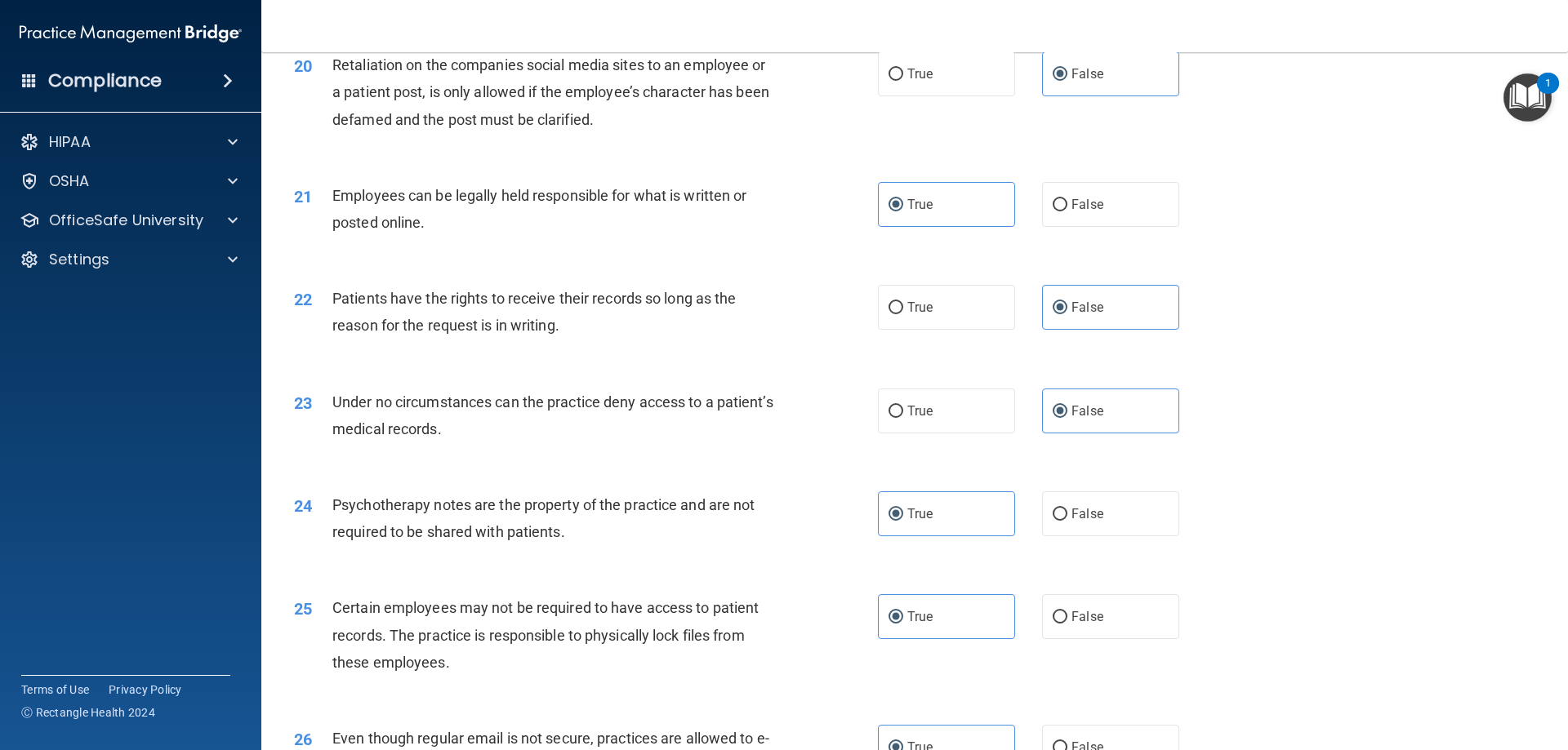
scroll to position [2586, 0]
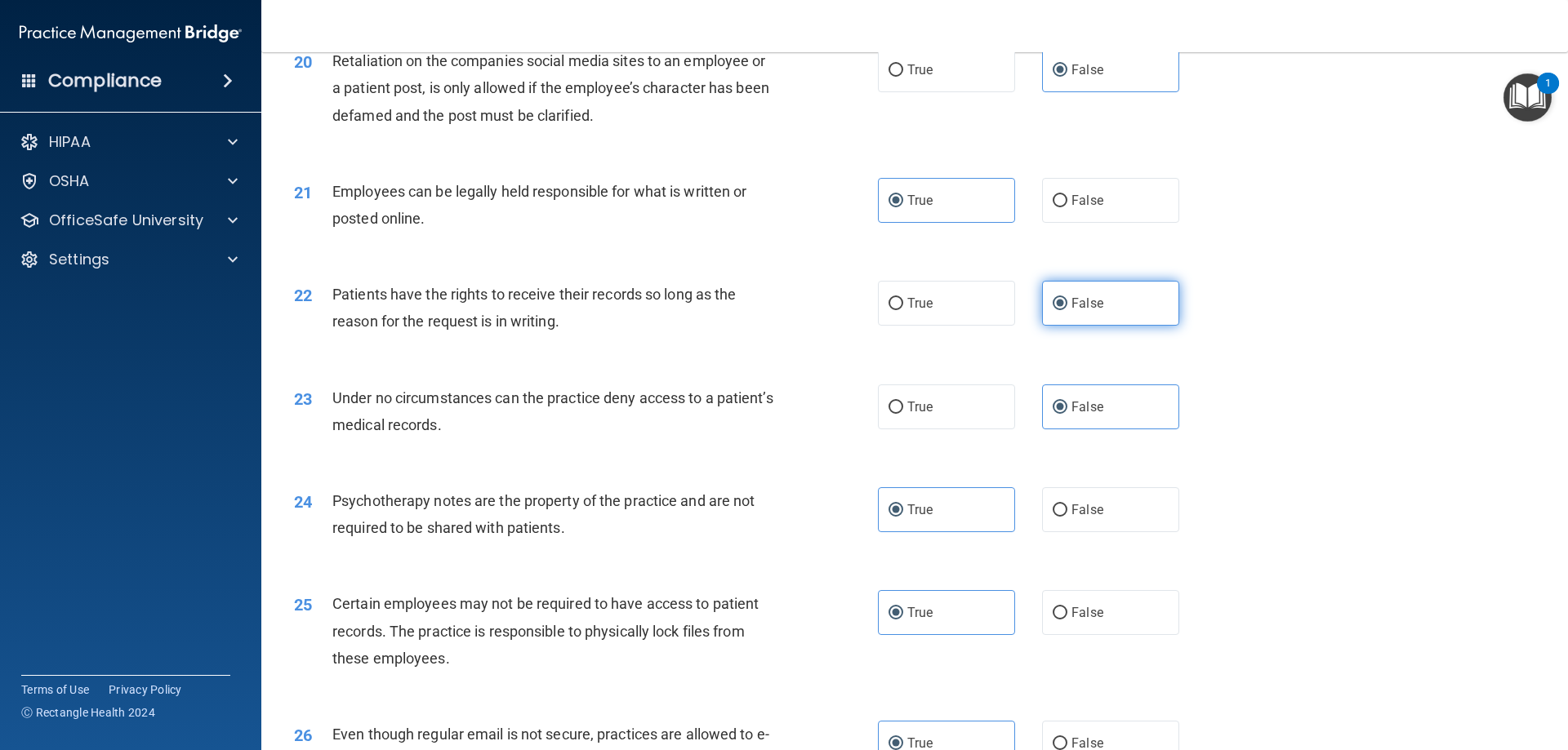
click at [1108, 325] on label "False" at bounding box center [1111, 303] width 137 height 45
click at [1067, 310] on input "False" at bounding box center [1059, 304] width 14 height 13
click at [1098, 429] on label "False" at bounding box center [1111, 406] width 137 height 45
click at [1067, 414] on input "False" at bounding box center [1059, 407] width 14 height 13
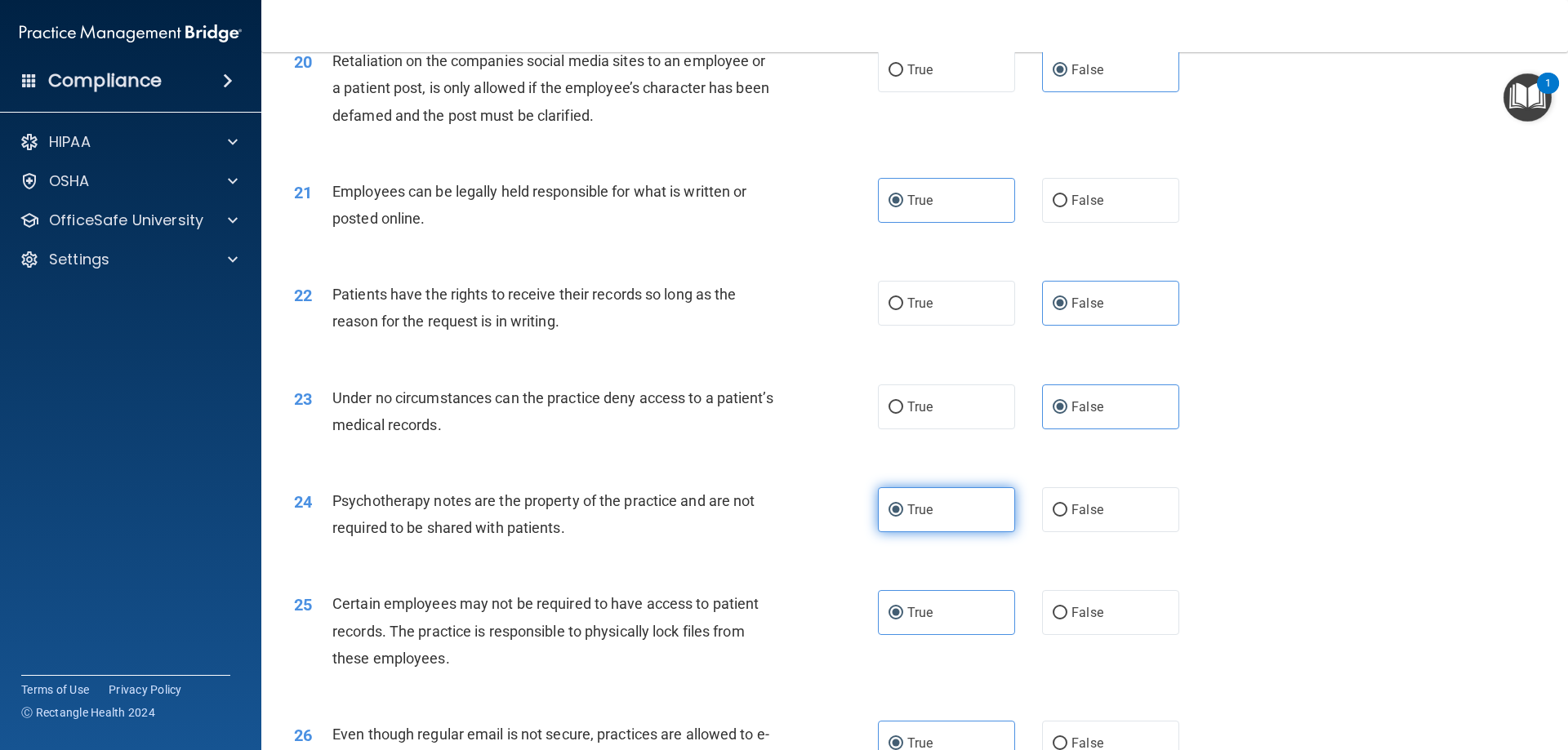
click at [941, 532] on label "True" at bounding box center [947, 509] width 137 height 45
click at [903, 517] on input "True" at bounding box center [896, 510] width 14 height 13
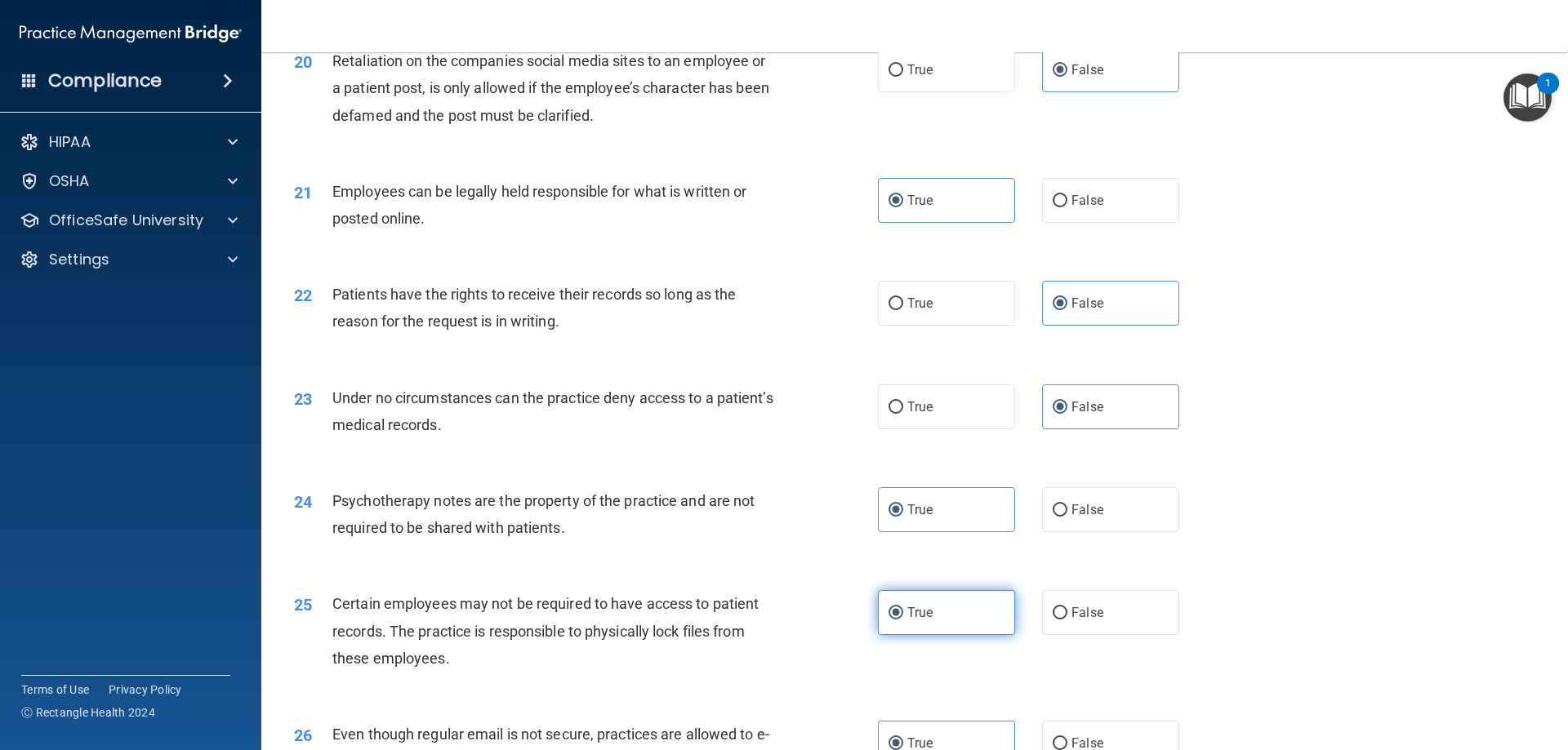
click at [921, 621] on span "True" at bounding box center [920, 612] width 25 height 15
click at [903, 620] on input "True" at bounding box center [896, 613] width 14 height 13
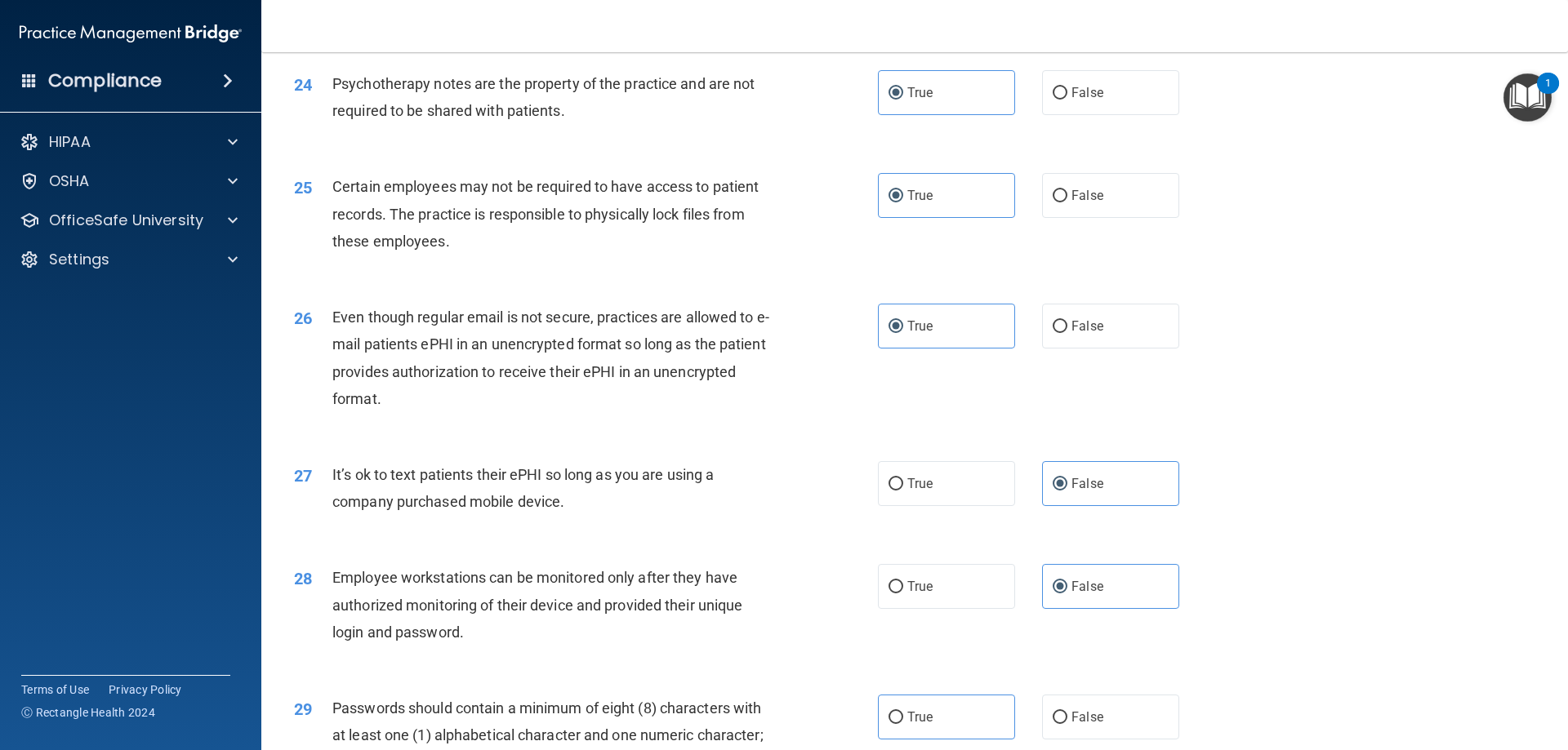
scroll to position [3130, 0]
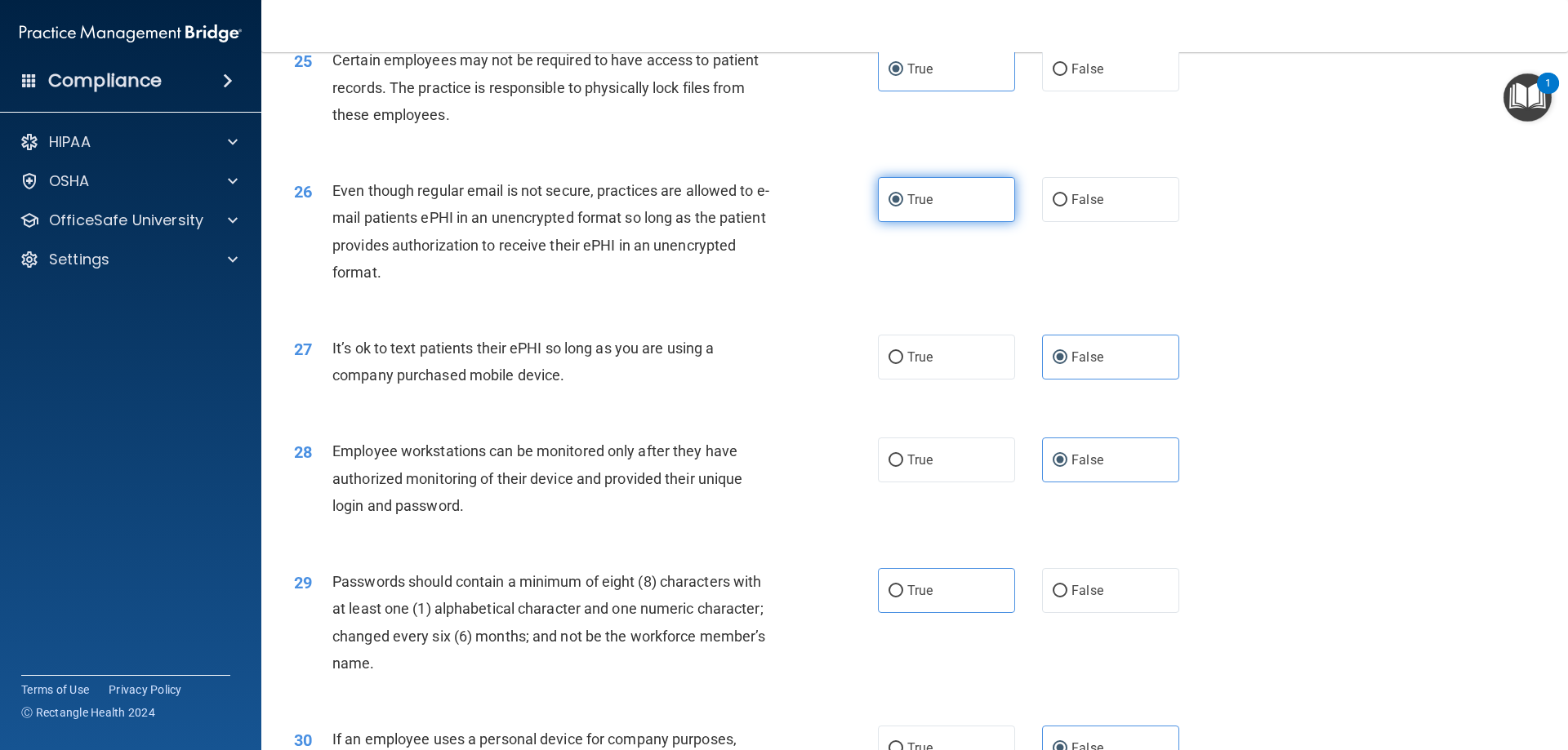
click at [930, 222] on label "True" at bounding box center [947, 199] width 137 height 45
click at [903, 207] on input "True" at bounding box center [896, 200] width 14 height 13
drag, startPoint x: 1079, startPoint y: 372, endPoint x: 1084, endPoint y: 401, distance: 29.4
click at [1082, 379] on label "False" at bounding box center [1111, 357] width 137 height 45
click at [1075, 482] on label "False" at bounding box center [1111, 460] width 137 height 45
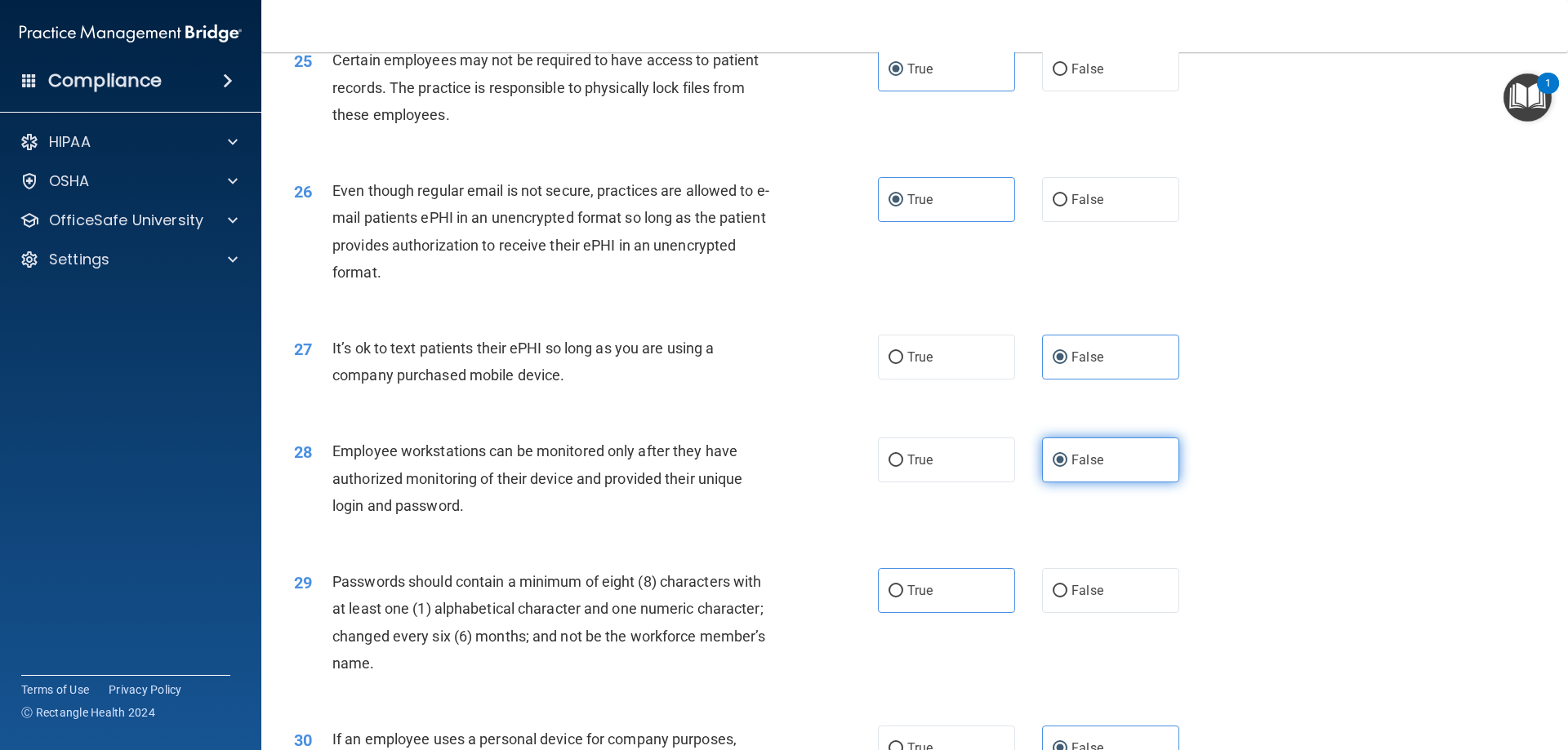
click at [1067, 467] on input "False" at bounding box center [1059, 460] width 14 height 13
click at [910, 599] on span "True" at bounding box center [920, 591] width 25 height 15
click at [903, 598] on input "True" at bounding box center [896, 591] width 14 height 13
radio input "true"
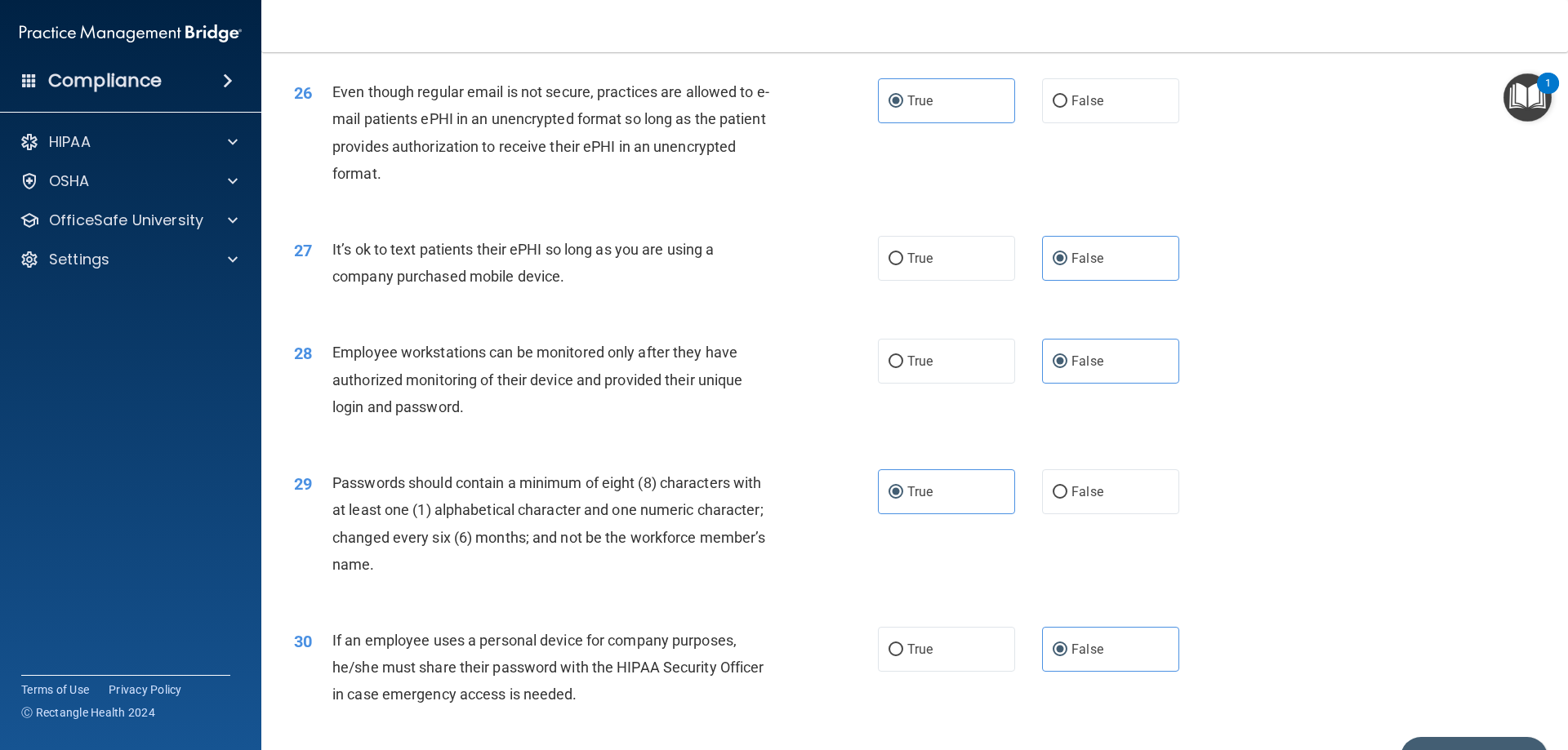
scroll to position [3349, 0]
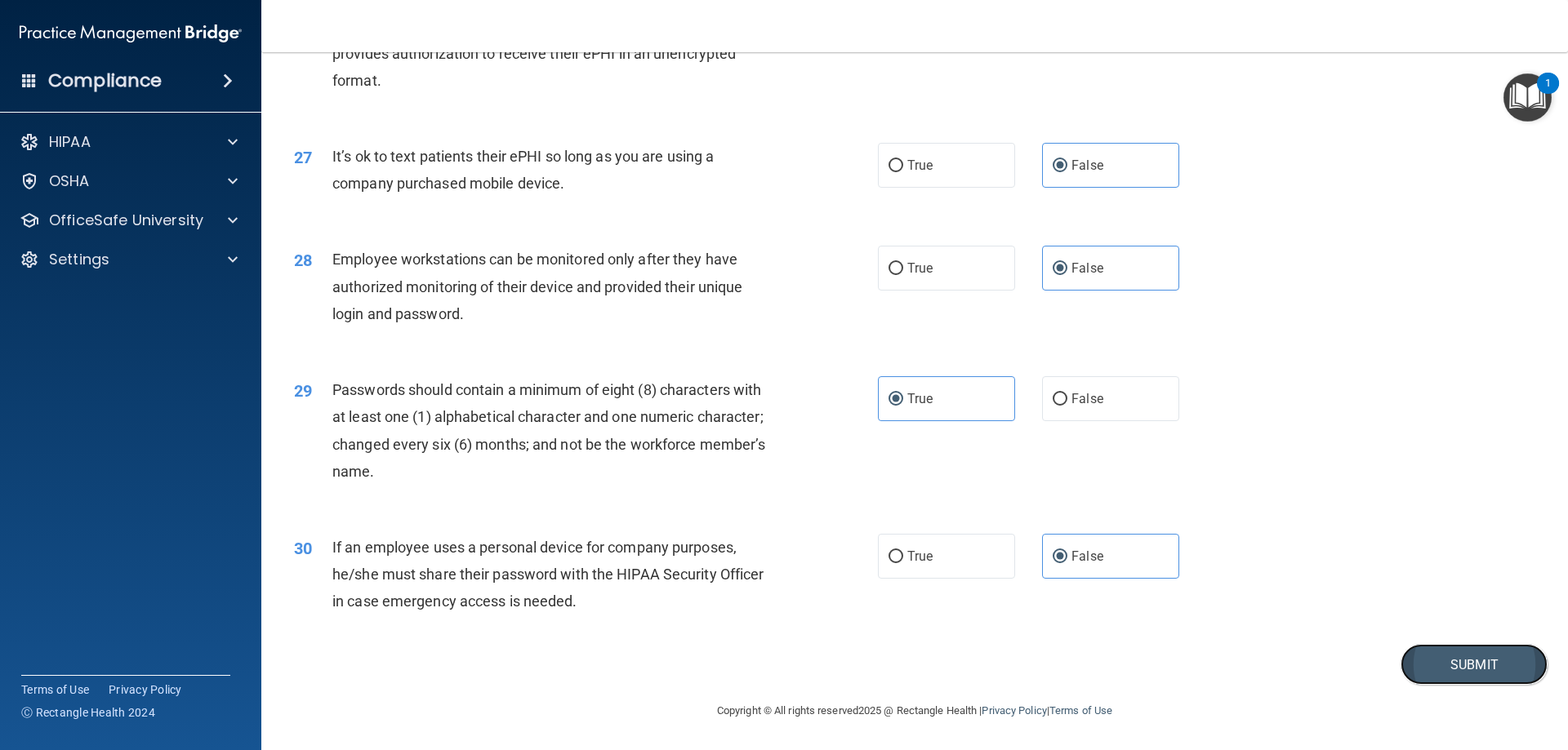
click at [1449, 663] on button "Submit" at bounding box center [1474, 664] width 147 height 41
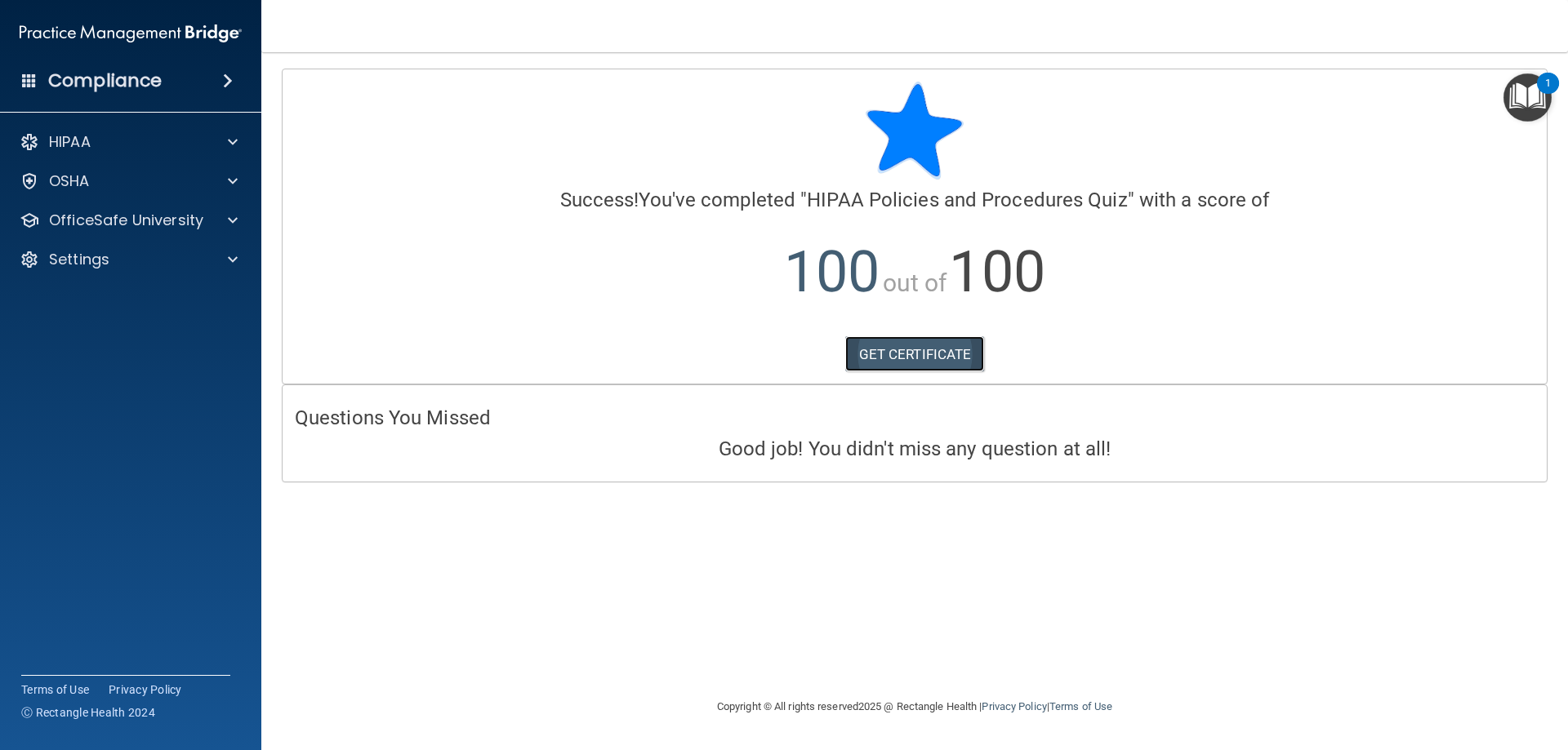
click at [896, 349] on link "GET CERTIFICATE" at bounding box center [915, 353] width 140 height 36
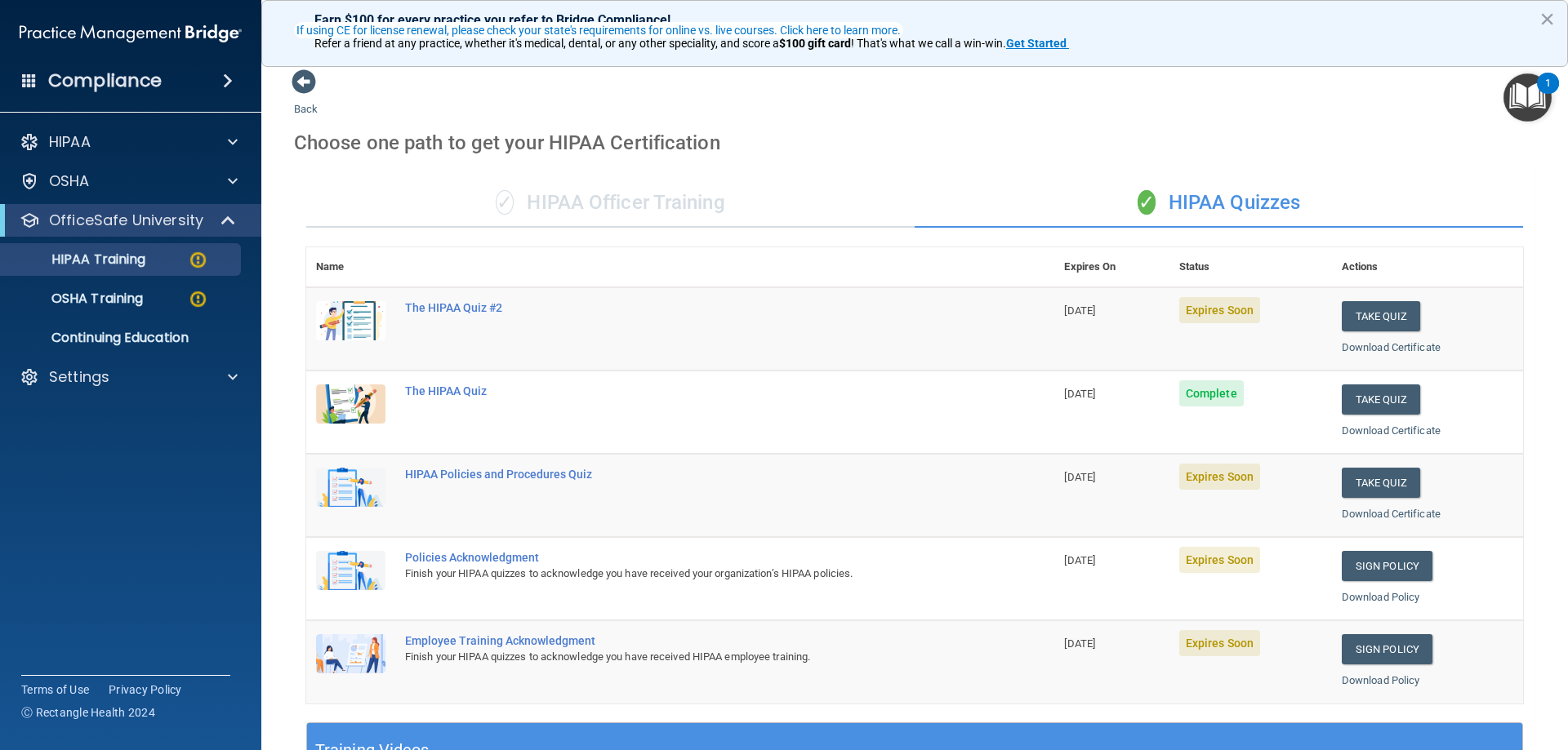
scroll to position [137, 0]
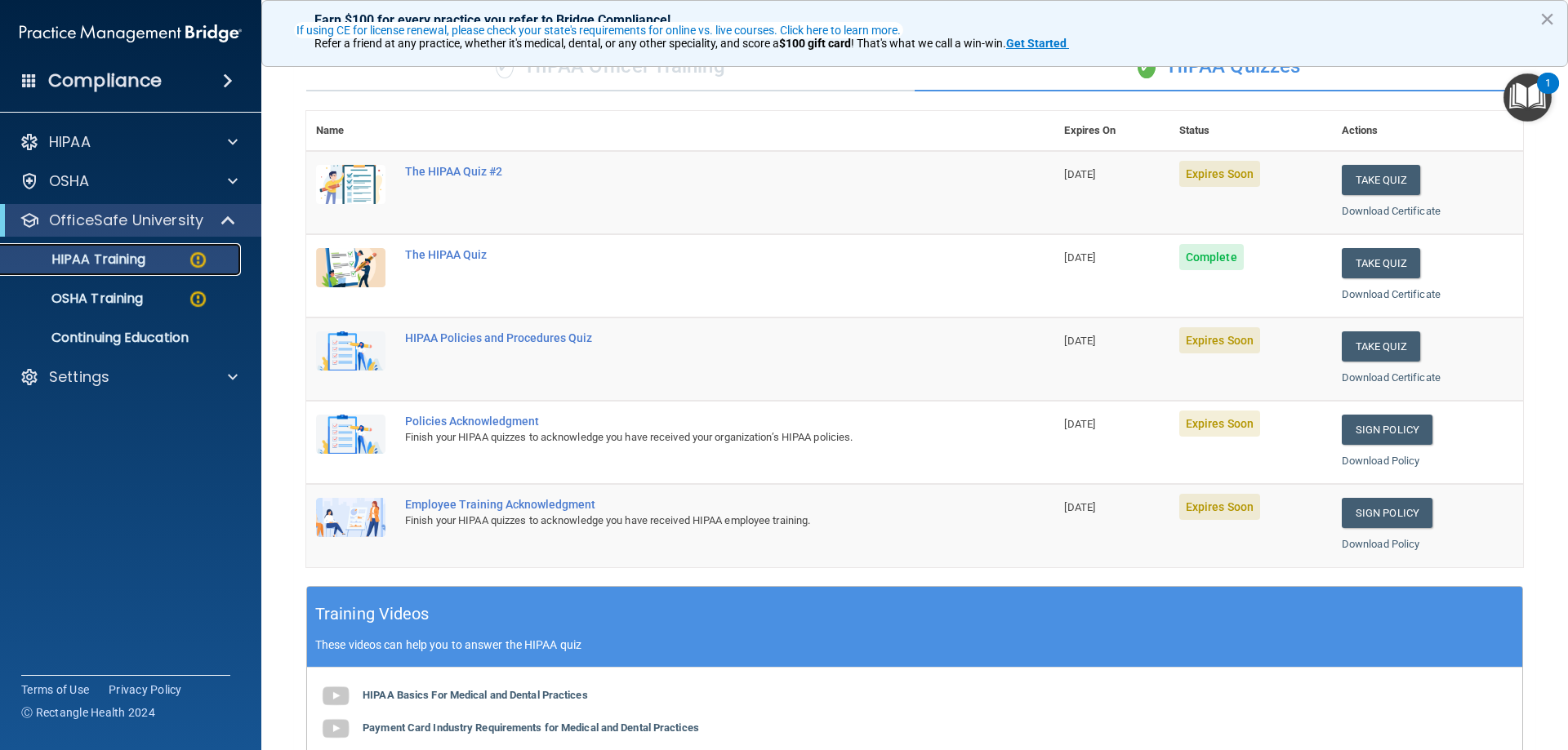
click at [207, 255] on img at bounding box center [197, 260] width 20 height 20
click at [215, 224] on div at bounding box center [229, 220] width 40 height 19
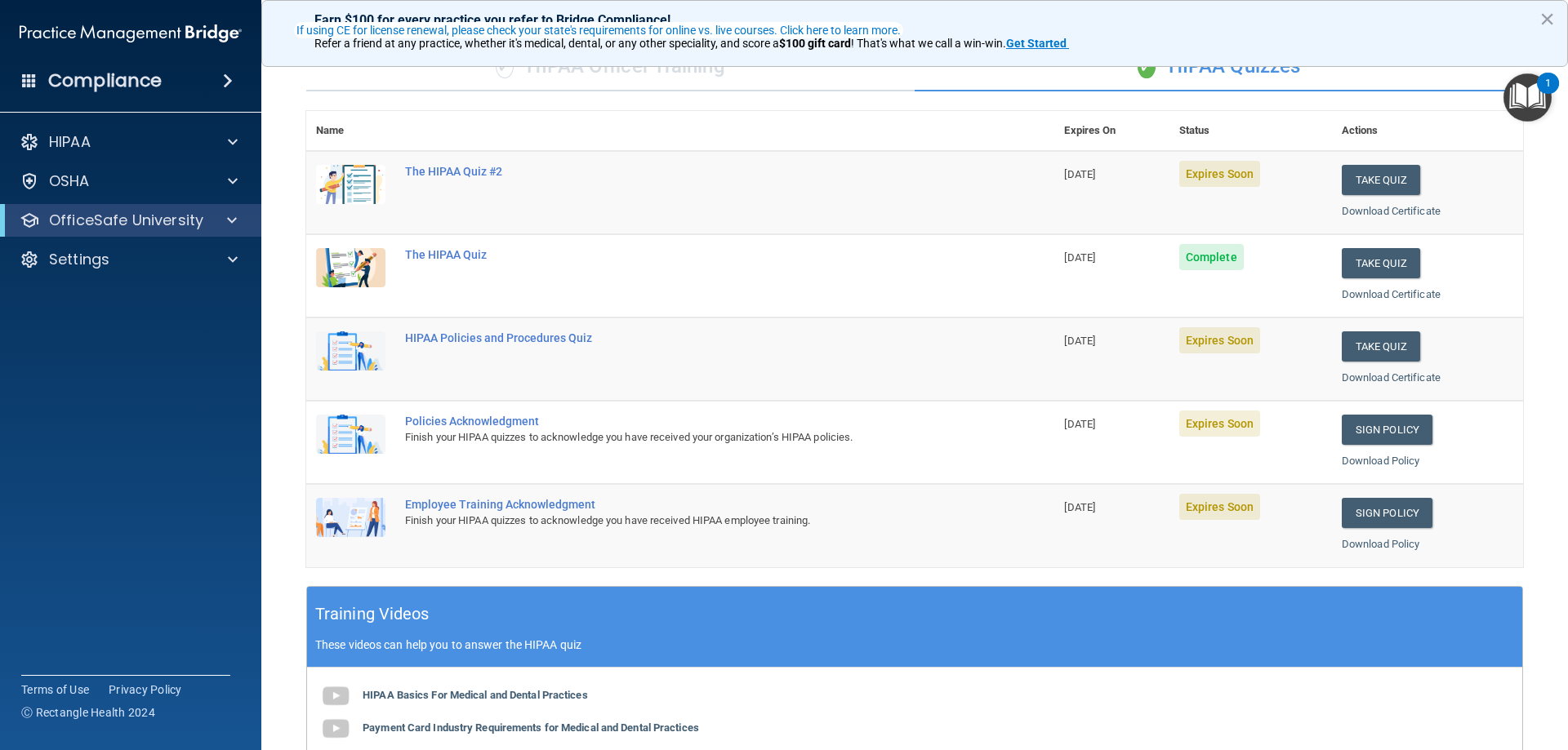
click at [211, 230] on div "OfficeSafe University" at bounding box center [130, 220] width 261 height 33
drag, startPoint x: 221, startPoint y: 217, endPoint x: 213, endPoint y: 227, distance: 12.8
click at [221, 219] on div at bounding box center [229, 220] width 40 height 19
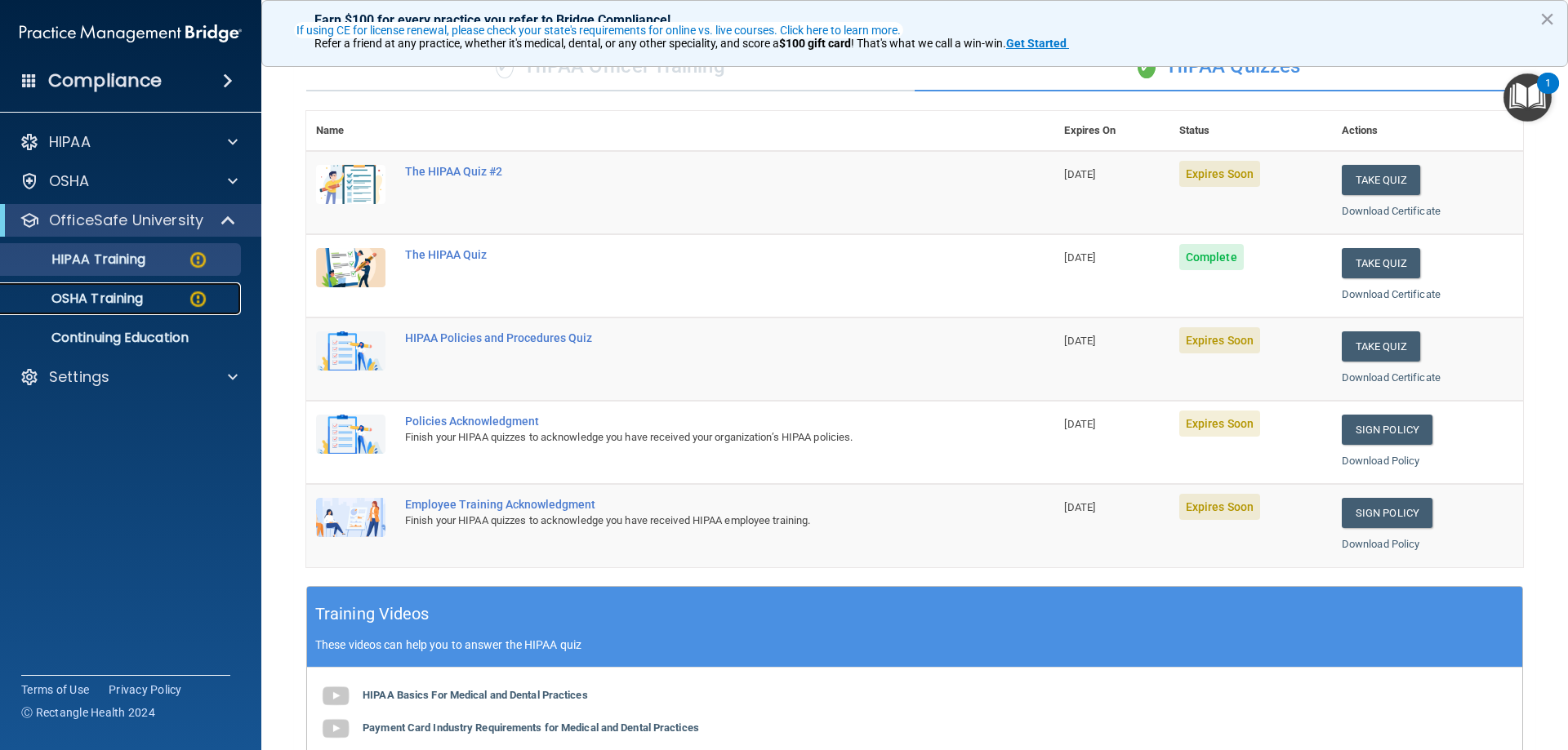
click at [161, 303] on div "OSHA Training" at bounding box center [122, 298] width 223 height 16
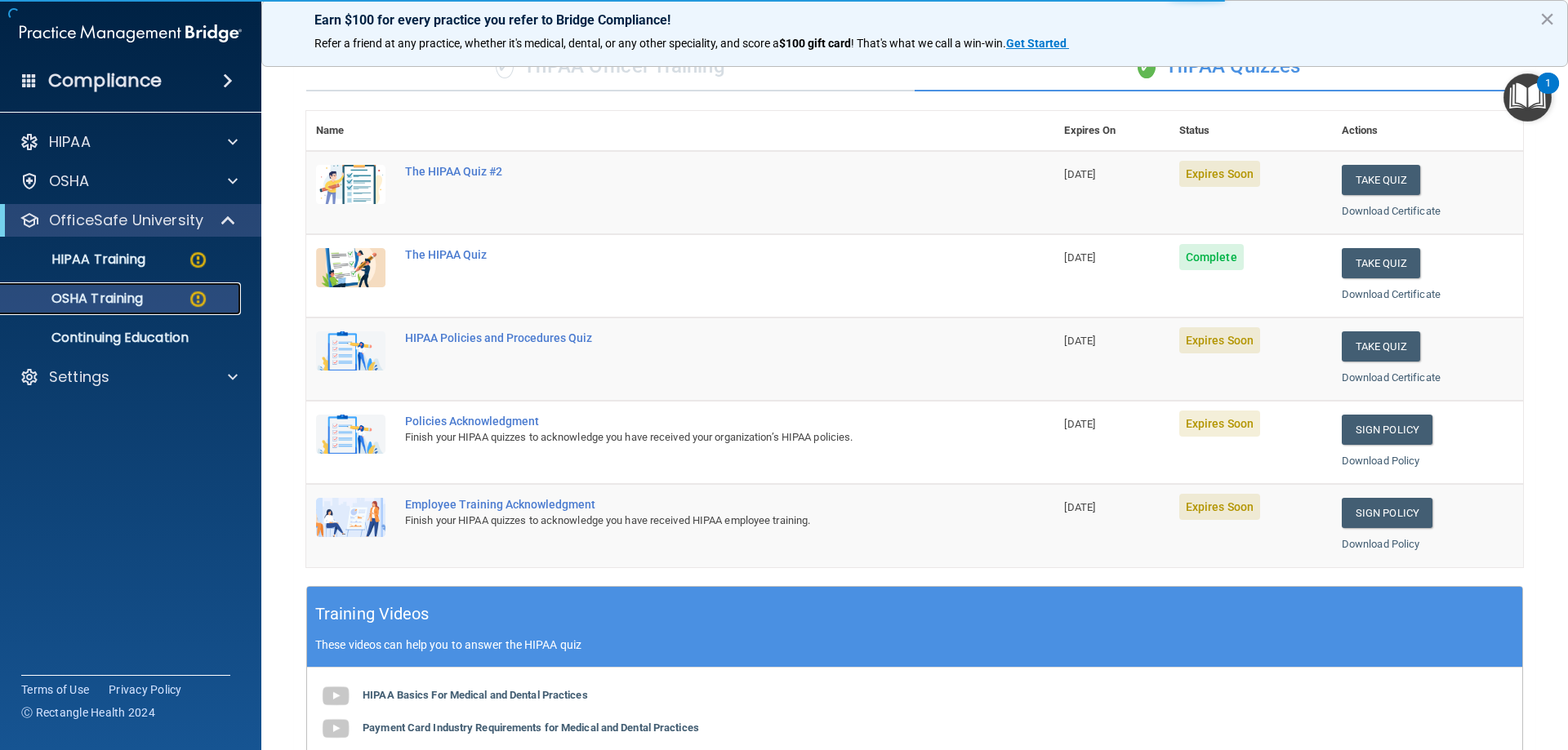
scroll to position [20, 0]
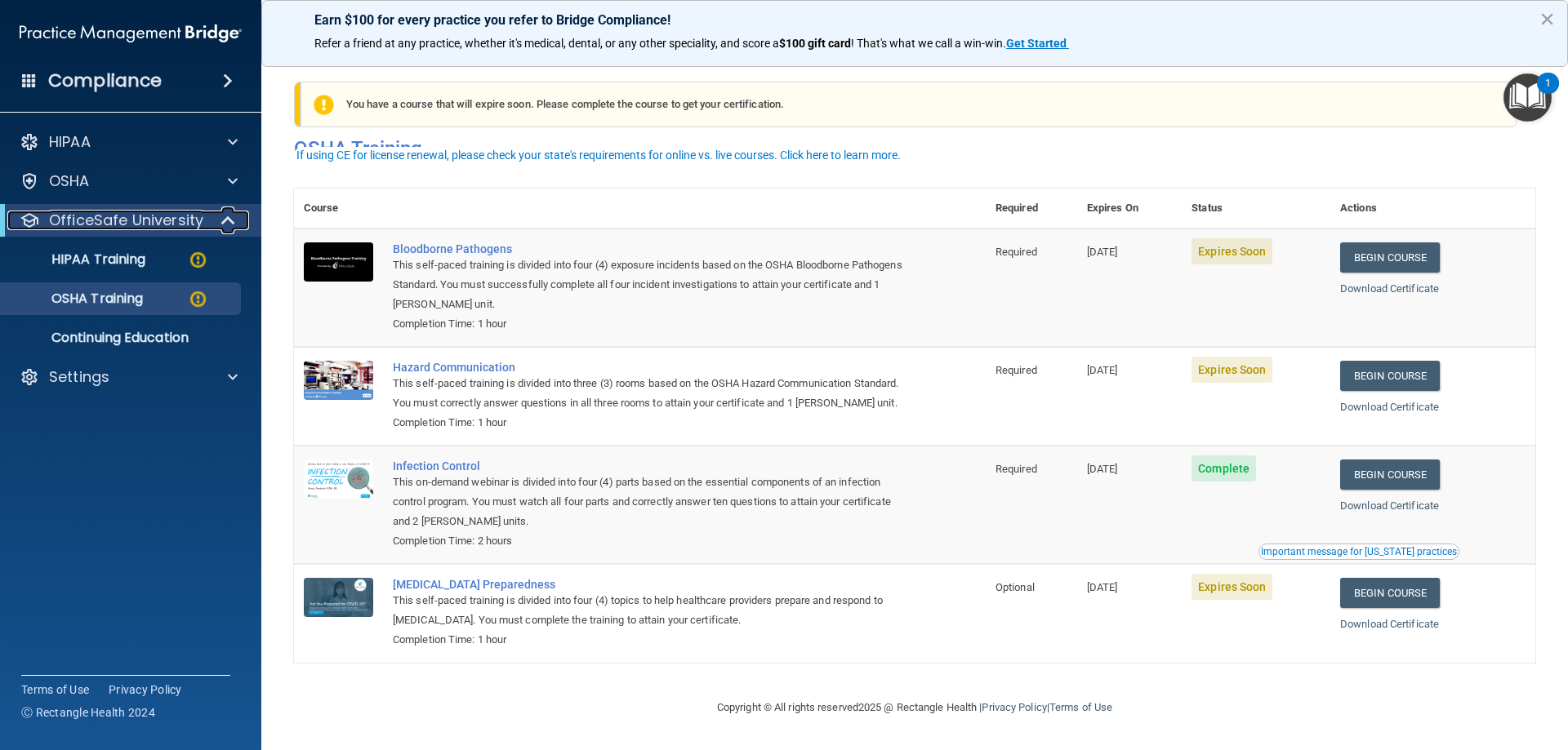
click at [209, 220] on div at bounding box center [229, 220] width 40 height 19
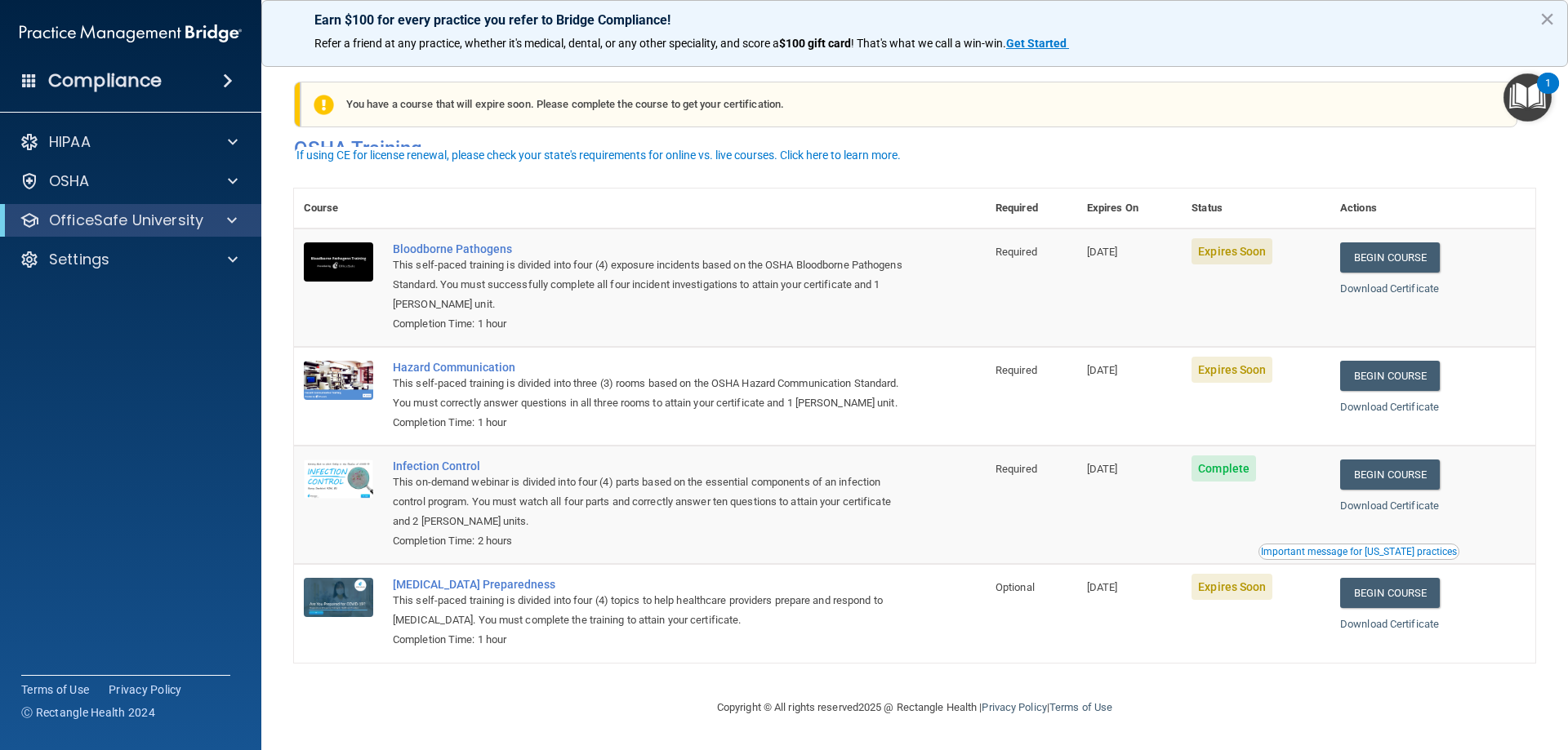
click at [218, 207] on div "OfficeSafe University" at bounding box center [130, 220] width 261 height 33
click at [201, 225] on p "OfficeSafe University" at bounding box center [126, 220] width 154 height 19
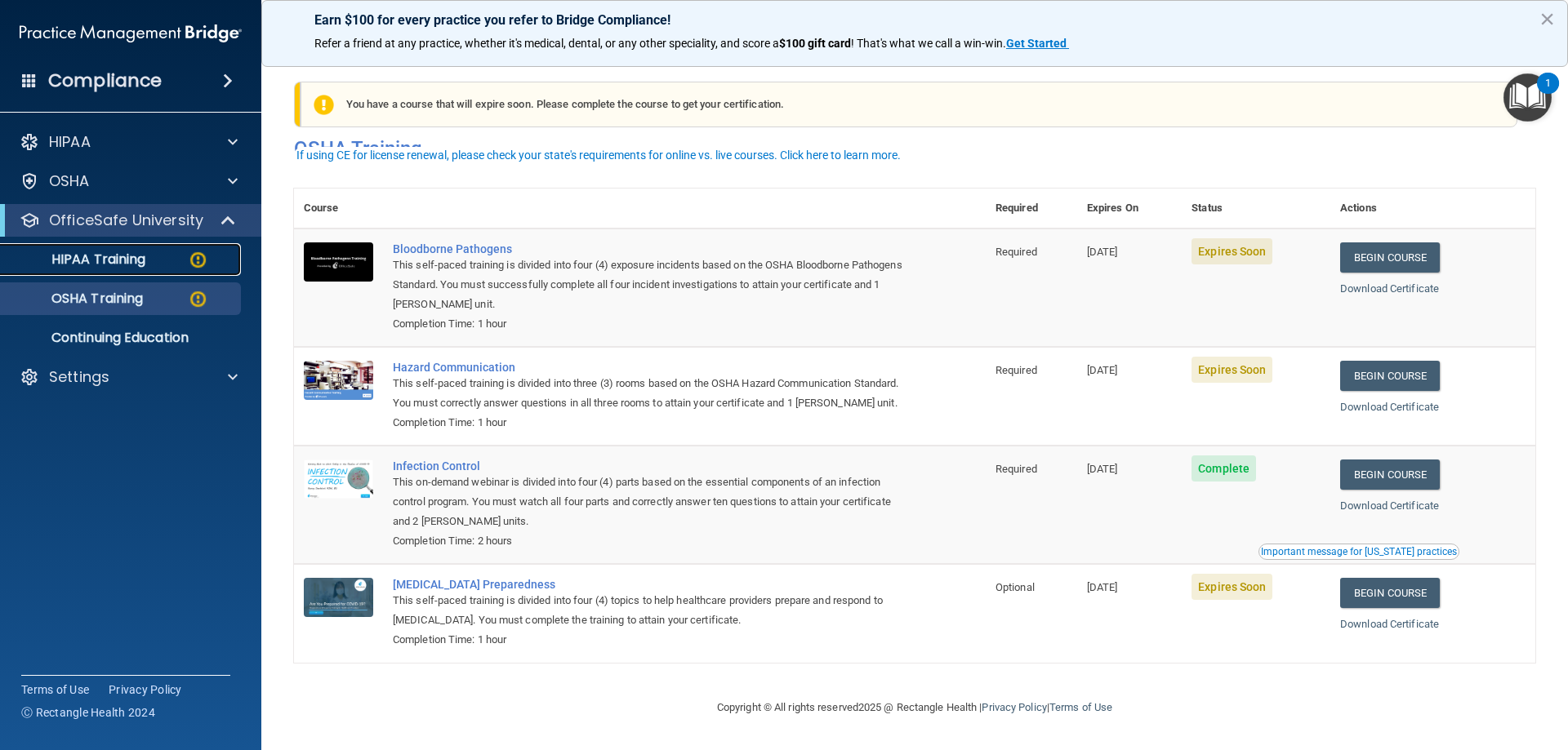
click at [175, 260] on div "HIPAA Training" at bounding box center [122, 259] width 223 height 16
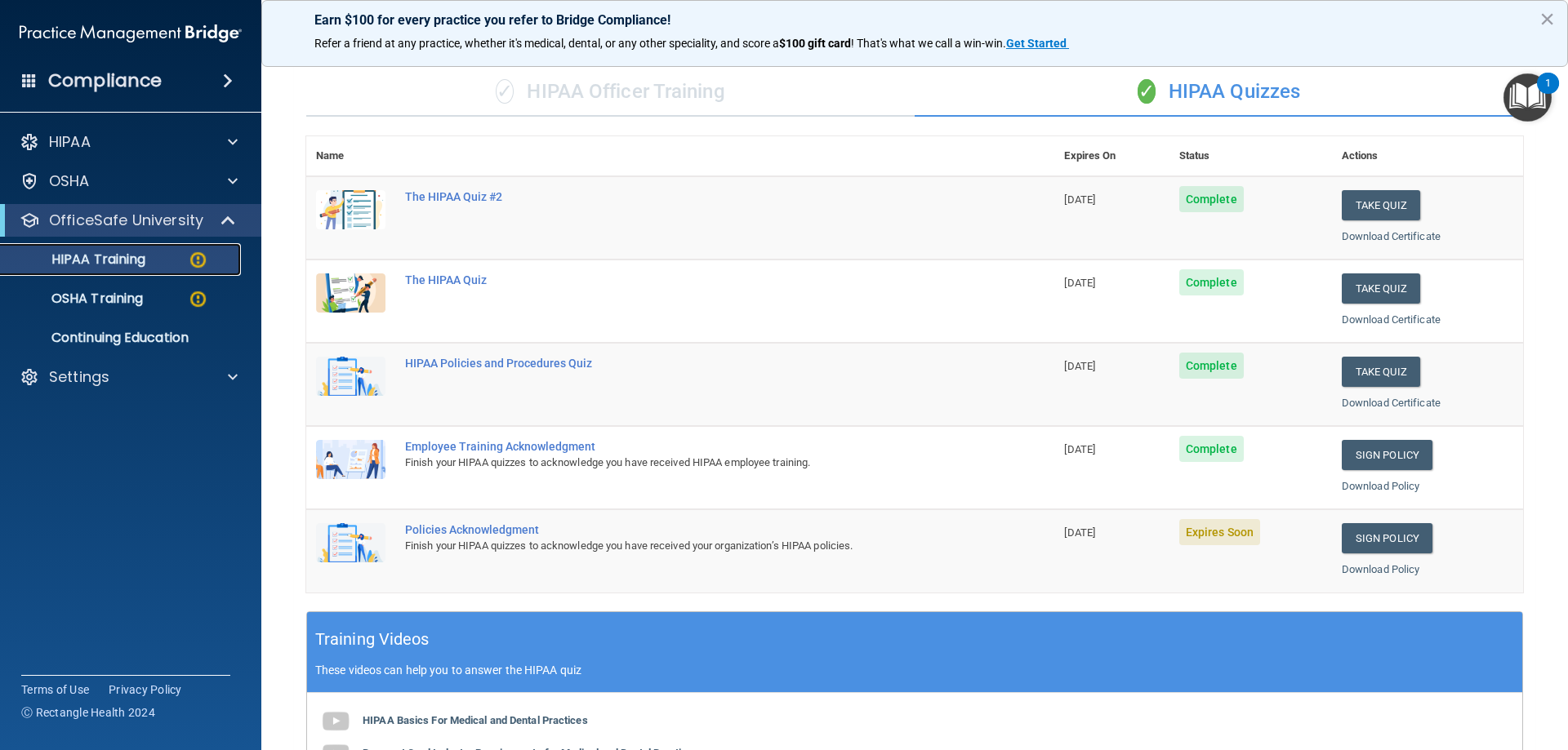
scroll to position [71, 0]
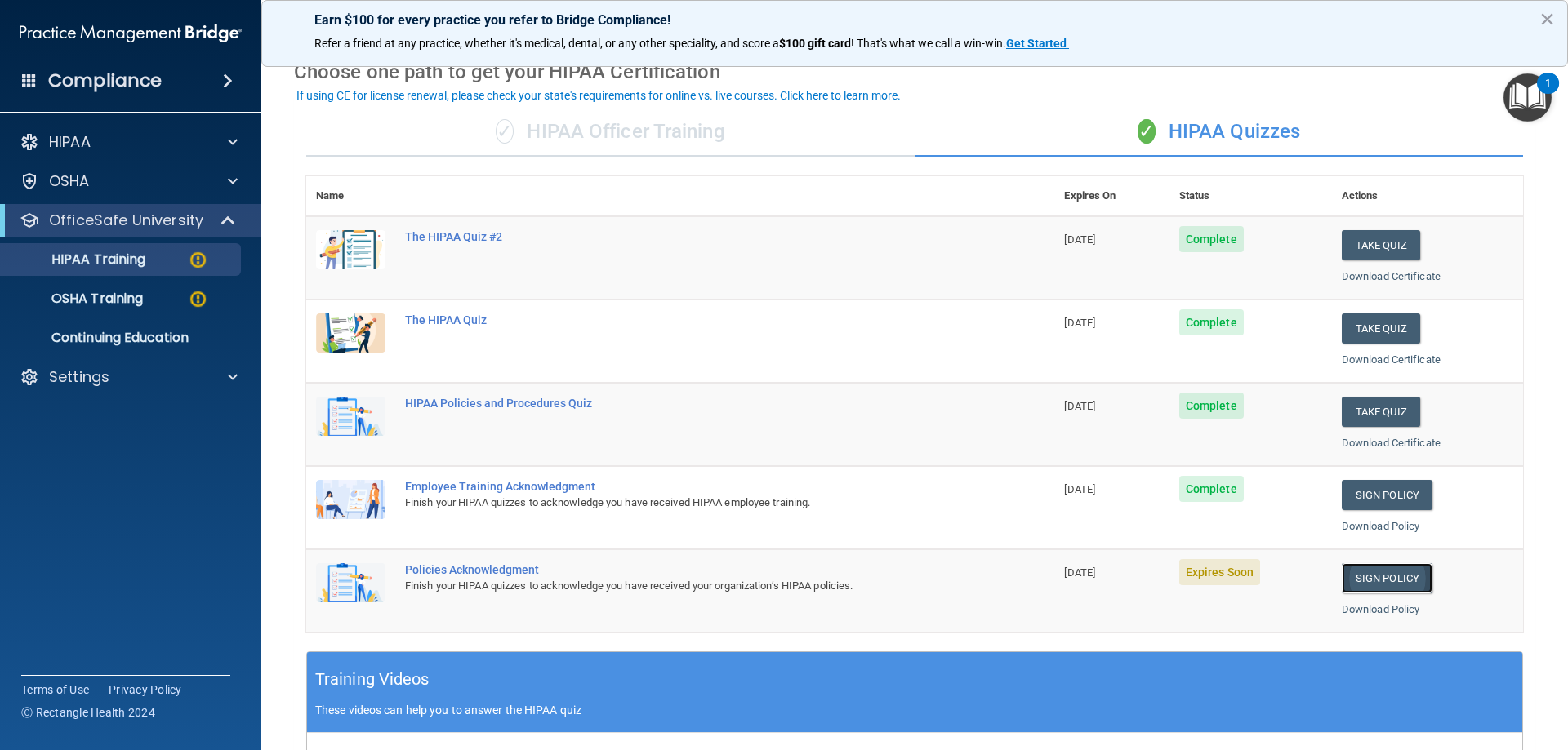
click at [1365, 576] on link "Sign Policy" at bounding box center [1387, 578] width 91 height 30
click at [145, 298] on div "OSHA Training" at bounding box center [122, 298] width 223 height 16
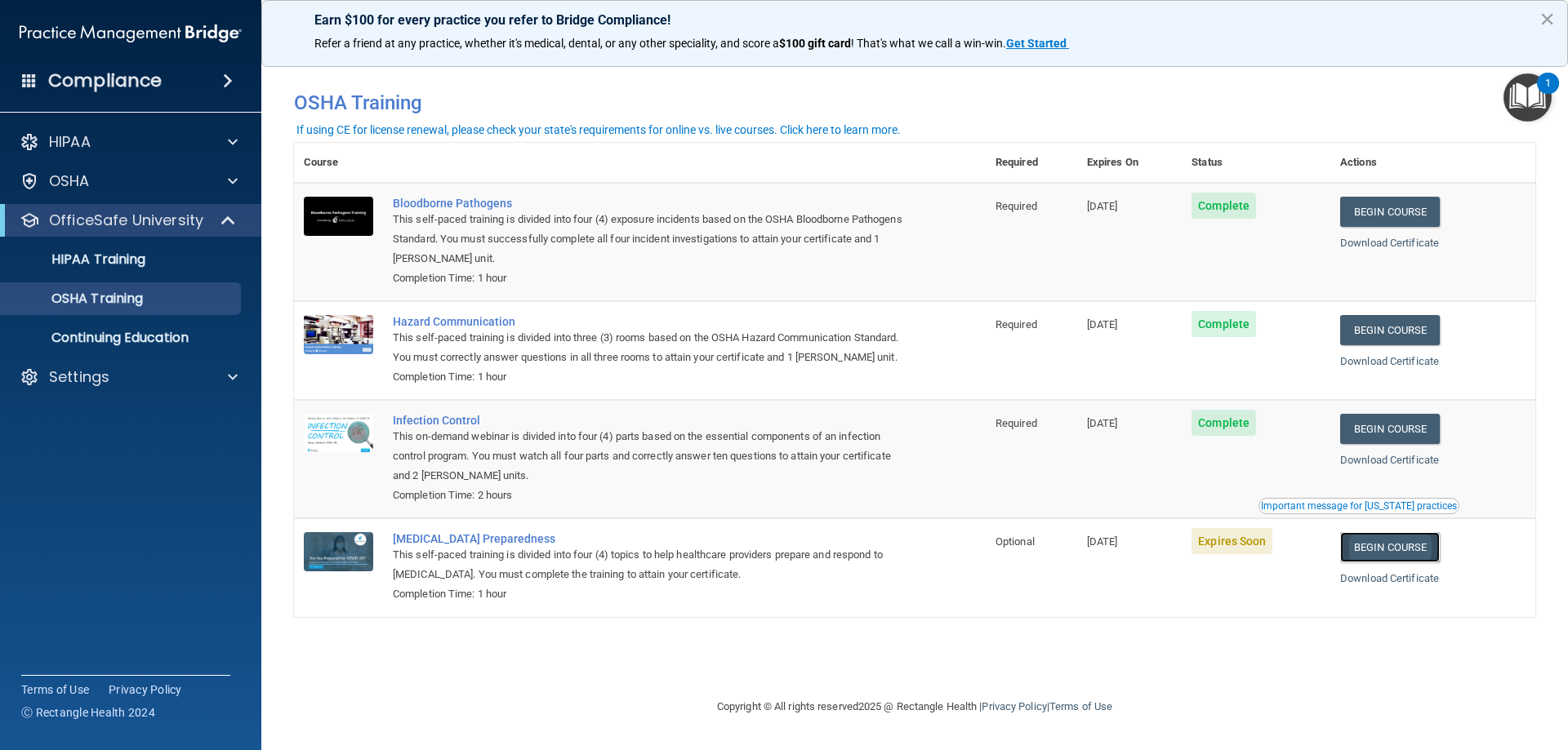
click at [1405, 562] on link "Begin Course" at bounding box center [1390, 547] width 99 height 30
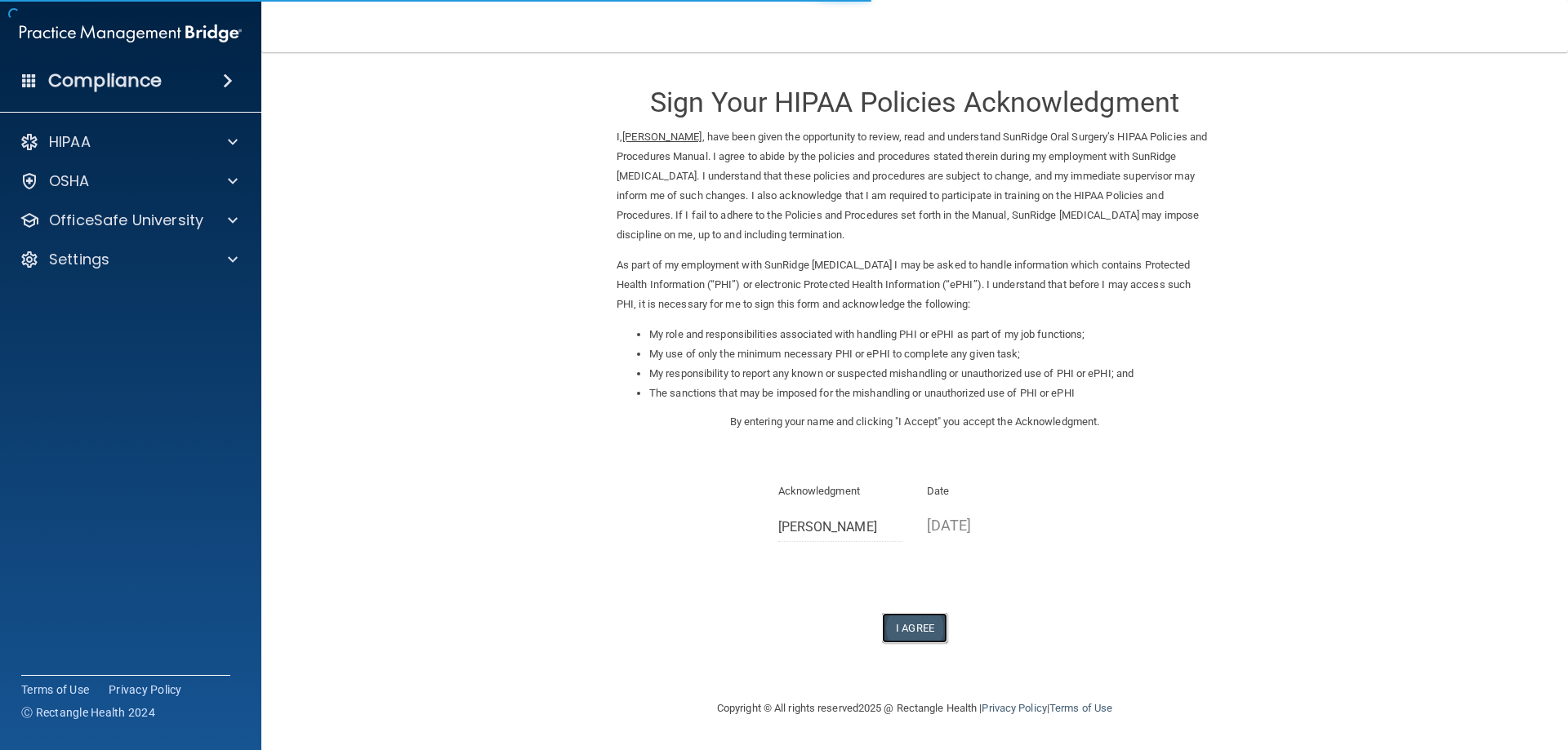
click at [924, 628] on button "I Agree" at bounding box center [915, 628] width 65 height 30
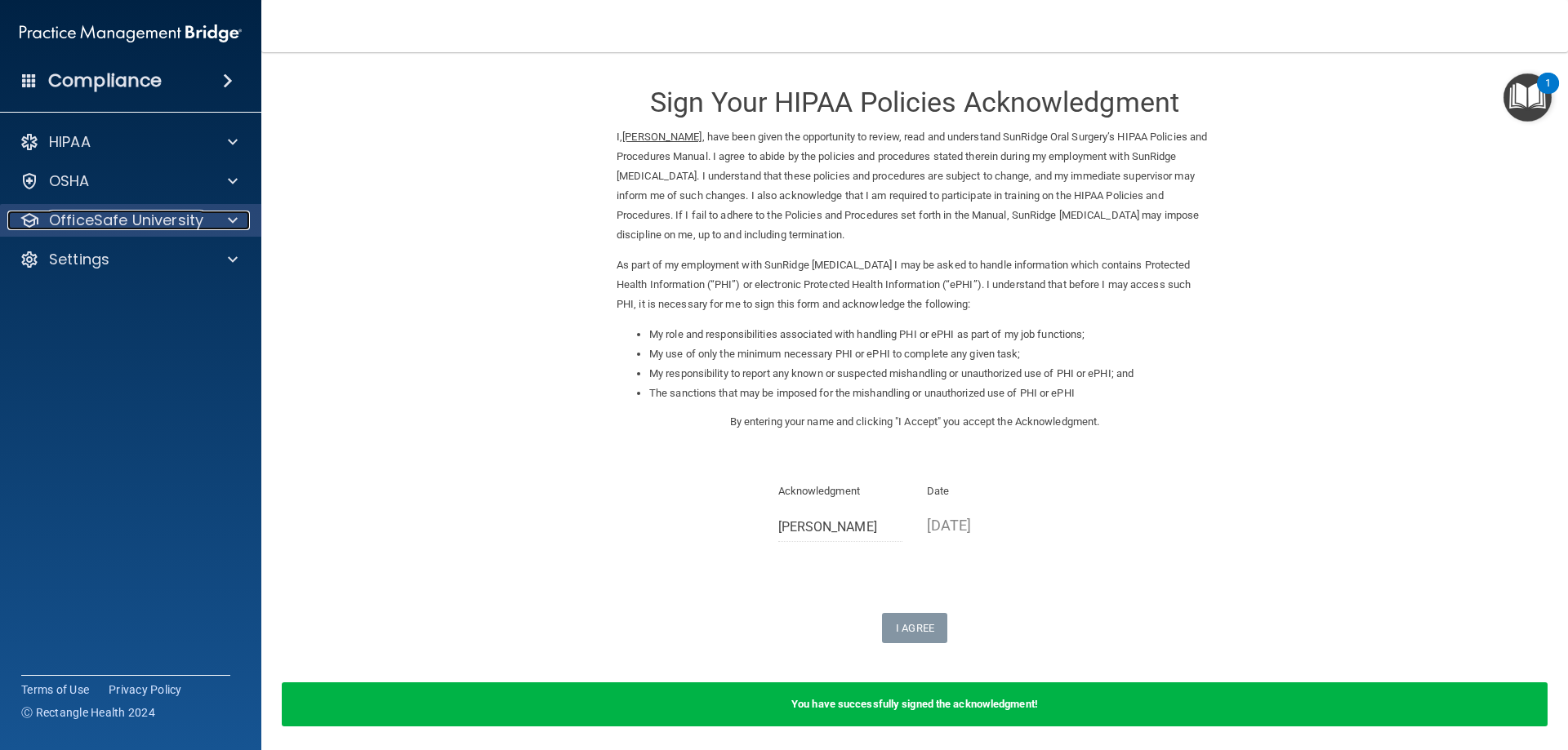
click at [140, 218] on p "OfficeSafe University" at bounding box center [126, 220] width 154 height 19
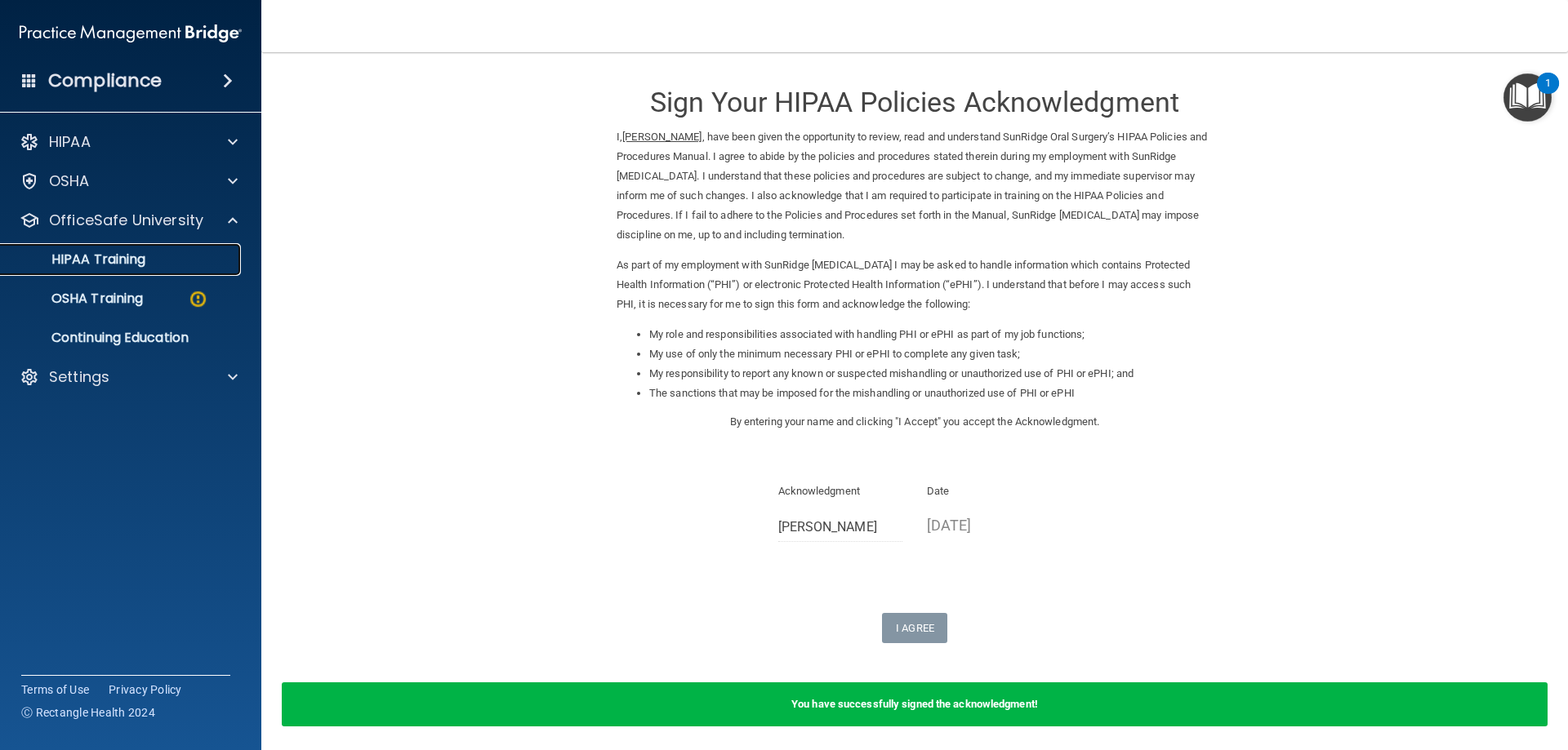
click at [166, 255] on div "HIPAA Training" at bounding box center [122, 259] width 223 height 16
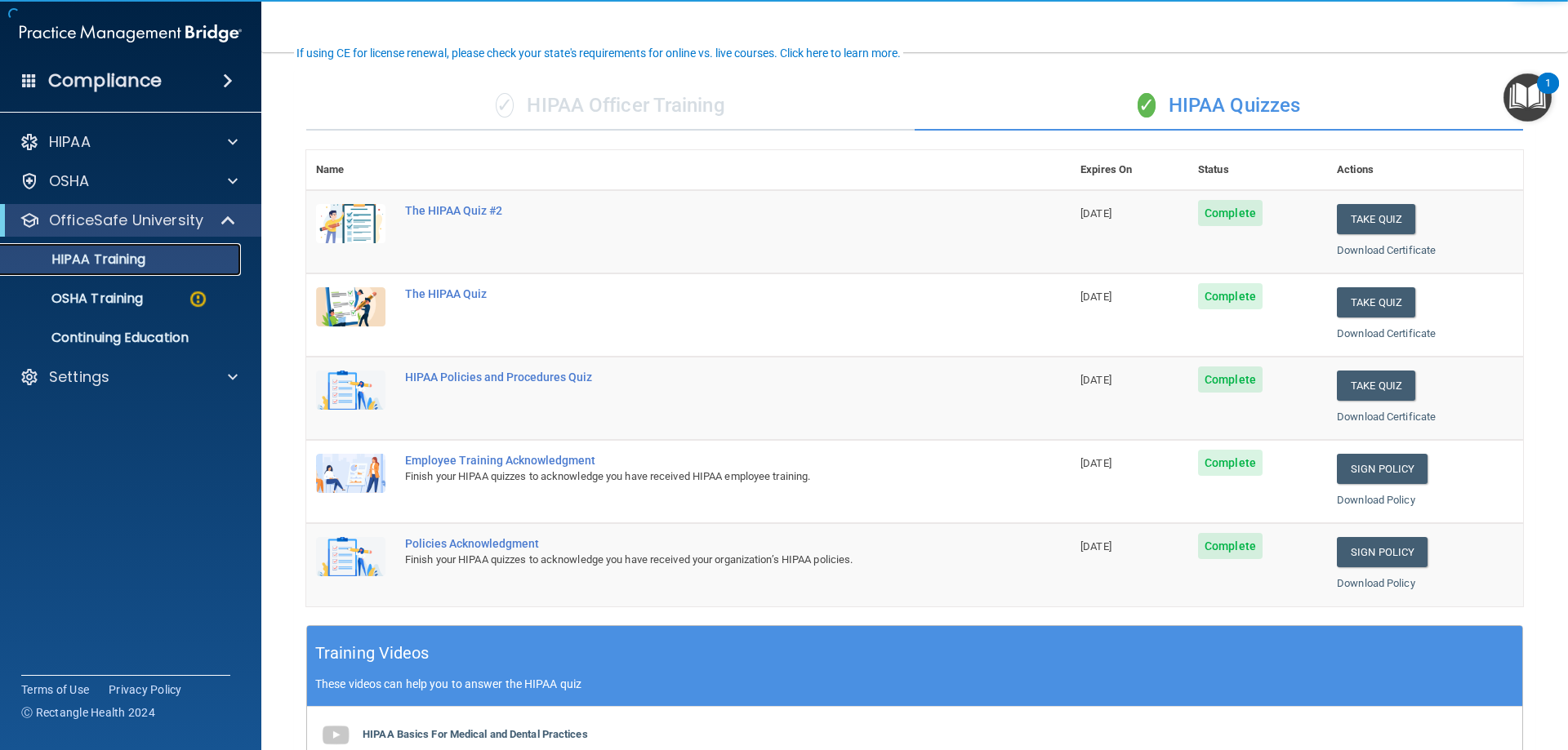
scroll to position [137, 0]
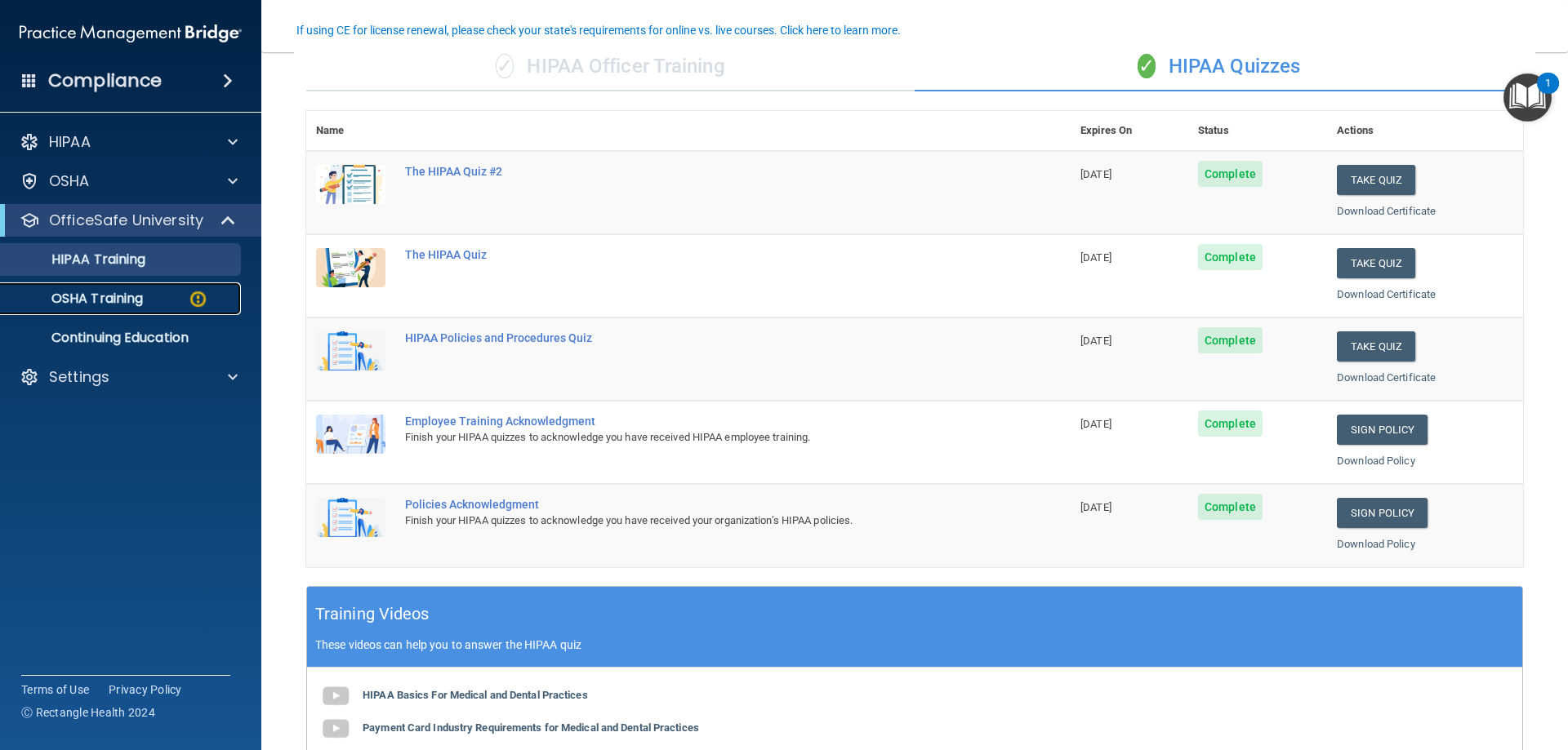
click at [143, 309] on link "OSHA Training" at bounding box center [112, 298] width 257 height 33
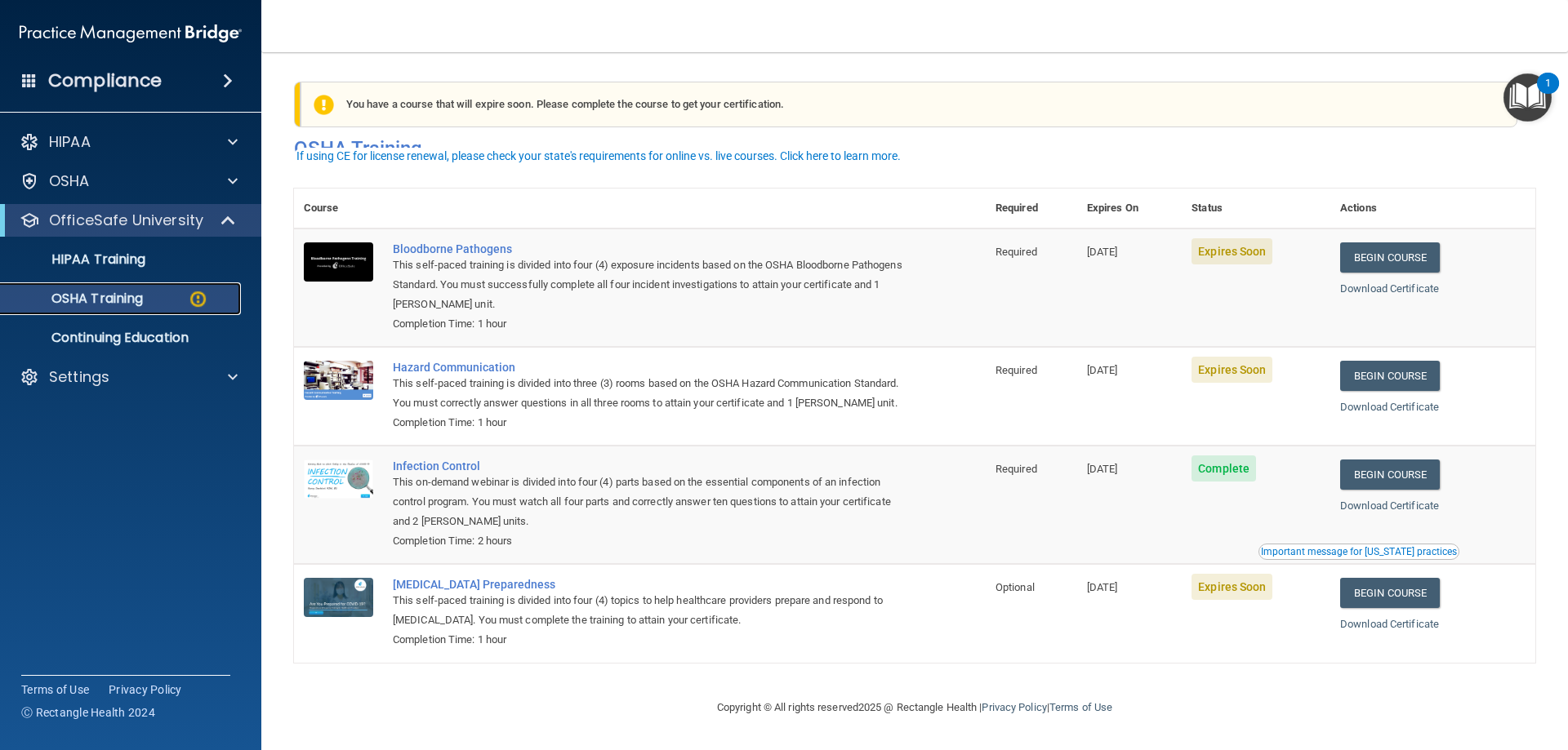
scroll to position [20, 0]
click at [1390, 243] on link "Begin Course" at bounding box center [1390, 257] width 99 height 30
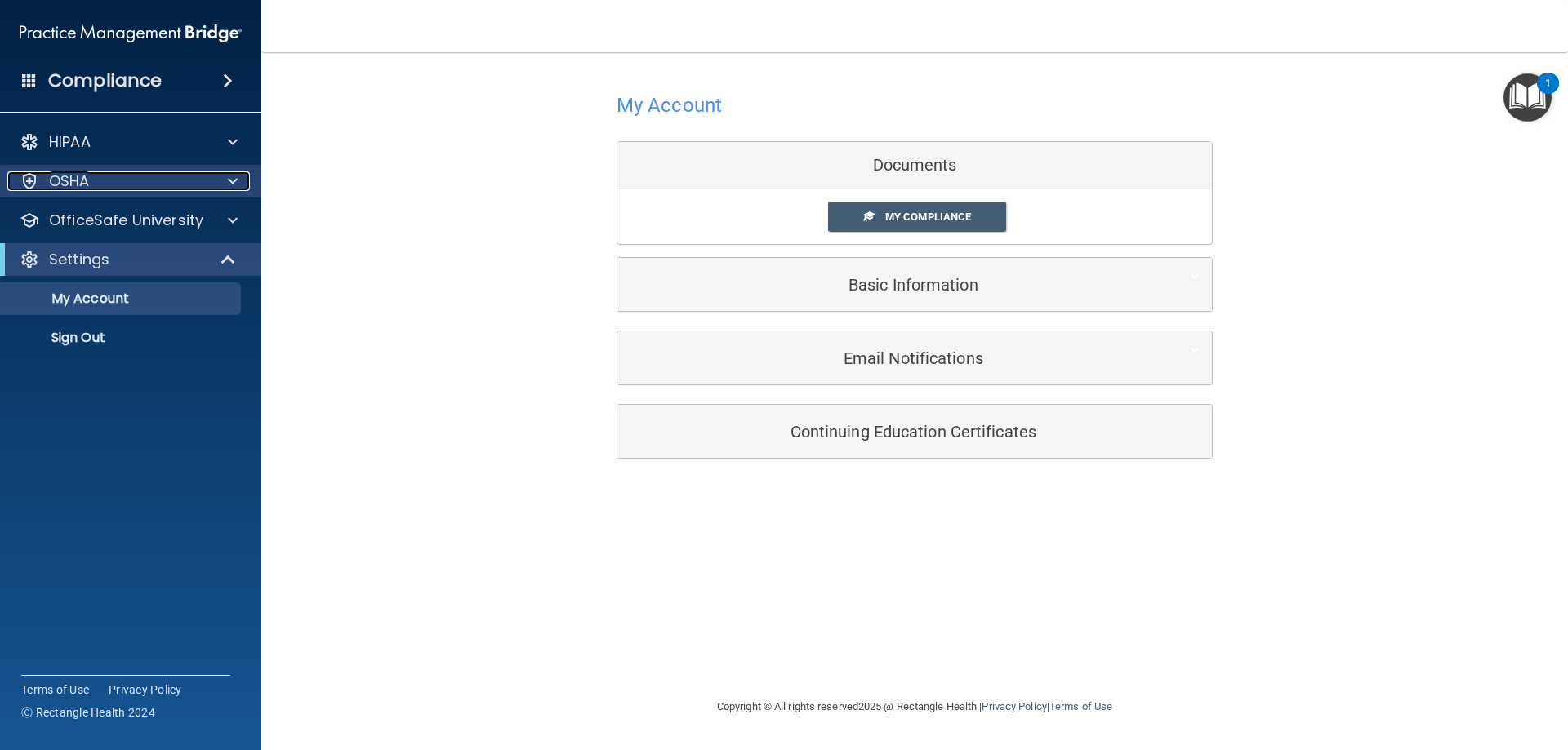
click at [221, 177] on div at bounding box center [230, 181] width 40 height 19
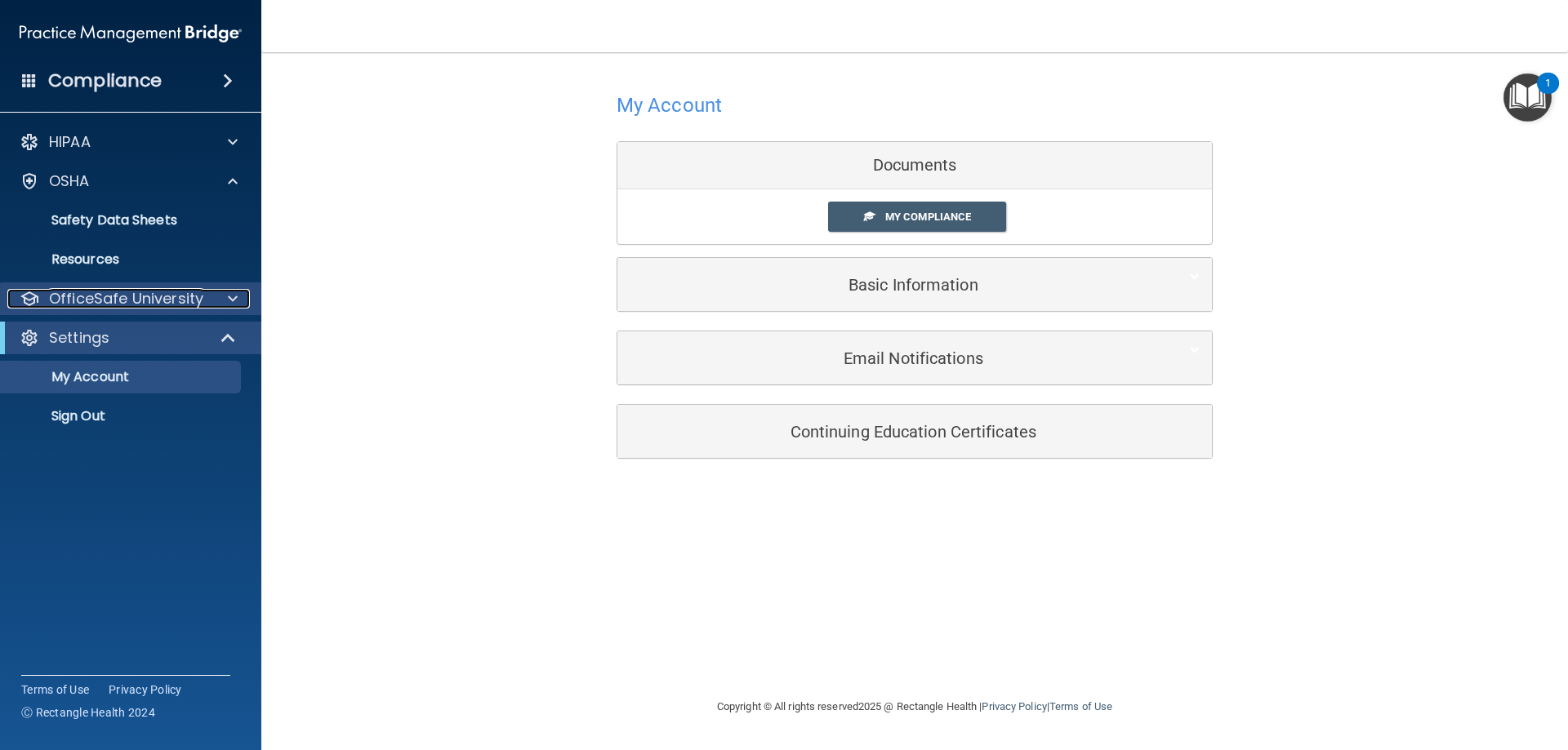
click at [192, 293] on p "OfficeSafe University" at bounding box center [126, 298] width 154 height 19
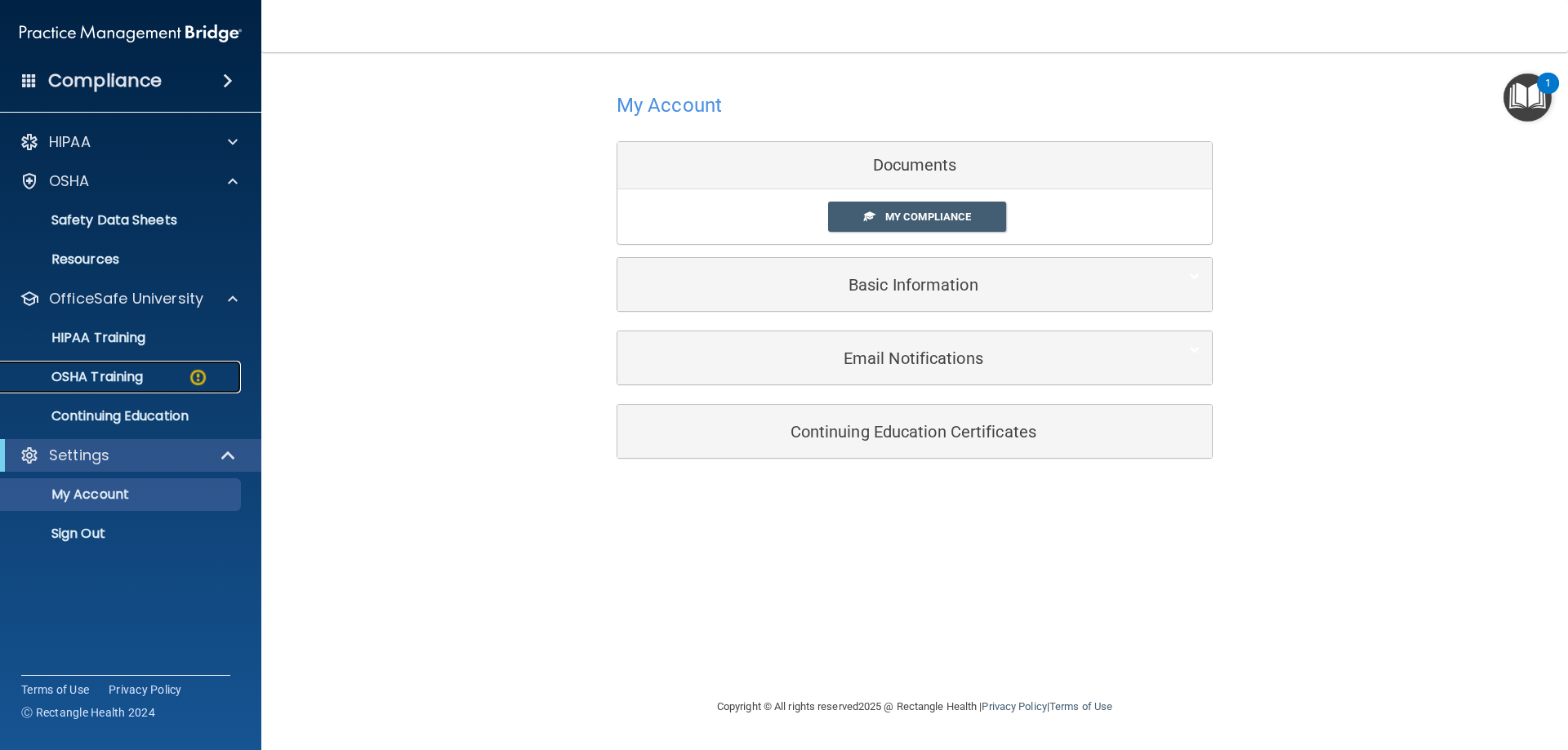
click at [194, 379] on img at bounding box center [197, 377] width 20 height 20
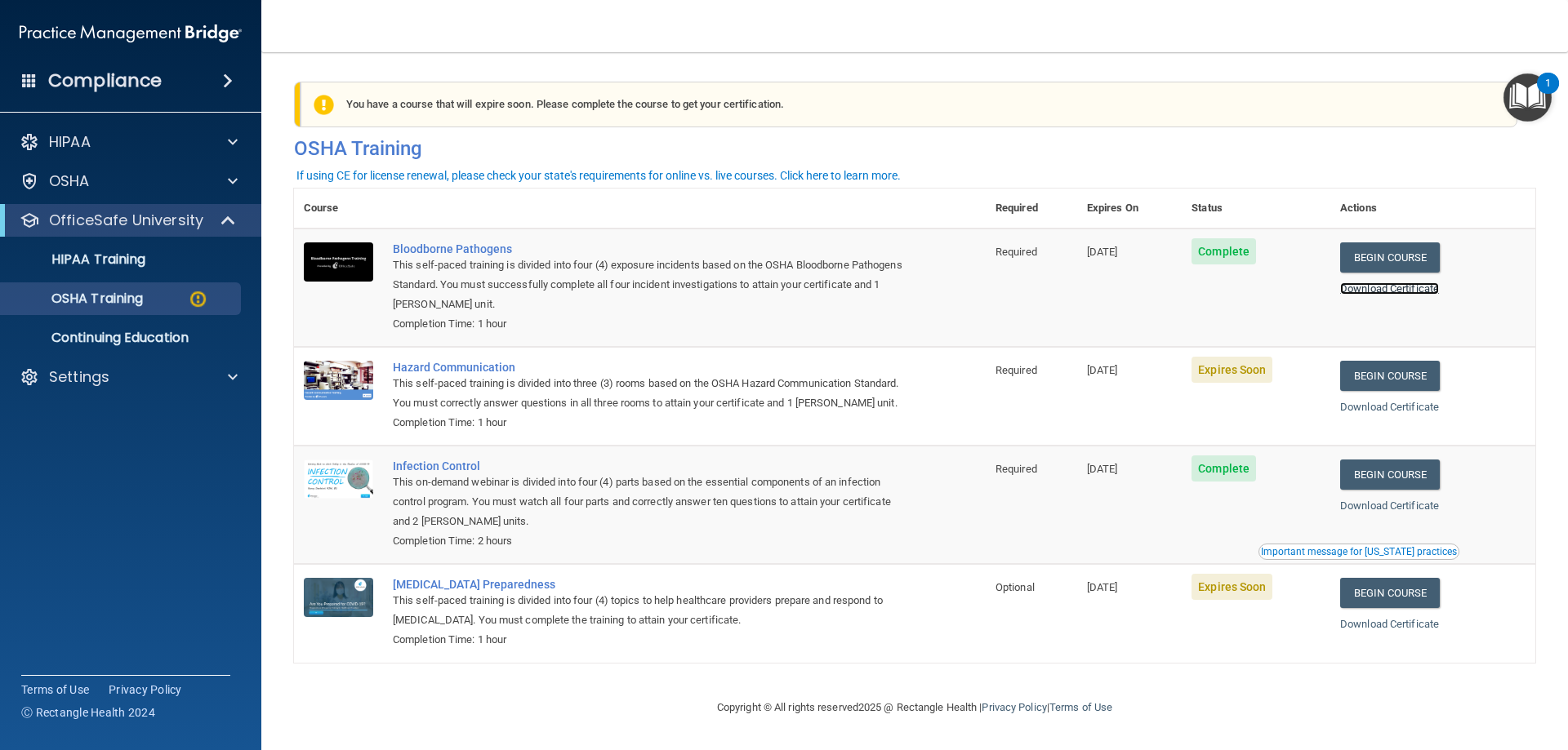
click at [1402, 288] on link "Download Certificate" at bounding box center [1390, 288] width 99 height 13
click at [1399, 374] on link "Begin Course" at bounding box center [1390, 375] width 99 height 30
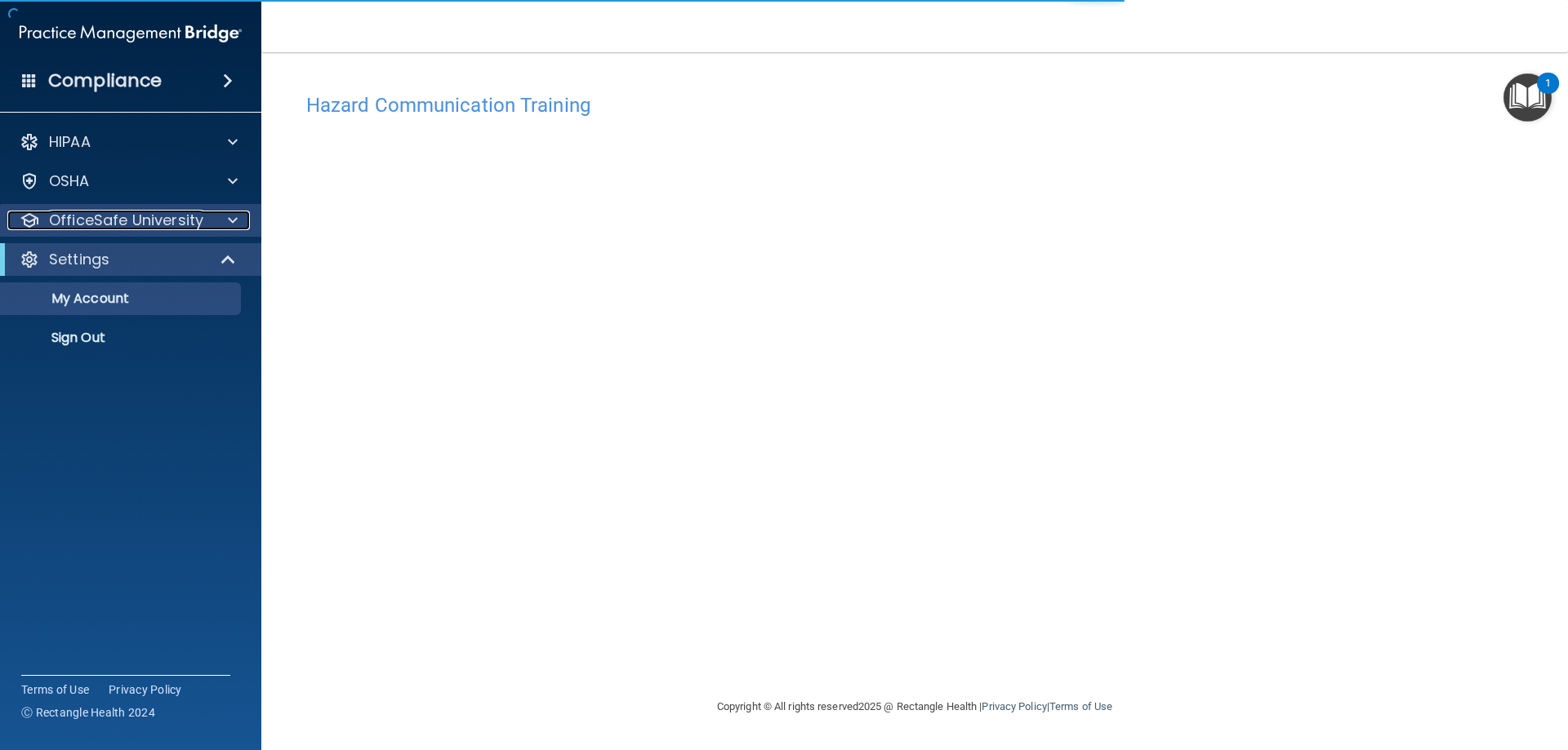
click at [218, 213] on div at bounding box center [230, 220] width 40 height 19
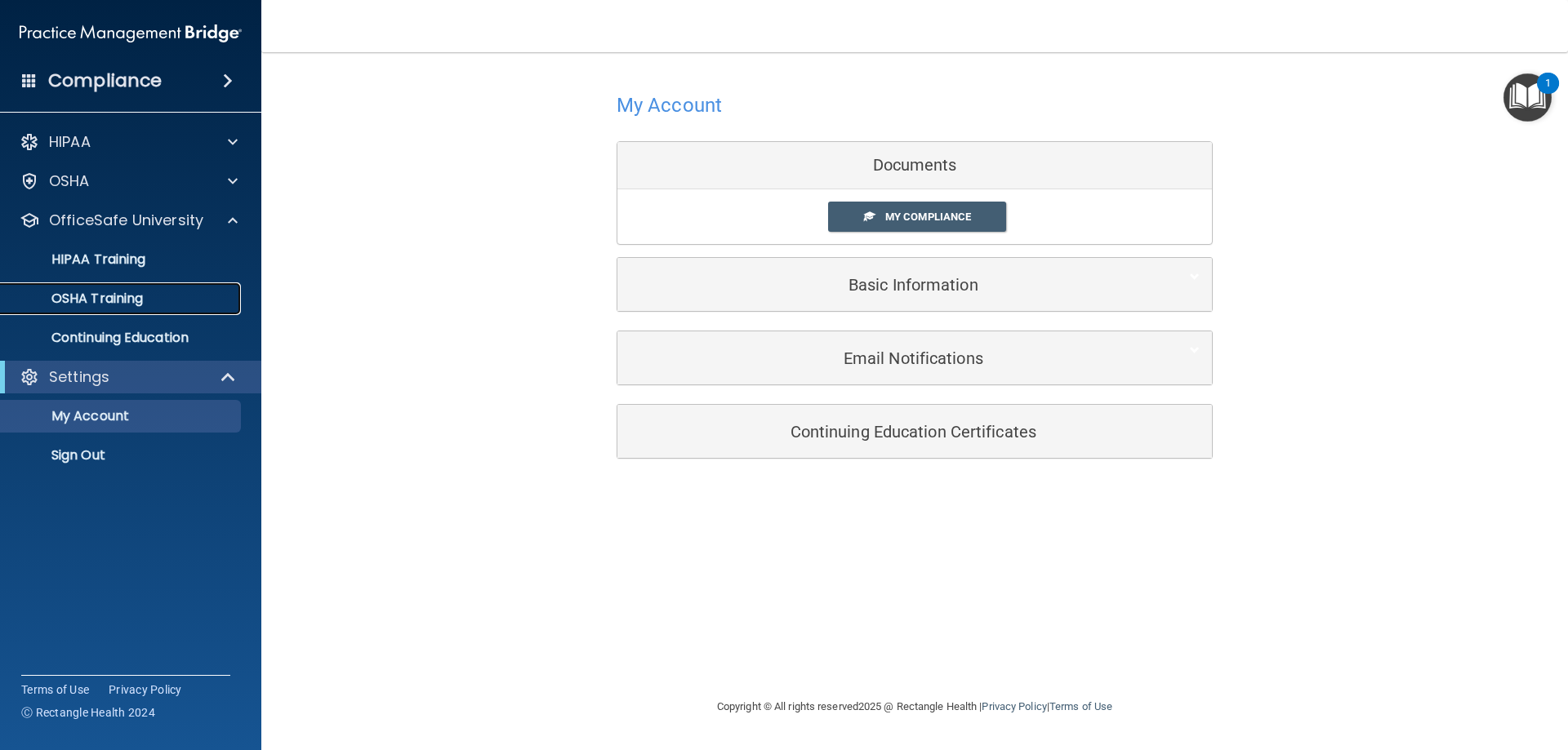
click at [166, 298] on div "OSHA Training" at bounding box center [122, 298] width 223 height 16
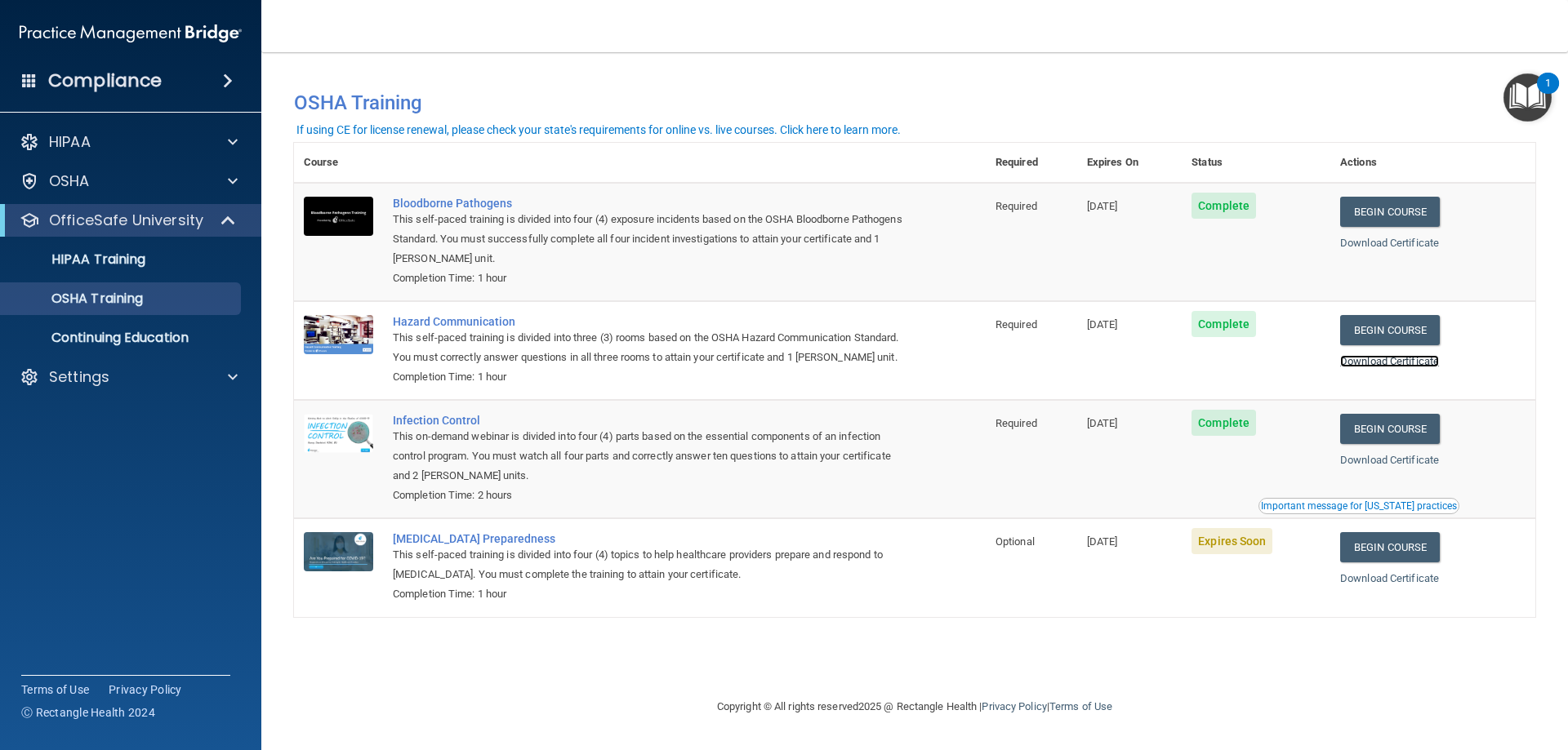
click at [1400, 360] on link "Download Certificate" at bounding box center [1390, 361] width 99 height 13
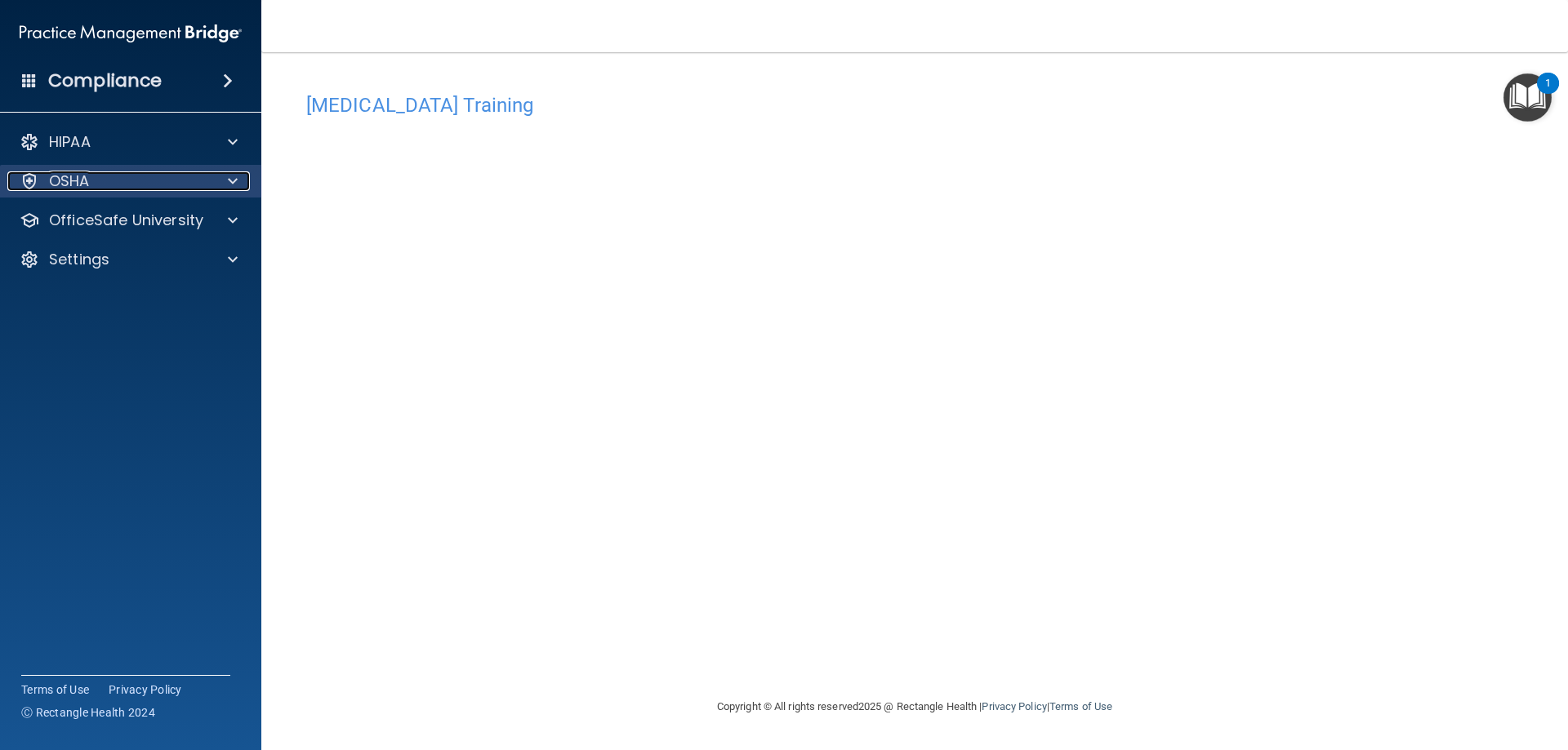
click at [135, 181] on div "OSHA" at bounding box center [109, 181] width 202 height 19
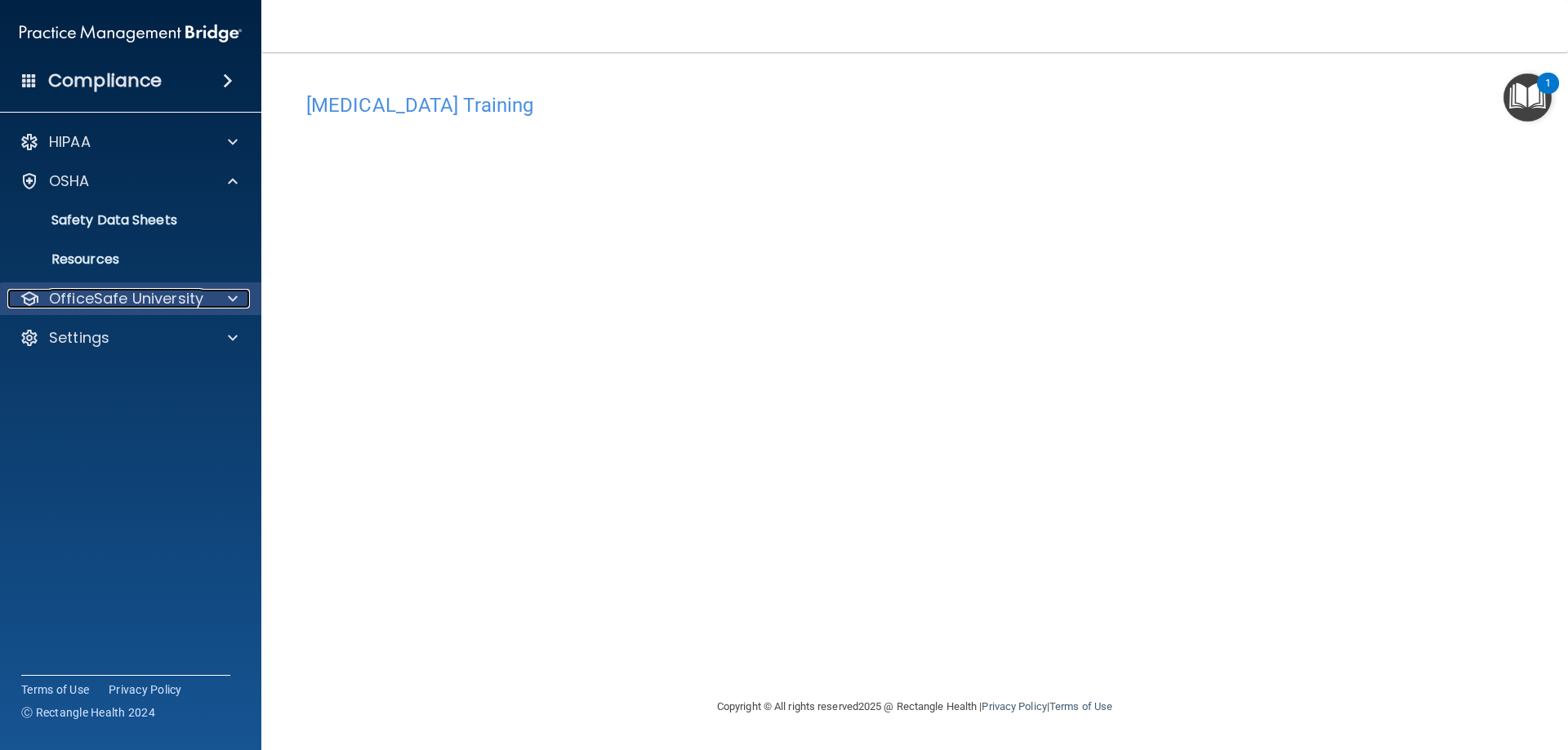
click at [141, 294] on p "OfficeSafe University" at bounding box center [126, 298] width 154 height 19
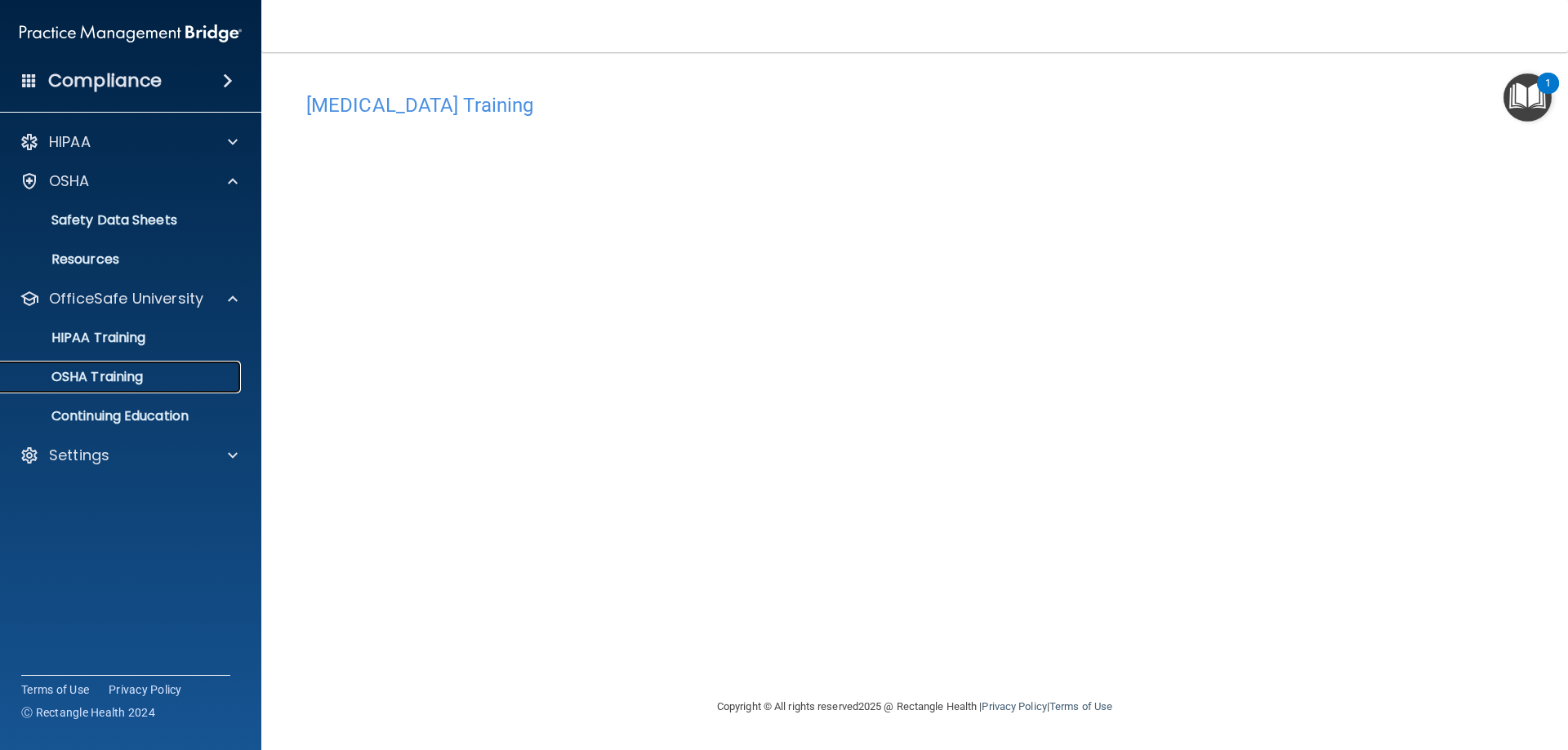
click at [126, 381] on p "OSHA Training" at bounding box center [76, 376] width 132 height 16
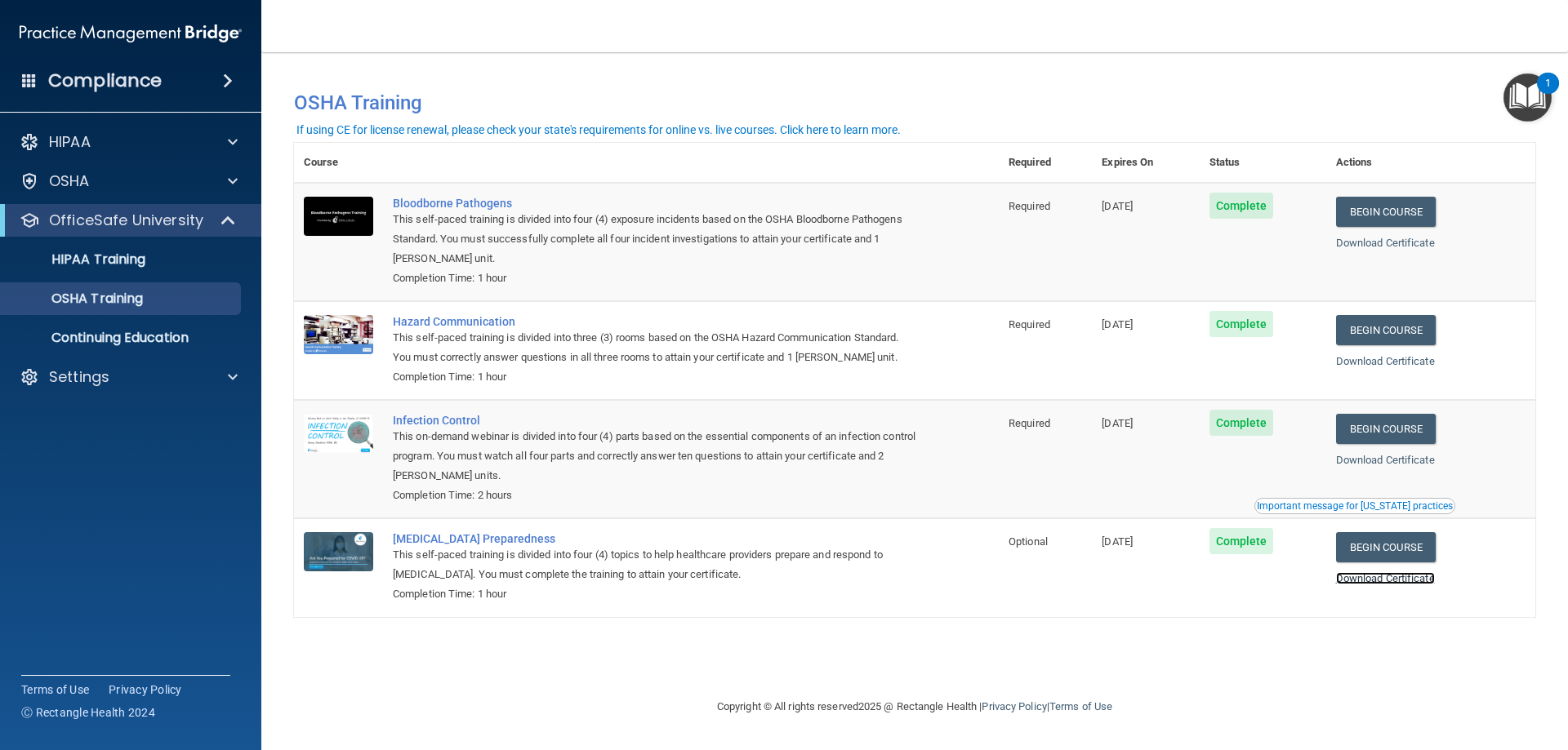
click at [1386, 584] on link "Download Certificate" at bounding box center [1385, 578] width 99 height 13
click at [1406, 459] on link "Download Certificate" at bounding box center [1385, 460] width 99 height 13
